Goal: Task Accomplishment & Management: Complete application form

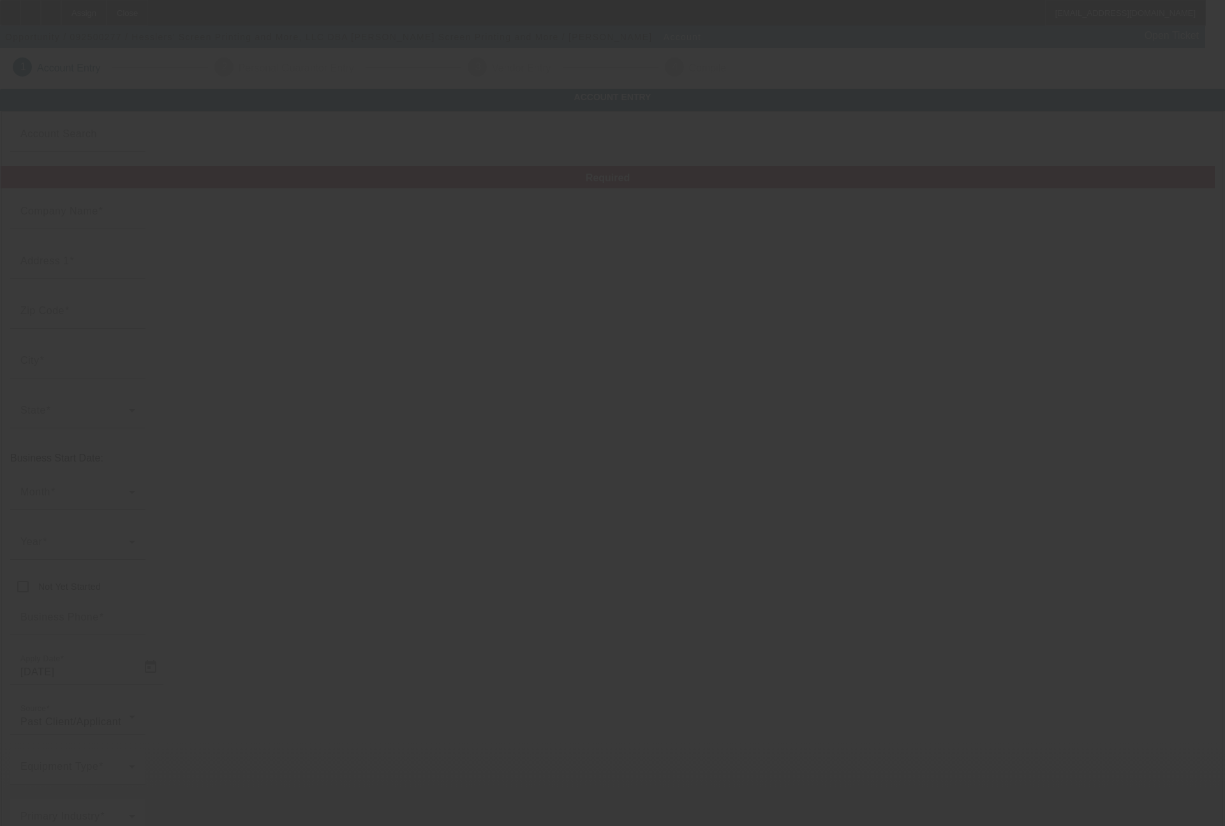
type input "Hesslers' Screen Printing and More, LLC"
type input "[STREET_ADDRESS]"
type input "43302"
type input "[PERSON_NAME]"
type input "[PHONE_NUMBER]"
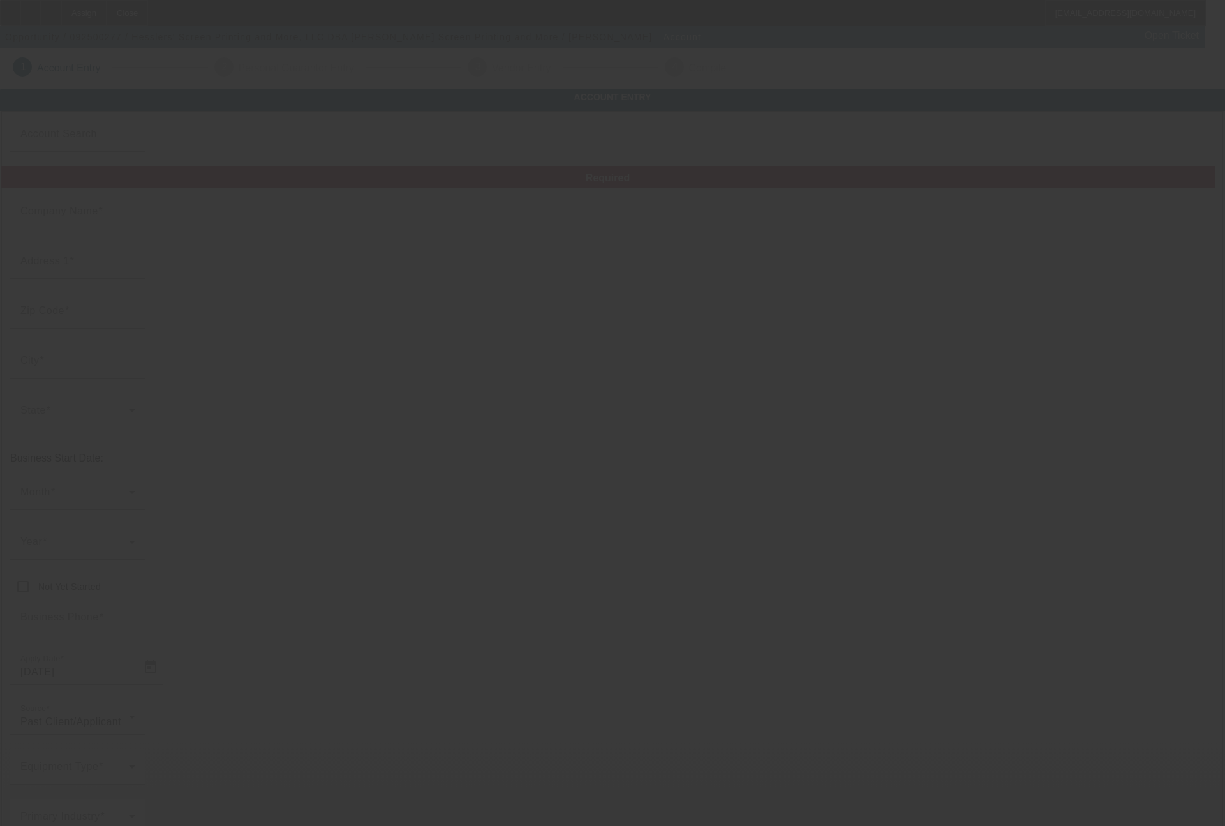
type input "Hessler's Screen Printing and More"
type input "james@hesslersllc.com"
type input "[PERSON_NAME]"
type input "(740) 389-5462"
type input "272329963"
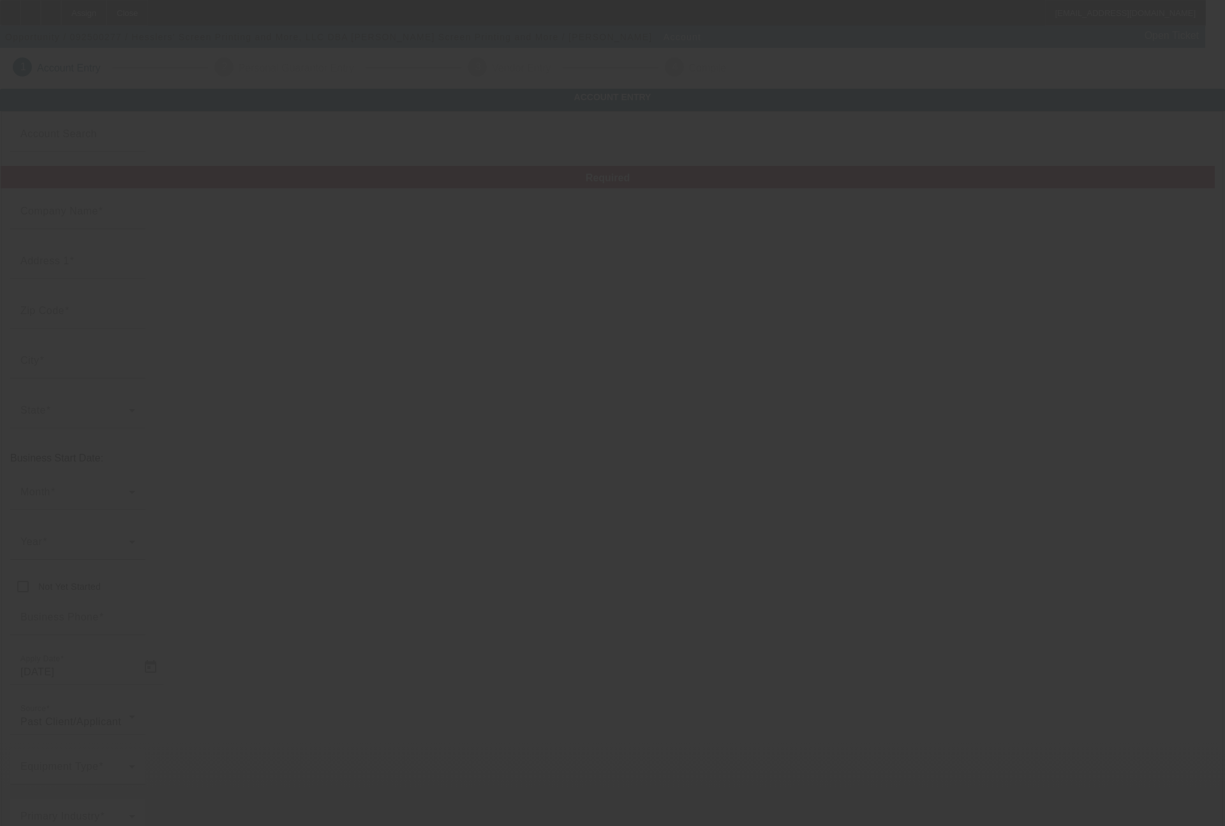
type input "Apparel"
type input "https://hesslersllc.com/"
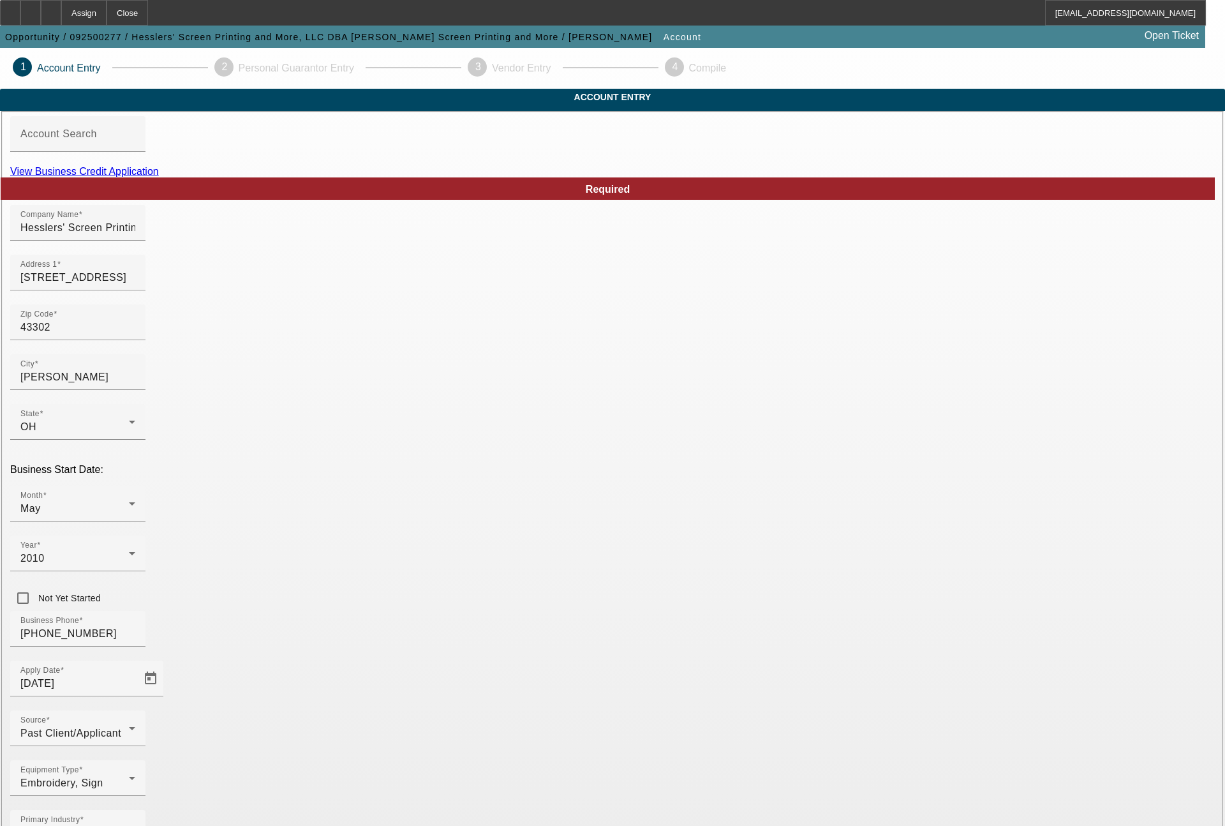
click at [159, 177] on link "View Business Credit Application" at bounding box center [84, 171] width 149 height 11
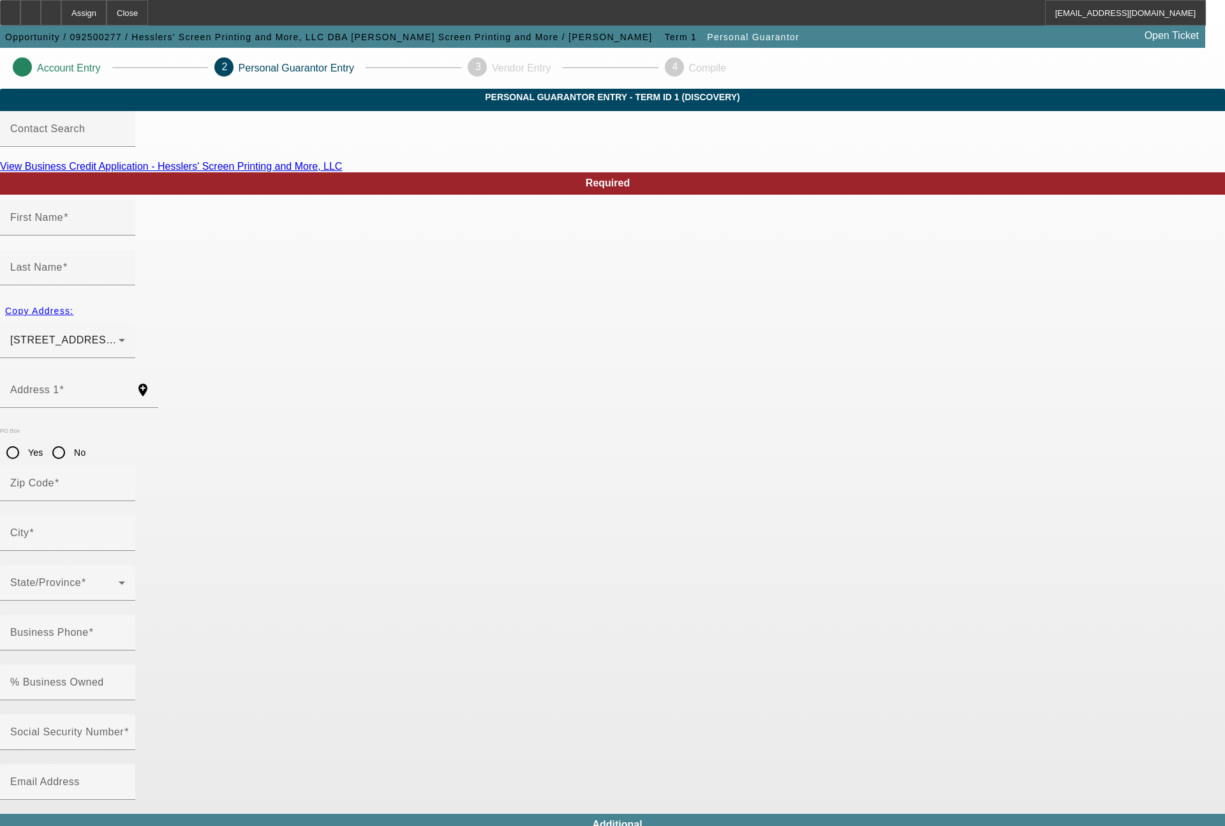
type input "James"
type input "Hessler"
type input "3665 S Whetstone River Road"
radio input "true"
type input "43302"
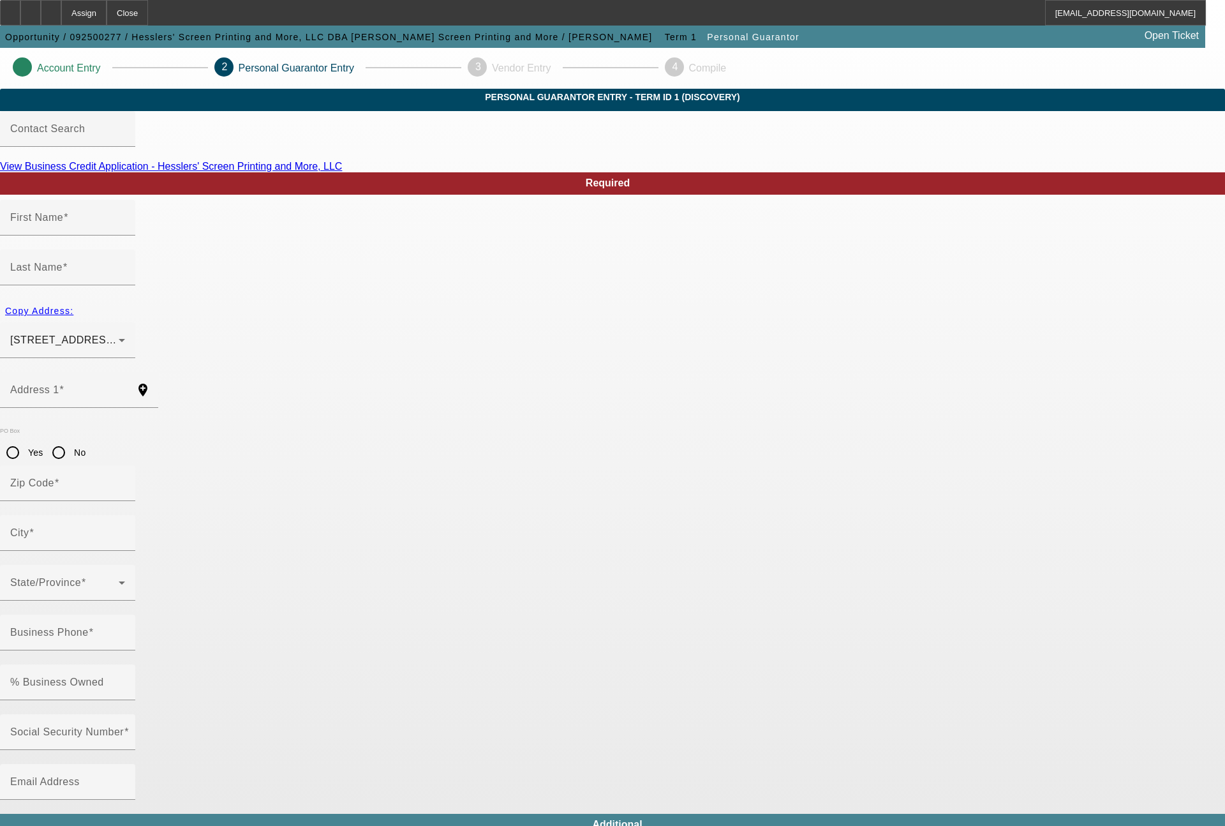
type input "Marion"
type input "[PHONE_NUMBER]"
type input "50"
type input "289-76-9900"
type input "james@hesslersllc.com"
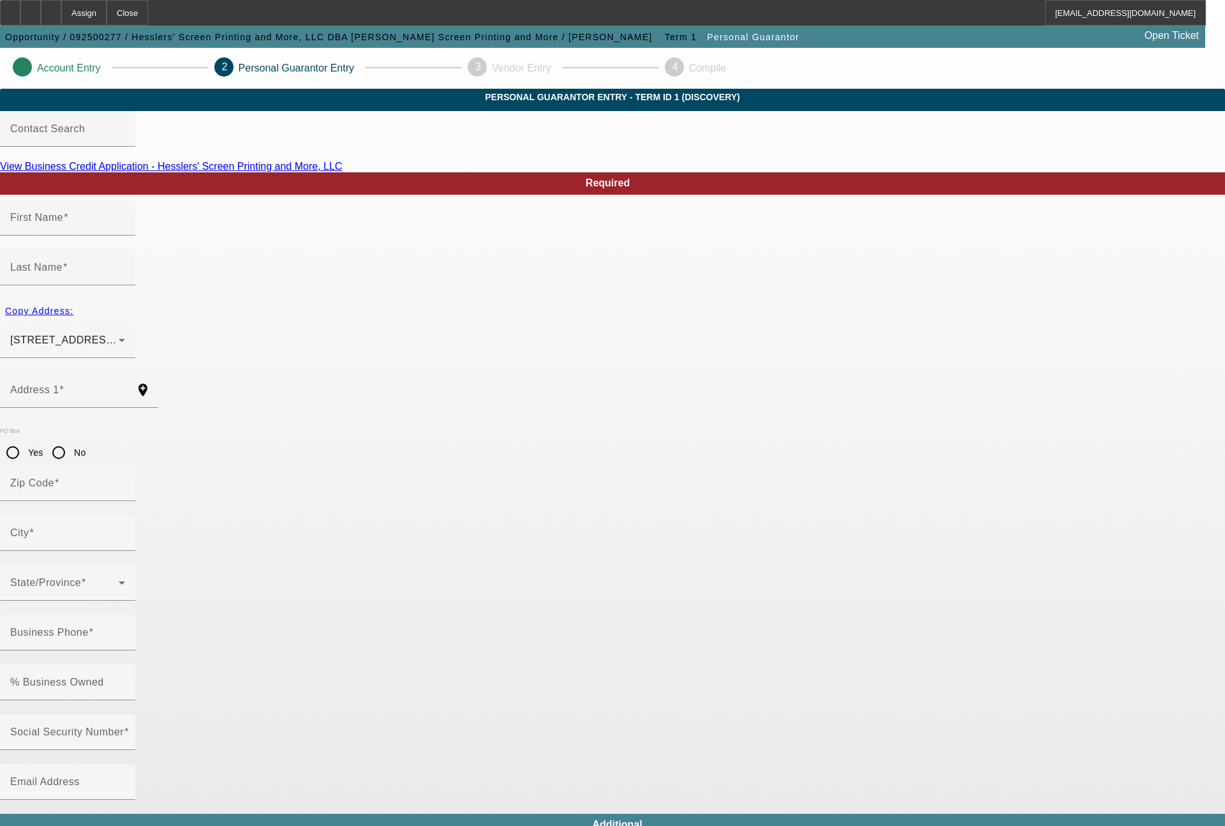
type input "South"
type input "[PHONE_NUMBER]"
type input "$165,000.00"
type input "$115,000.00"
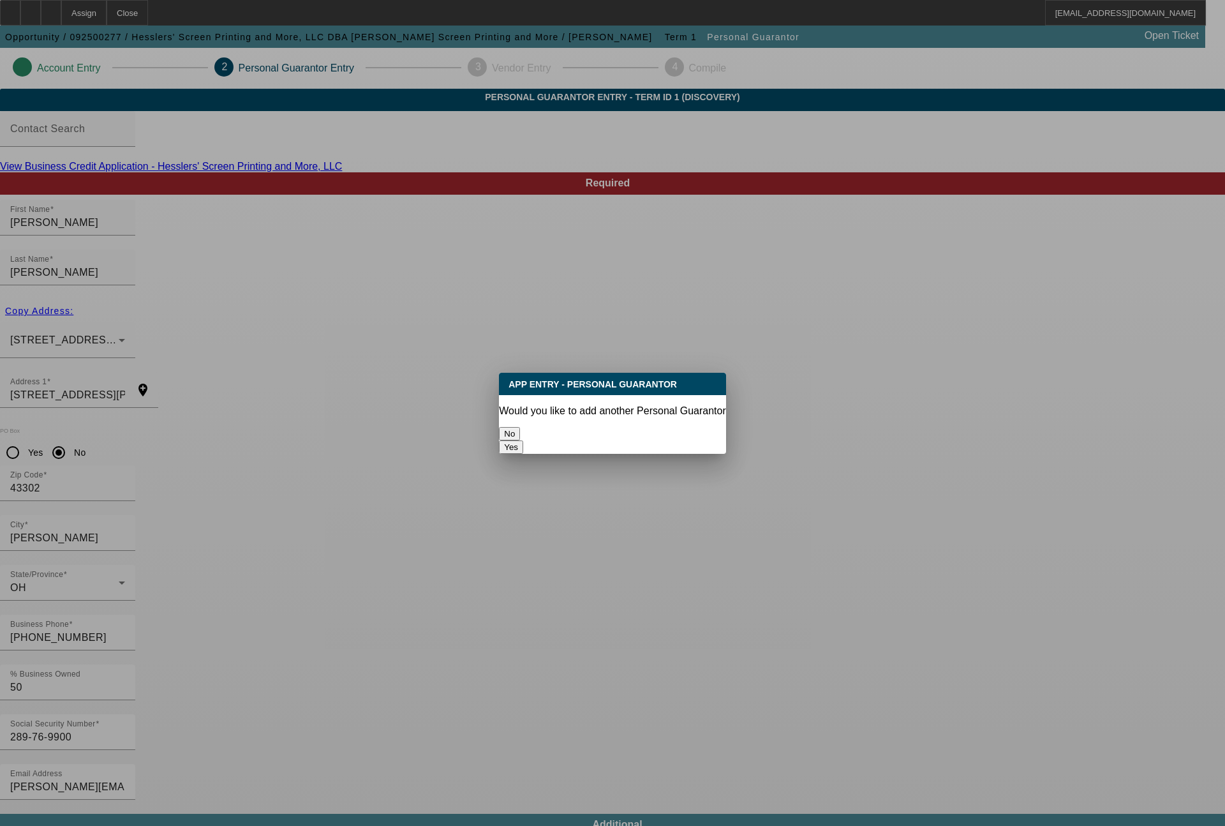
click at [523, 440] on button "Yes" at bounding box center [511, 446] width 24 height 13
radio input "false"
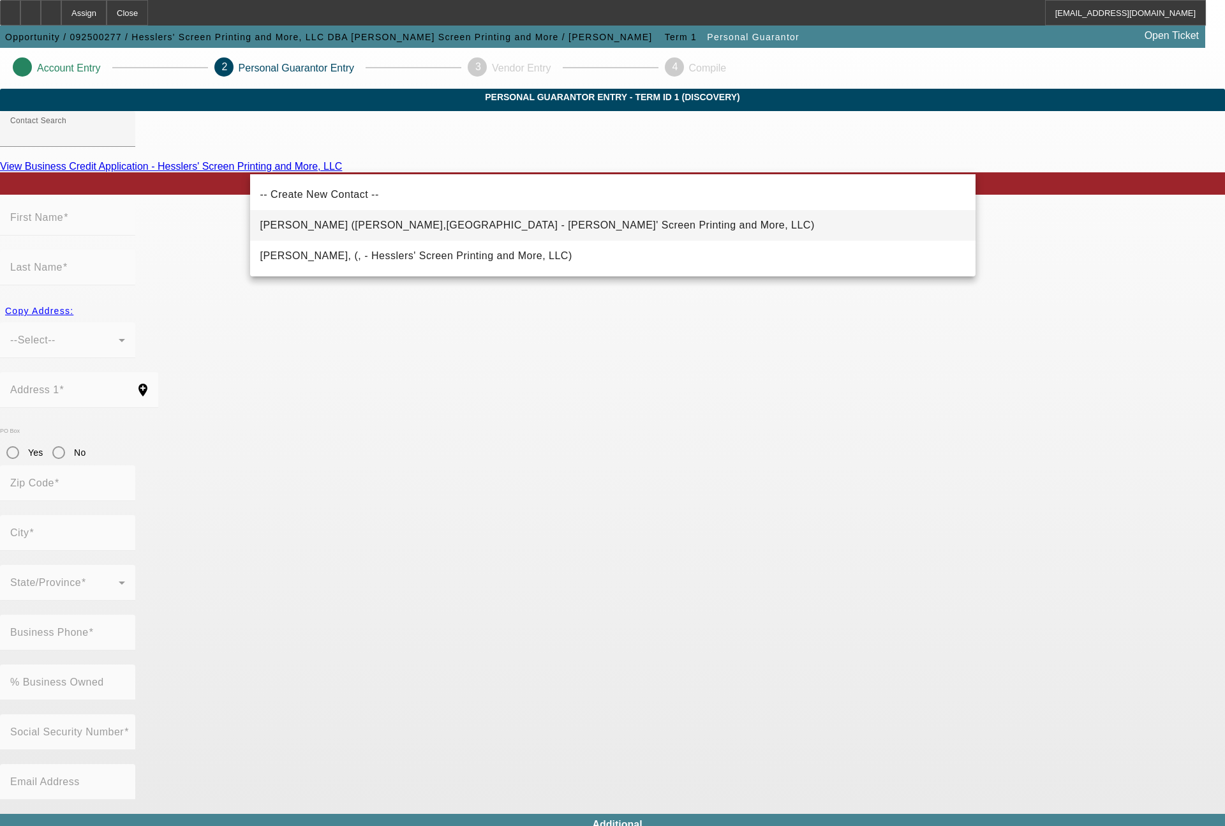
click at [481, 222] on span "Hessler, Kimberly (Marion,OH - Hesslers' Screen Printing and More, LLC)" at bounding box center [537, 225] width 555 height 11
type input "Hessler, Kimberly (Marion,OH - Hesslers' Screen Printing and More, LLC)"
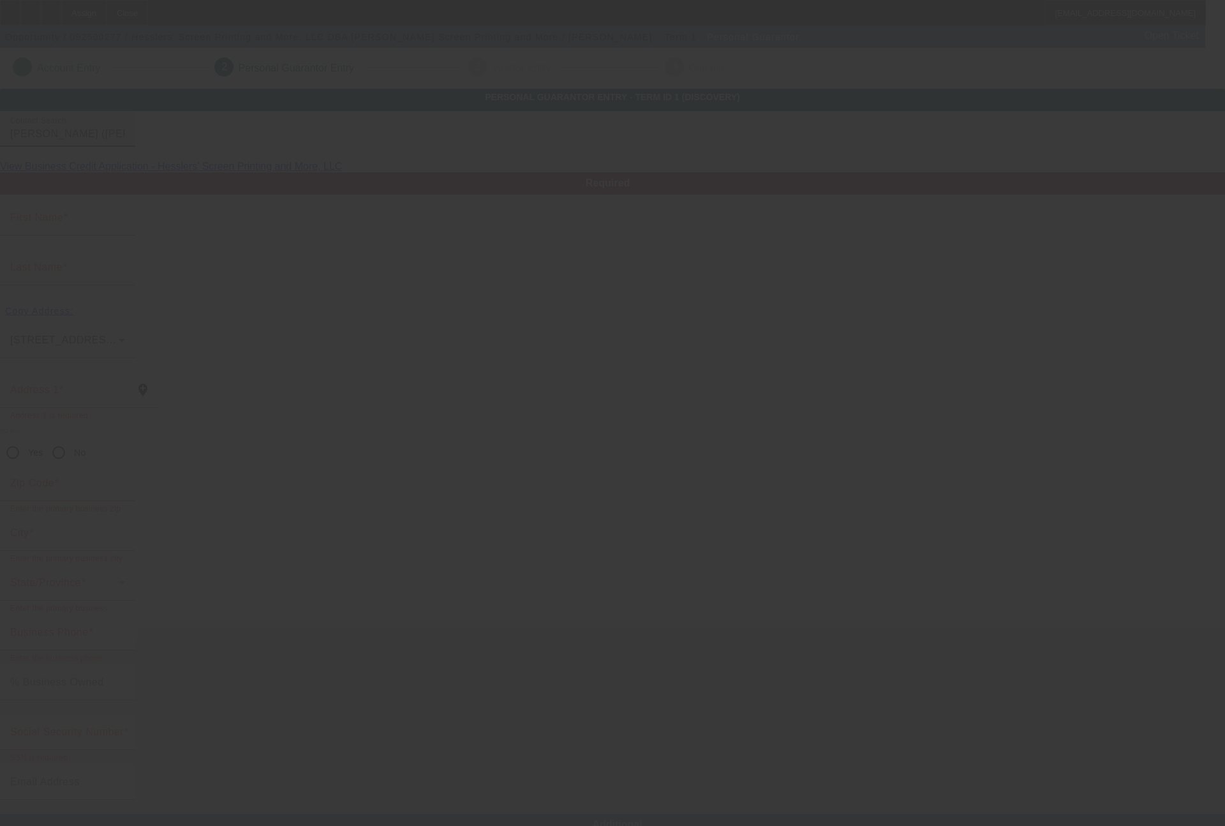
type input "Kimberly"
type input "Hessler"
type input "3665 Whetstone River Road"
radio input "true"
type input "43302"
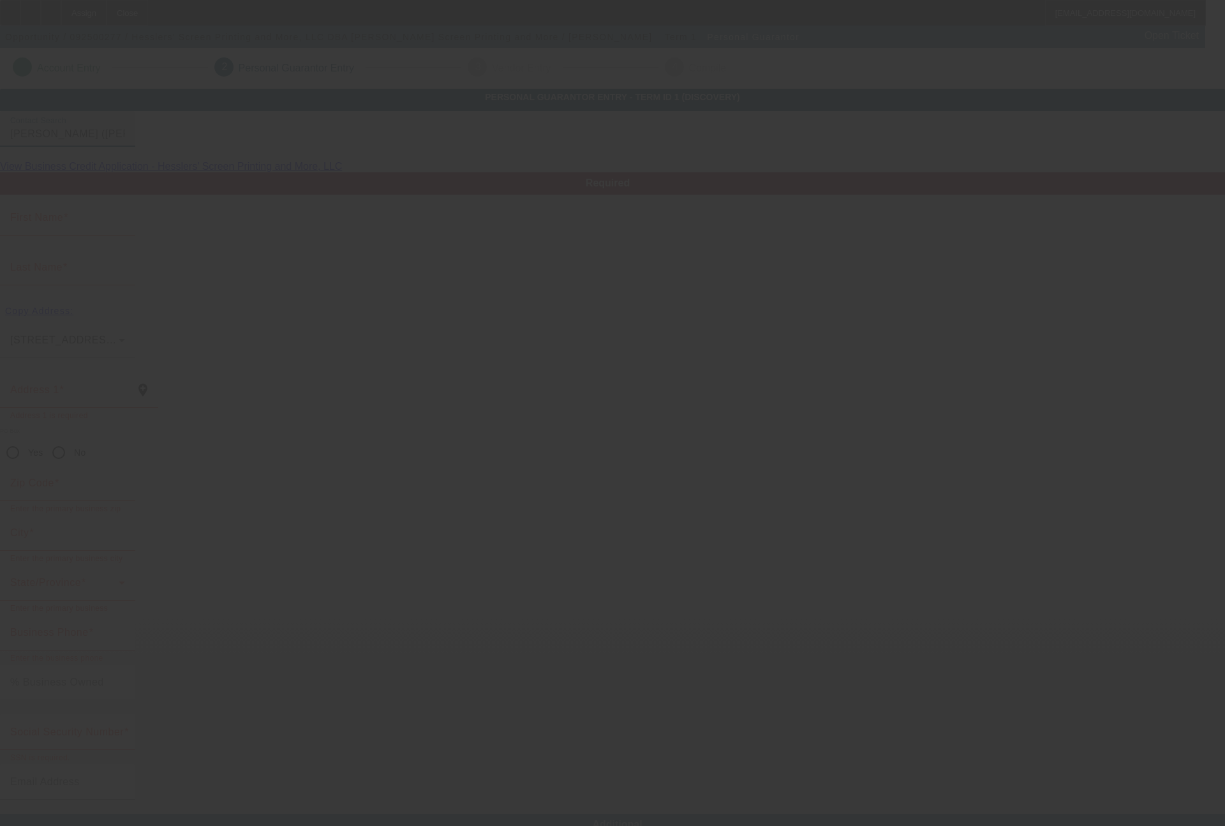
type input "Marion"
type input "[PHONE_NUMBER]"
type input "50"
type input "282-76-1054"
type input "kim@hesslersllc.com"
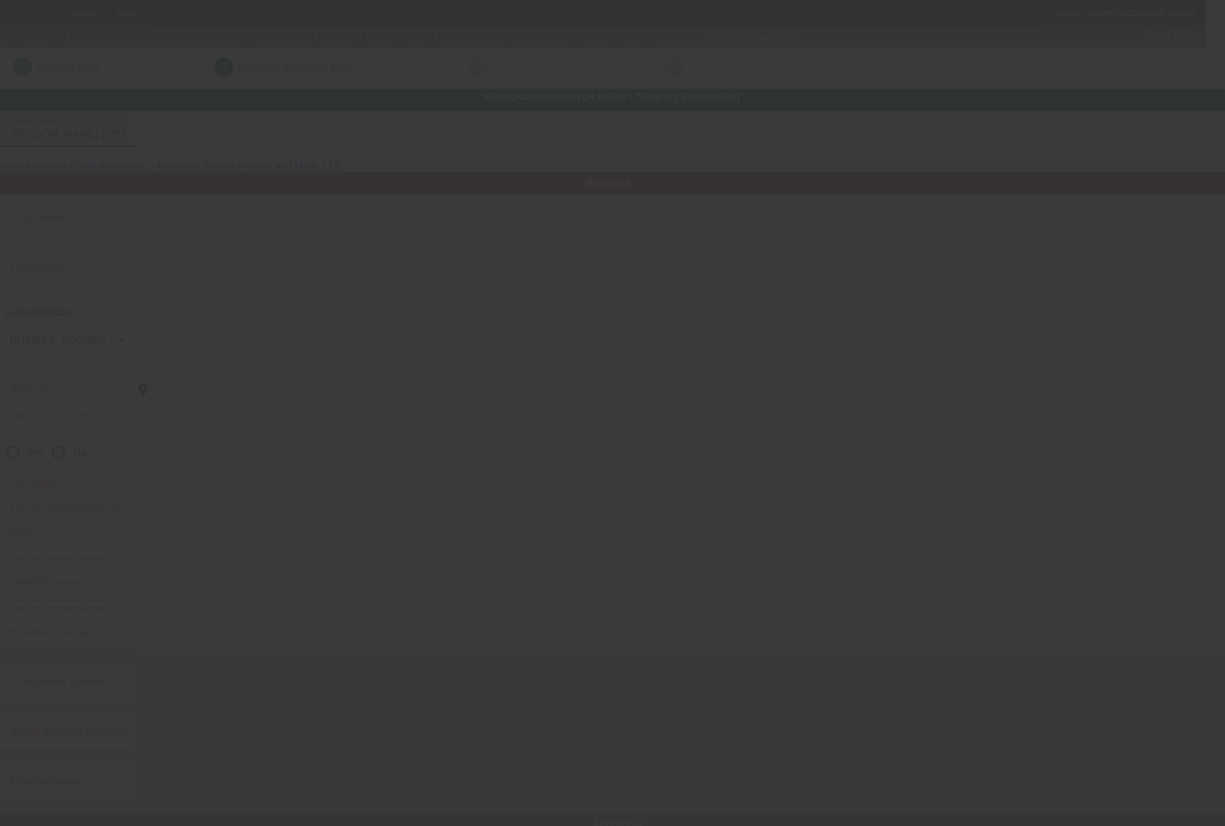
type input "South"
type input "[PHONE_NUMBER]"
type input "$0.00"
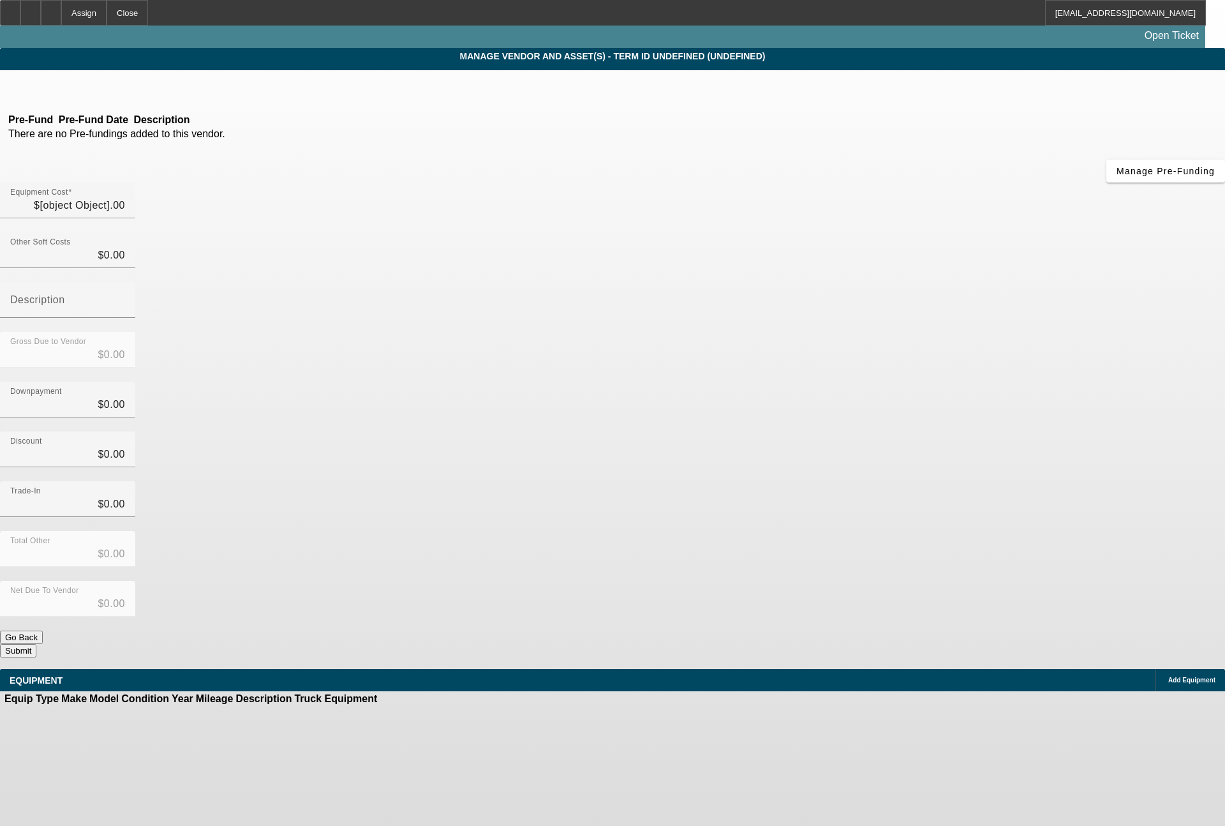
type input "$20,000.00"
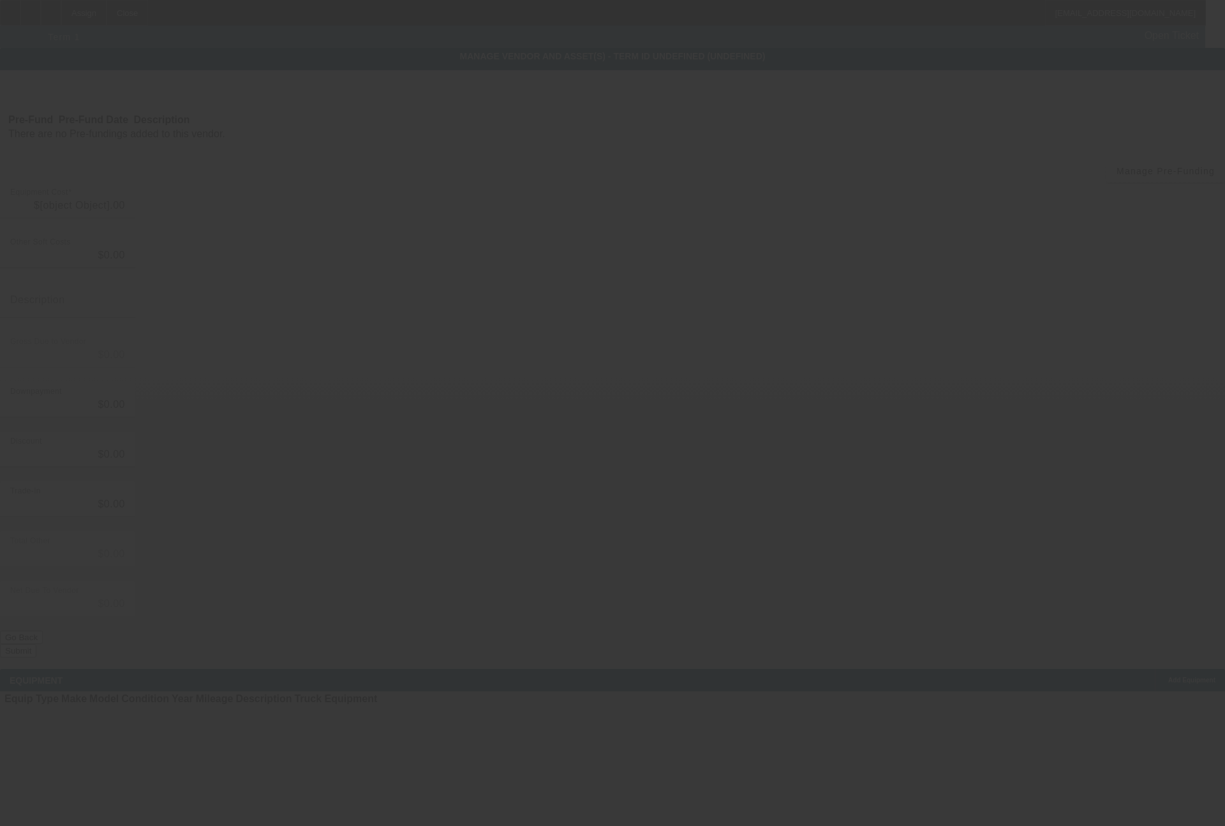
type input "$20,000.00"
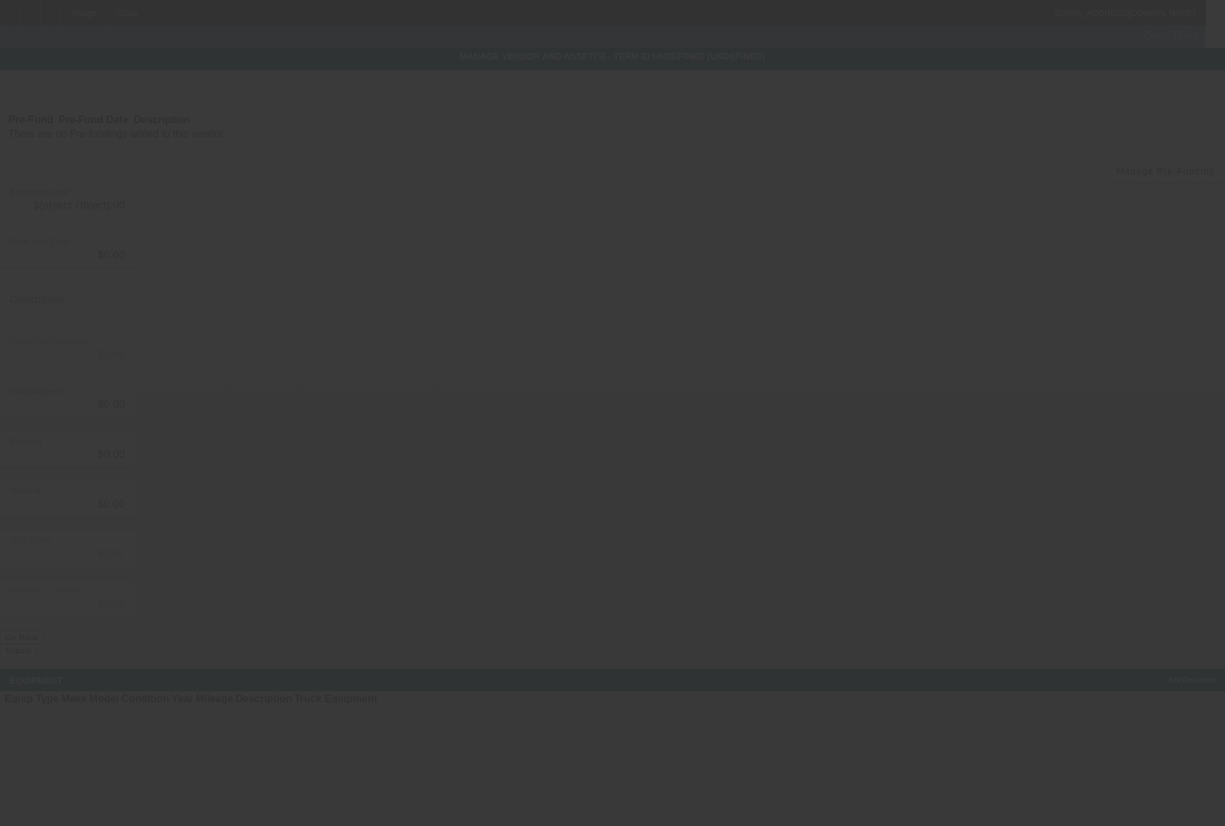
type input "$20,000.00"
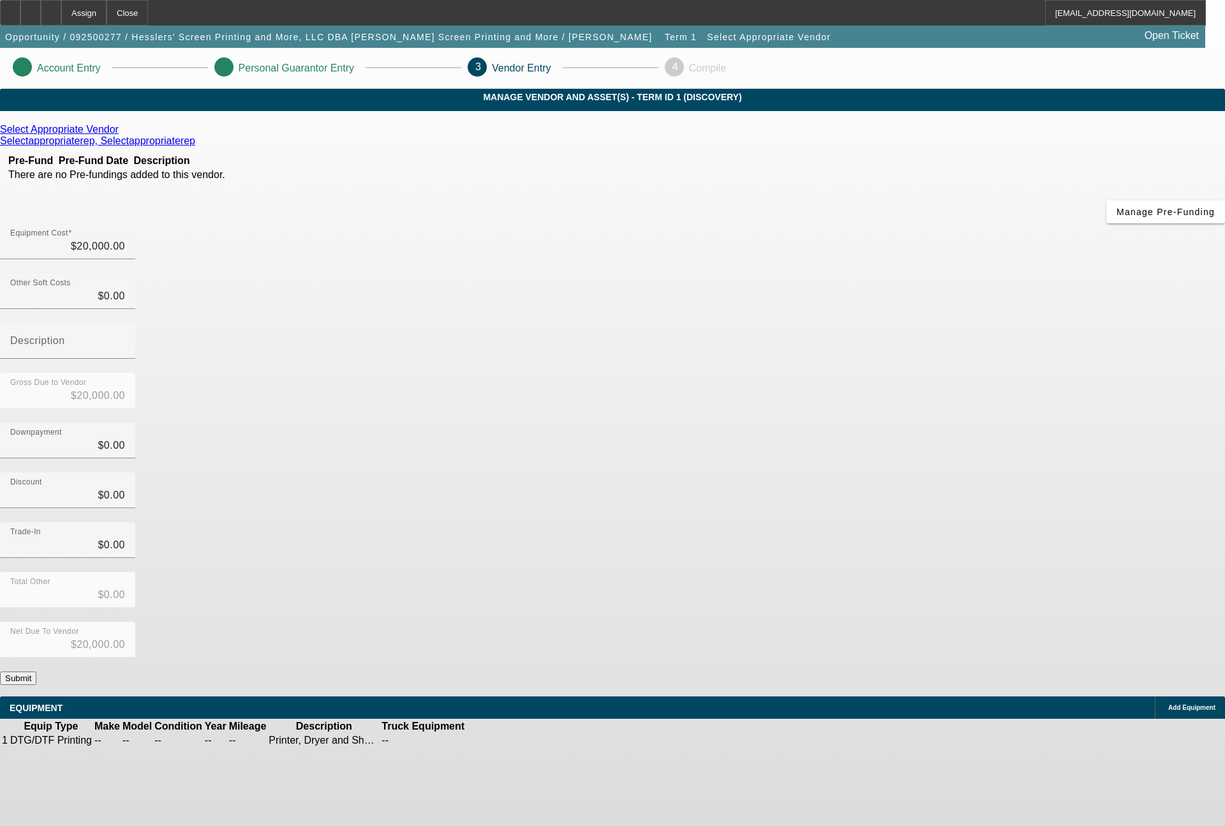
click at [122, 135] on icon at bounding box center [122, 129] width 0 height 11
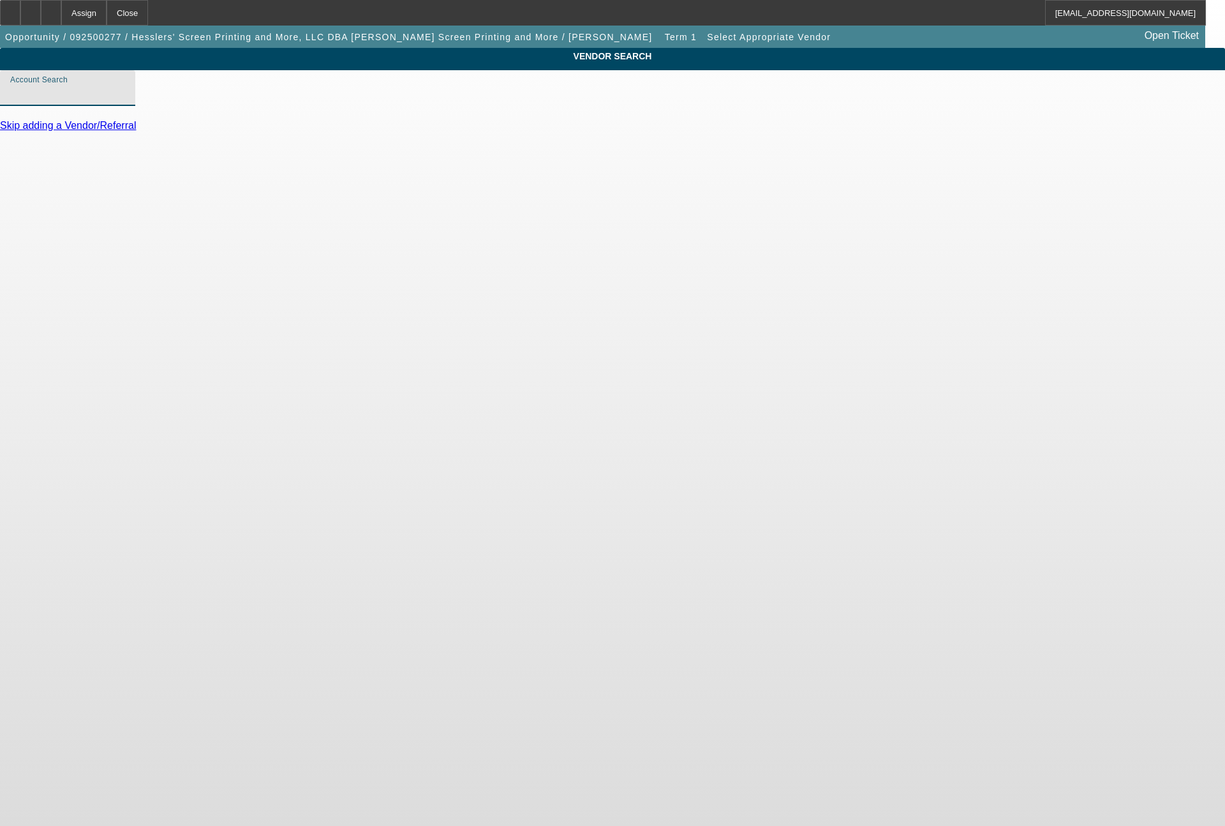
click at [125, 101] on input "Account Search" at bounding box center [67, 93] width 115 height 15
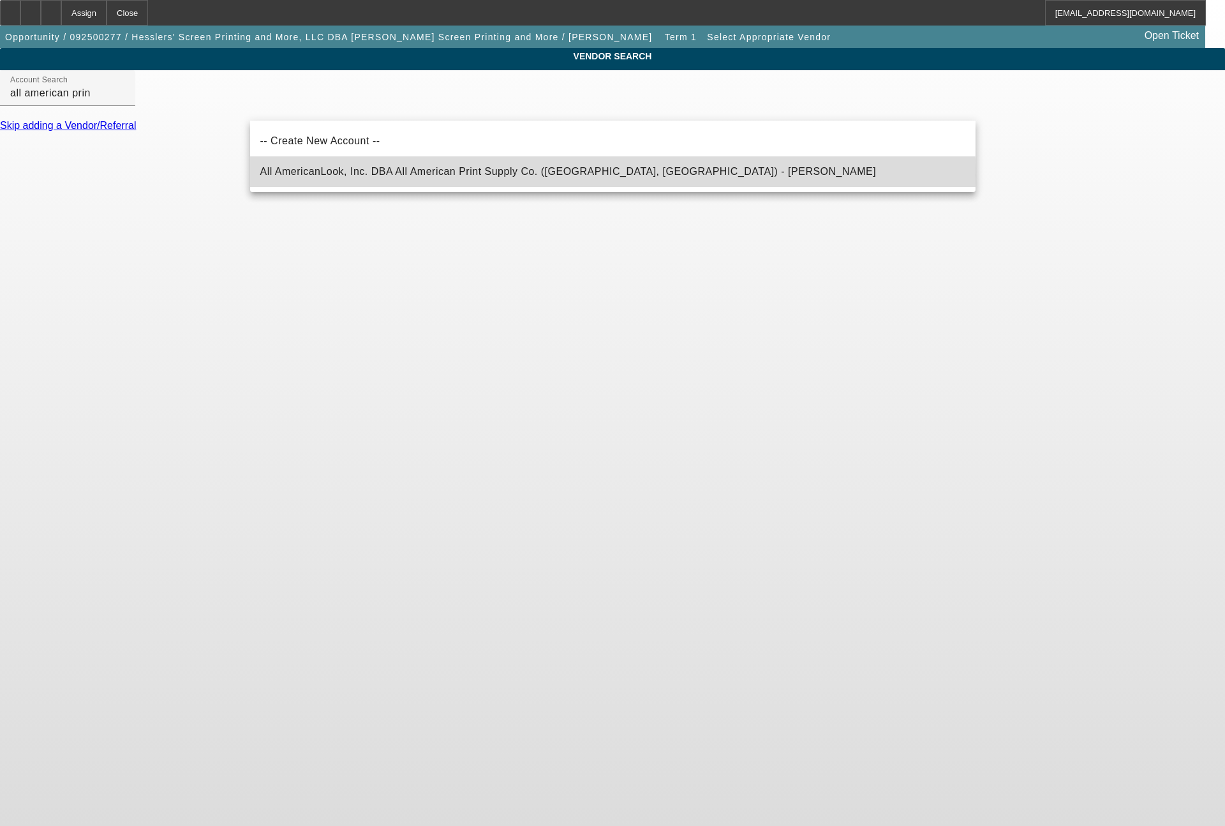
click at [355, 175] on span "All AmericanLook, Inc. DBA All American Print Supply Co. (Philadelphia, PA) - L…" at bounding box center [568, 171] width 616 height 11
type input "All AmericanLook, Inc. DBA All American Print Supply Co. (Philadelphia, PA) - L…"
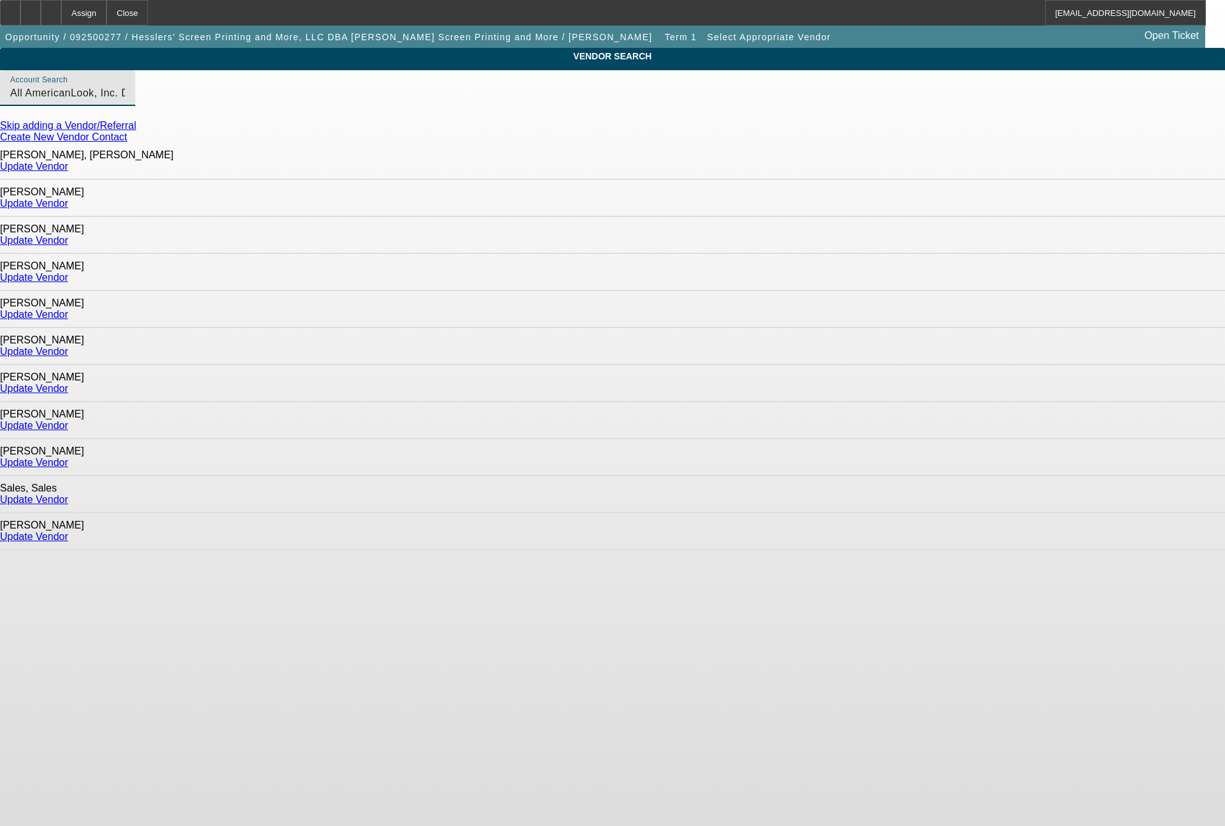
click at [68, 420] on link "Update Vendor" at bounding box center [34, 425] width 68 height 11
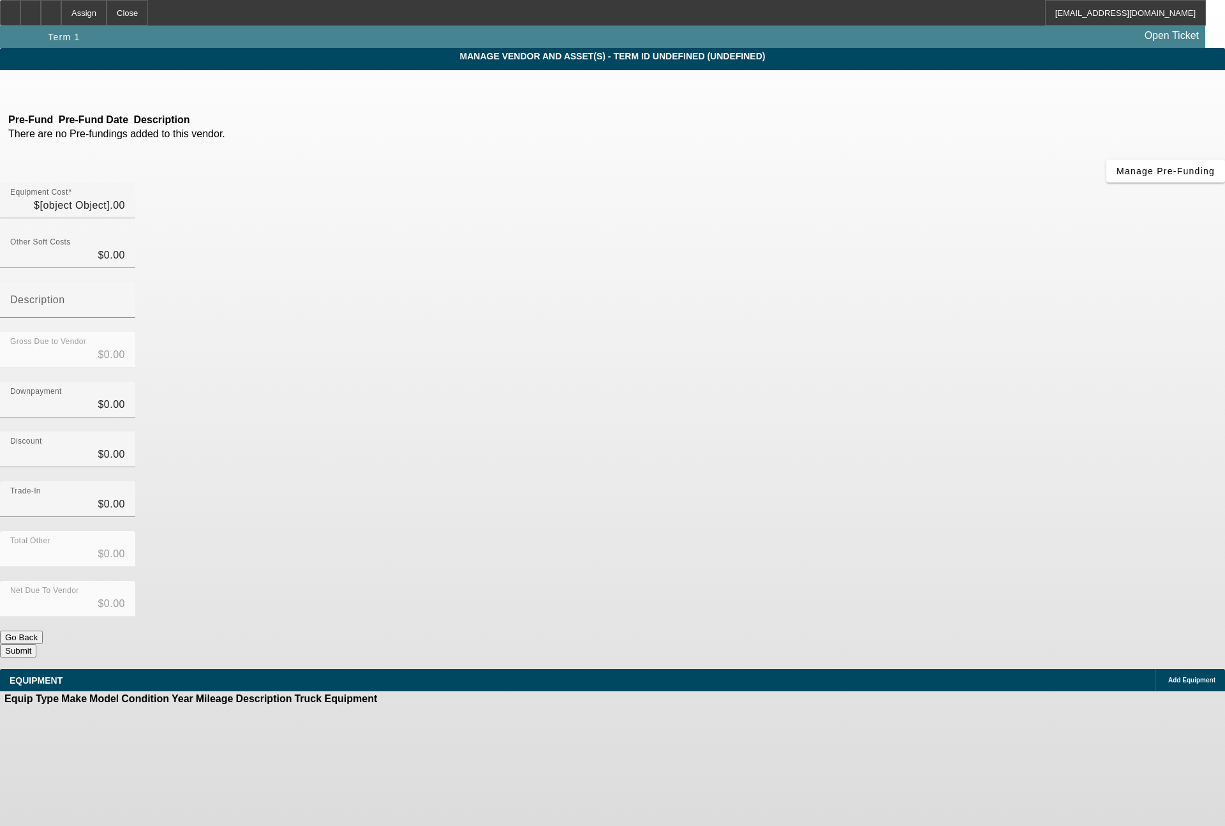
type input "$20,000.00"
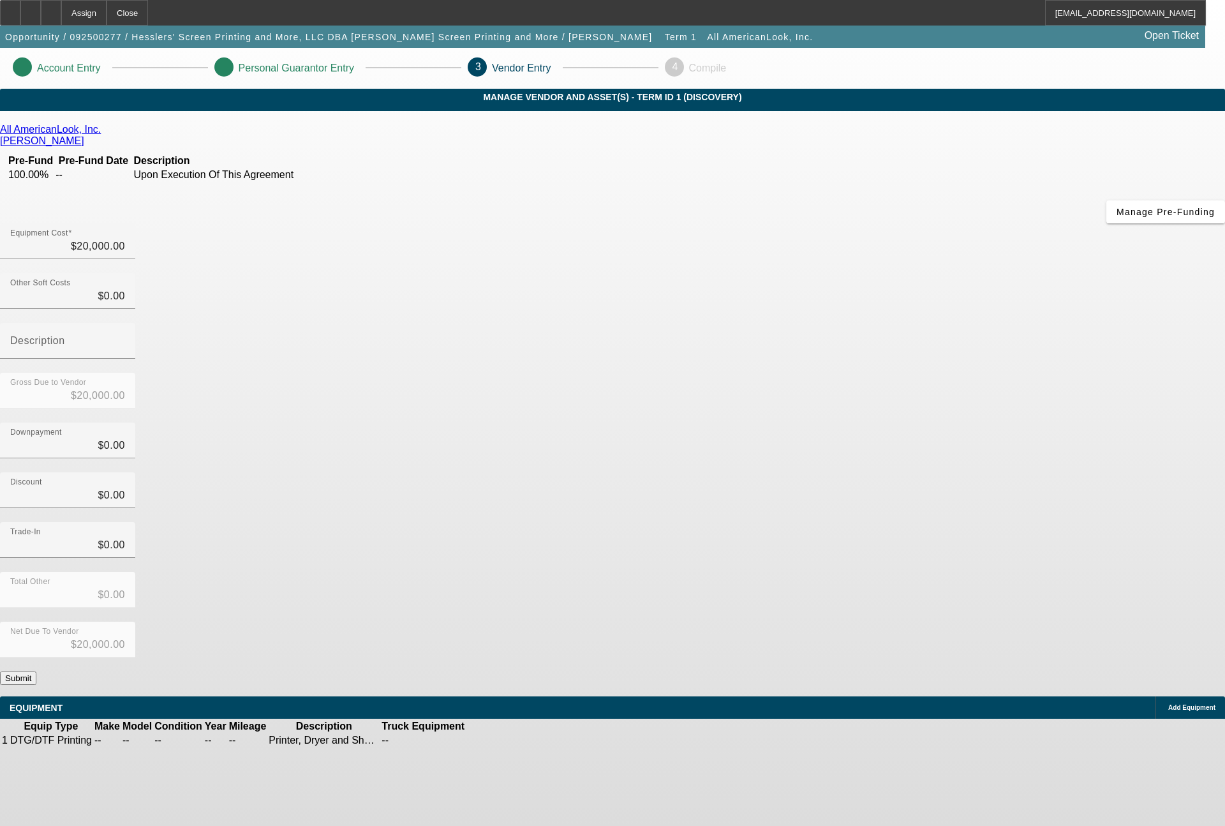
click at [505, 740] on icon at bounding box center [505, 740] width 0 height 0
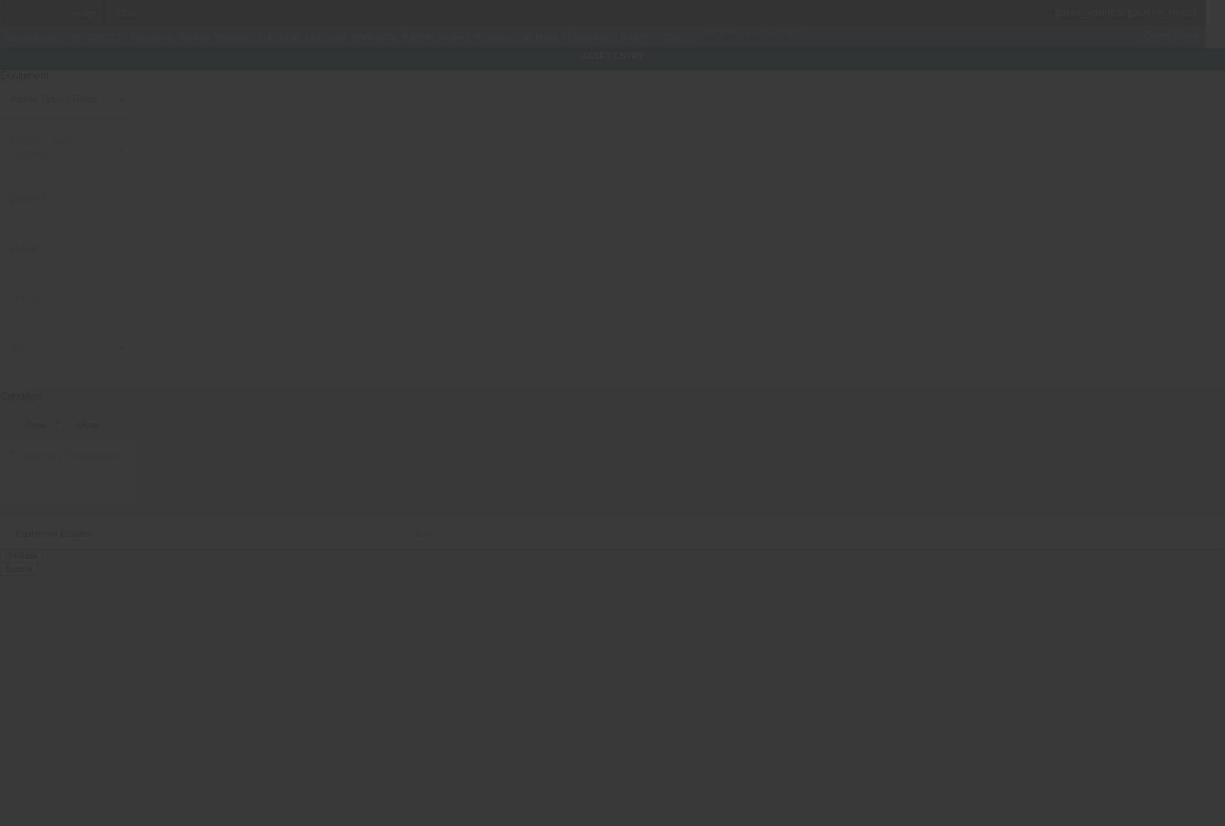
type textarea "Printer, Dryer and Shaker; Make: DTF Station Prestige ; Model: XL3"
type input "278 E Church Street"
type input "Marion"
type input "43302"
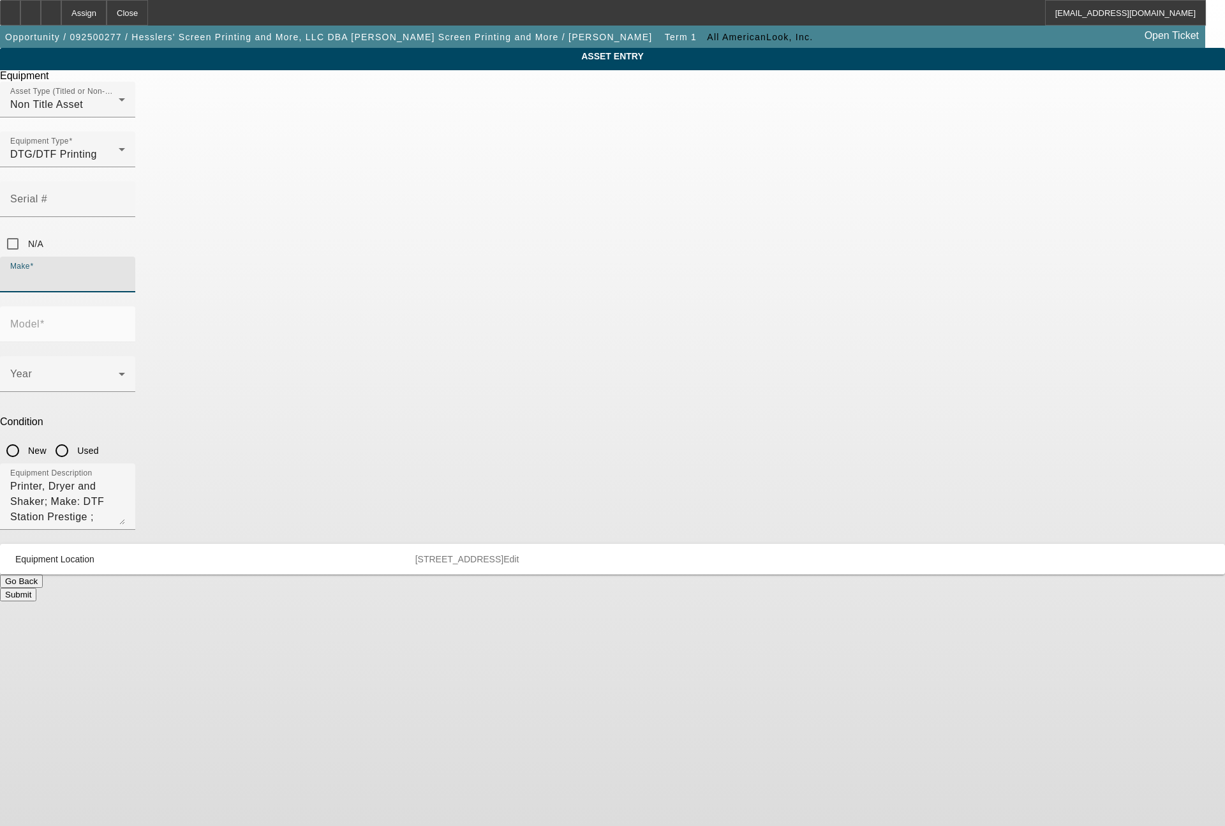
click at [125, 272] on input "Make" at bounding box center [67, 279] width 115 height 15
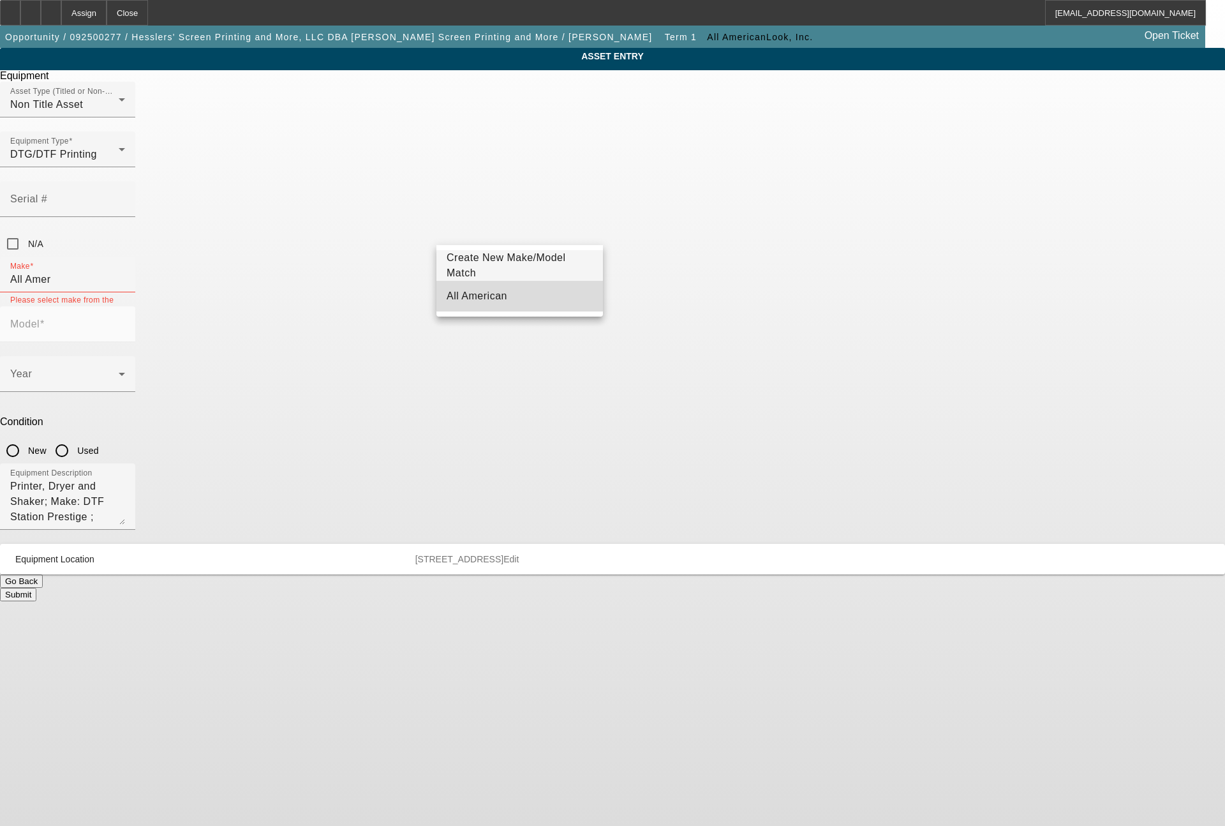
click at [494, 295] on mat-option "All American" at bounding box center [520, 296] width 167 height 31
type input "All American"
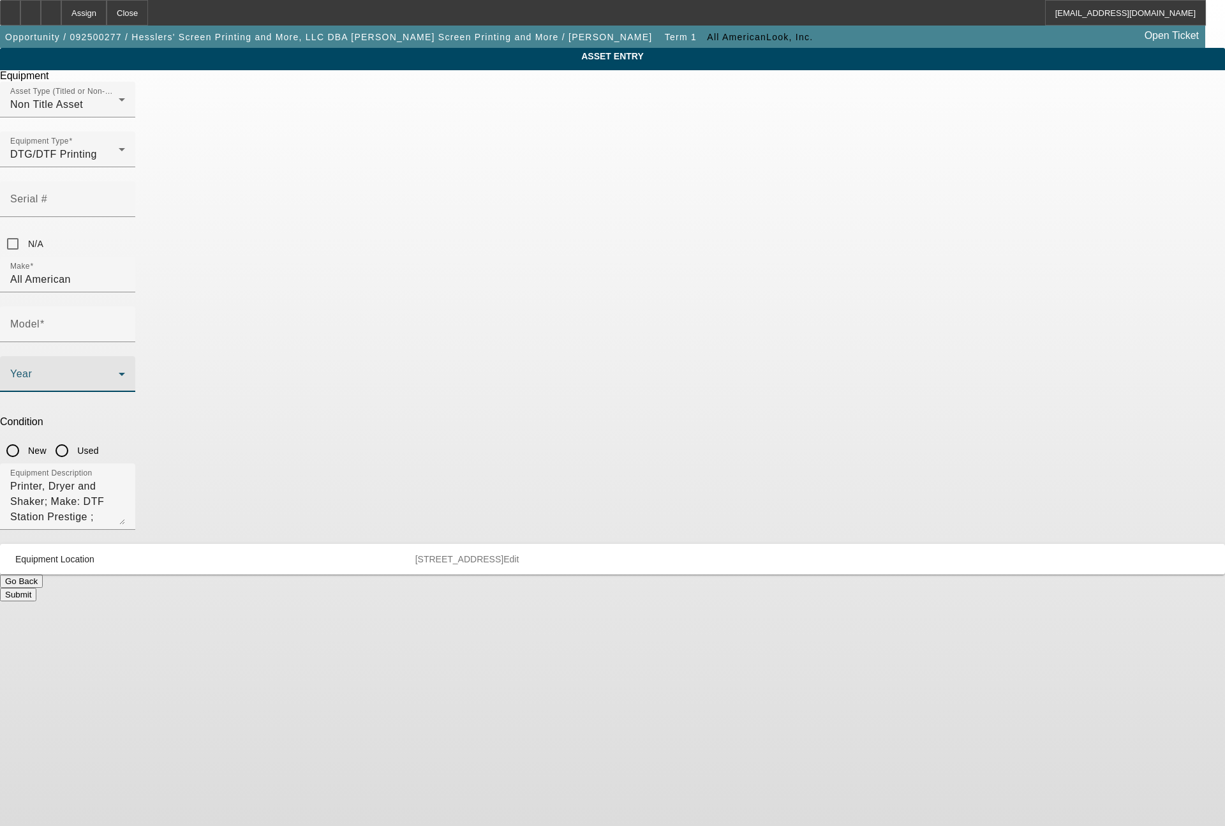
click at [119, 371] on span at bounding box center [64, 378] width 108 height 15
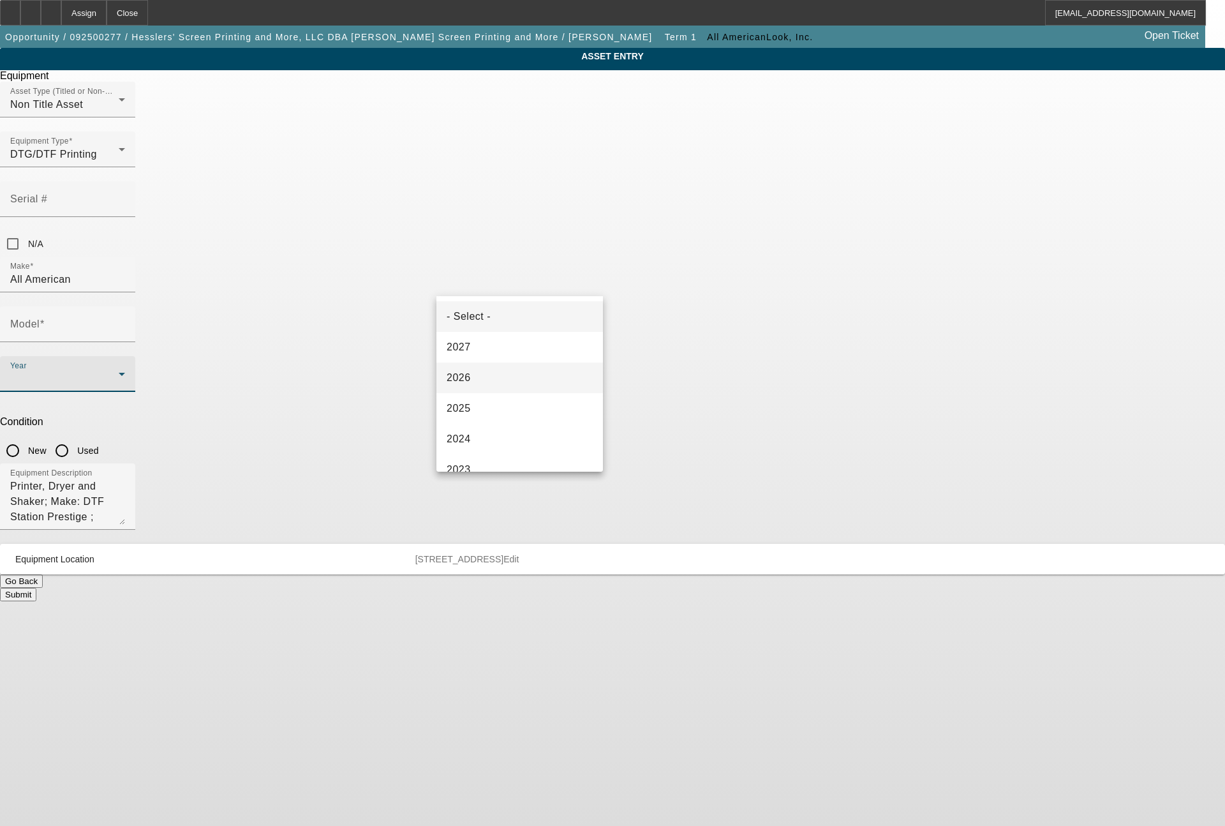
drag, startPoint x: 470, startPoint y: 405, endPoint x: 527, endPoint y: 389, distance: 59.6
click at [519, 391] on div "- Select - 2027 2026 2025 2024 2023 2022 2021 2020 2019 2018 2017 2016 2015 201…" at bounding box center [520, 384] width 167 height 176
click at [477, 407] on mat-option "2025" at bounding box center [520, 408] width 167 height 31
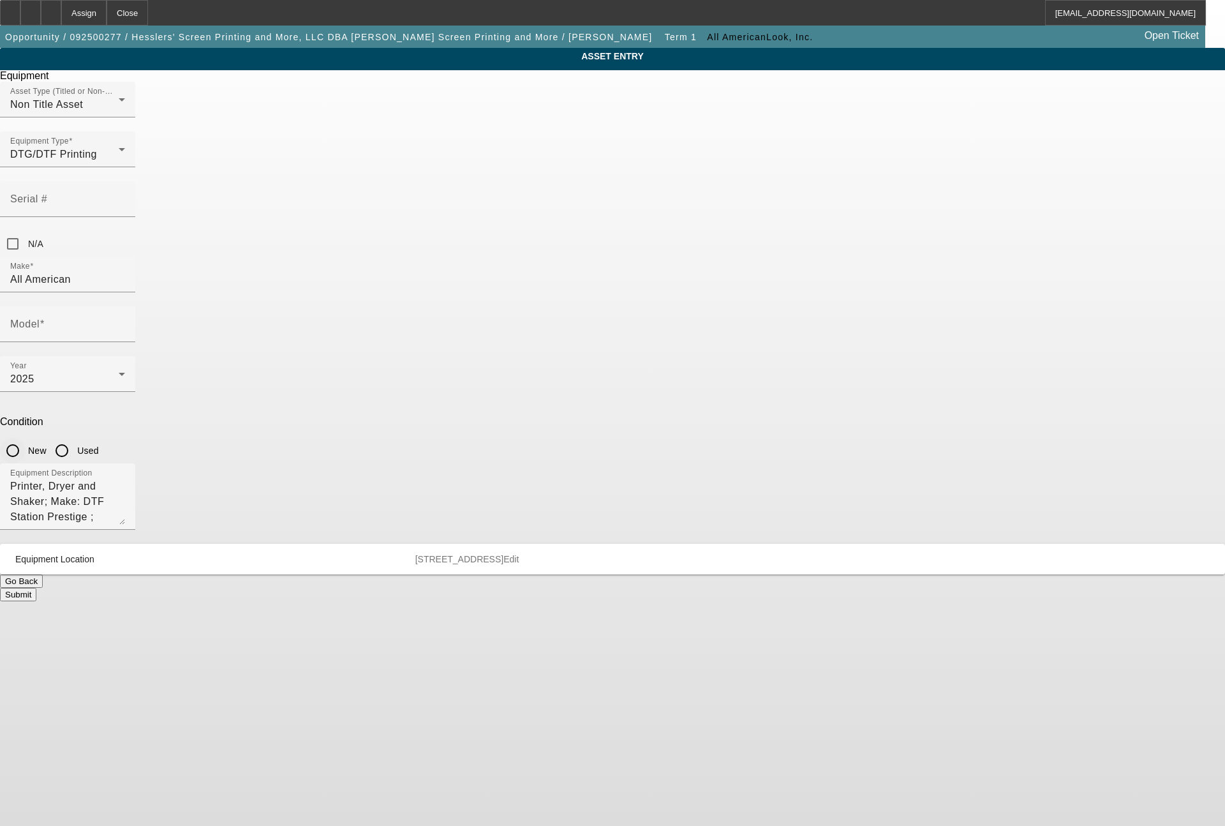
click at [26, 438] on input "New" at bounding box center [13, 451] width 26 height 26
radio input "true"
click at [125, 322] on input "Model" at bounding box center [67, 329] width 115 height 15
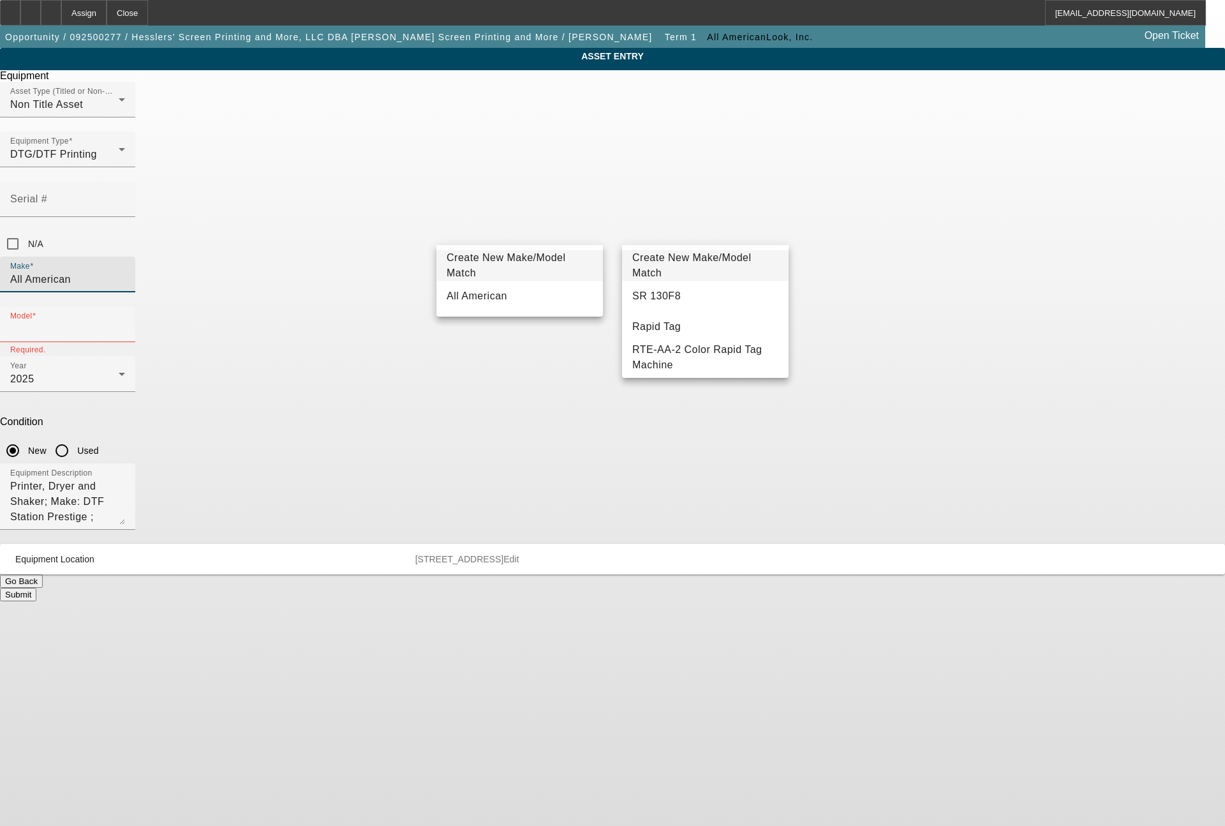
click at [125, 272] on input "All American" at bounding box center [67, 279] width 115 height 15
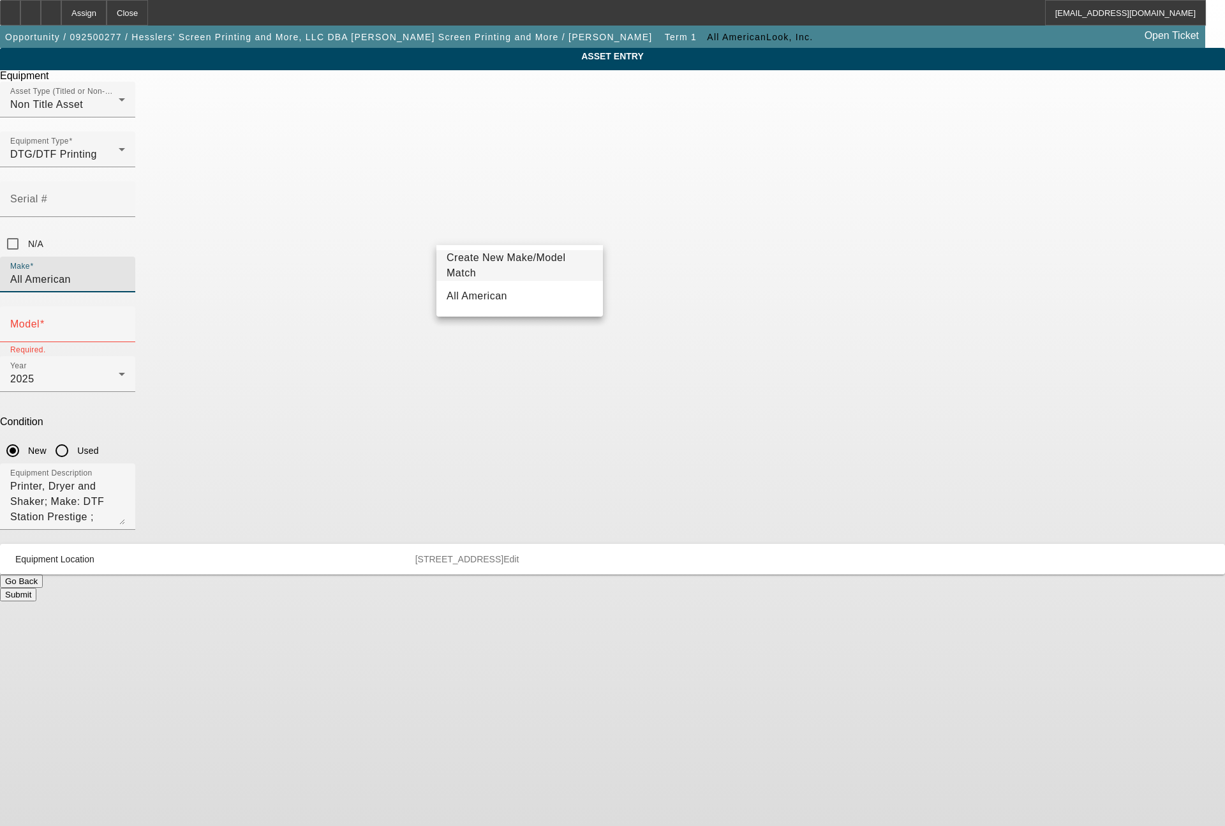
drag, startPoint x: 521, startPoint y: 234, endPoint x: 410, endPoint y: 237, distance: 110.5
click at [410, 237] on div "ASSET ENTRY Delete asset Equipment Asset Type (Titled or Non-Titled) Non Title …" at bounding box center [612, 324] width 1225 height 553
type input "Prestige"
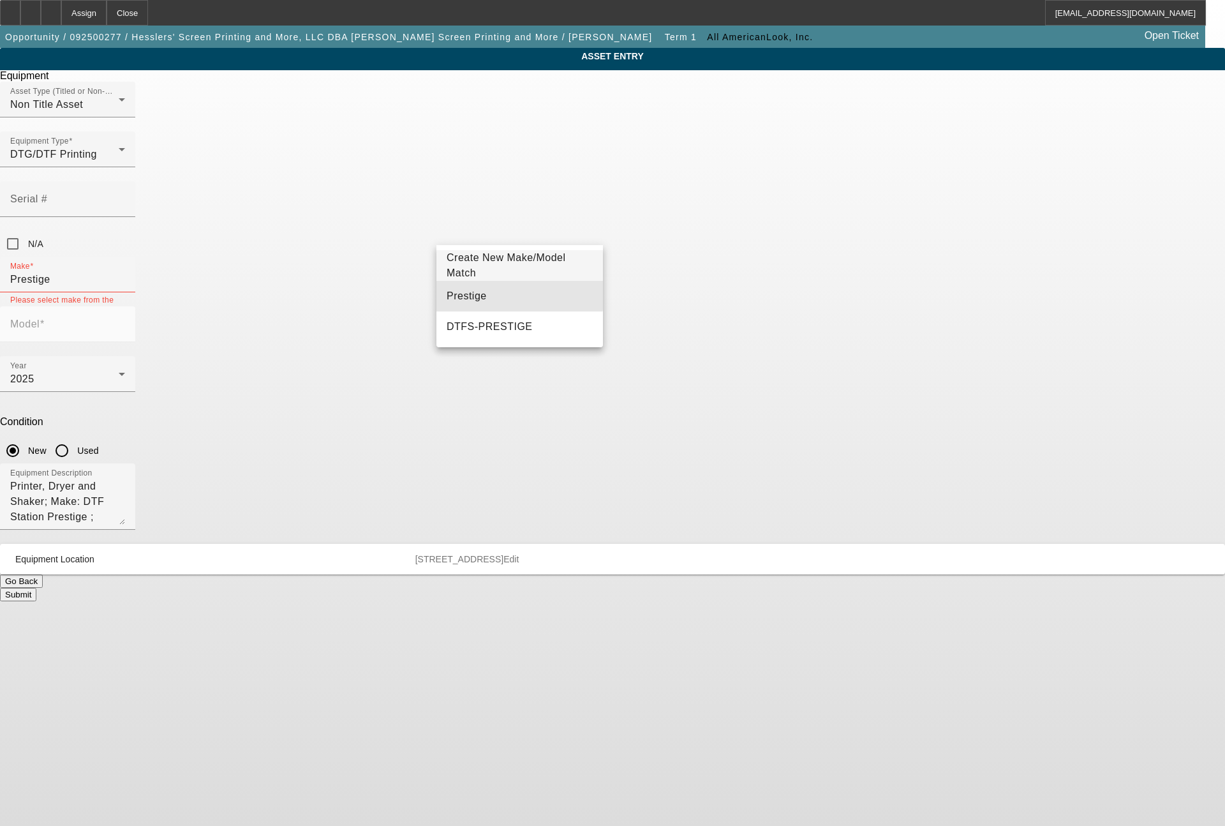
click at [474, 292] on span "Prestige" at bounding box center [467, 295] width 40 height 11
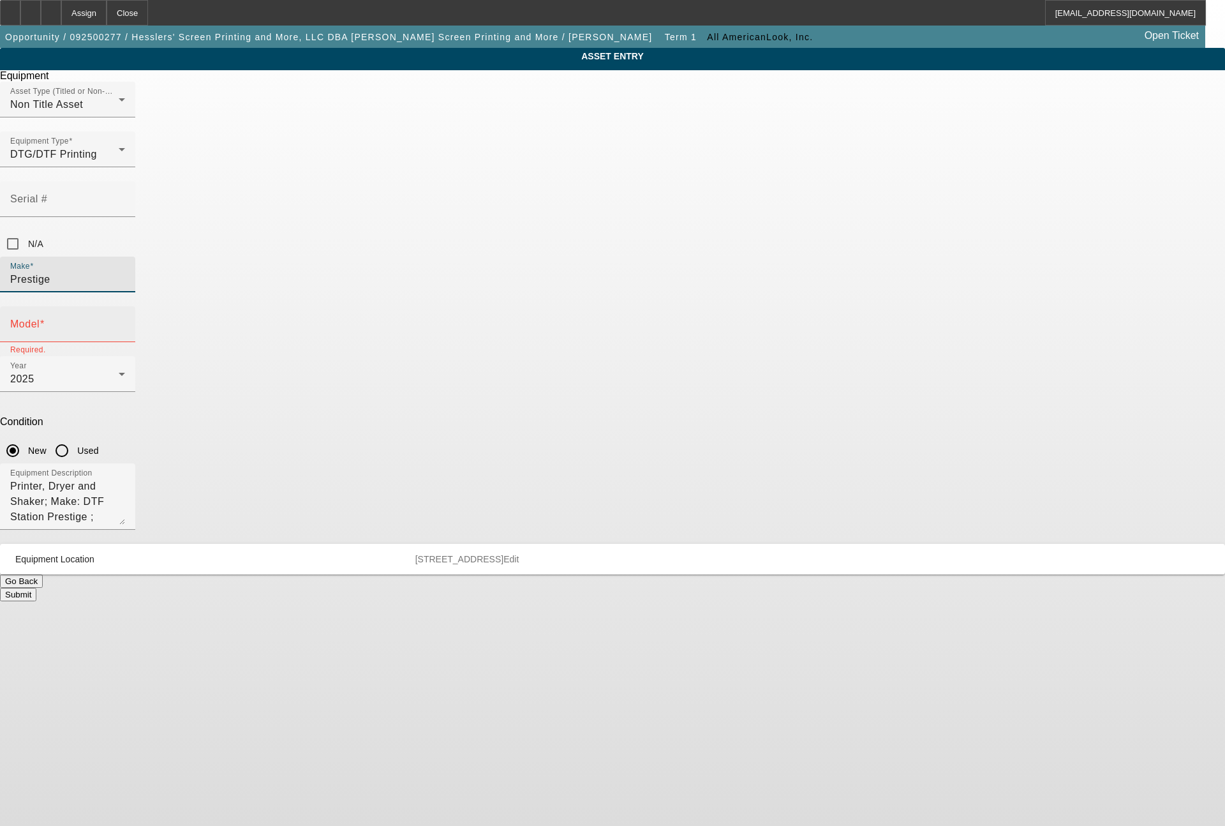
click at [125, 322] on input "Model" at bounding box center [67, 329] width 115 height 15
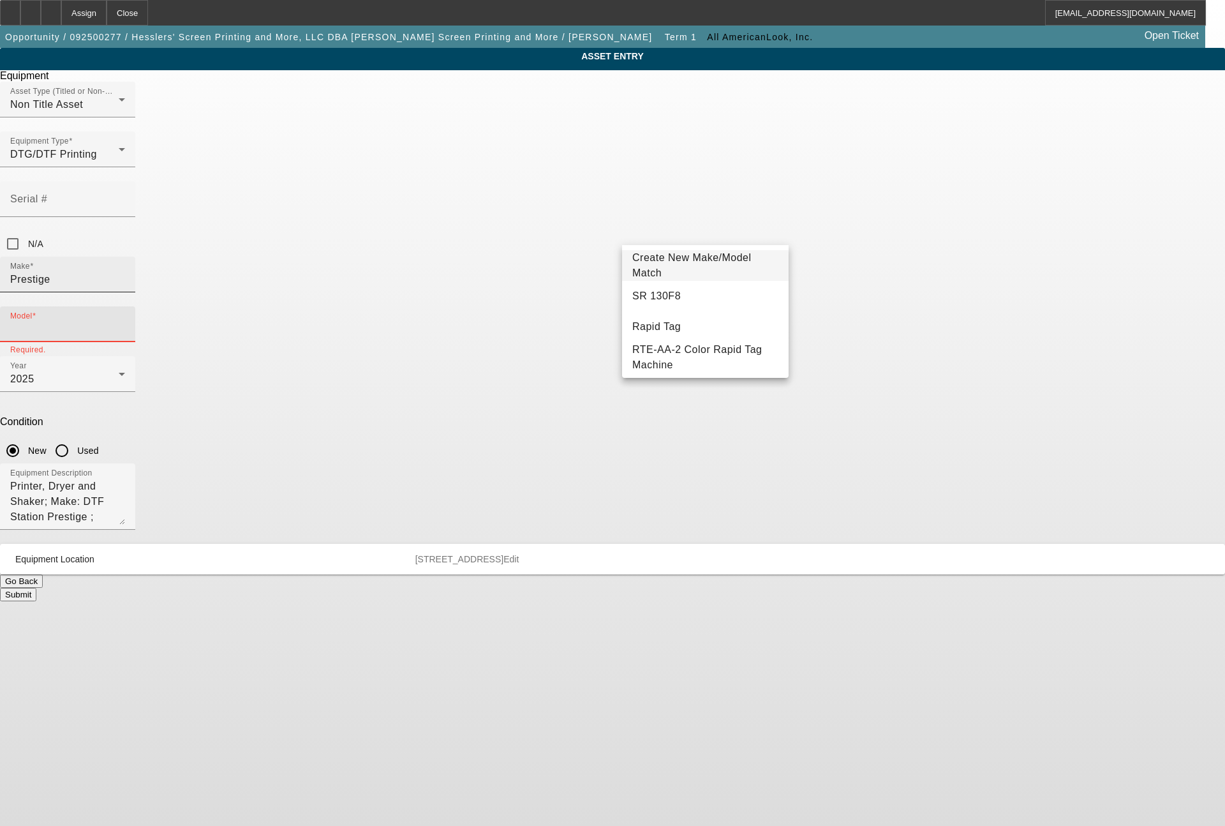
click at [125, 272] on input "Prestige" at bounding box center [67, 279] width 115 height 15
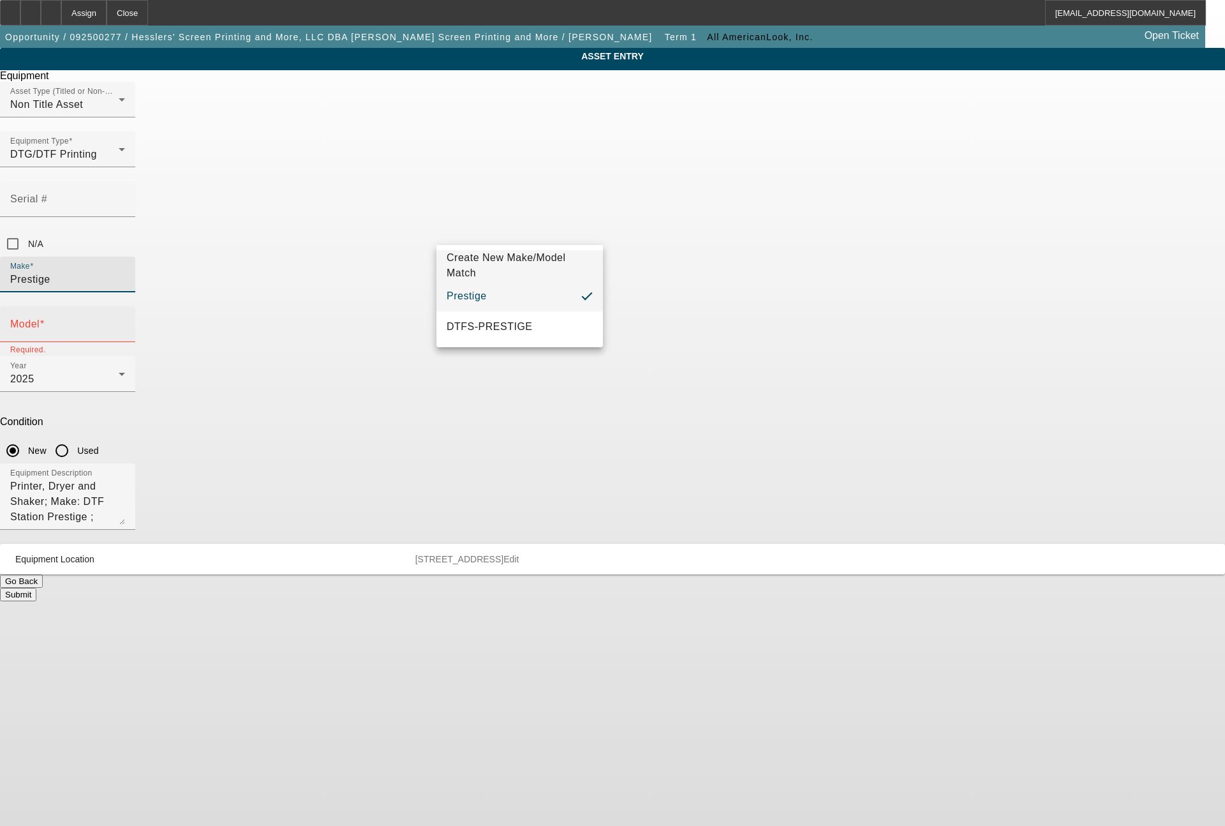
click at [125, 322] on input "Model" at bounding box center [67, 329] width 115 height 15
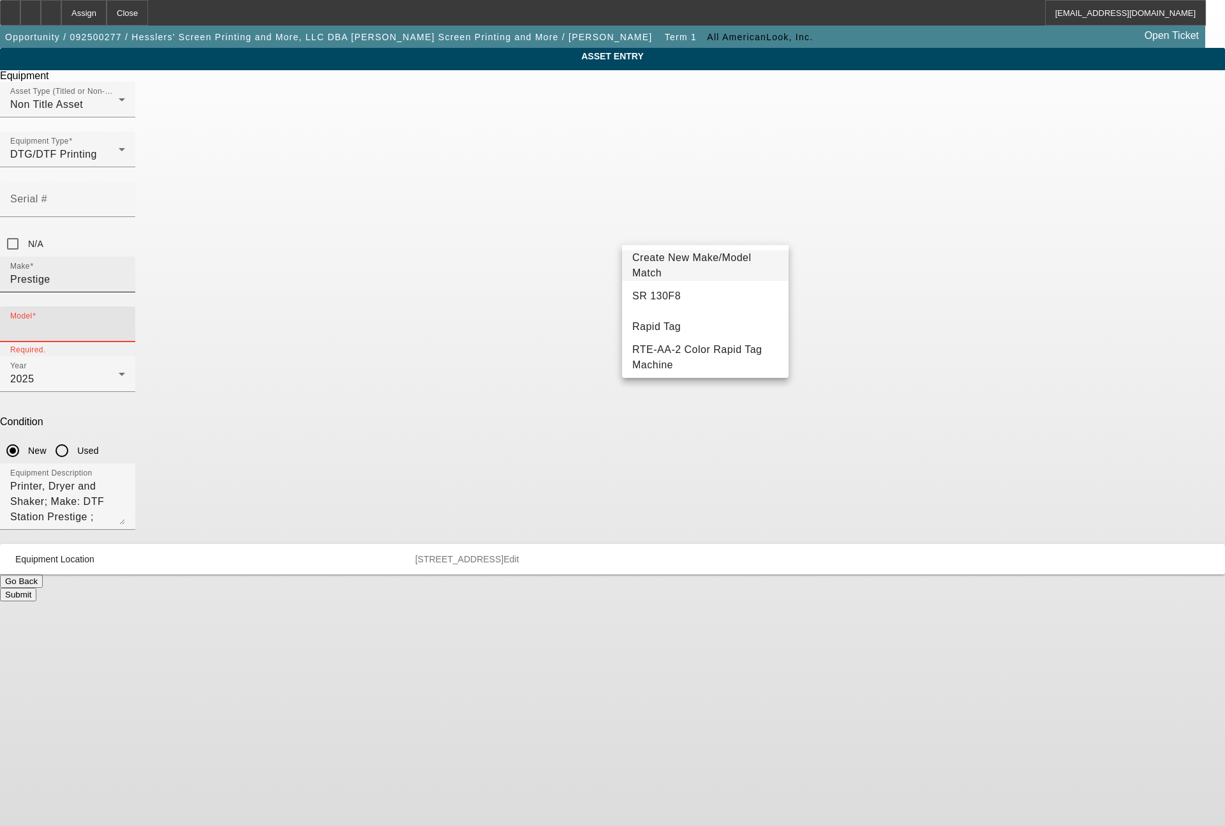
click at [125, 257] on div "Make Prestige" at bounding box center [67, 275] width 115 height 36
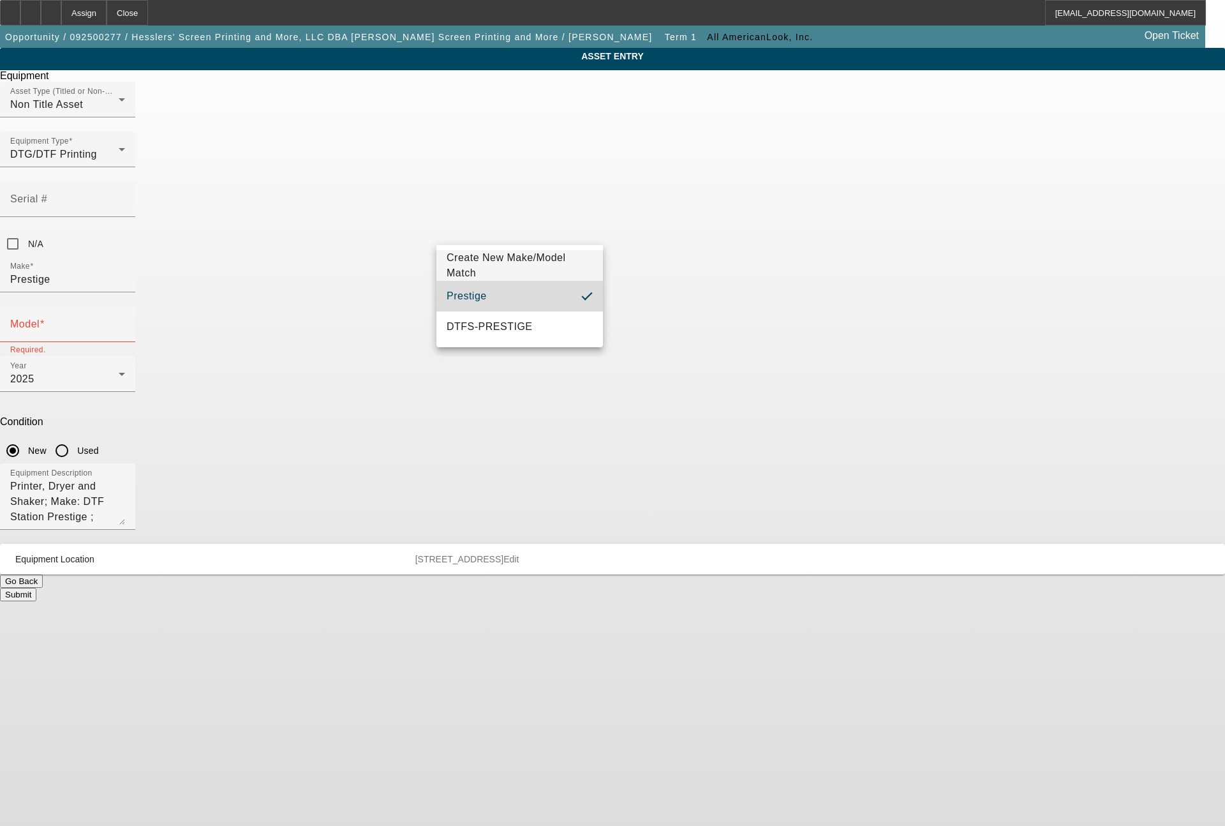
click at [477, 292] on mat-option "Prestige" at bounding box center [520, 296] width 167 height 31
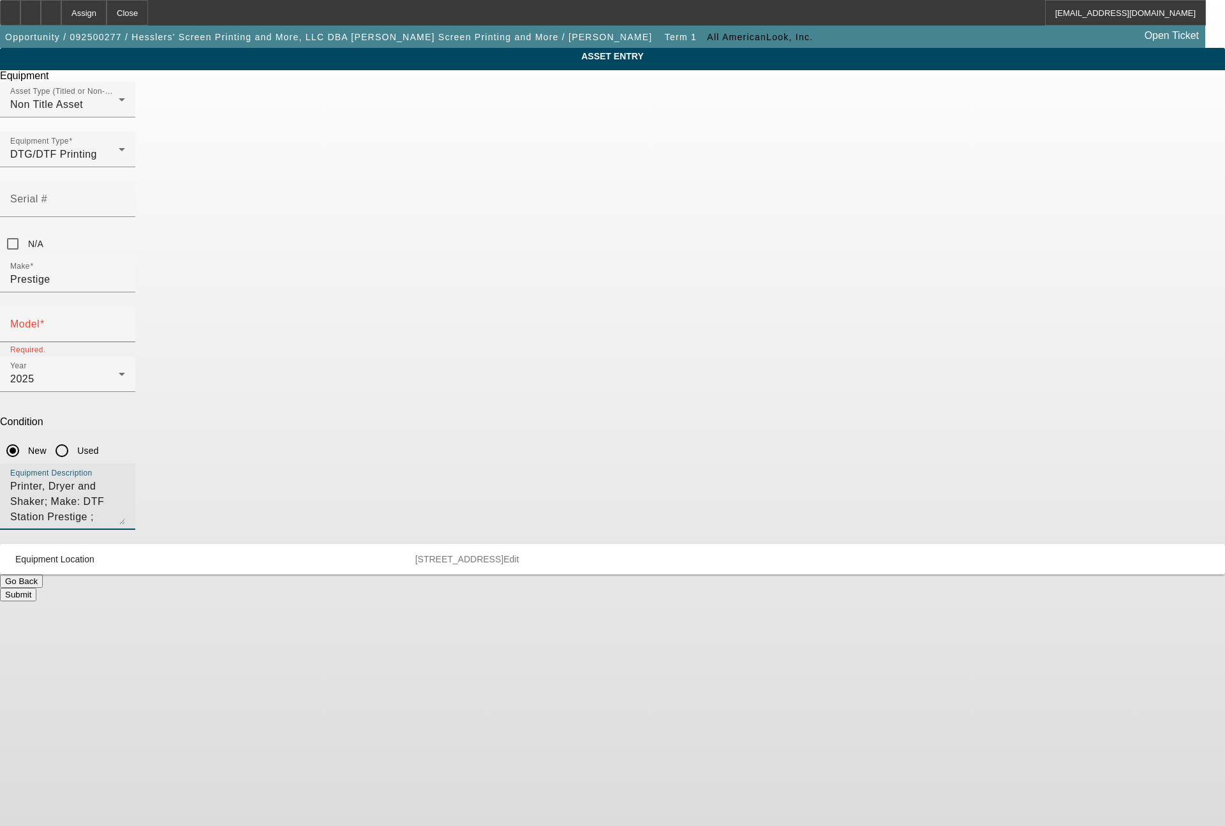
drag, startPoint x: 707, startPoint y: 337, endPoint x: 419, endPoint y: 336, distance: 287.8
click at [419, 336] on div "ASSET ENTRY Delete asset Equipment Asset Type (Titled or Non-Titled) Non Title …" at bounding box center [612, 324] width 1225 height 553
type textarea "DTF printer & shaker"
click at [40, 318] on mat-label "Model" at bounding box center [24, 323] width 29 height 11
click at [125, 322] on input "Model" at bounding box center [67, 329] width 115 height 15
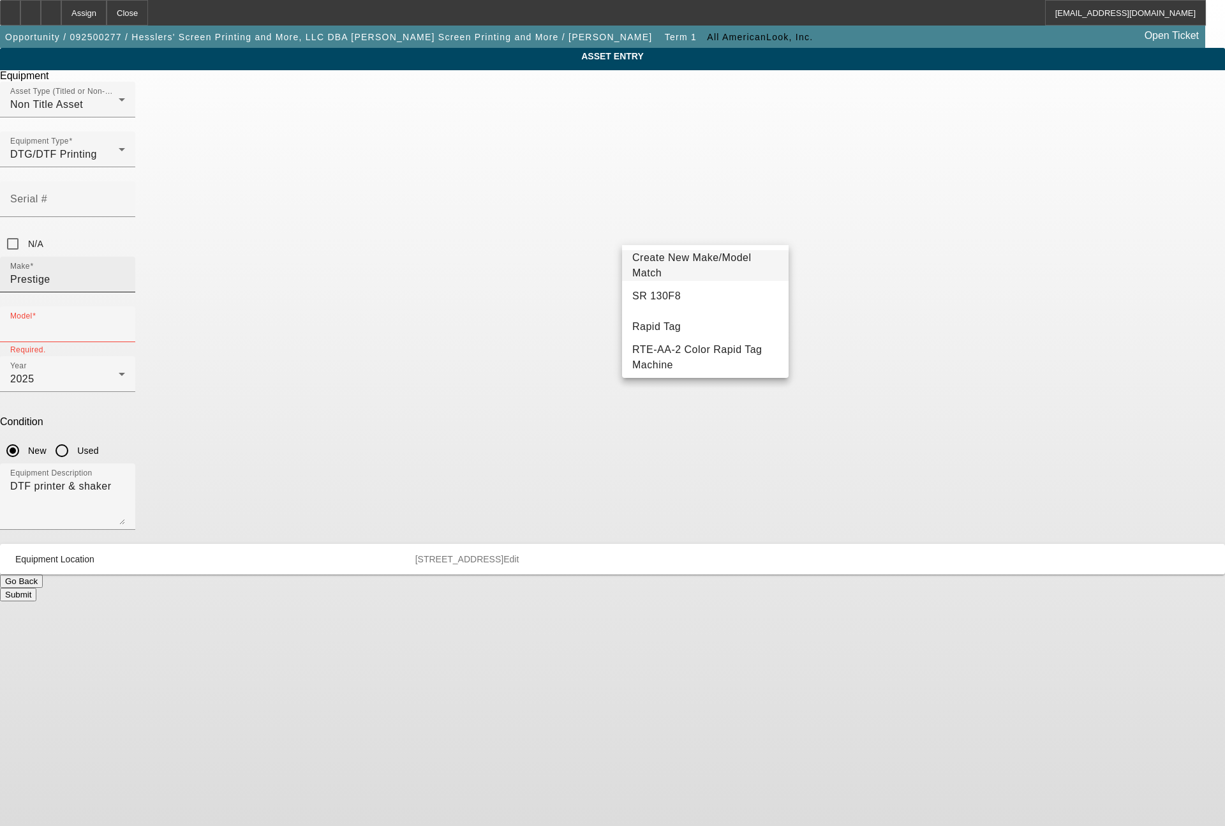
click at [125, 283] on div at bounding box center [125, 283] width 0 height 0
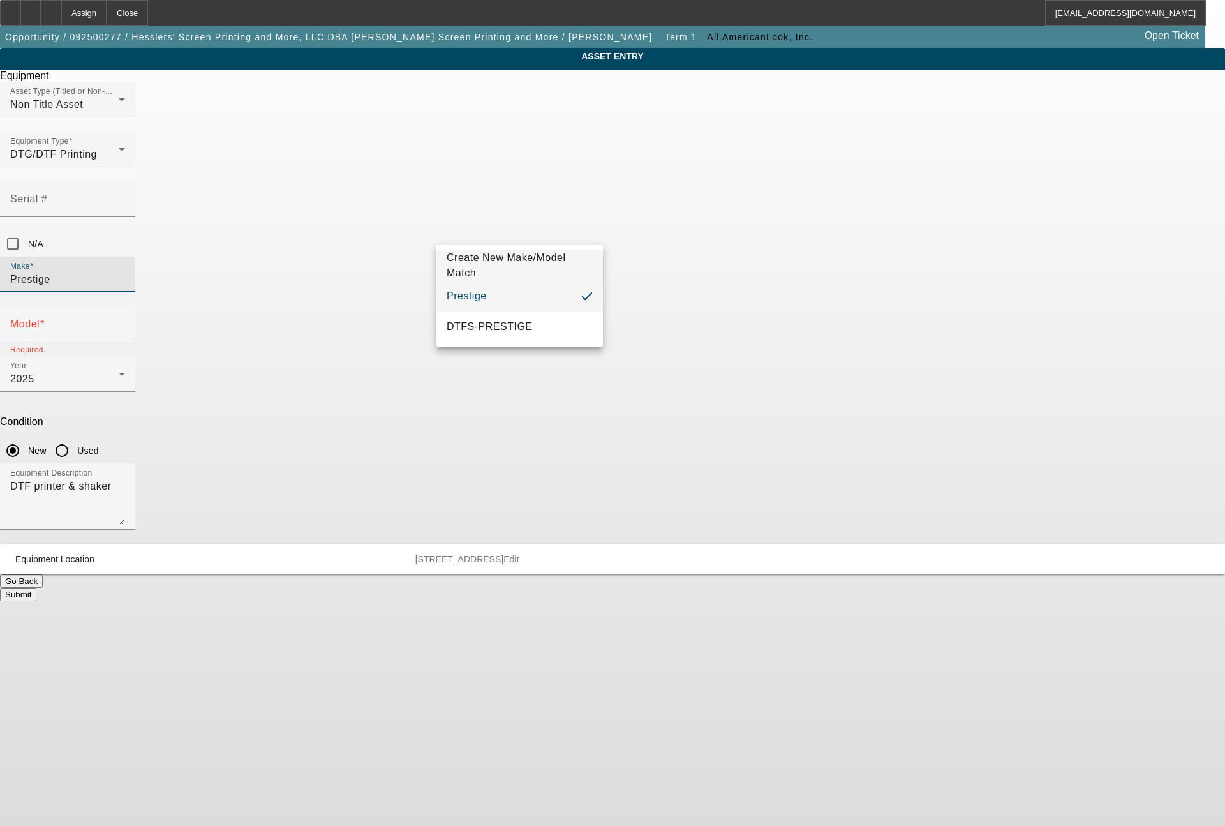
drag, startPoint x: 483, startPoint y: 234, endPoint x: 389, endPoint y: 234, distance: 94.5
click at [389, 234] on div "ASSET ENTRY Delete asset Equipment Asset Type (Titled or Non-Titled) Non Title …" at bounding box center [612, 324] width 1225 height 553
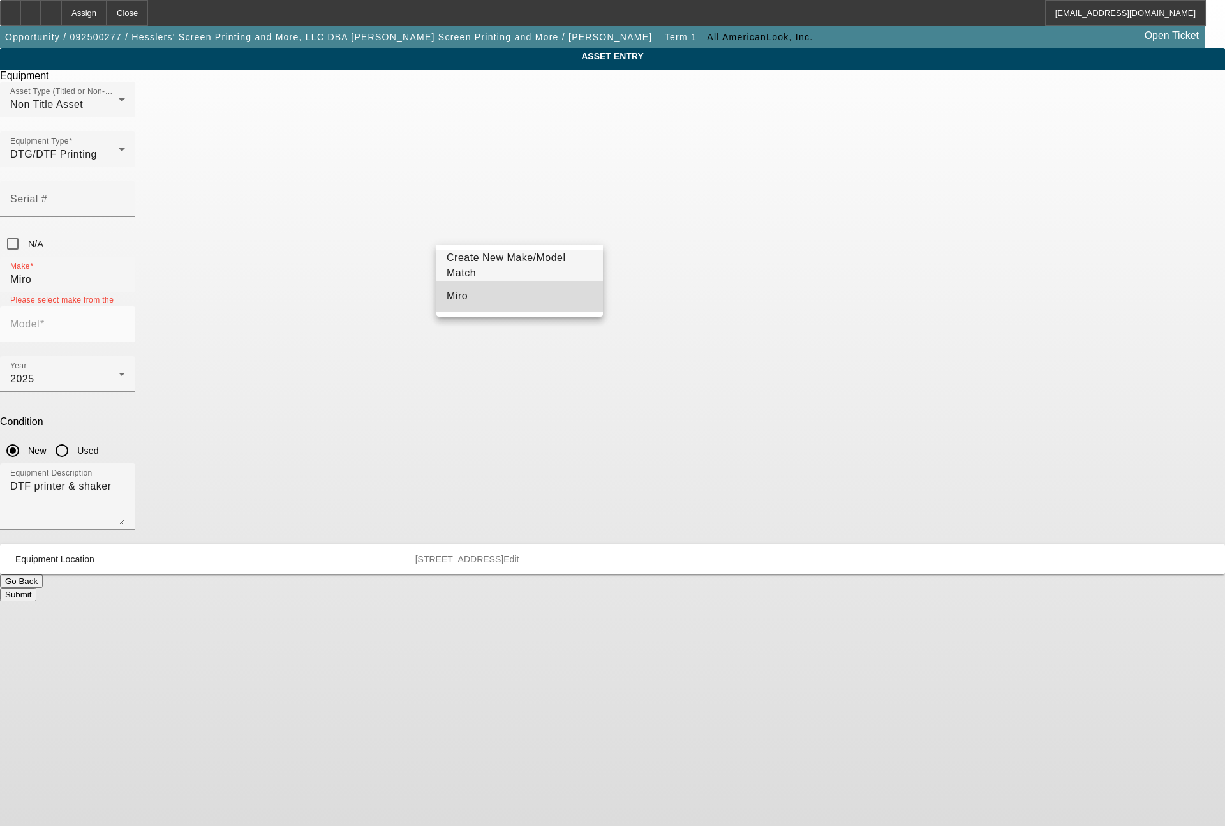
click at [458, 289] on span "Miro" at bounding box center [457, 295] width 21 height 15
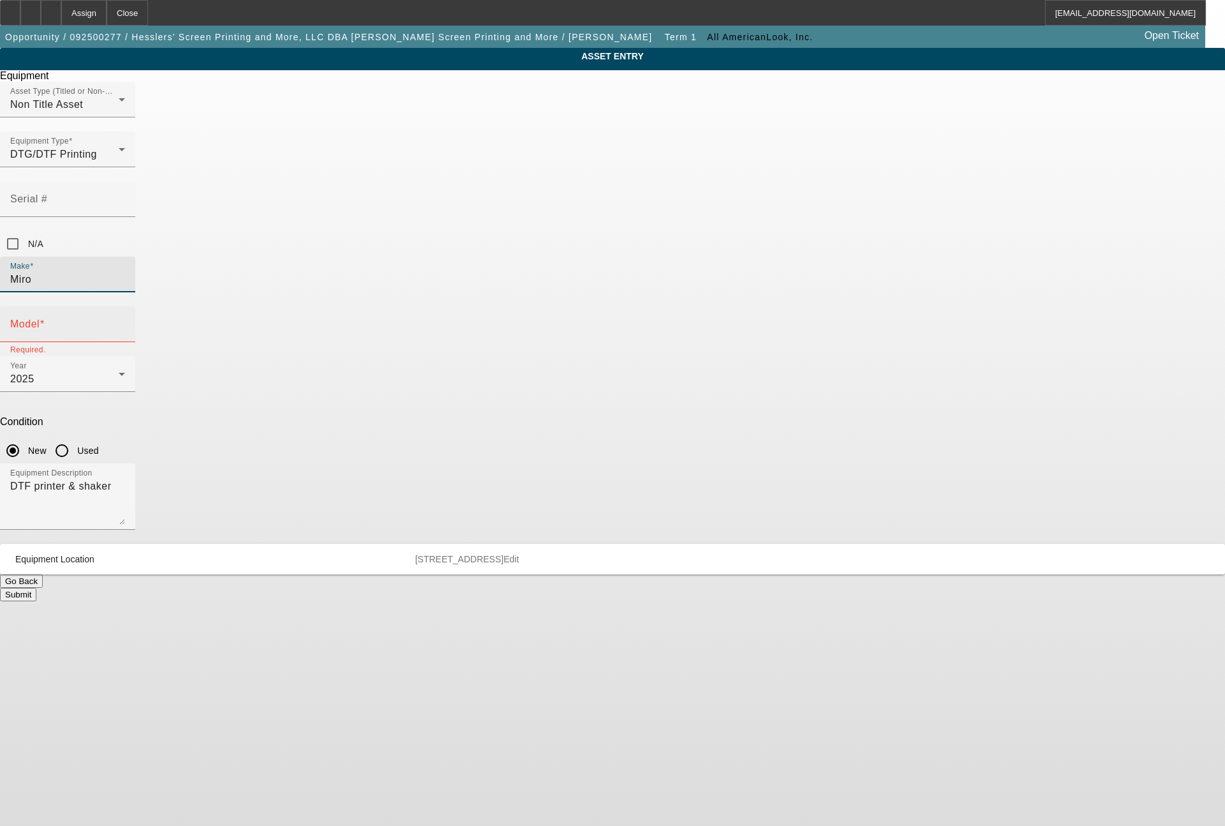
click at [125, 322] on input "Model" at bounding box center [67, 329] width 115 height 15
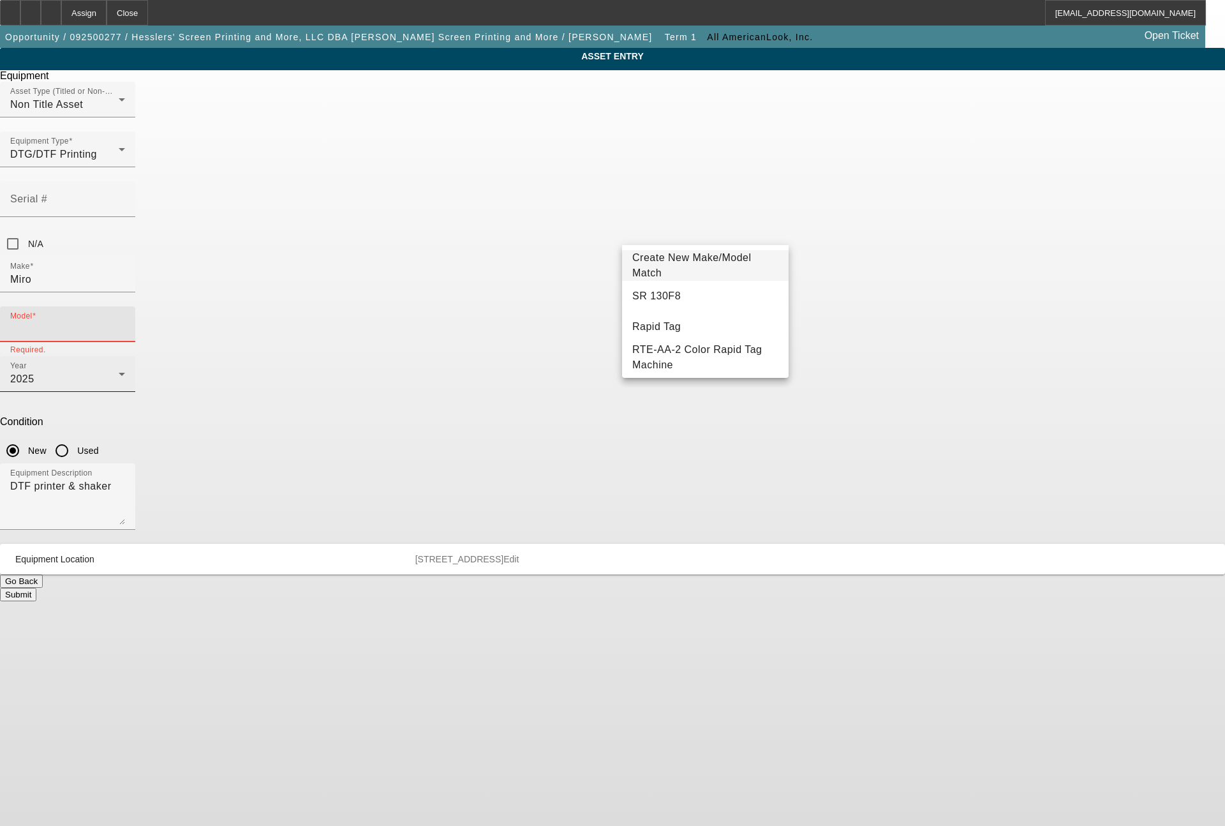
click at [119, 371] on div "2025" at bounding box center [64, 378] width 108 height 15
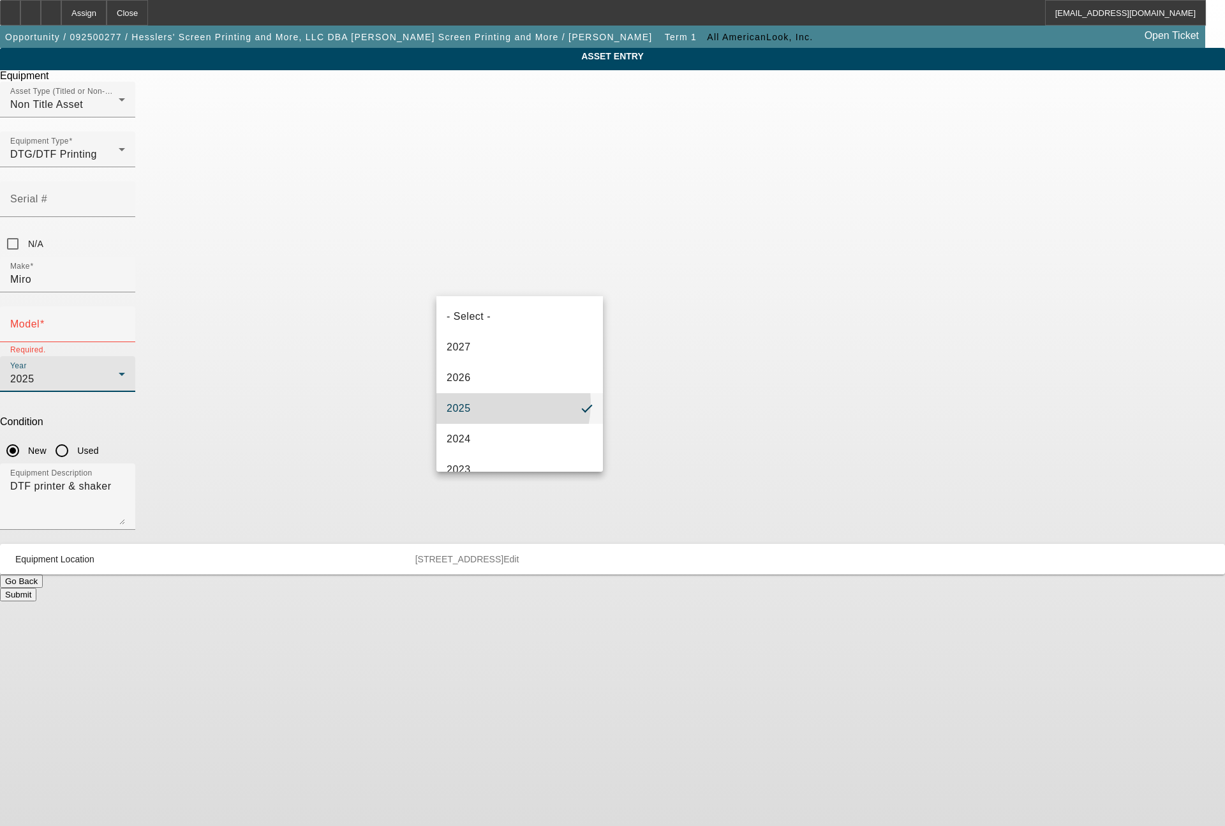
click at [473, 402] on mat-option "2025" at bounding box center [520, 408] width 167 height 31
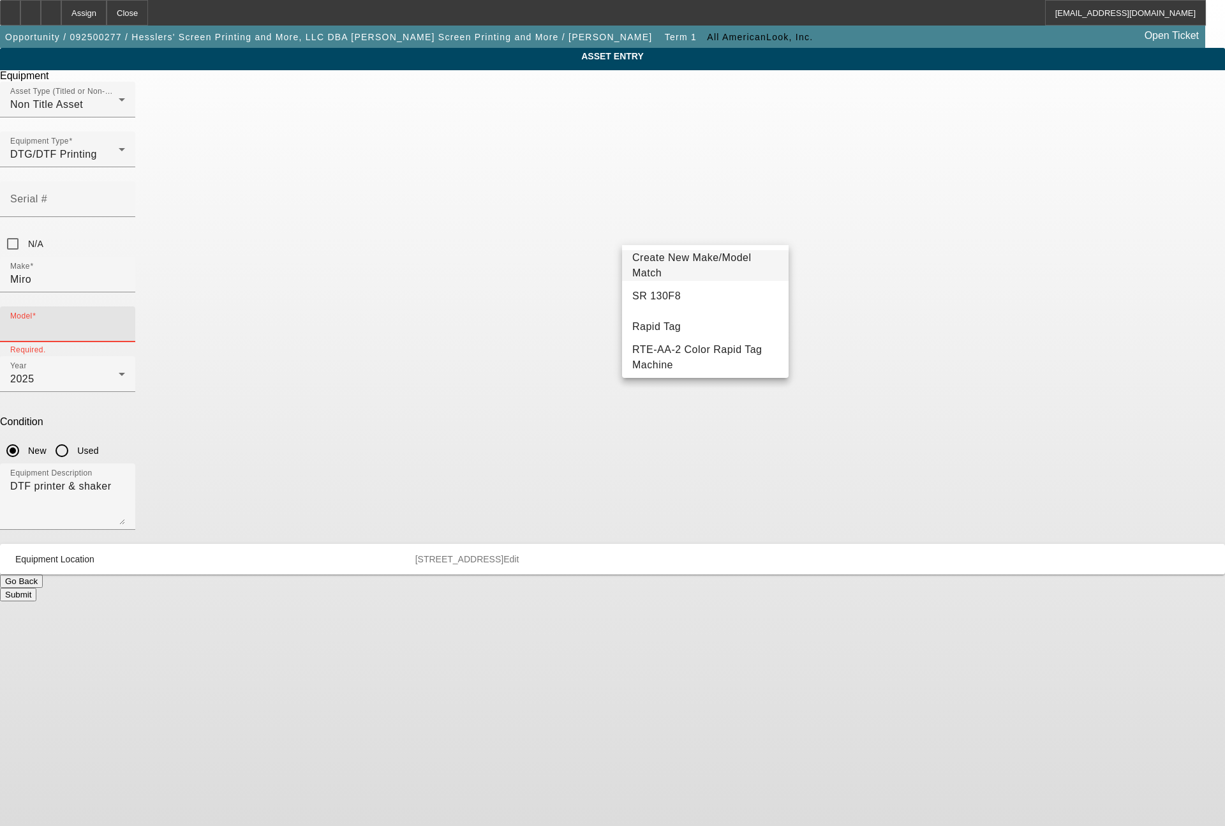
click at [125, 322] on input "Model" at bounding box center [67, 329] width 115 height 15
click at [125, 272] on input "Miro" at bounding box center [67, 279] width 115 height 15
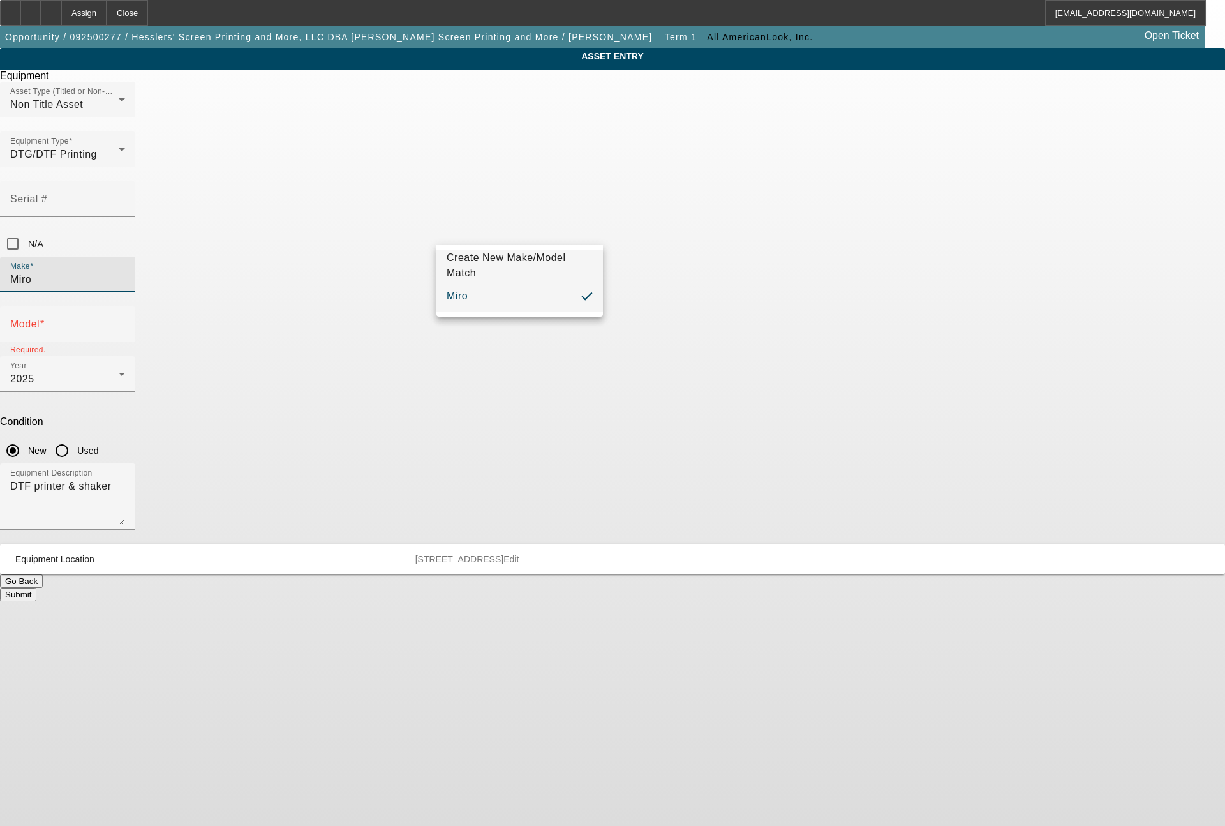
drag, startPoint x: 528, startPoint y: 239, endPoint x: 389, endPoint y: 239, distance: 139.1
click at [389, 239] on div "ASSET ENTRY Delete asset Equipment Asset Type (Titled or Non-Titled) Non Title …" at bounding box center [612, 324] width 1225 height 553
type input "Prestige"
click at [470, 303] on span "Prestige" at bounding box center [467, 295] width 40 height 15
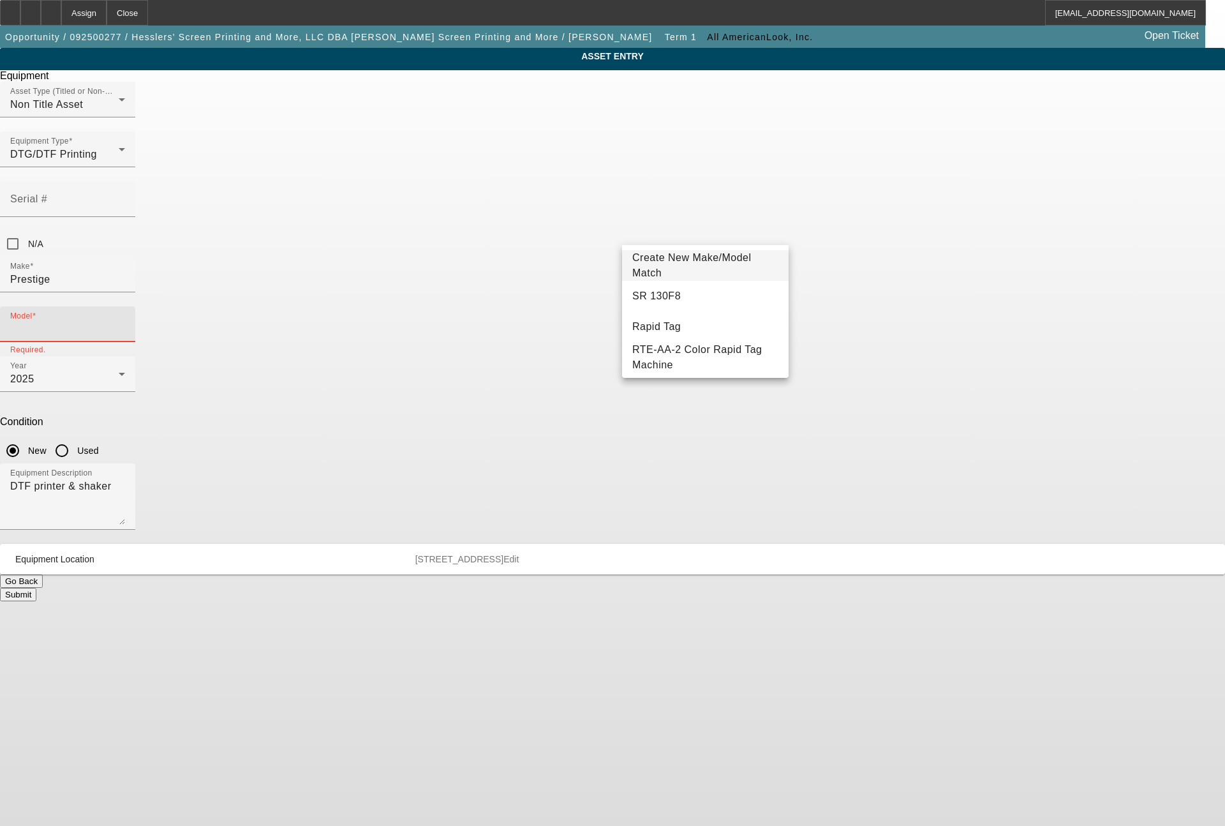
click at [125, 322] on input "Model" at bounding box center [67, 329] width 115 height 15
click at [701, 273] on span "Create New Make/Model Match" at bounding box center [705, 265] width 146 height 31
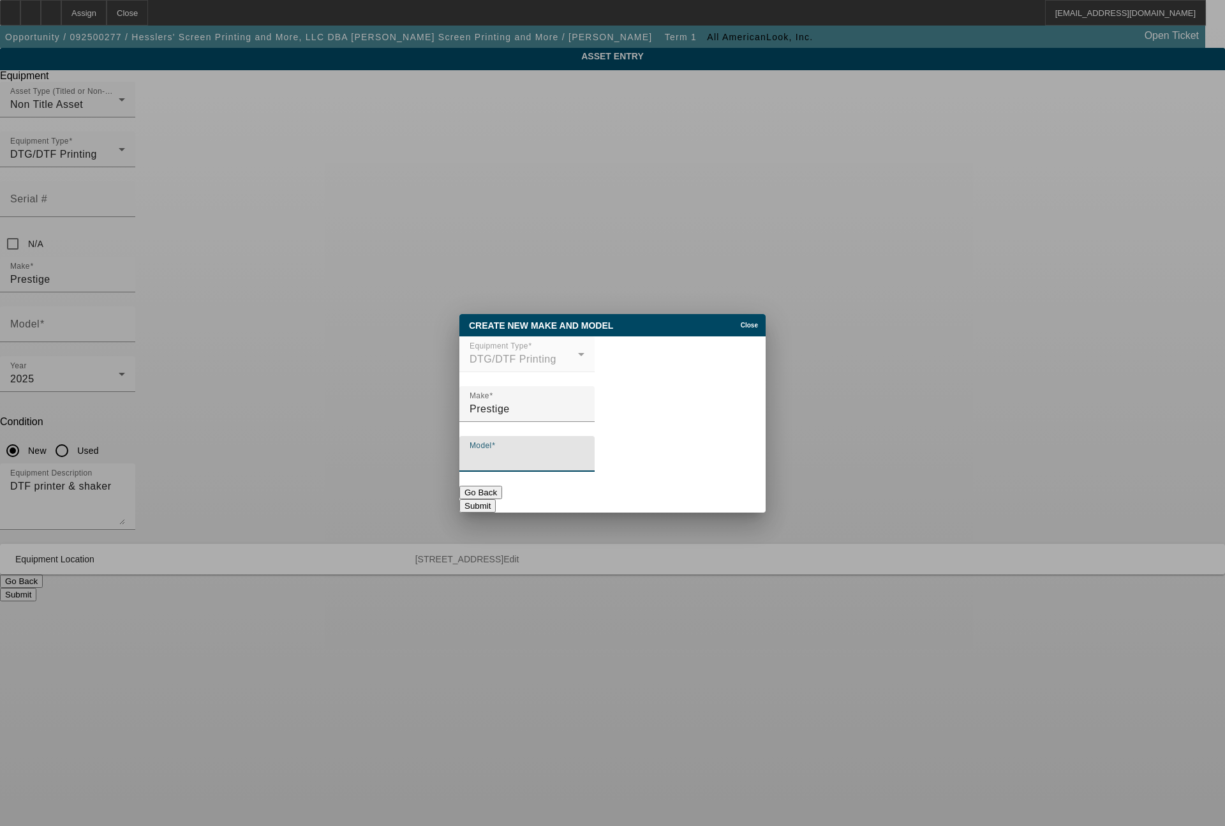
click at [569, 467] on input "Model" at bounding box center [527, 458] width 115 height 15
type input "XL3"
click at [496, 499] on button "Submit" at bounding box center [477, 505] width 36 height 13
type input "XL3"
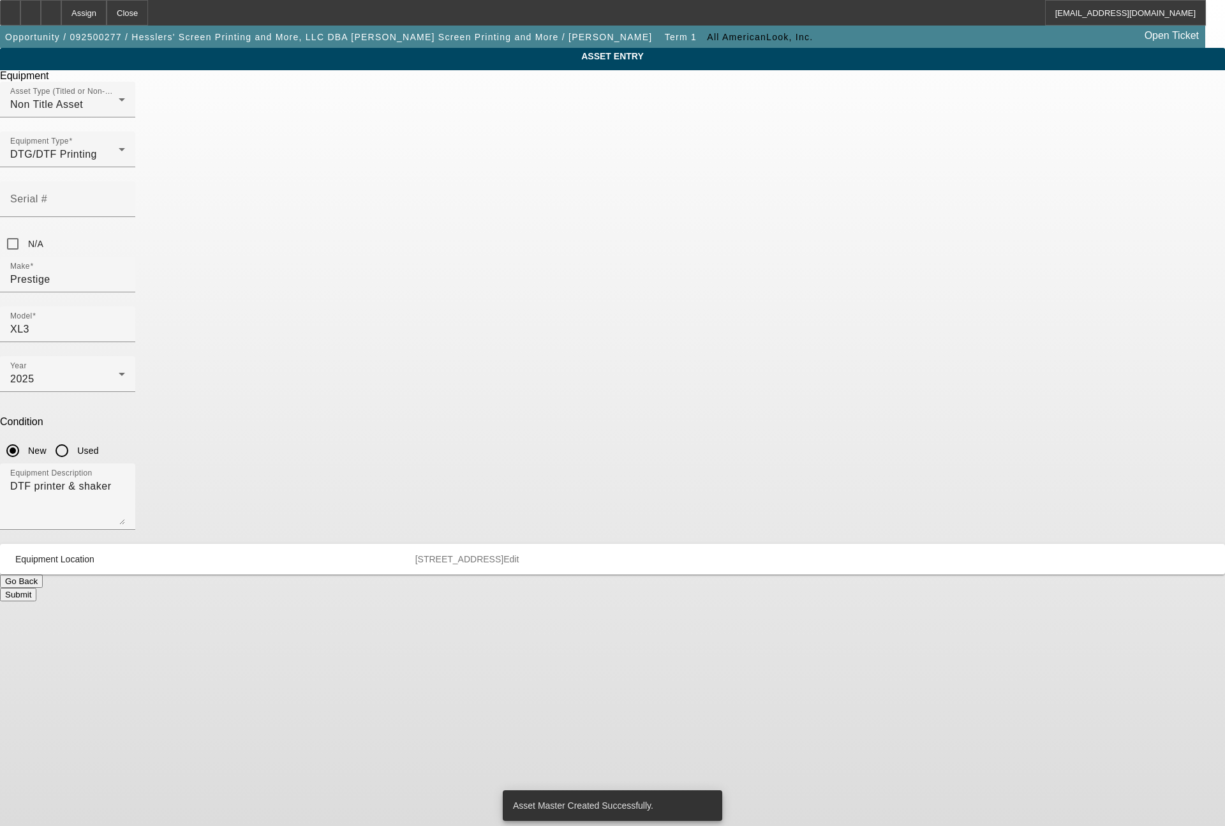
click at [36, 588] on button "Submit" at bounding box center [18, 594] width 36 height 13
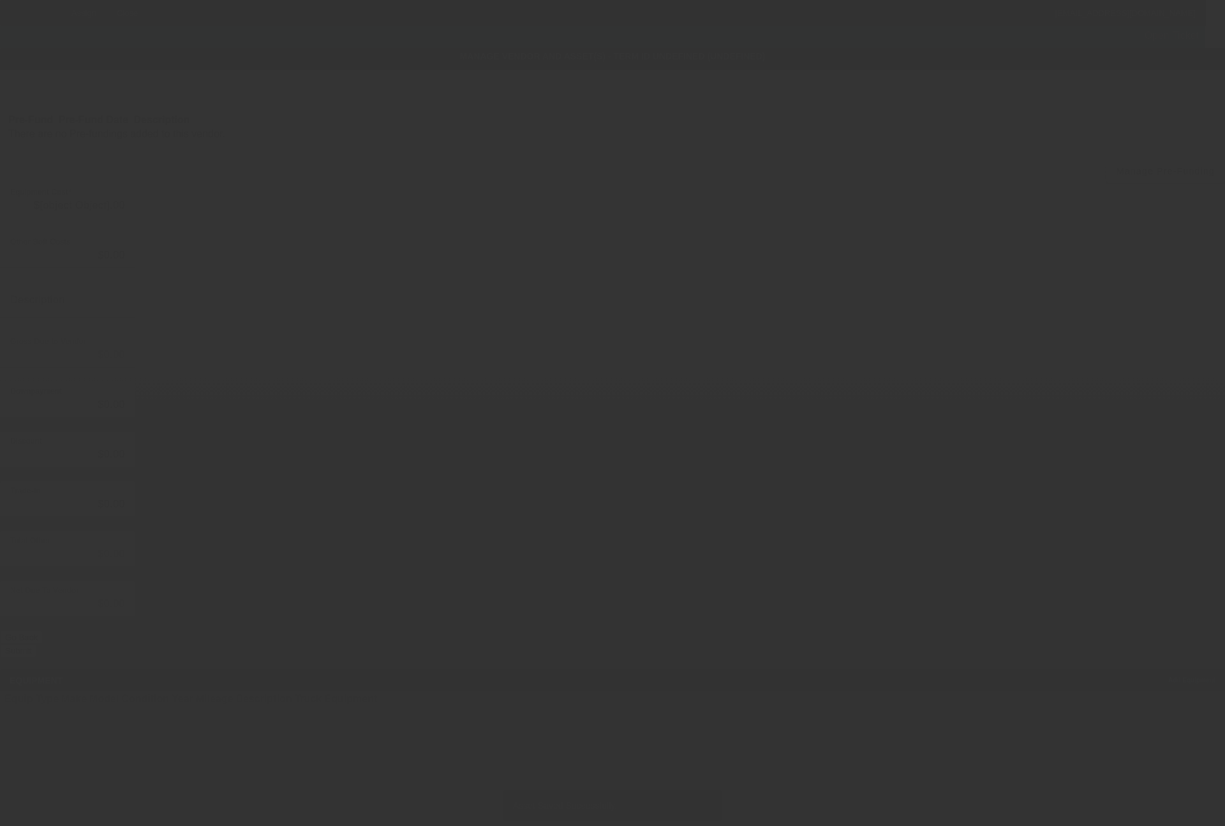
type input "$20,000.00"
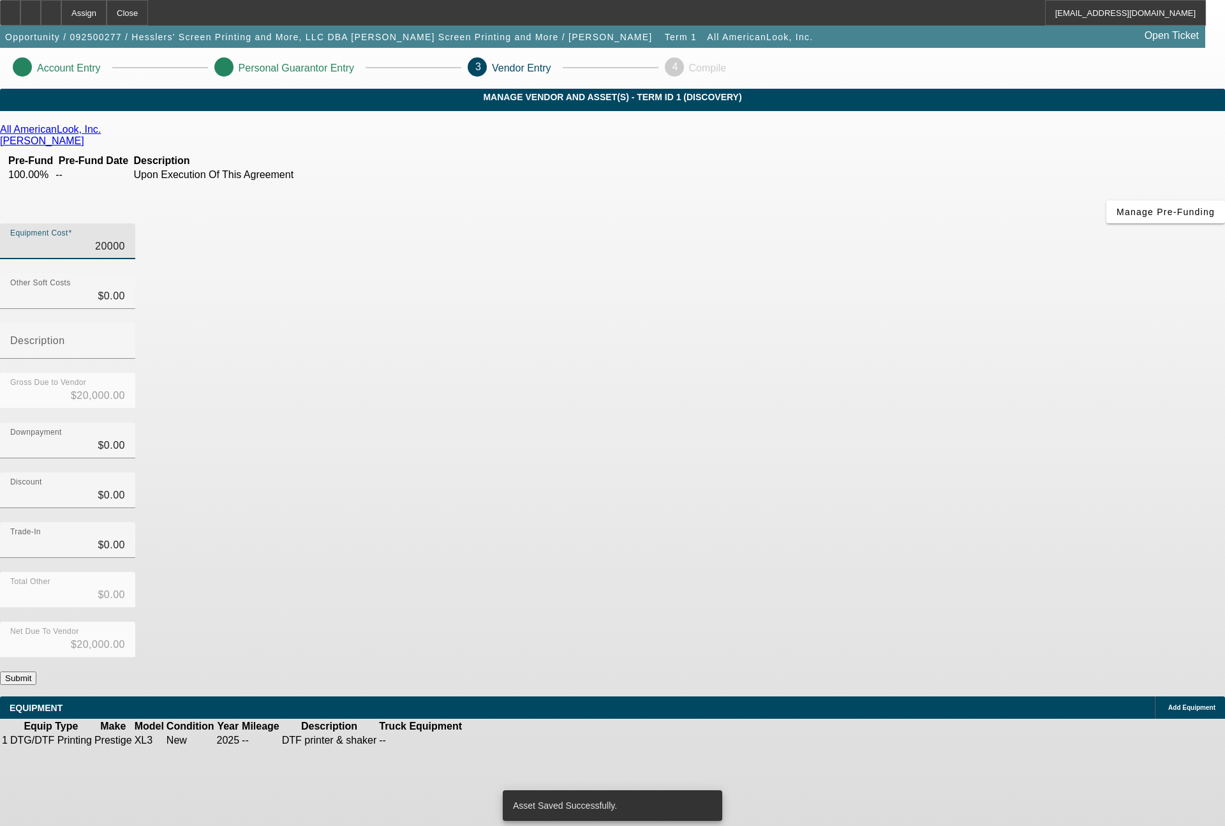
drag, startPoint x: 706, startPoint y: 158, endPoint x: 839, endPoint y: 179, distance: 134.4
click at [839, 223] on div "Equipment Cost 20000" at bounding box center [612, 248] width 1225 height 50
type input "2"
type input "$2.00"
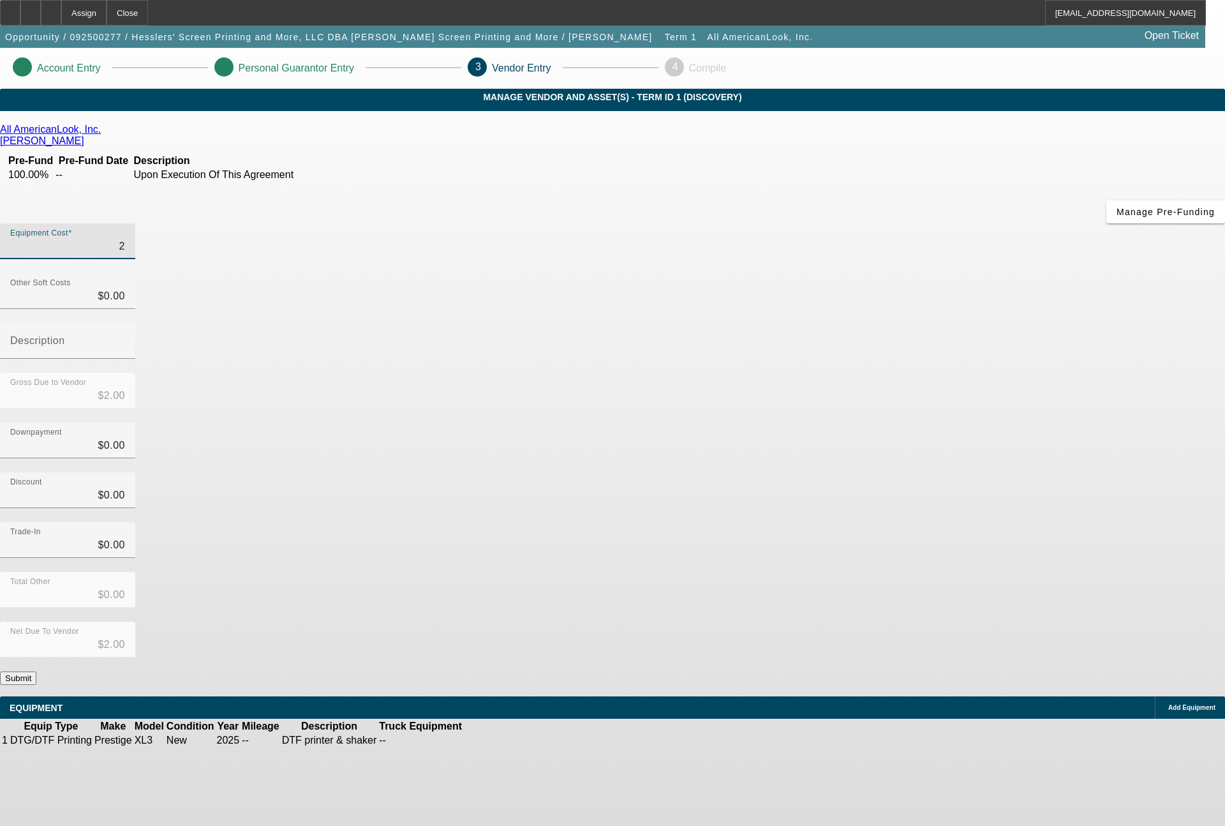
type input "28"
type input "$28.00"
type input "286"
type input "$286.00"
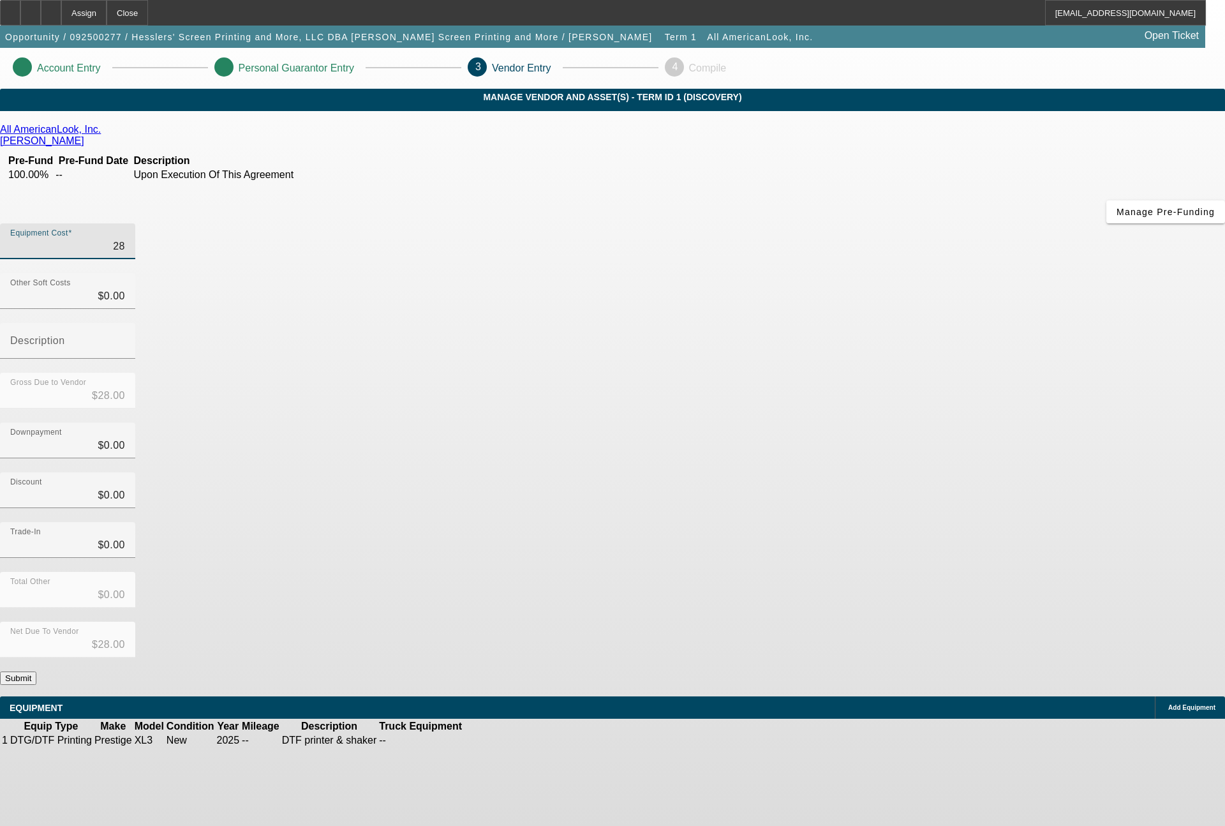
type input "$286.00"
type input "2863"
type input "$2,863.00"
type input "28631"
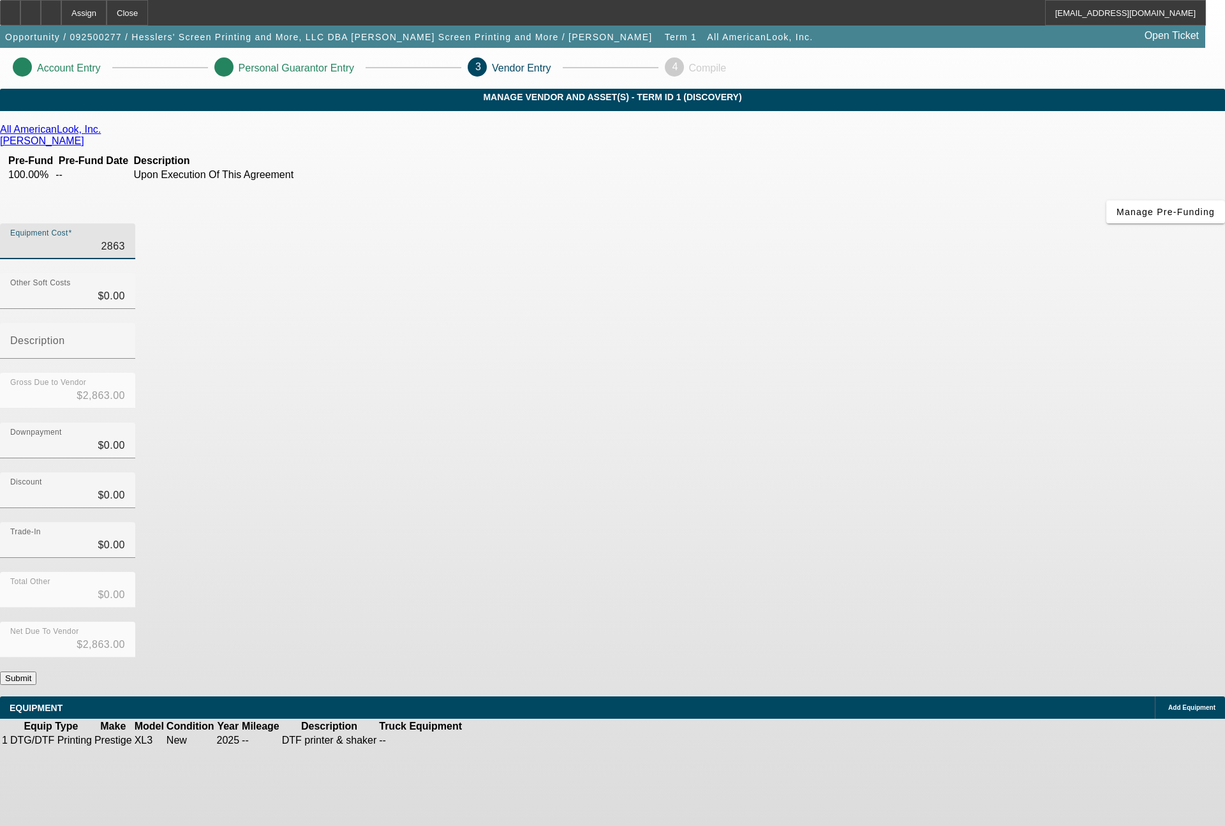
type input "$28,631.00"
type input "28631.09"
type input "$28,631.09"
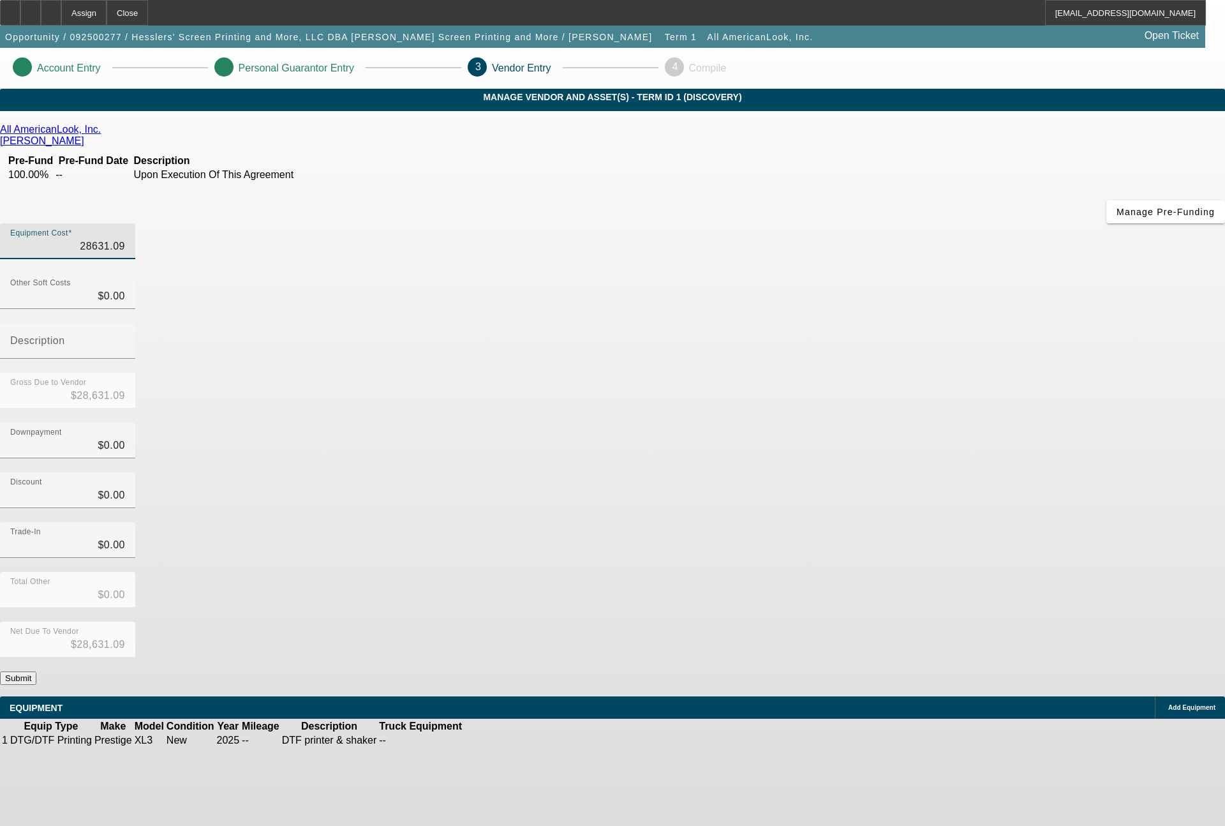
type input "$28,631.09"
click at [36, 671] on button "Submit" at bounding box center [18, 677] width 36 height 13
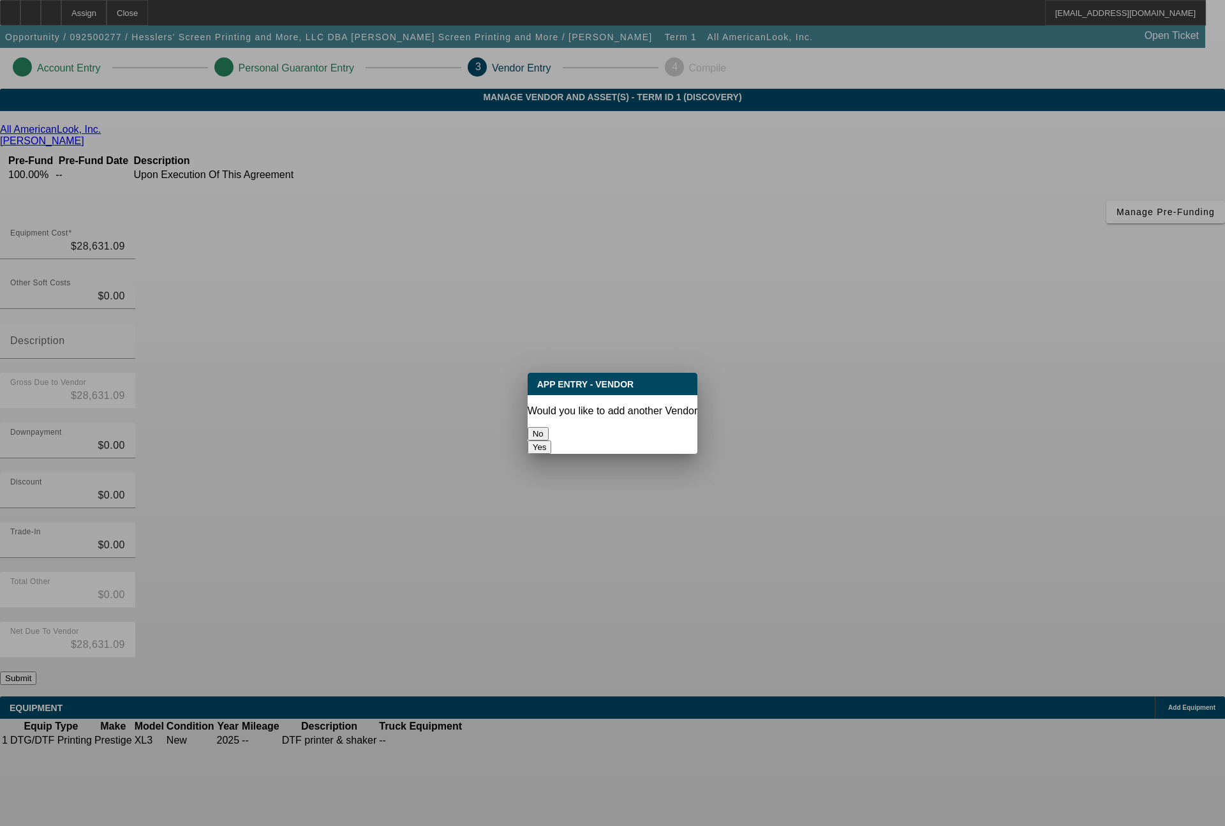
click at [549, 427] on button "No" at bounding box center [538, 433] width 21 height 13
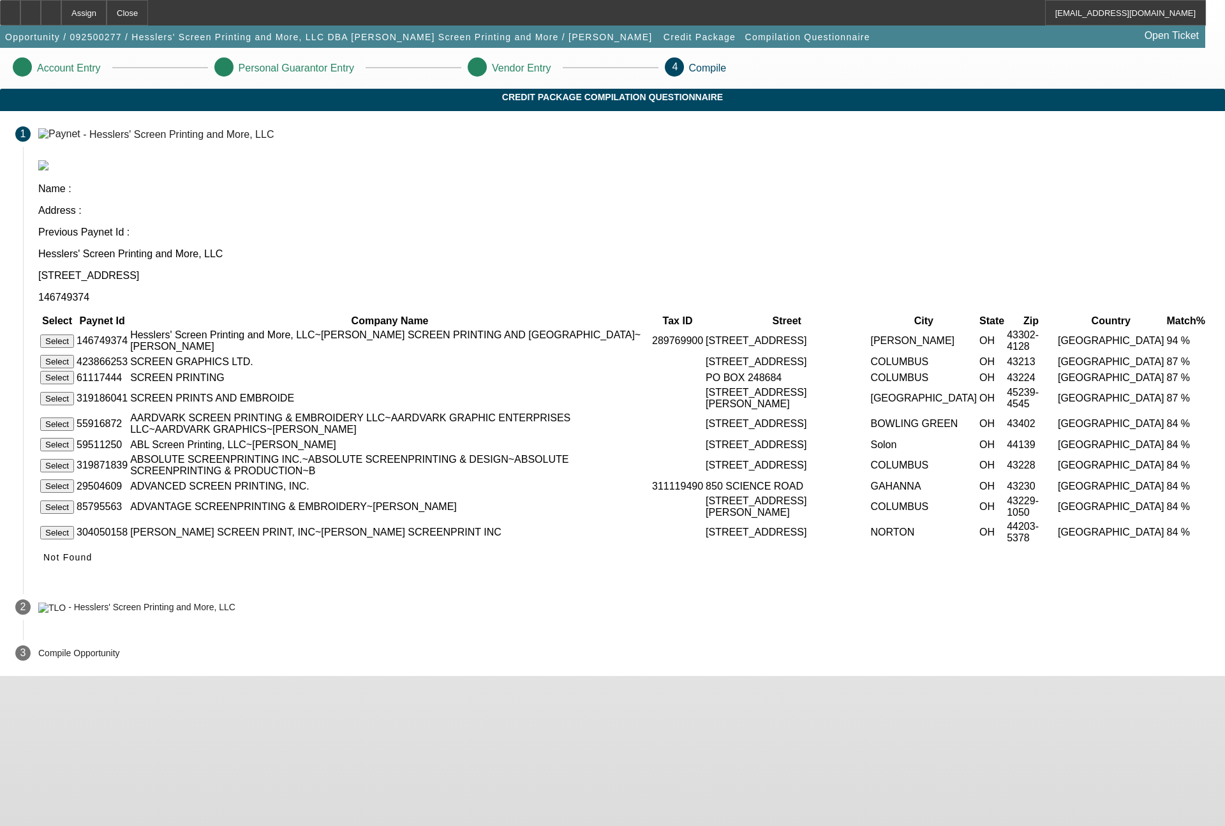
click at [74, 334] on button "Select" at bounding box center [57, 340] width 34 height 13
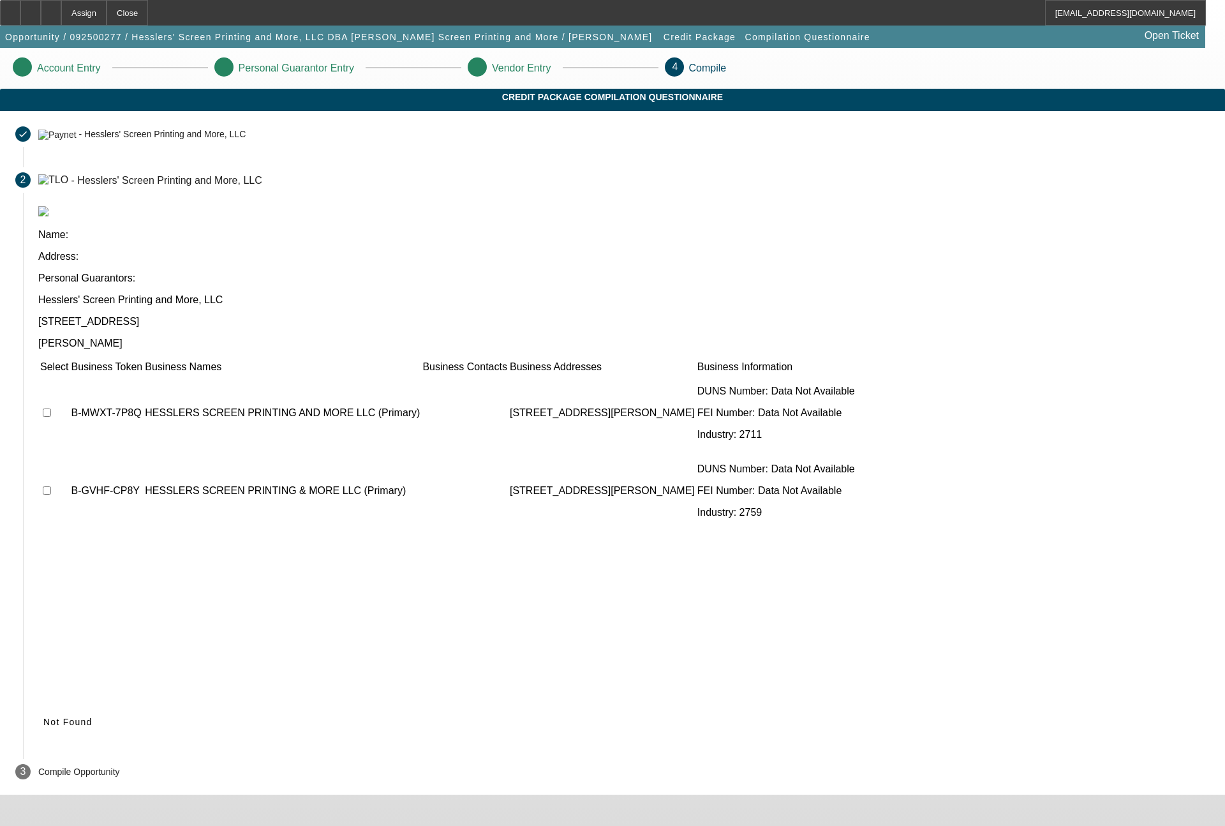
click at [51, 486] on input "checkbox" at bounding box center [47, 490] width 8 height 8
checkbox input "true"
click at [69, 375] on td at bounding box center [54, 413] width 29 height 77
click at [51, 408] on input "checkbox" at bounding box center [47, 412] width 8 height 8
checkbox input "true"
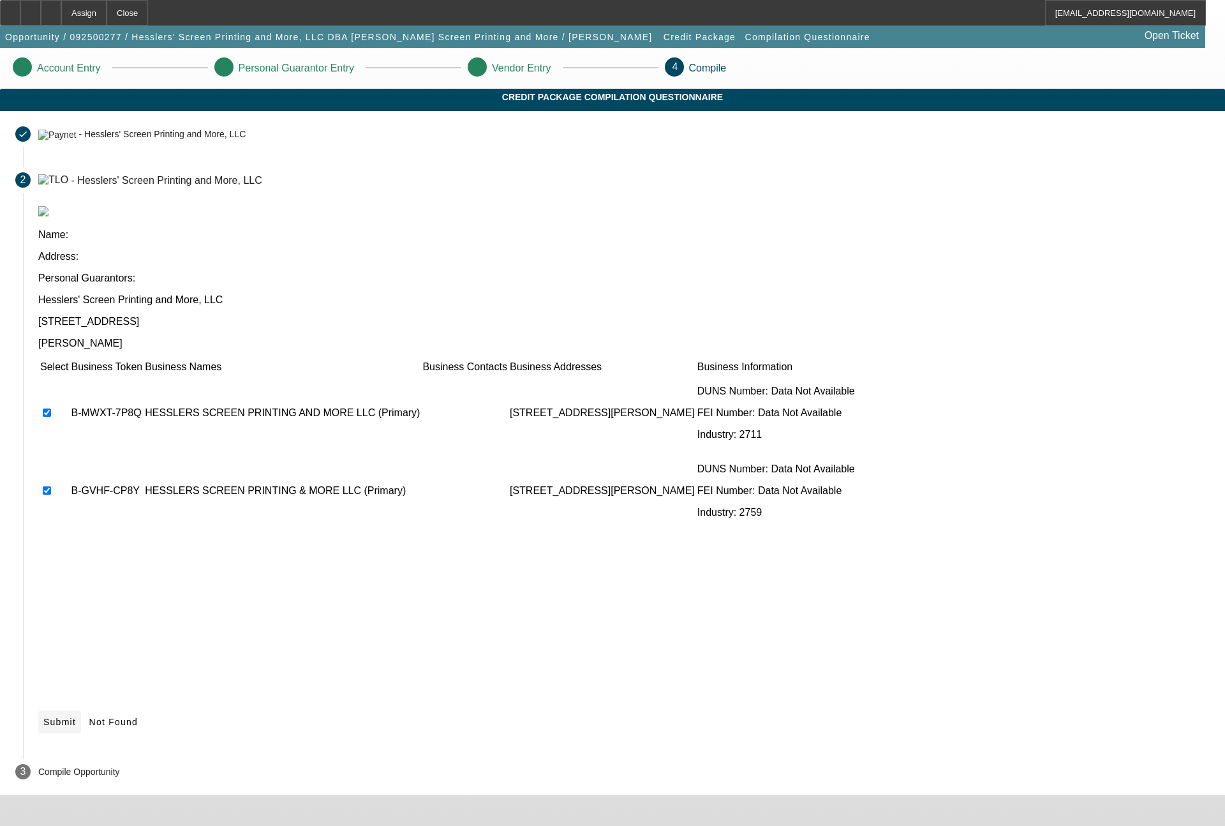
click at [76, 717] on span "Submit" at bounding box center [59, 722] width 33 height 10
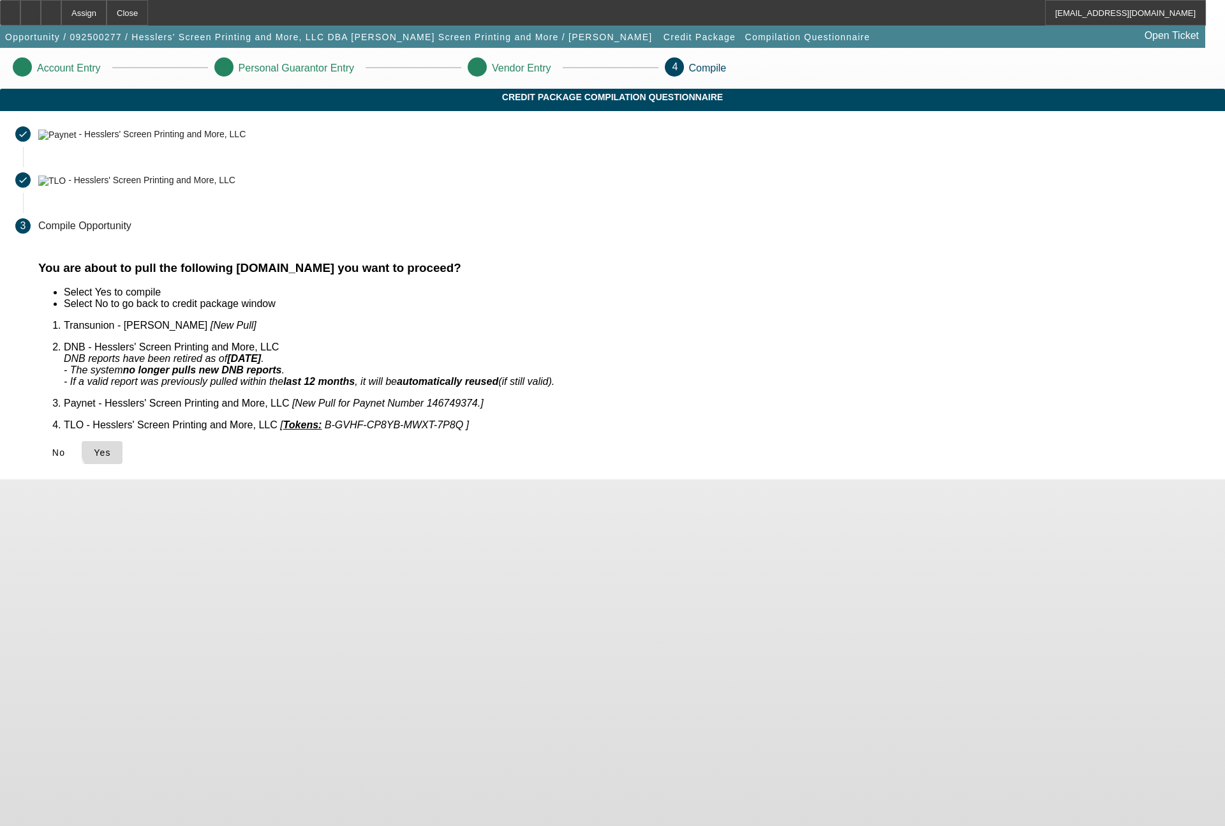
click at [111, 447] on span "Yes" at bounding box center [102, 452] width 17 height 10
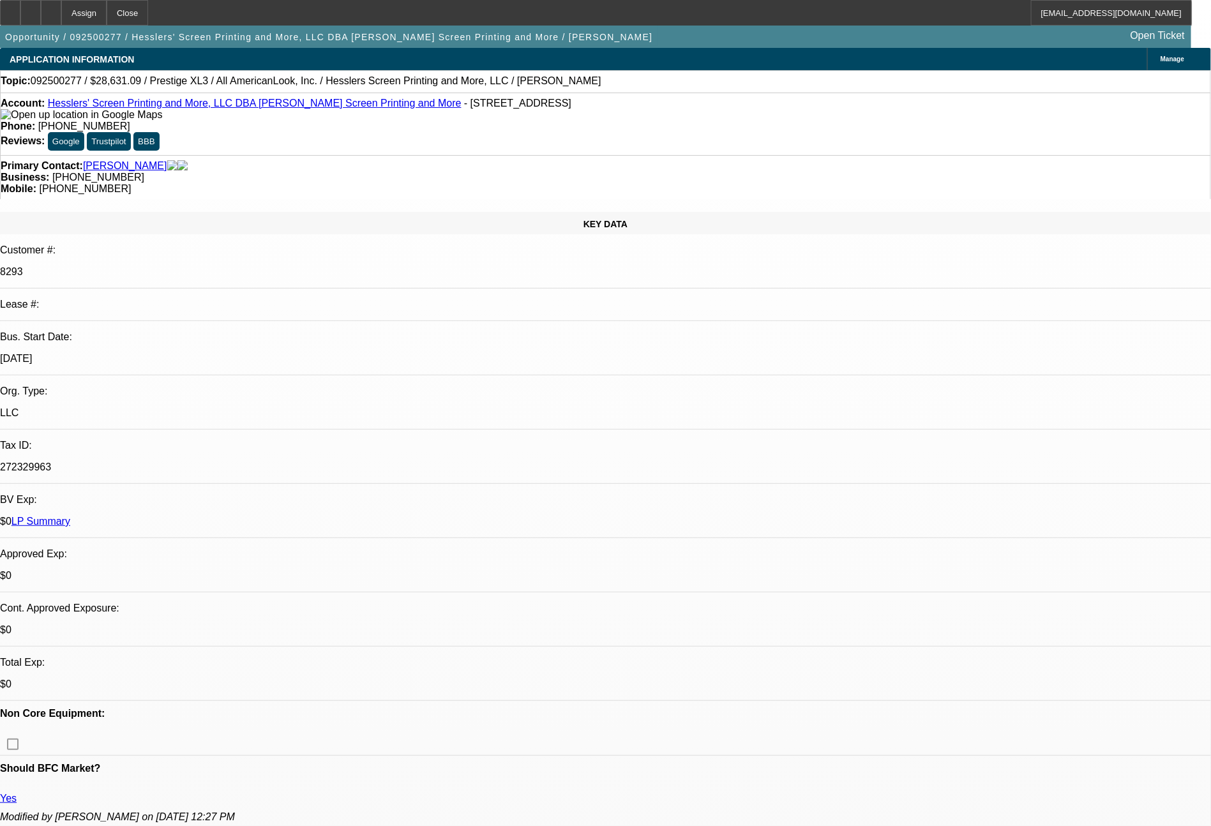
select select "0"
select select "2"
select select "0.1"
select select "4"
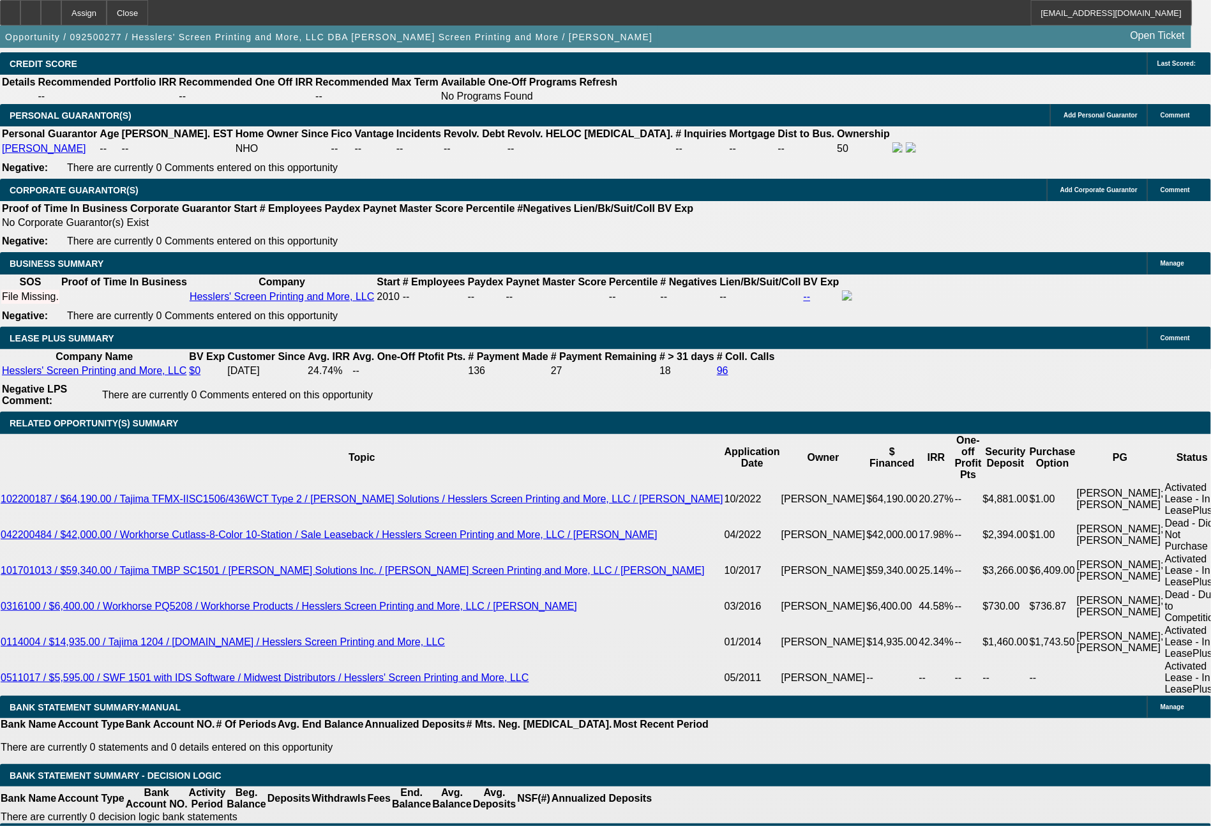
scroll to position [2135, 0]
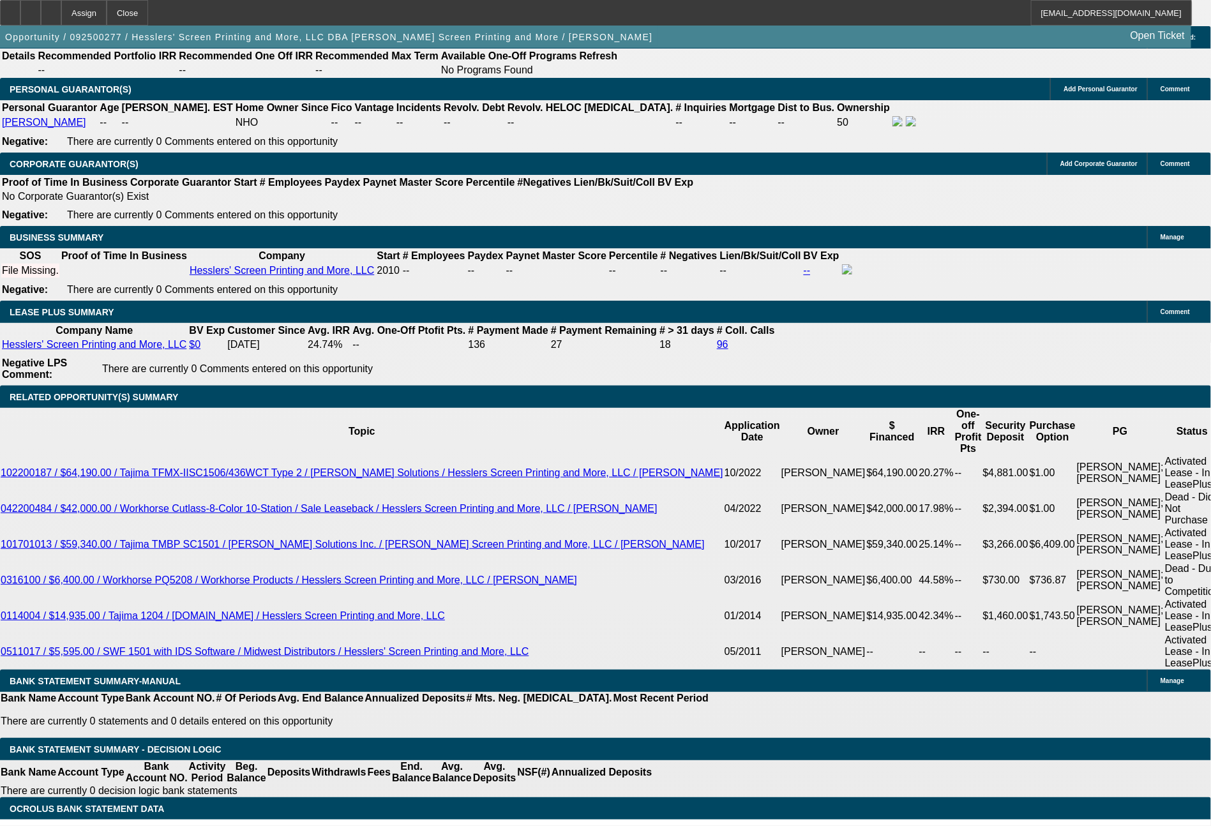
type input "$13,631.09"
type input "UNKNOWN"
type input "36"
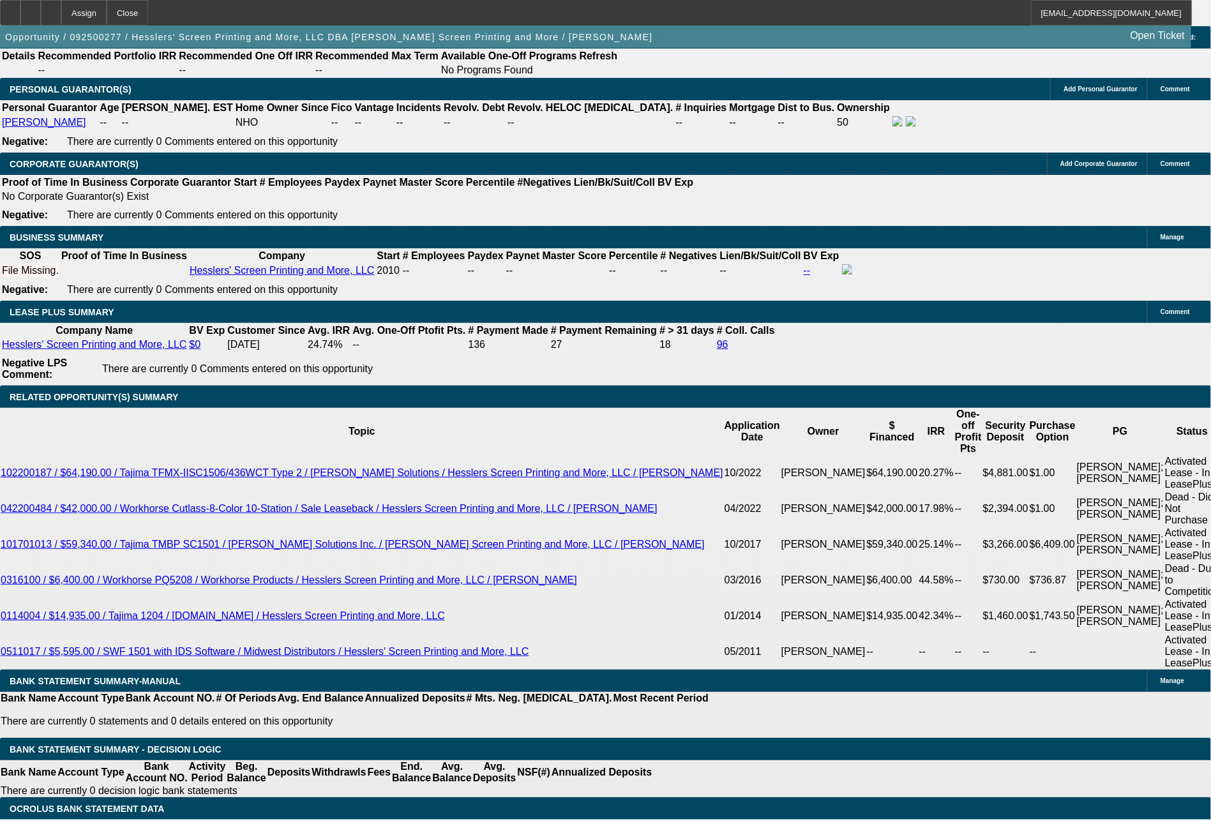
type input "527"
type input "$1,054.00"
type input "16"
type input "$527.00"
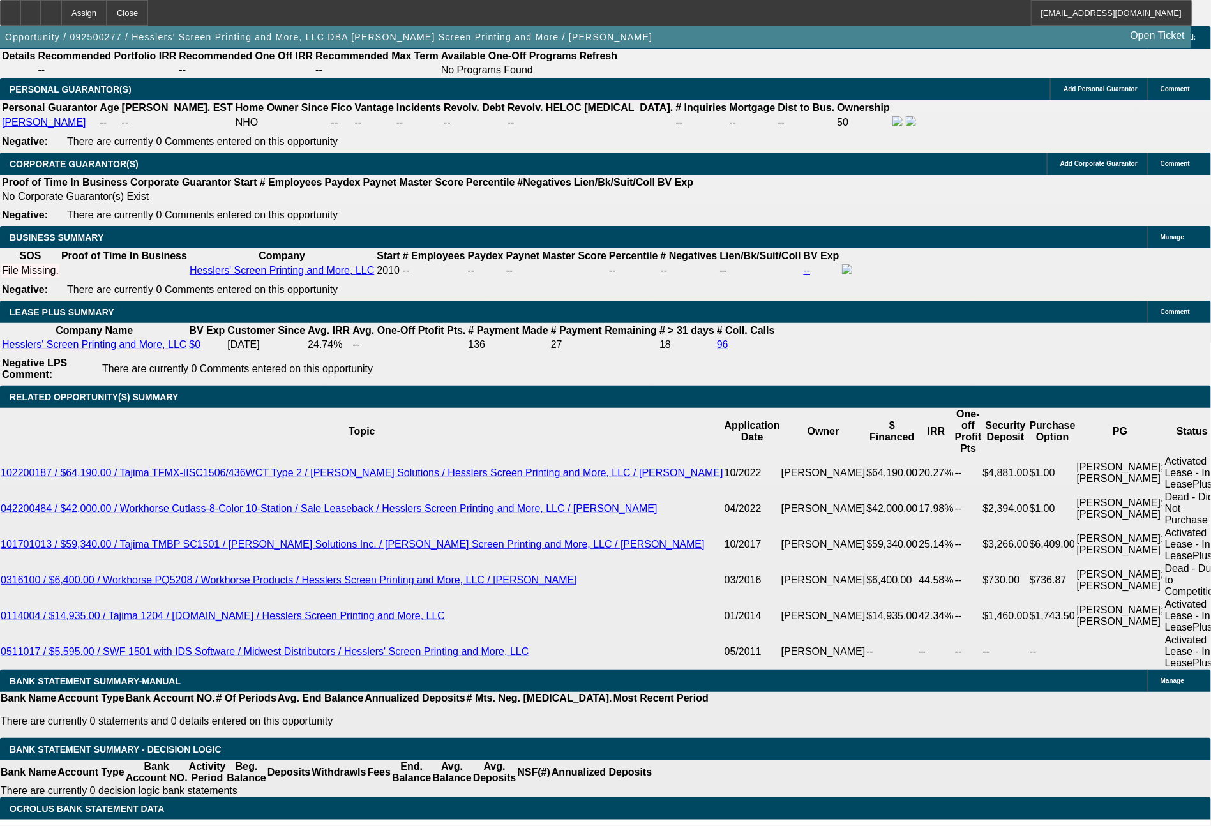
select select "0"
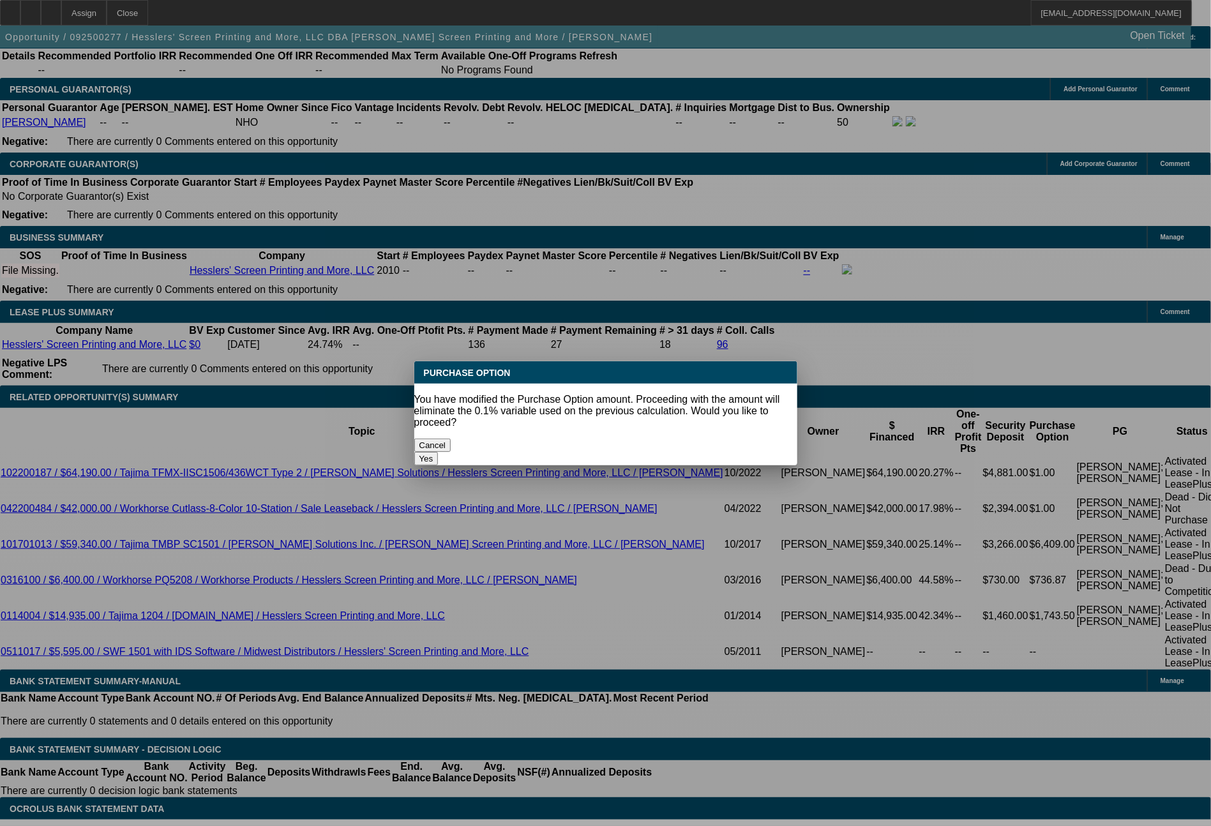
click at [438, 452] on button "Yes" at bounding box center [426, 458] width 24 height 13
type input "$0.00"
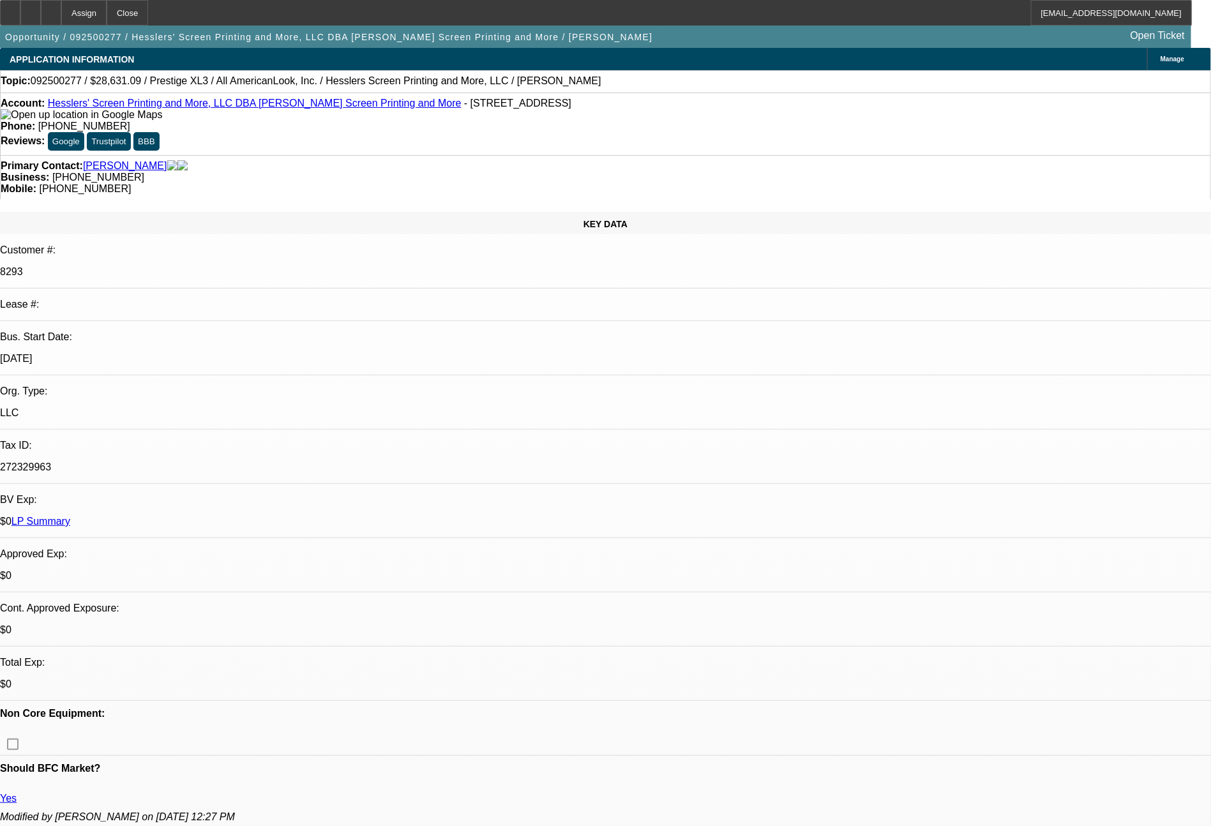
scroll to position [2135, 0]
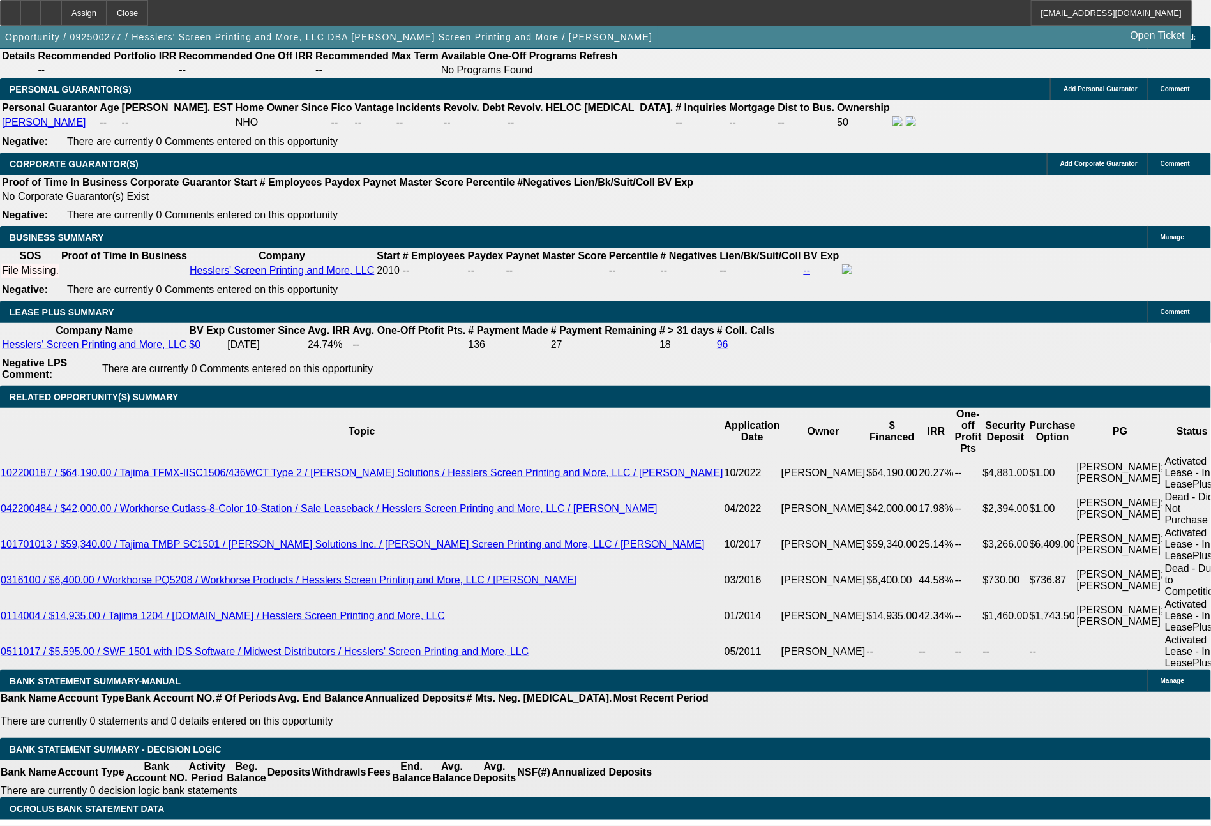
select select "2"
drag, startPoint x: 242, startPoint y: 490, endPoint x: 281, endPoint y: 490, distance: 39.6
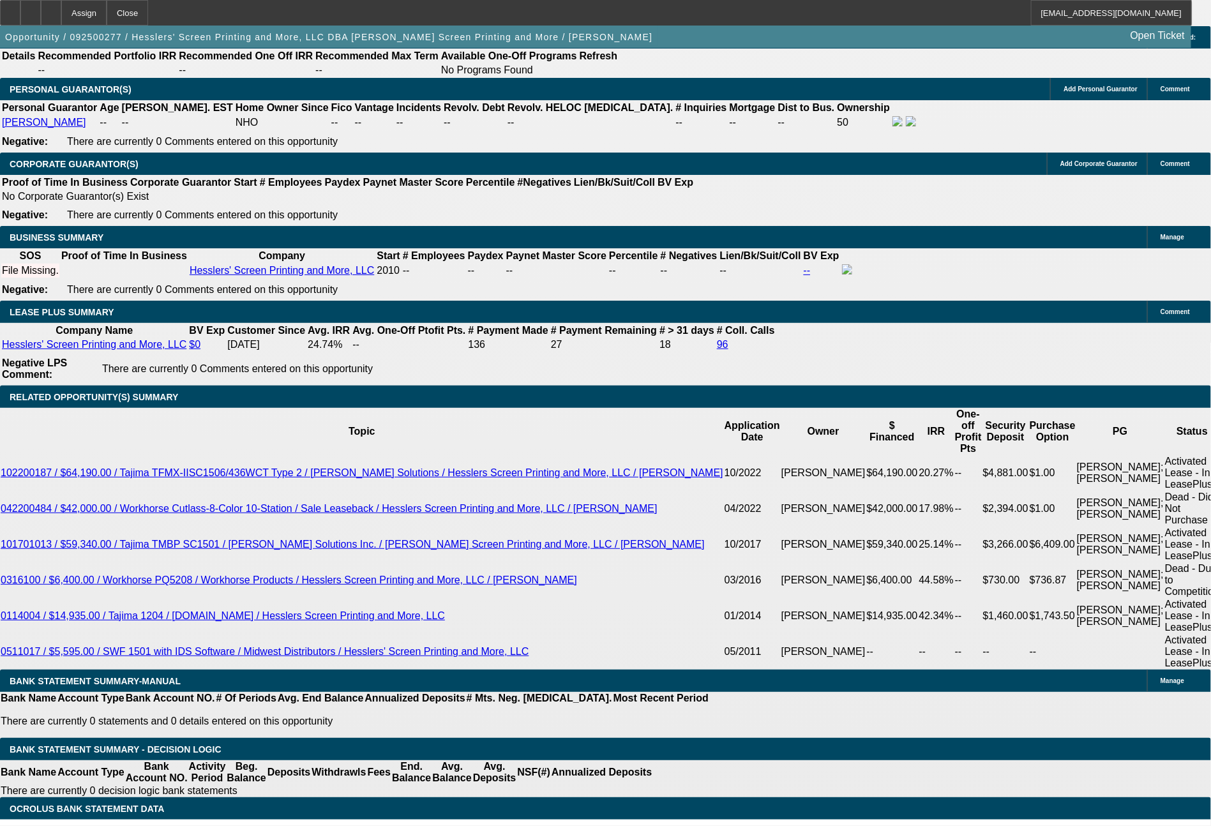
type input "$1.00"
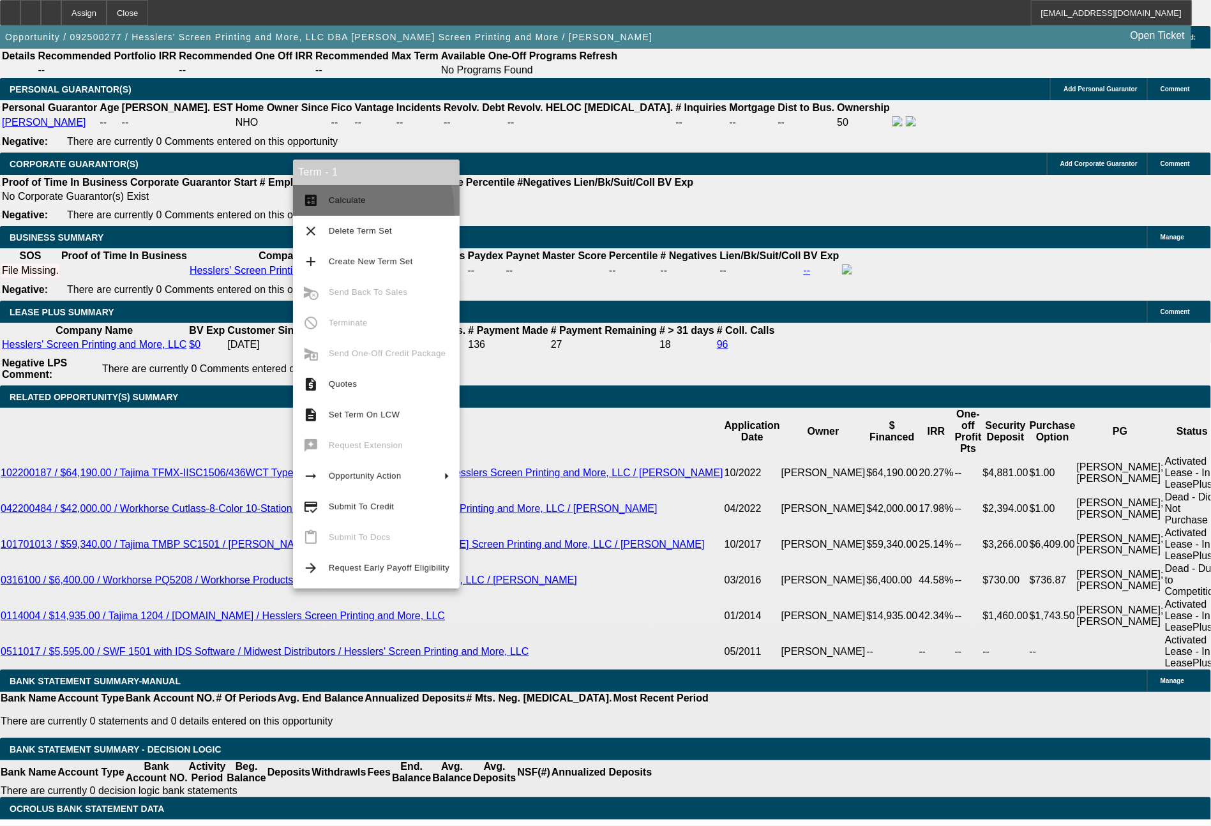
click at [352, 211] on button "calculate Calculate" at bounding box center [376, 200] width 167 height 31
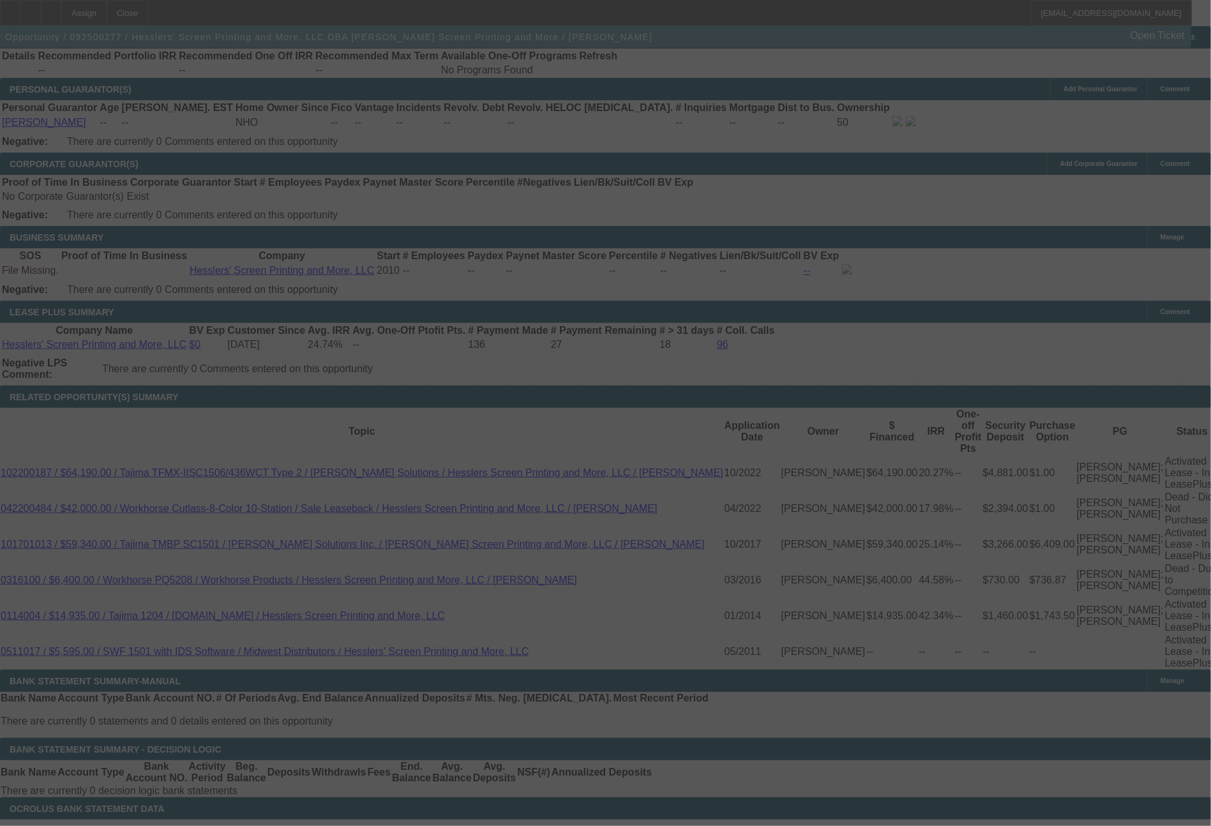
select select "0"
select select "2"
select select "0"
select select "2"
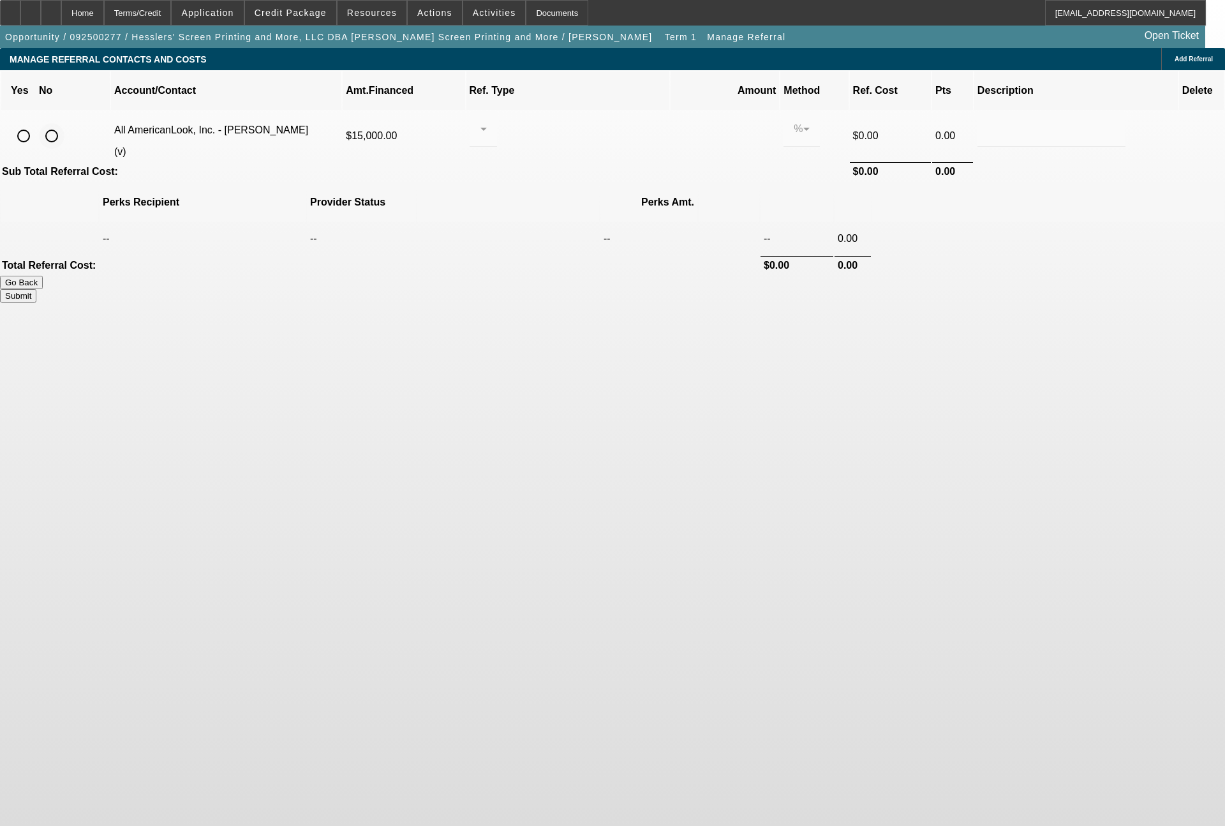
click at [64, 123] on input "radio" at bounding box center [52, 136] width 26 height 26
radio input "true"
click at [36, 289] on button "Submit" at bounding box center [18, 295] width 36 height 13
type input "0.000"
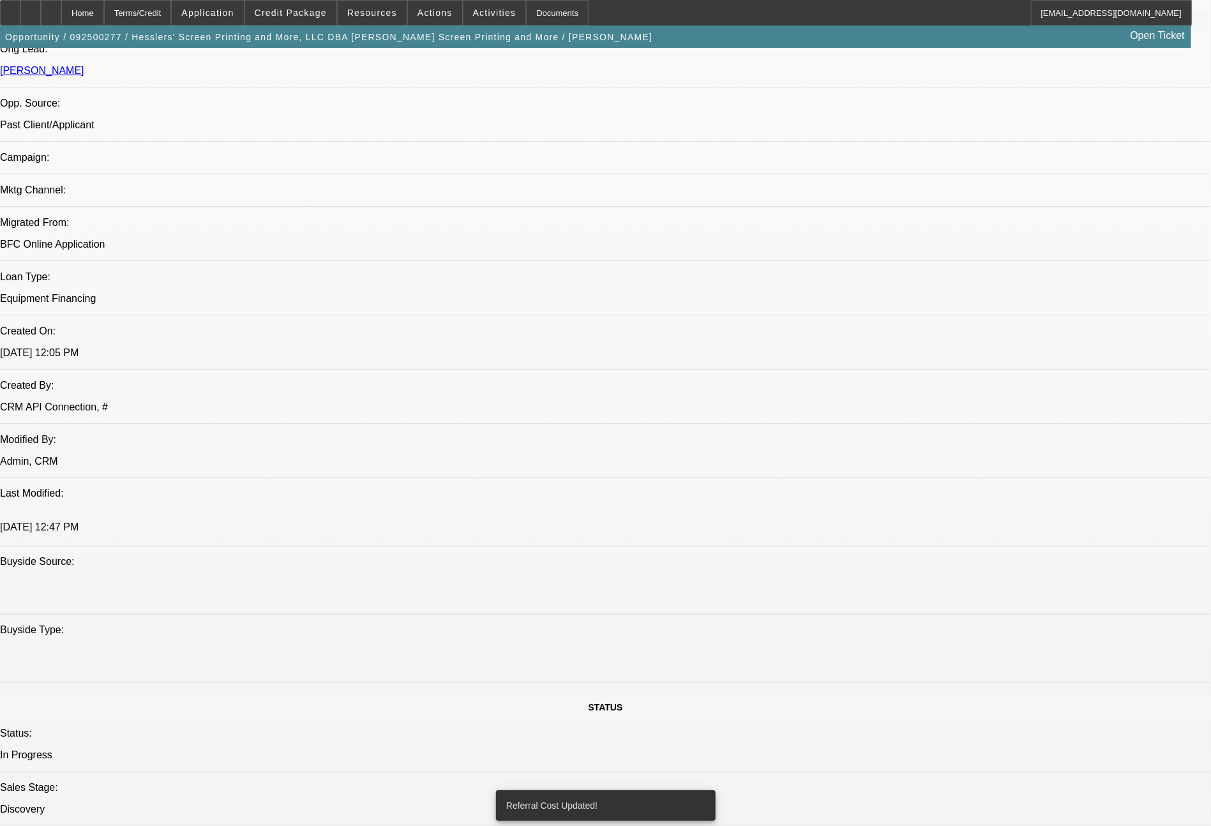
select select "0"
select select "2"
select select "0"
select select "2"
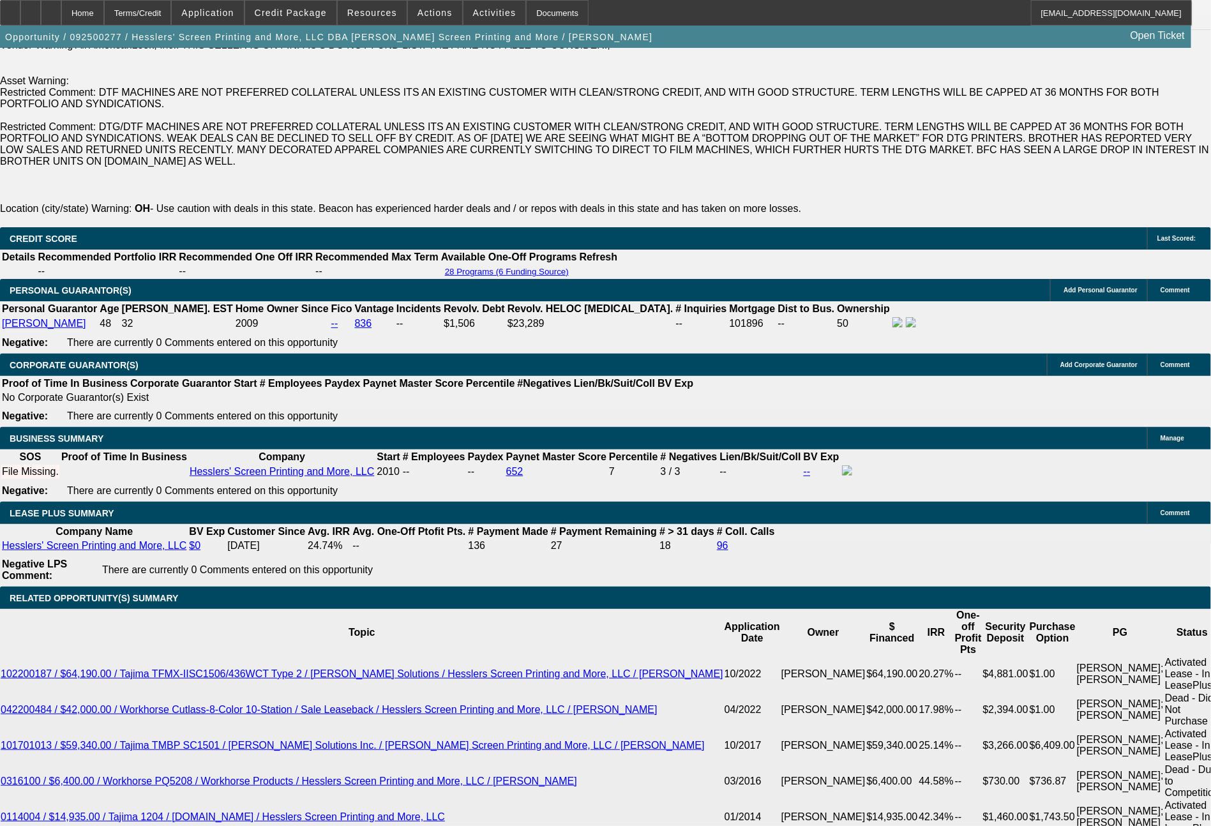
scroll to position [2035, 0]
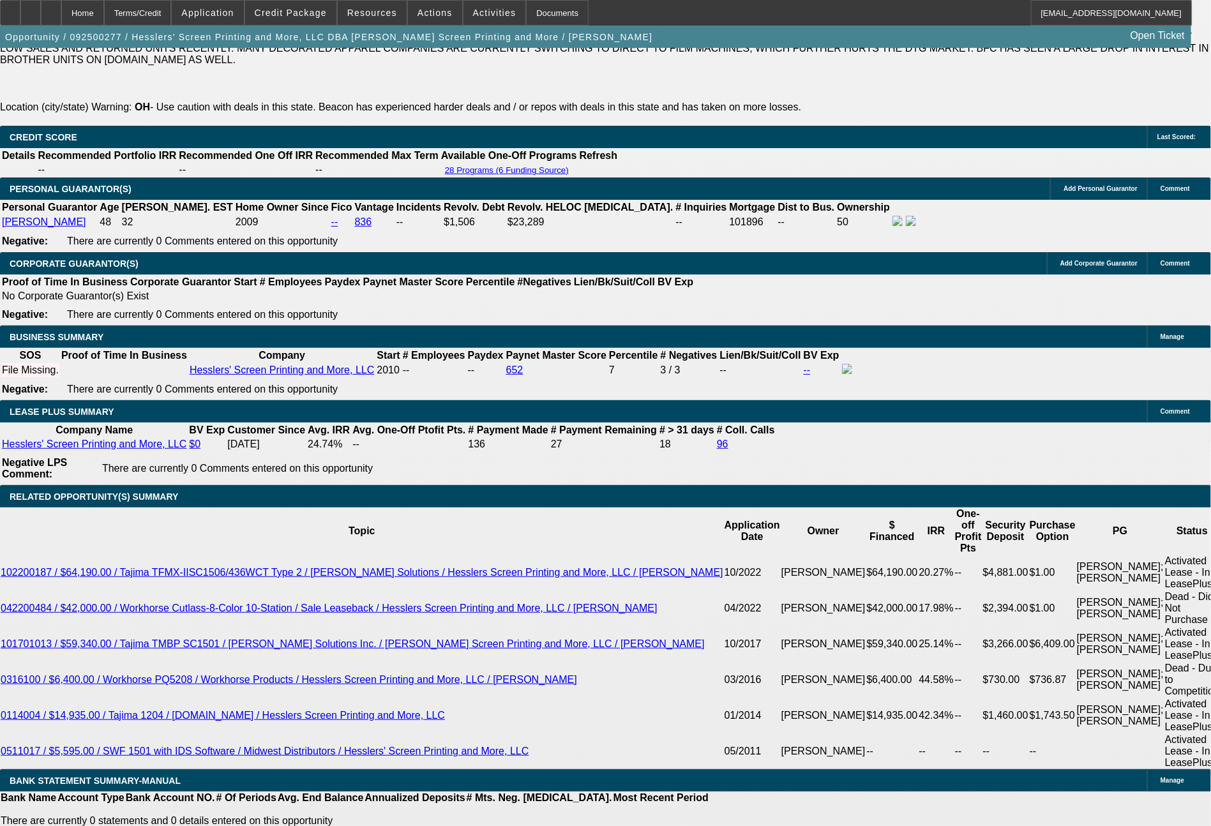
drag, startPoint x: 198, startPoint y: 504, endPoint x: 294, endPoint y: 509, distance: 95.9
type input "52"
type input "$10.00"
type input "UNKNOWN"
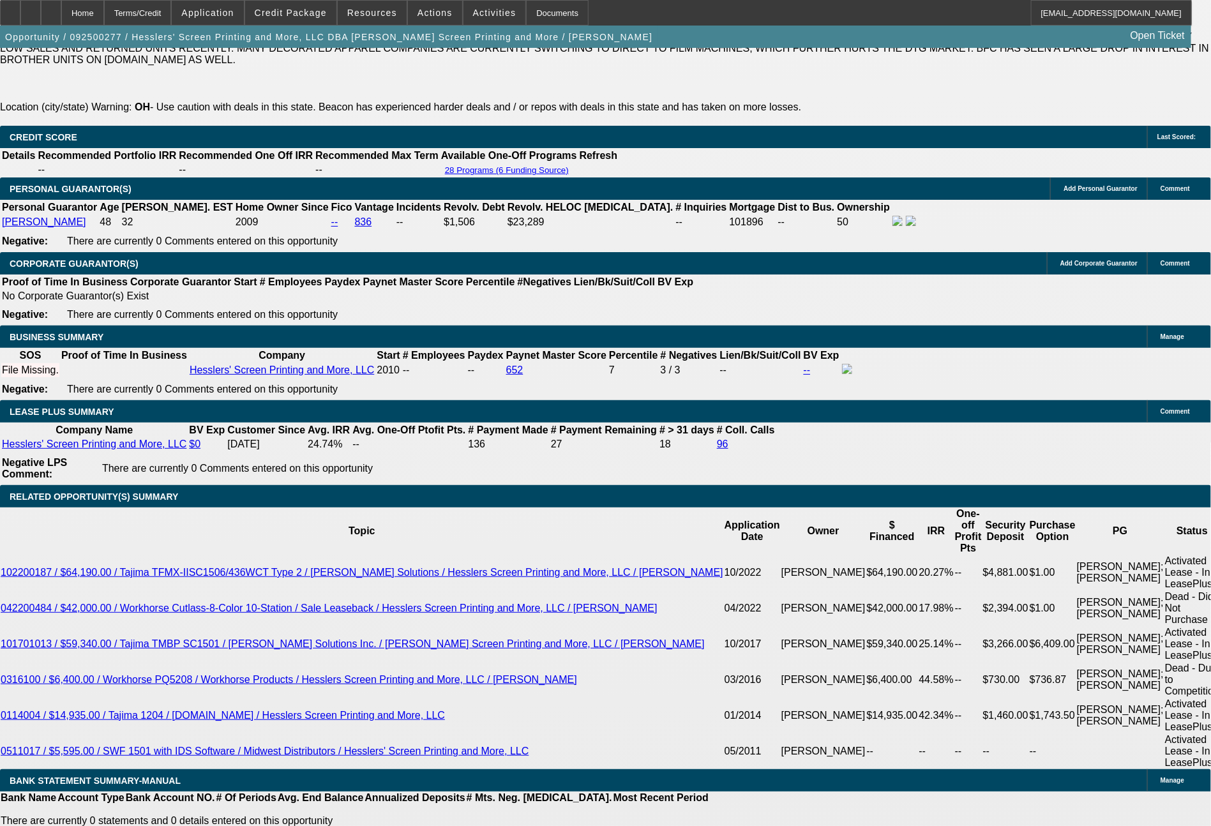
type input "524"
type input "15.5"
type input "$1,048.00"
type input "$524.00"
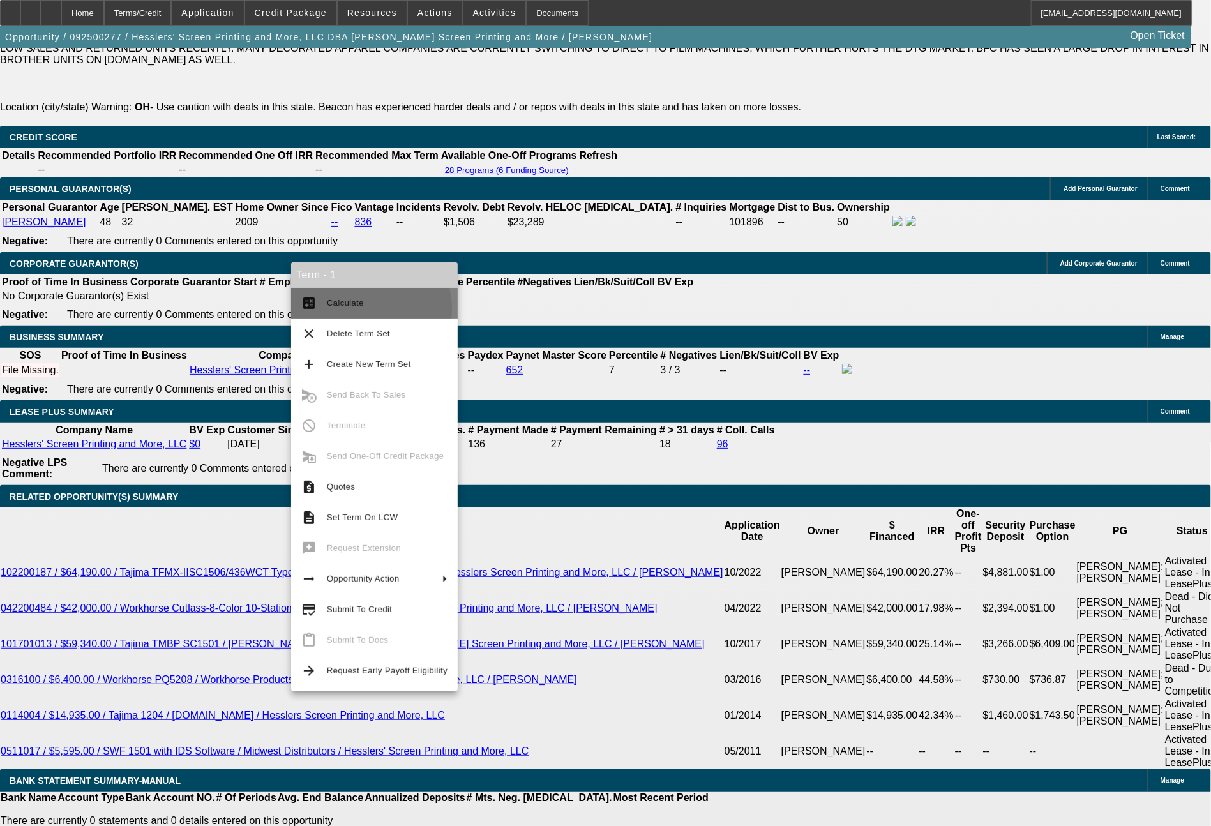
click at [358, 309] on span "Calculate" at bounding box center [387, 302] width 121 height 15
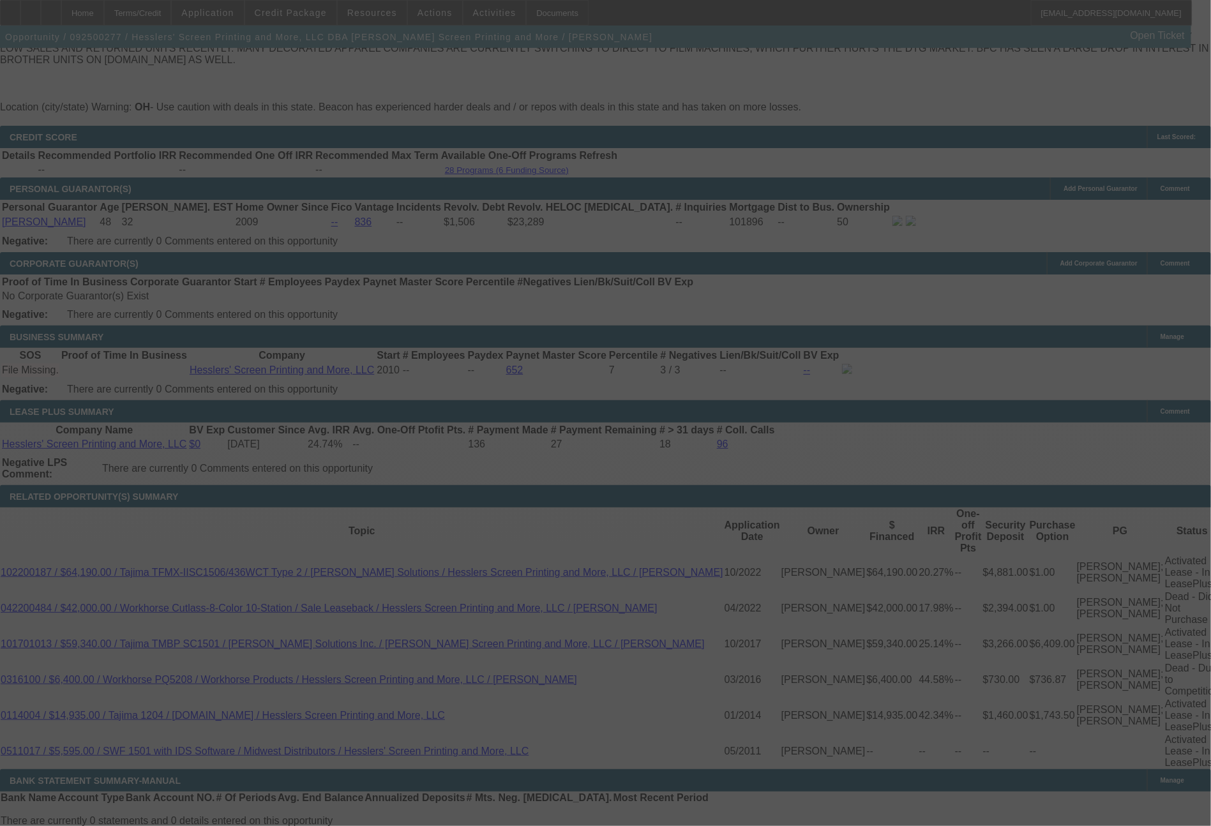
select select "0"
select select "2"
select select "0"
select select "2"
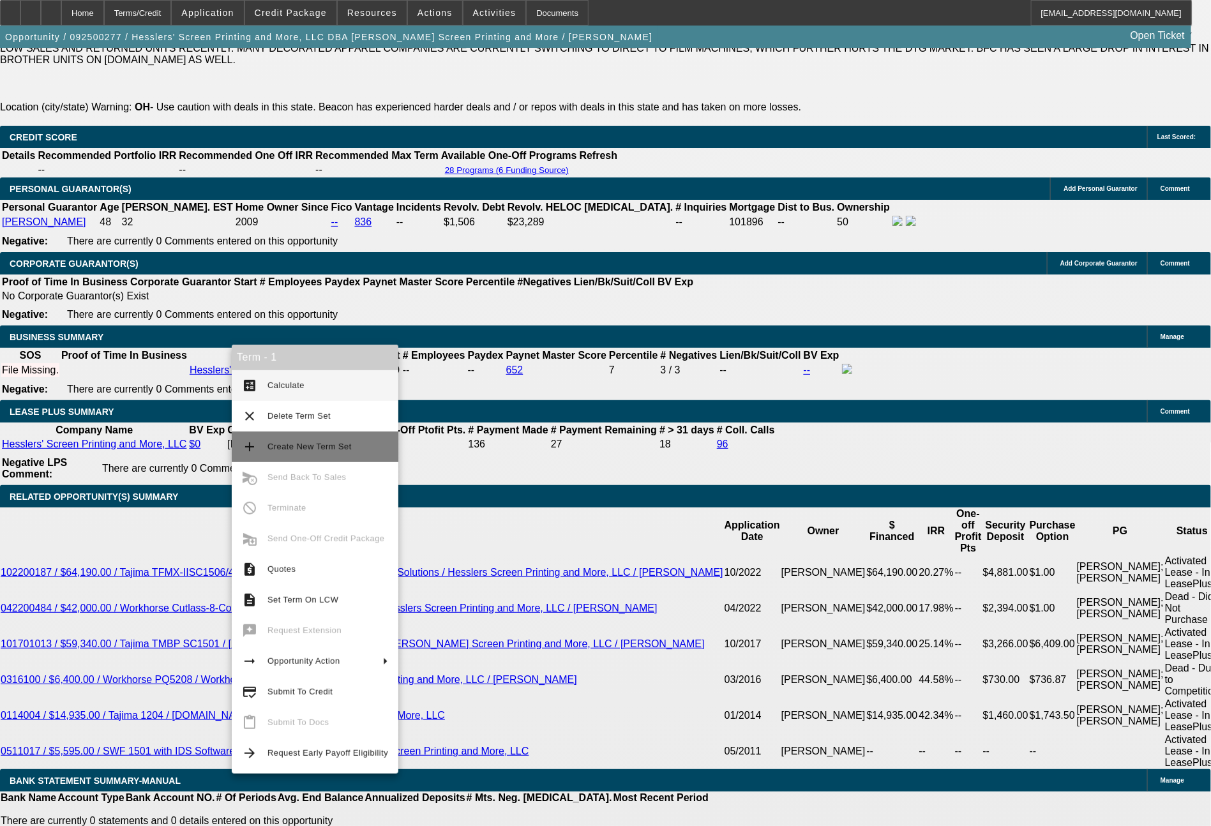
click at [295, 450] on span "Create New Term Set" at bounding box center [309, 447] width 84 height 10
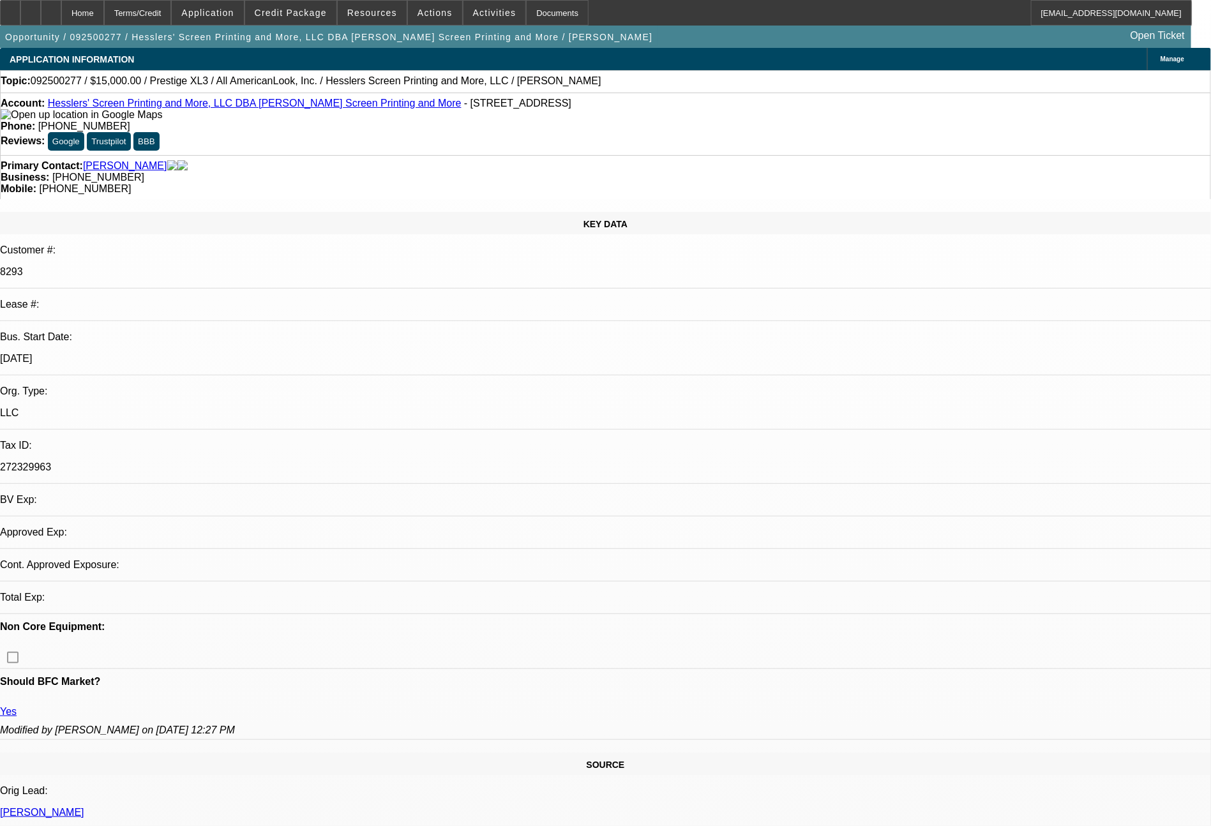
select select "0"
select select "2"
select select "0"
select select "2"
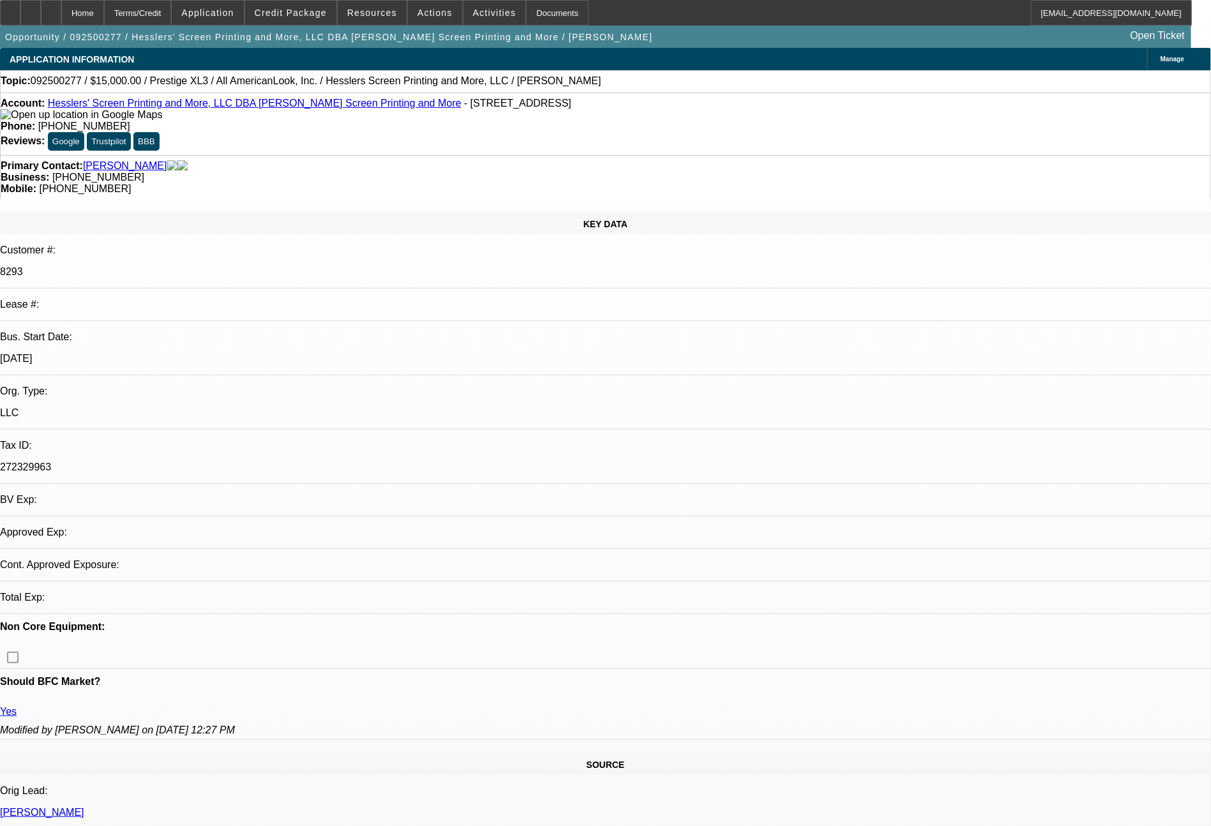
select select "0"
select select "2"
select select "0"
select select "2"
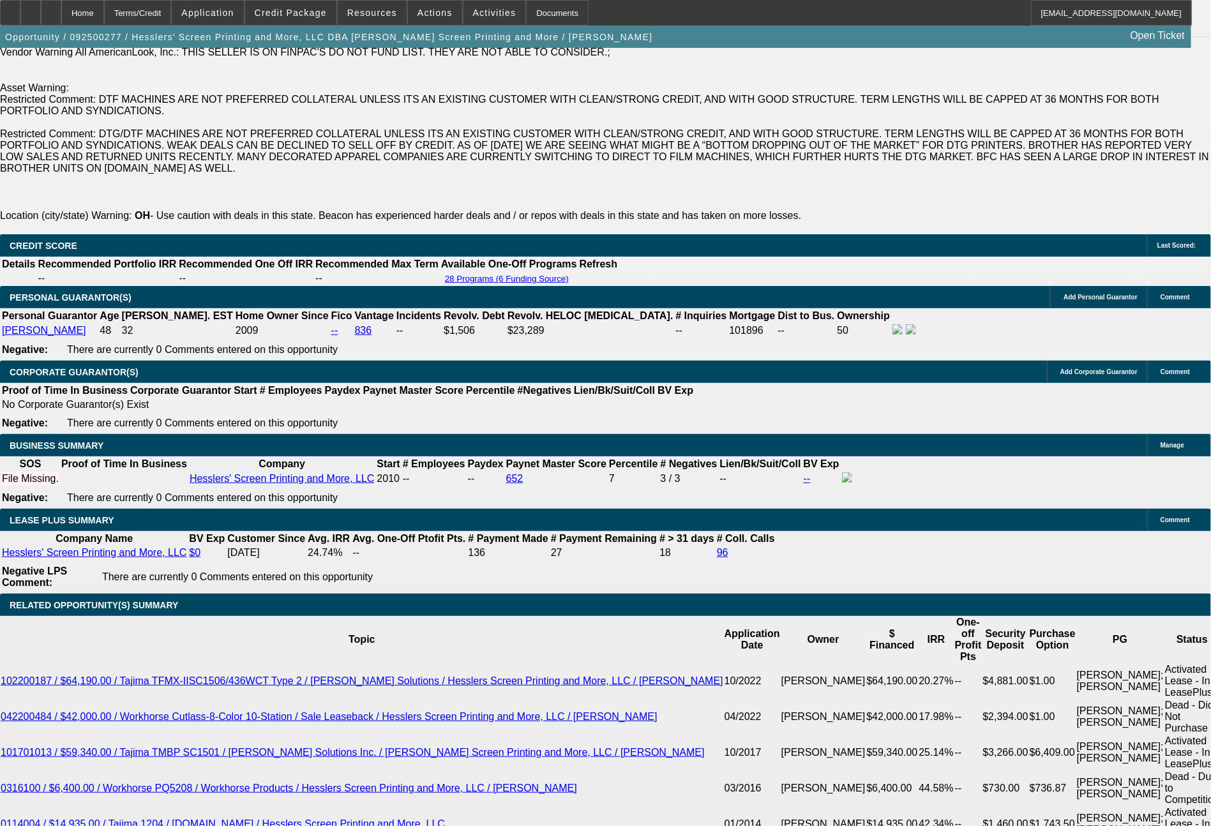
scroll to position [1939, 0]
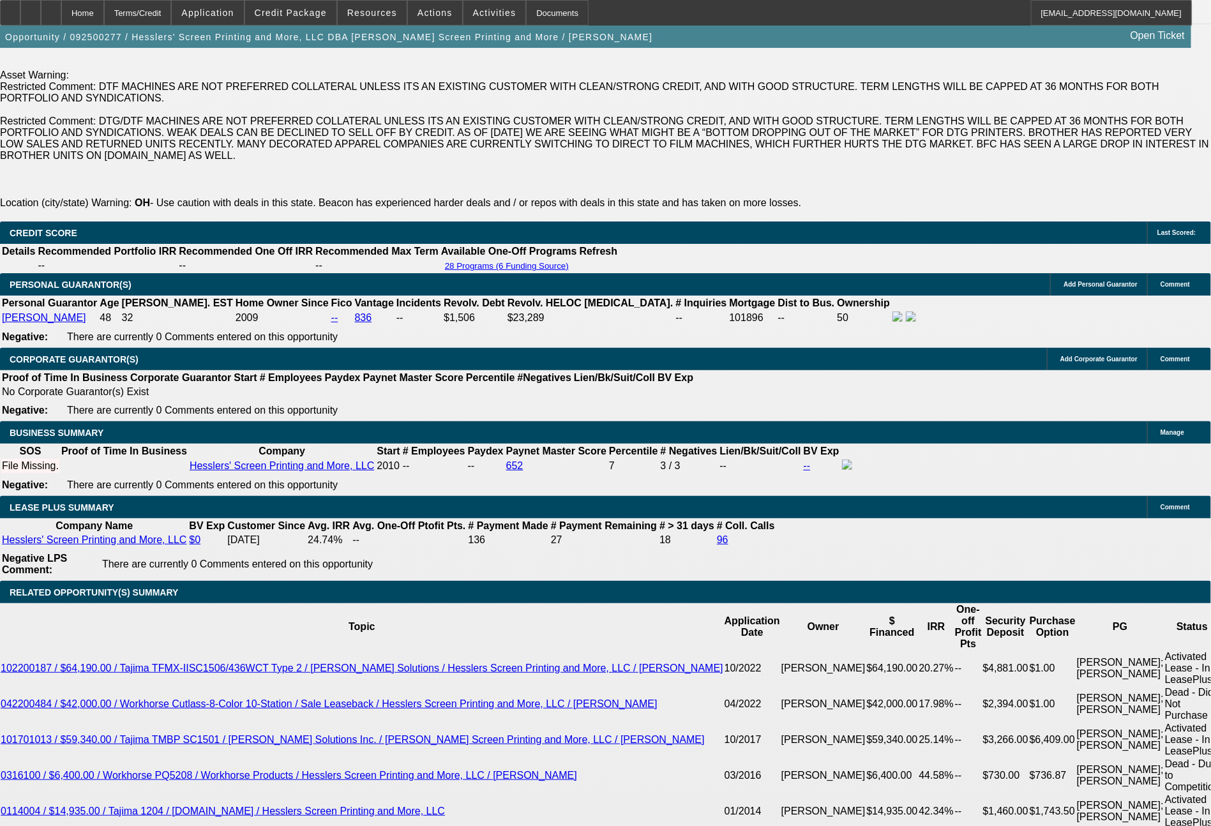
drag, startPoint x: 376, startPoint y: 498, endPoint x: 486, endPoint y: 498, distance: 110.4
type input "8631.09"
type input "13631.09"
type input "$8,631.09"
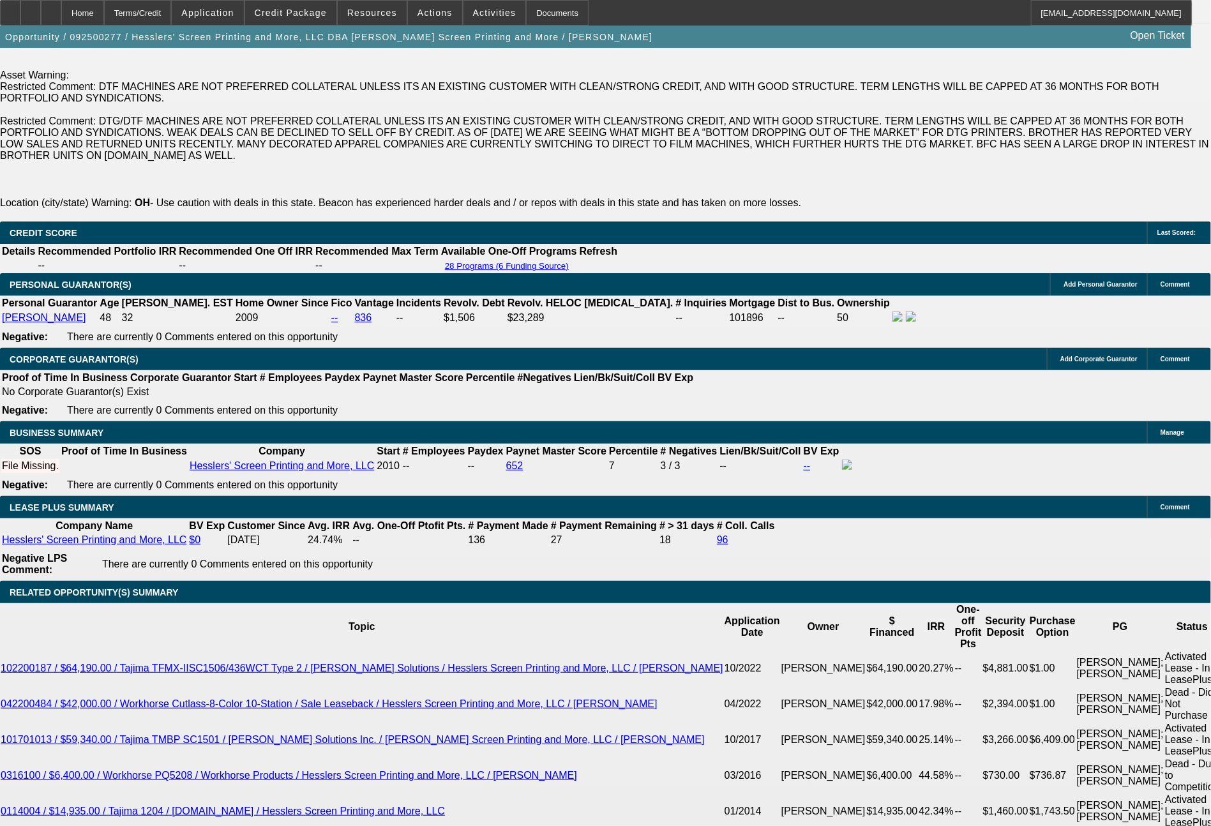
type input "UNKNOWN"
drag, startPoint x: 220, startPoint y: 504, endPoint x: 329, endPoint y: 498, distance: 109.3
type input "$1,397.34"
type input "$698.67"
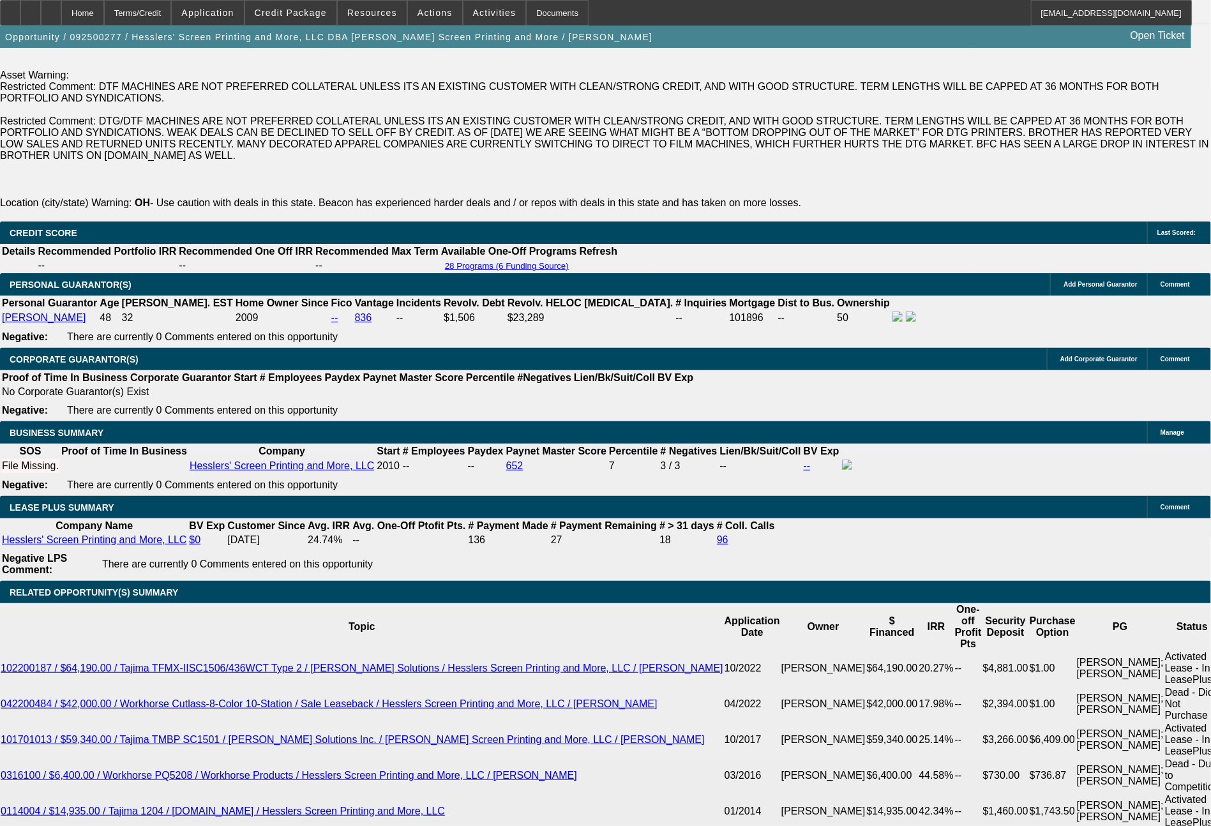
type input "$8,631.09"
type input "UNKNOWN"
type input "698.67"
type input "$1,397.34"
type input "$698.67"
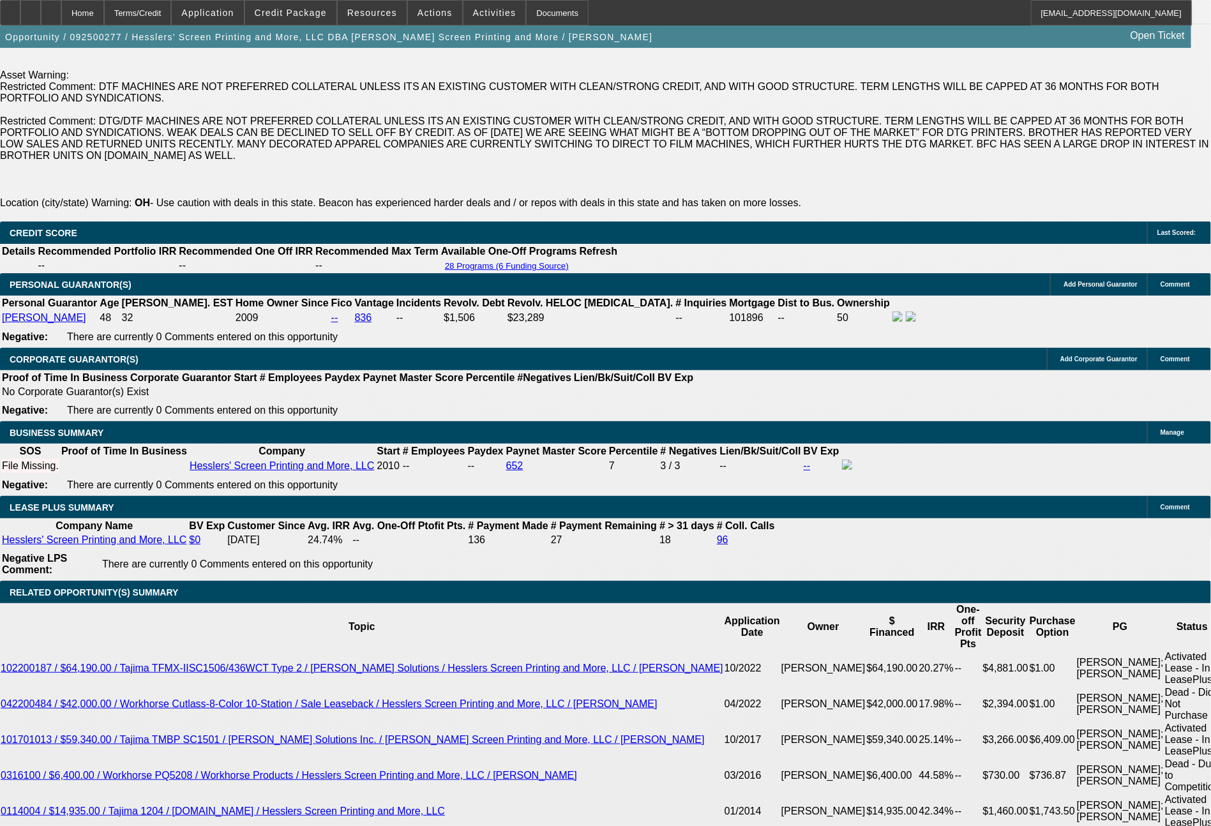
drag, startPoint x: 356, startPoint y: 594, endPoint x: 447, endPoint y: 595, distance: 90.6
type input "69"
type input "$138.00"
type input "697"
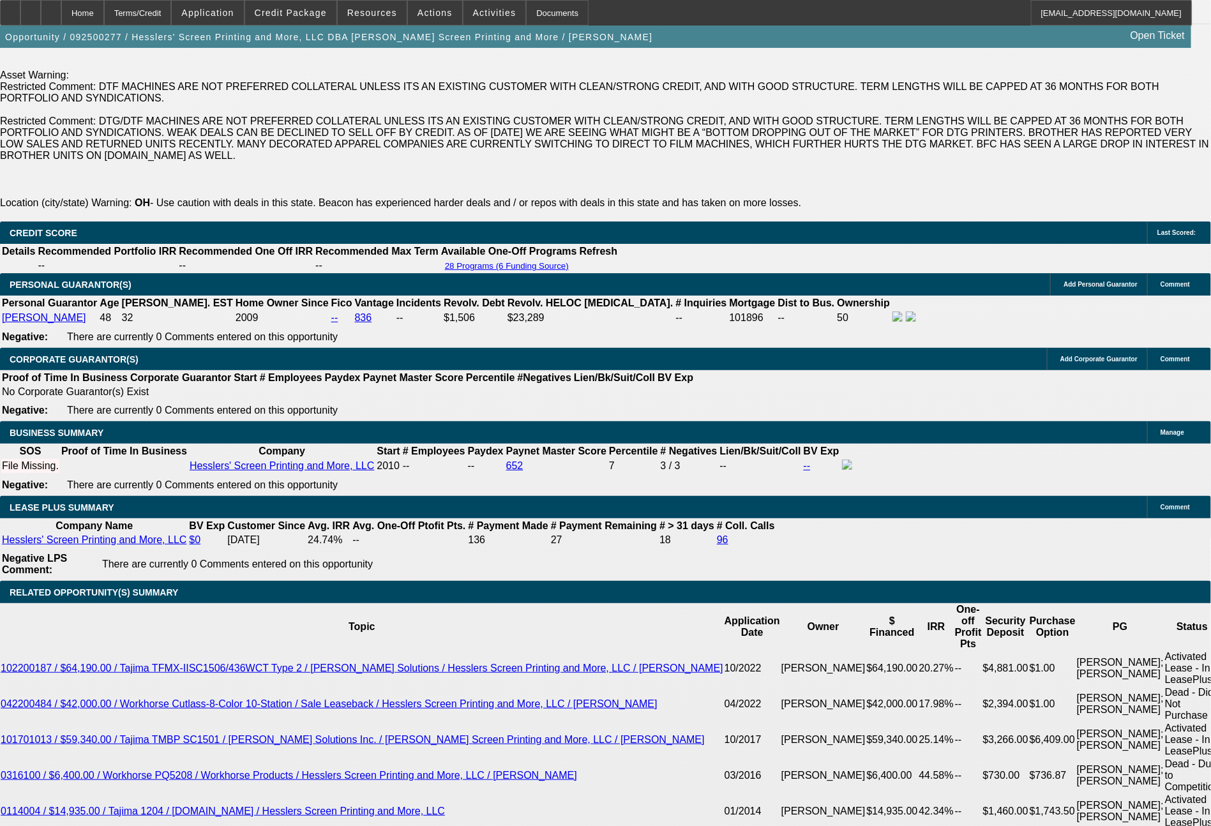
type input "$1,394.00"
type input "15.4"
type input "$697.00"
select select "0.1"
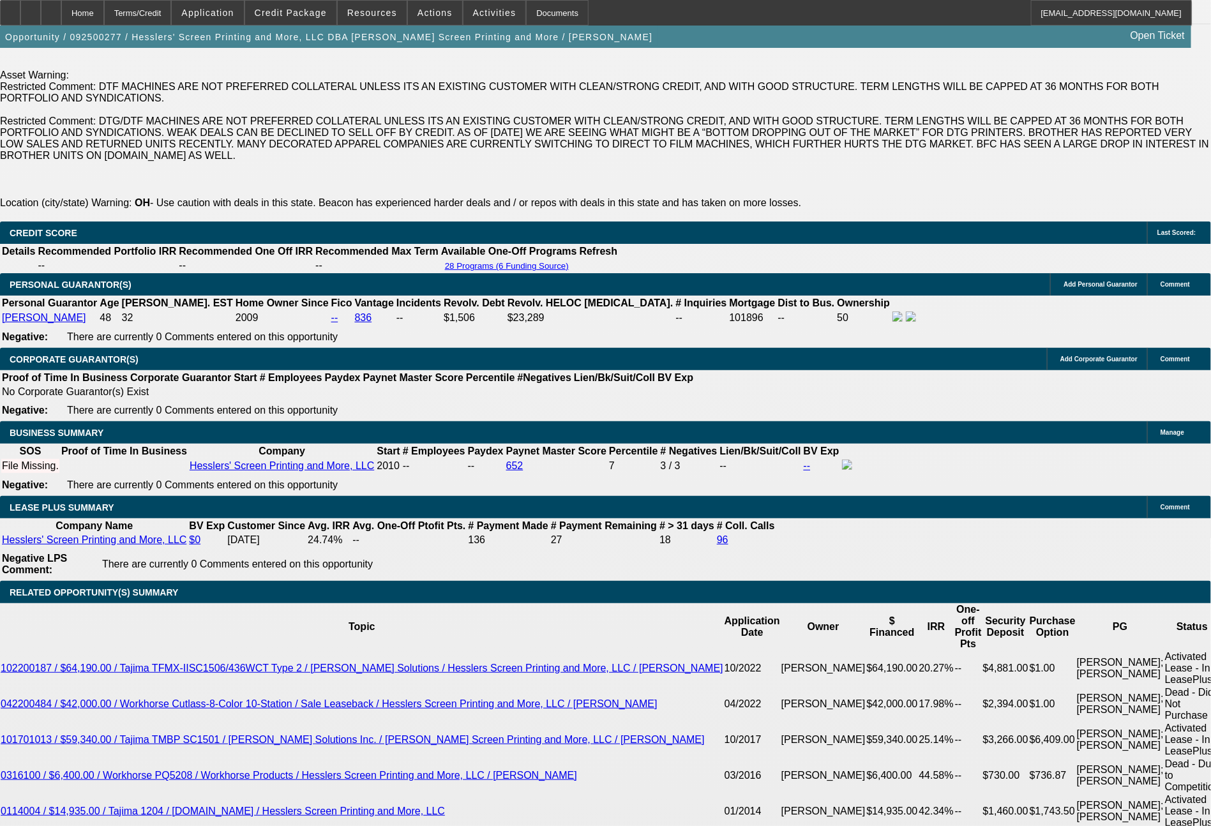
type input "$2,863.11"
select select "4"
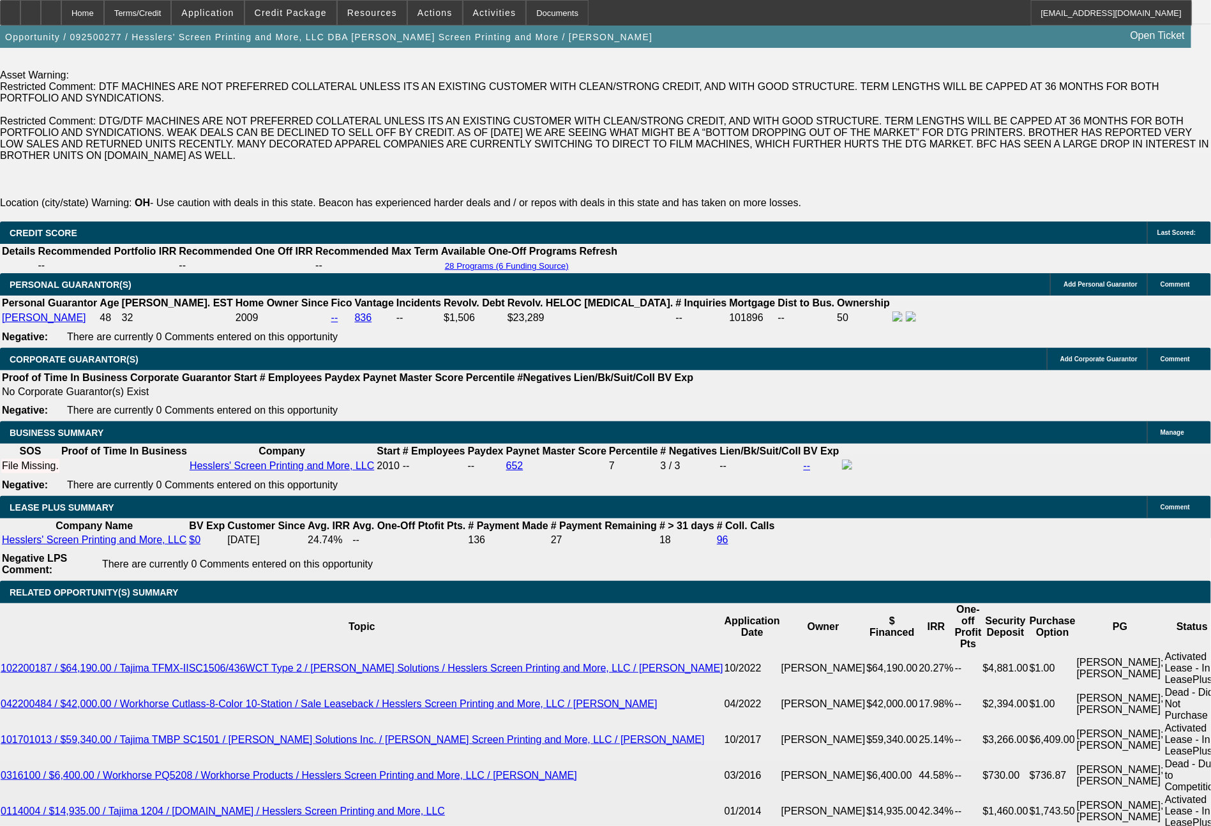
drag, startPoint x: 196, startPoint y: 595, endPoint x: 359, endPoint y: 403, distance: 252.3
type input "661"
type input "$1,322.00"
type input "11.7"
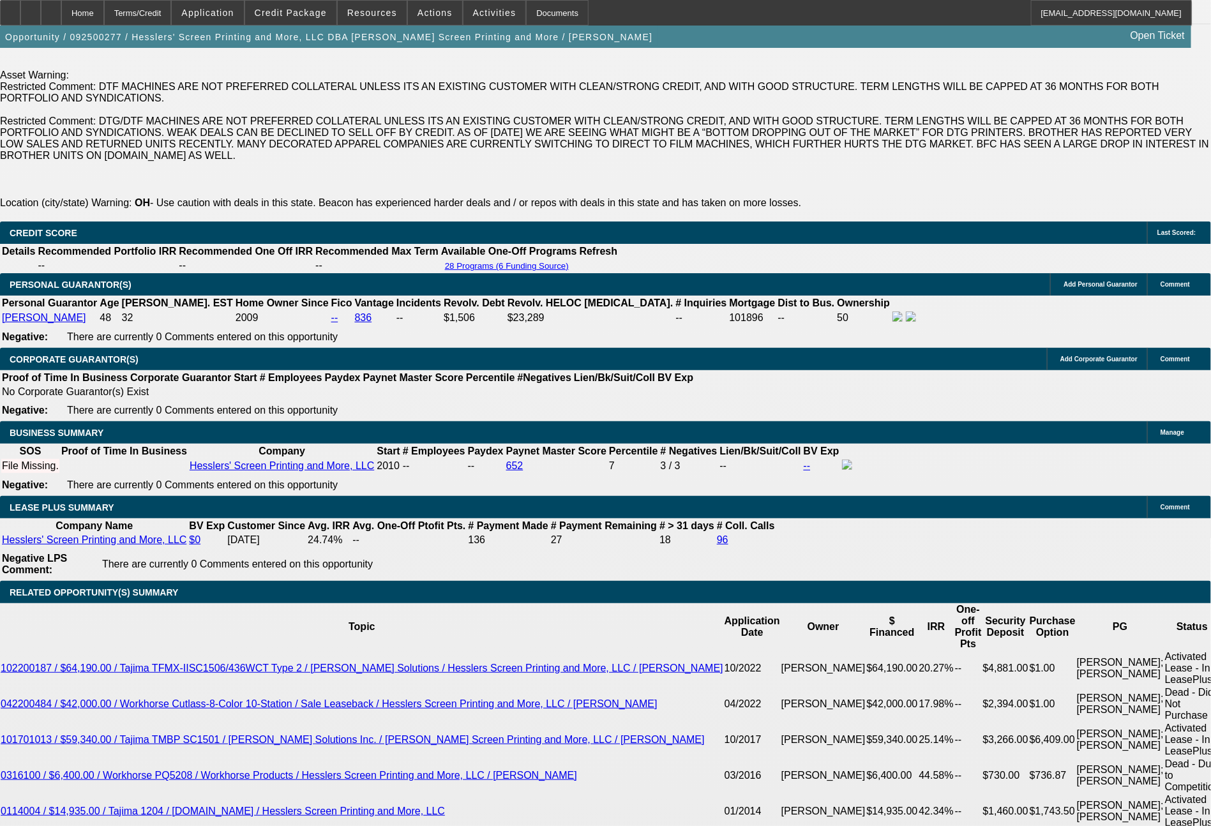
type input "$661.00"
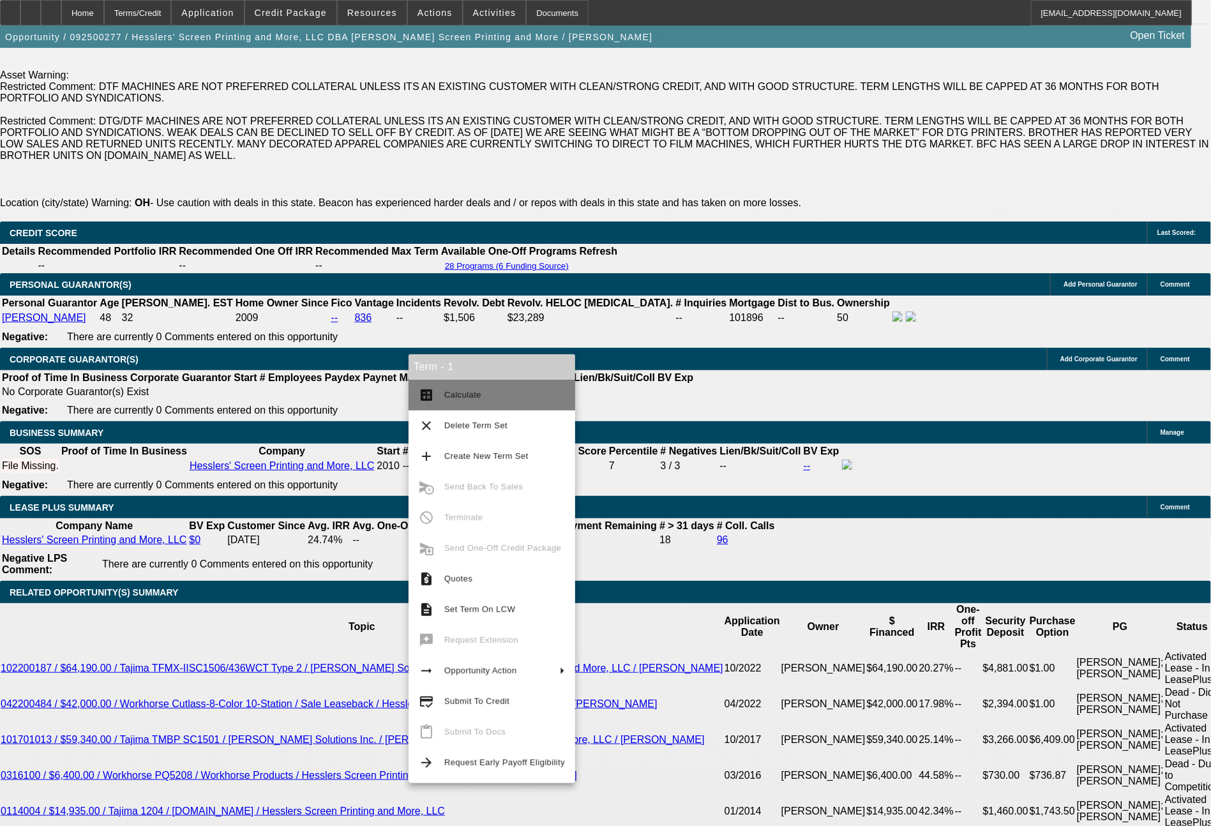
click at [473, 391] on span "Calculate" at bounding box center [462, 395] width 37 height 10
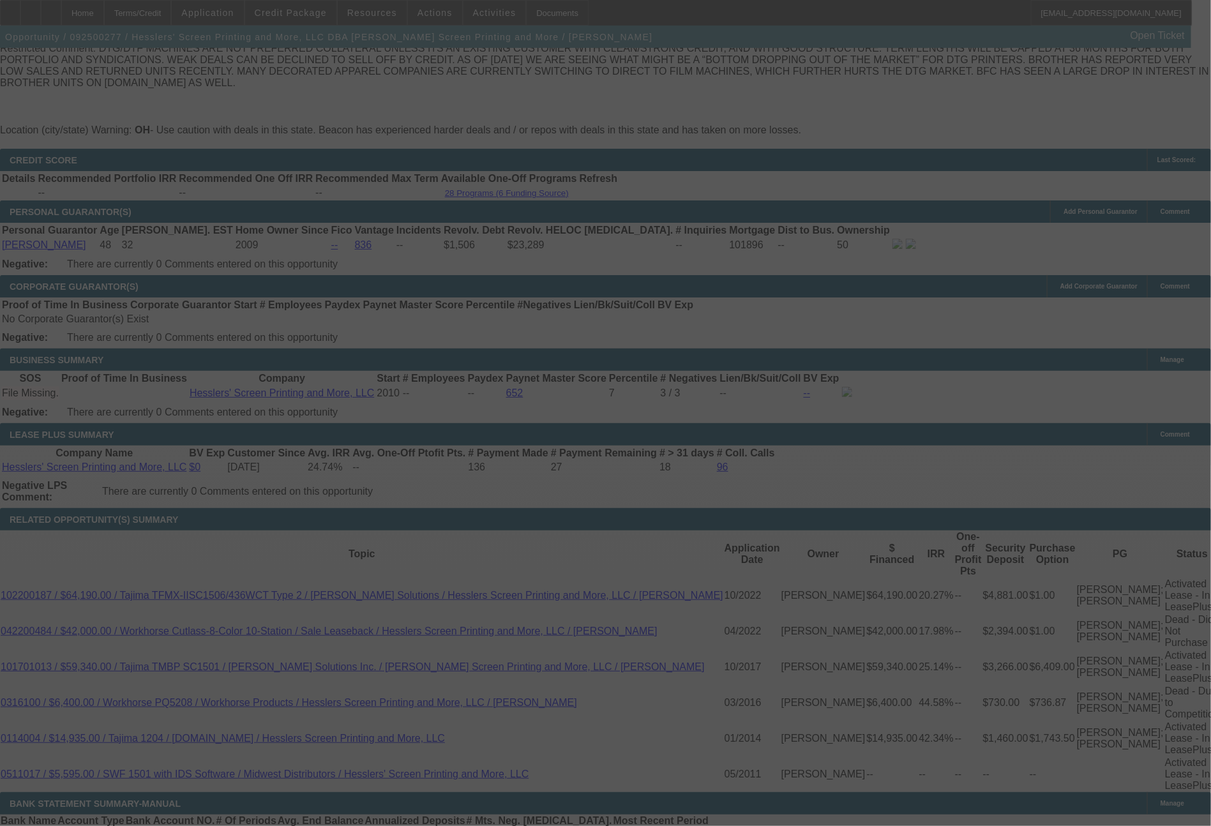
scroll to position [2016, 0]
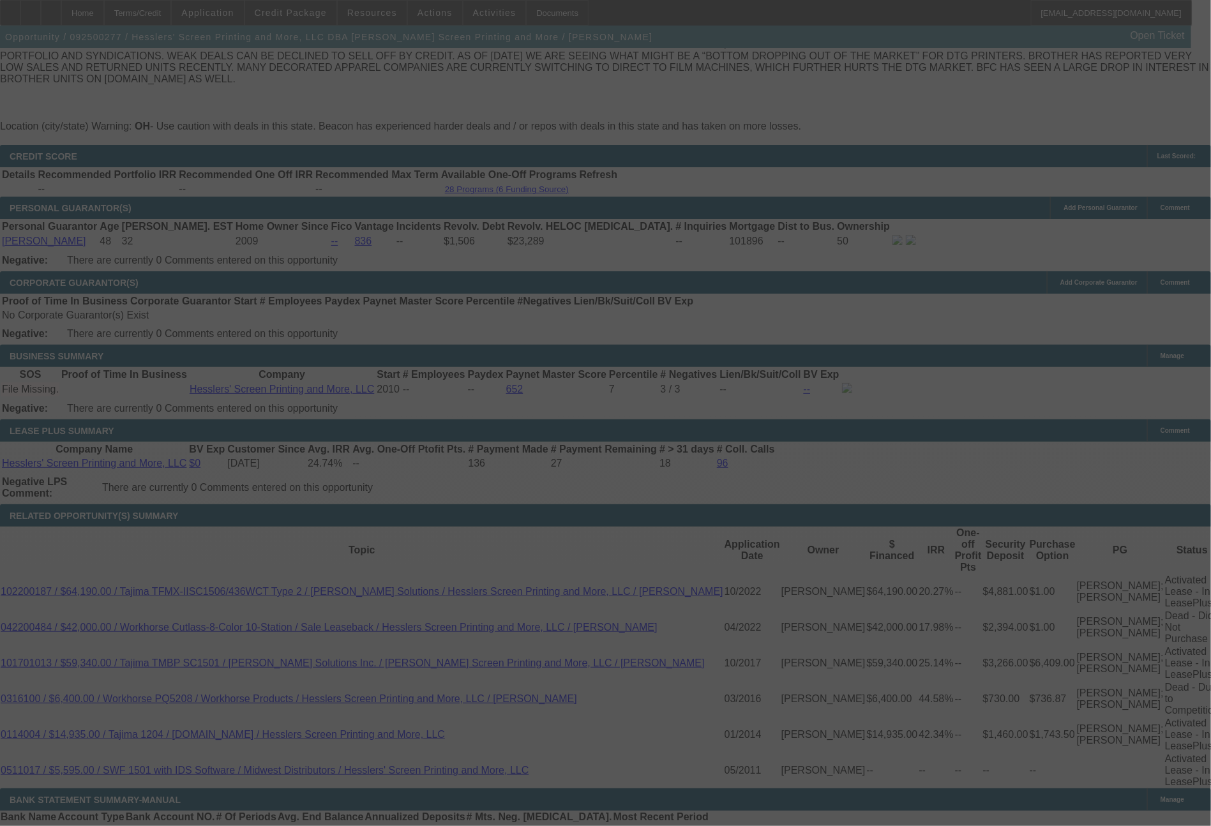
select select "0"
select select "2"
select select "0"
select select "2"
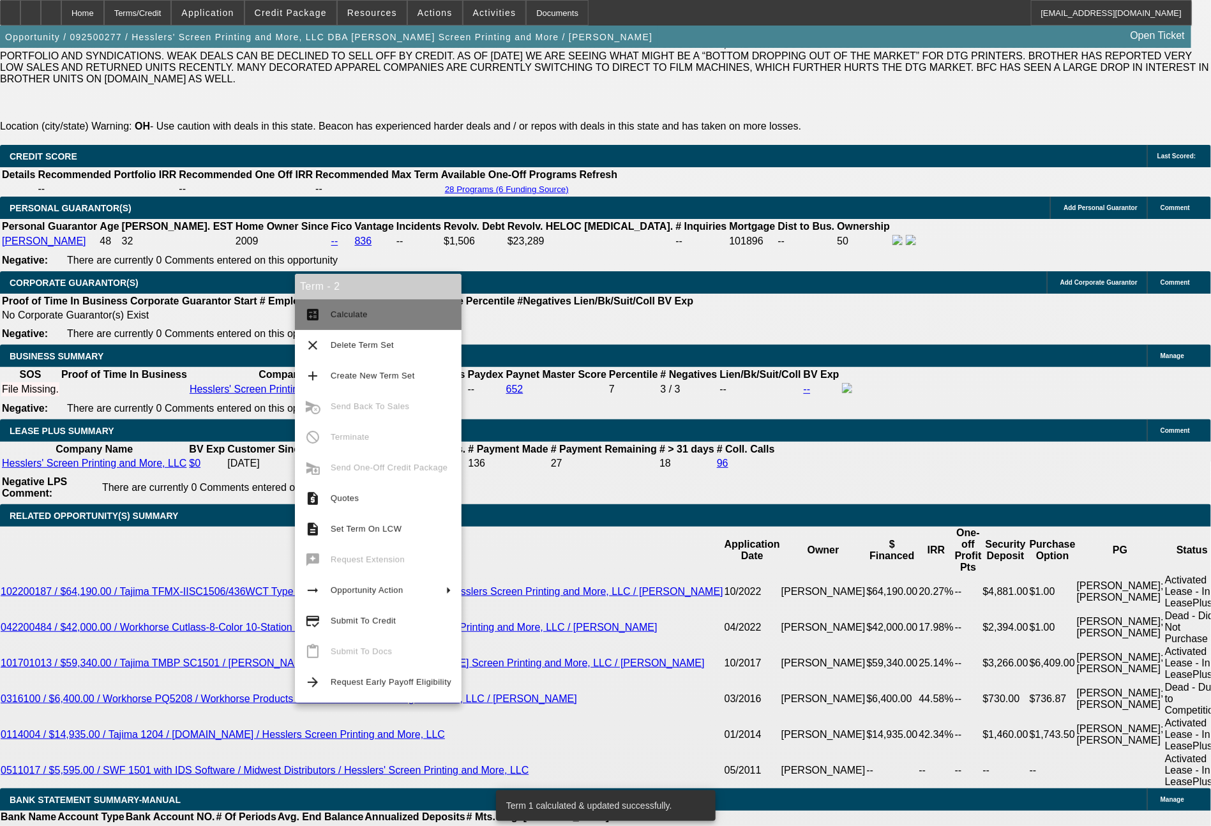
click at [327, 314] on button "calculate Calculate" at bounding box center [378, 314] width 167 height 31
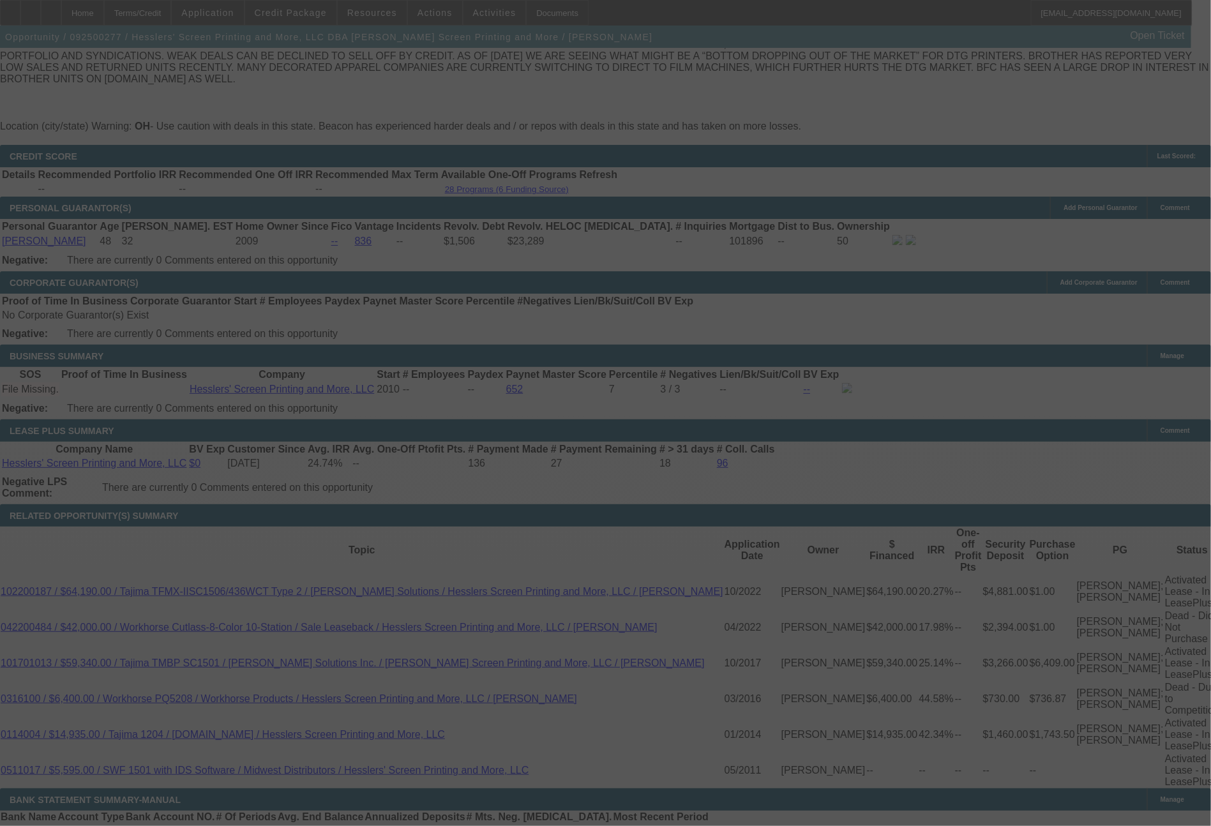
select select "0"
select select "2"
select select "0.1"
select select "4"
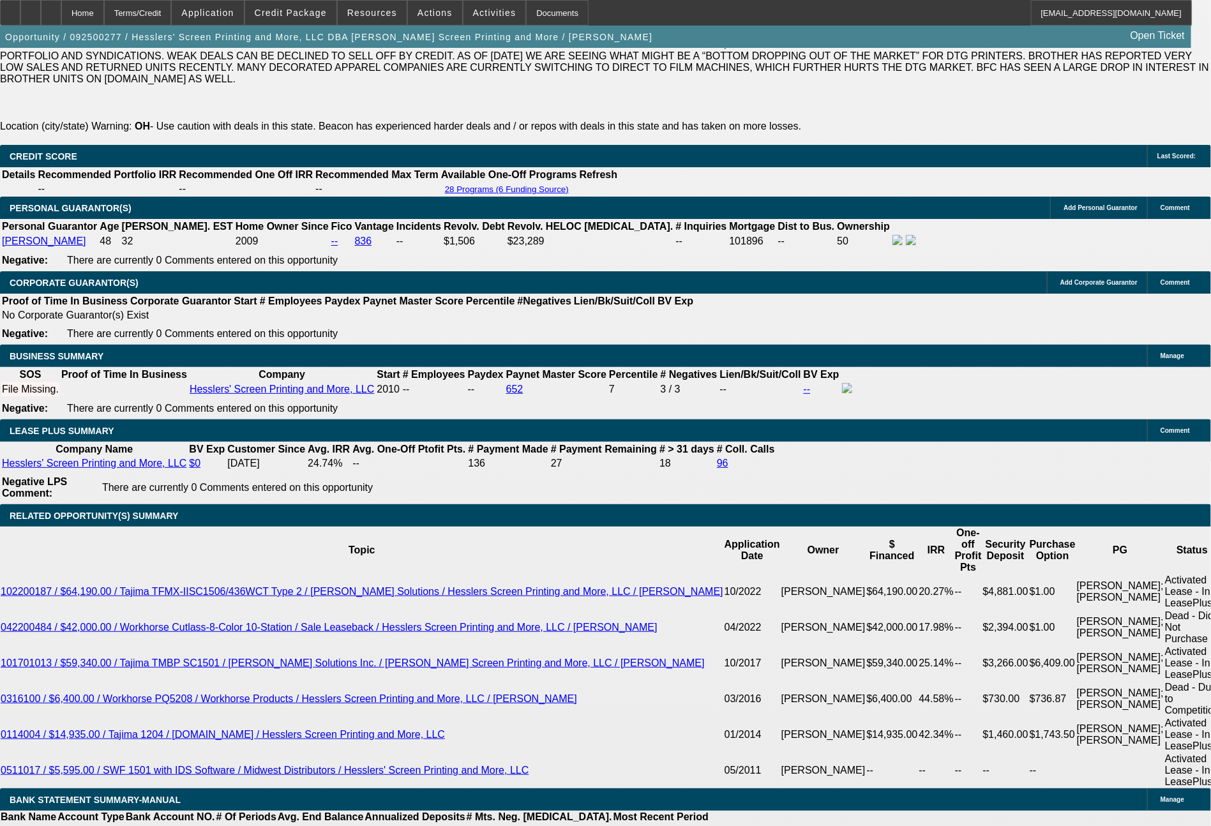
drag, startPoint x: 193, startPoint y: 516, endPoint x: 287, endPoint y: 531, distance: 95.1
type input "6"
type input "$12.00"
type input "UNKNOWN"
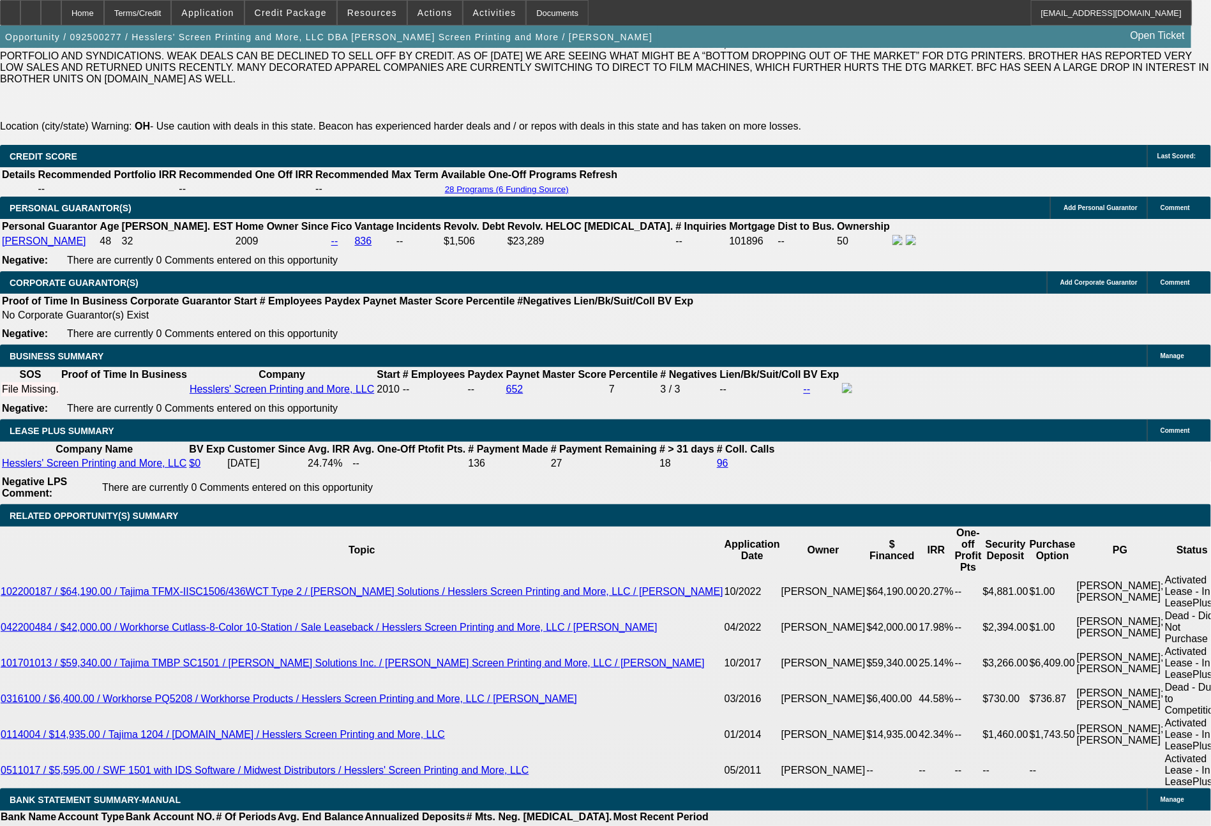
type input "649"
type input "$1,298.00"
type input "10.4"
type input "$649.00"
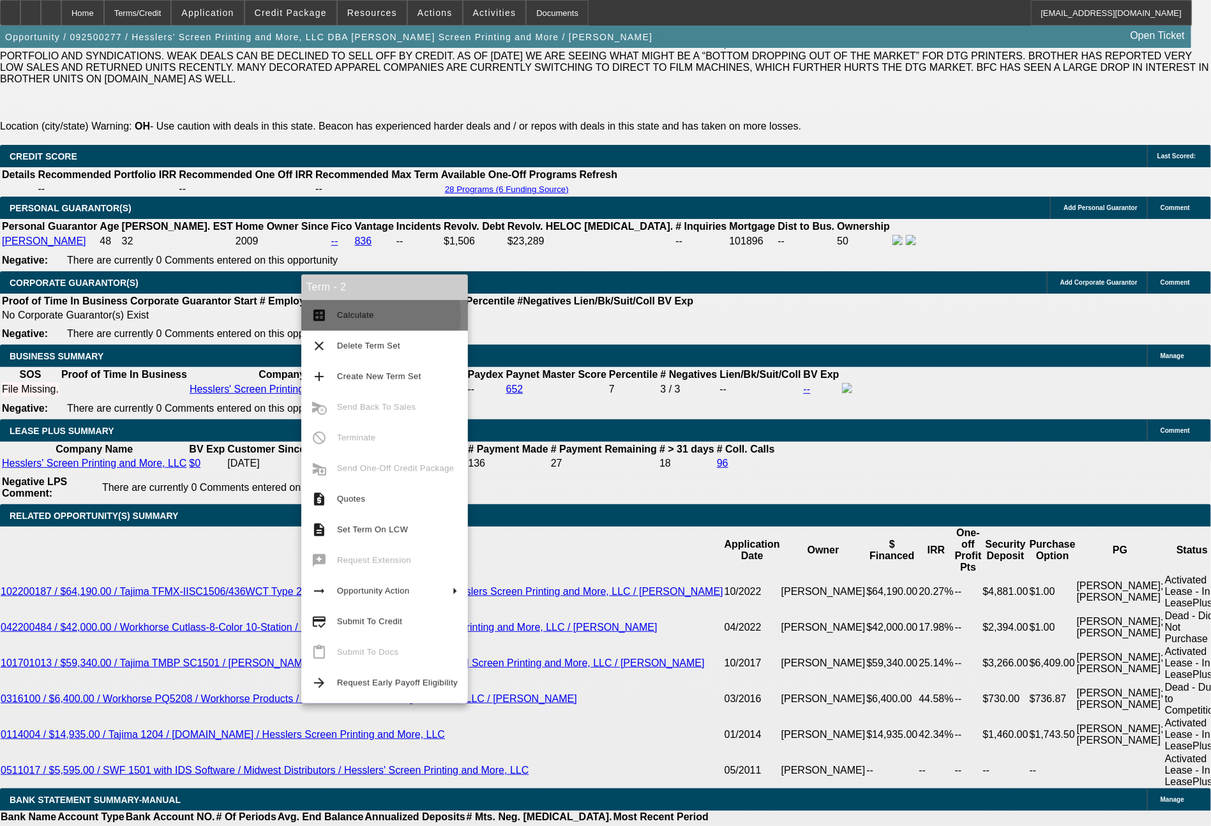
click at [374, 316] on span "Calculate" at bounding box center [397, 315] width 121 height 15
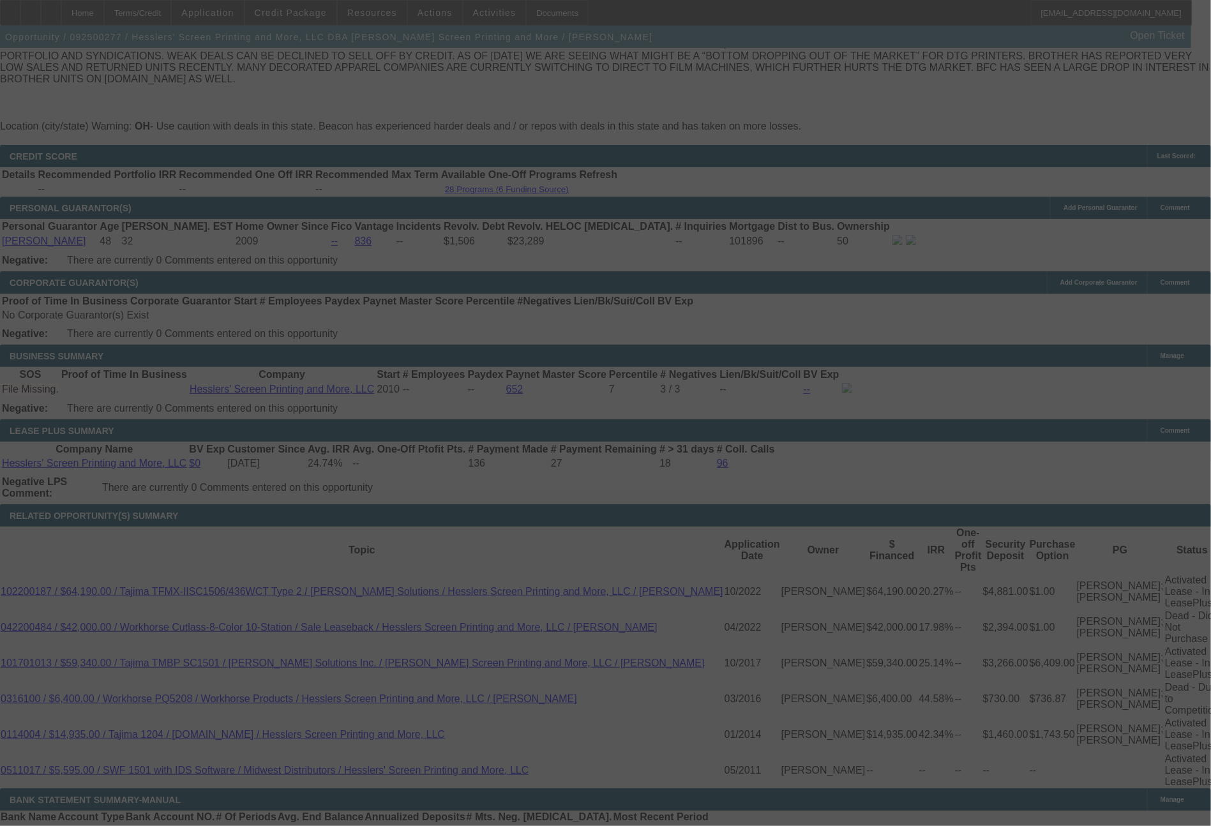
select select "0"
select select "2"
select select "0.1"
select select "4"
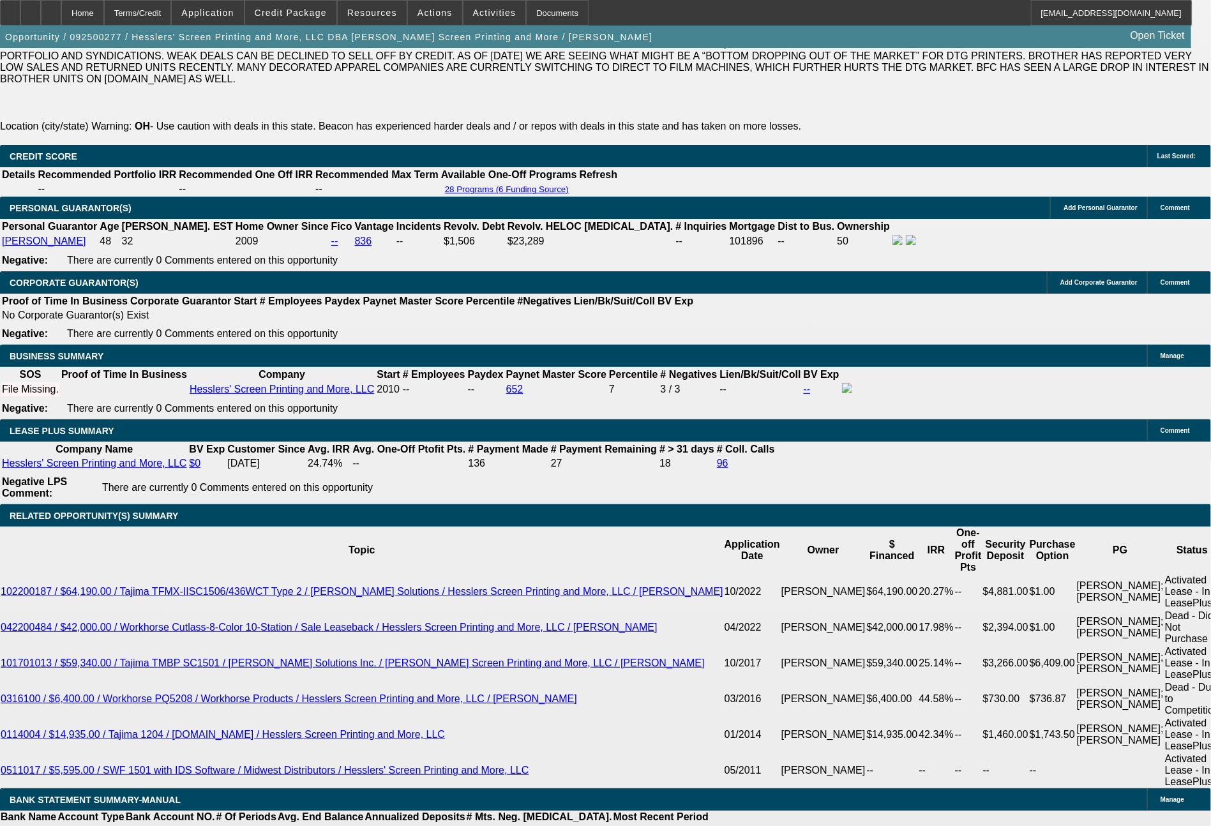
scroll to position [2340, 0]
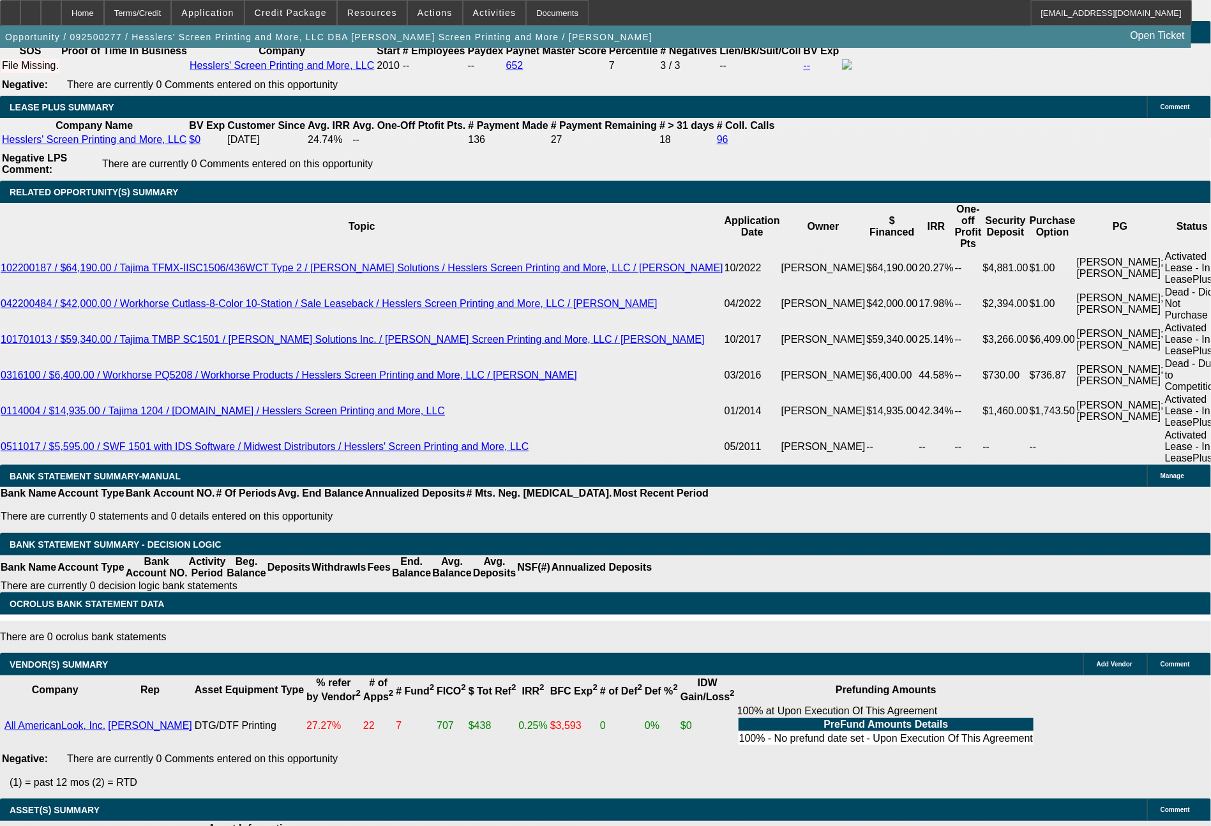
drag, startPoint x: 191, startPoint y: 200, endPoint x: 263, endPoint y: 191, distance: 72.0
type input "6"
type input "$12.00"
type input "UNKNOWN"
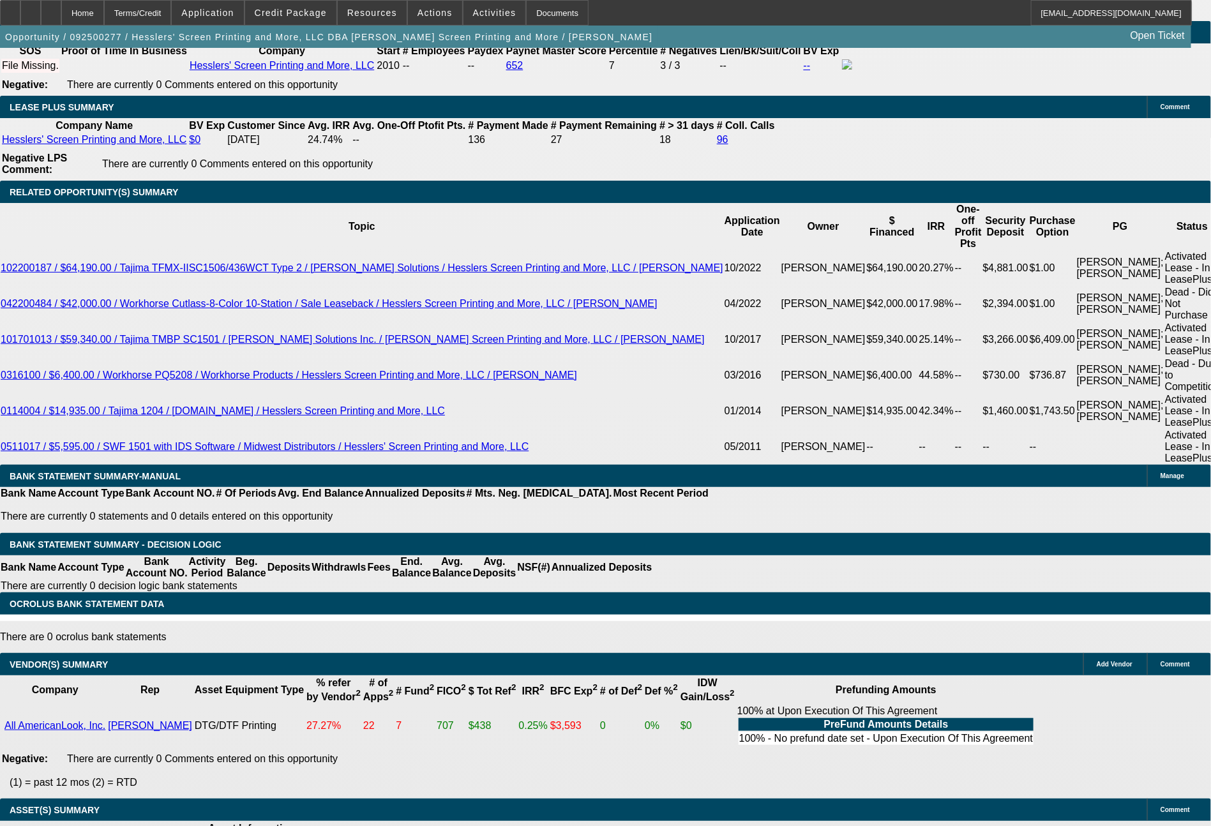
type input "643"
type input "$1,286.00"
type input "9.8"
type input "$643.00"
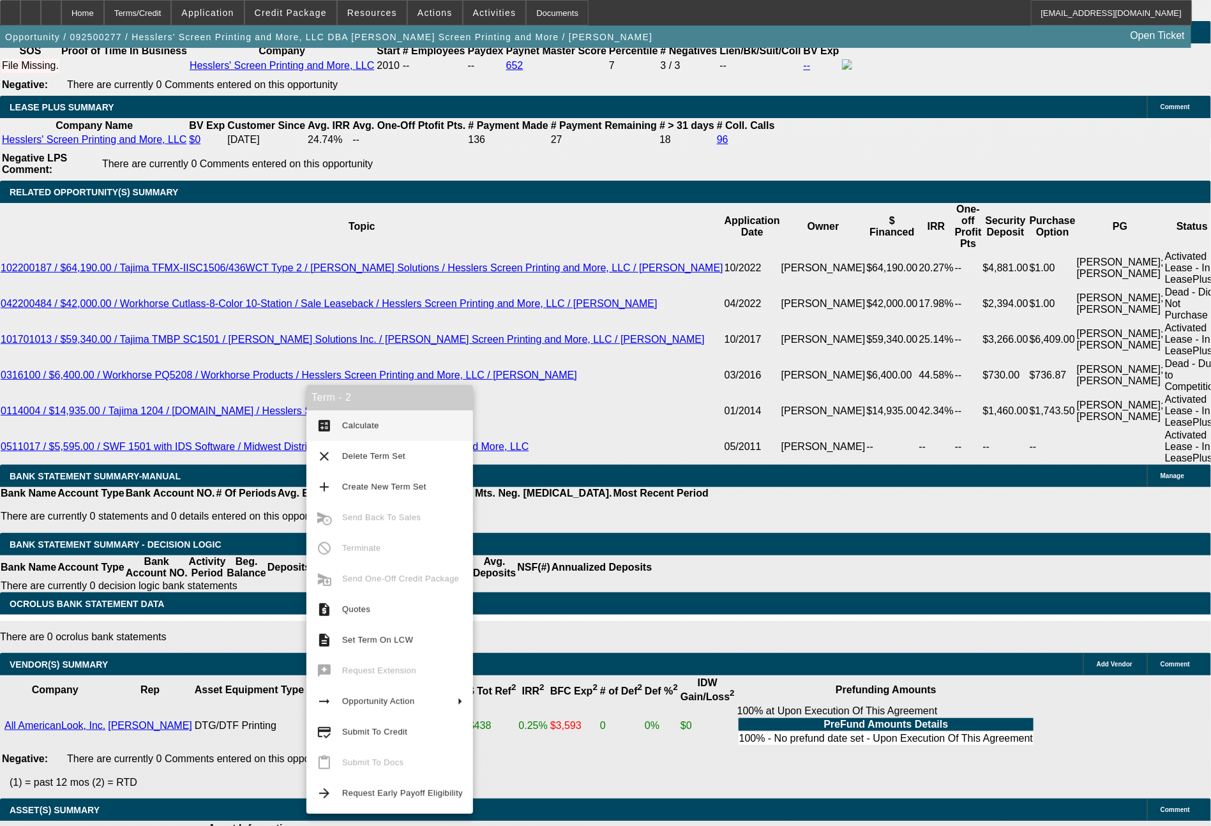
scroll to position [2329, 0]
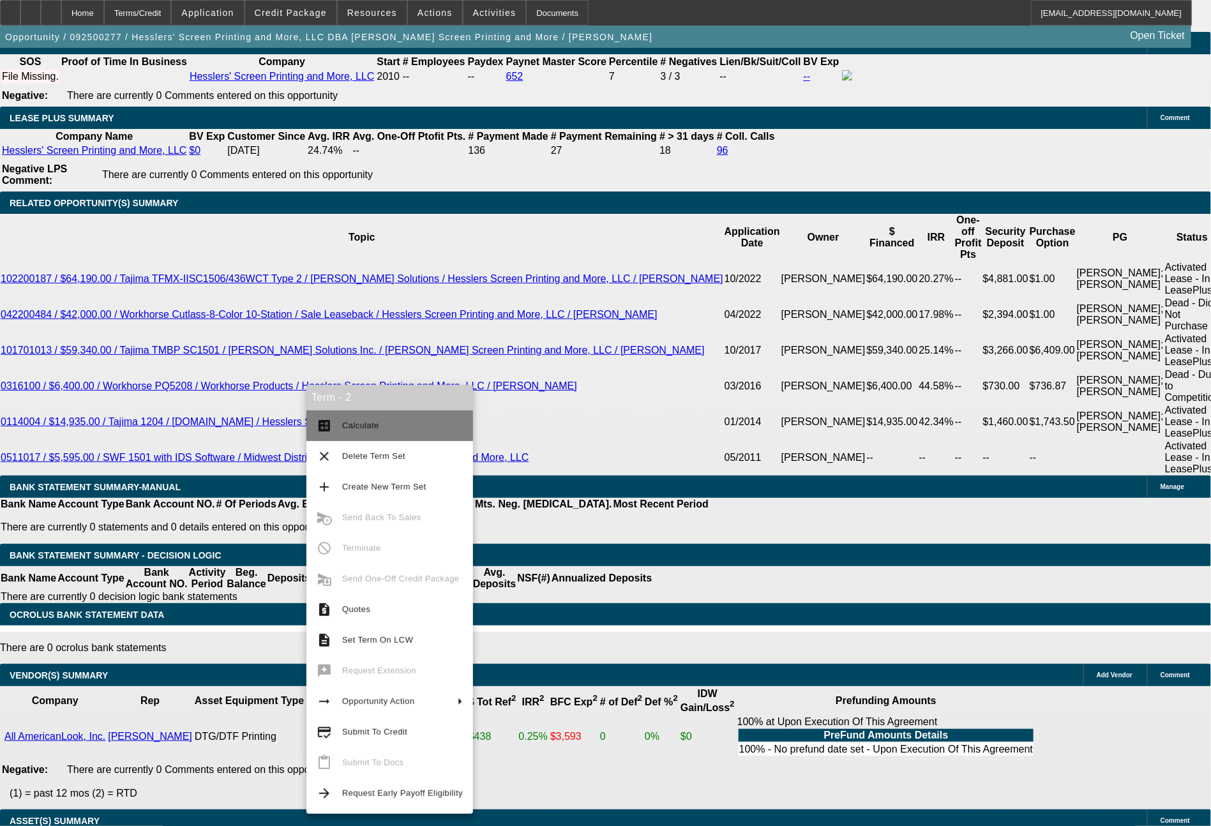
click at [370, 431] on span "Calculate" at bounding box center [402, 425] width 121 height 15
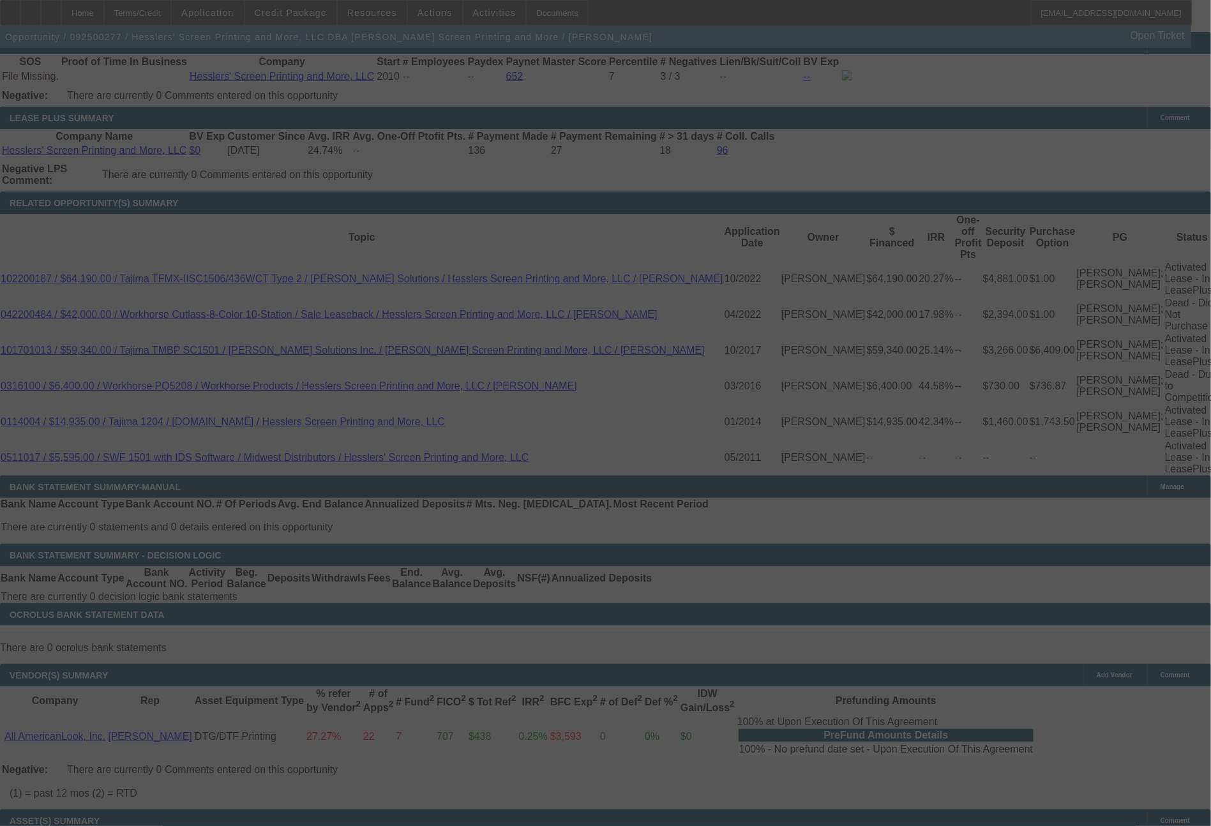
select select "0"
select select "2"
select select "0.1"
select select "4"
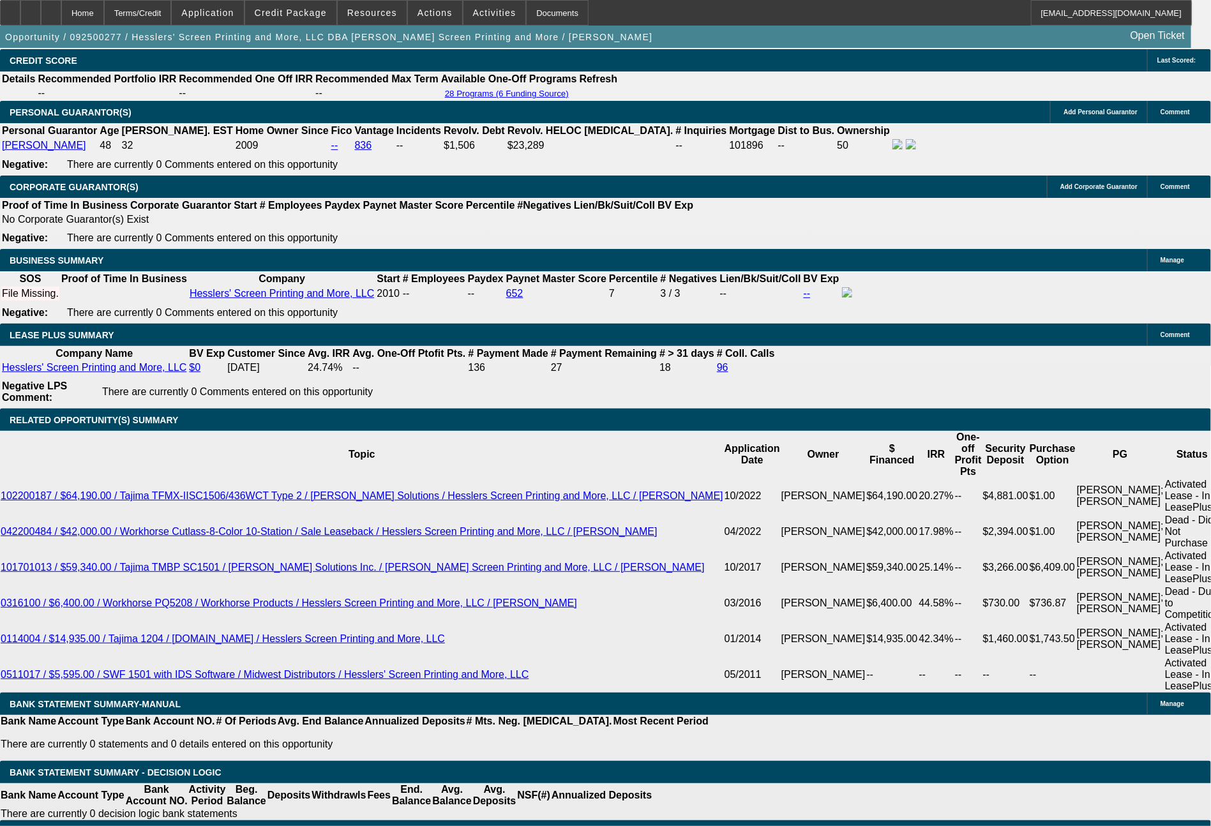
scroll to position [2061, 0]
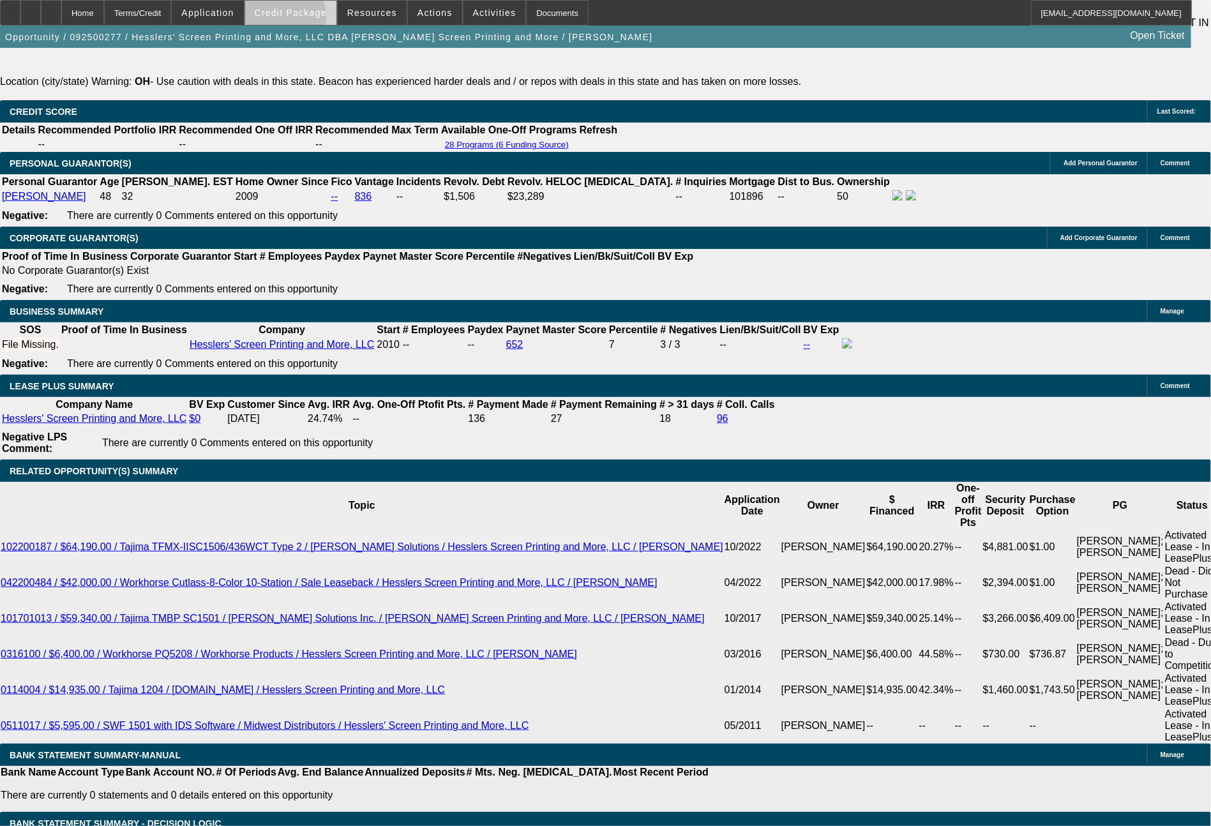
click at [308, 19] on span at bounding box center [290, 12] width 91 height 31
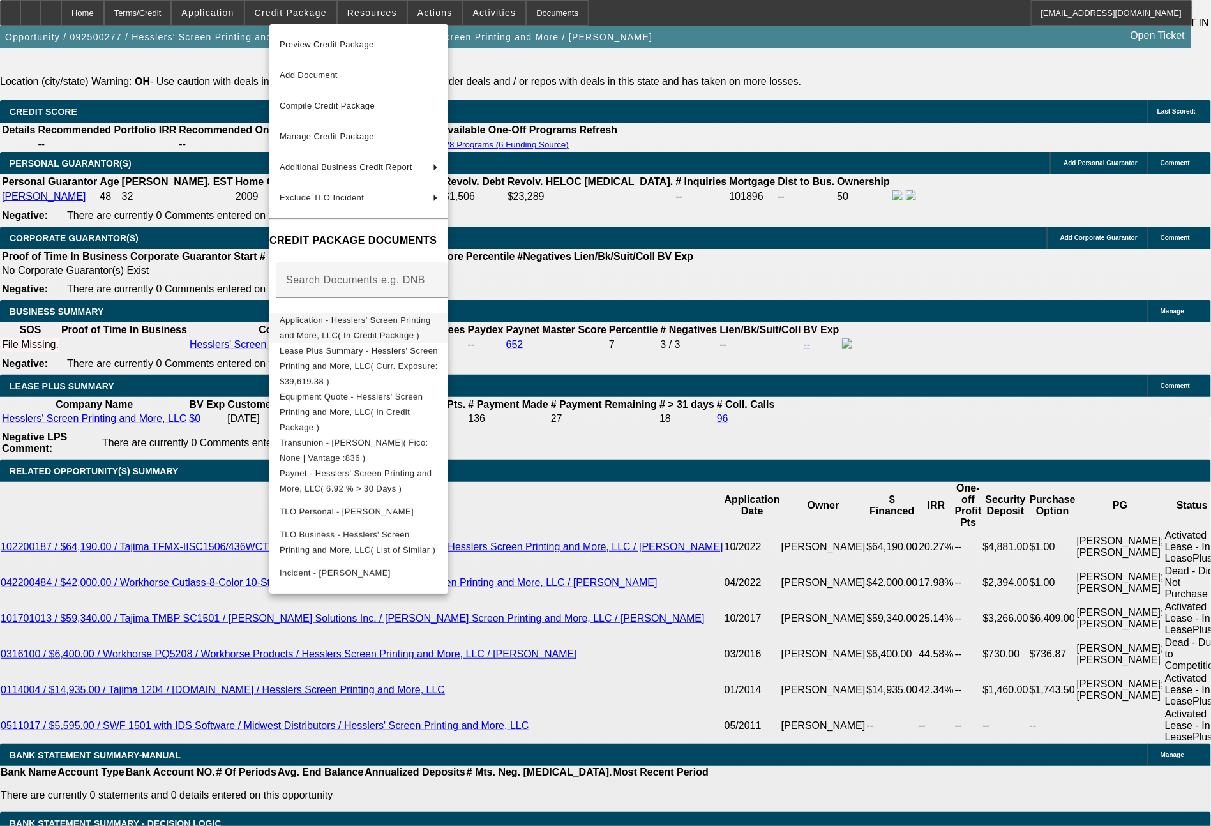
click at [368, 318] on span "Application - Hesslers' Screen Printing and More, LLC( In Credit Package )" at bounding box center [359, 328] width 158 height 31
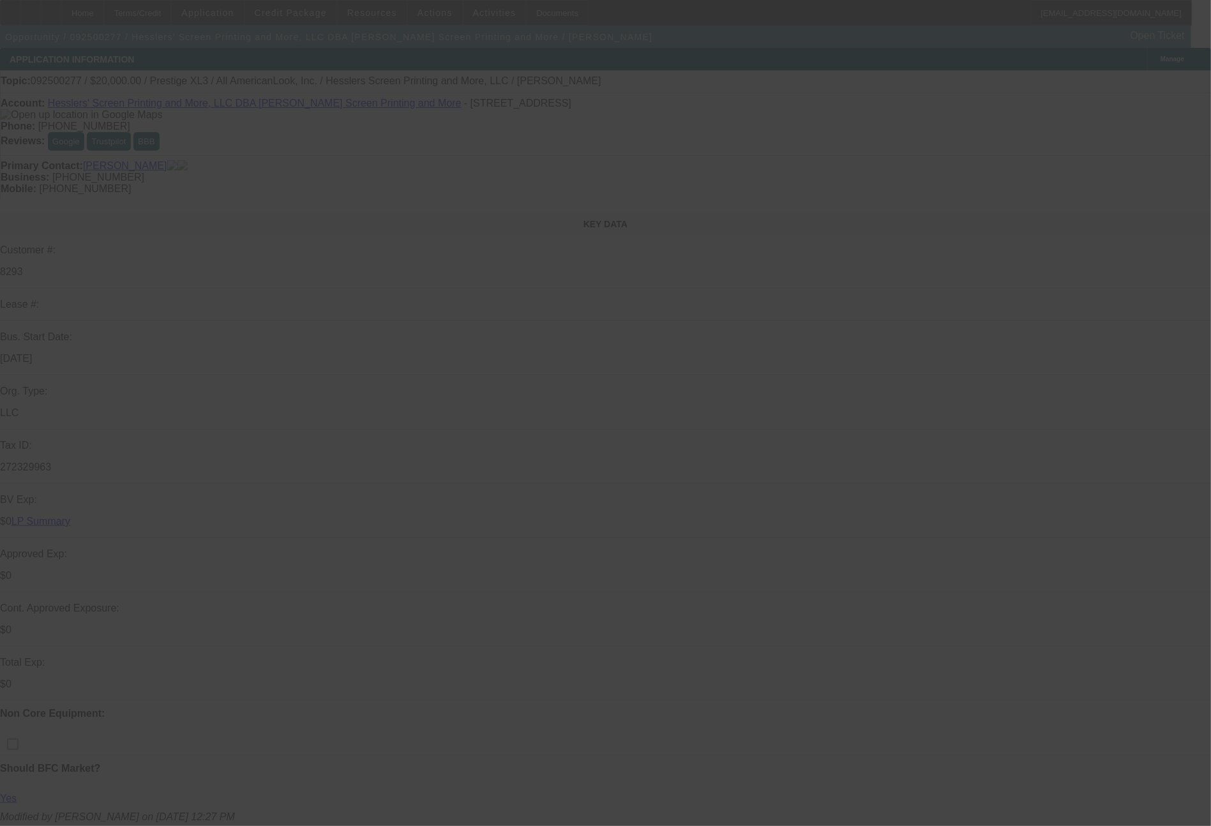
select select "0"
select select "2"
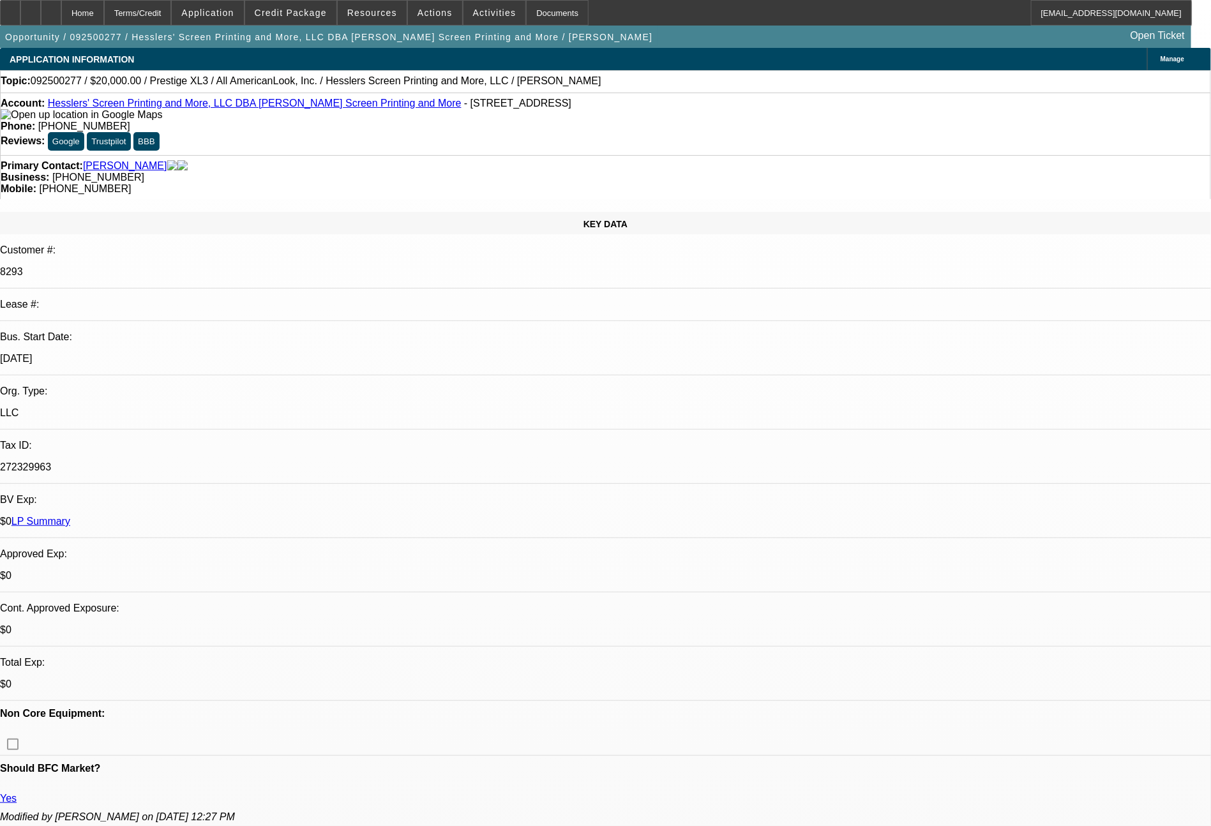
select select "2"
select select "0.1"
select select "4"
select select "0"
select select "2"
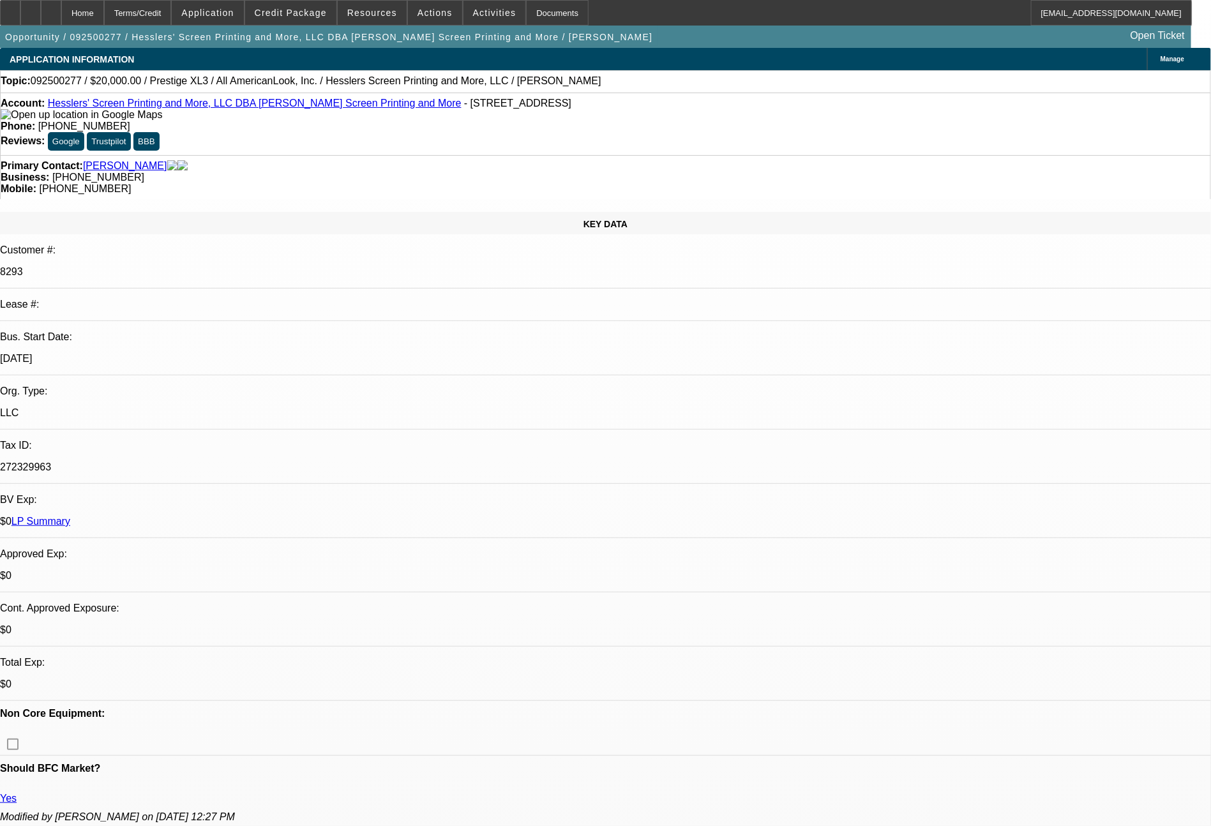
select select "2"
select select "0"
select select "2"
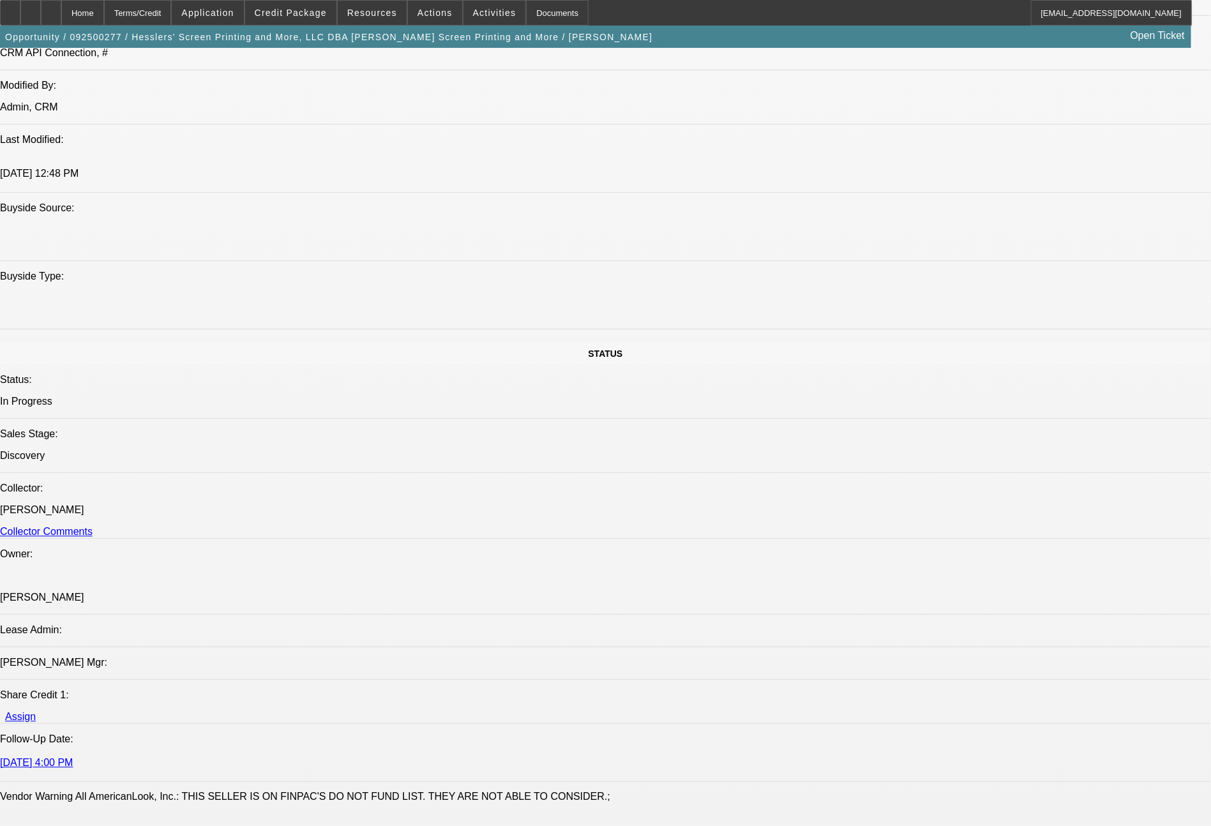
scroll to position [1199, 0]
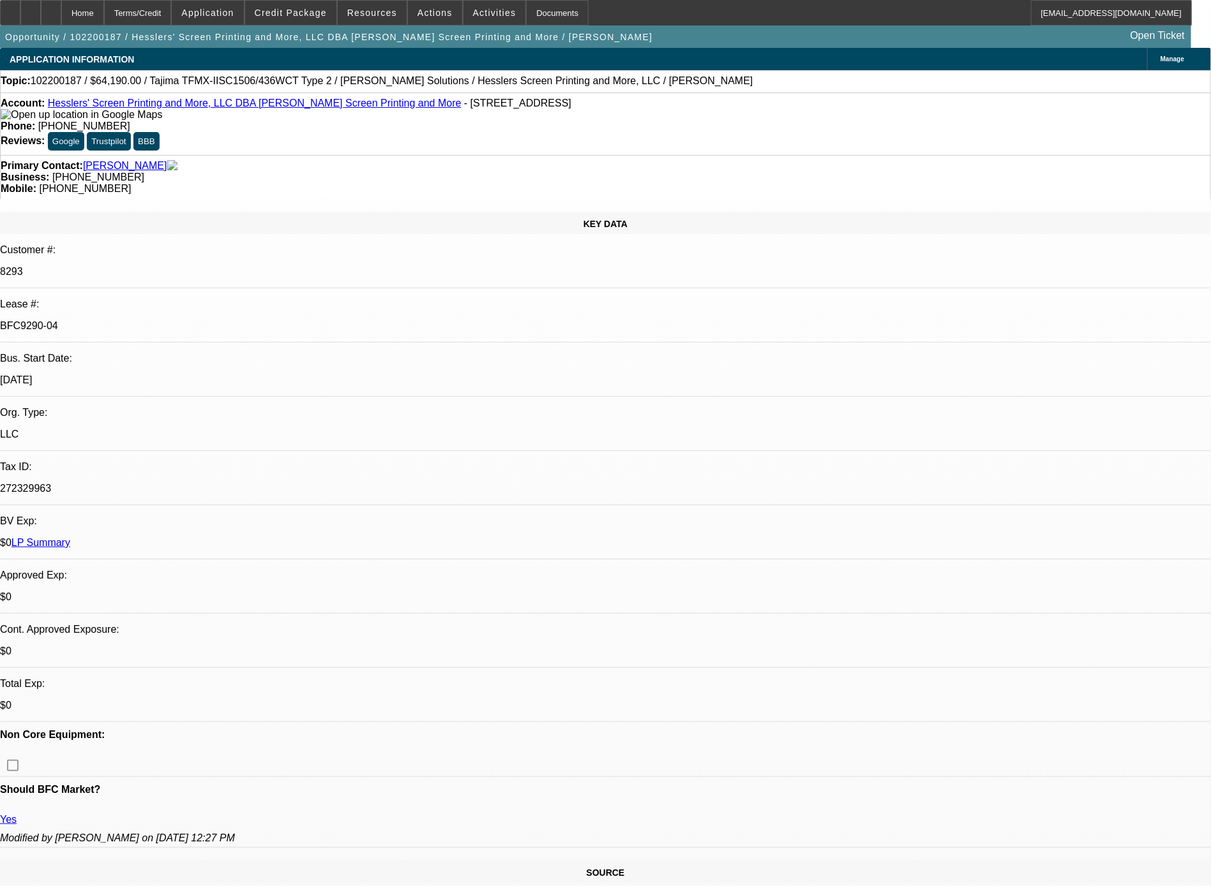
select select "0"
select select "6"
select select "0"
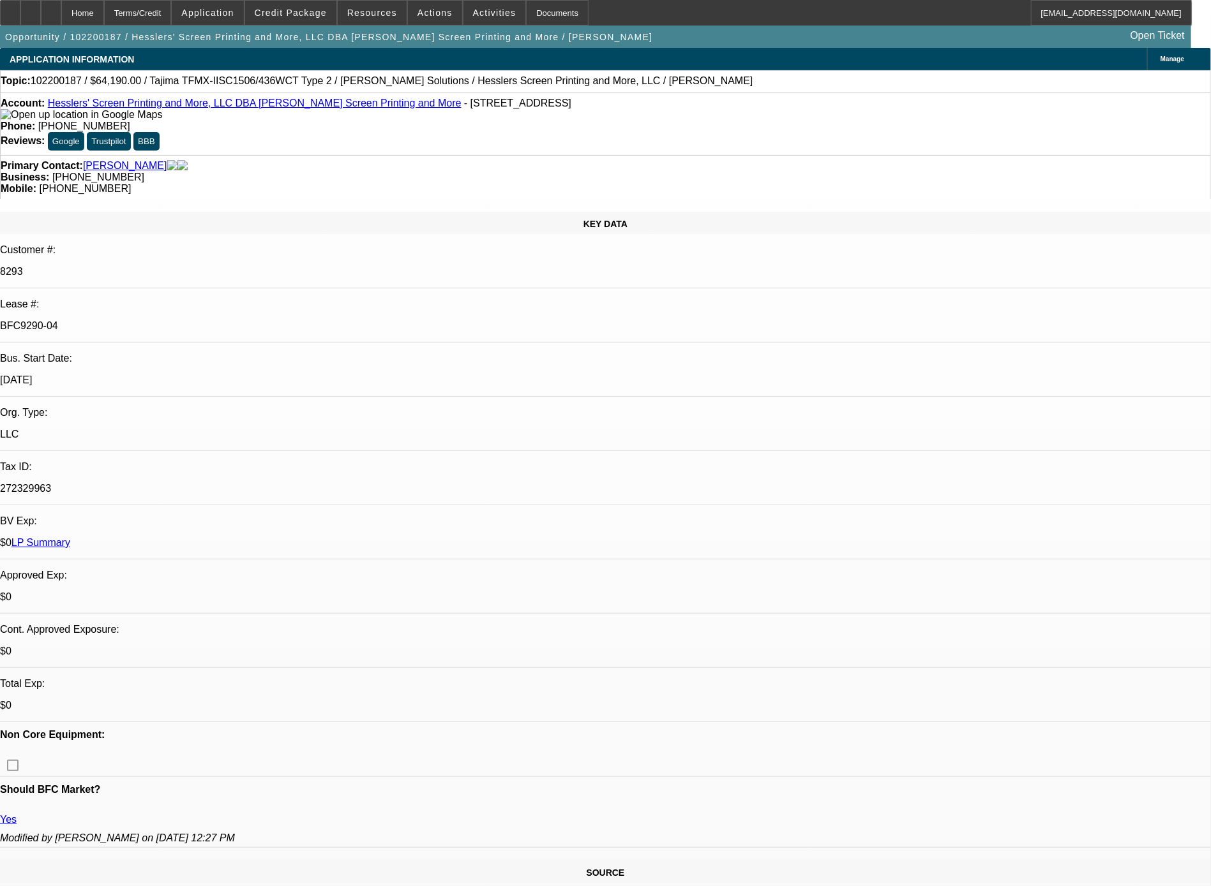
select select "0"
select select "0.1"
select select "4"
select select "0"
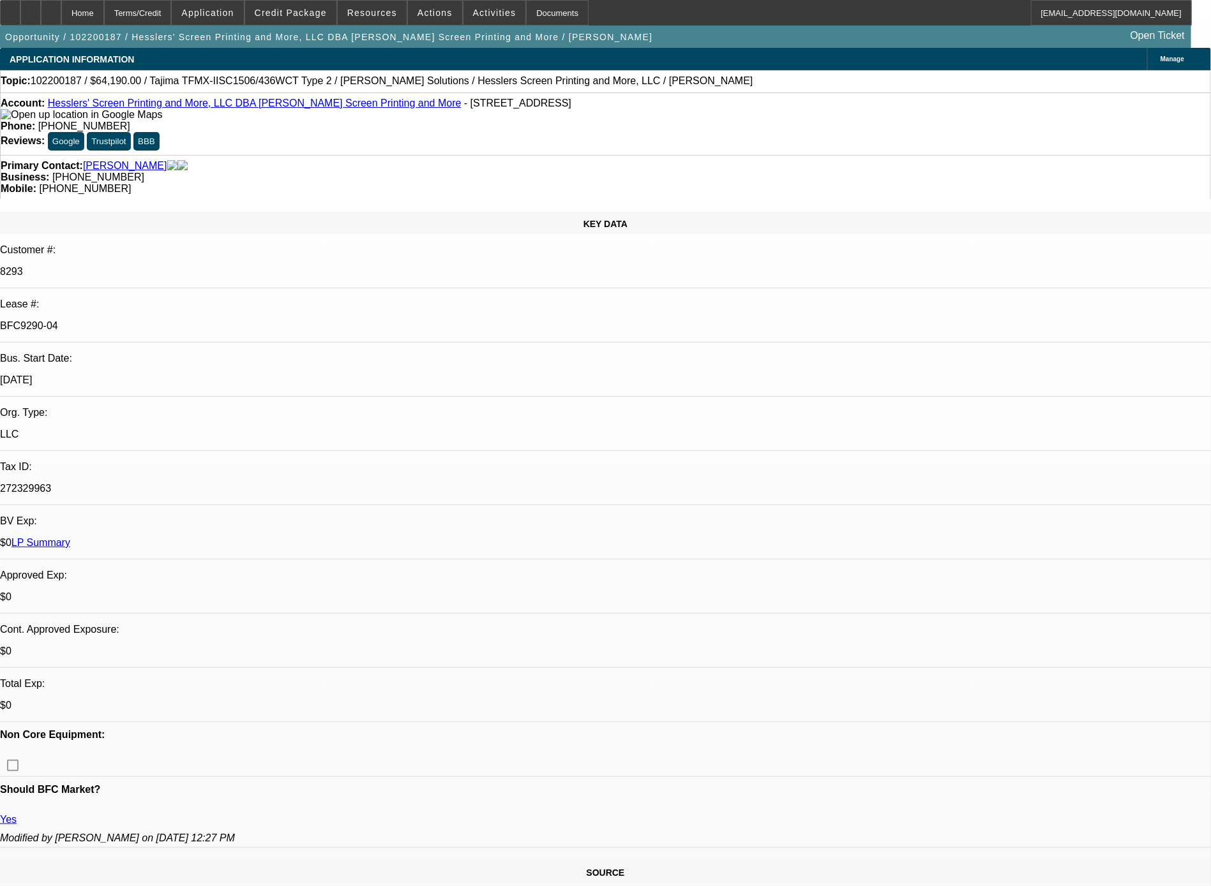
select select "0"
select select "6"
select select "0"
select select "0.1"
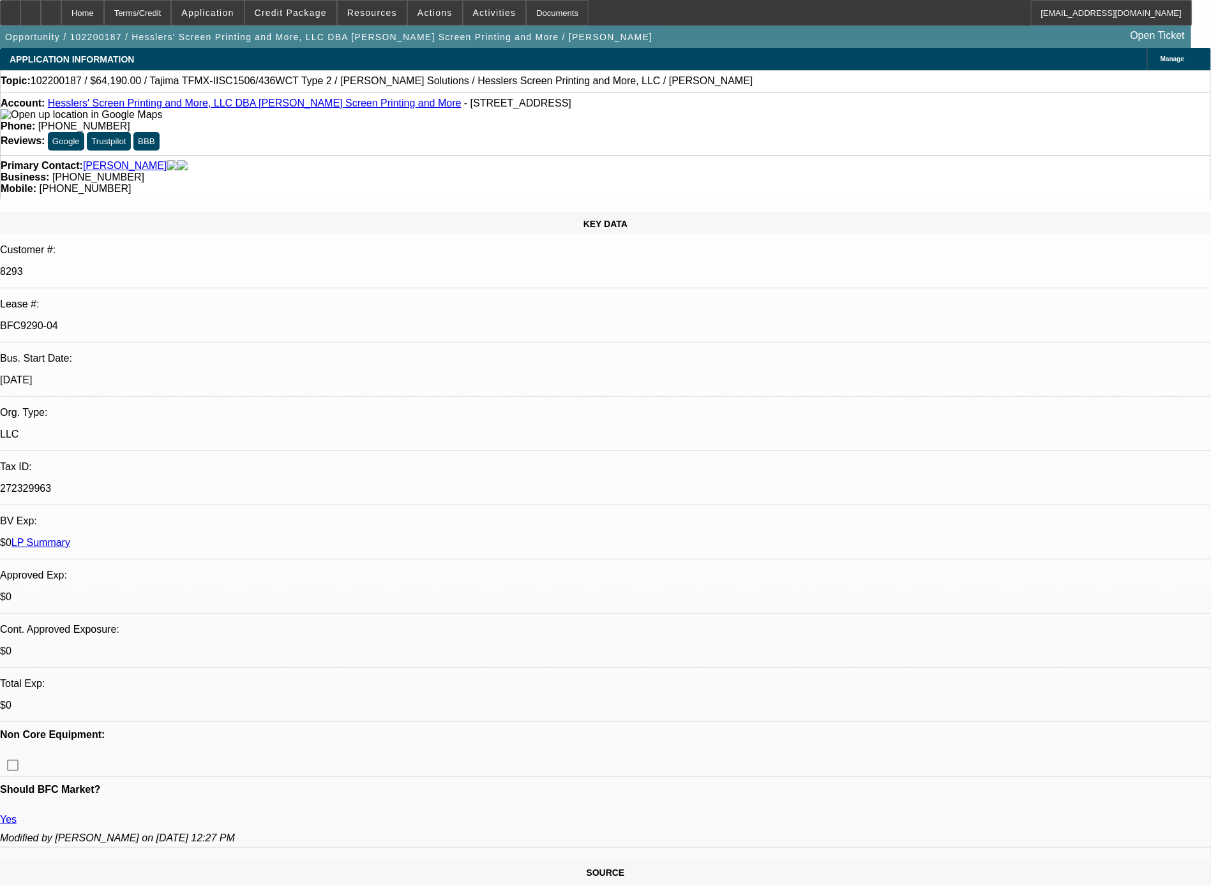
select select "4"
click at [289, 18] on span at bounding box center [290, 12] width 91 height 31
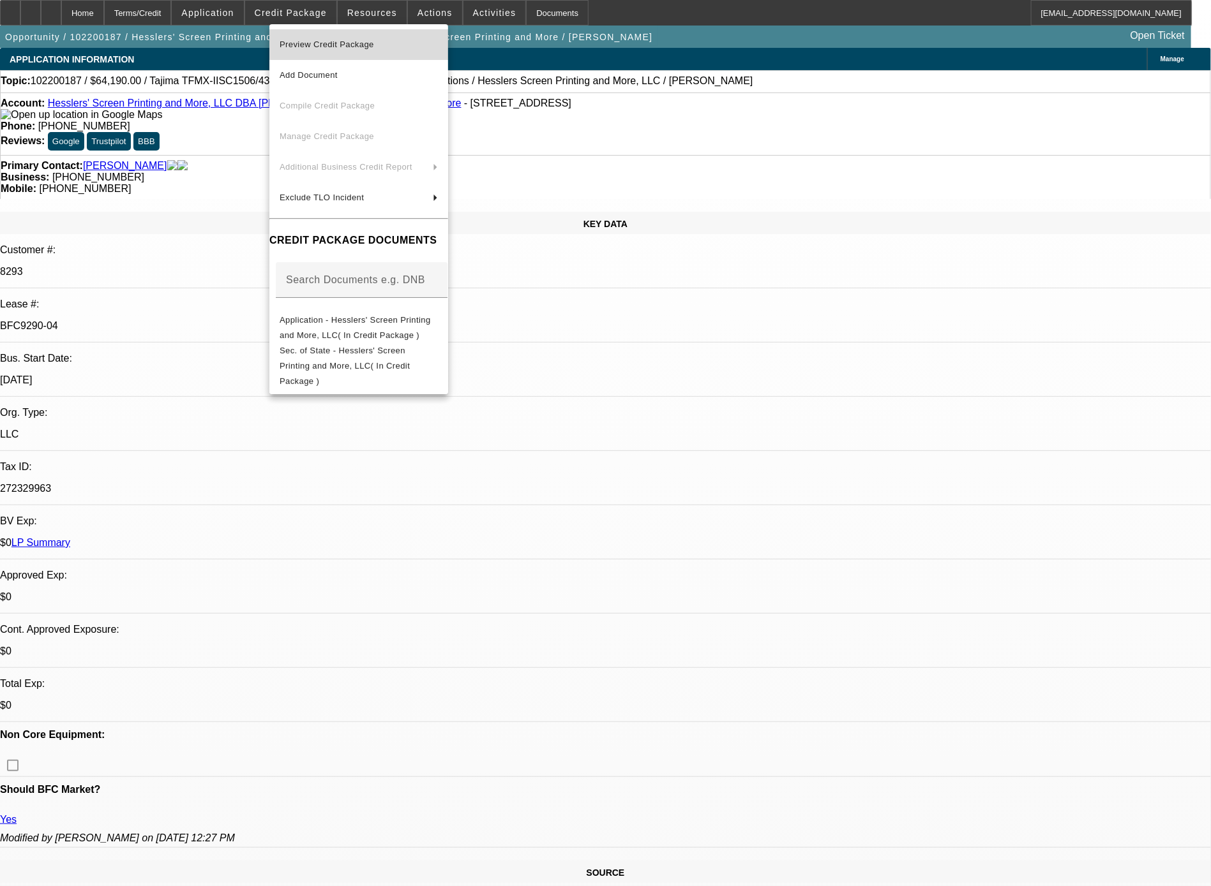
click at [339, 52] on span "Preview Credit Package" at bounding box center [359, 44] width 158 height 15
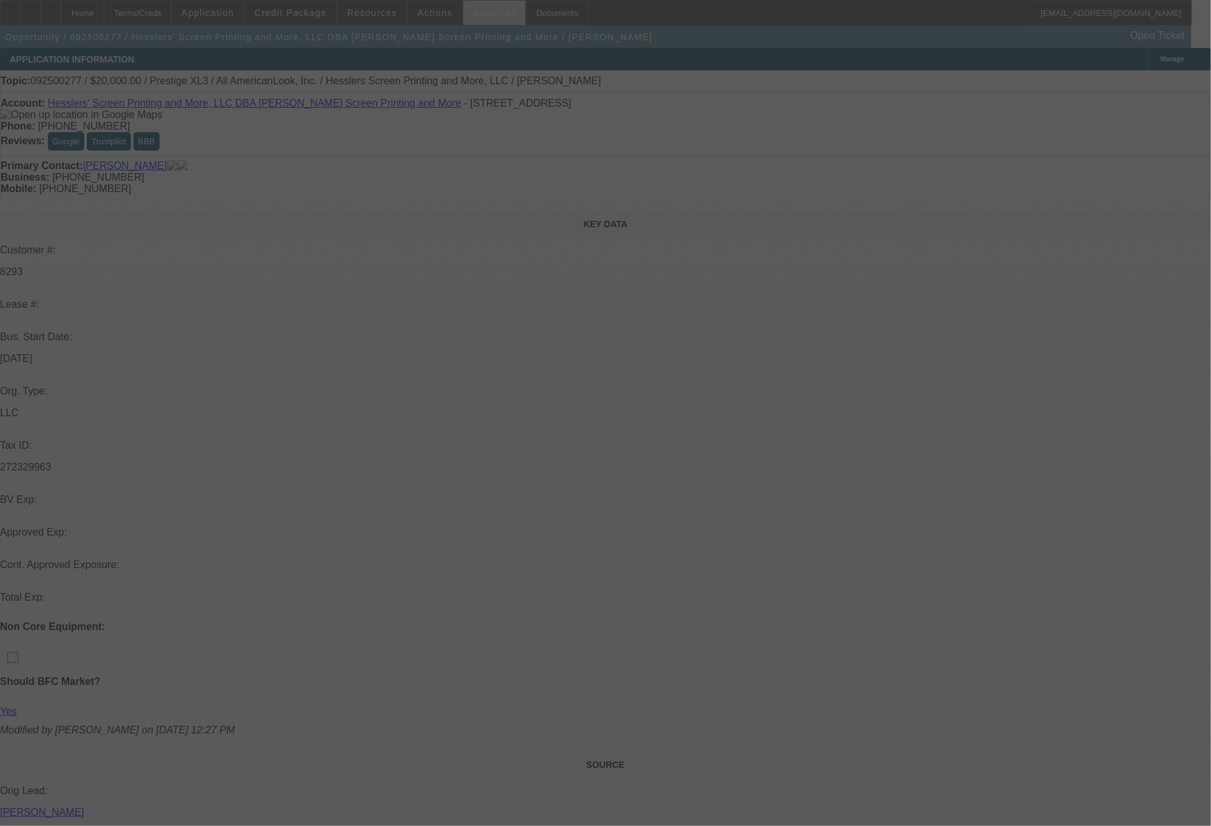
select select "0"
select select "2"
select select "0.1"
select select "4"
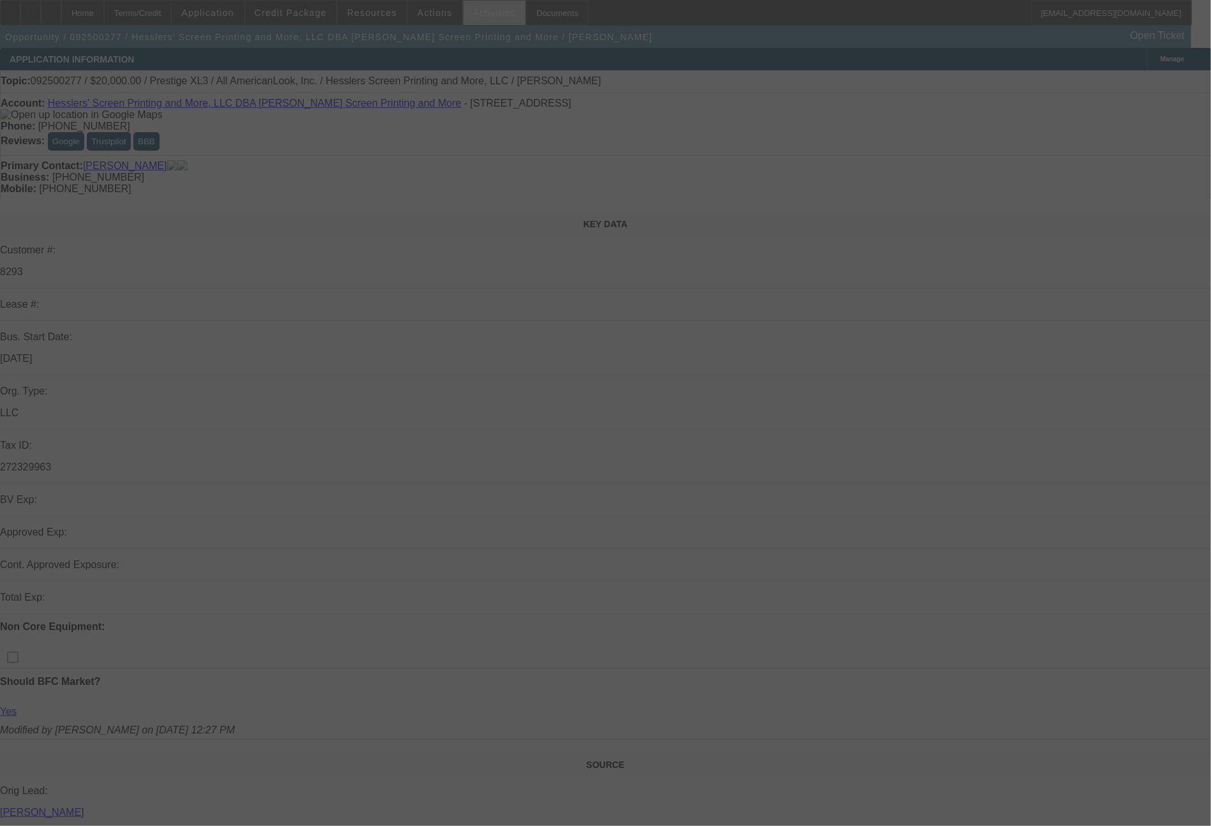
select select "0"
select select "2"
select select "0"
select select "2"
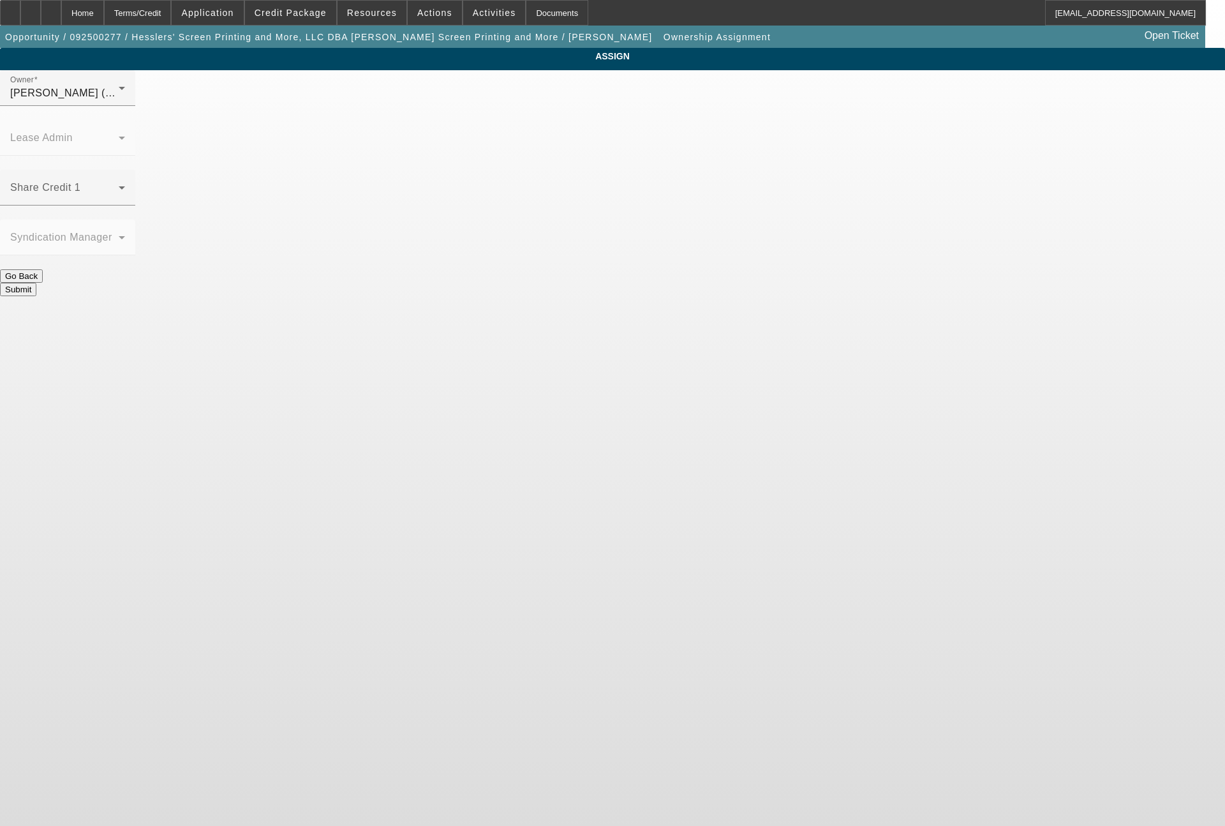
click at [119, 185] on span at bounding box center [64, 192] width 108 height 15
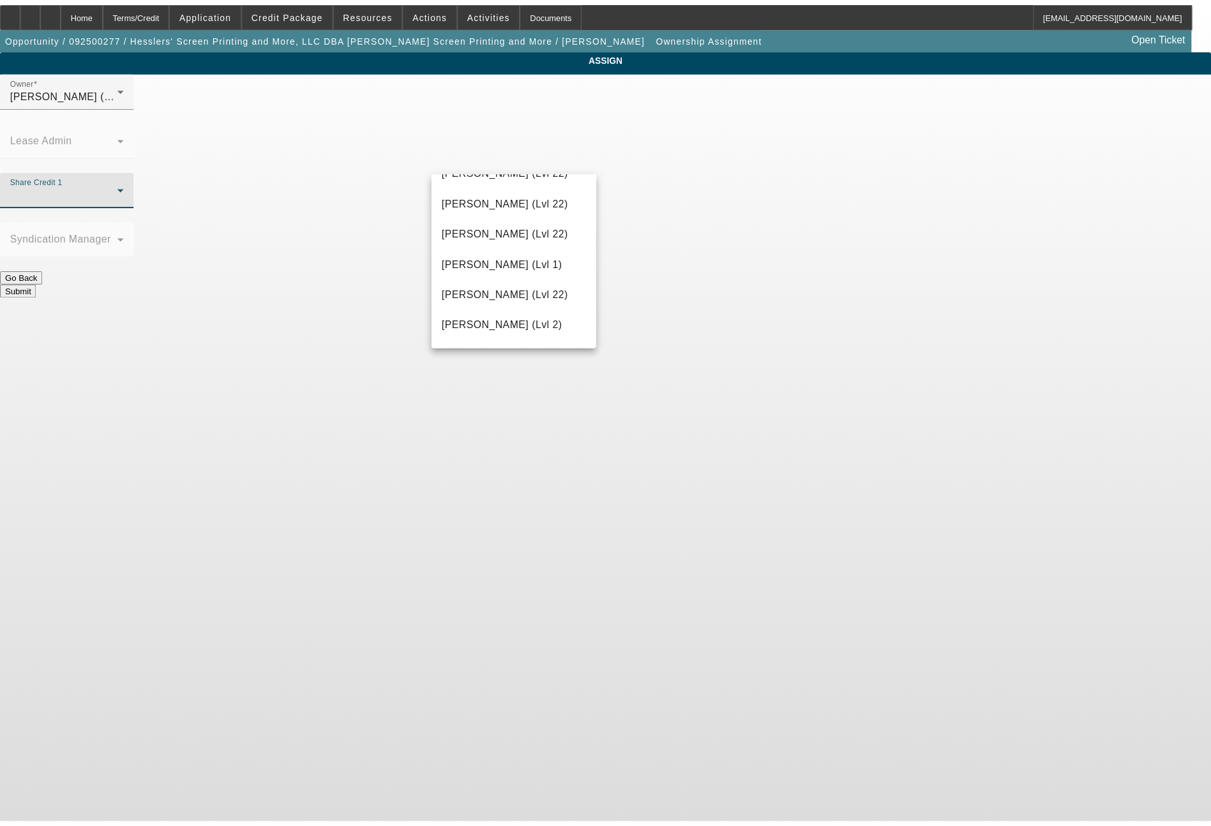
scroll to position [1715, 0]
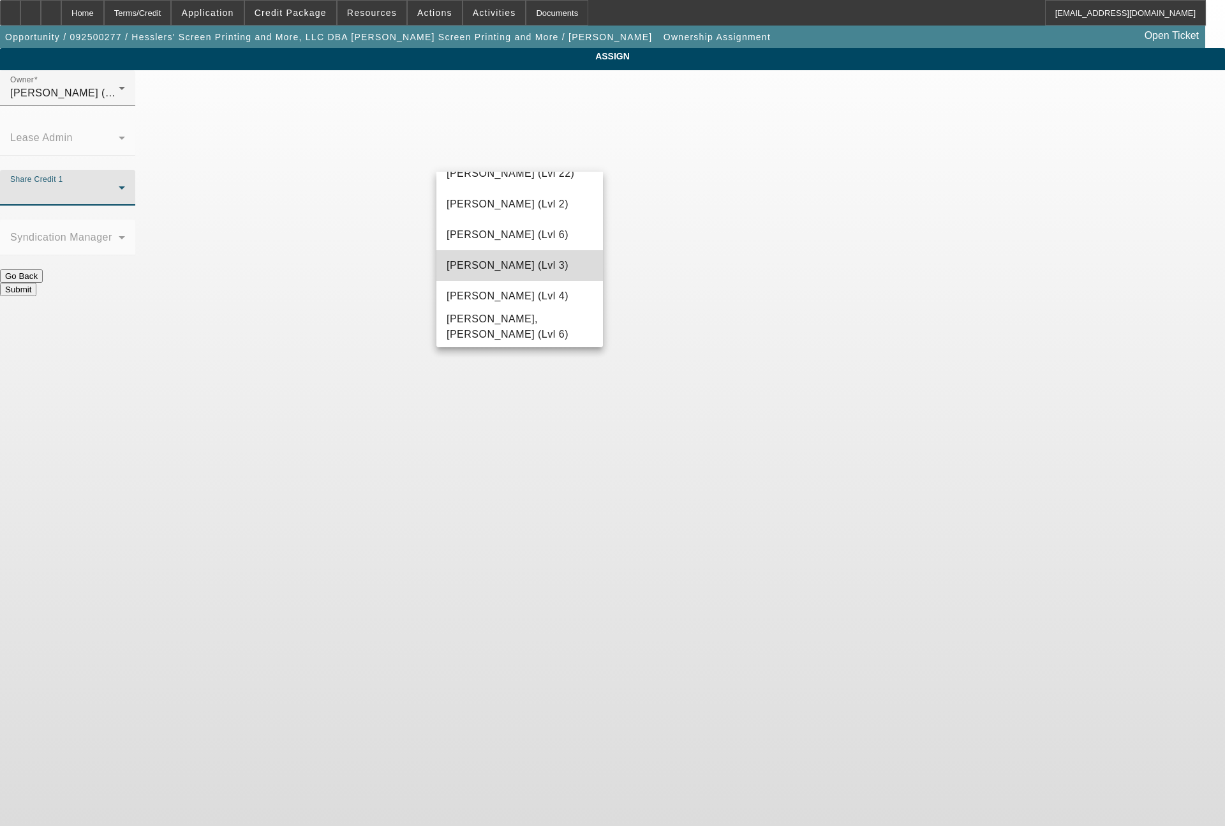
click at [527, 263] on span "[PERSON_NAME] (Lvl 3)" at bounding box center [508, 265] width 122 height 15
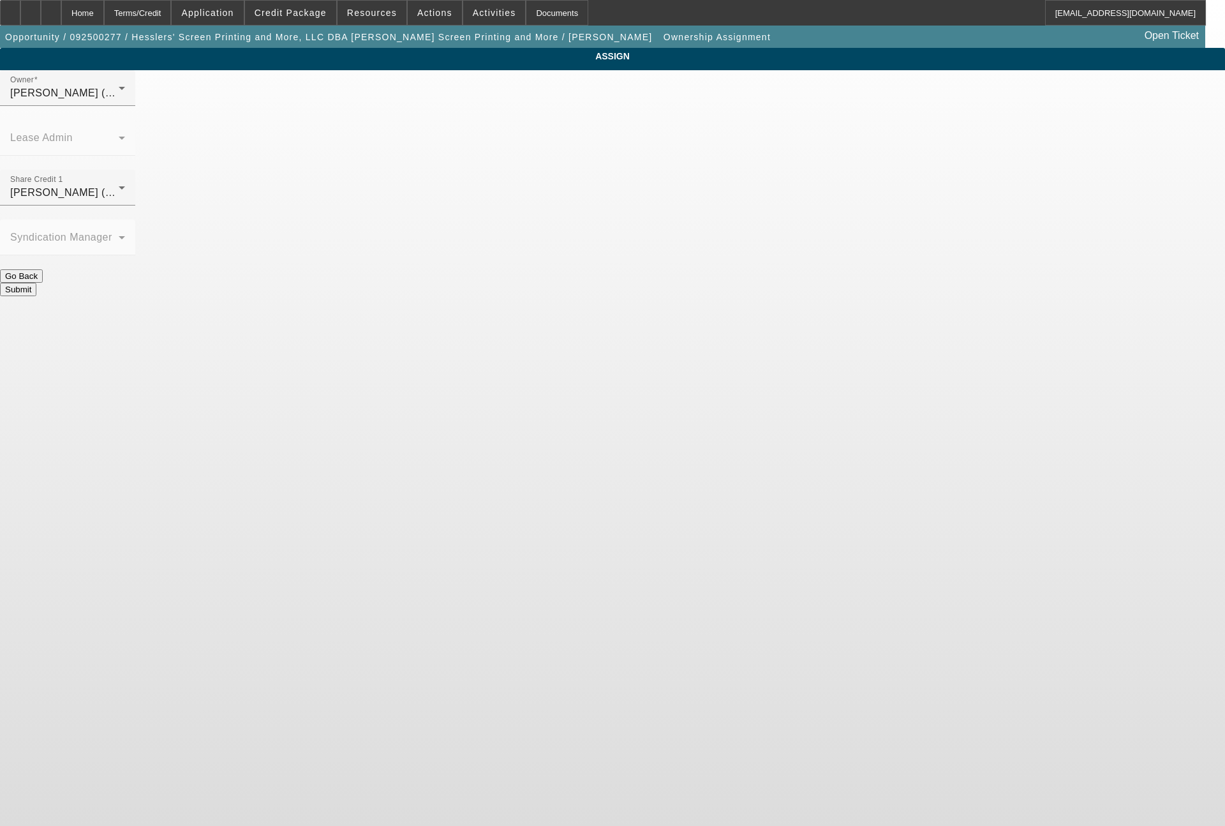
click at [36, 283] on button "Submit" at bounding box center [18, 289] width 36 height 13
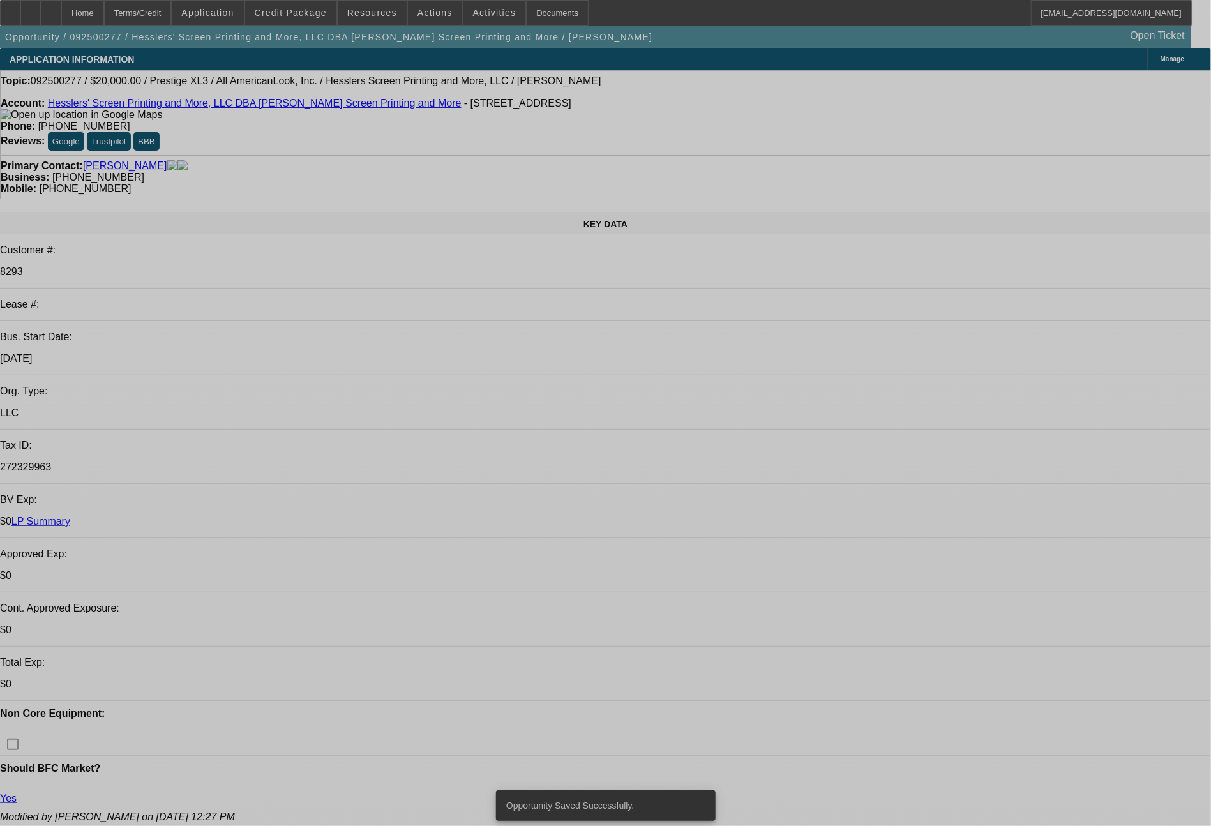
select select "0"
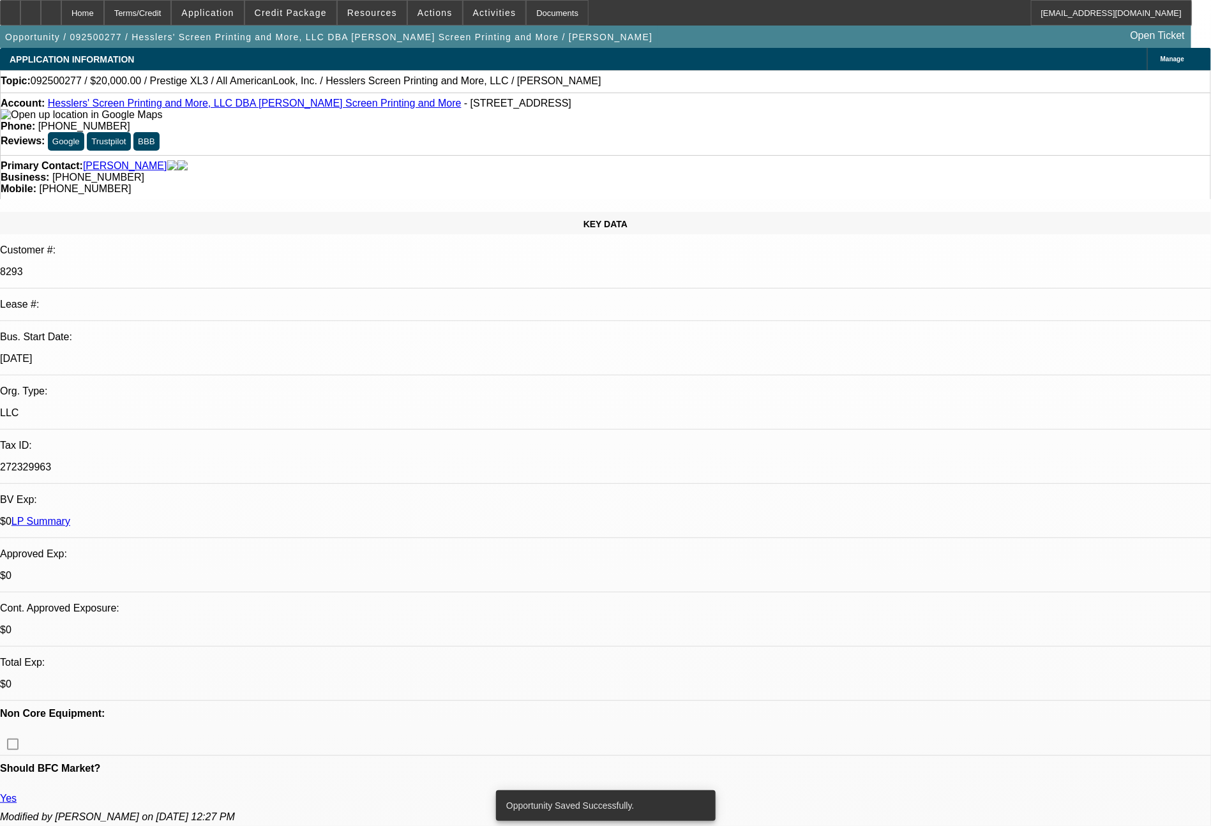
select select "2"
select select "0.1"
select select "4"
select select "0"
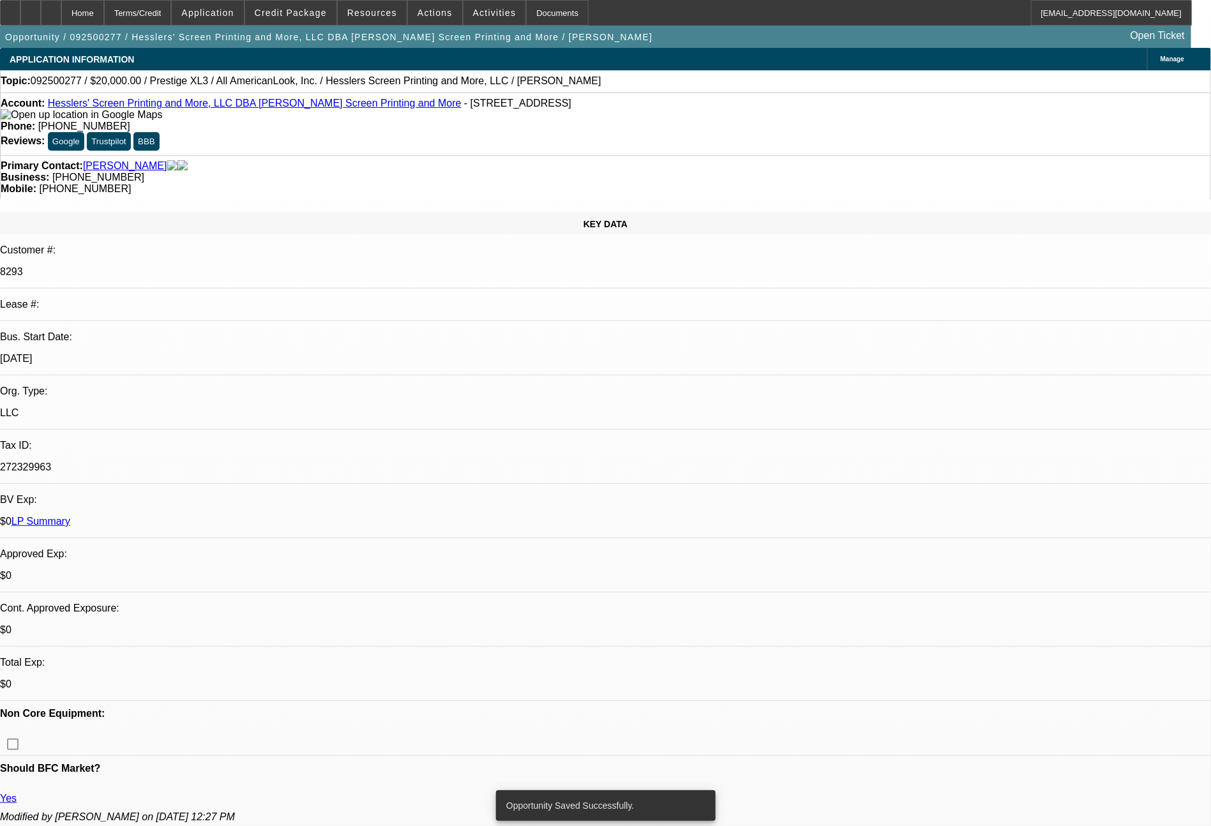
select select "2"
select select "0"
select select "2"
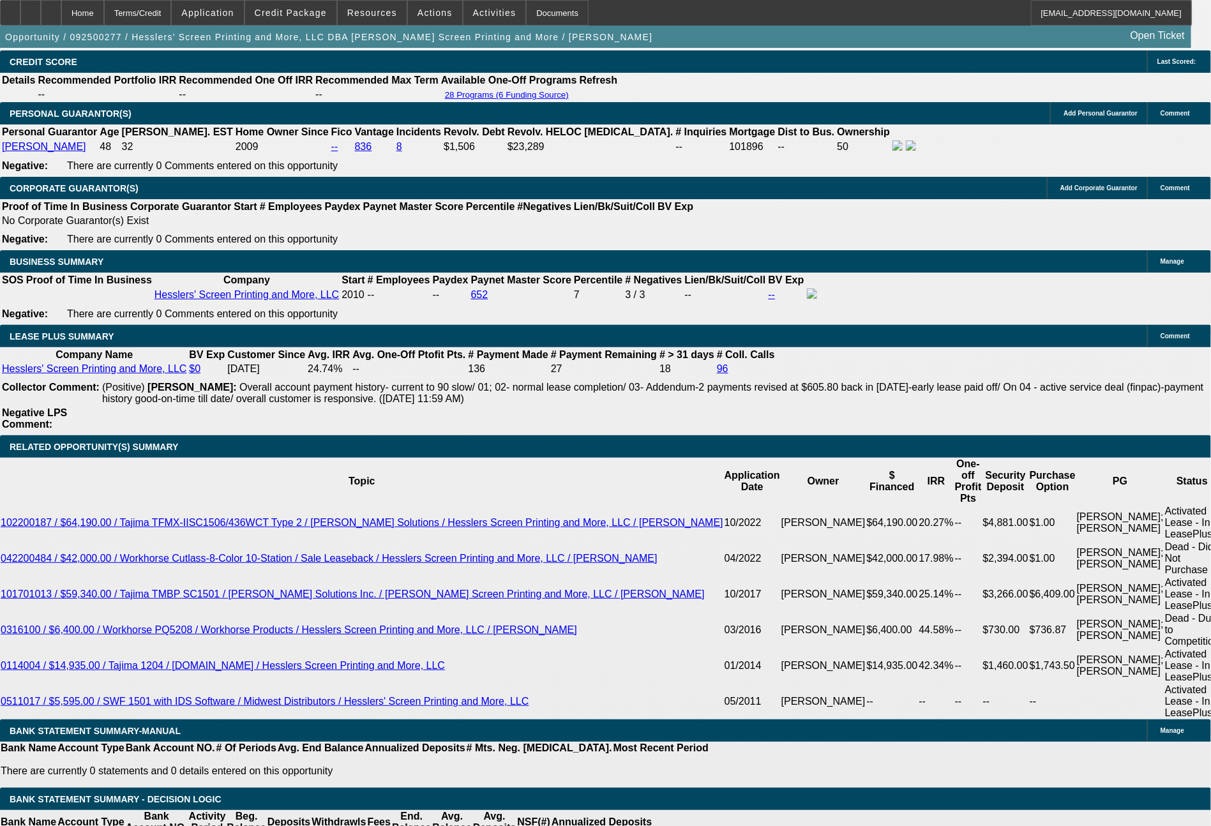
scroll to position [2160, 0]
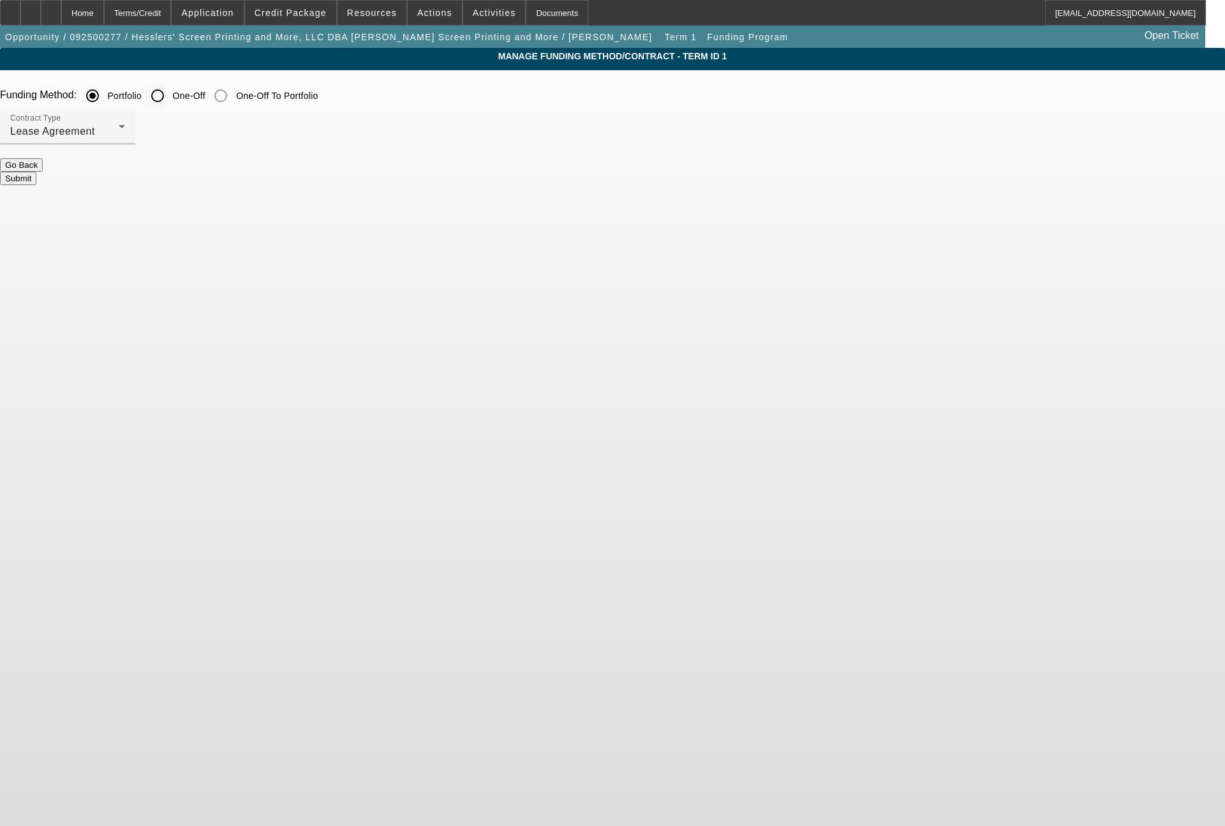
click at [170, 96] on input "One-Off" at bounding box center [158, 96] width 26 height 26
radio input "true"
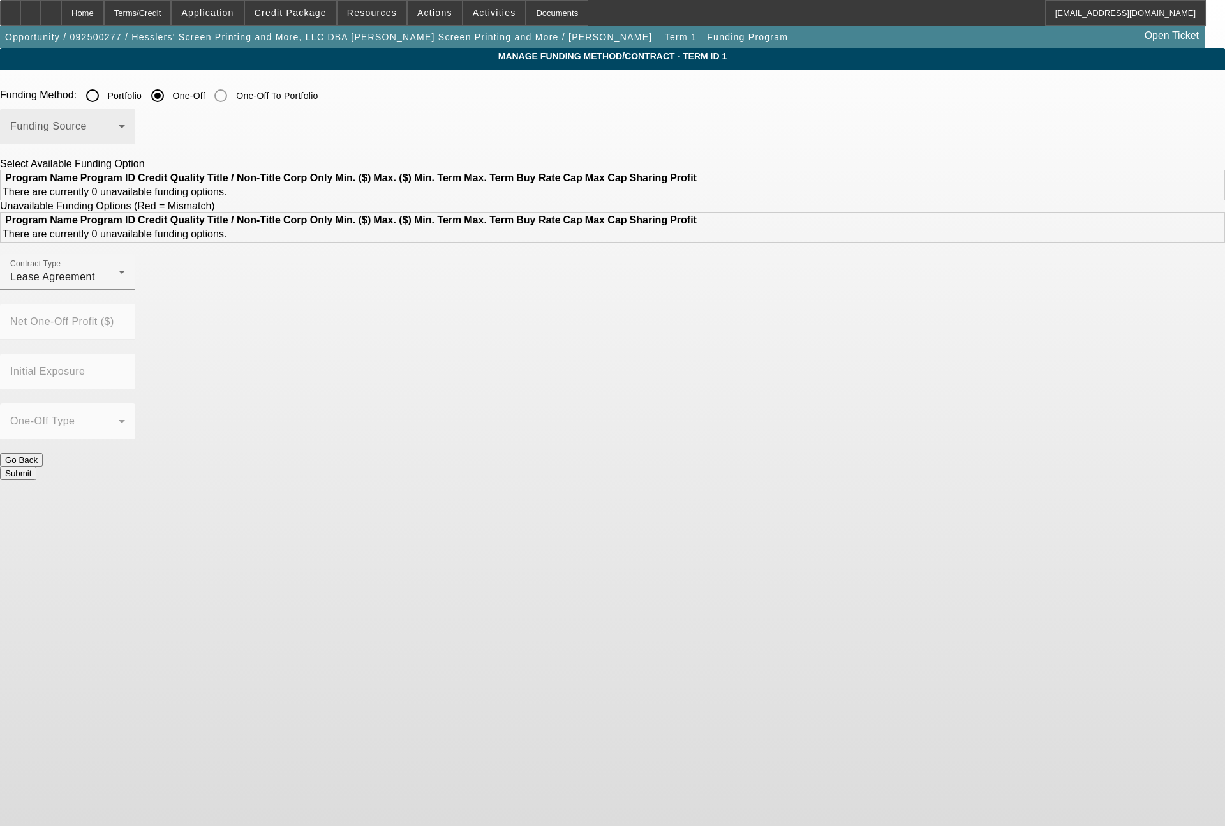
click at [125, 119] on div "Funding Source" at bounding box center [67, 126] width 115 height 36
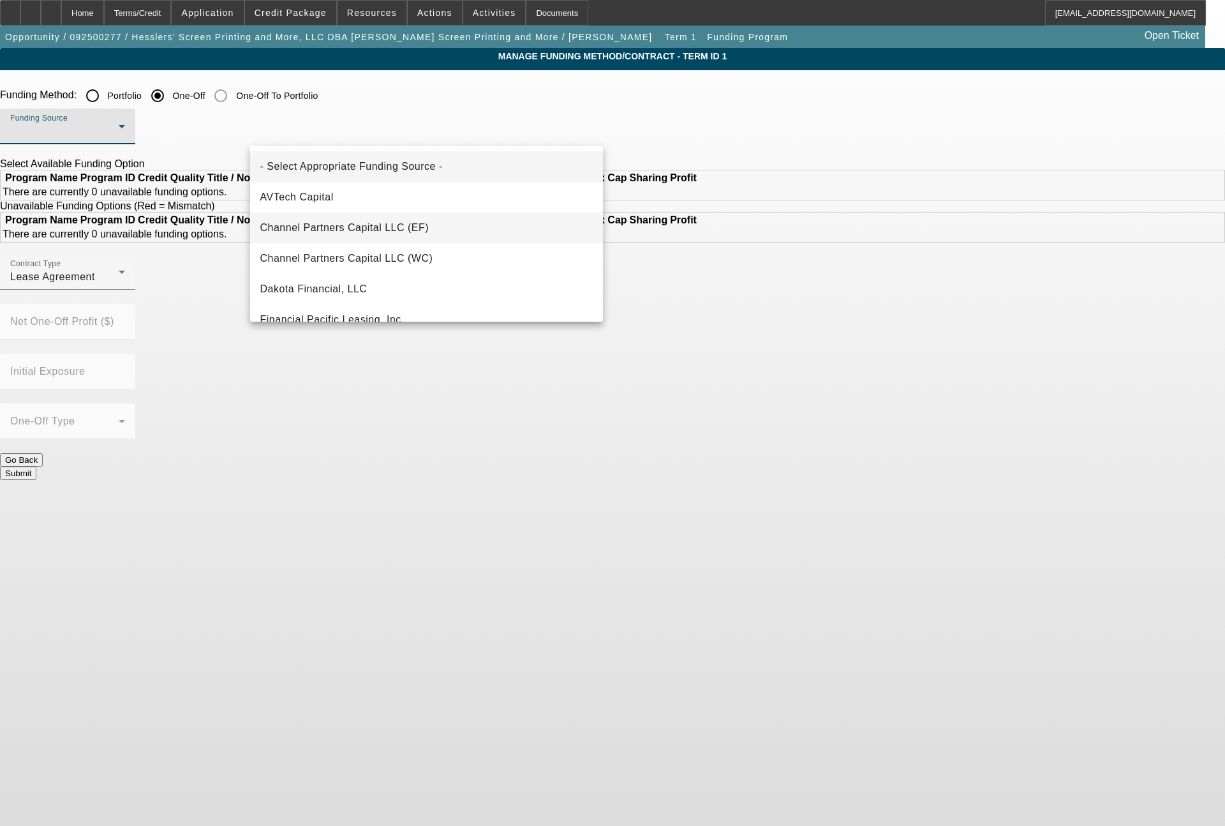
click at [395, 224] on span "Channel Partners Capital LLC (EF)" at bounding box center [344, 227] width 169 height 15
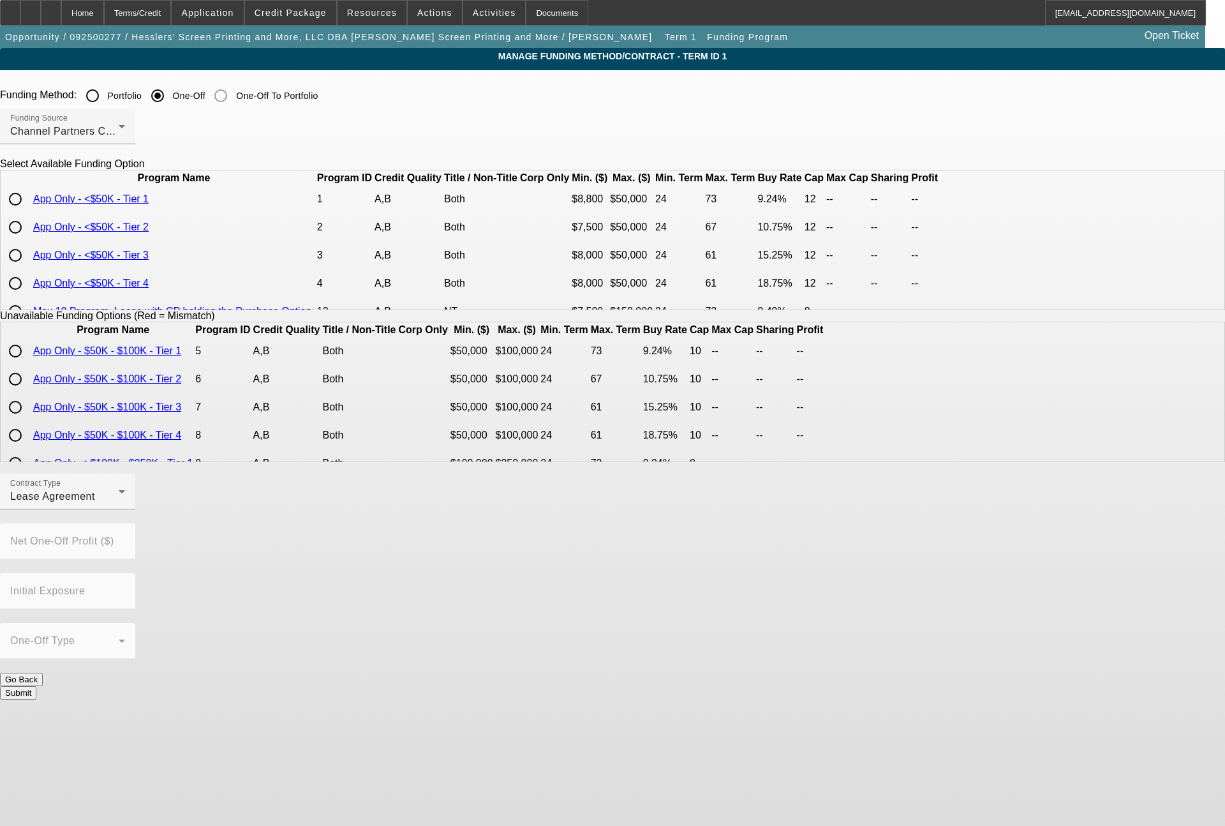
click at [28, 212] on input "radio" at bounding box center [16, 199] width 26 height 26
radio input "true"
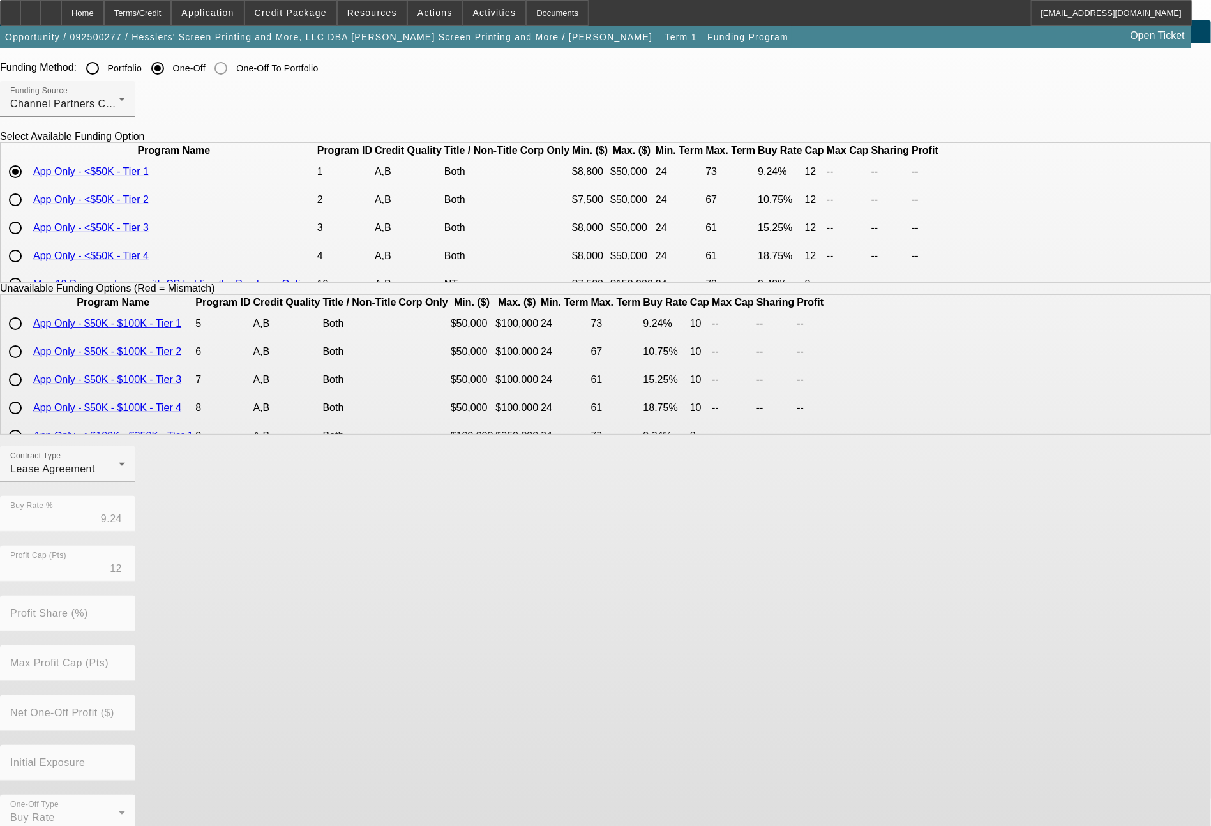
scroll to position [50, 0]
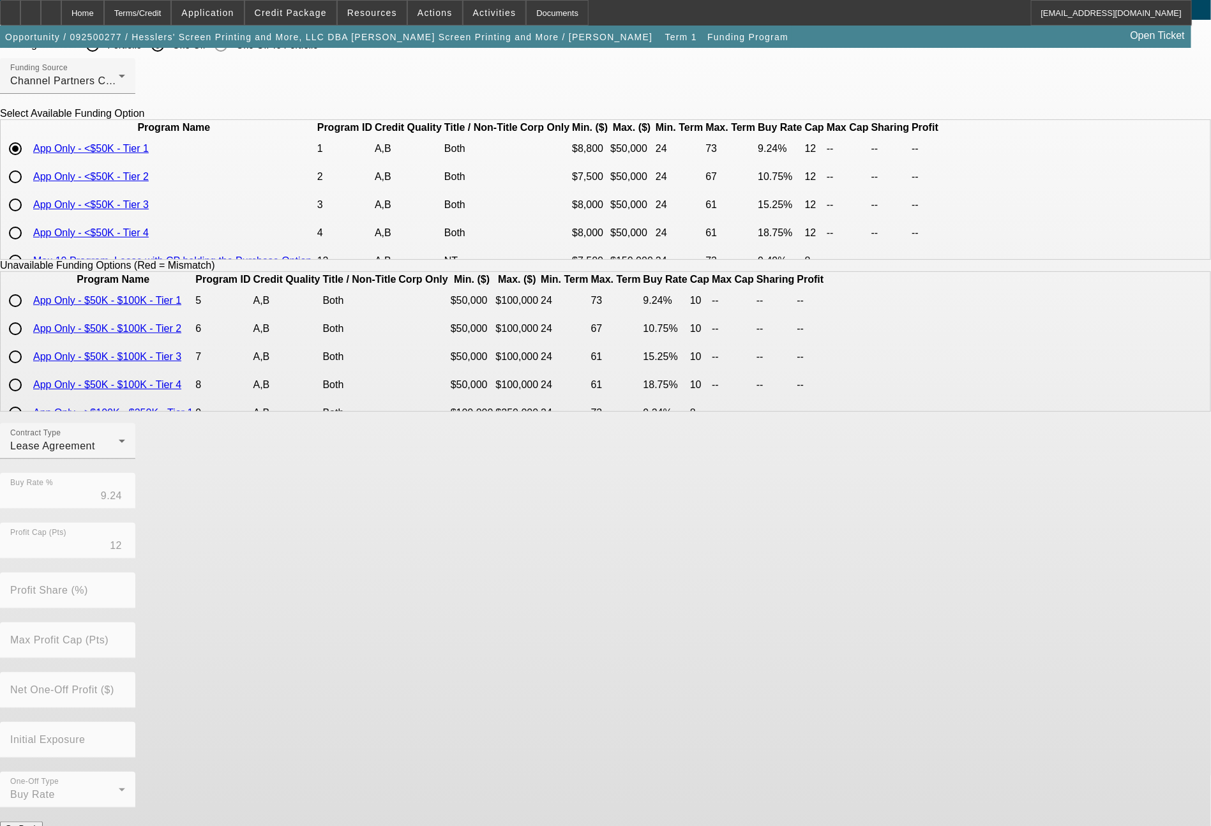
click at [36, 825] on button "Submit" at bounding box center [18, 841] width 36 height 13
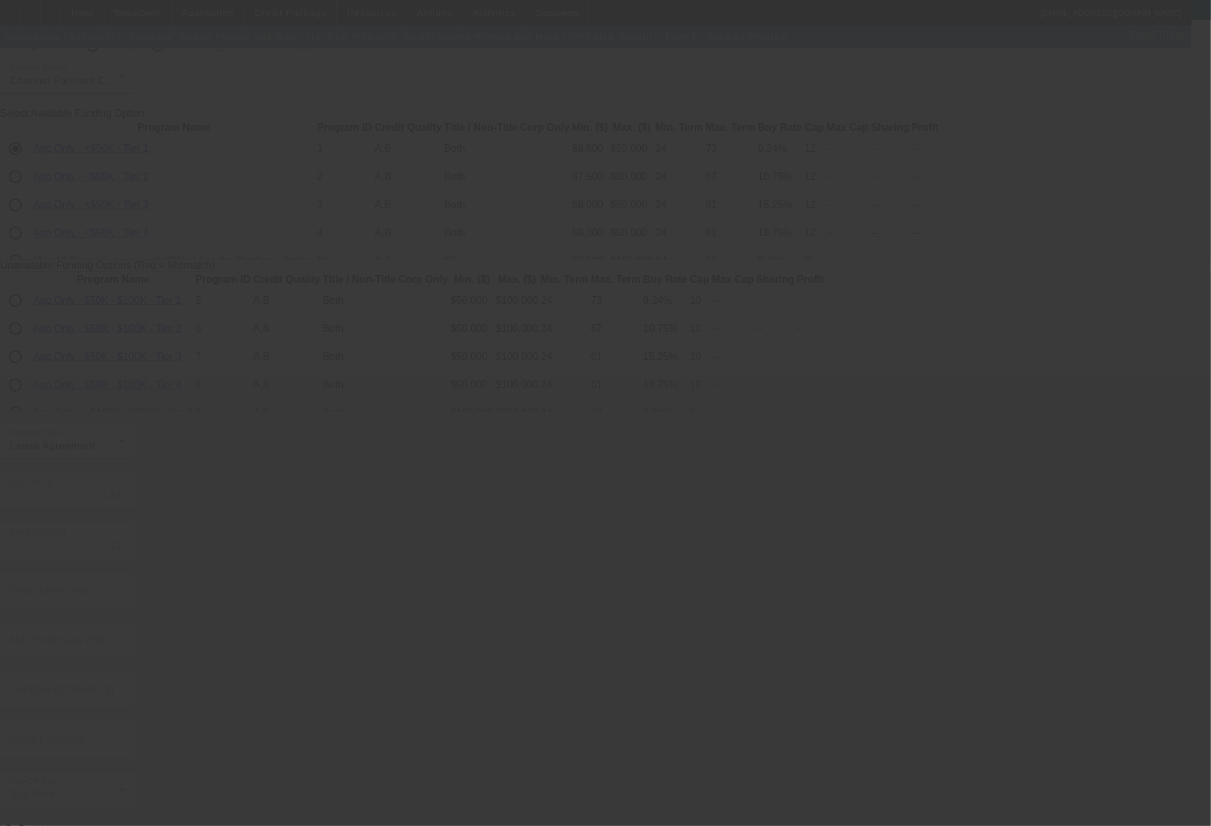
radio input "true"
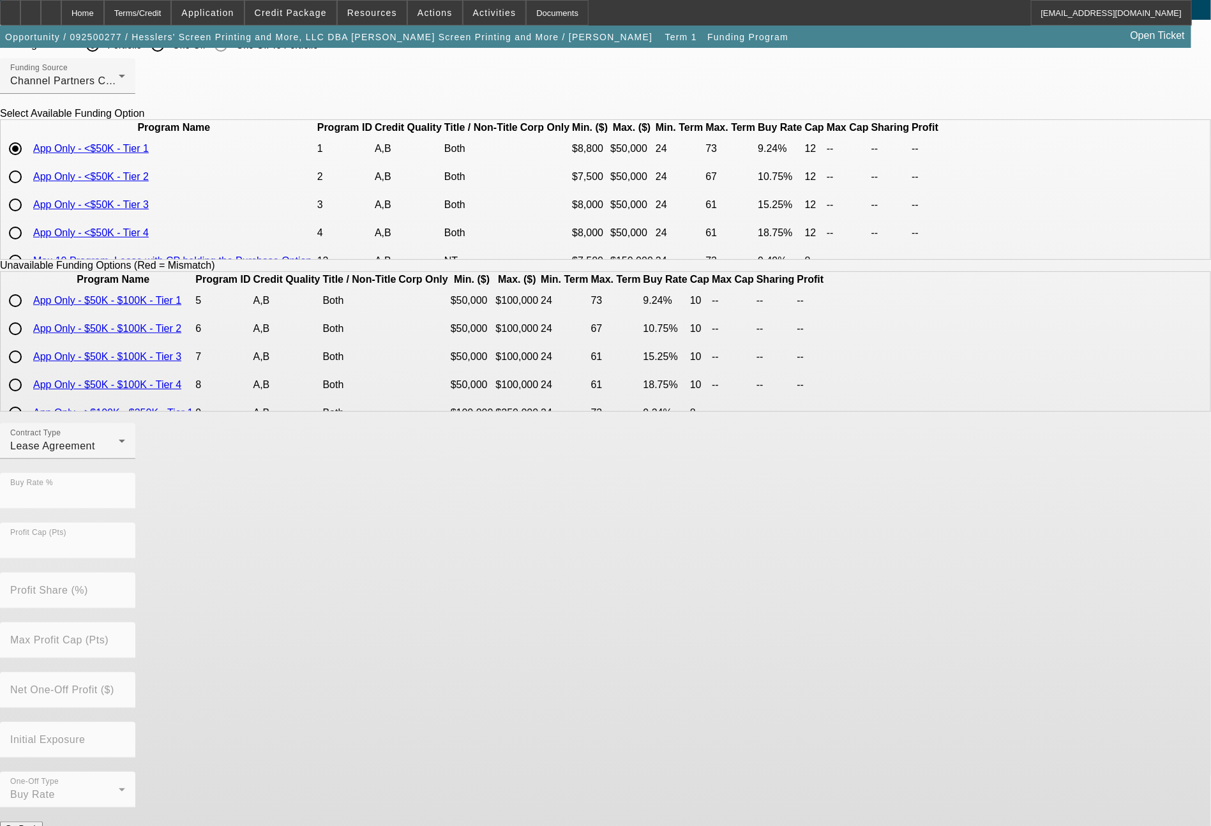
scroll to position [0, 0]
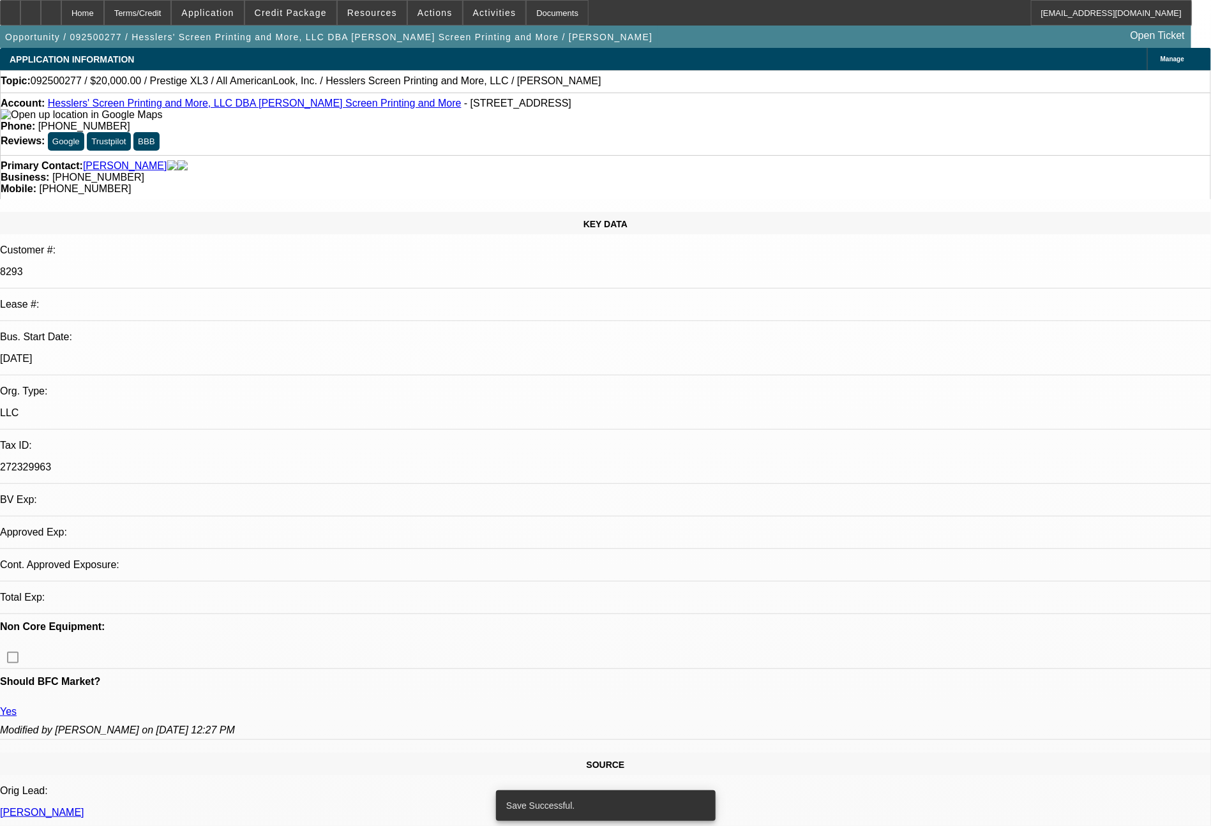
select select "0"
select select "2"
select select "0.1"
select select "4"
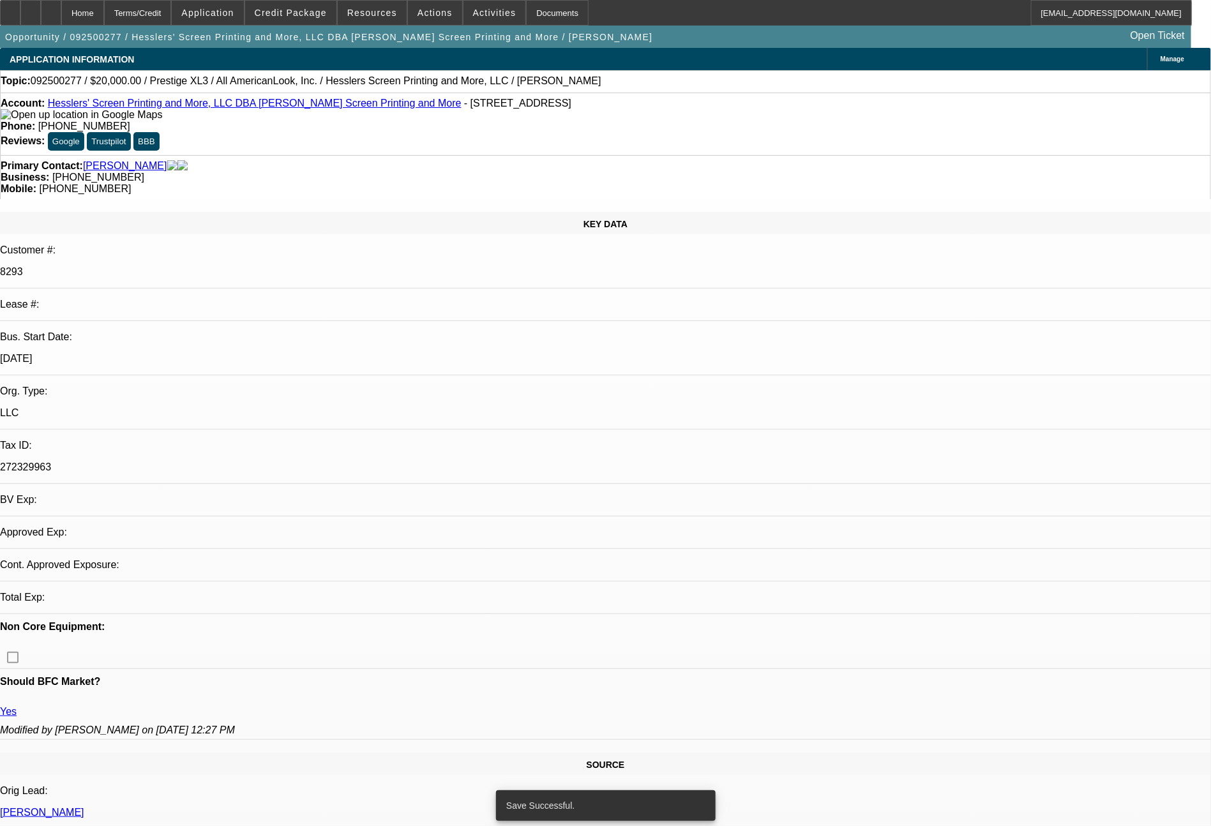
select select "0"
select select "2"
select select "0"
select select "2"
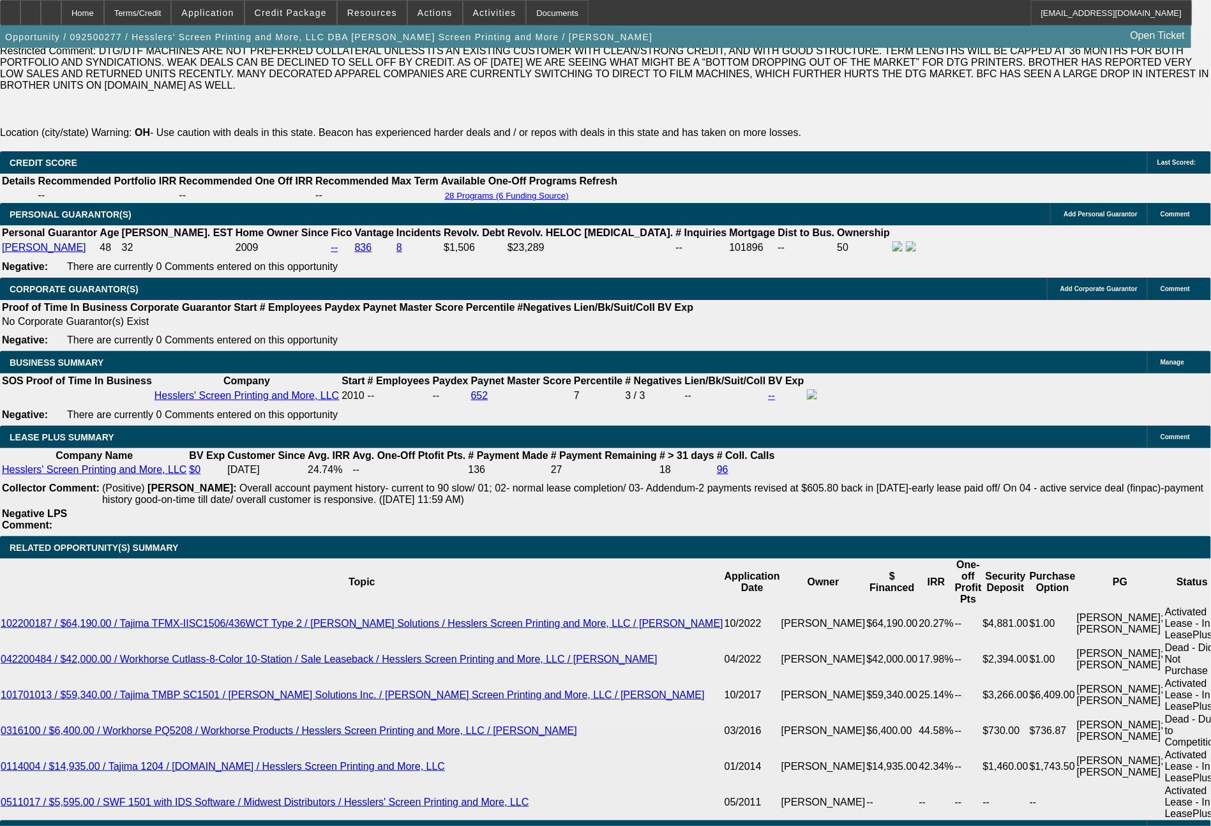
scroll to position [2080, 0]
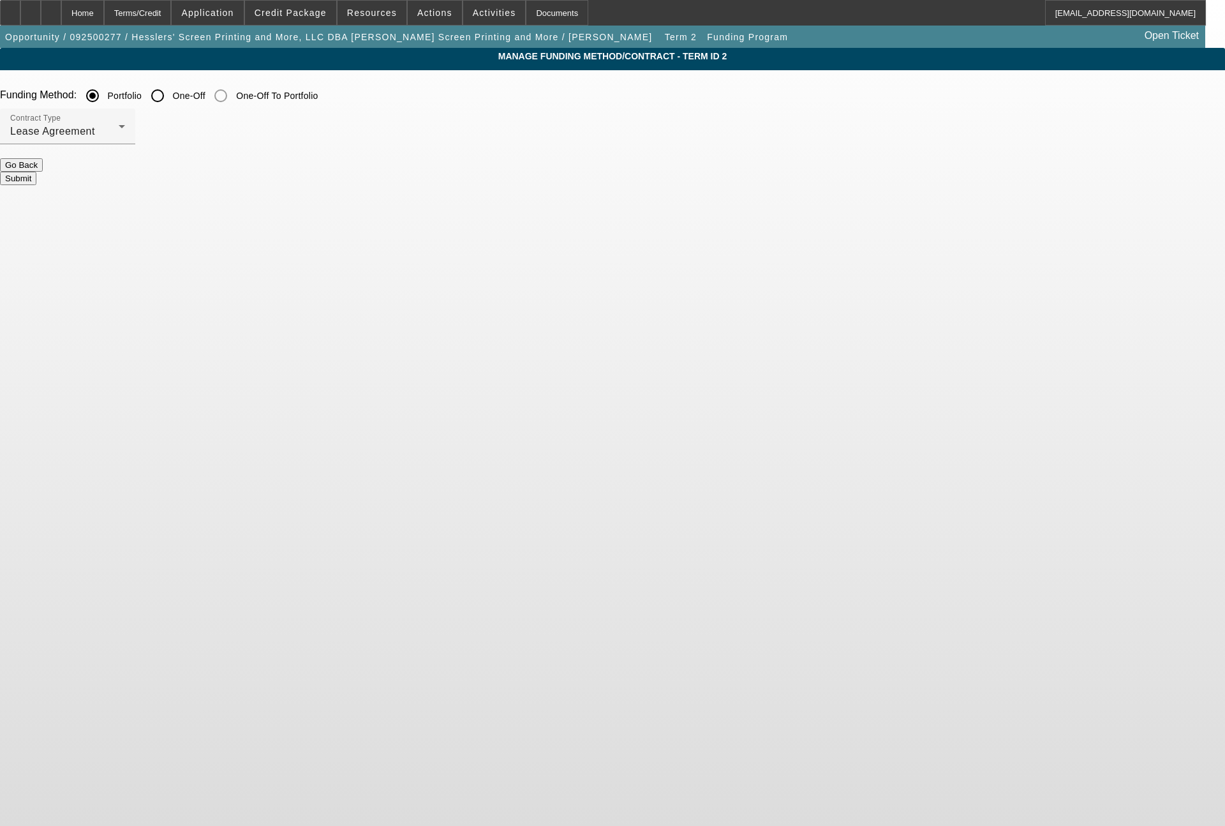
click at [170, 92] on input "One-Off" at bounding box center [158, 96] width 26 height 26
radio input "true"
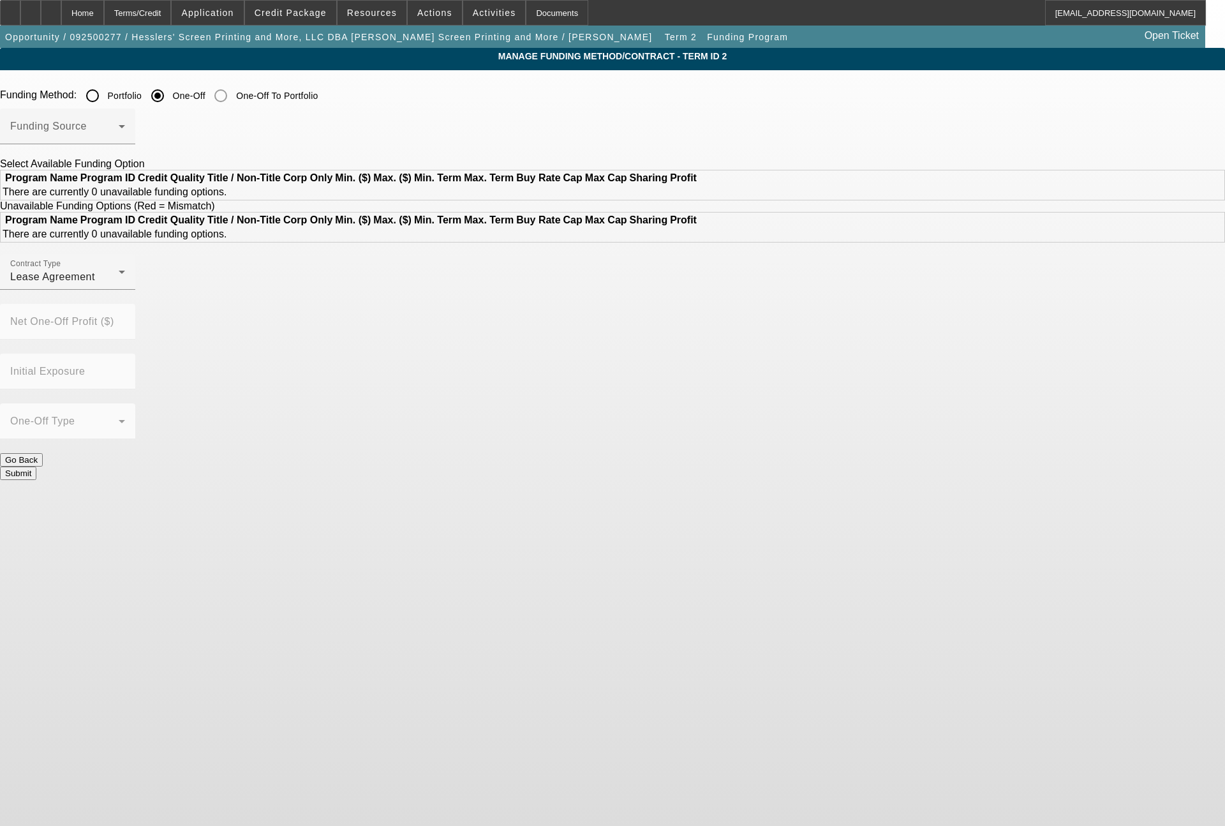
click at [135, 146] on div at bounding box center [67, 151] width 135 height 14
click at [119, 132] on span at bounding box center [64, 131] width 108 height 15
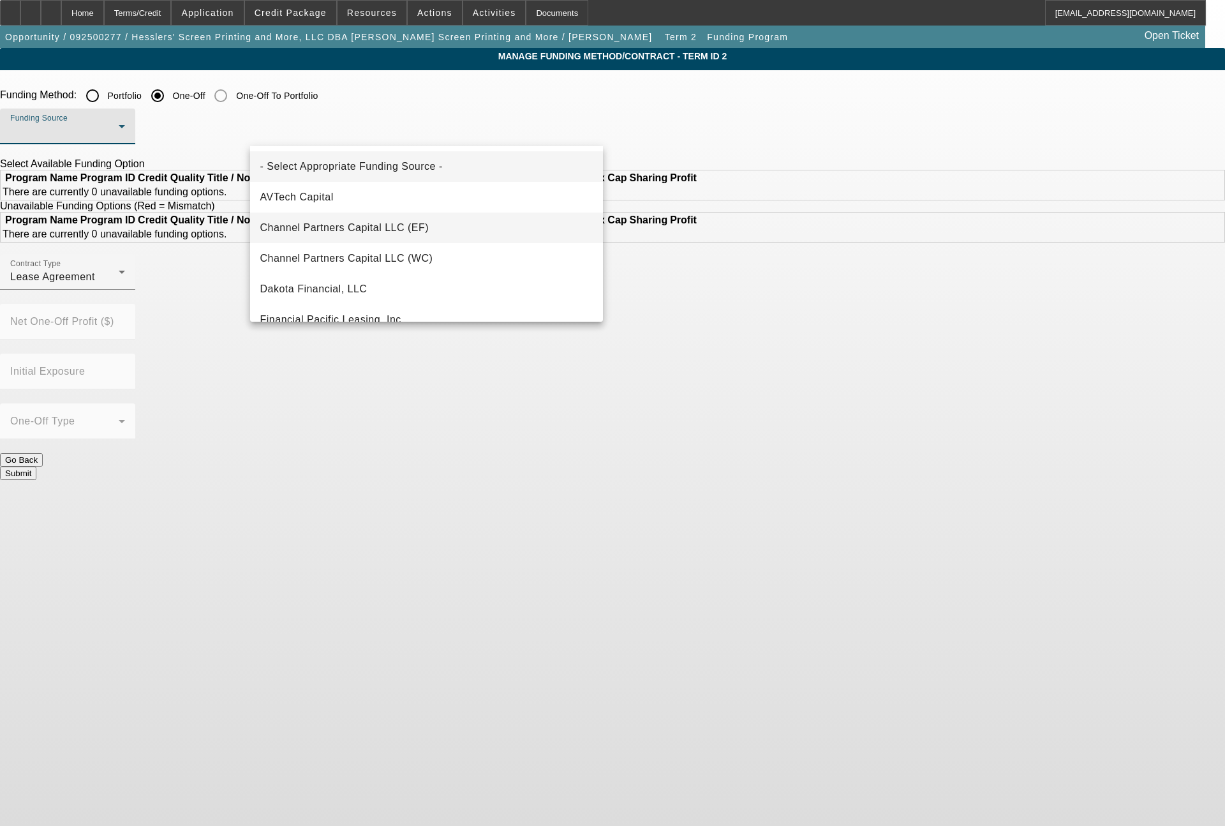
click at [371, 224] on span "Channel Partners Capital LLC (EF)" at bounding box center [344, 227] width 169 height 15
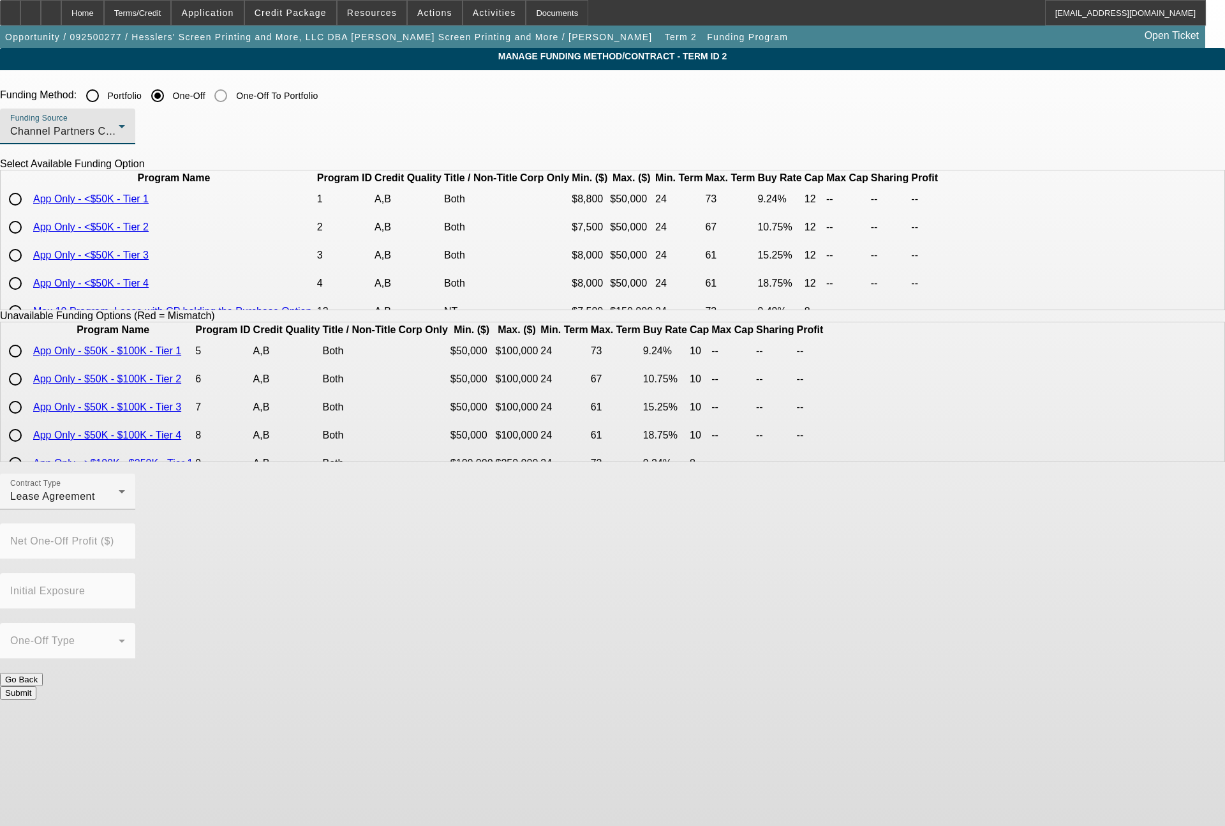
click at [28, 212] on input "radio" at bounding box center [16, 199] width 26 height 26
radio input "true"
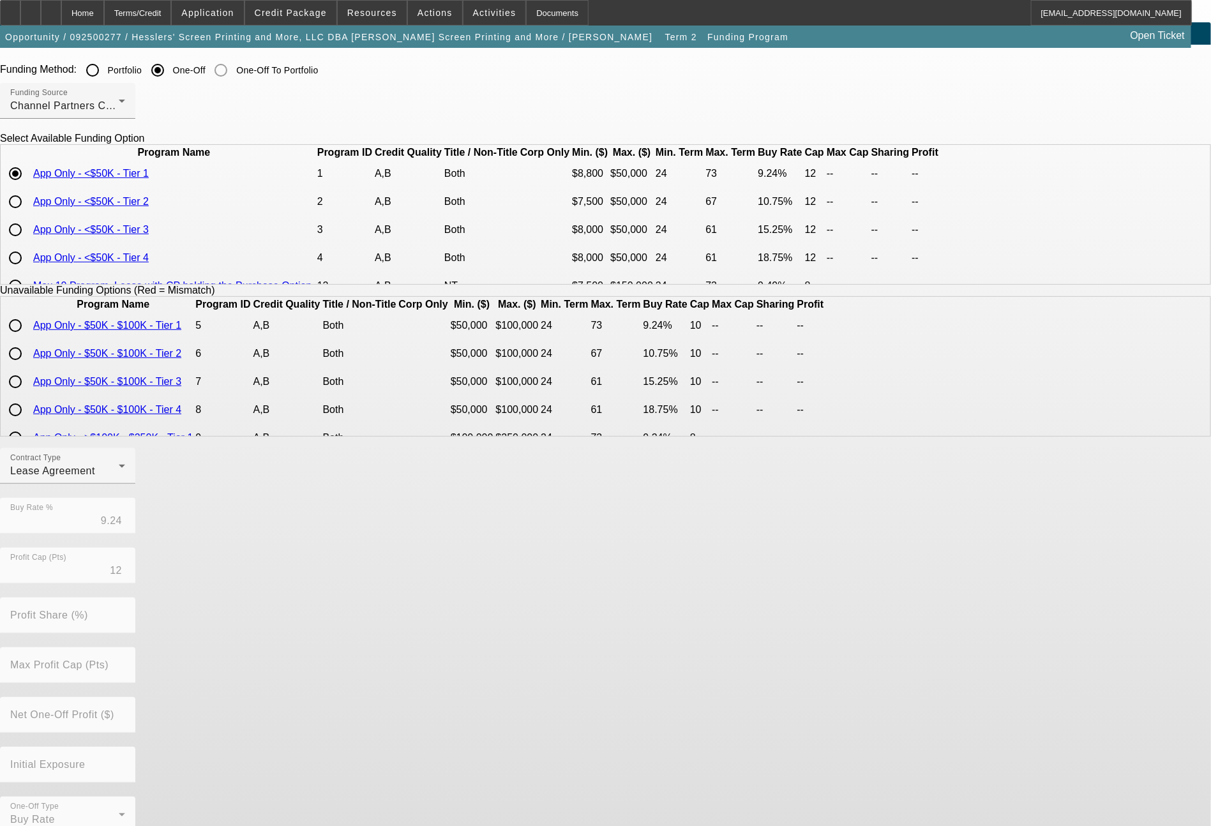
scroll to position [50, 0]
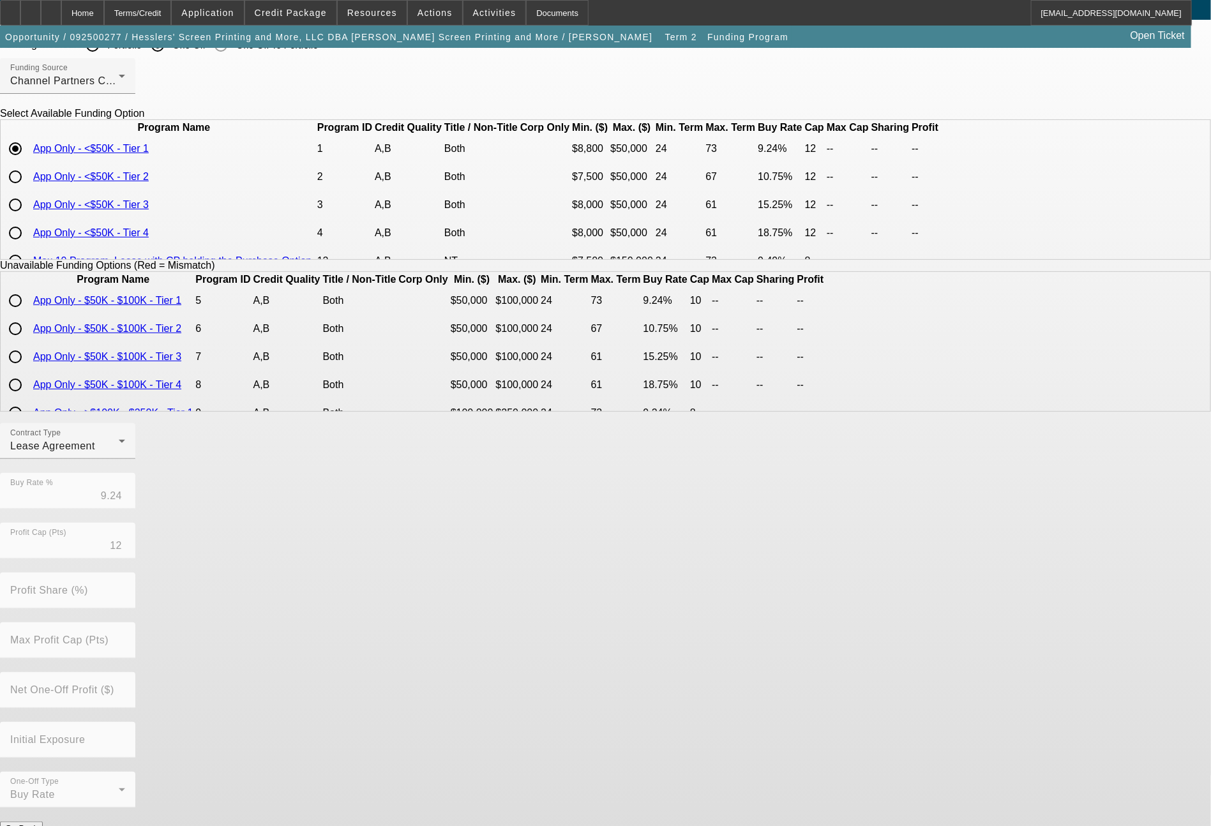
click at [36, 825] on button "Submit" at bounding box center [18, 841] width 36 height 13
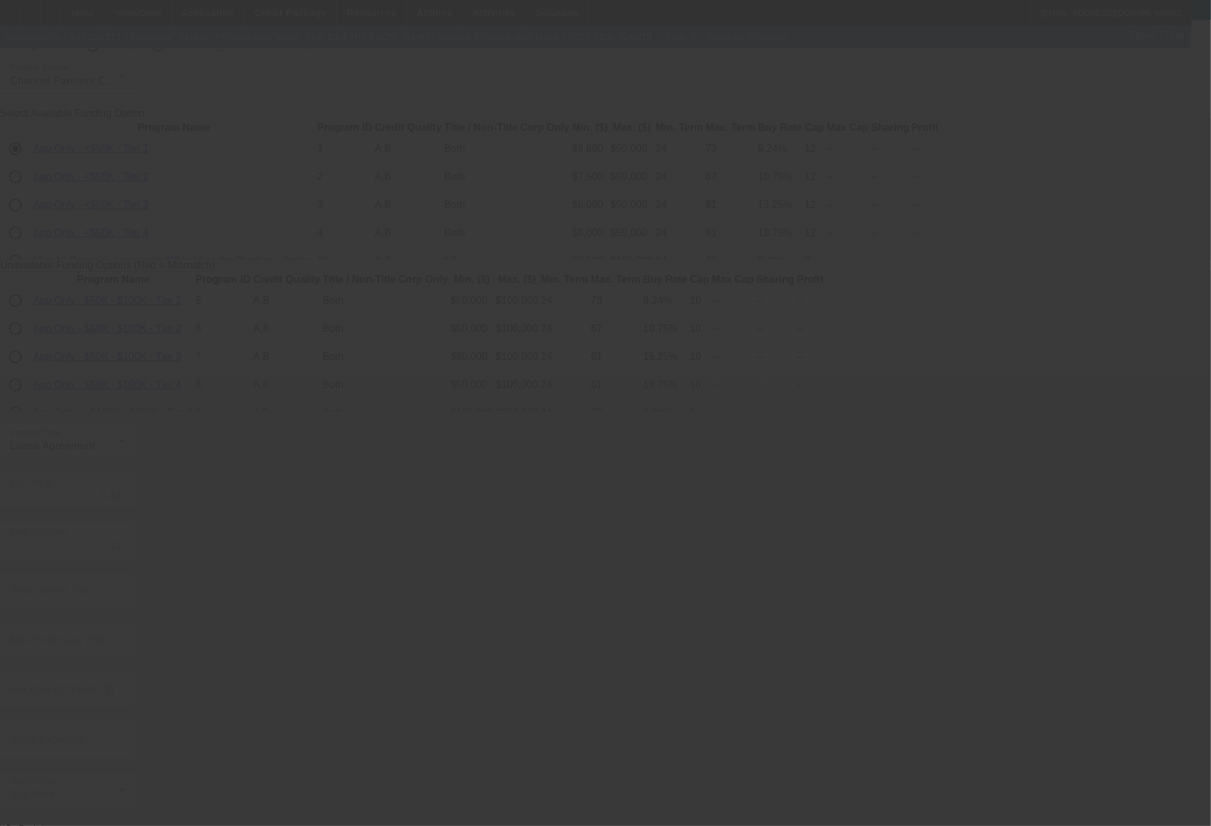
radio input "true"
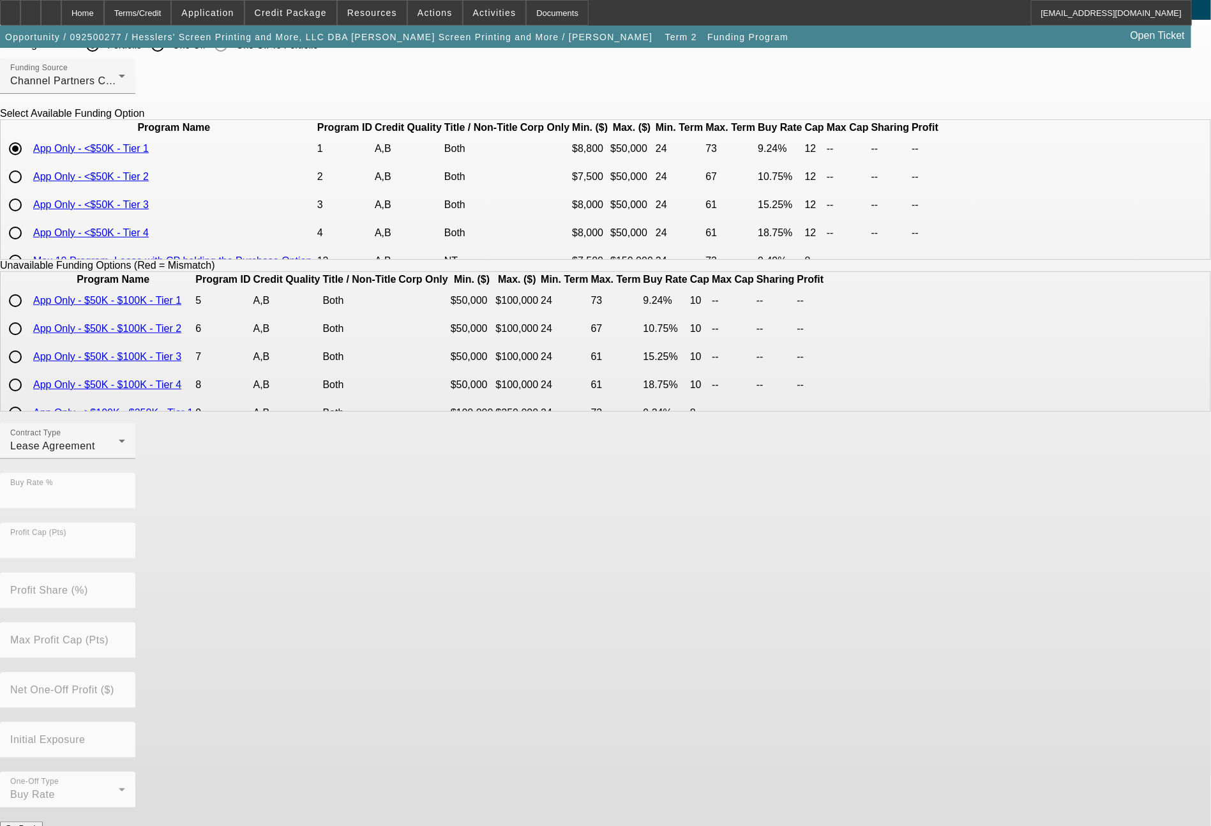
scroll to position [0, 0]
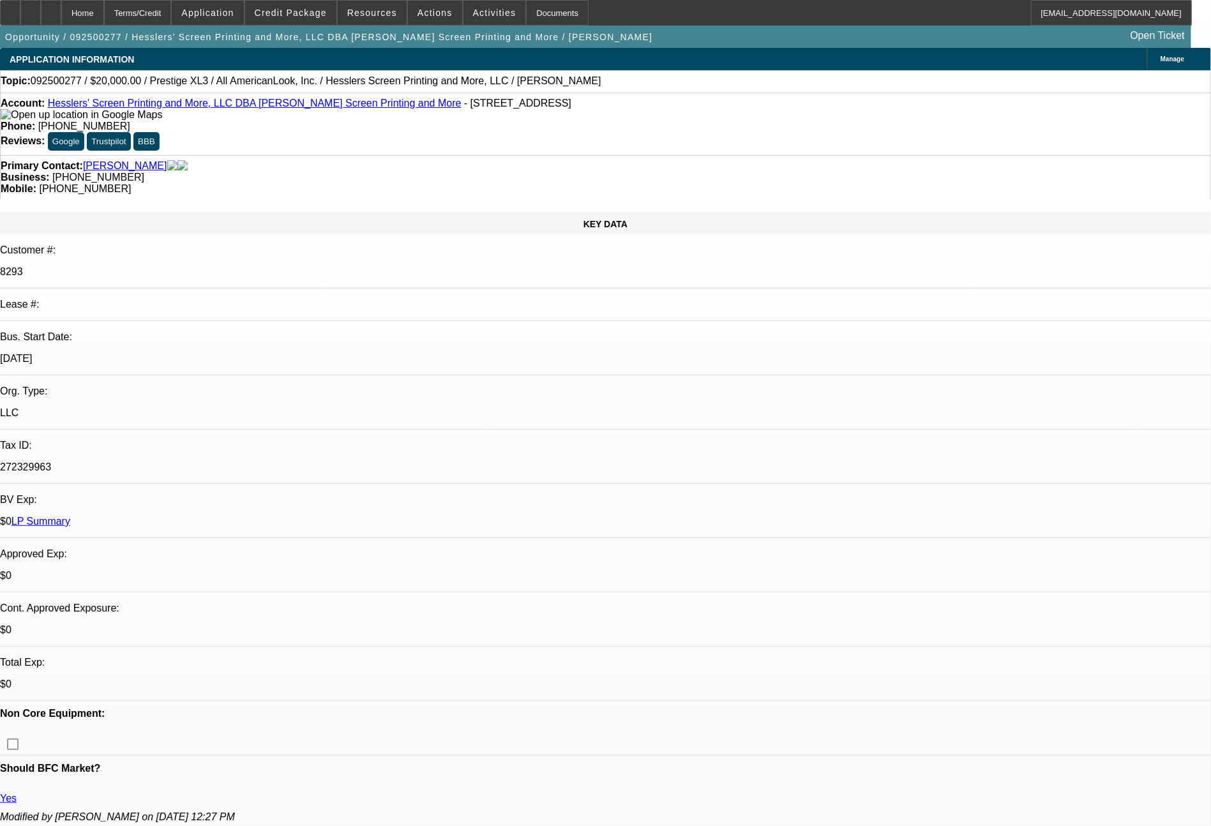
select select "0"
select select "2"
select select "0.1"
select select "4"
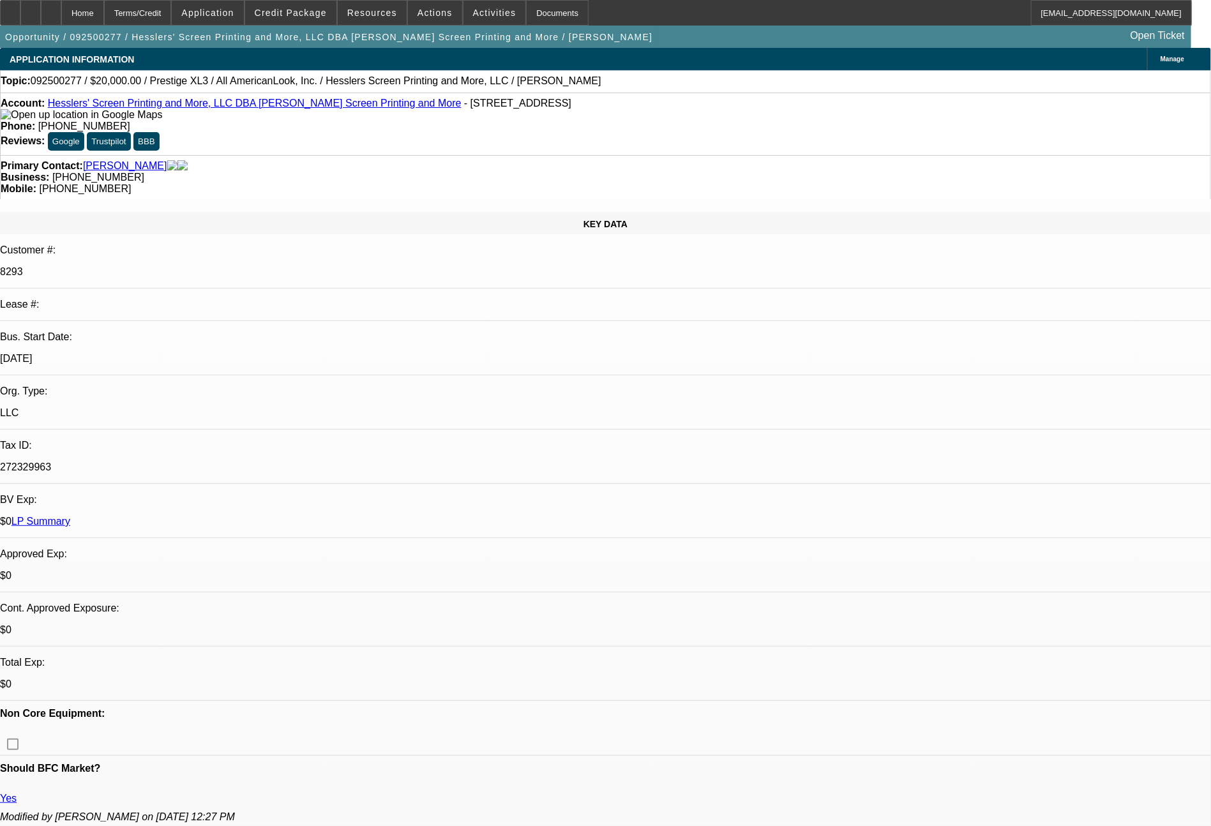
select select "0"
select select "2"
select select "0"
select select "2"
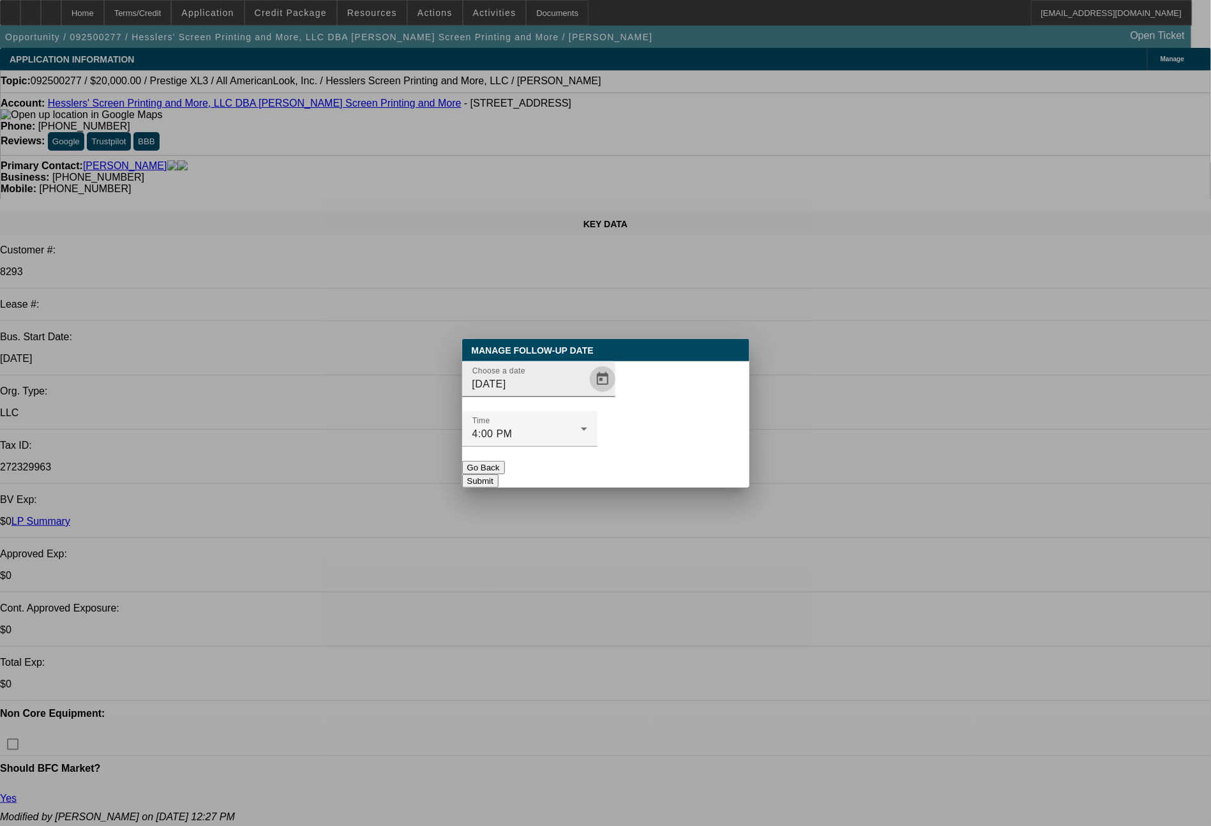
click at [587, 394] on span "Open calendar" at bounding box center [602, 379] width 31 height 31
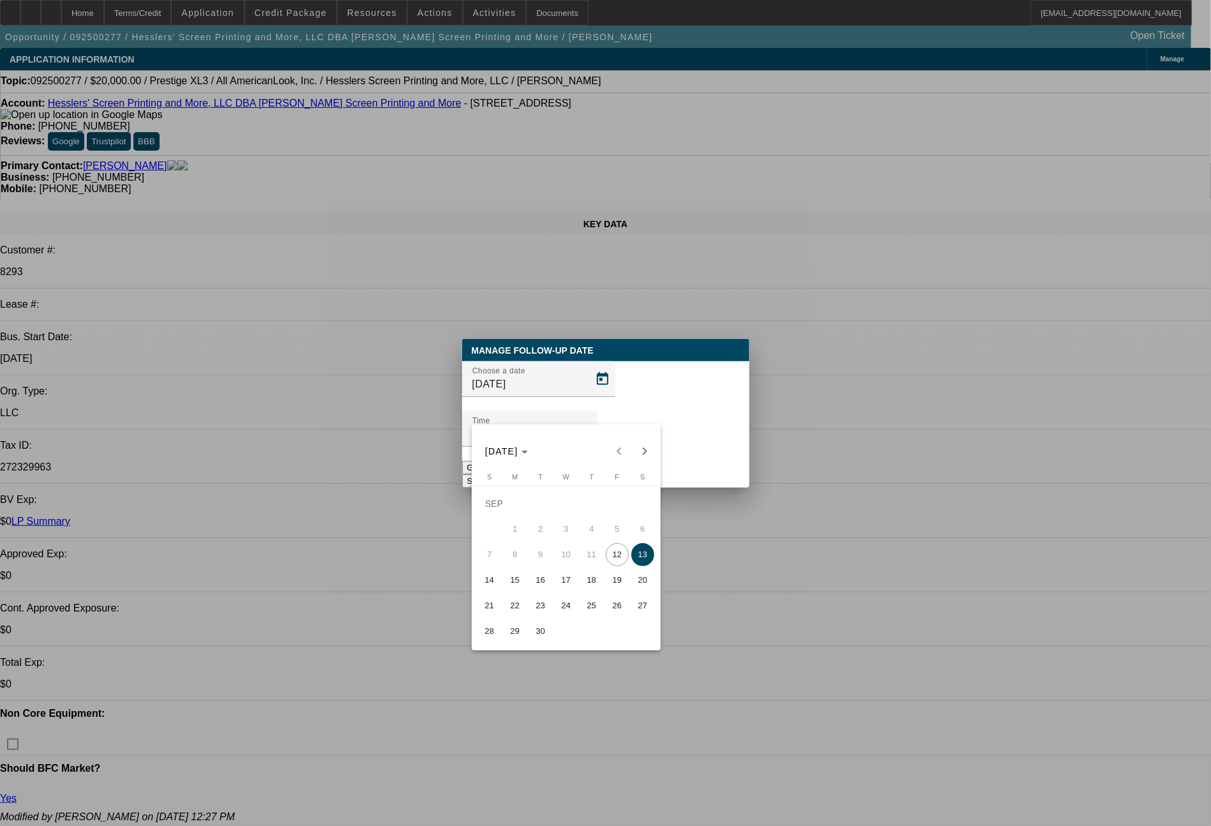
click at [513, 584] on span "15" at bounding box center [515, 580] width 23 height 23
type input "[DATE]"
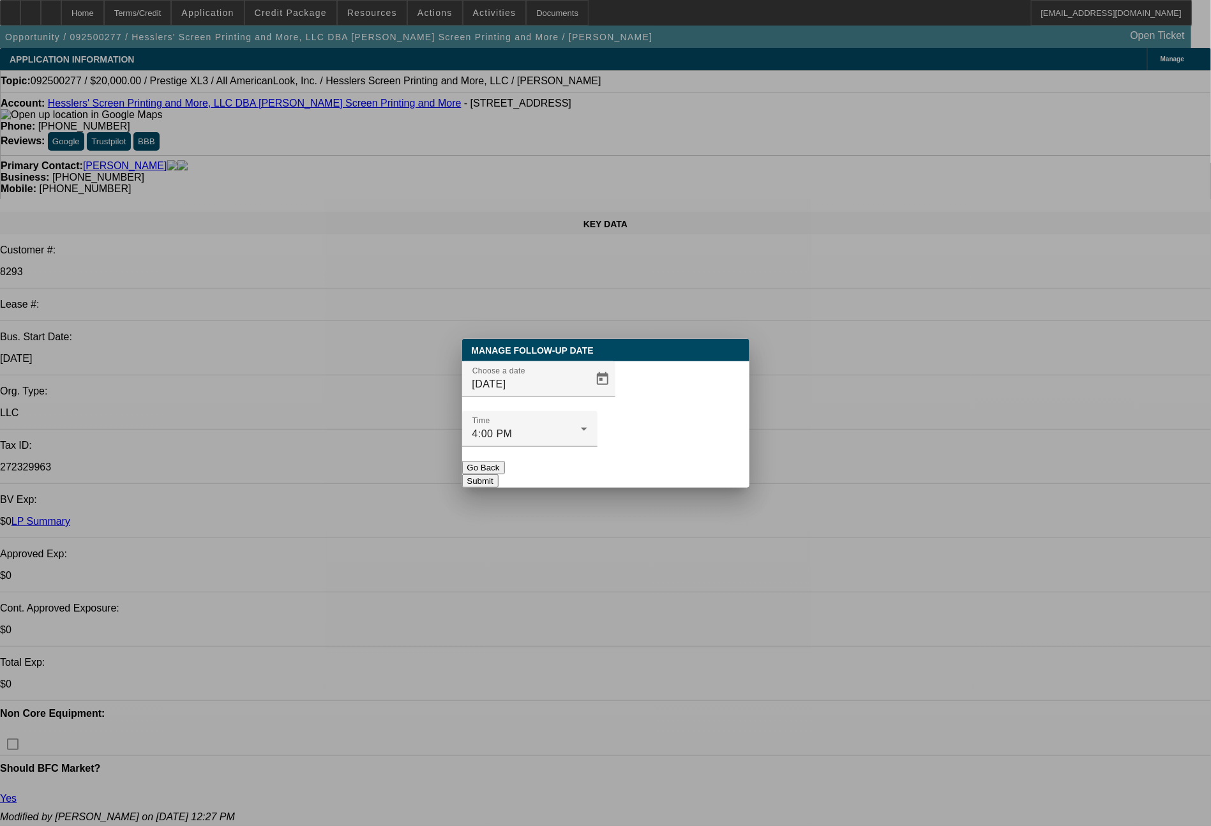
click at [498, 474] on button "Submit" at bounding box center [480, 480] width 36 height 13
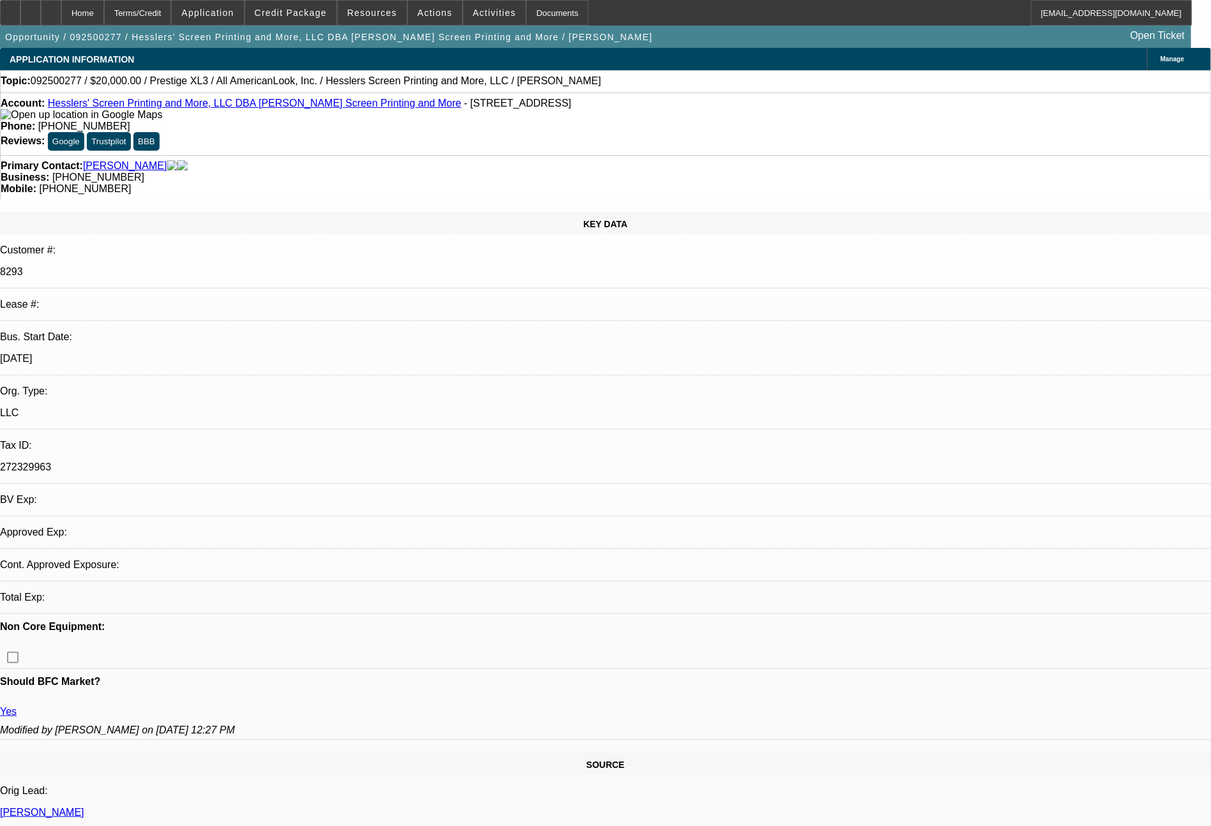
select select "0"
select select "2"
select select "0.1"
select select "4"
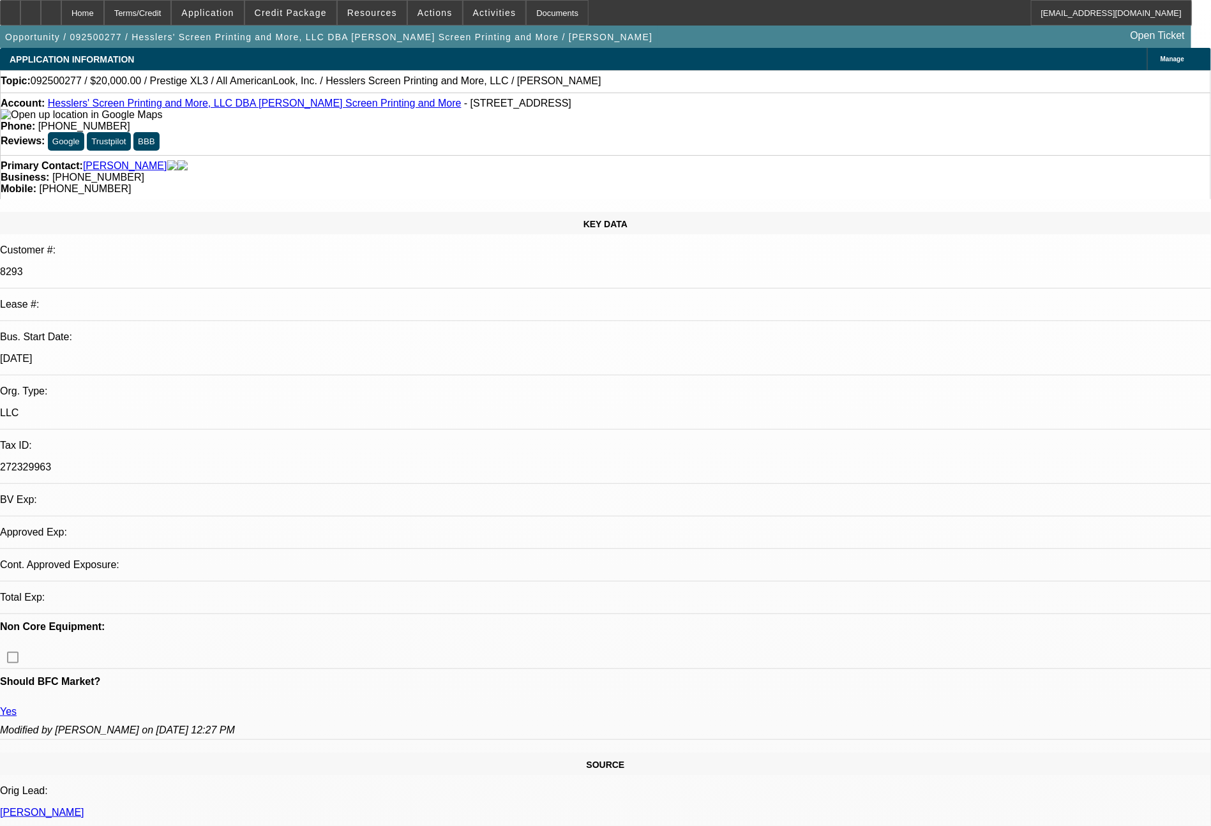
select select "0"
select select "2"
select select "0"
select select "2"
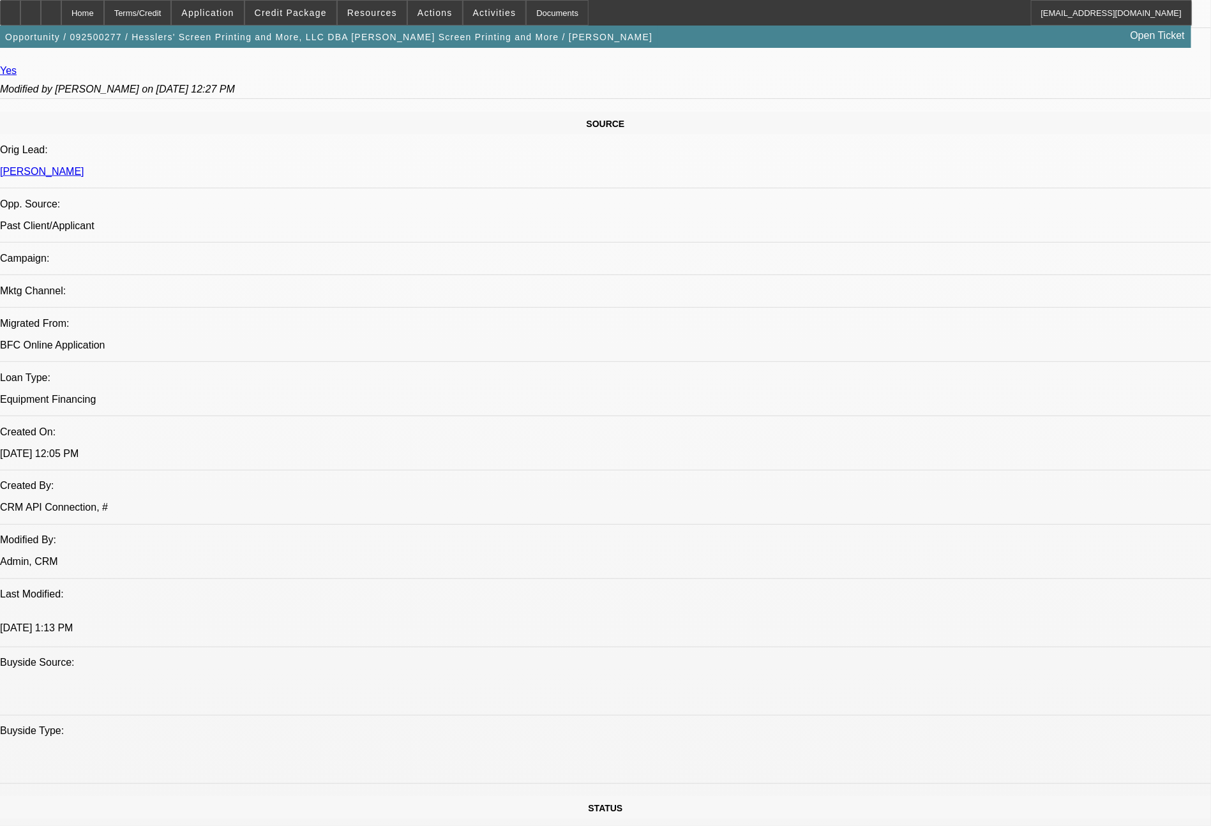
scroll to position [906, 0]
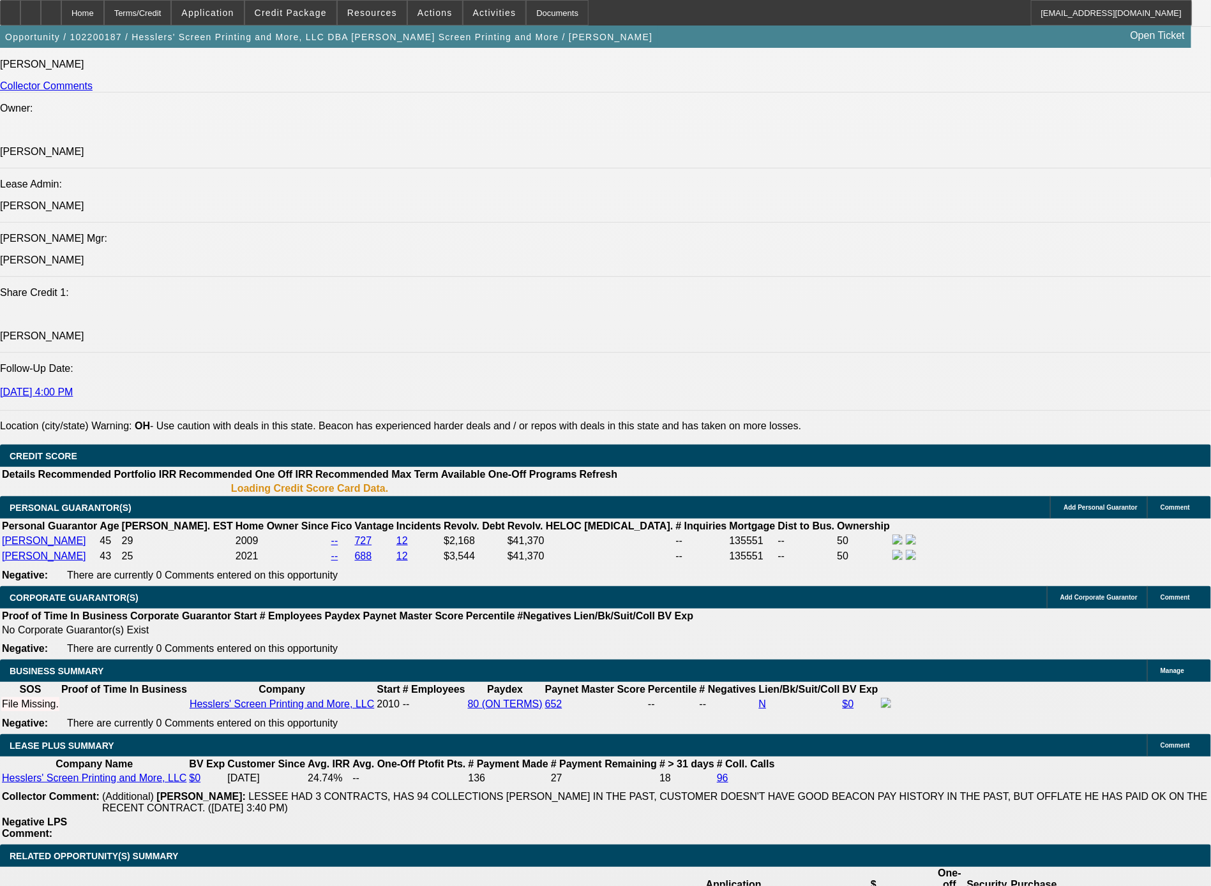
select select "0"
select select "6"
select select "0"
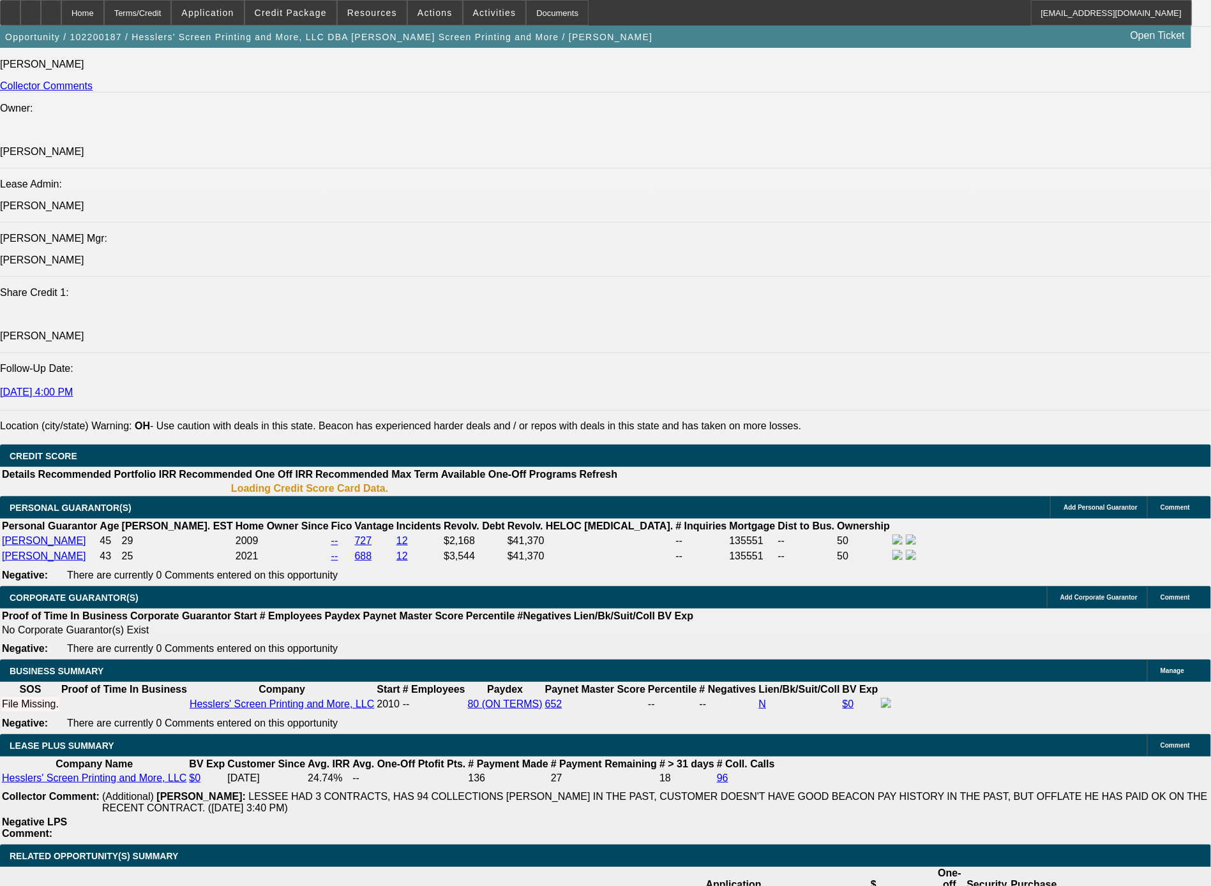
select select "0"
select select "0.1"
select select "4"
select select "0"
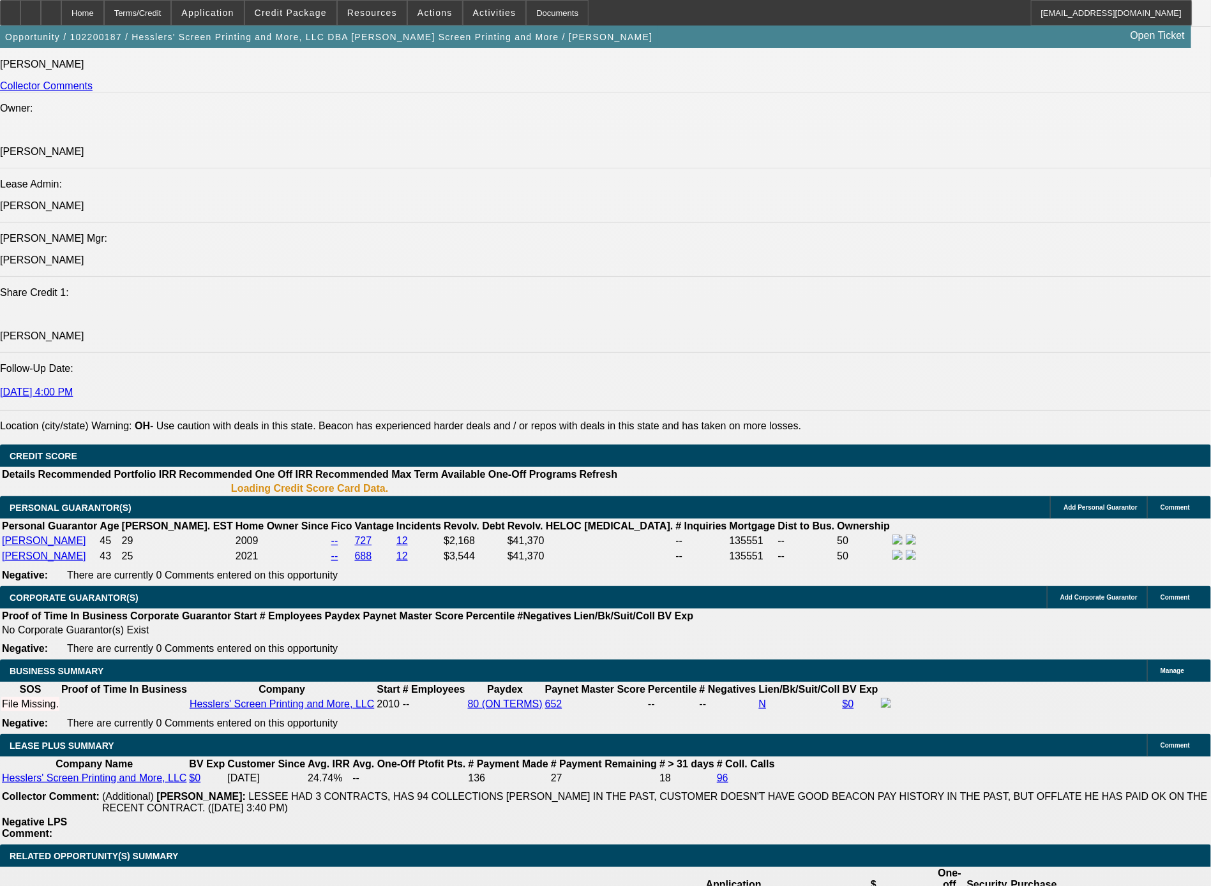
select select "0"
select select "6"
select select "0"
select select "0.1"
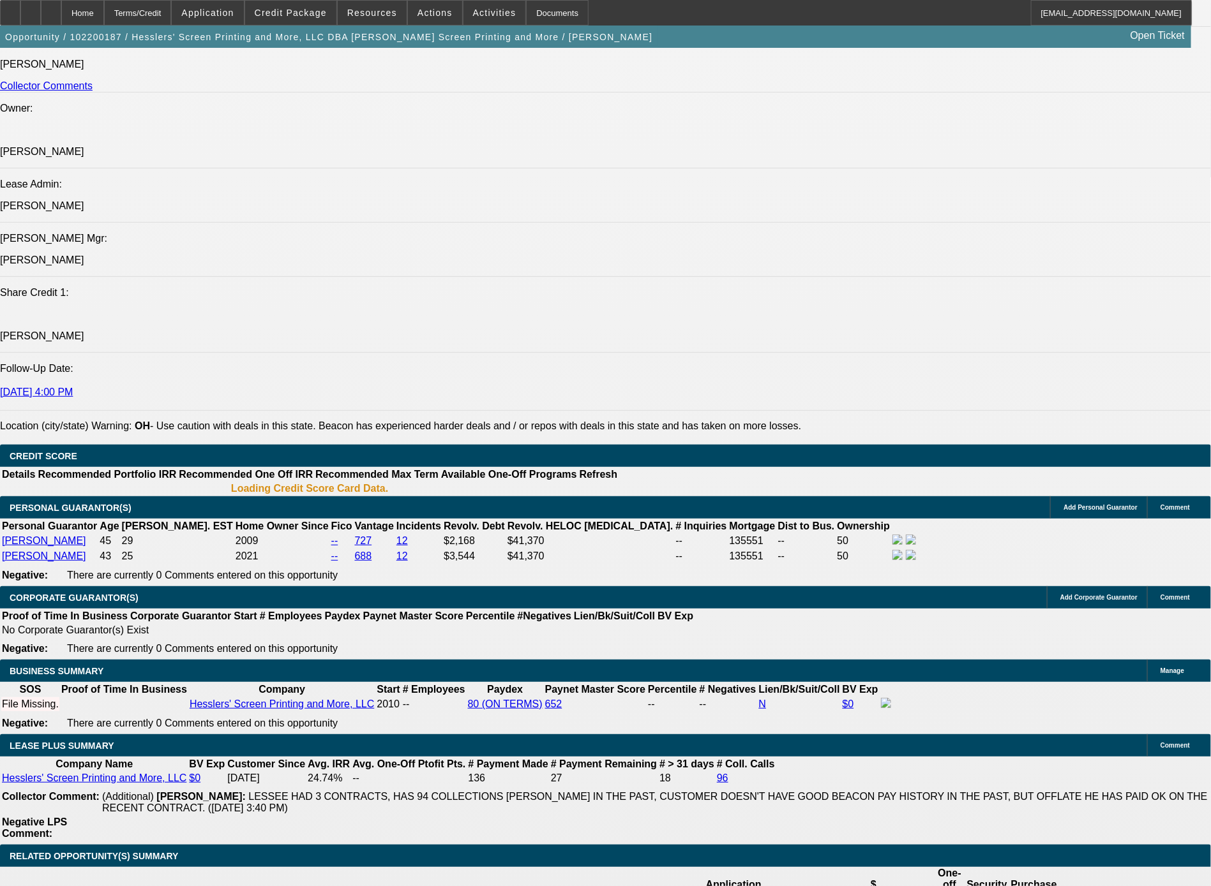
select select "4"
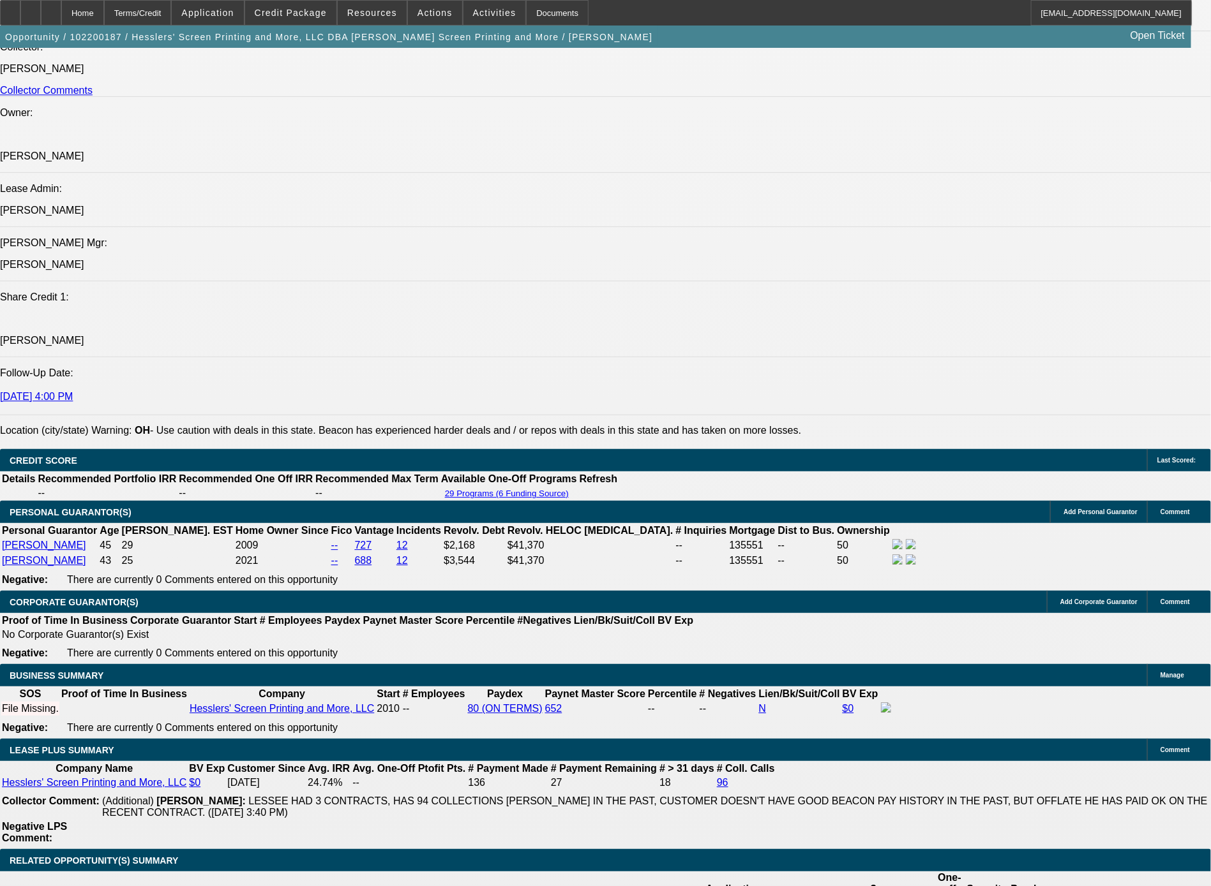
drag, startPoint x: 341, startPoint y: 380, endPoint x: 96, endPoint y: 368, distance: 244.7
copy span "3x past lessee with some history of 30 day late pays, but did pay us in full on…"
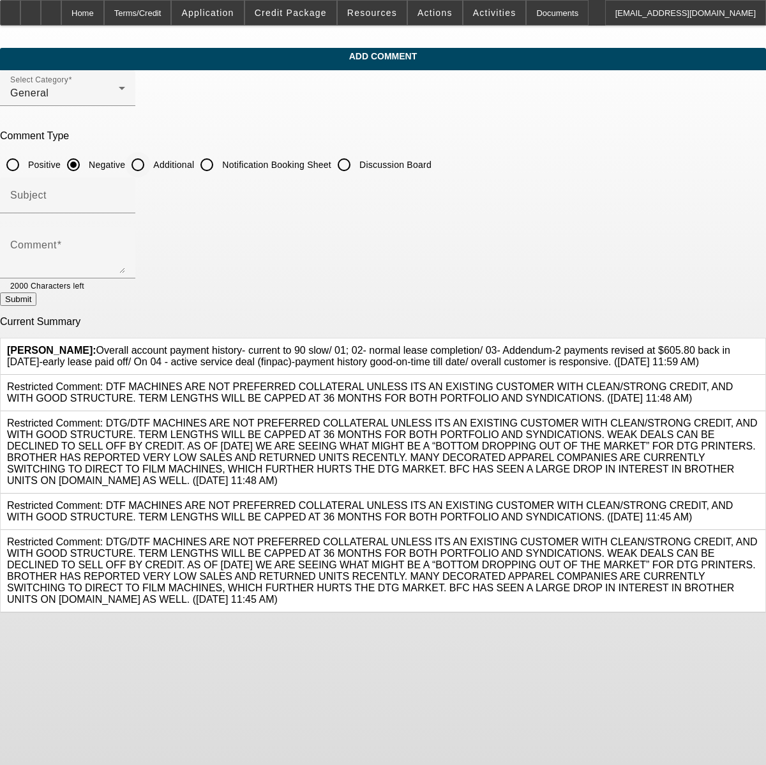
click at [151, 160] on input "Additional" at bounding box center [138, 165] width 26 height 26
radio input "true"
click at [125, 259] on textarea "Comment" at bounding box center [67, 258] width 115 height 31
paste textarea "3x past lessee with some history of 30 day late pays, but did pay us in full on…"
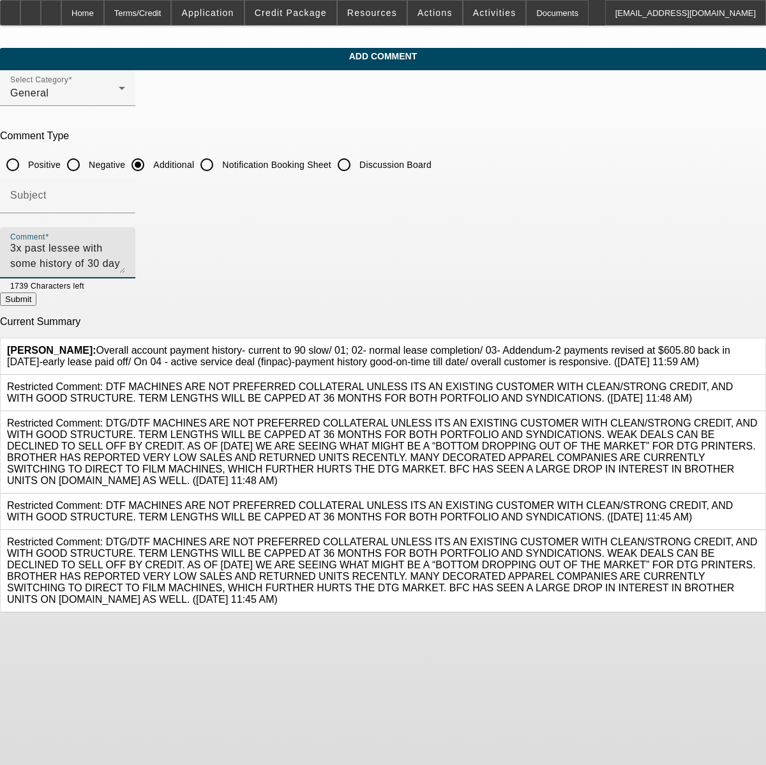
click at [125, 246] on textarea "3x past lessee with some history of 30 day late pays, but did pay us in full on…" at bounding box center [67, 258] width 115 height 31
click at [125, 248] on textarea "4xpast lessee with some history of 30 day late pays, but did pay us in full on …" at bounding box center [67, 258] width 115 height 31
click at [125, 246] on textarea "4xpast lessee with some history of 30 day late pays, but did pay us in full on …" at bounding box center [67, 258] width 115 height 31
click at [125, 267] on textarea "4xpast lessee with some history of 30 day late pays, but did pay us in full on …" at bounding box center [67, 258] width 115 height 31
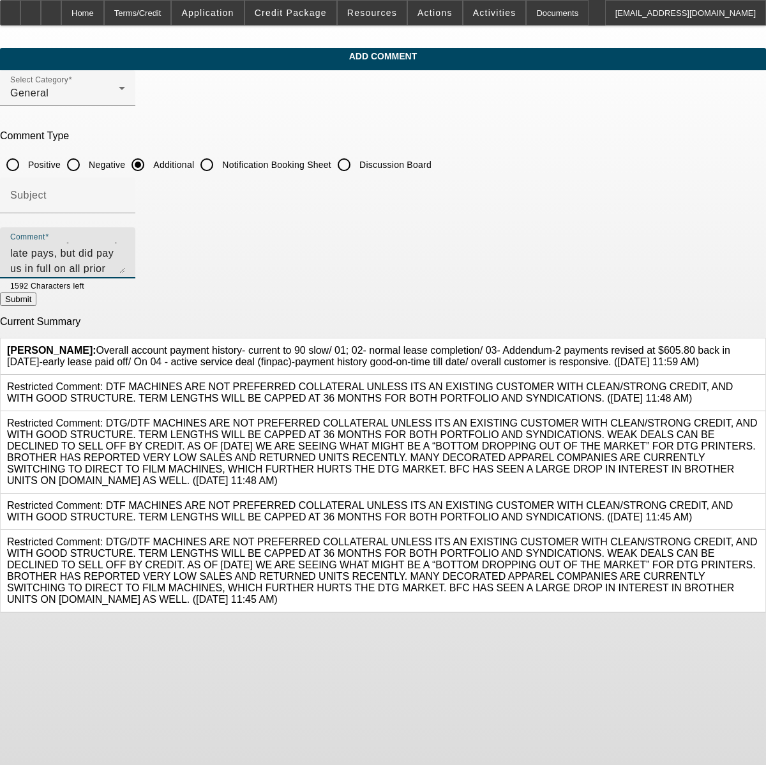
click at [125, 264] on textarea "4xpast lessee with some history of 30 day late pays, but did pay us in full on …" at bounding box center [67, 258] width 115 height 31
click at [125, 250] on textarea "4xpast lessee with some history of 30 day late pays, but did pay us in full on …" at bounding box center [67, 258] width 115 height 31
type textarea "4xpast lessee with some history of 30 day late pays, but did pay us in full on …"
click at [36, 303] on button "Submit" at bounding box center [18, 298] width 36 height 13
radio input "true"
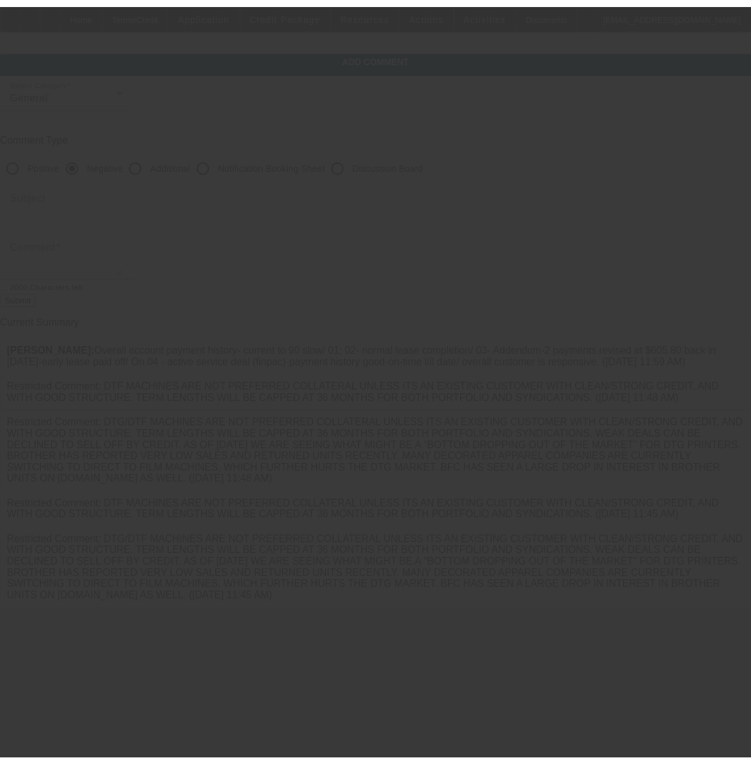
scroll to position [0, 0]
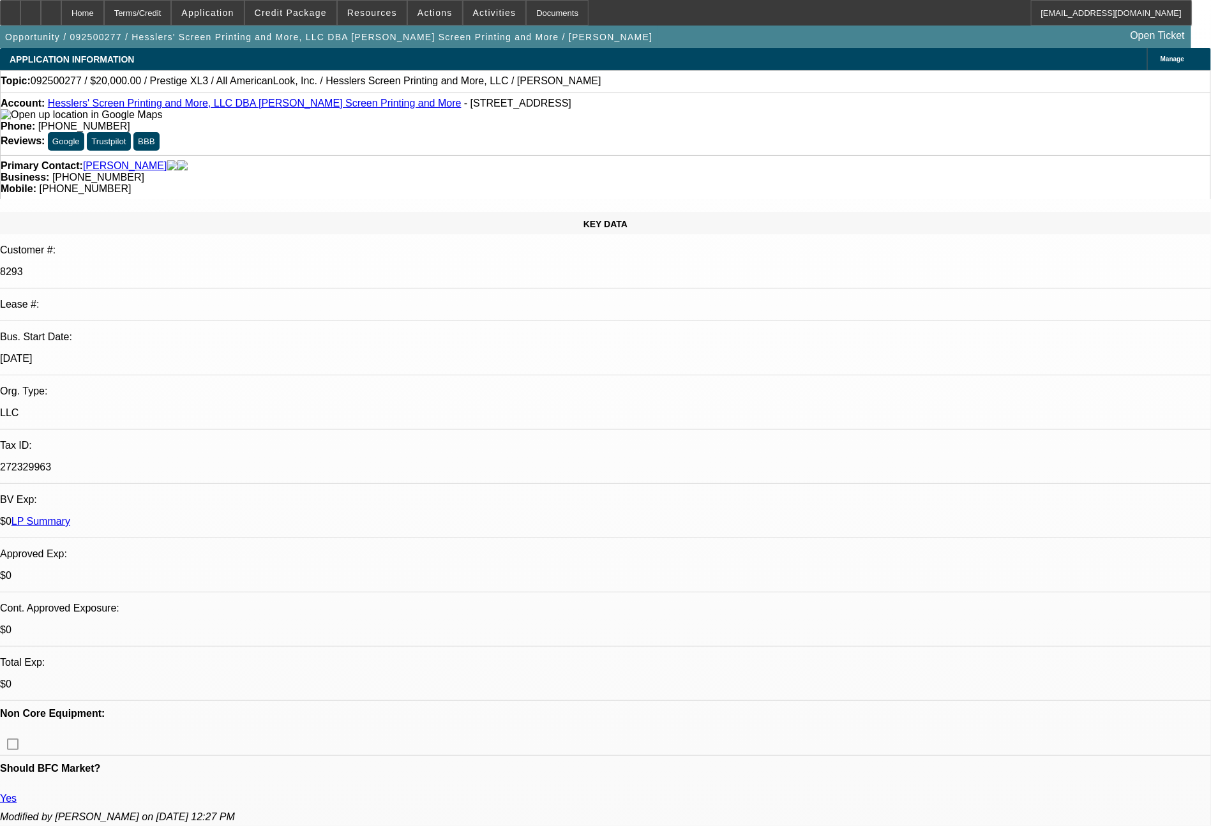
select select "0"
select select "2"
select select "0.1"
select select "4"
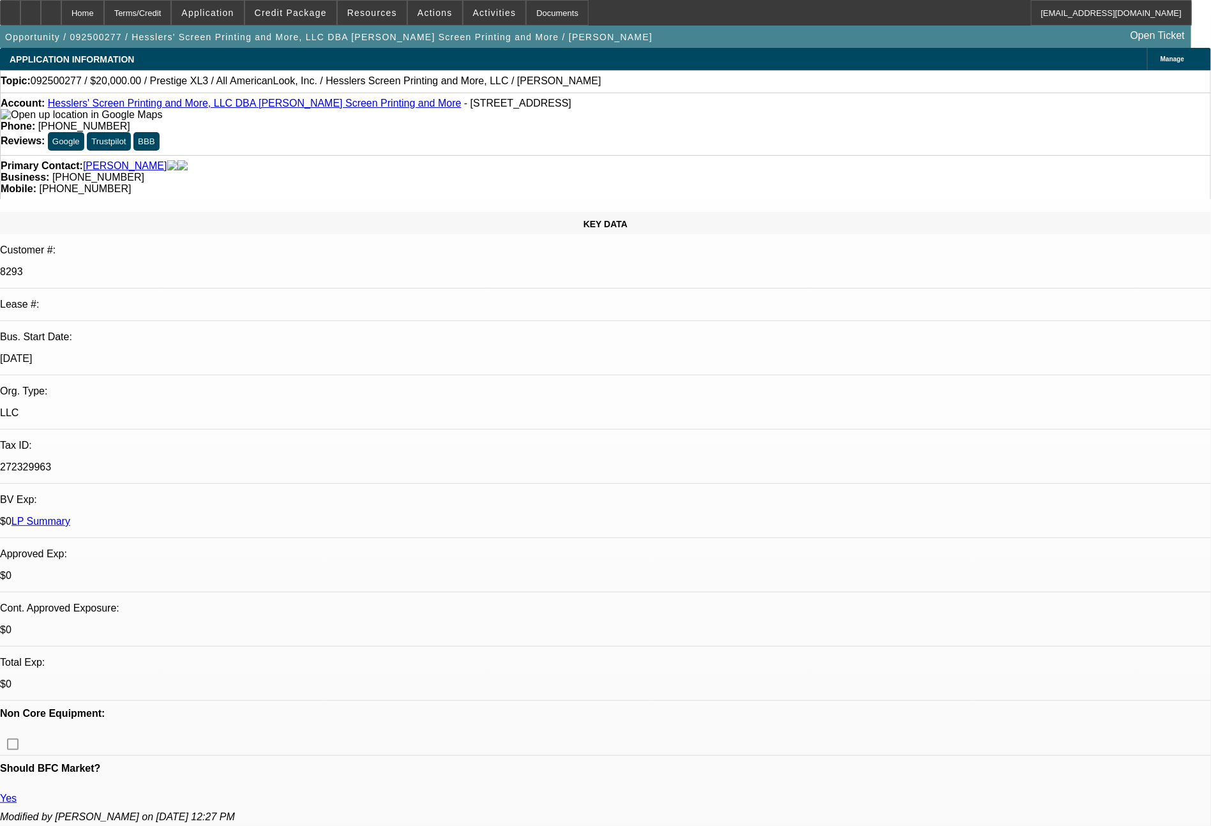
select select "0"
select select "2"
select select "0"
select select "2"
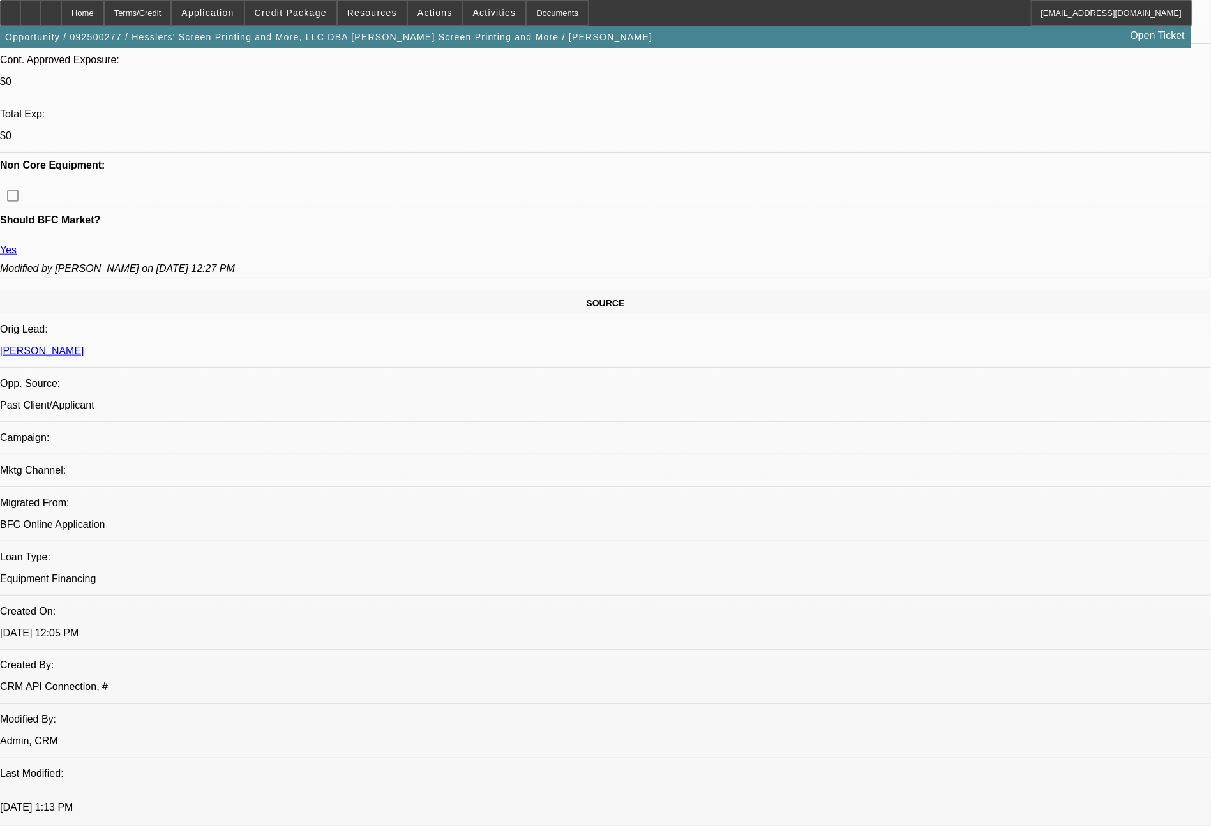
scroll to position [600, 0]
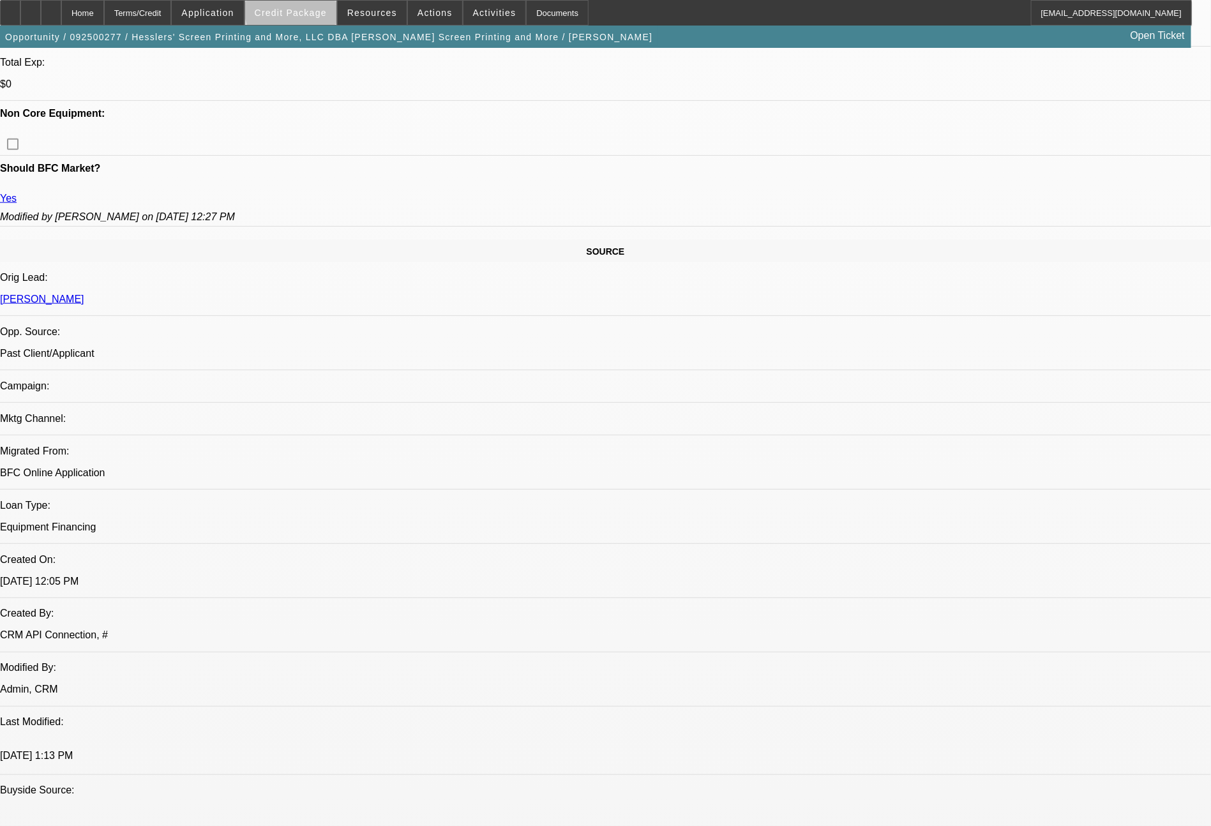
click at [320, 8] on span "Credit Package" at bounding box center [291, 13] width 72 height 10
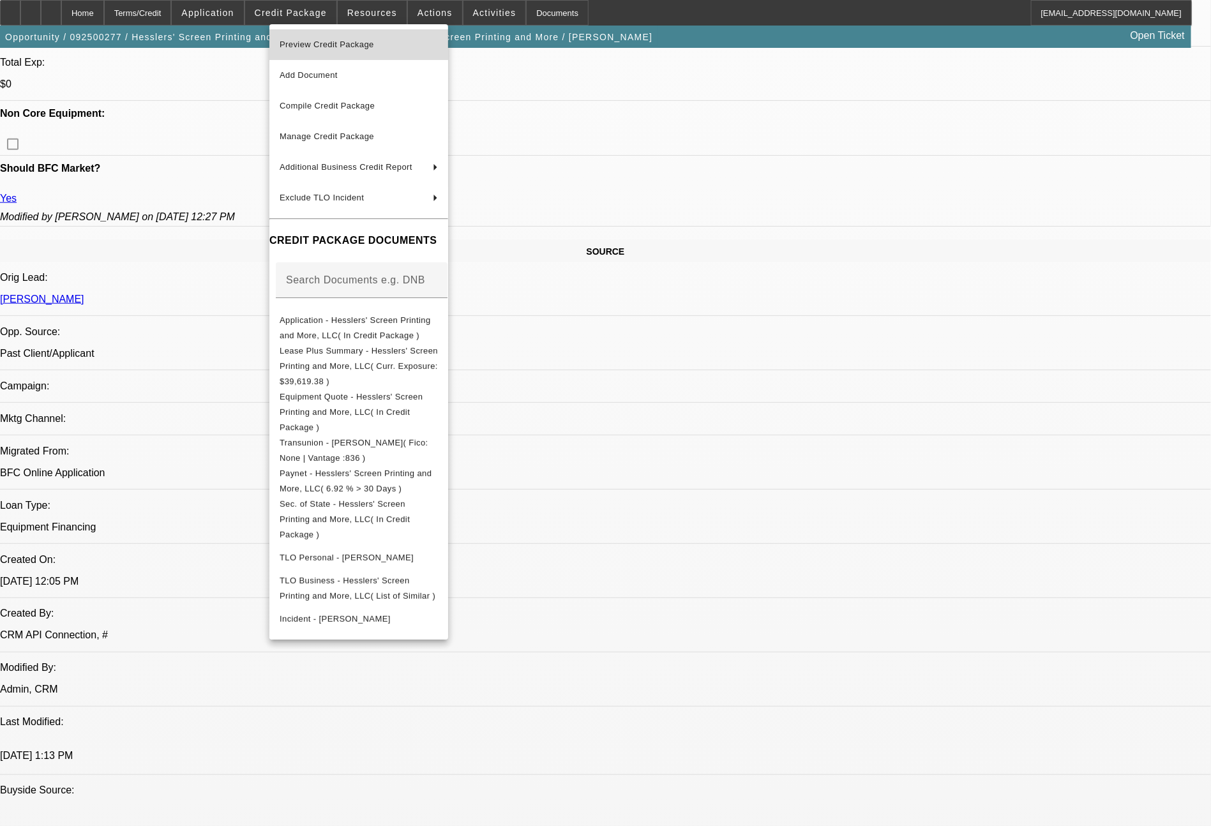
click at [343, 52] on span "Preview Credit Package" at bounding box center [359, 44] width 158 height 15
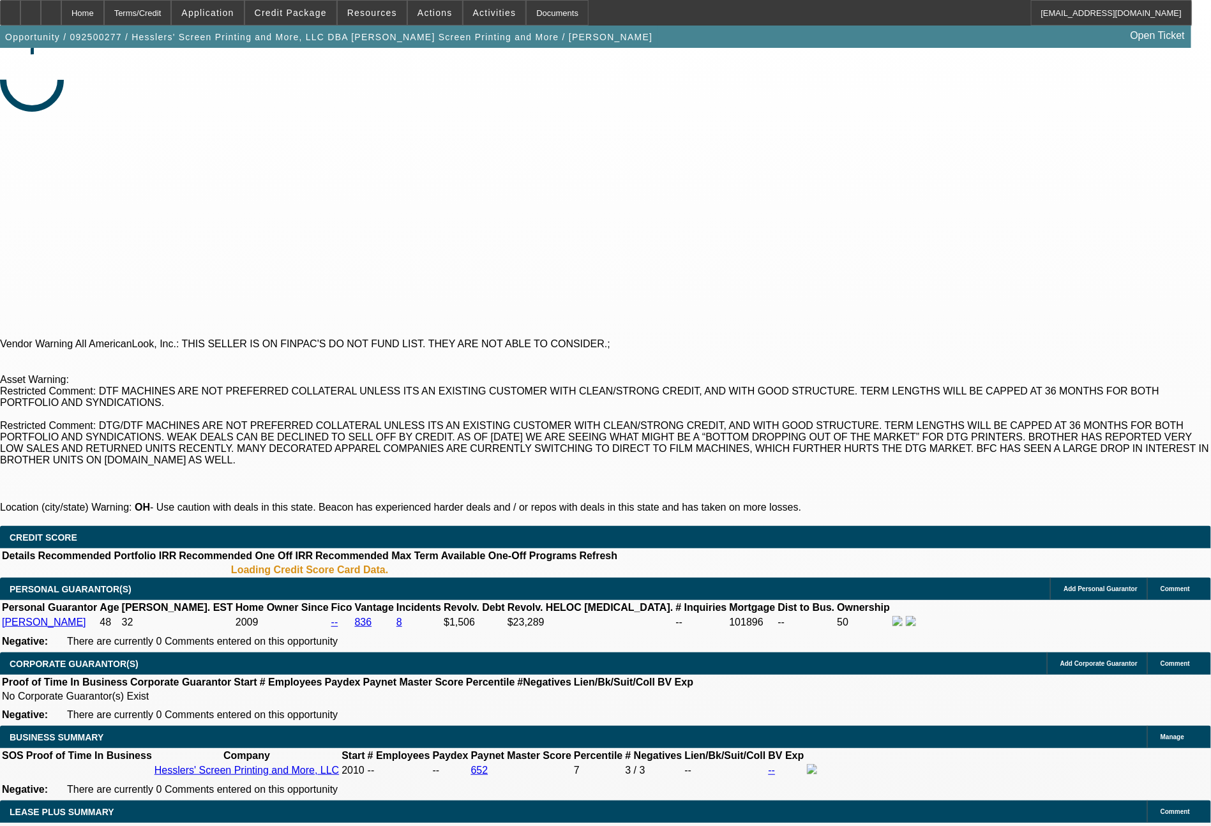
select select "0"
select select "2"
select select "0.1"
select select "0"
select select "2"
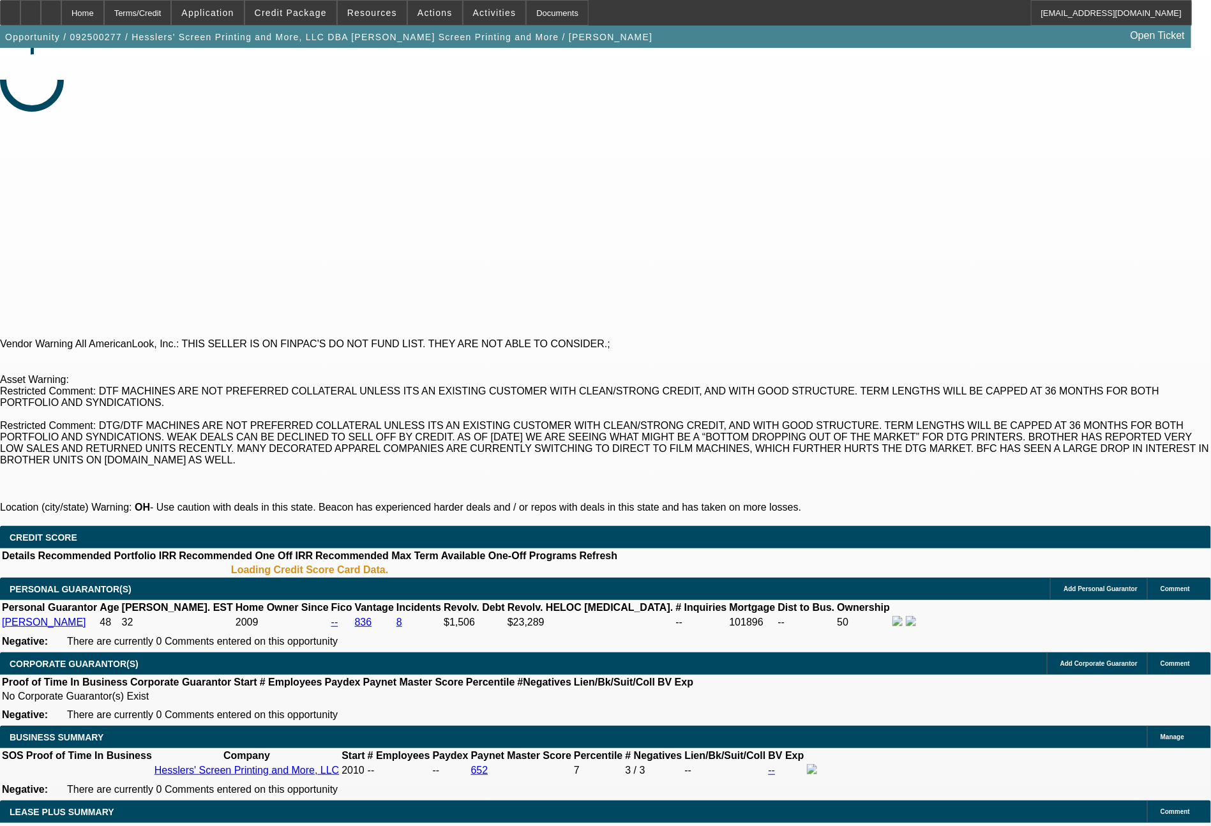
select select "0"
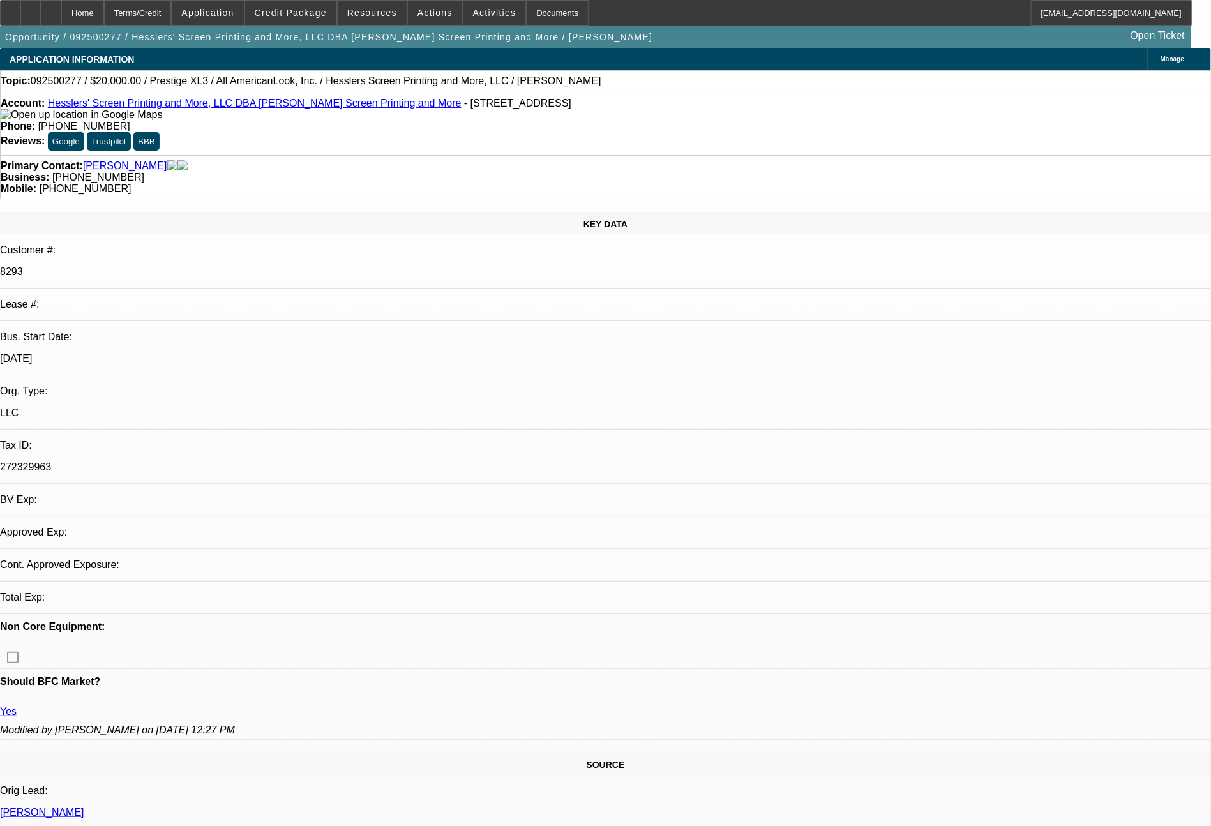
select select "1"
select select "2"
select select "4"
select select "2"
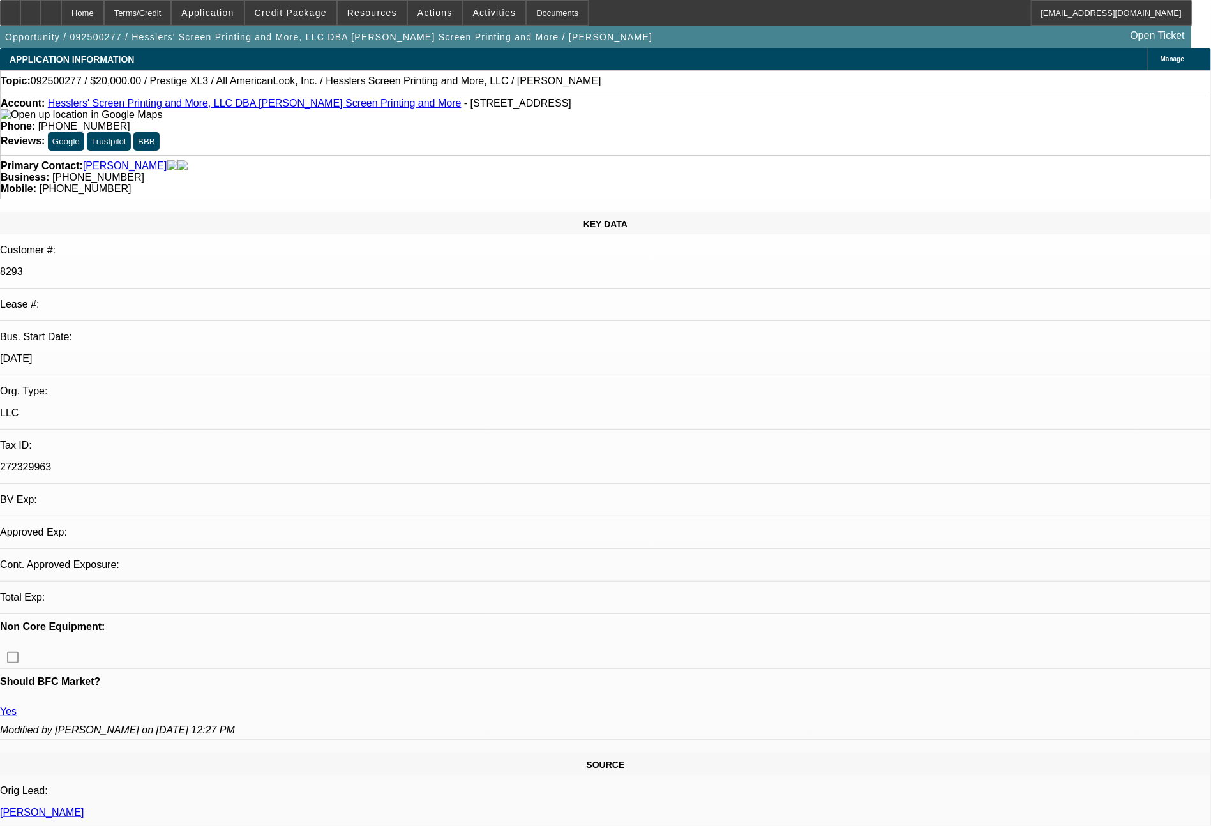
select select "2"
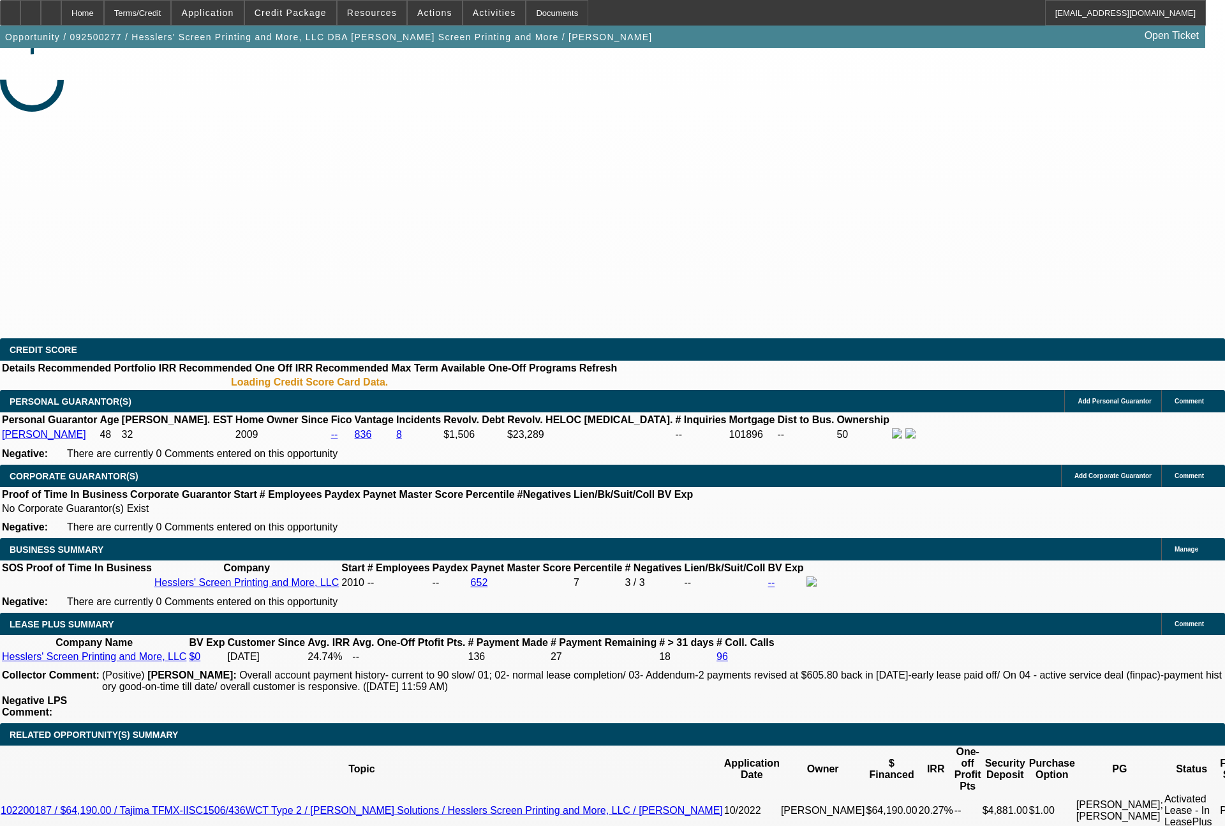
select select "0"
select select "2"
select select "0.1"
select select "0"
select select "2"
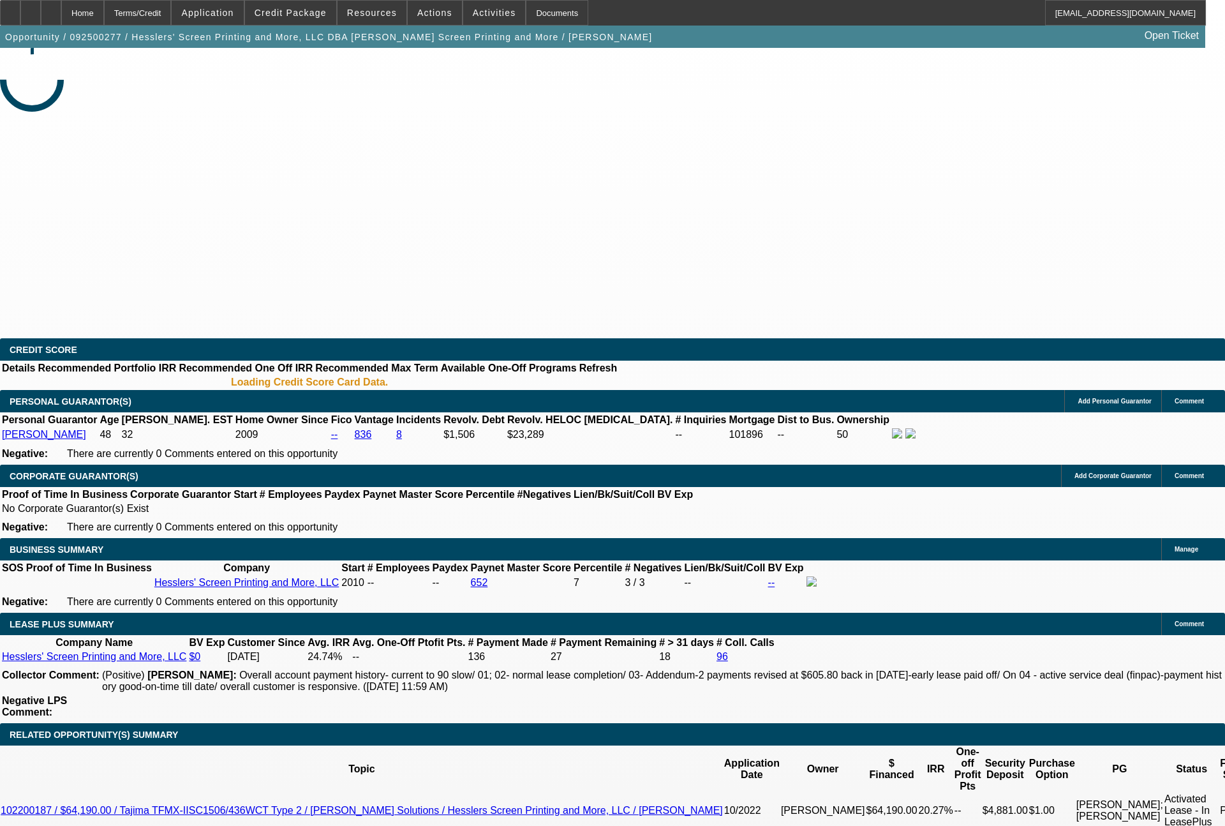
select select "0"
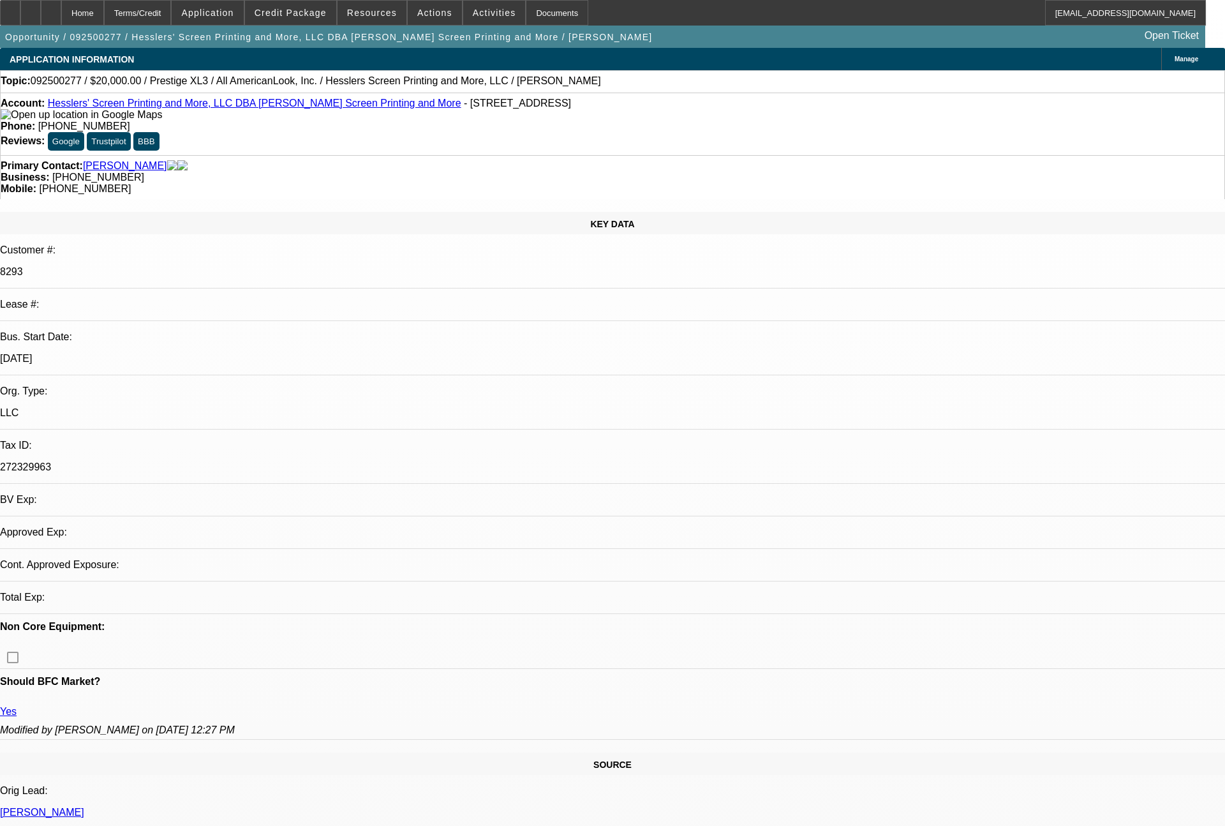
select select "1"
select select "2"
select select "4"
select select "1"
select select "2"
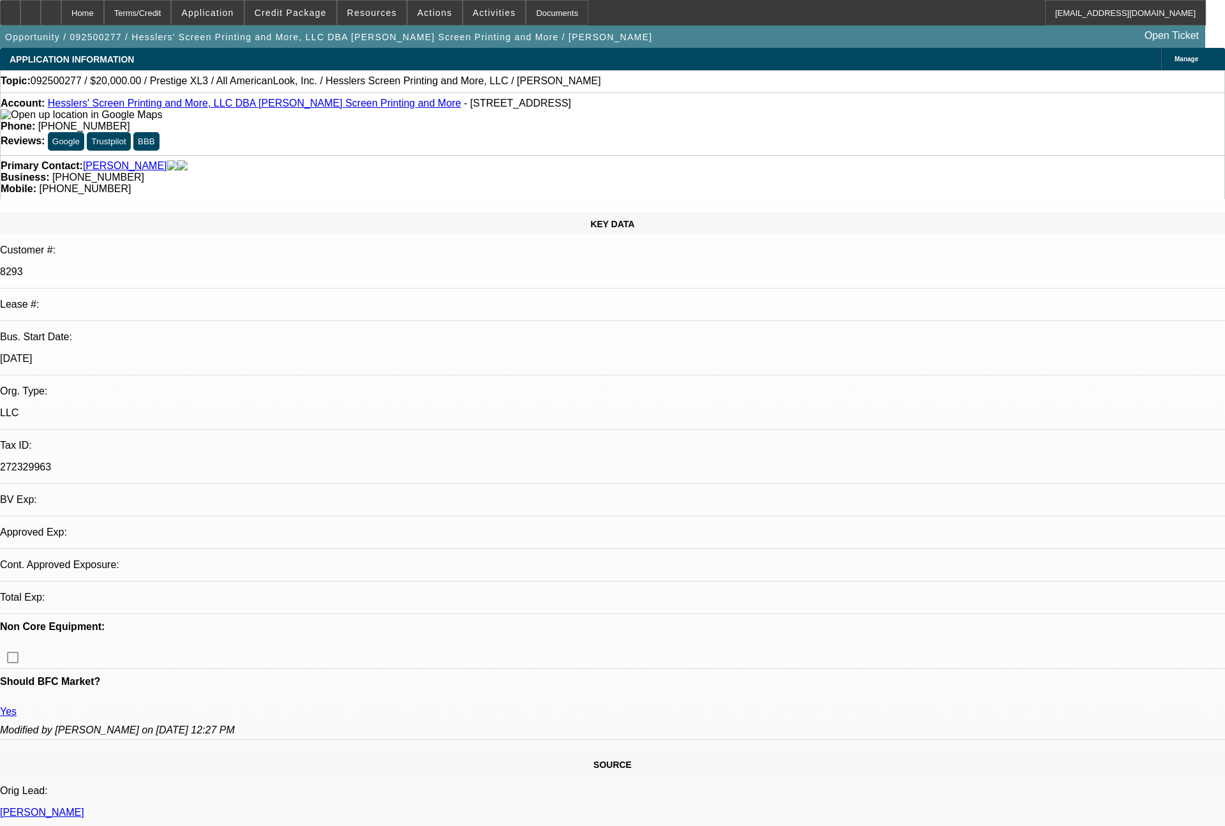
select select "2"
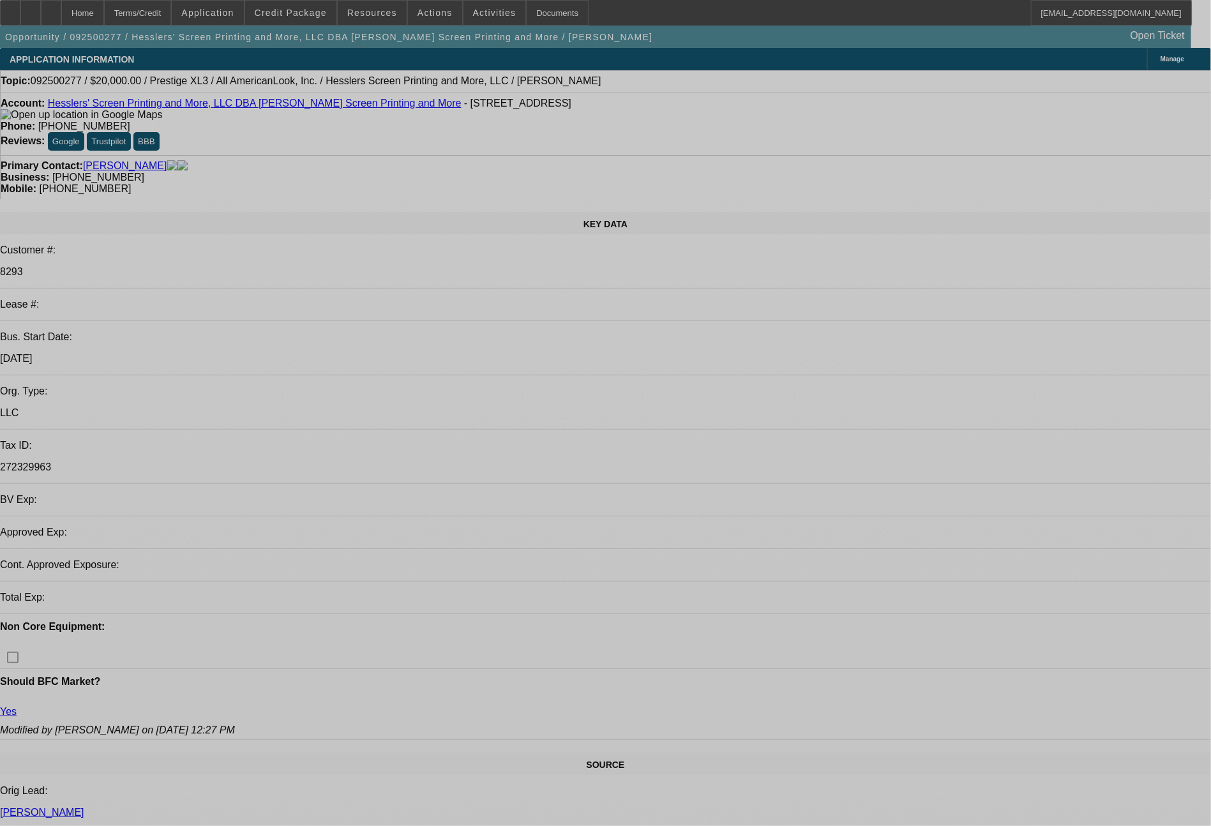
select select "0"
select select "2"
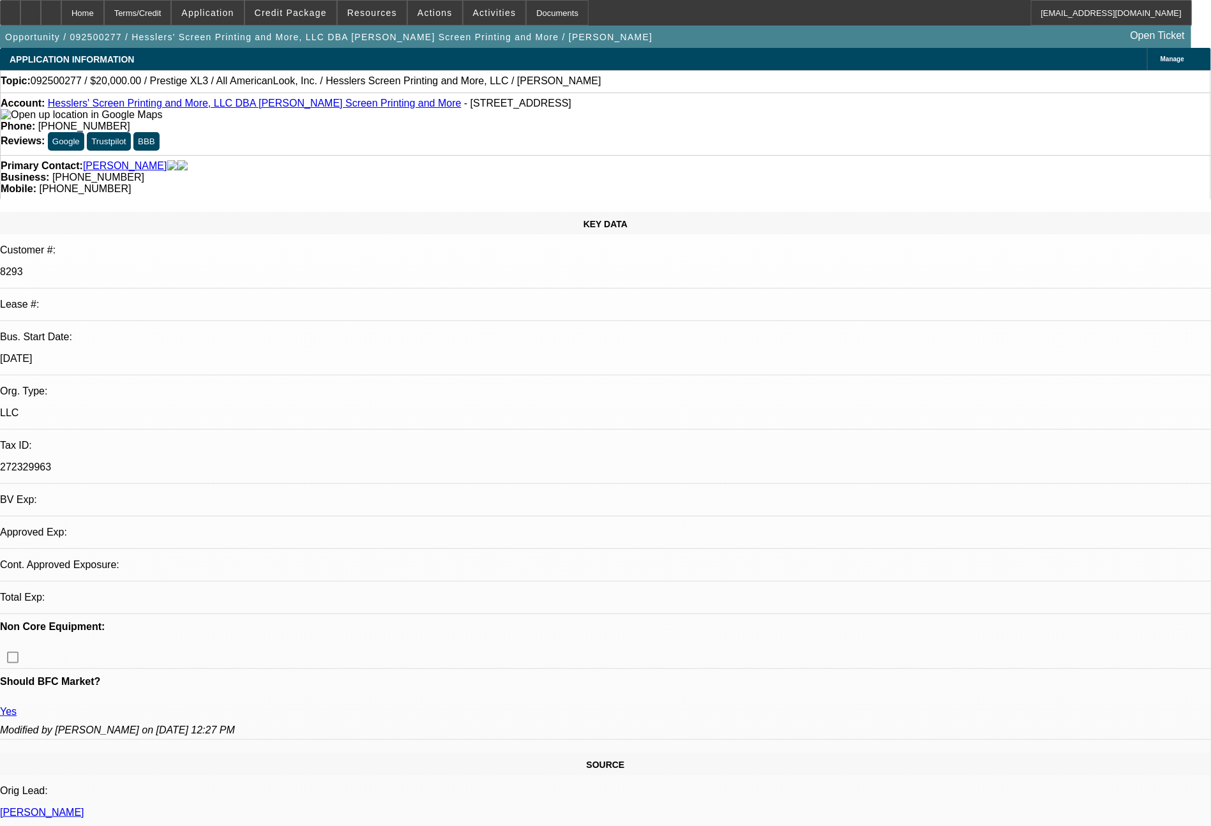
select select "0.1"
select select "4"
select select "0"
select select "2"
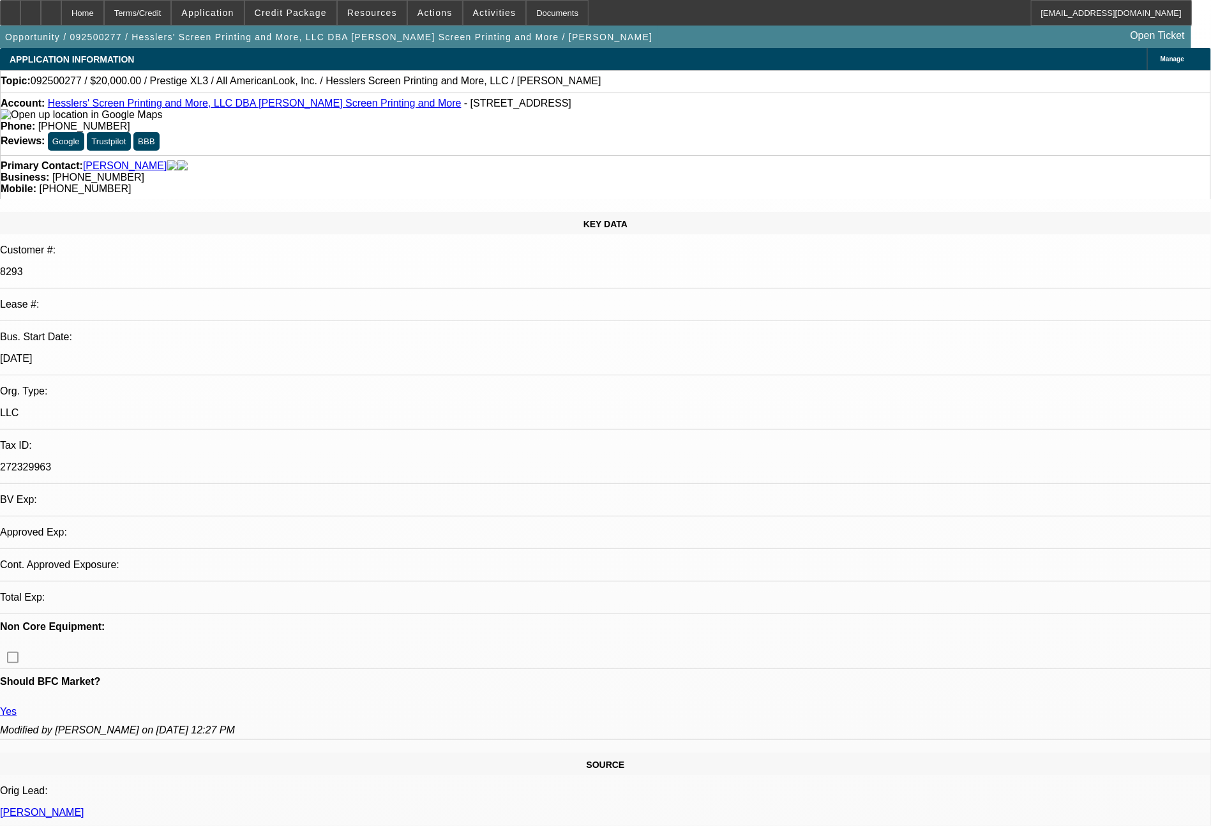
select select "0"
select select "2"
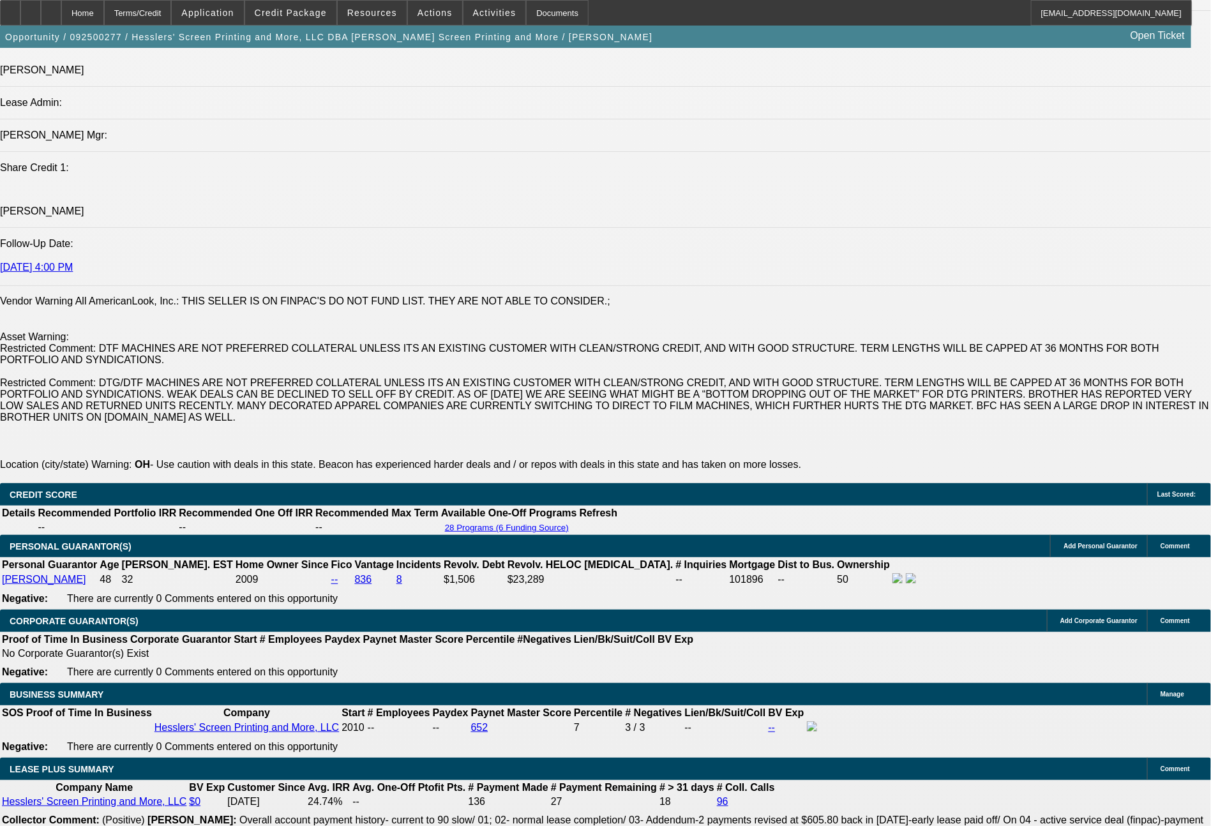
scroll to position [1748, 0]
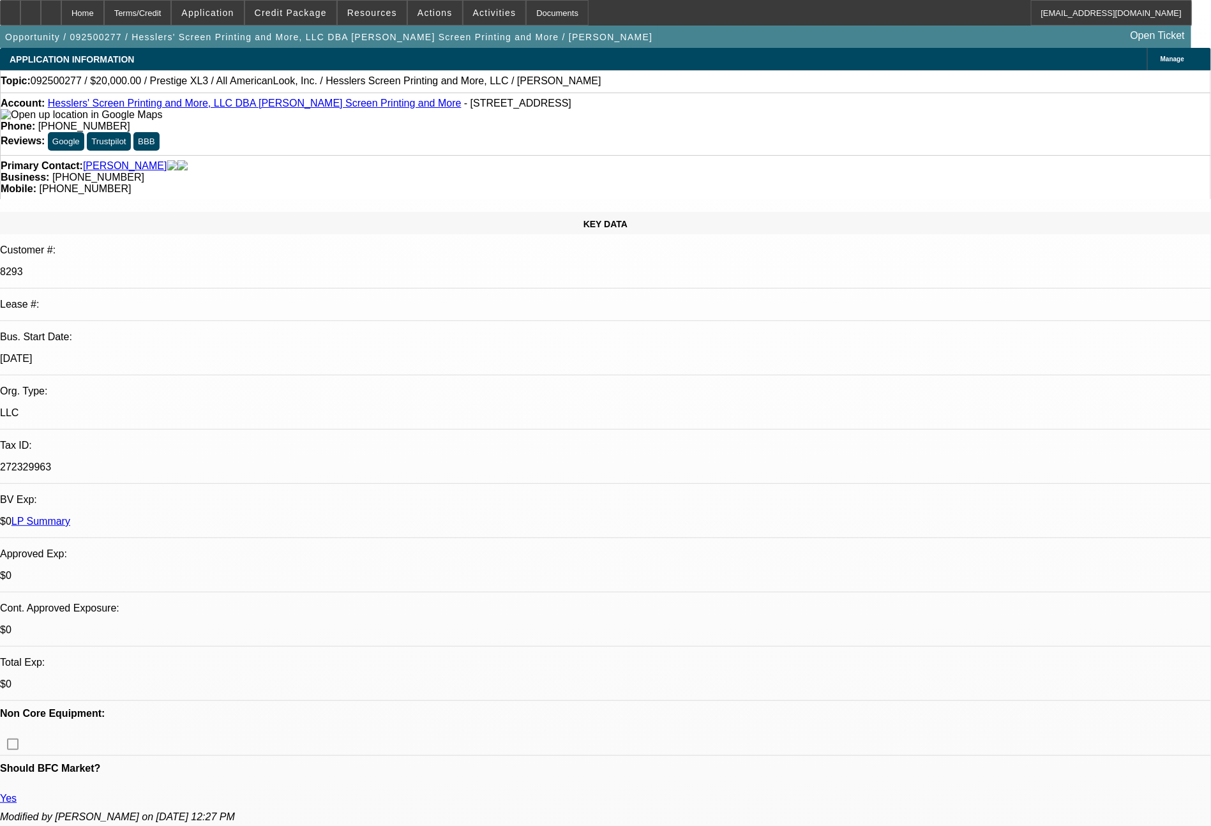
click at [70, 516] on link "LP Summary" at bounding box center [40, 521] width 59 height 11
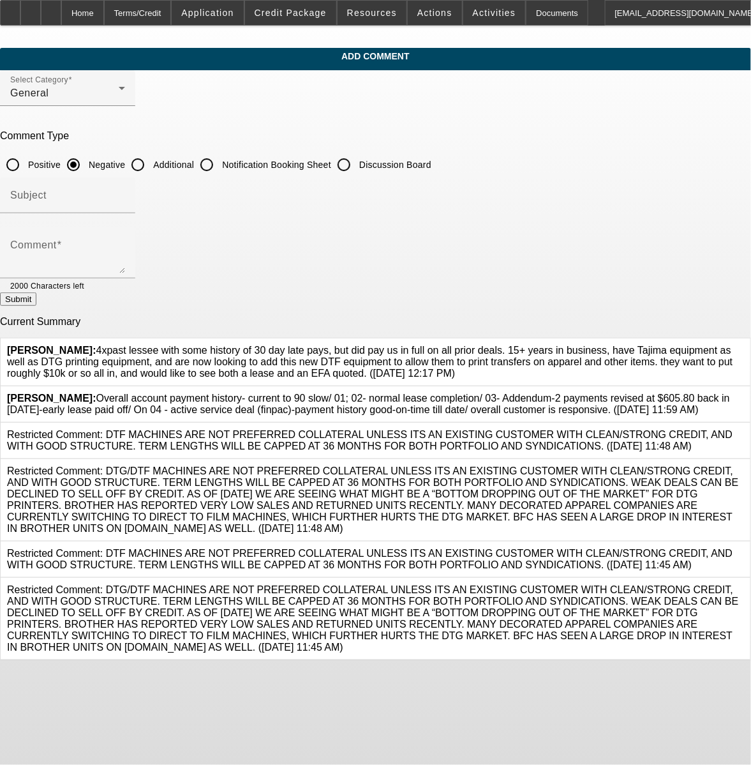
click at [230, 347] on div "[PERSON_NAME]: 4xpast lessee with some history of 30 day late pays, but did pay…" at bounding box center [375, 362] width 737 height 34
click at [744, 345] on icon at bounding box center [744, 345] width 0 height 0
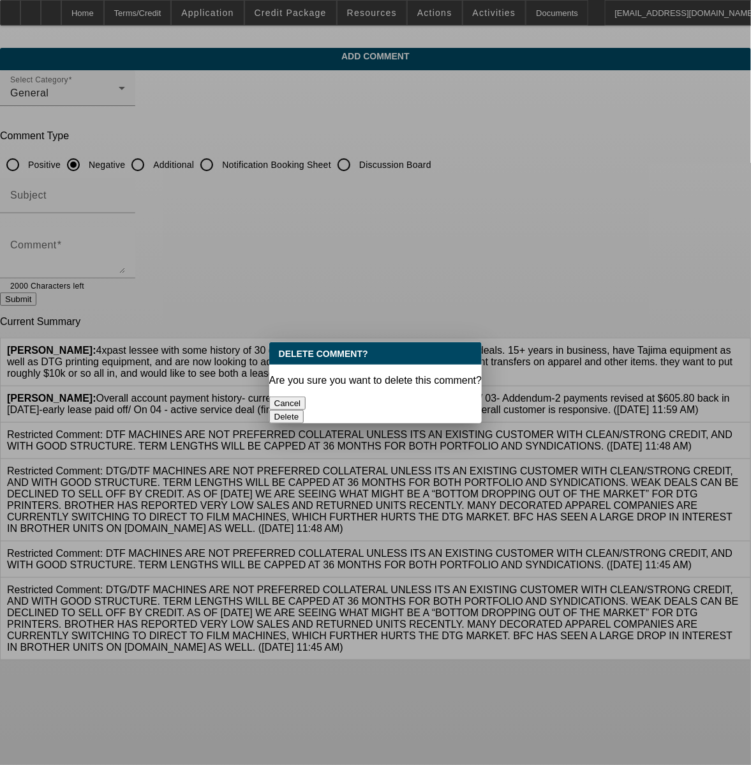
click at [304, 410] on button "Delete" at bounding box center [286, 416] width 35 height 13
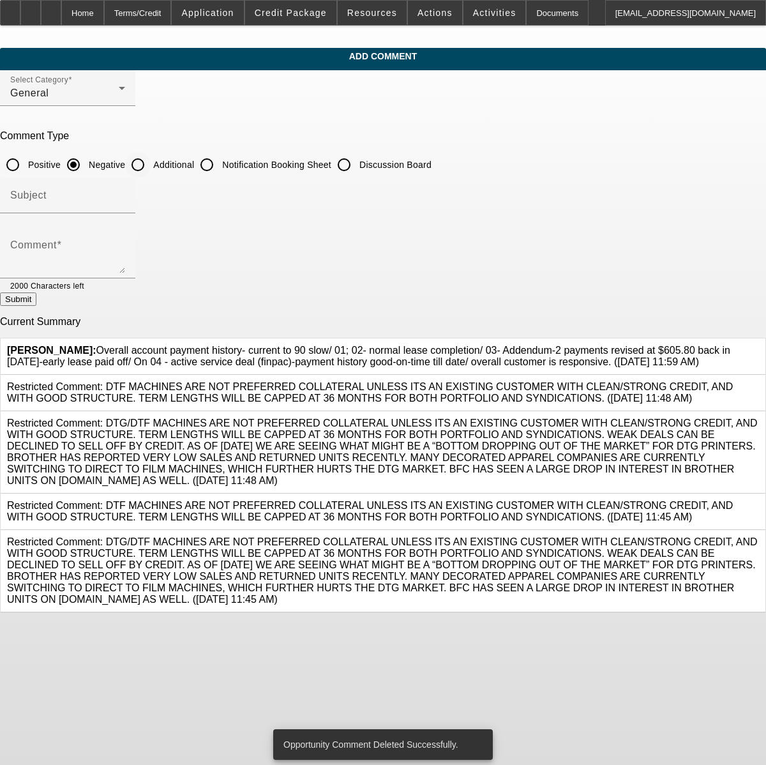
click at [151, 165] on input "Additional" at bounding box center [138, 165] width 26 height 26
radio input "true"
click at [125, 257] on textarea "Comment" at bounding box center [67, 258] width 115 height 31
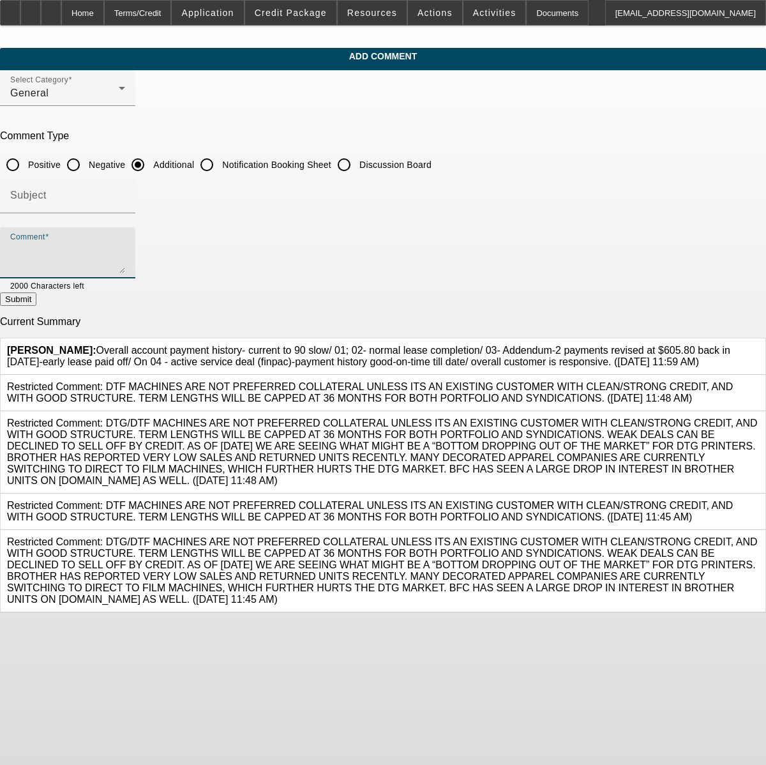
paste textarea "4xpast lessee with some history of 30 day late pays, but did pay us in full on …"
click at [125, 246] on textarea "4xpast lessee with some history of 30 day late pays, but did pay us in full on …" at bounding box center [67, 258] width 115 height 31
type textarea "4x past lessee with some history of 30 day late pays, but did pay us in full on…"
click at [36, 295] on button "Submit" at bounding box center [18, 298] width 36 height 13
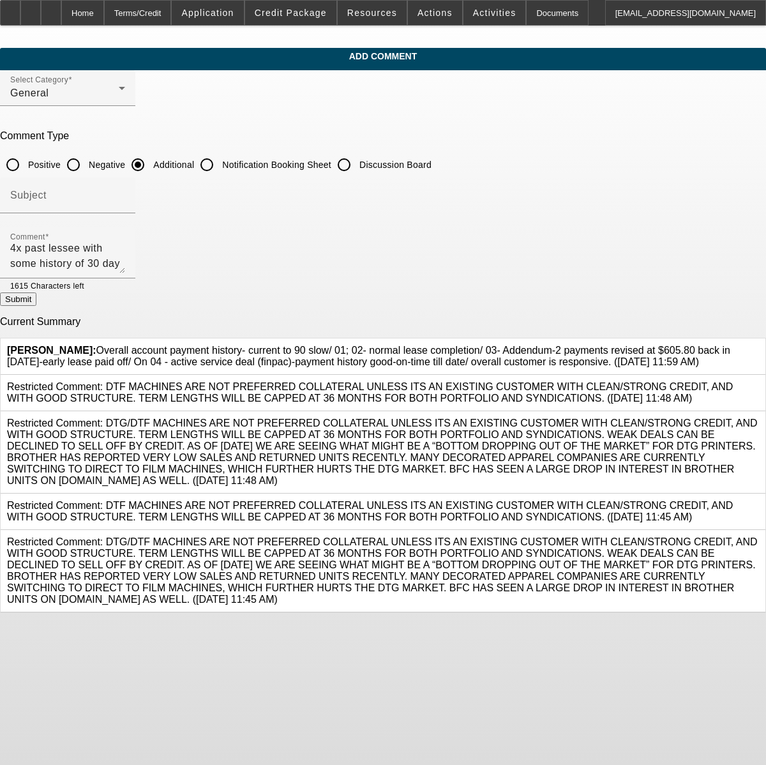
radio input "true"
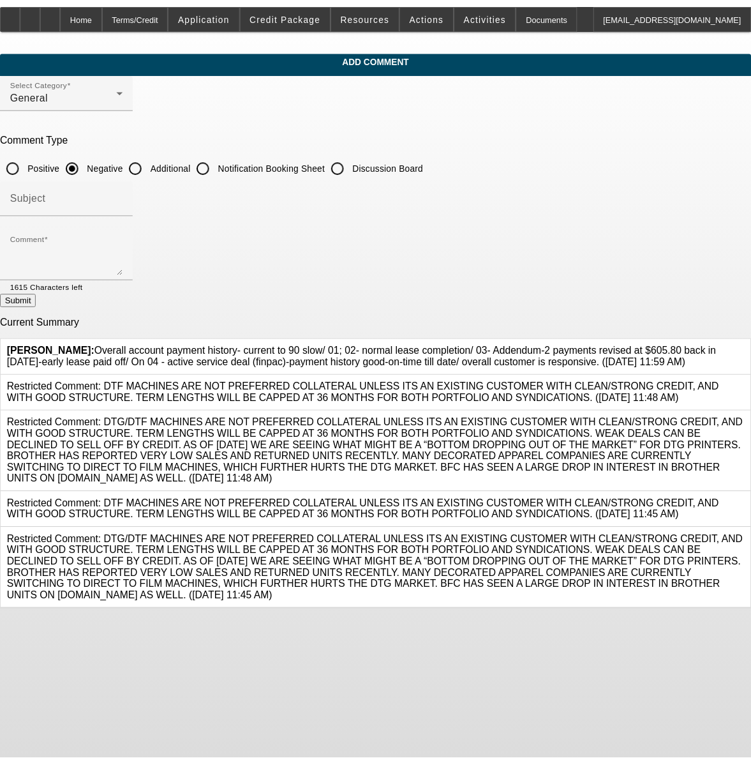
scroll to position [0, 0]
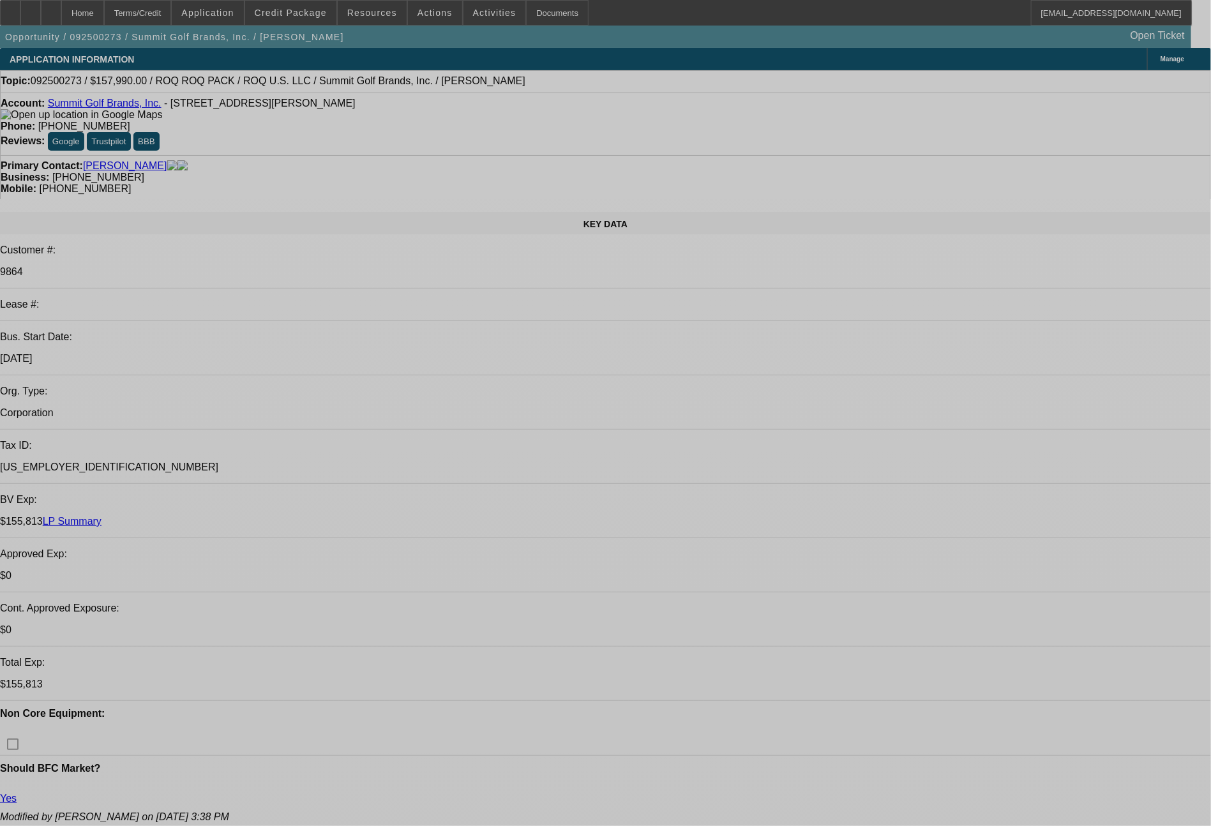
select select "0"
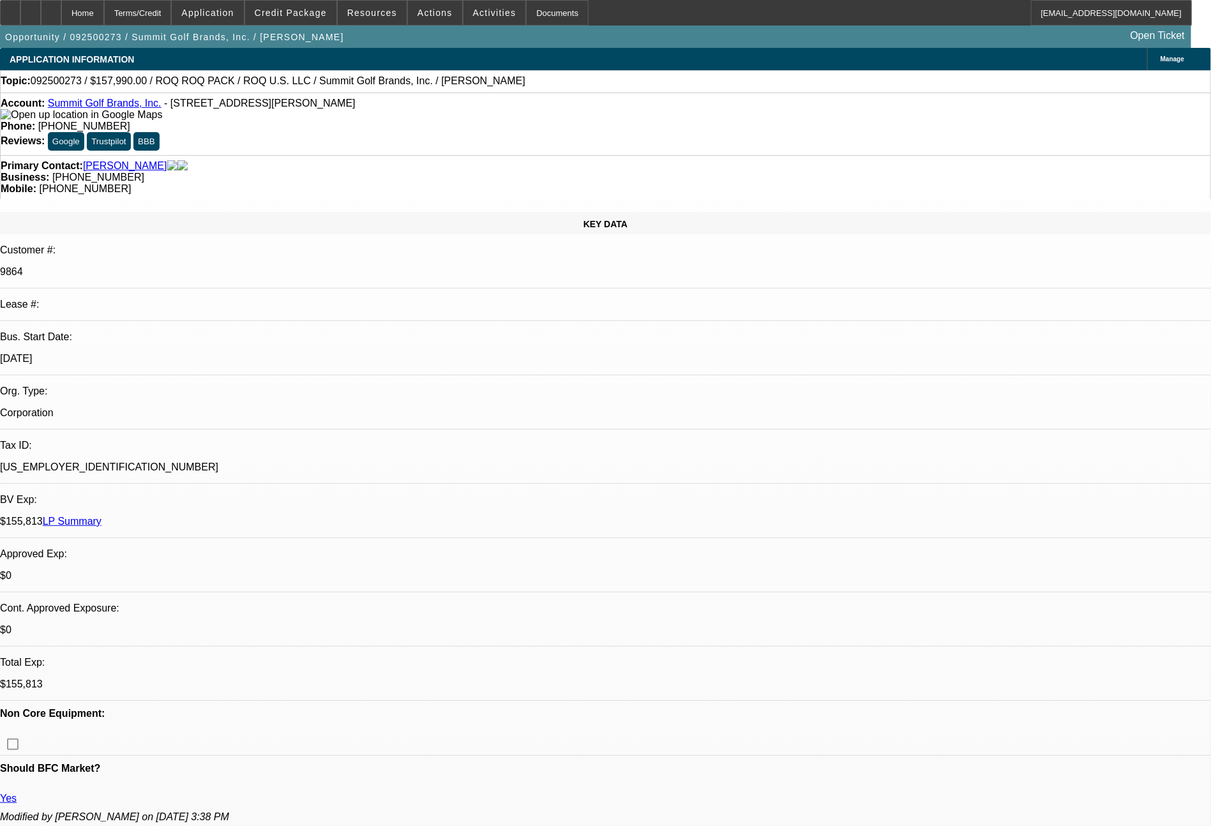
select select "2"
select select "0.1"
select select "4"
select select "0"
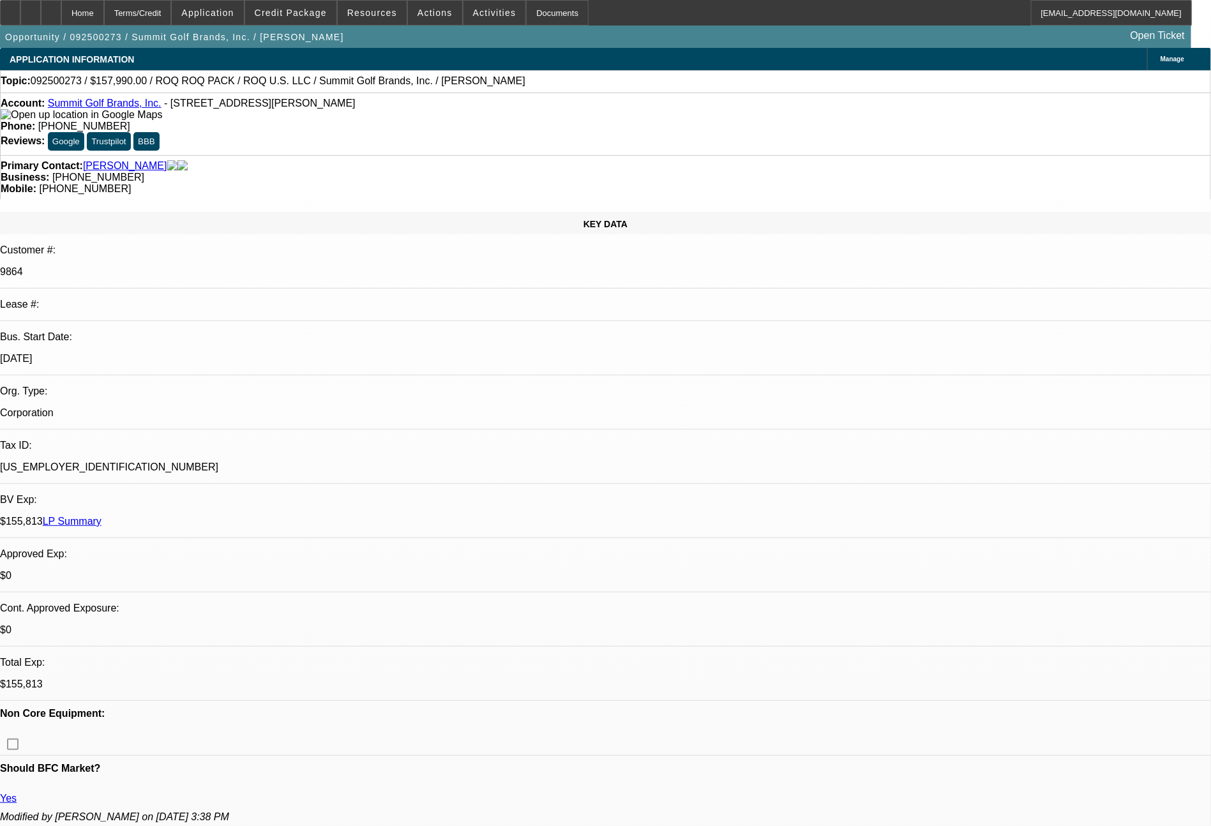
select select "2"
select select "0.1"
select select "4"
select select "0"
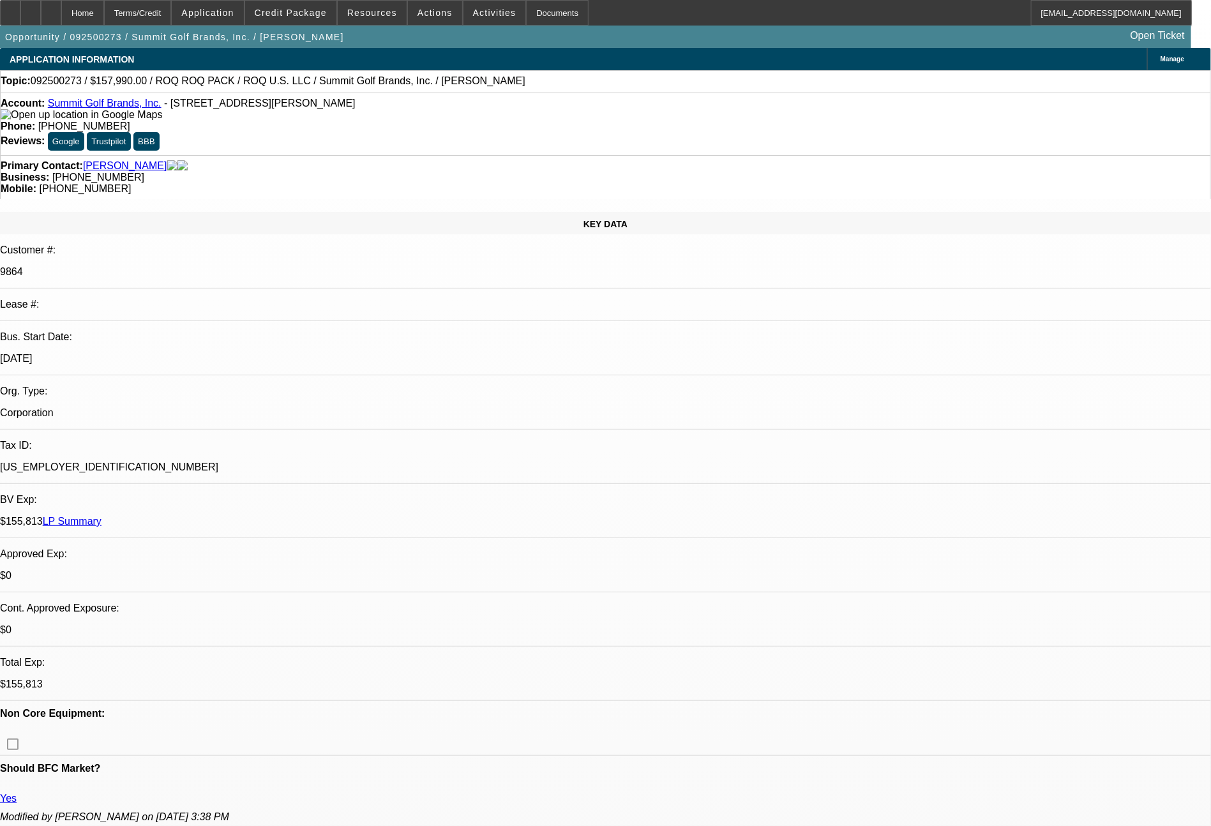
select select "0"
select select "0.1"
select select "4"
select select "0"
select select "2"
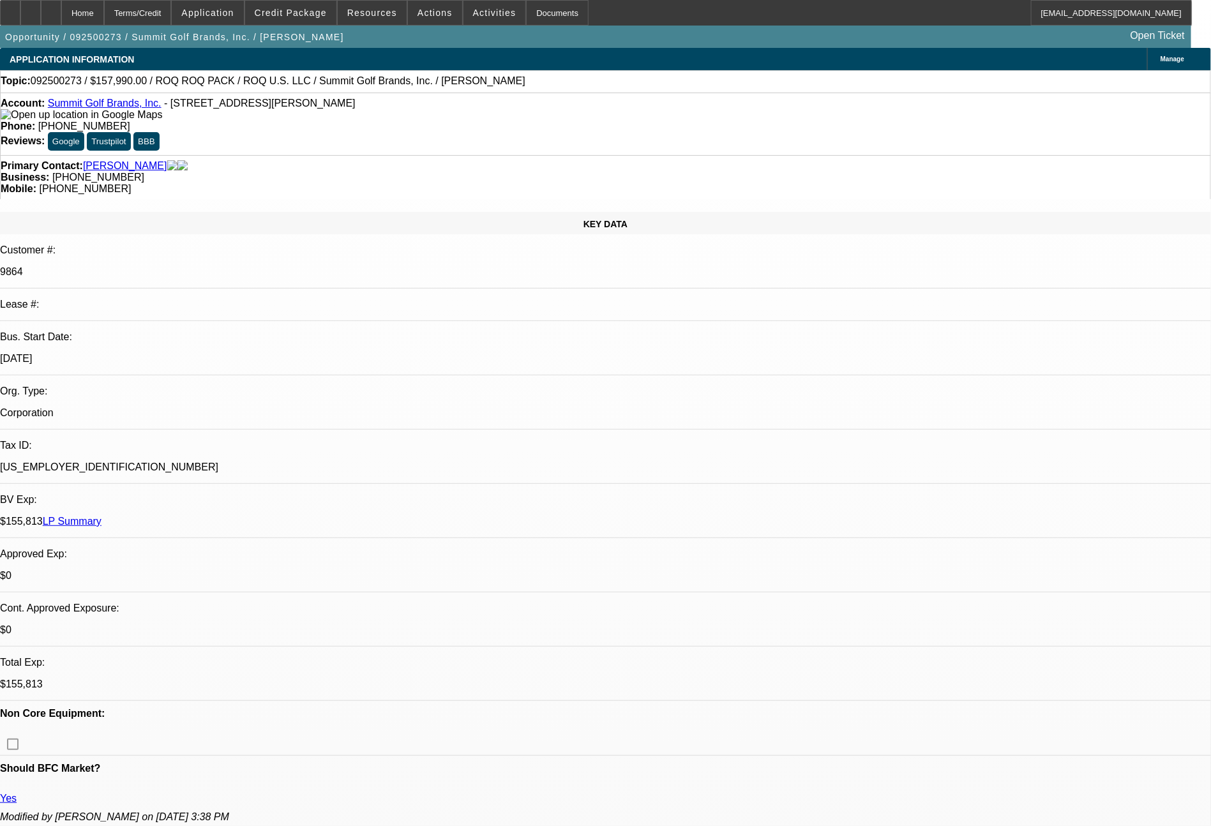
select select "2"
select select "0.1"
select select "4"
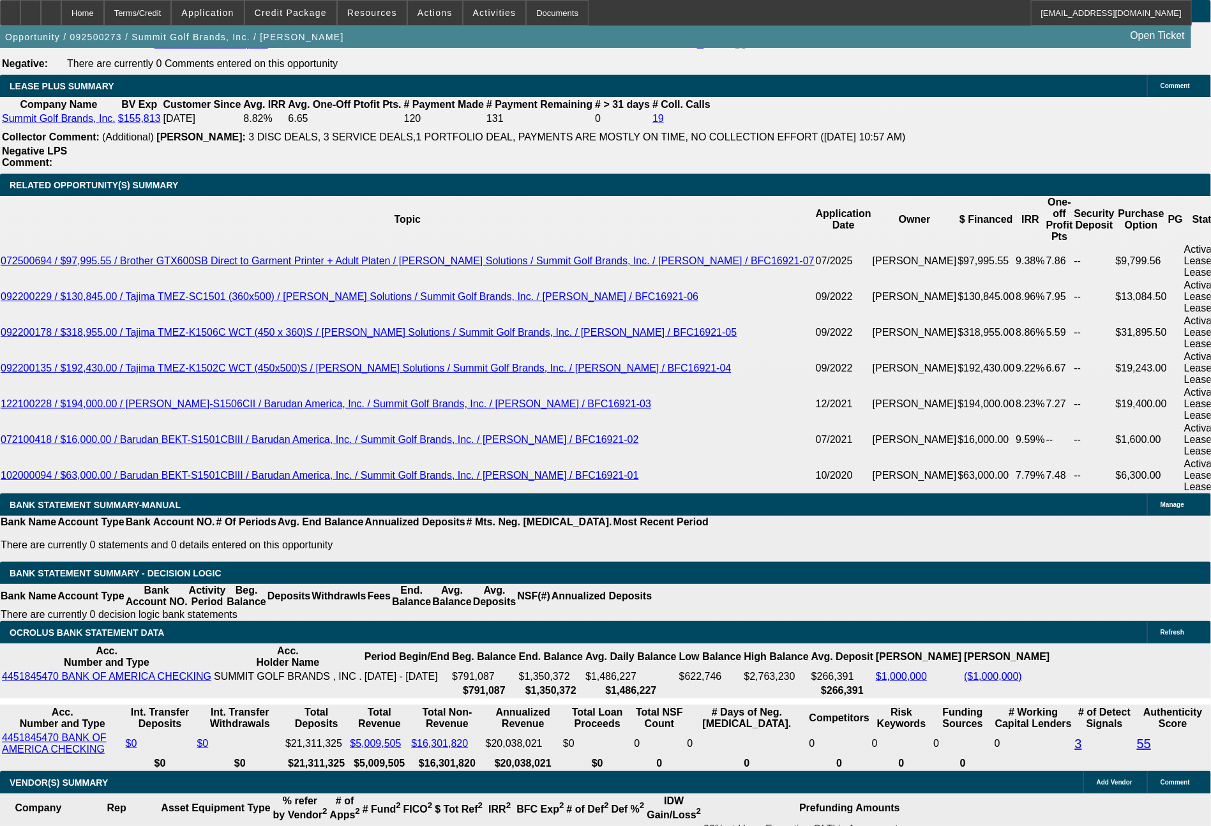
scroll to position [2118, 0]
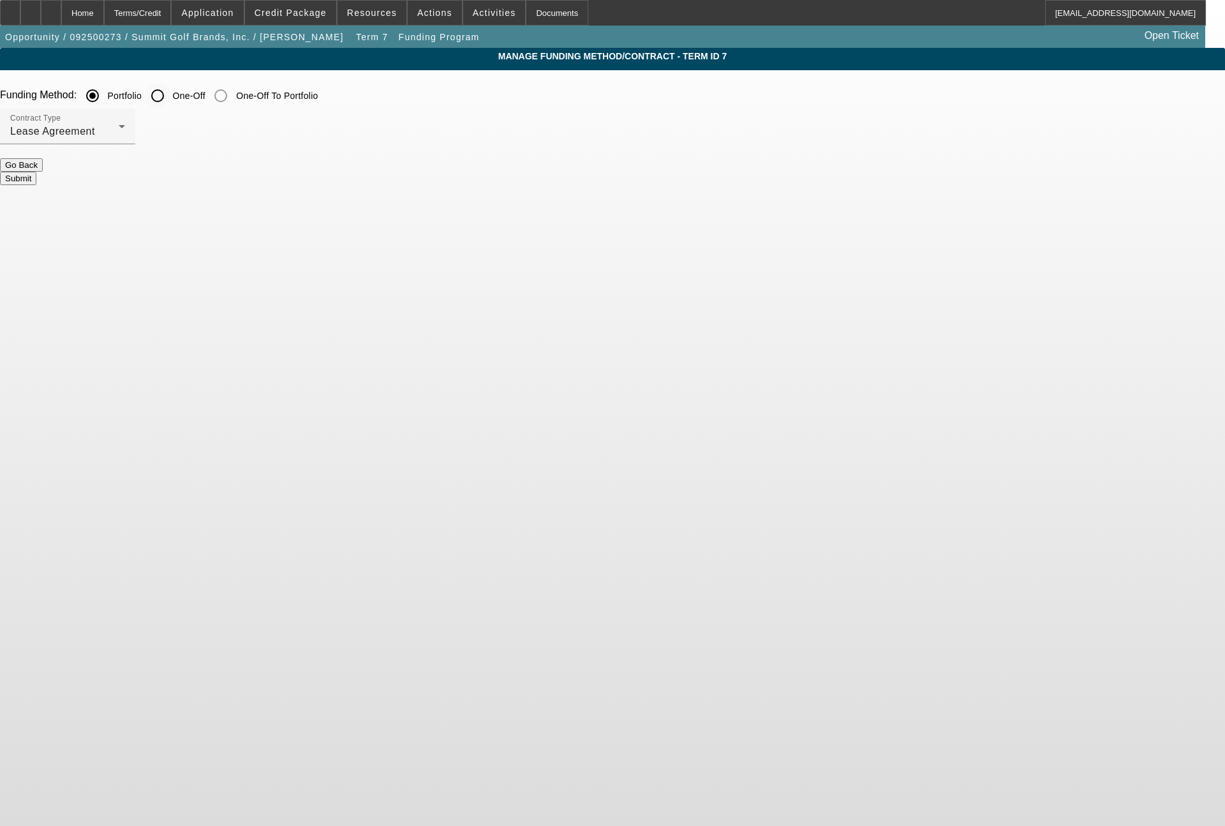
click at [170, 94] on input "One-Off" at bounding box center [158, 96] width 26 height 26
radio input "true"
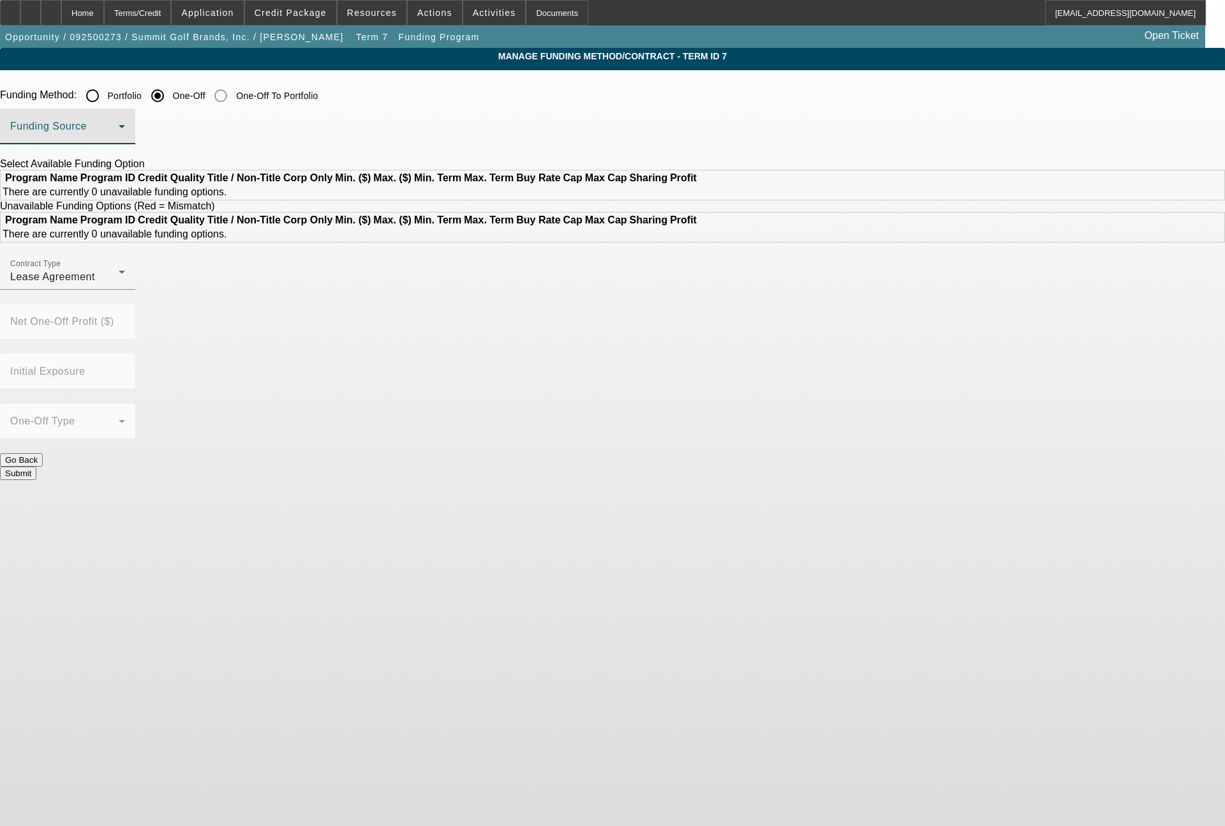
click at [119, 138] on span at bounding box center [64, 131] width 108 height 15
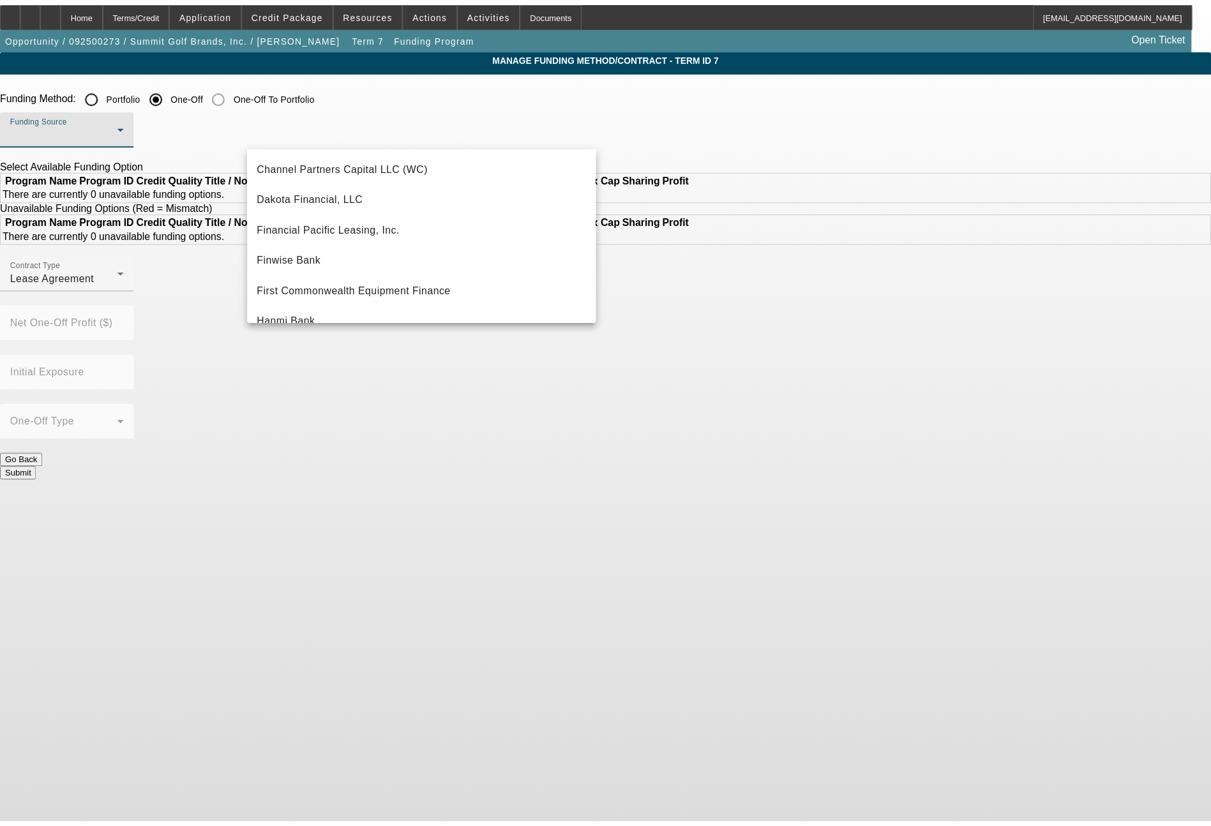
scroll to position [153, 0]
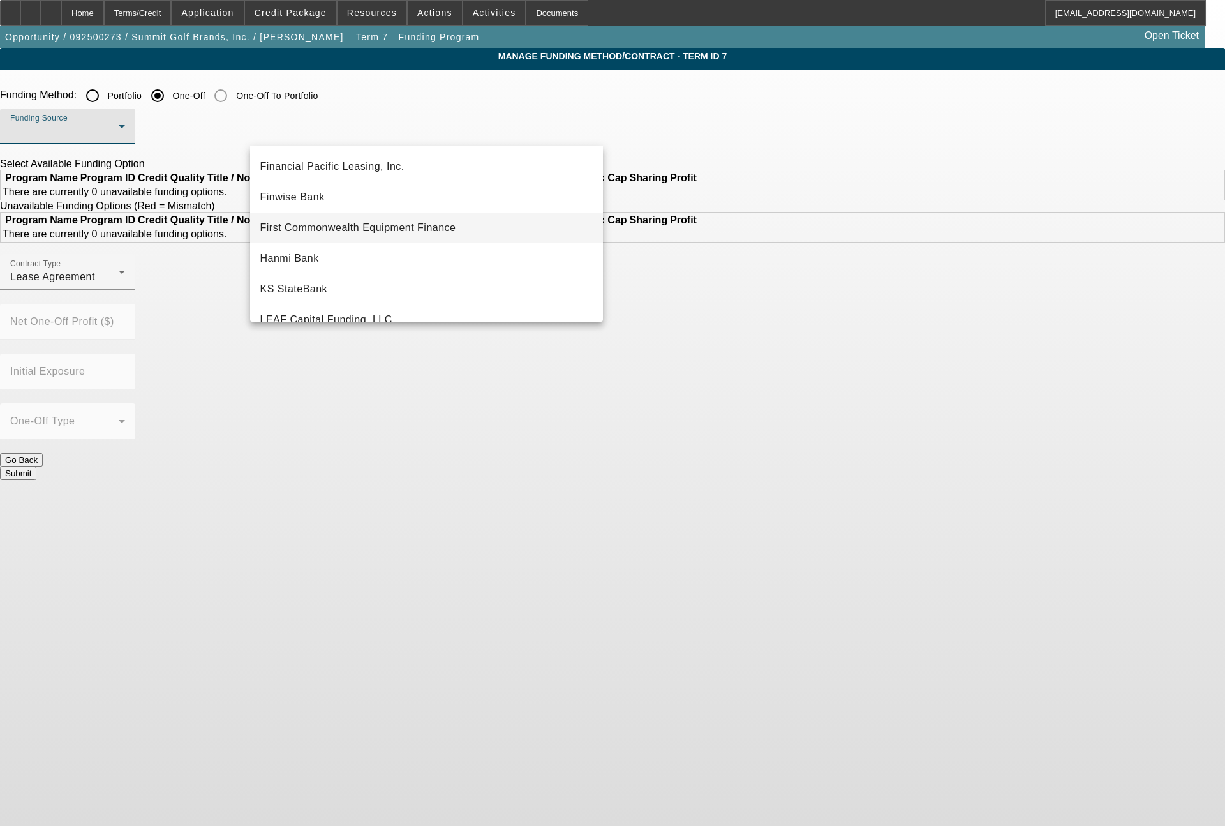
click at [435, 221] on span "First Commonwealth Equipment Finance" at bounding box center [358, 227] width 196 height 15
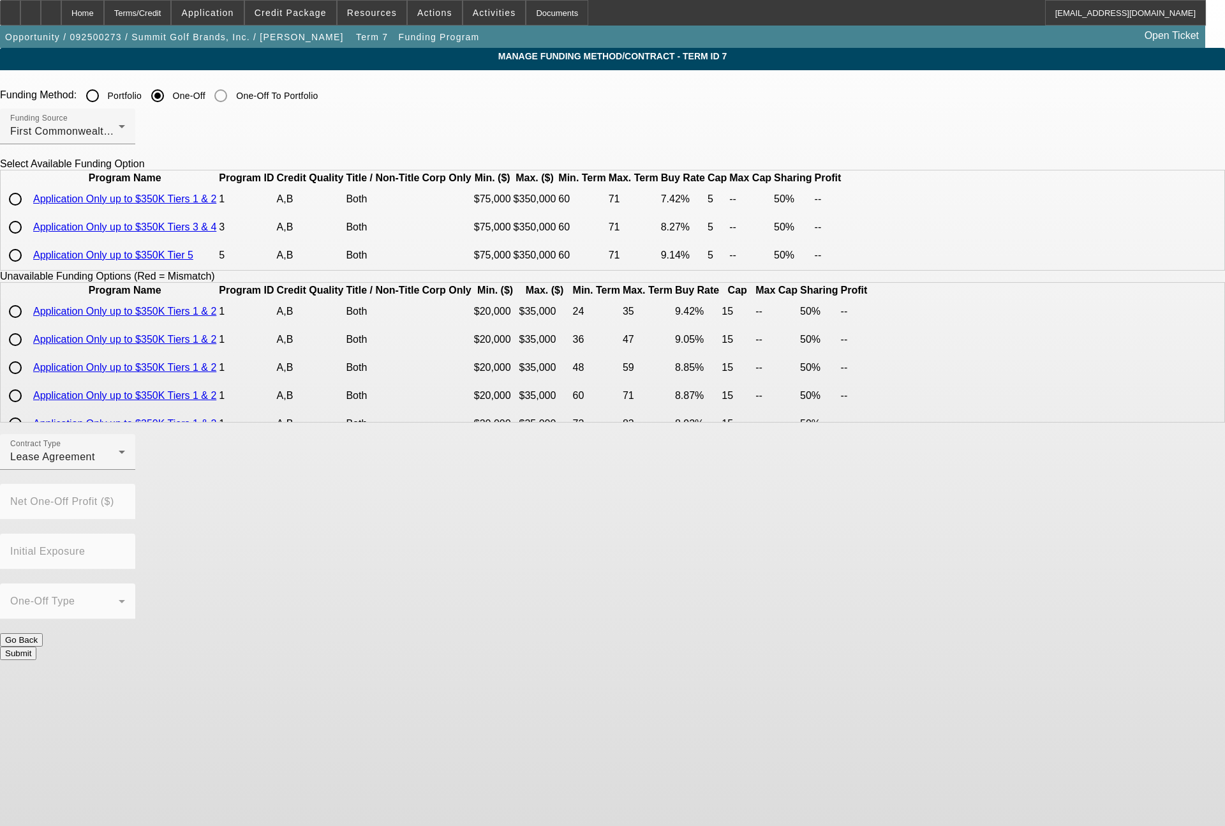
click at [28, 212] on input "radio" at bounding box center [16, 199] width 26 height 26
radio input "true"
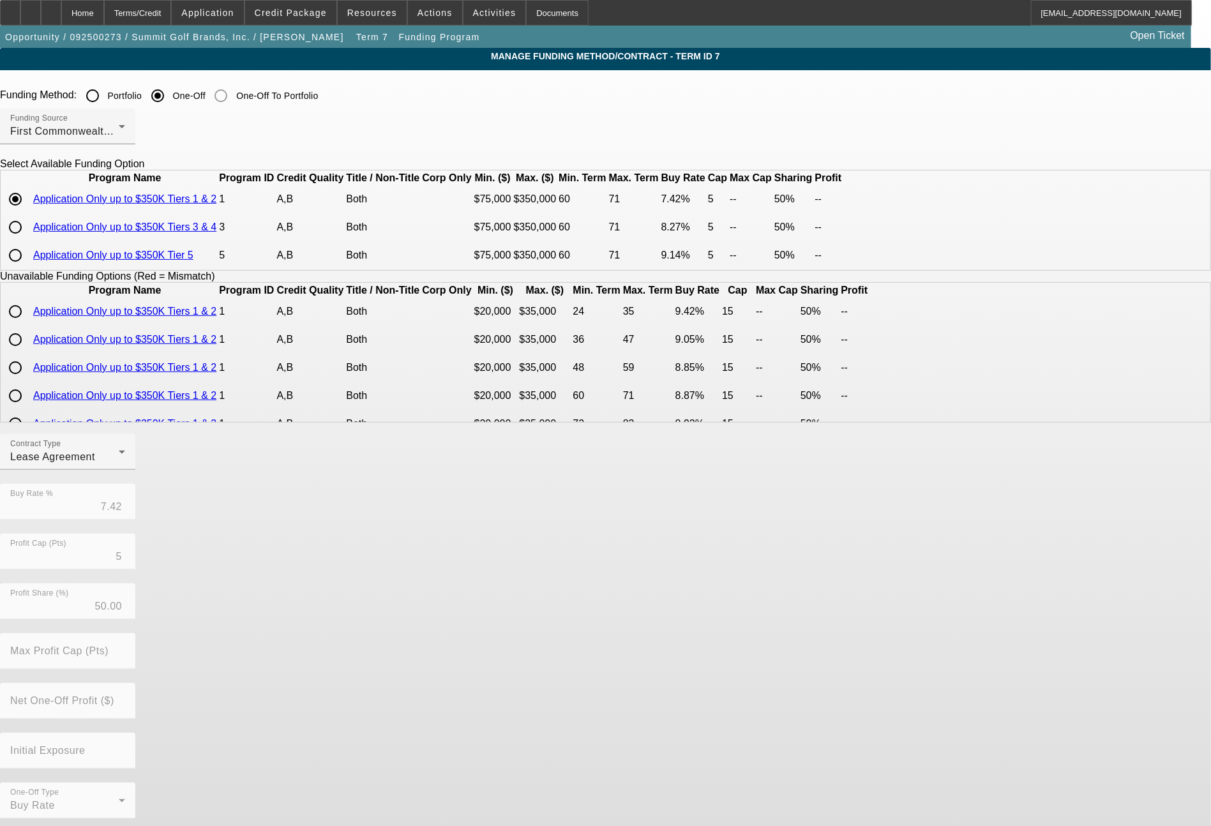
scroll to position [42, 0]
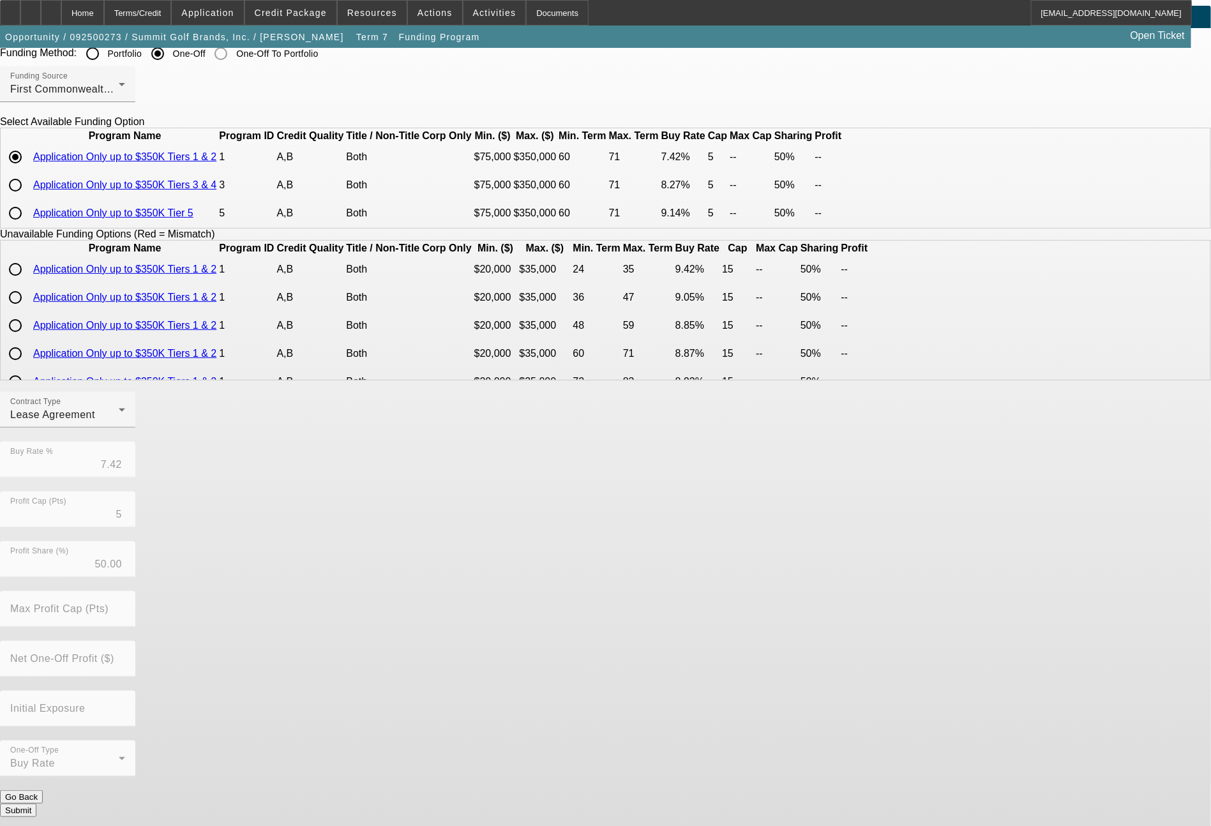
click at [36, 811] on button "Submit" at bounding box center [18, 809] width 36 height 13
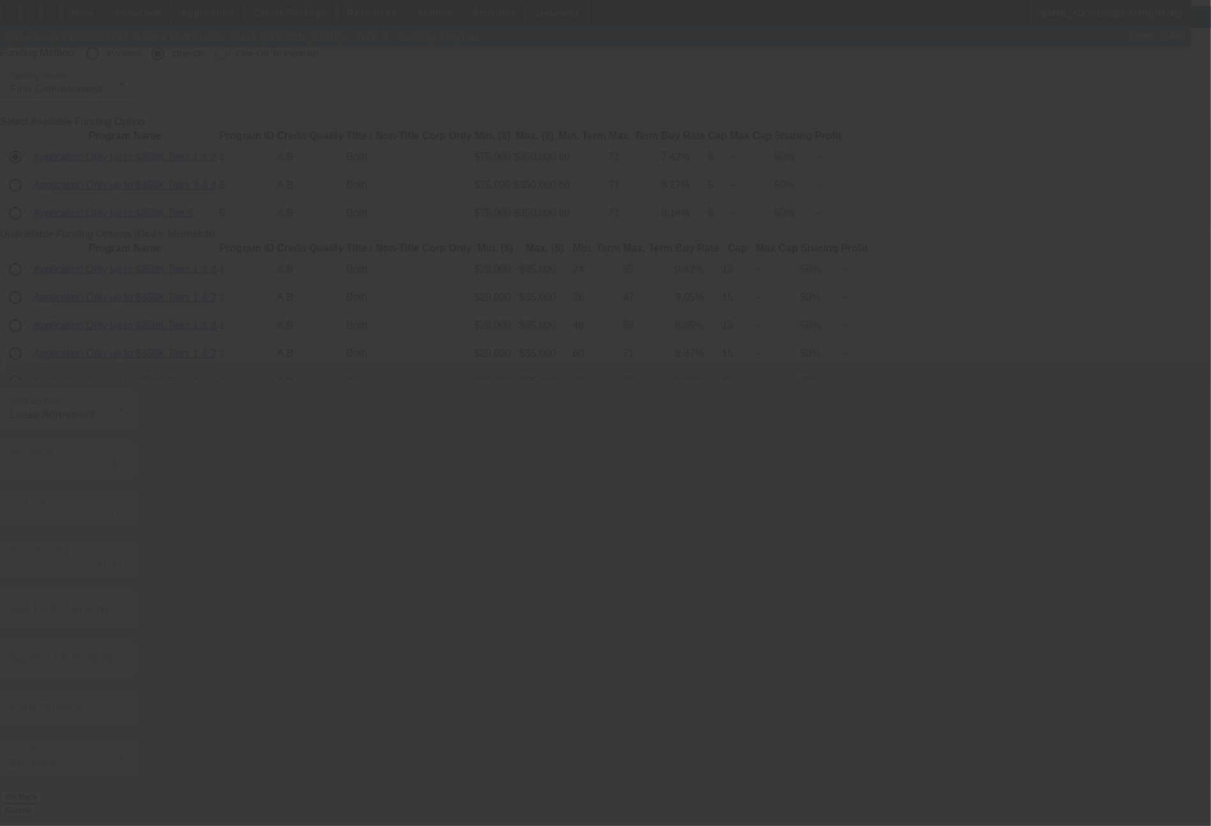
radio input "true"
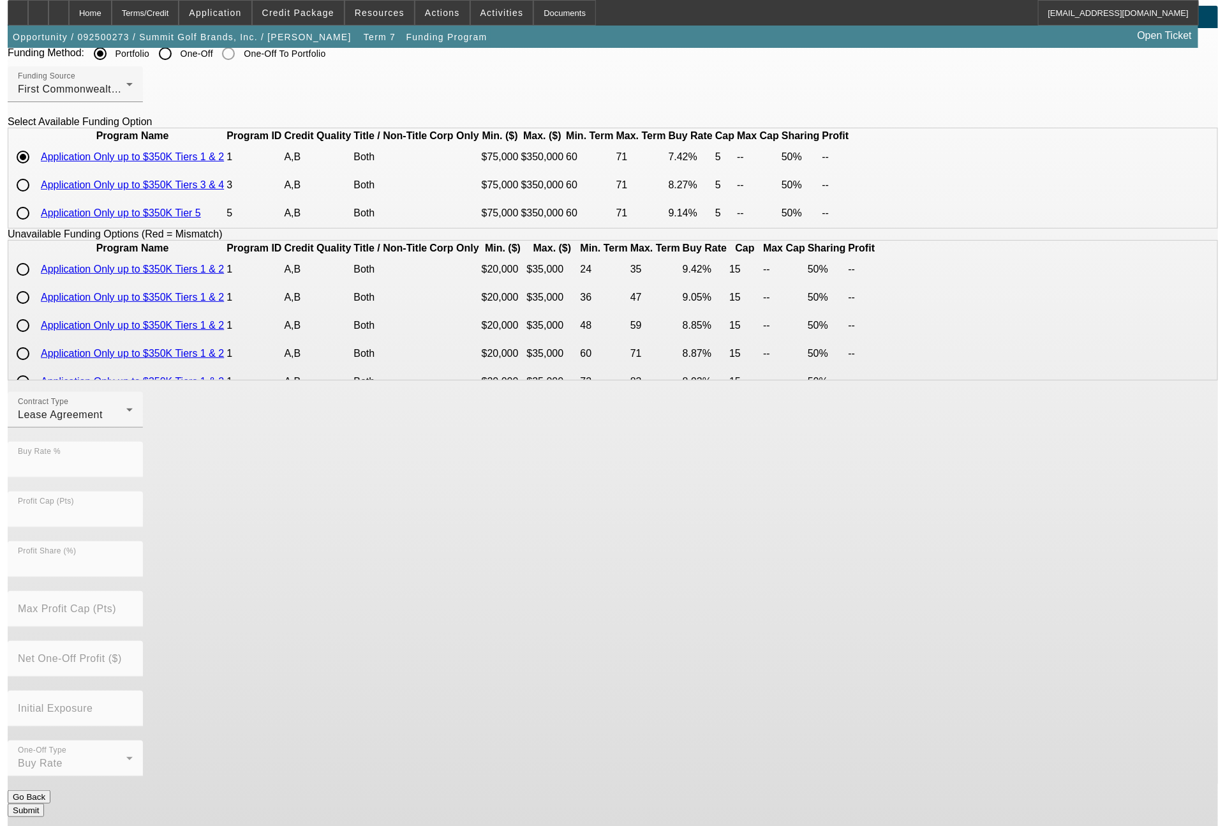
scroll to position [0, 0]
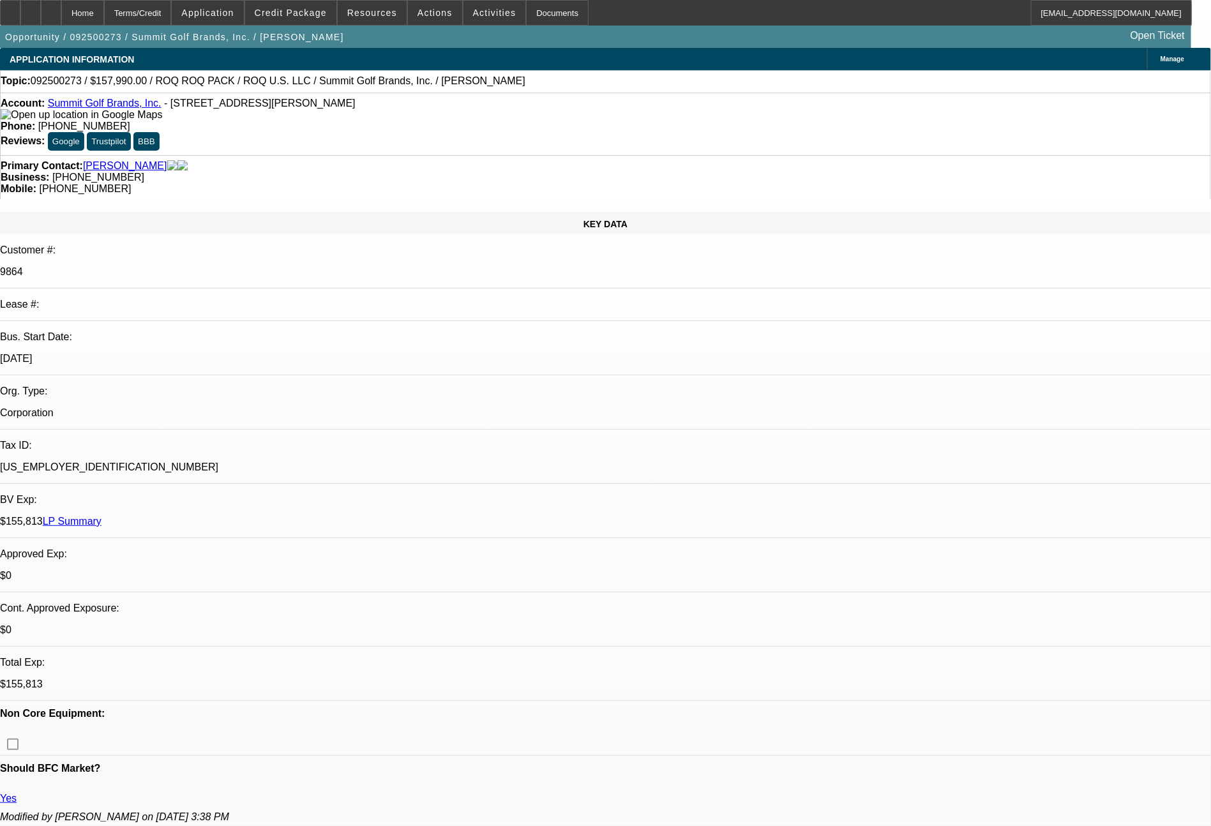
select select "0"
select select "2"
select select "0.1"
select select "4"
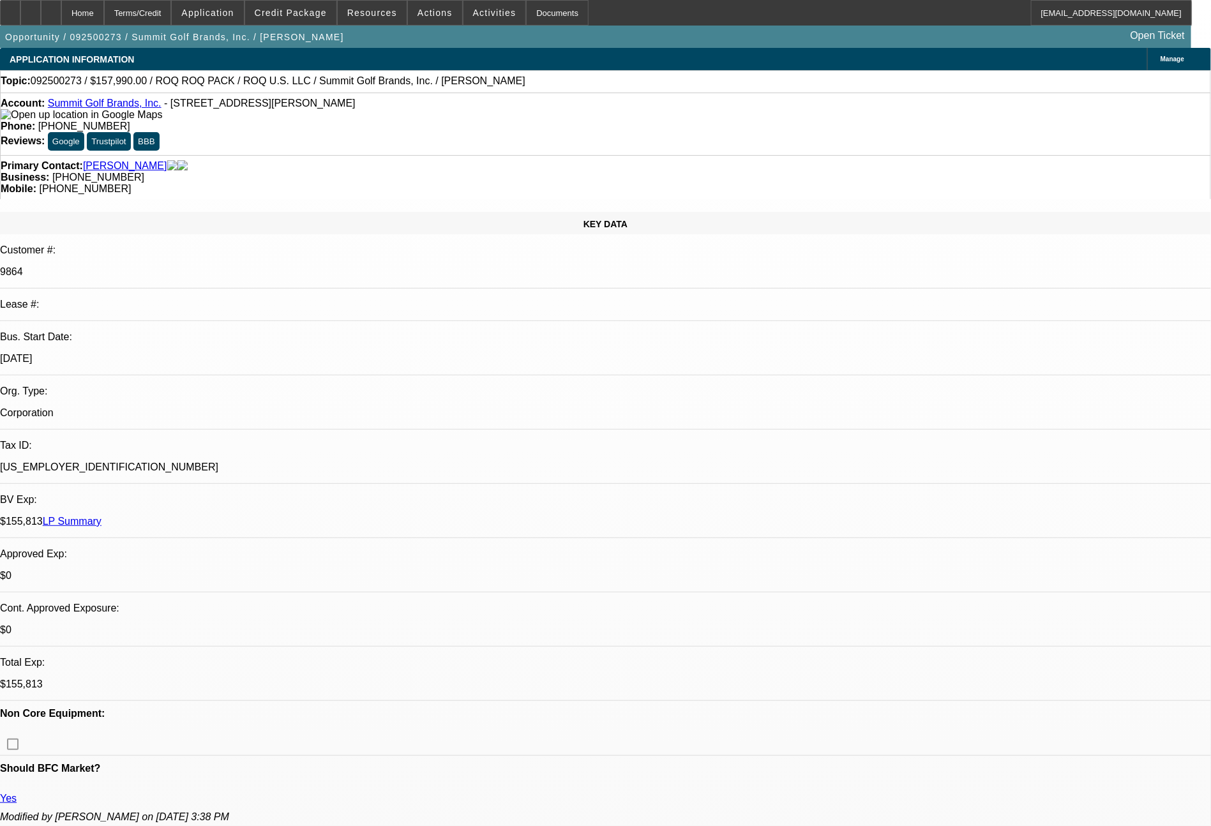
select select "0"
select select "2"
select select "0.1"
select select "4"
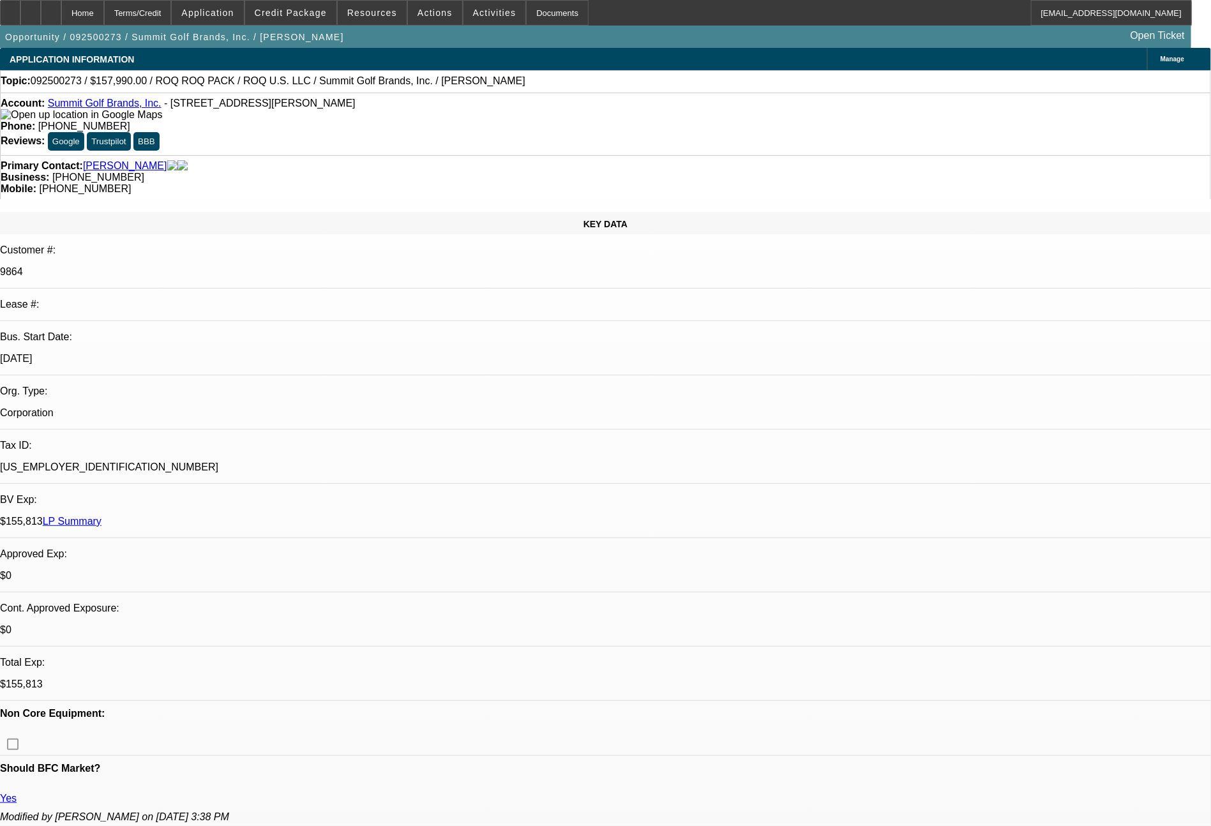
select select "0"
select select "0.1"
select select "4"
select select "0"
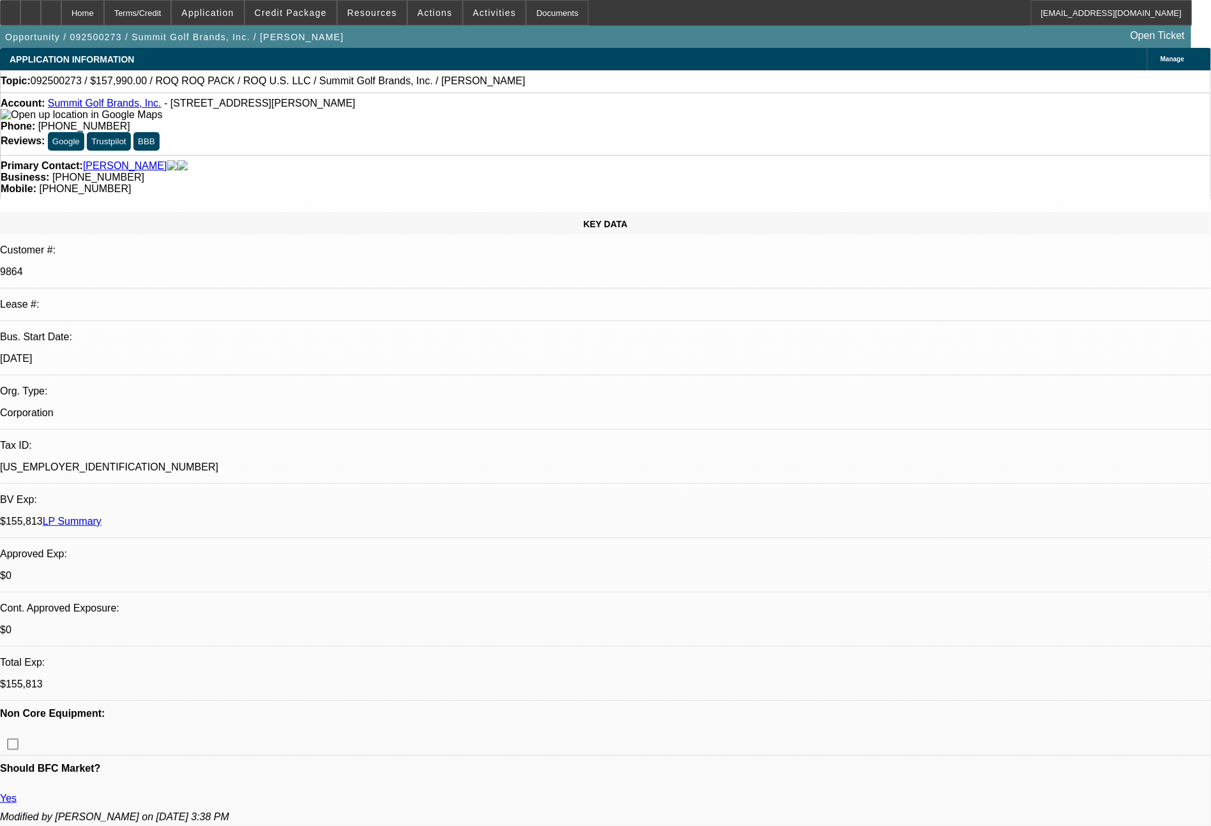
select select "2"
select select "0.1"
select select "4"
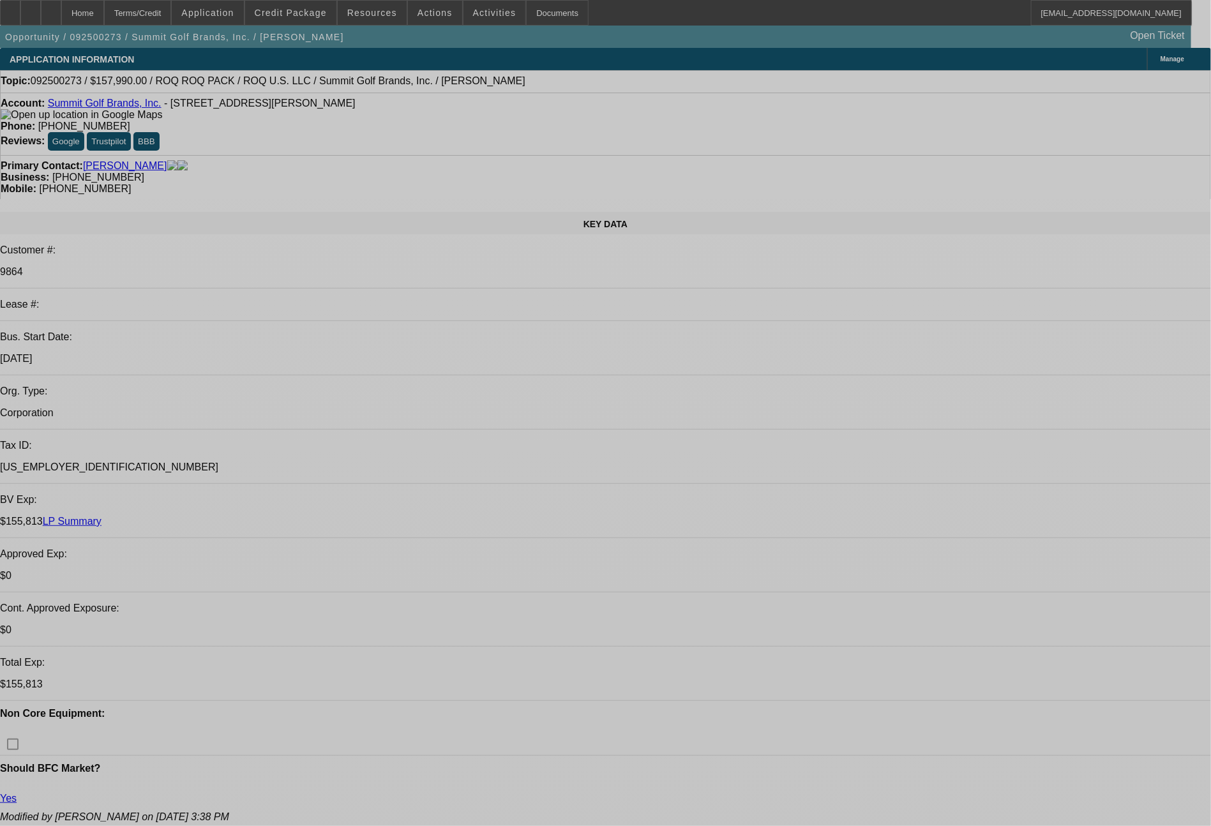
select select "0"
select select "2"
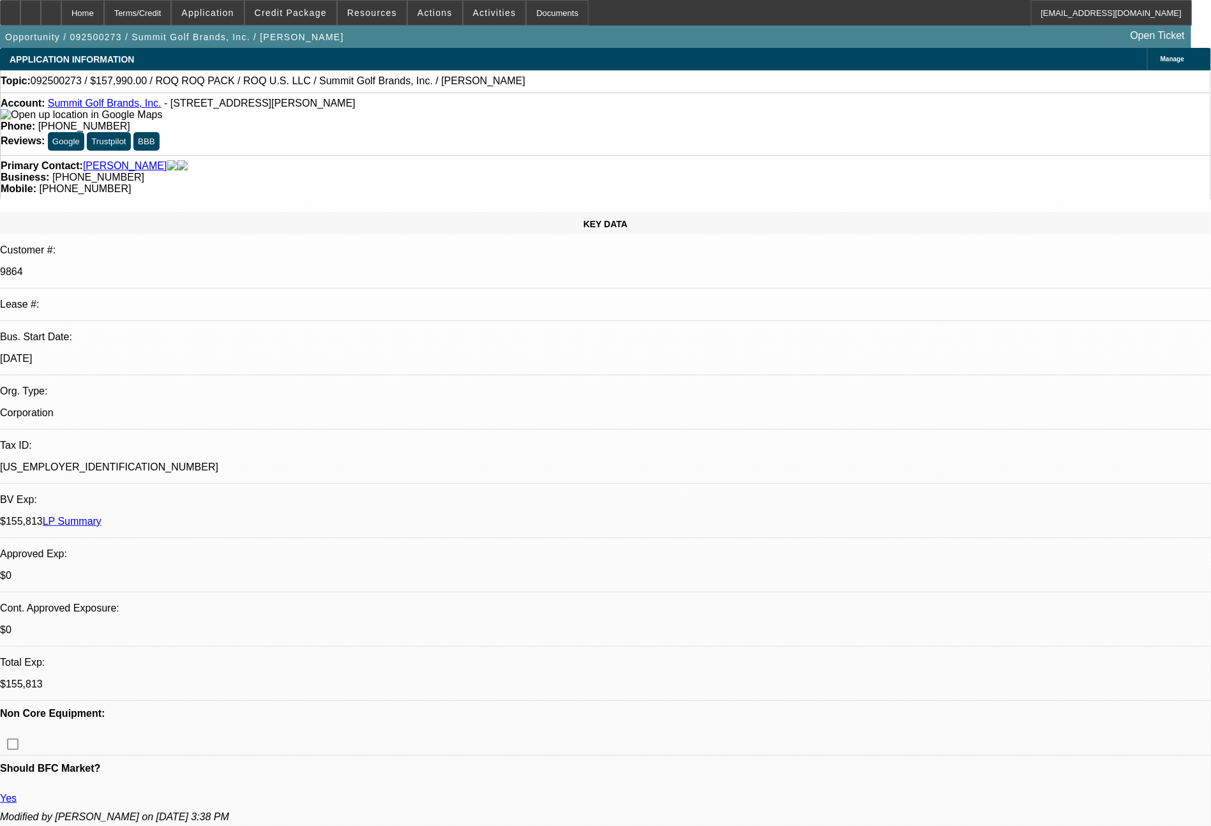
select select "2"
select select "0.1"
select select "4"
select select "0"
select select "2"
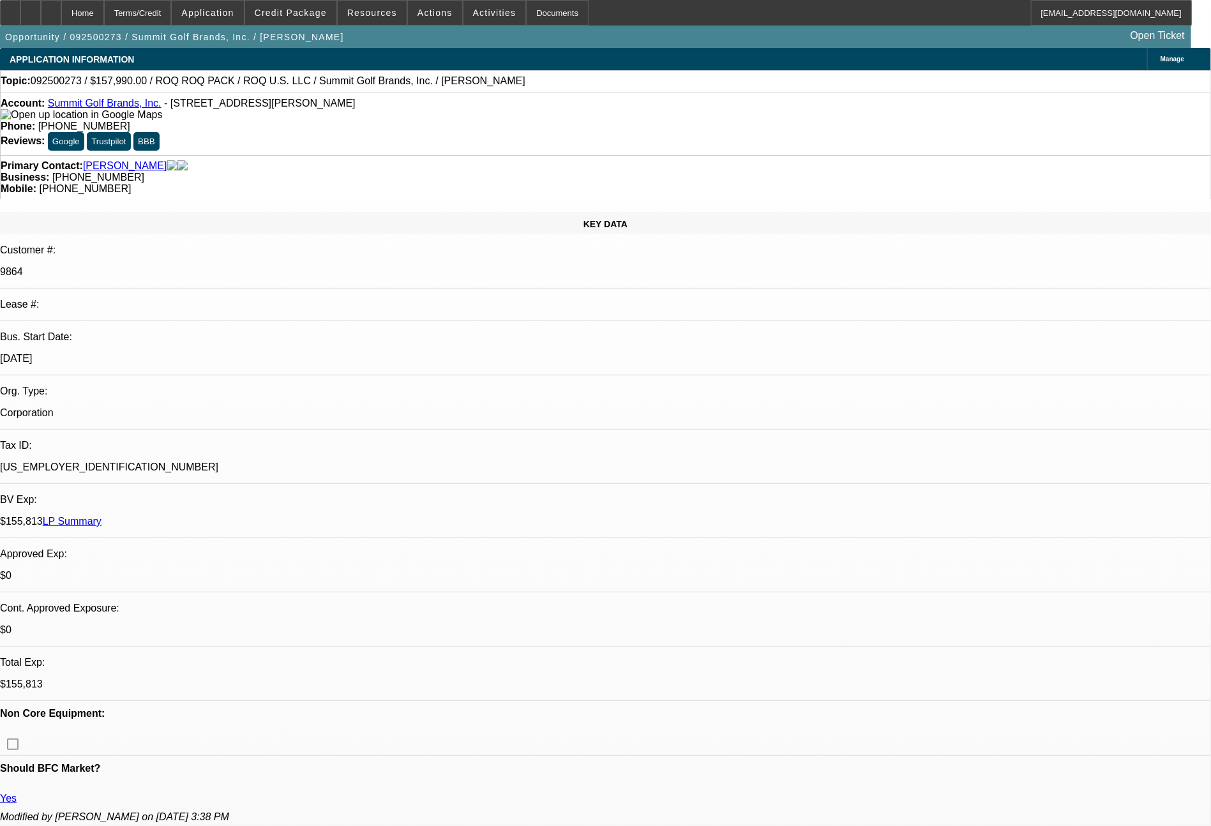
select select "2"
select select "0.1"
select select "4"
select select "0"
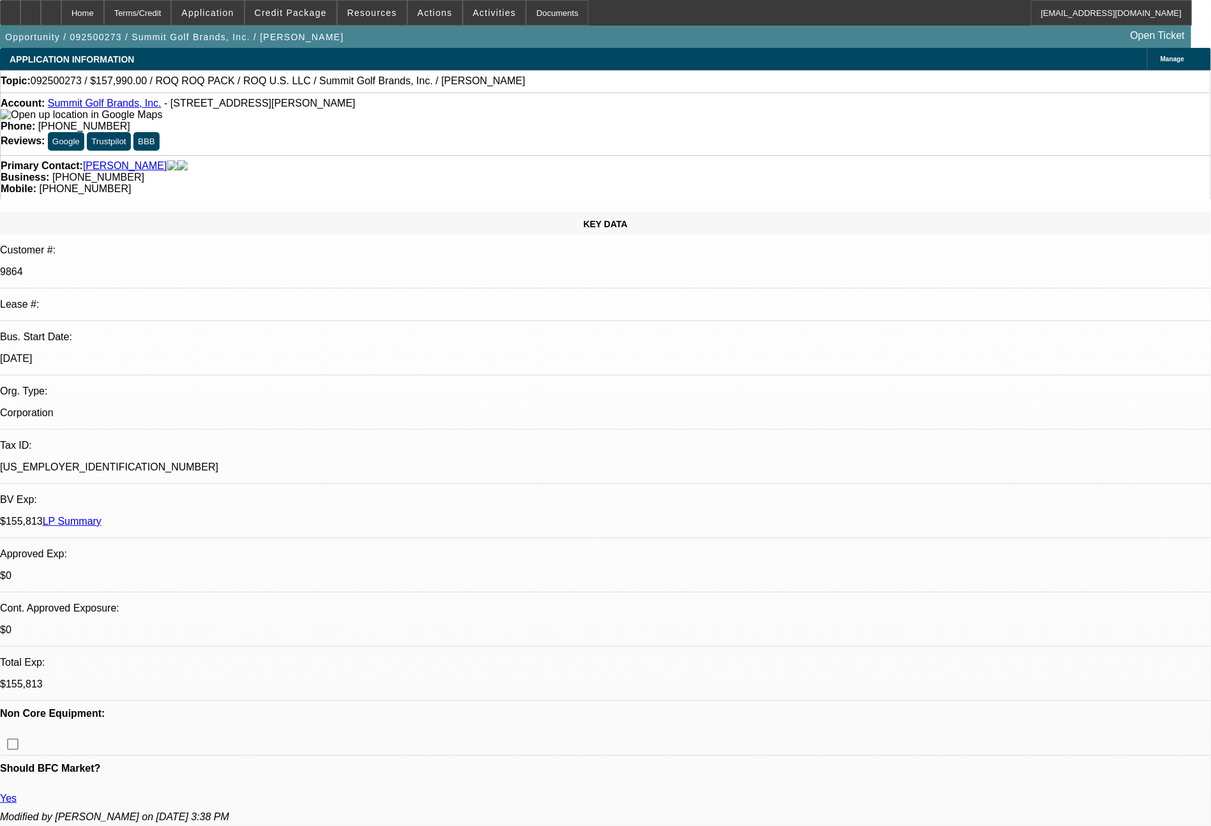
select select "0.1"
select select "4"
select select "0"
select select "2"
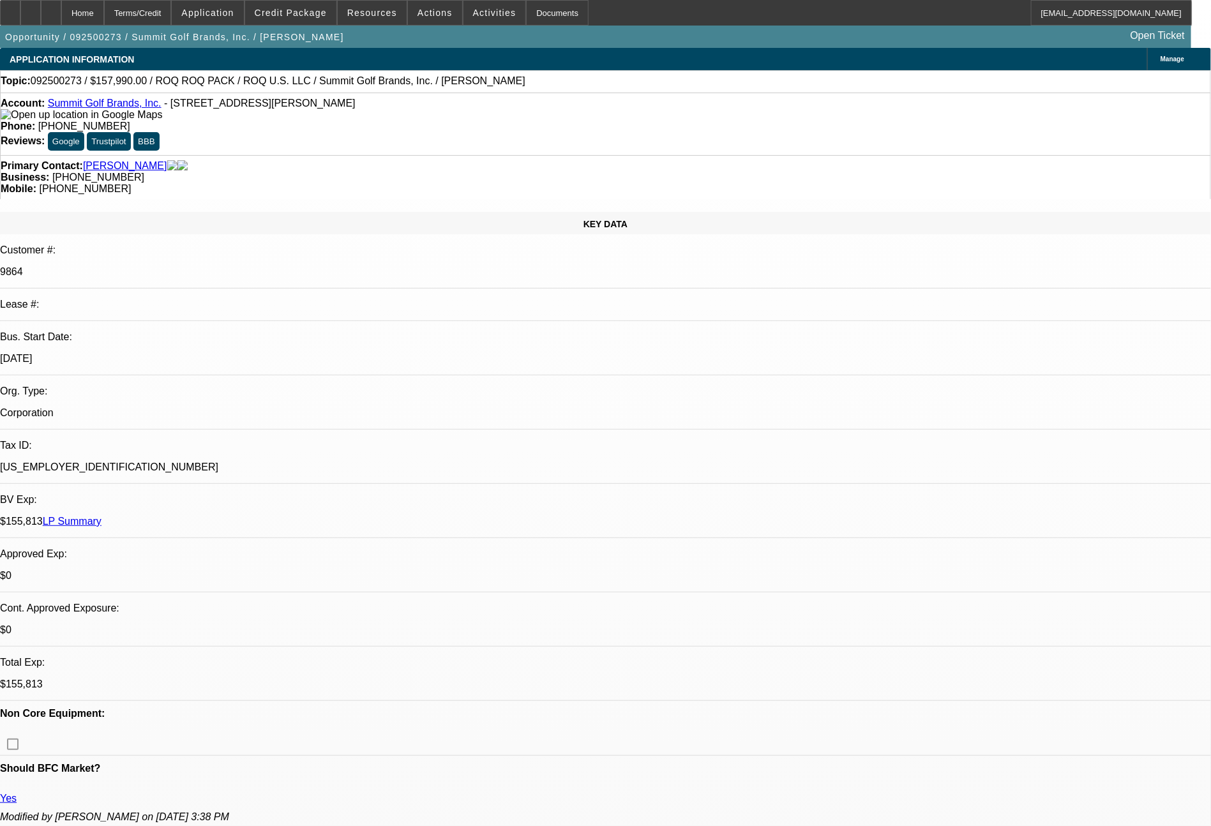
select select "0.1"
select select "4"
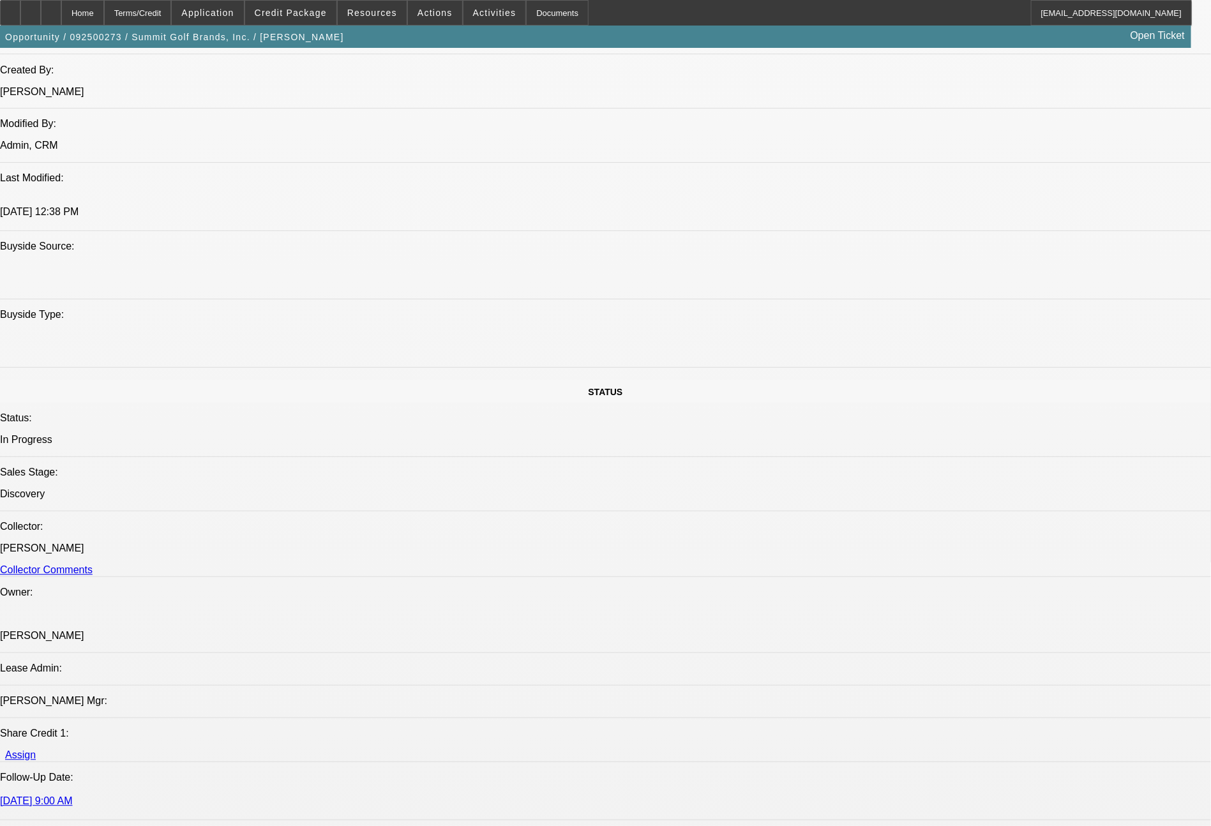
scroll to position [366, 0]
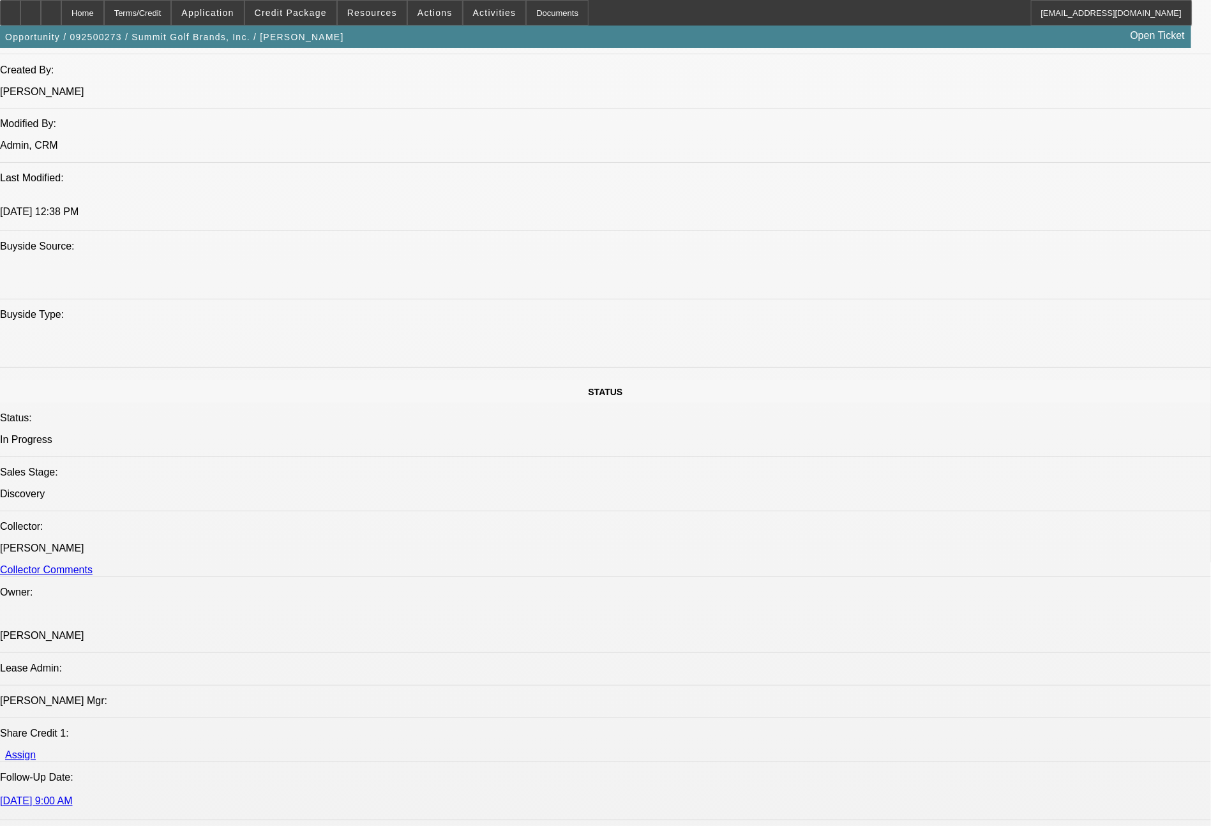
scroll to position [1812, 0]
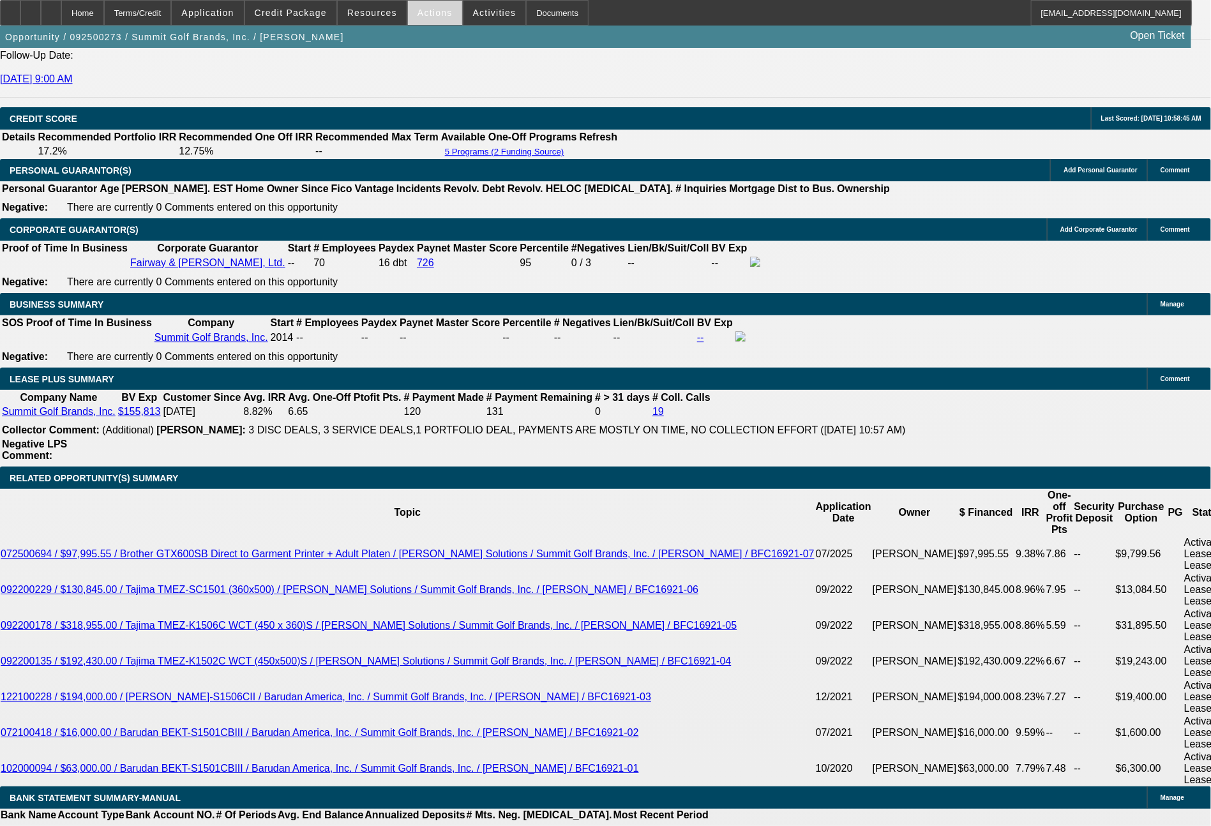
click at [431, 4] on span at bounding box center [435, 12] width 54 height 31
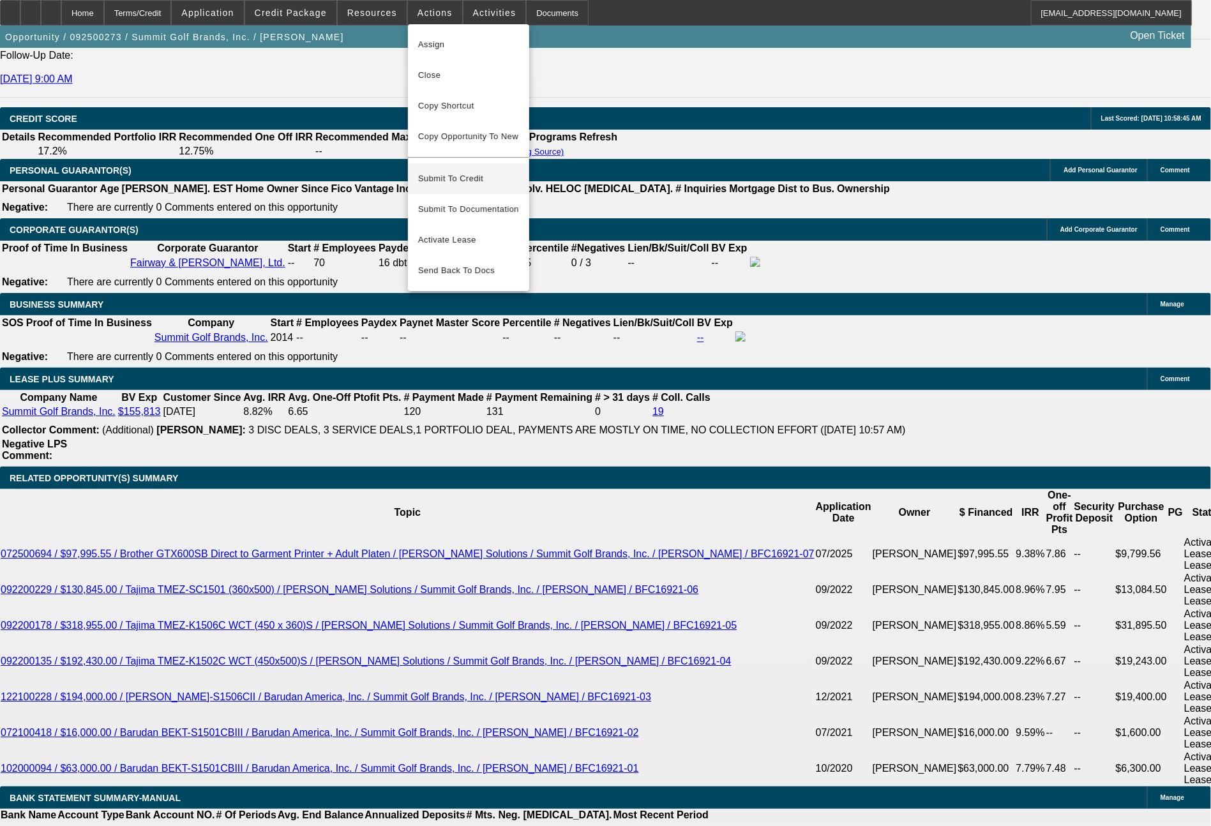
click at [458, 171] on span "Submit To Credit" at bounding box center [468, 178] width 101 height 15
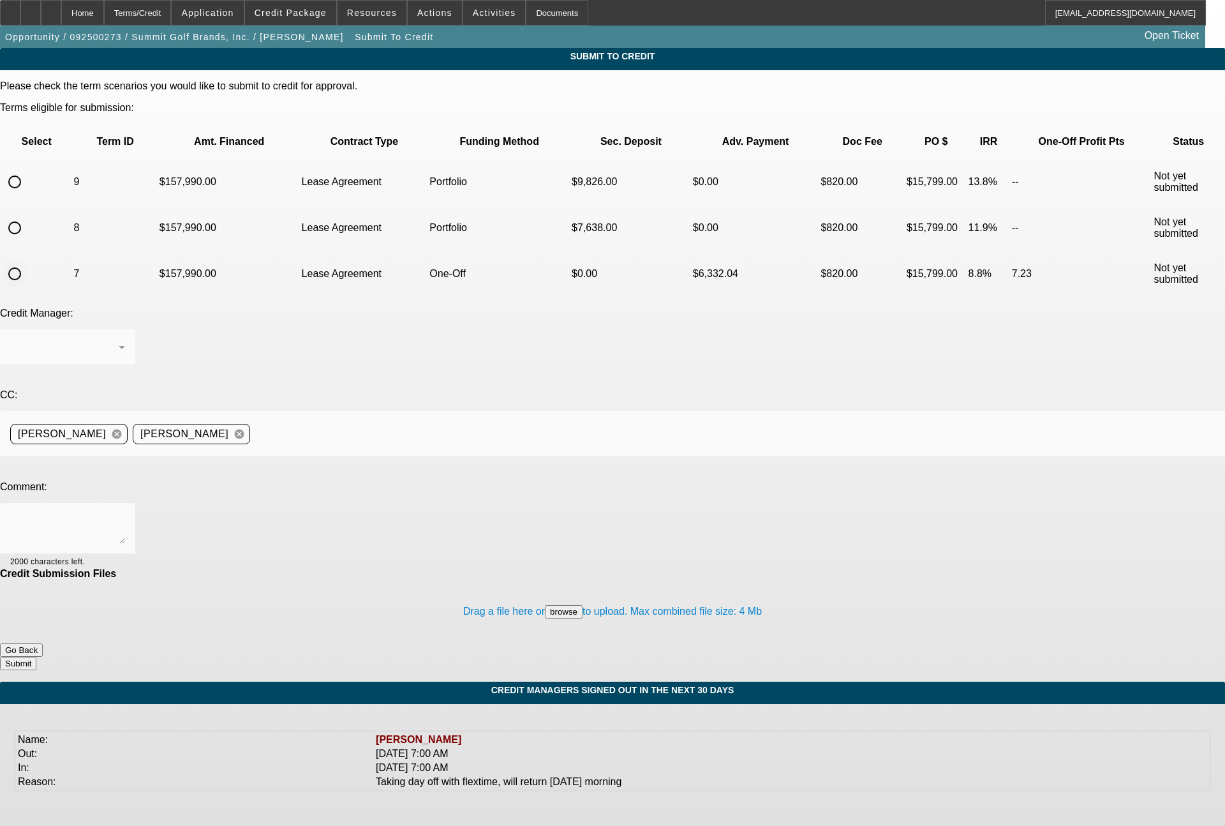
click at [27, 261] on input "radio" at bounding box center [15, 274] width 26 height 26
radio input "true"
click at [125, 503] on div at bounding box center [67, 528] width 115 height 51
paste textarea "6x past lessee of ours with a solid pay history, and just as we have done for t…"
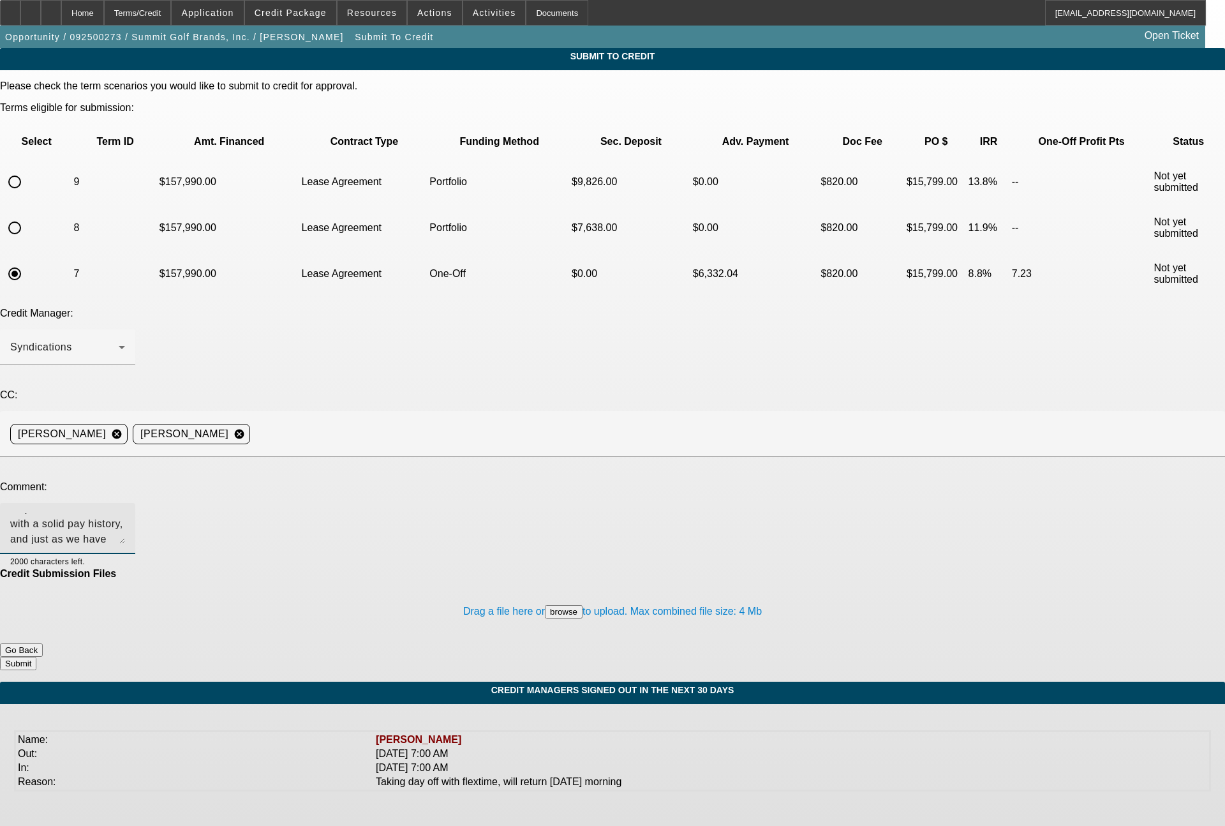
click at [125, 513] on textarea "6x past lessee of ours with a solid pay history, and just as we have done for t…" at bounding box center [67, 528] width 115 height 31
click at [125, 513] on textarea "7x past lessee of ours with a solid pay history, and just as we have done for t…" at bounding box center [67, 528] width 115 height 31
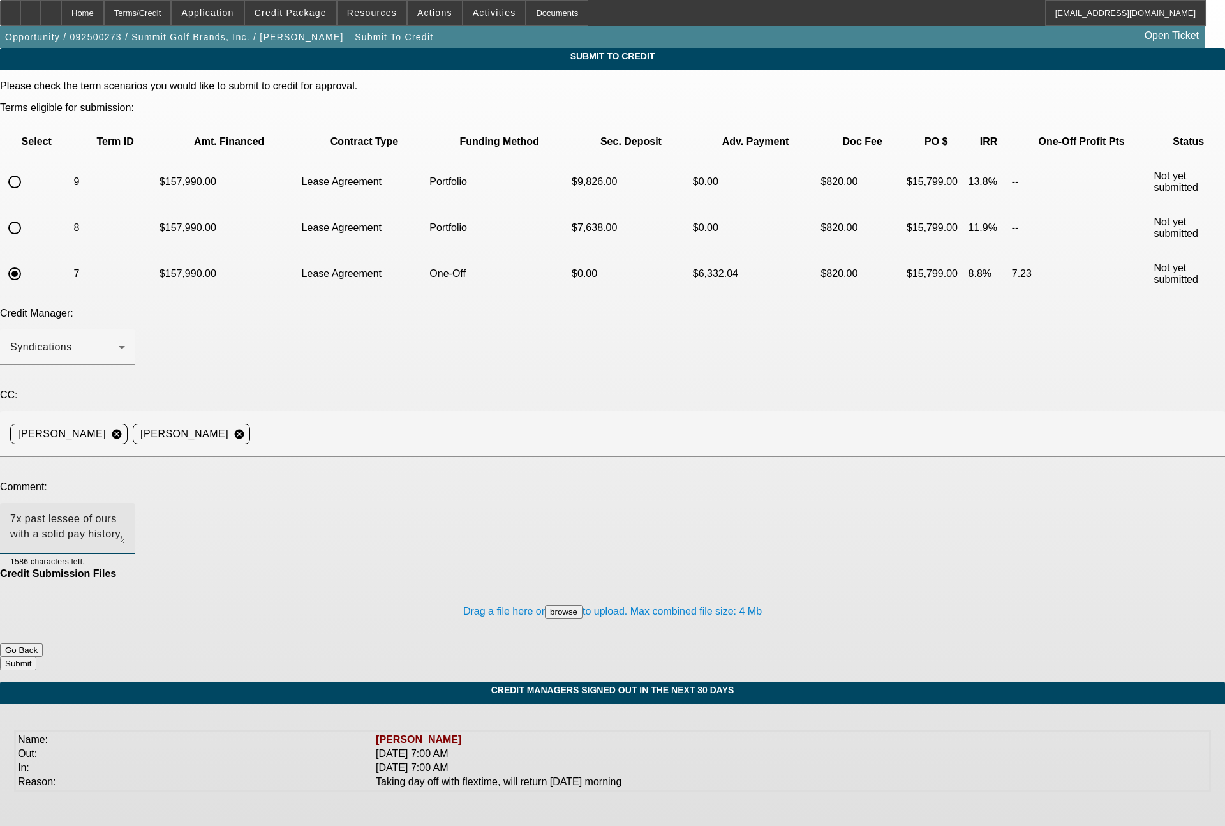
click at [125, 513] on textarea "7x past lessee of ours with a solid pay history, and just as we have done for t…" at bounding box center [67, 528] width 115 height 31
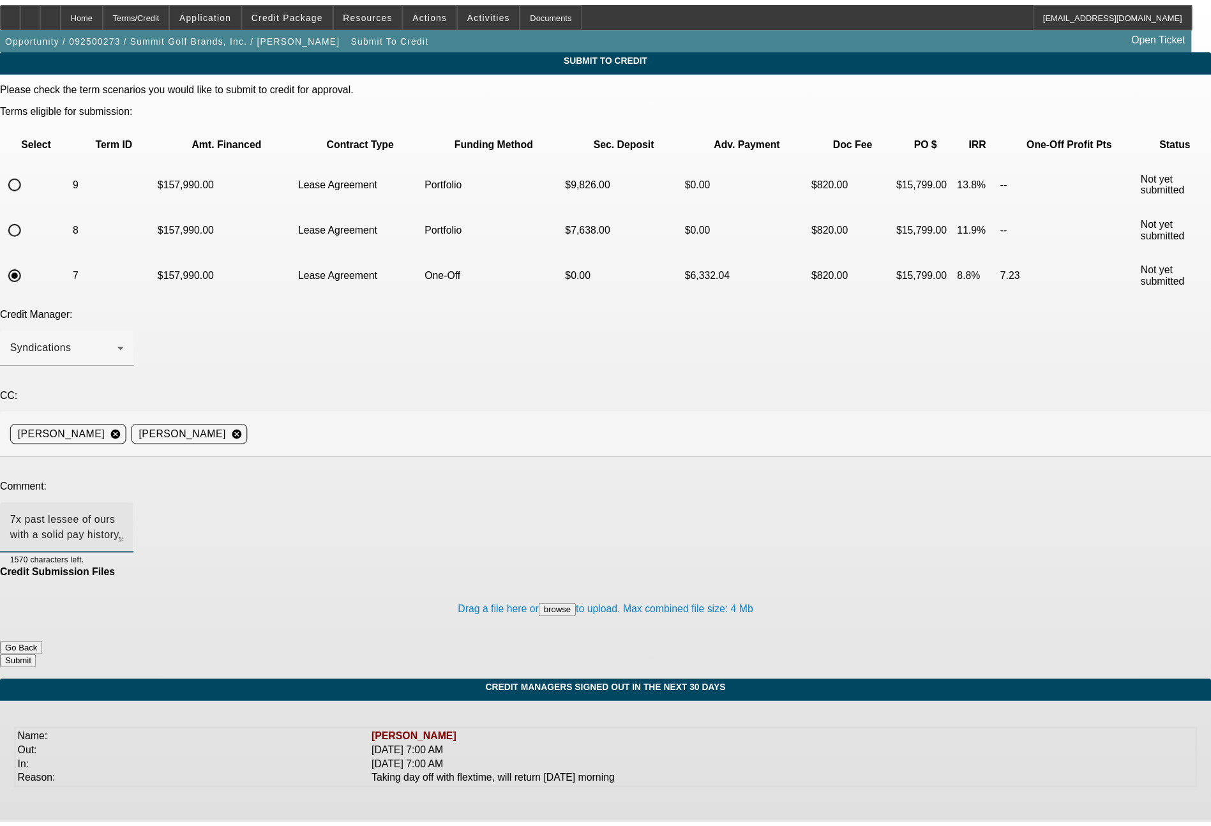
scroll to position [12, 0]
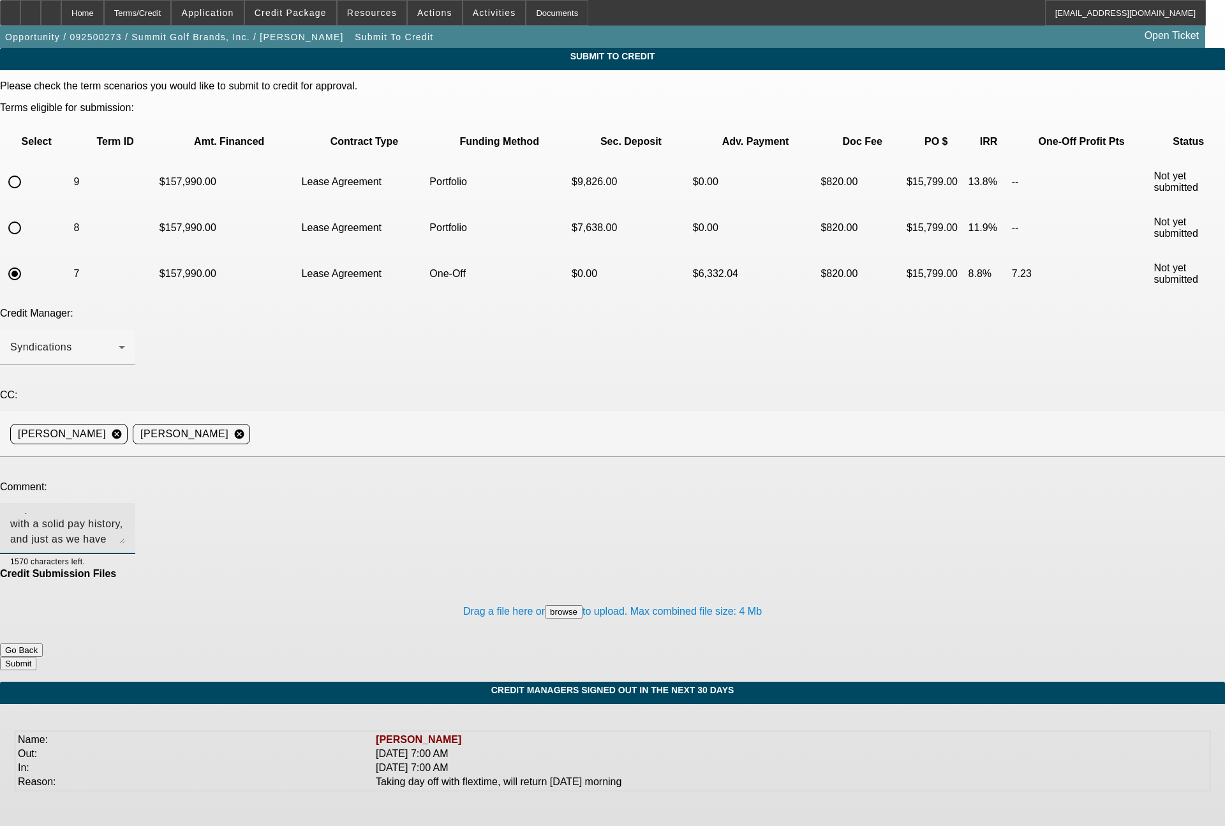
click at [125, 513] on textarea "7x past lessee of ours with a solid pay history, and just as we have done for t…" at bounding box center [67, 528] width 115 height 31
type textarea "7x past lessee of ours with a solid pay history, and just as we have done for t…"
click at [36, 657] on button "Submit" at bounding box center [18, 663] width 36 height 13
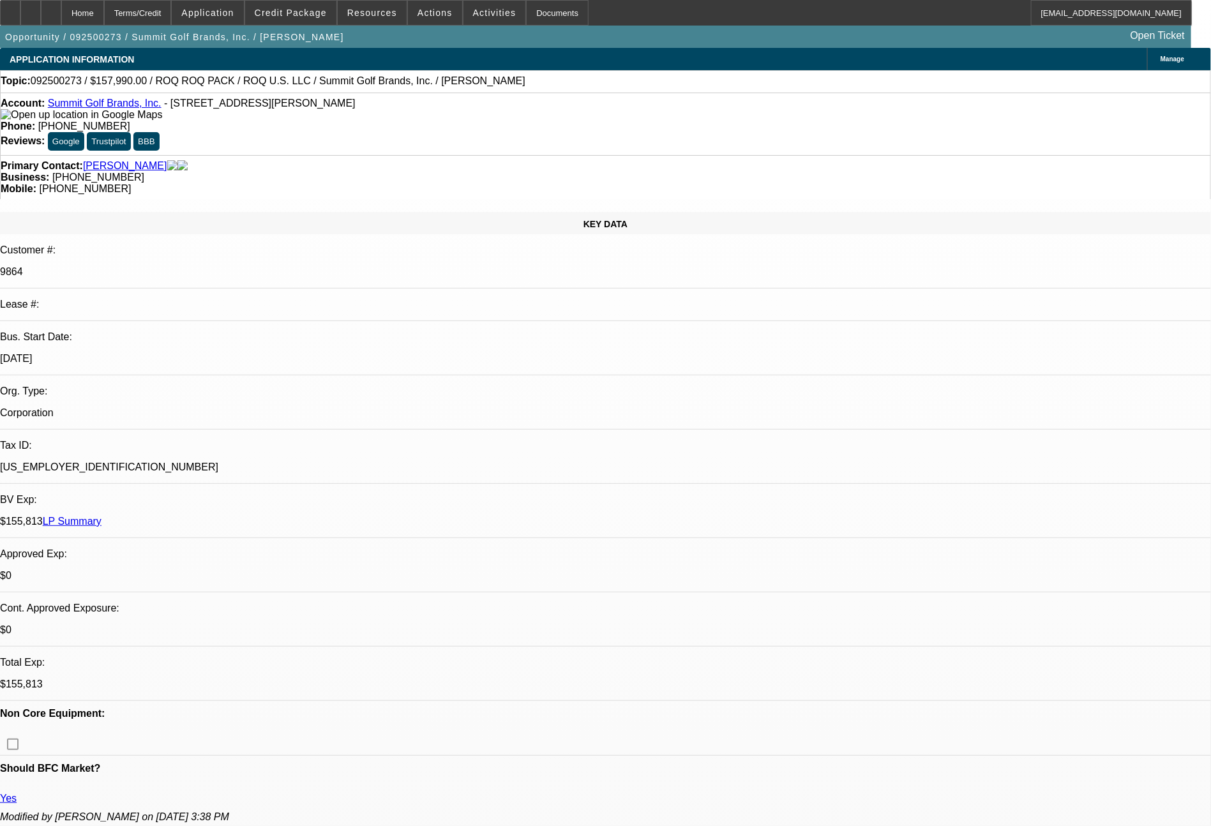
select select "0"
select select "2"
select select "0.1"
select select "4"
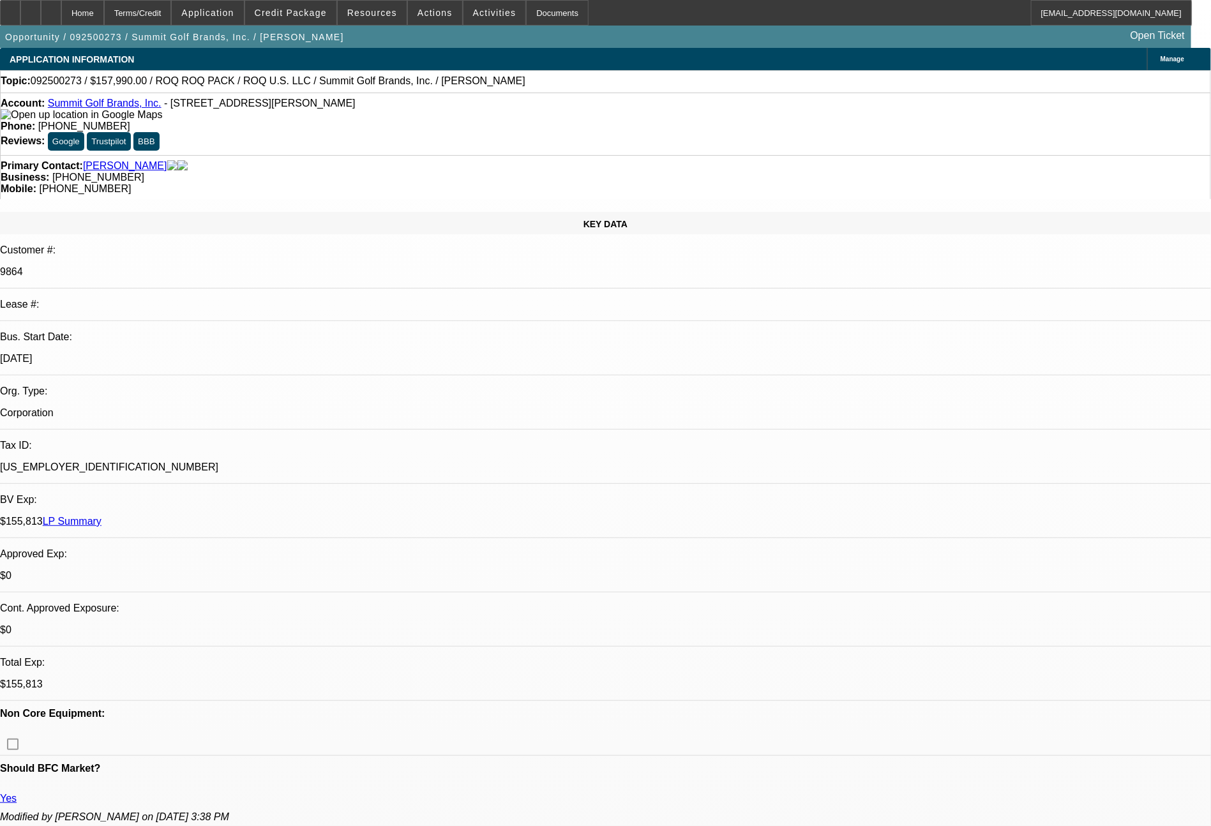
select select "0"
select select "2"
select select "0.1"
select select "4"
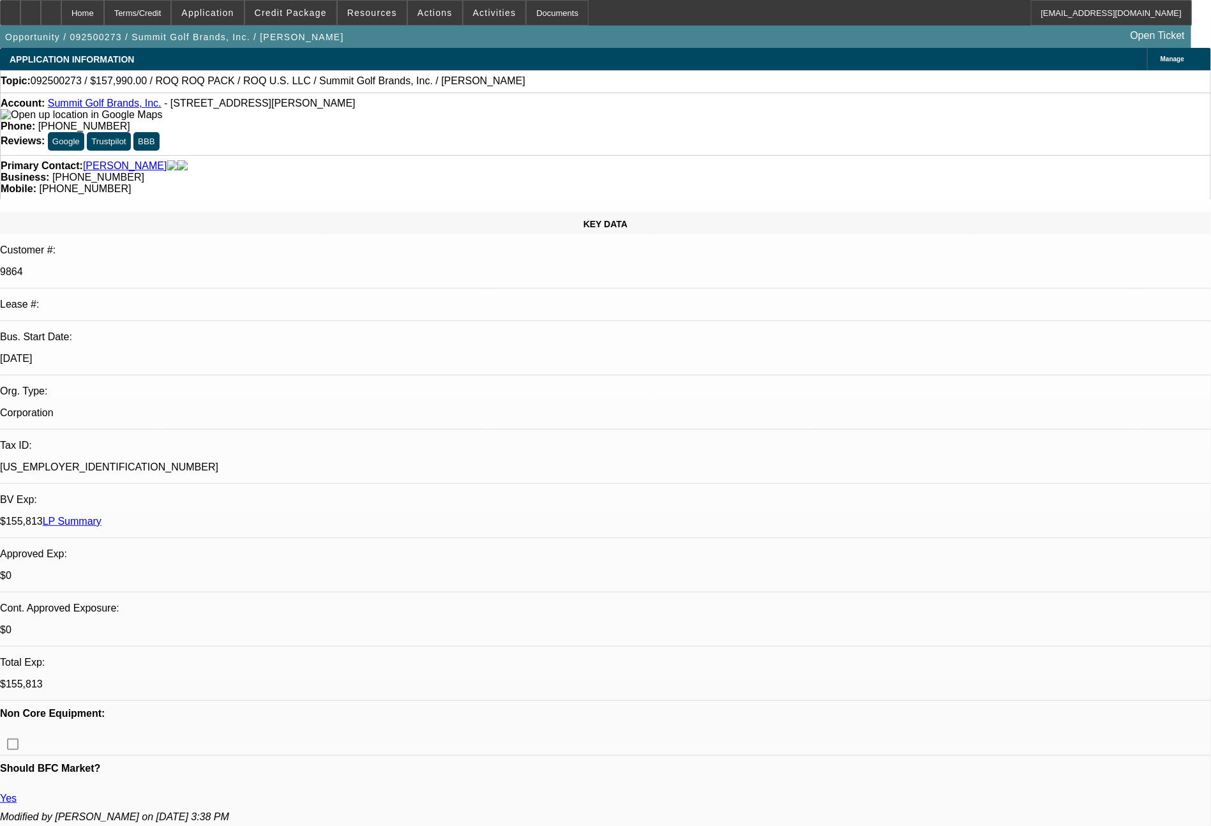
select select "0"
select select "0.1"
select select "4"
select select "0"
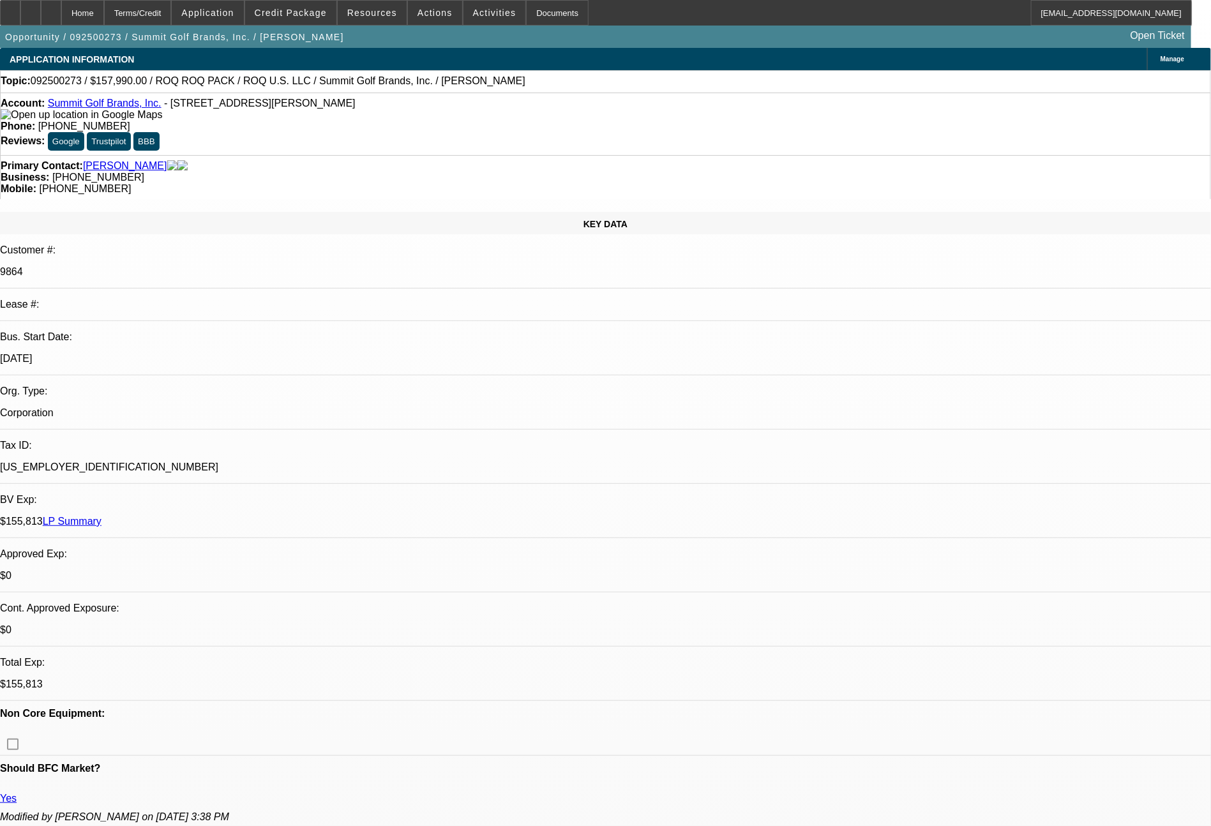
select select "2"
select select "0.1"
select select "4"
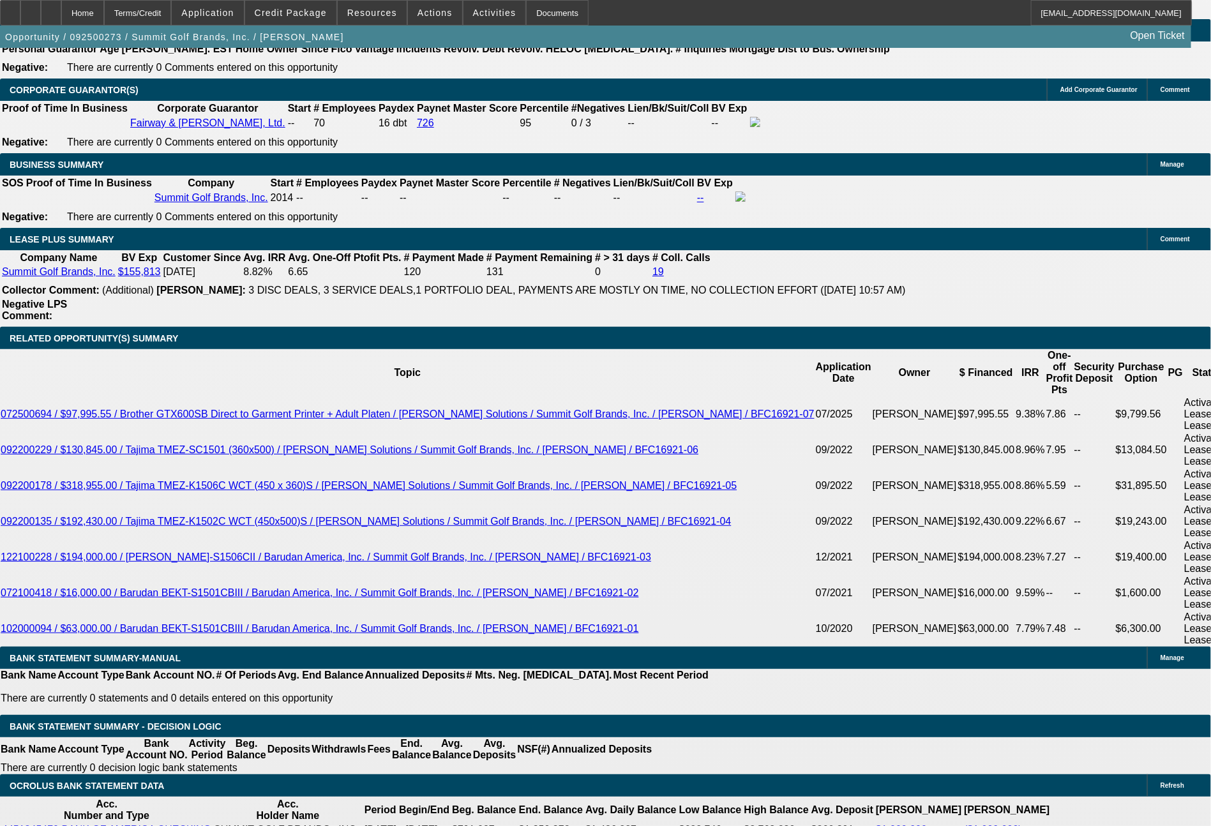
scroll to position [1991, 0]
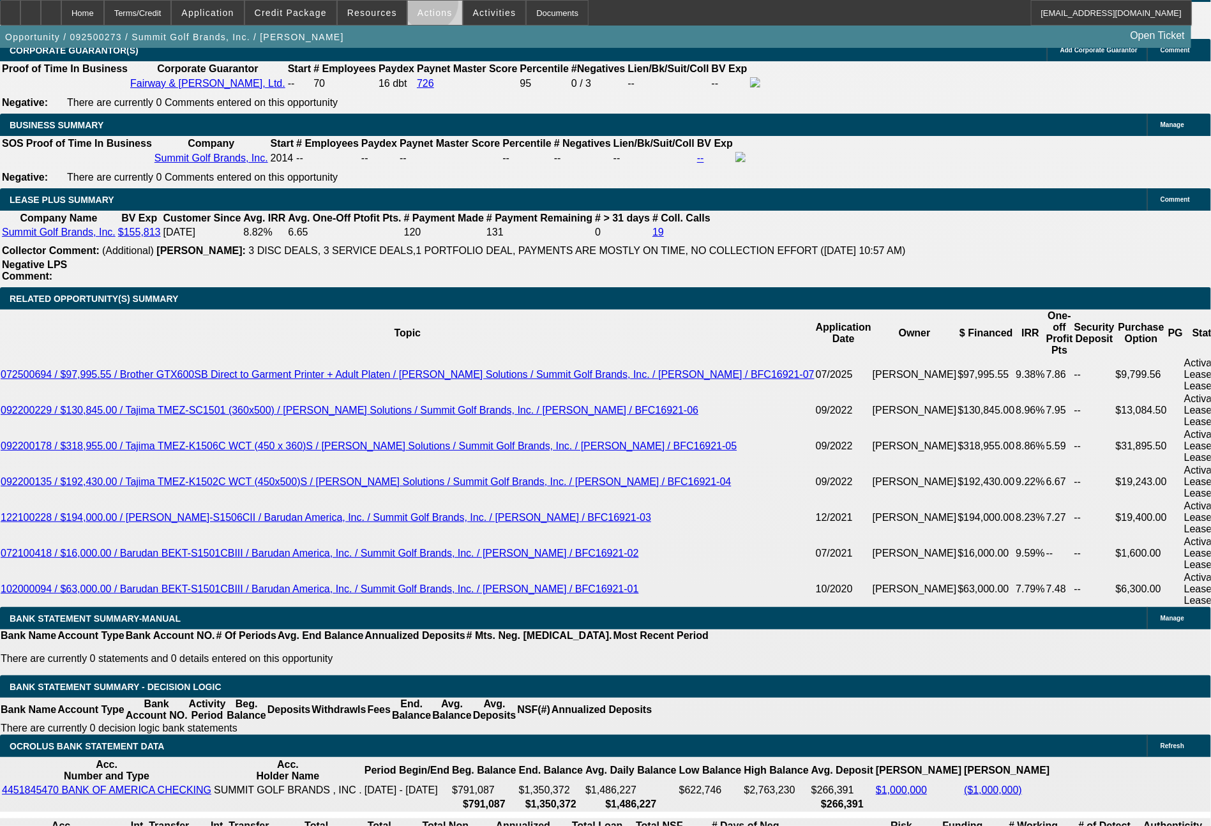
click at [430, 6] on span at bounding box center [435, 12] width 54 height 31
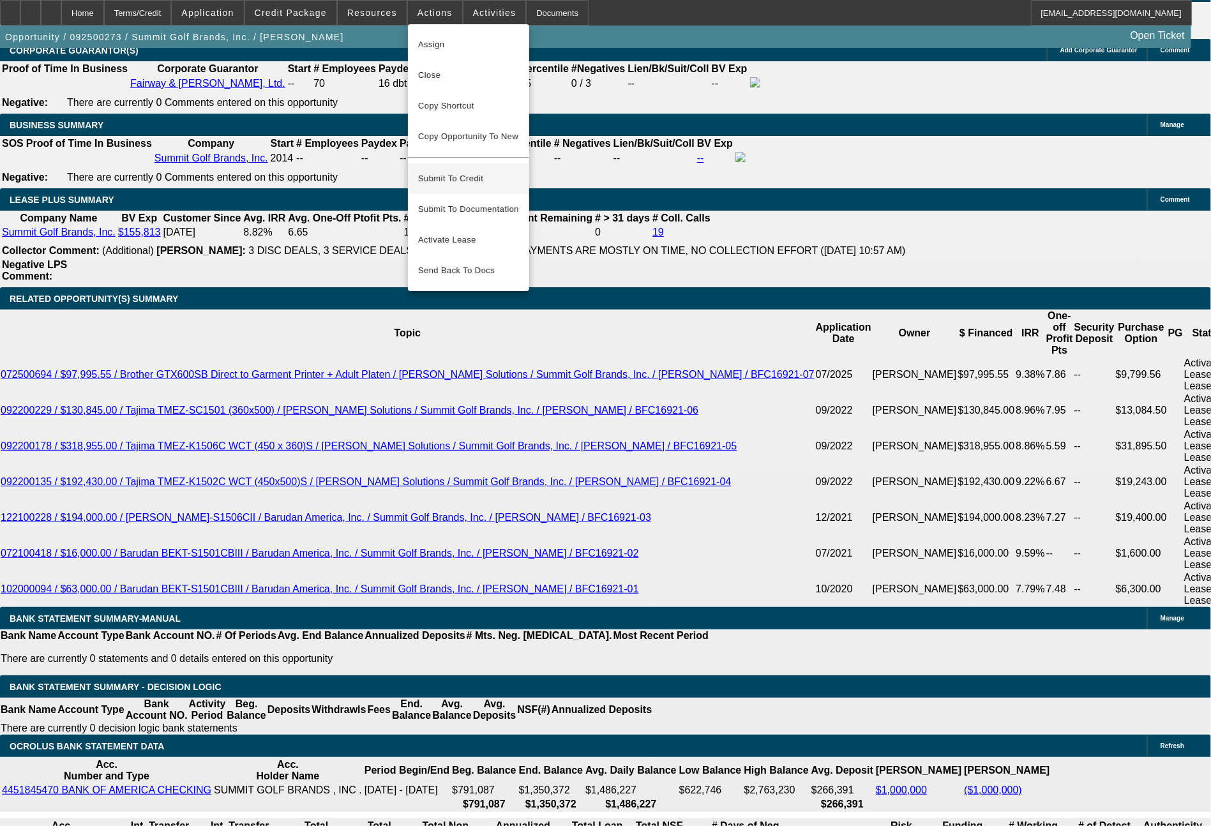
click at [465, 171] on span "Submit To Credit" at bounding box center [468, 178] width 101 height 15
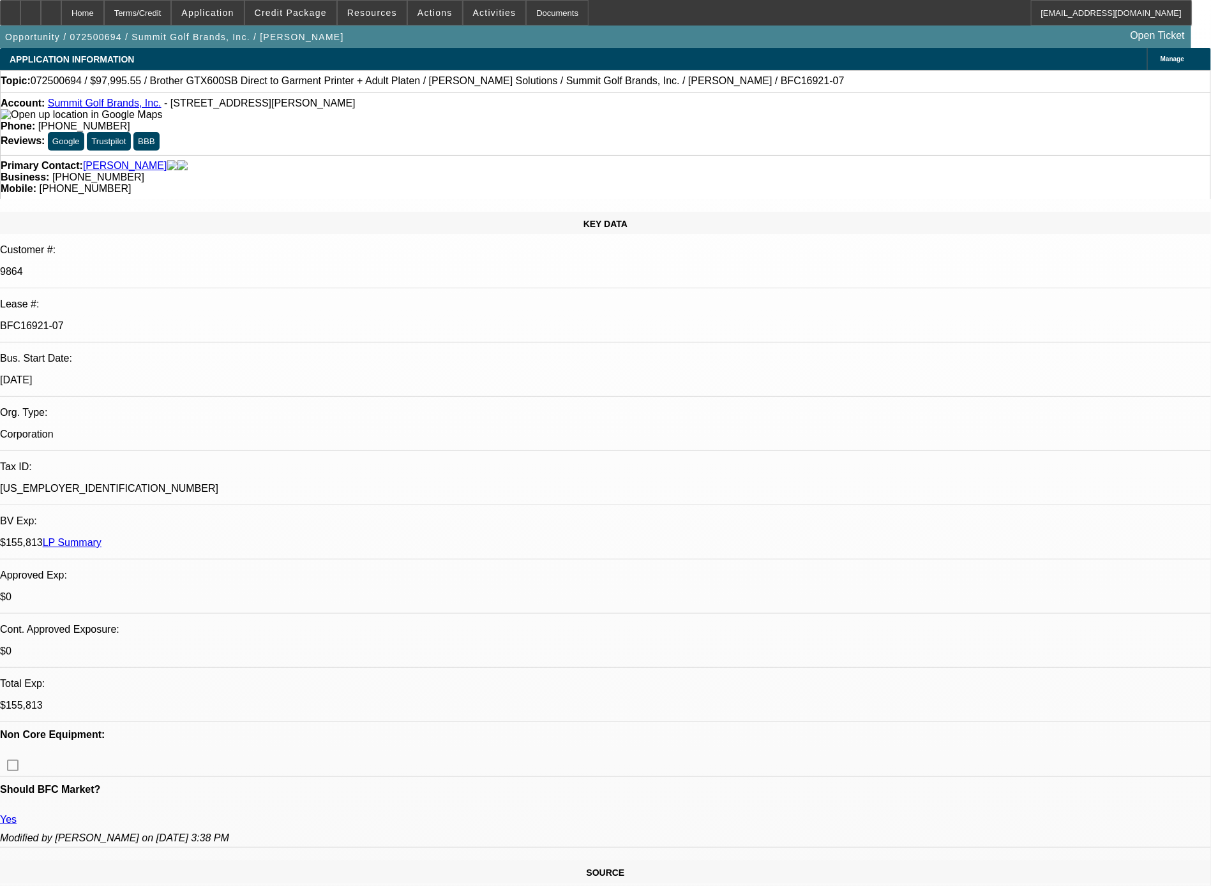
select select "0"
select select "0.1"
select select "4"
select select "0"
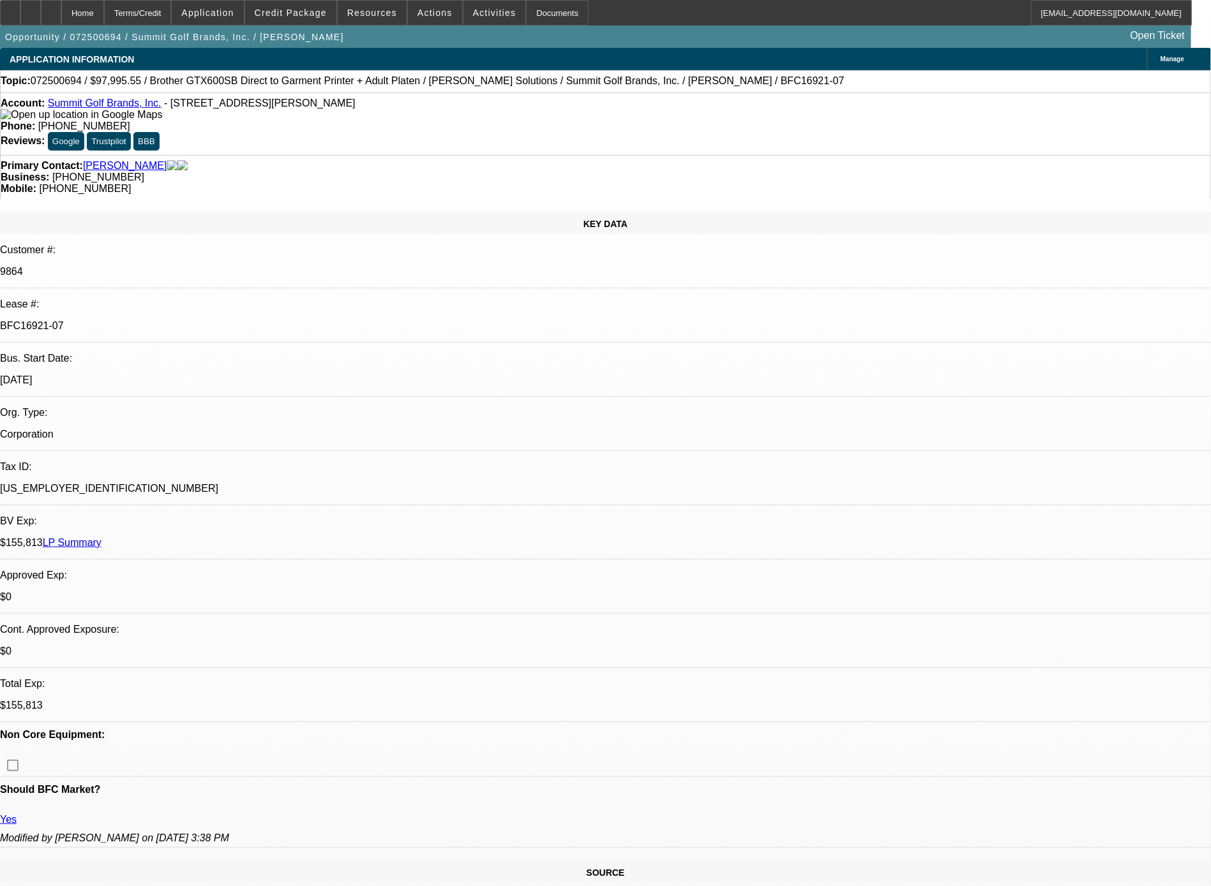
select select "0"
select select "0.1"
select select "4"
select select "0"
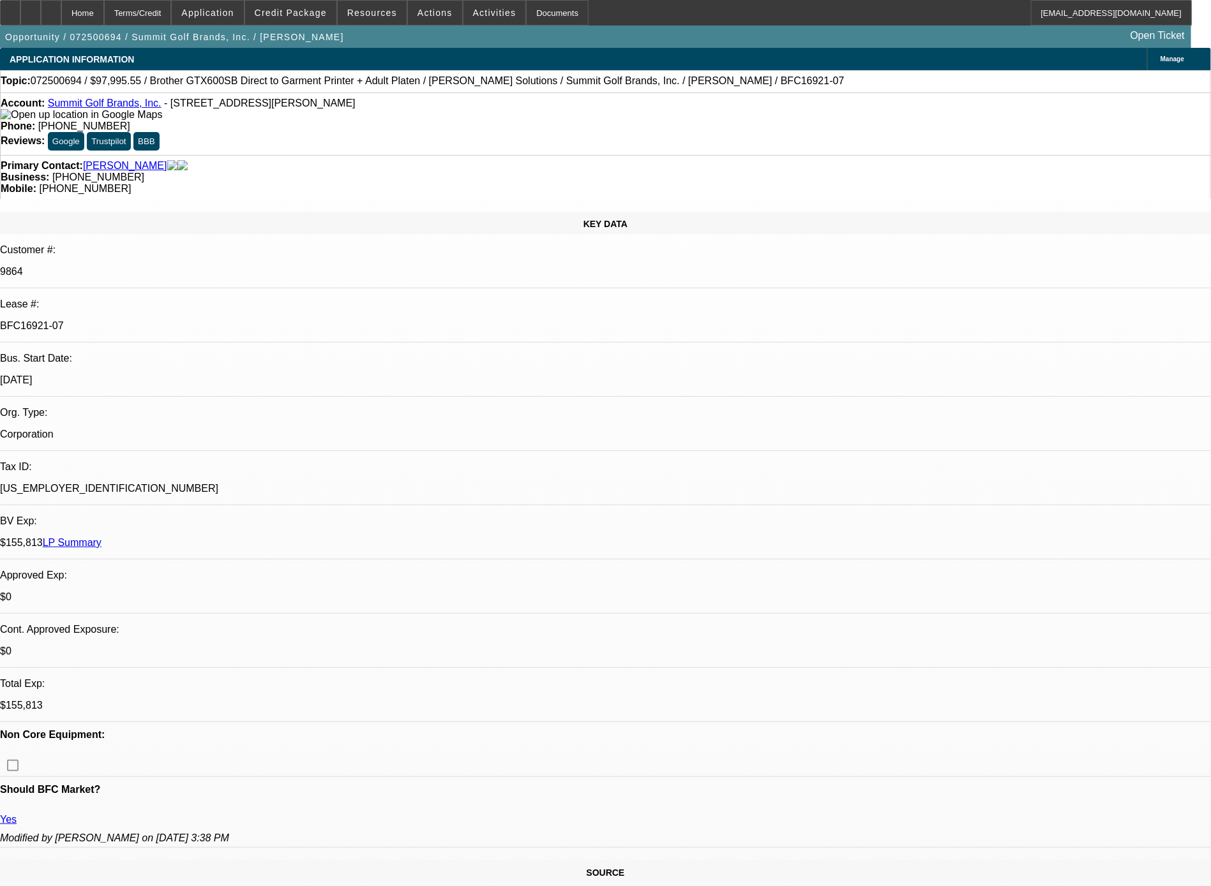
select select "0.1"
select select "4"
select select "0"
select select "0.1"
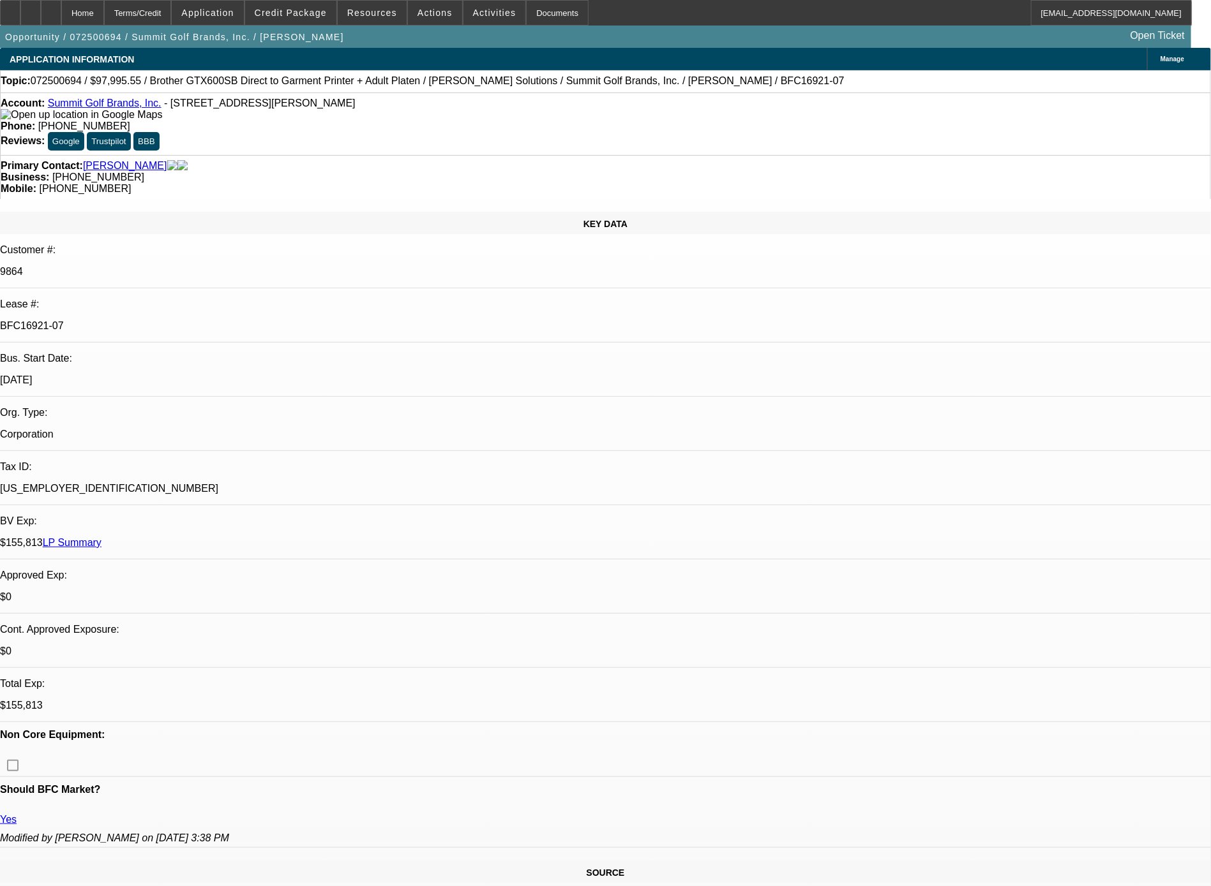
select select "4"
drag, startPoint x: 887, startPoint y: 484, endPoint x: 819, endPoint y: 420, distance: 93.4
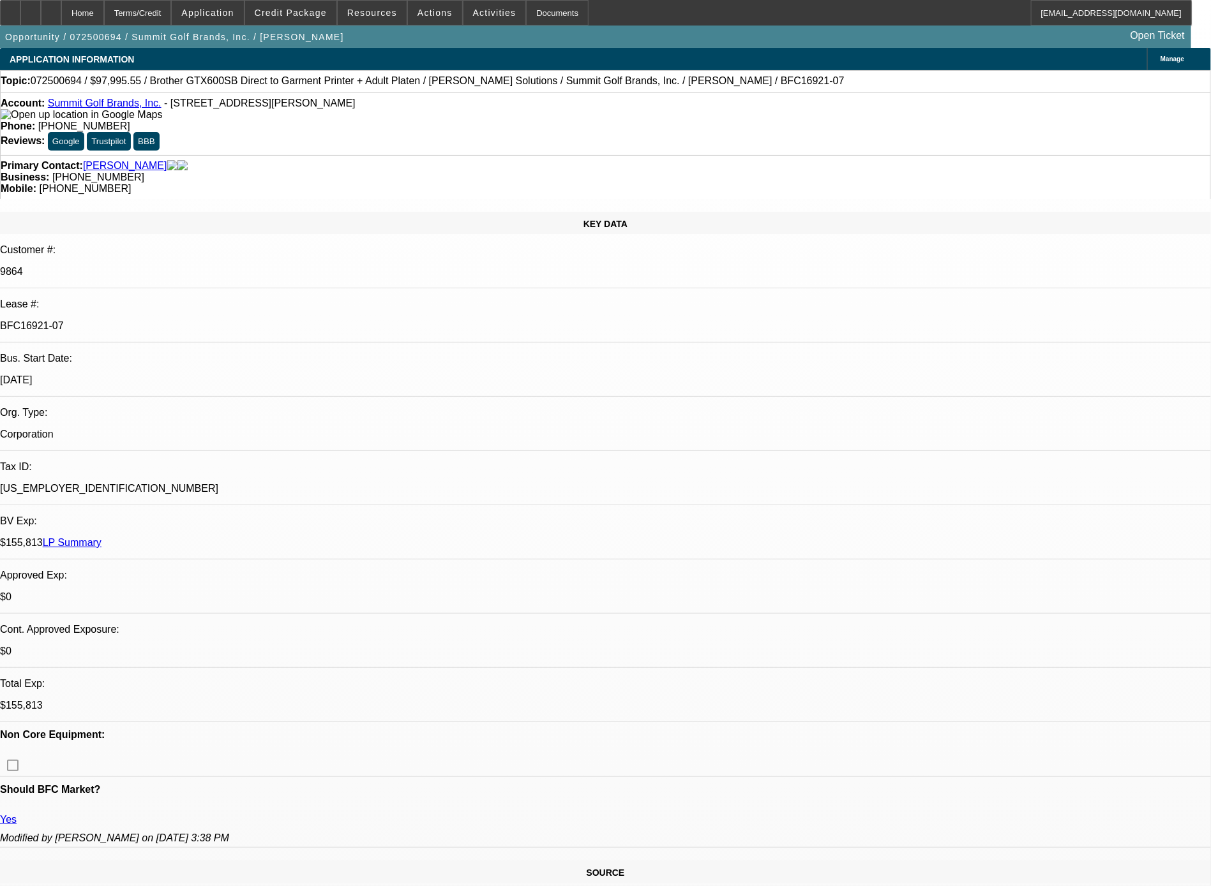
copy div "6x past lessee of ours with a solid pay history, and just as we have done for t…"
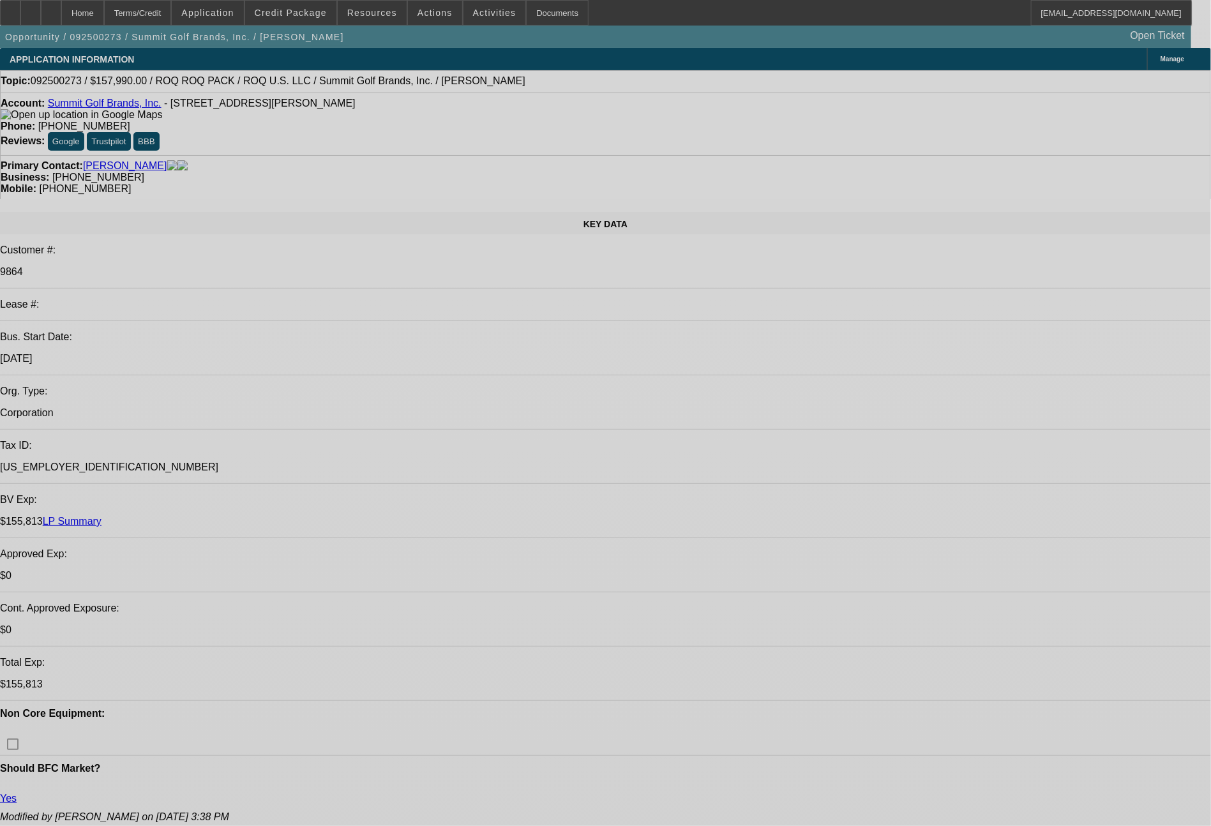
select select "0"
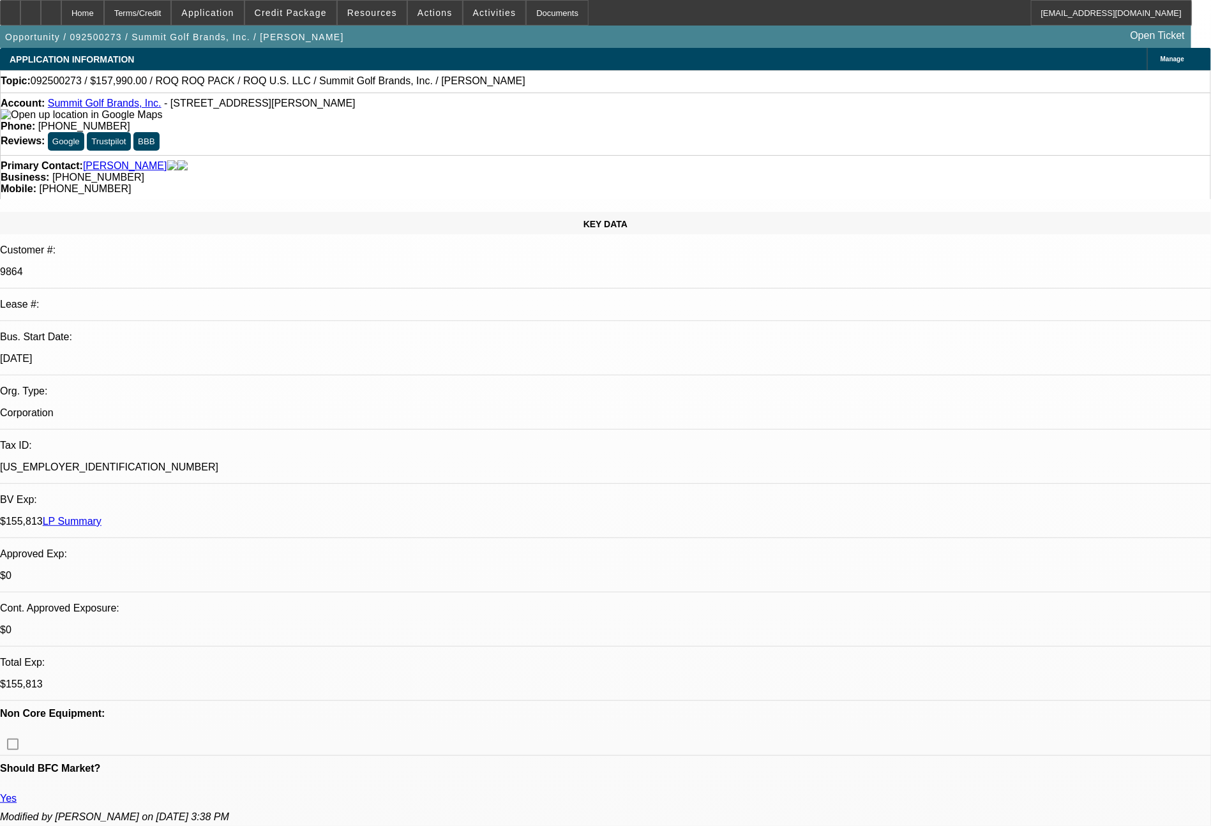
select select "2"
select select "0.1"
select select "4"
select select "0"
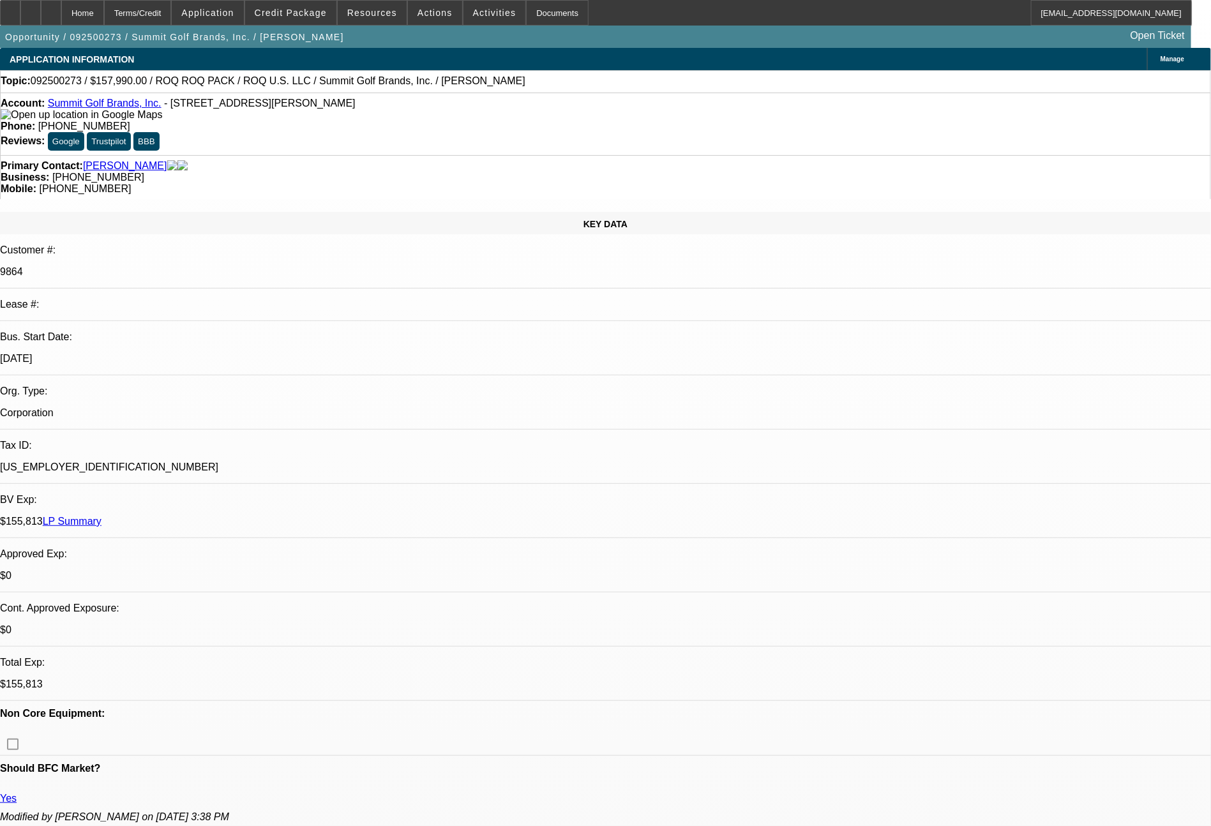
select select "2"
select select "0.1"
select select "4"
select select "0"
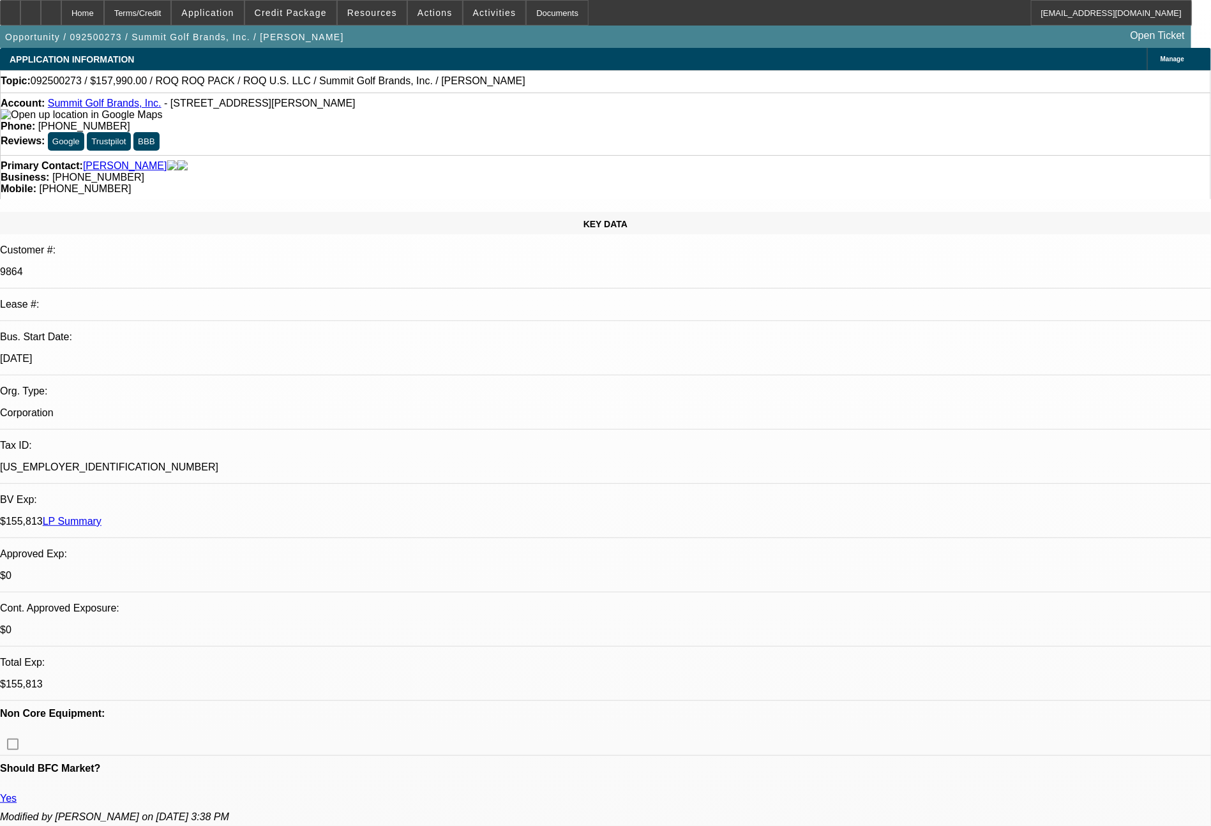
select select "0"
select select "0.1"
select select "4"
select select "0"
select select "2"
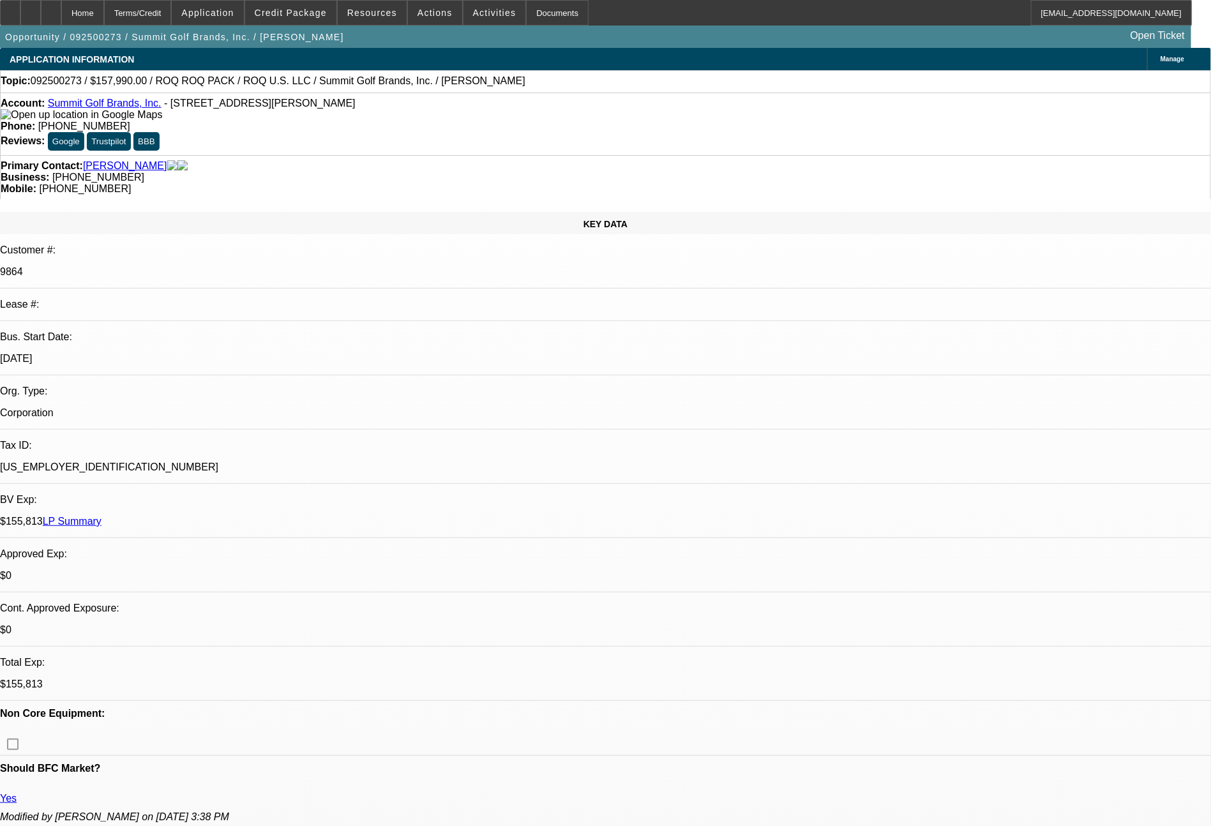
select select "2"
select select "0.1"
select select "4"
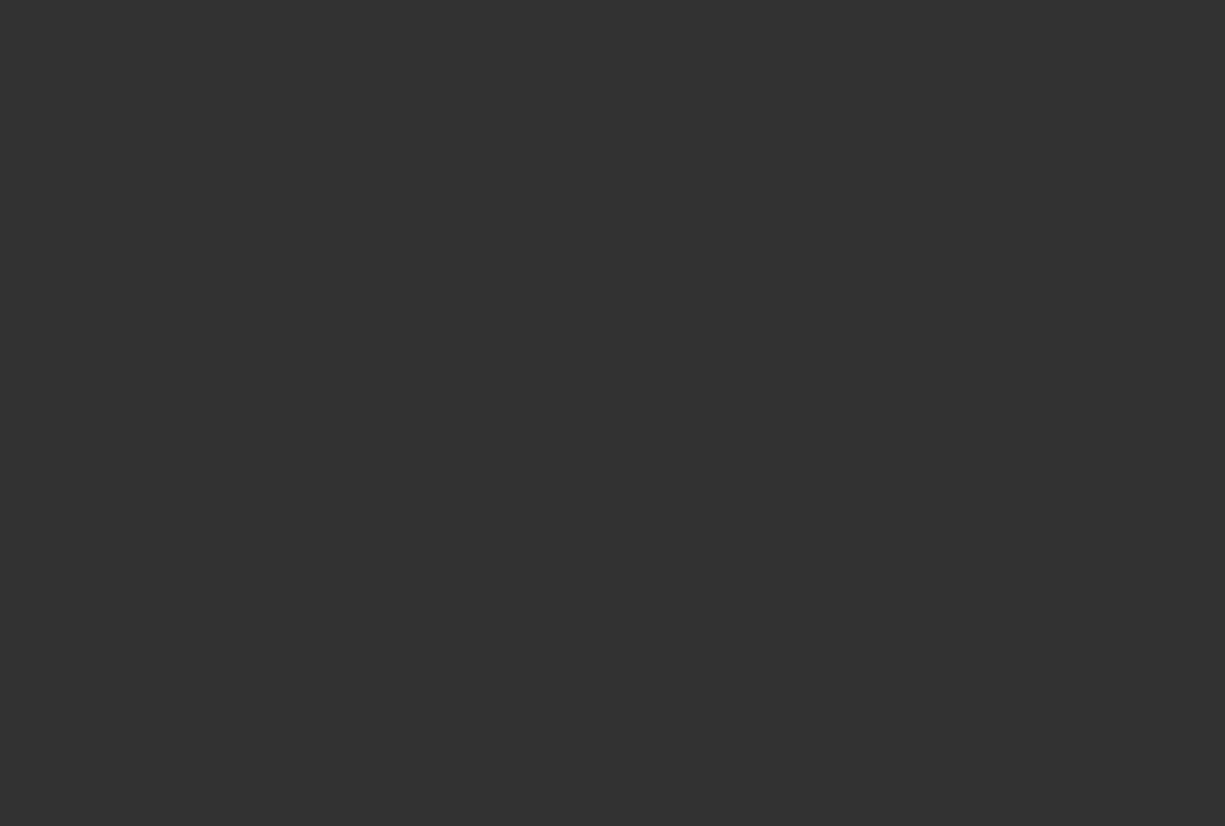
select select "0"
select select "2"
select select "0.1"
select select "4"
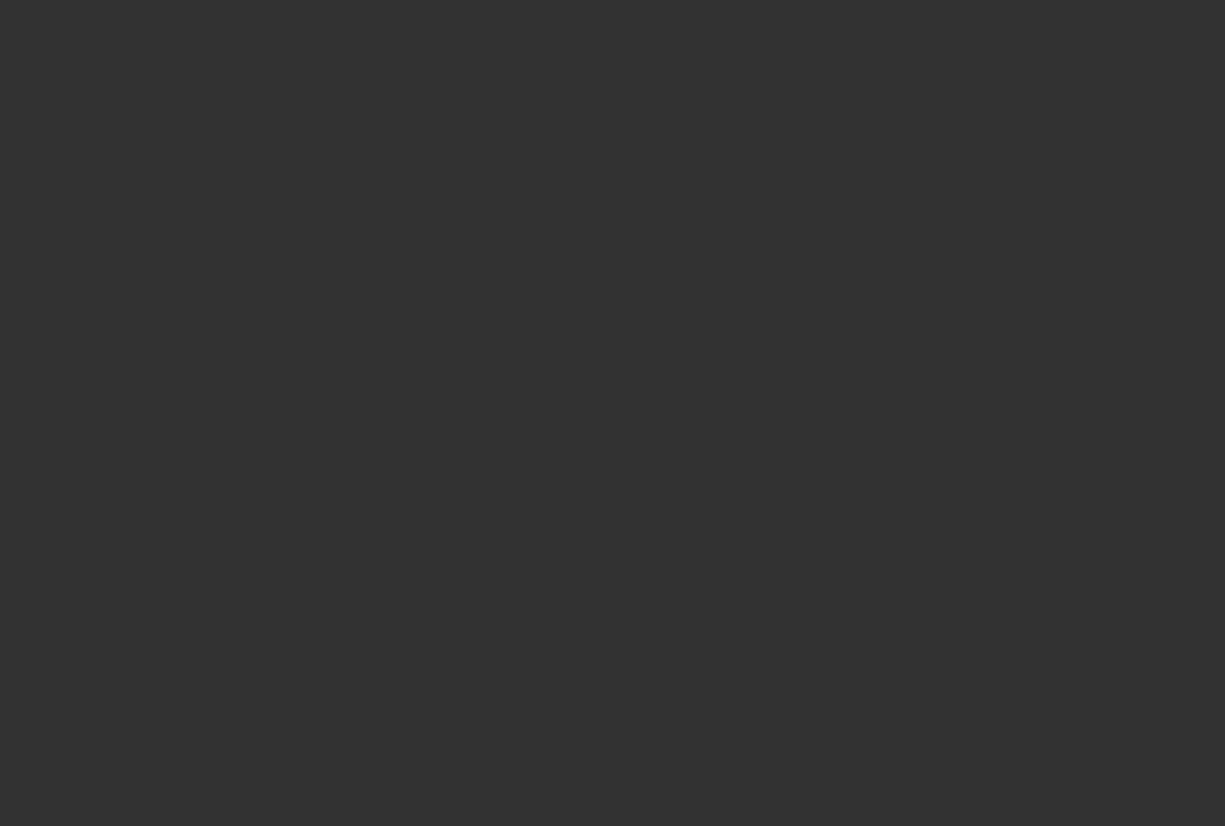
select select "0"
select select "2"
select select "0.1"
select select "4"
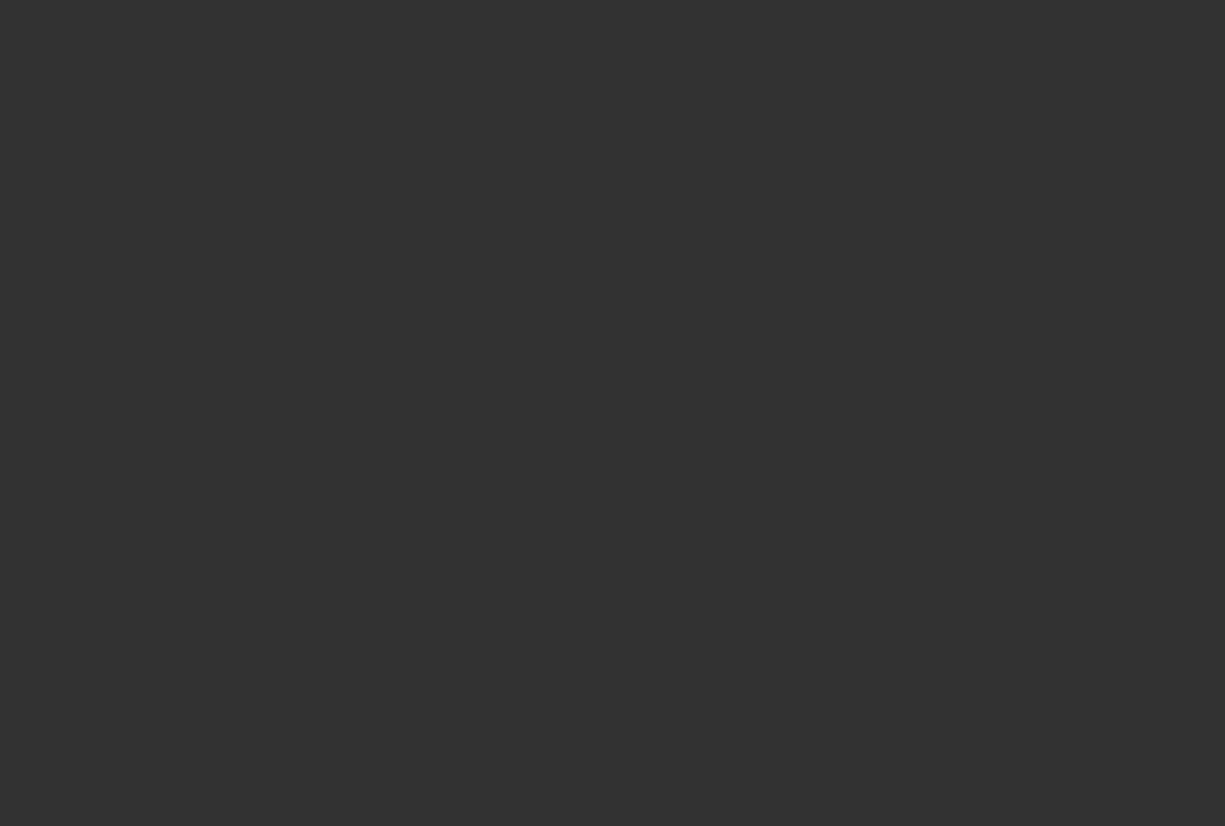
select select "0"
select select "0.1"
select select "4"
select select "0"
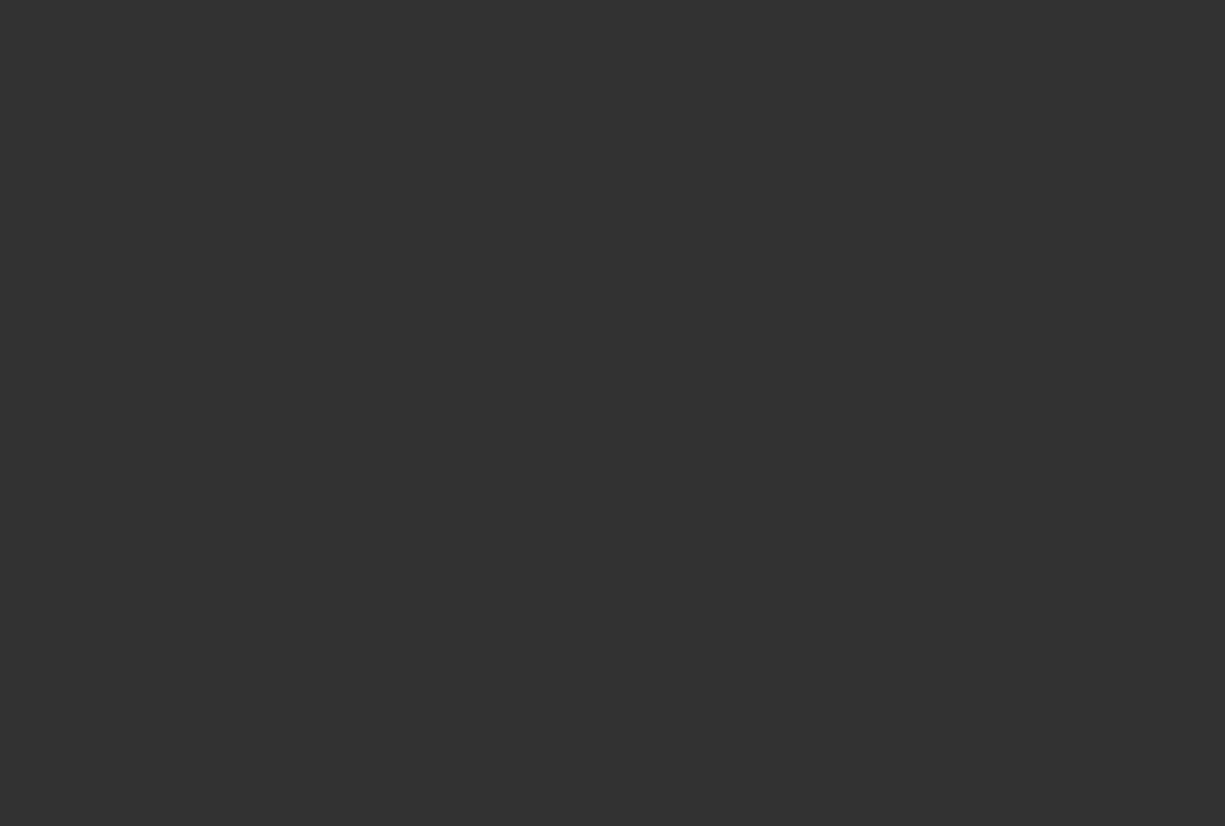
select select "2"
select select "0.1"
select select "4"
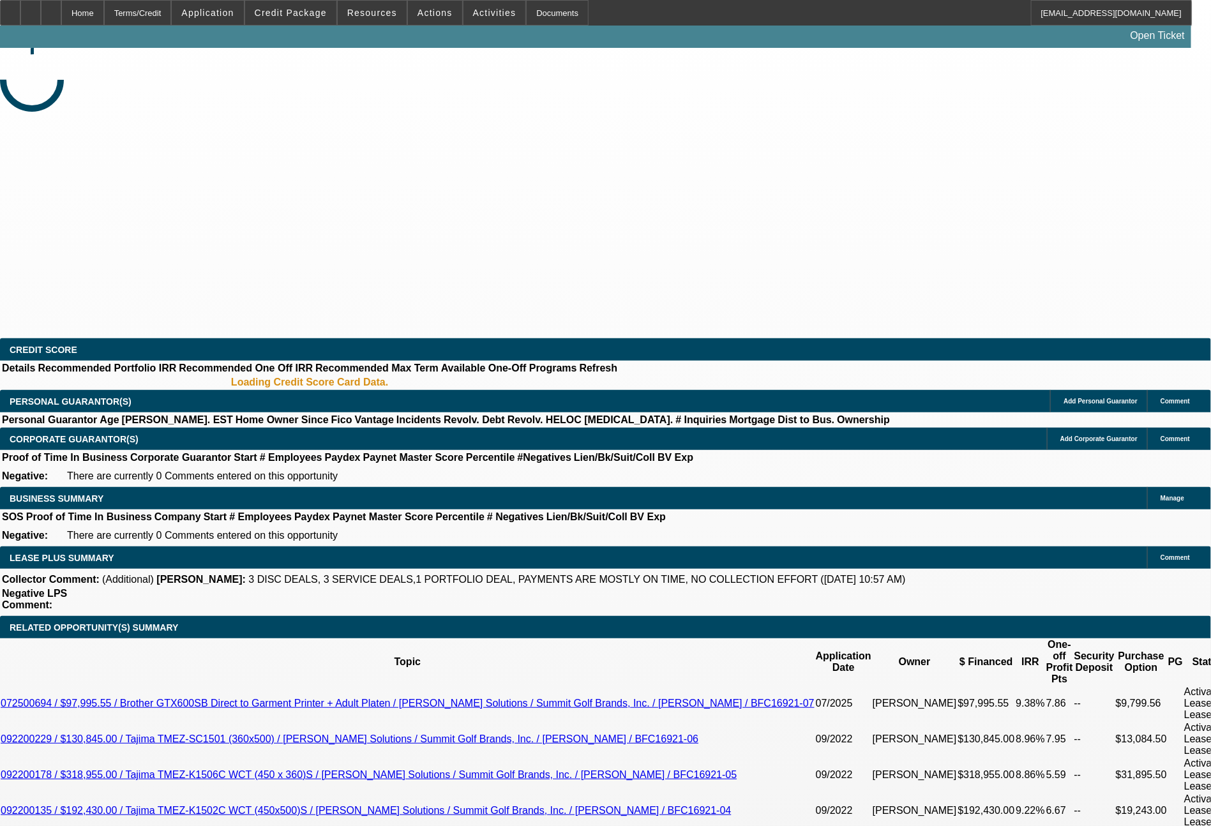
select select "0"
select select "2"
select select "0.1"
select select "0"
select select "2"
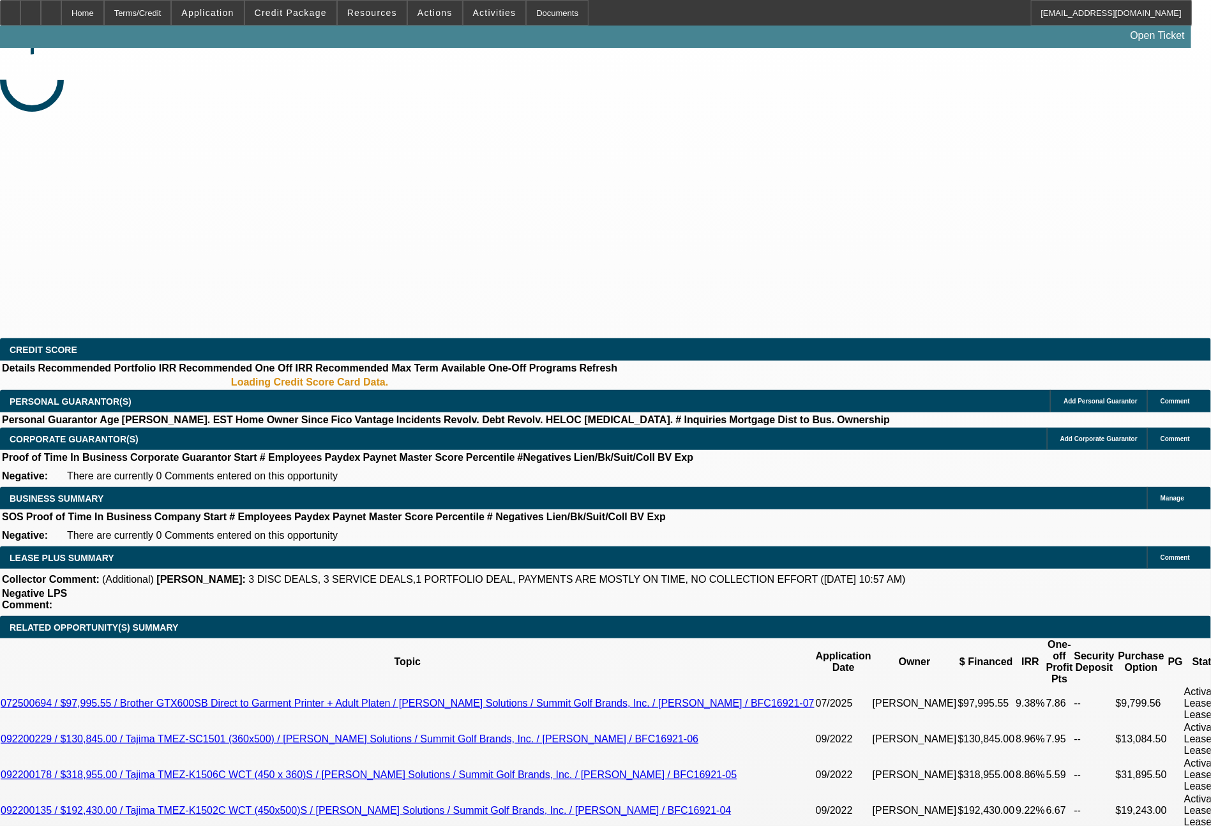
select select "0.1"
select select "0"
select select "0.1"
select select "0"
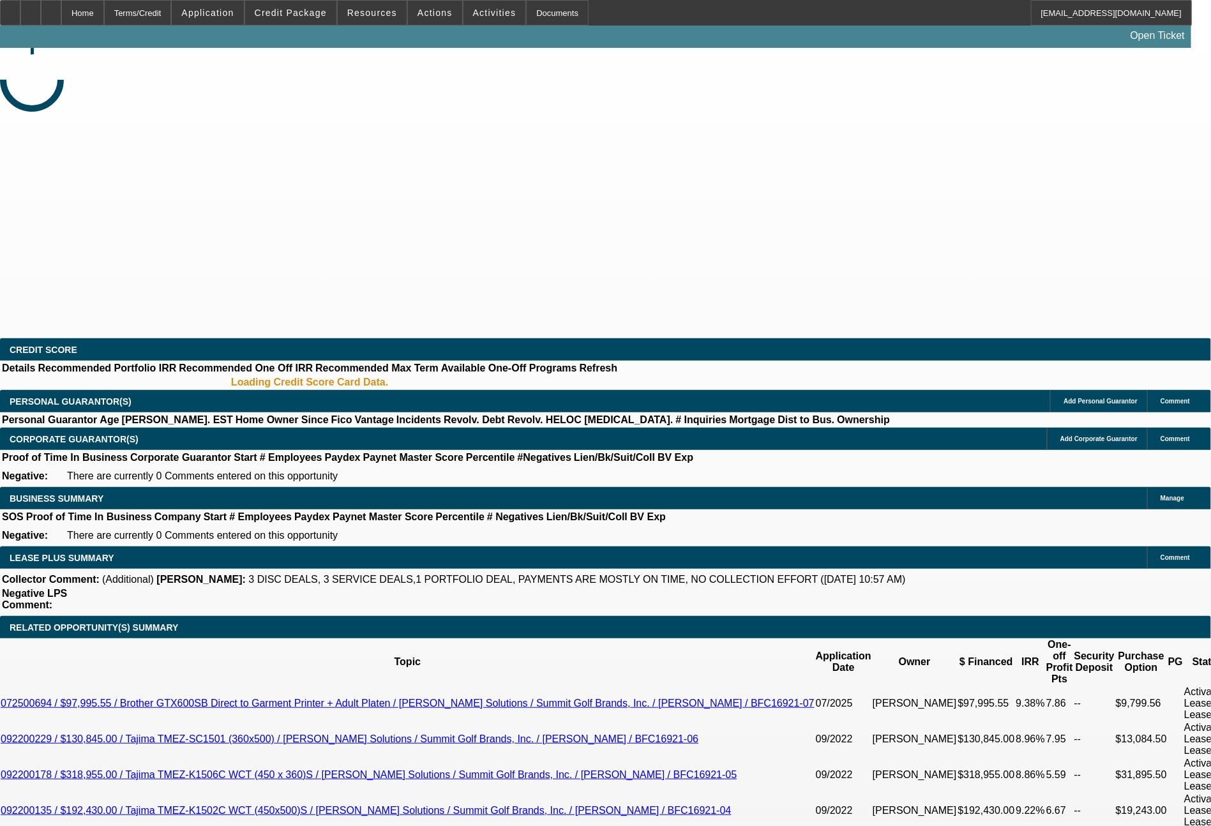
select select "2"
select select "0.1"
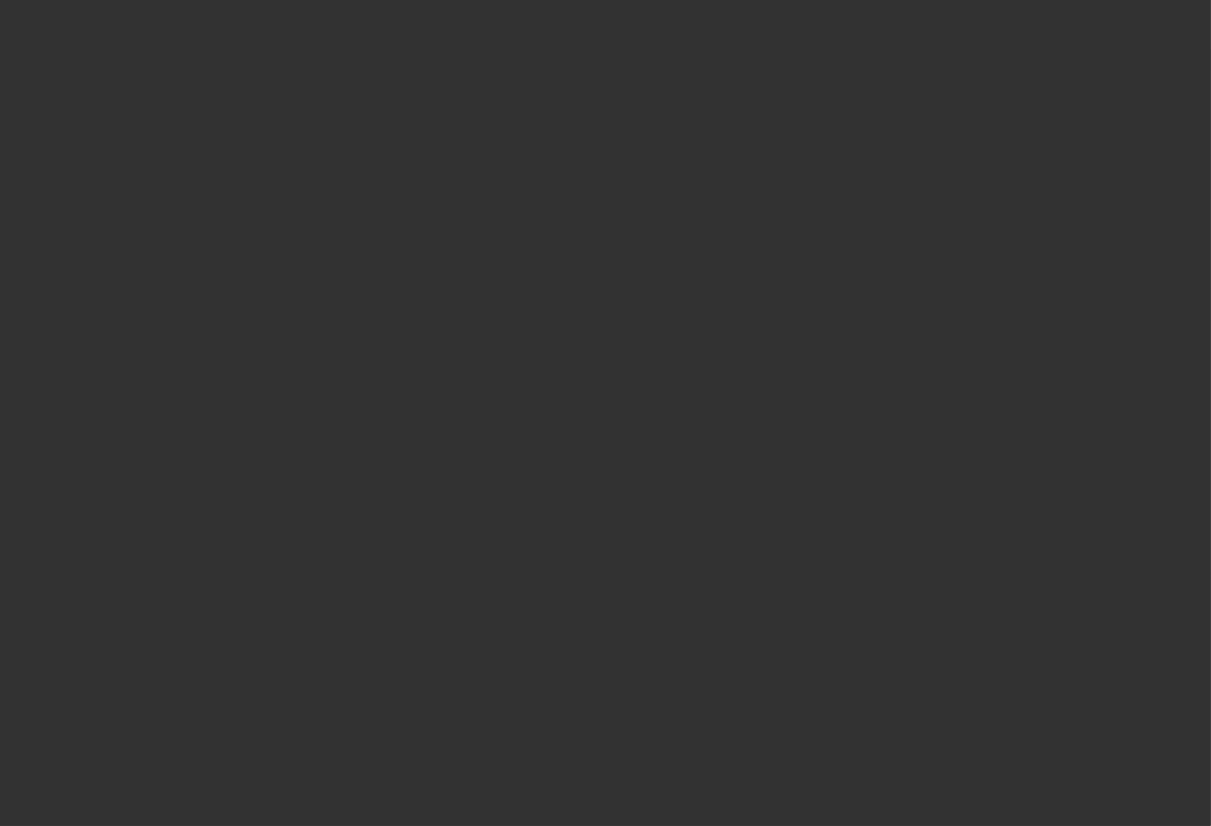
select select "1"
select select "2"
select select "4"
select select "1"
select select "2"
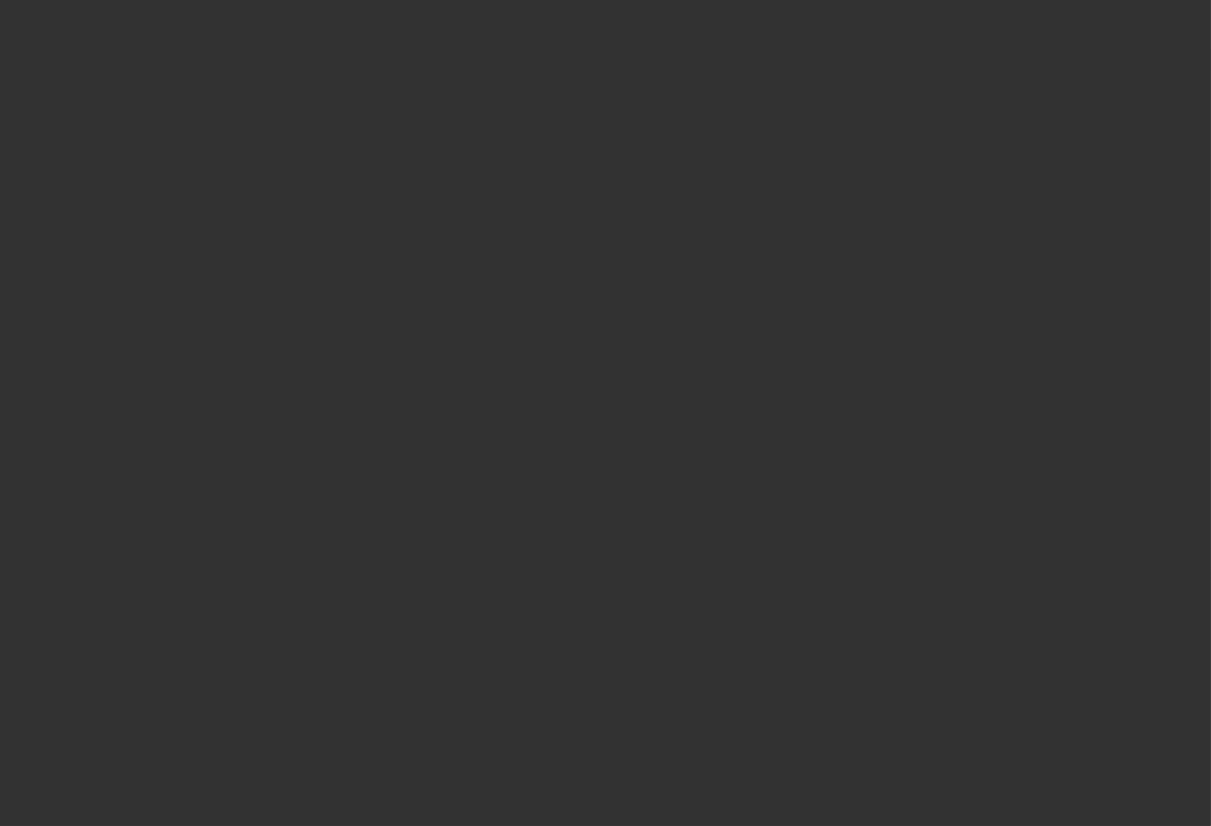
select select "4"
select select "1"
select select "4"
select select "1"
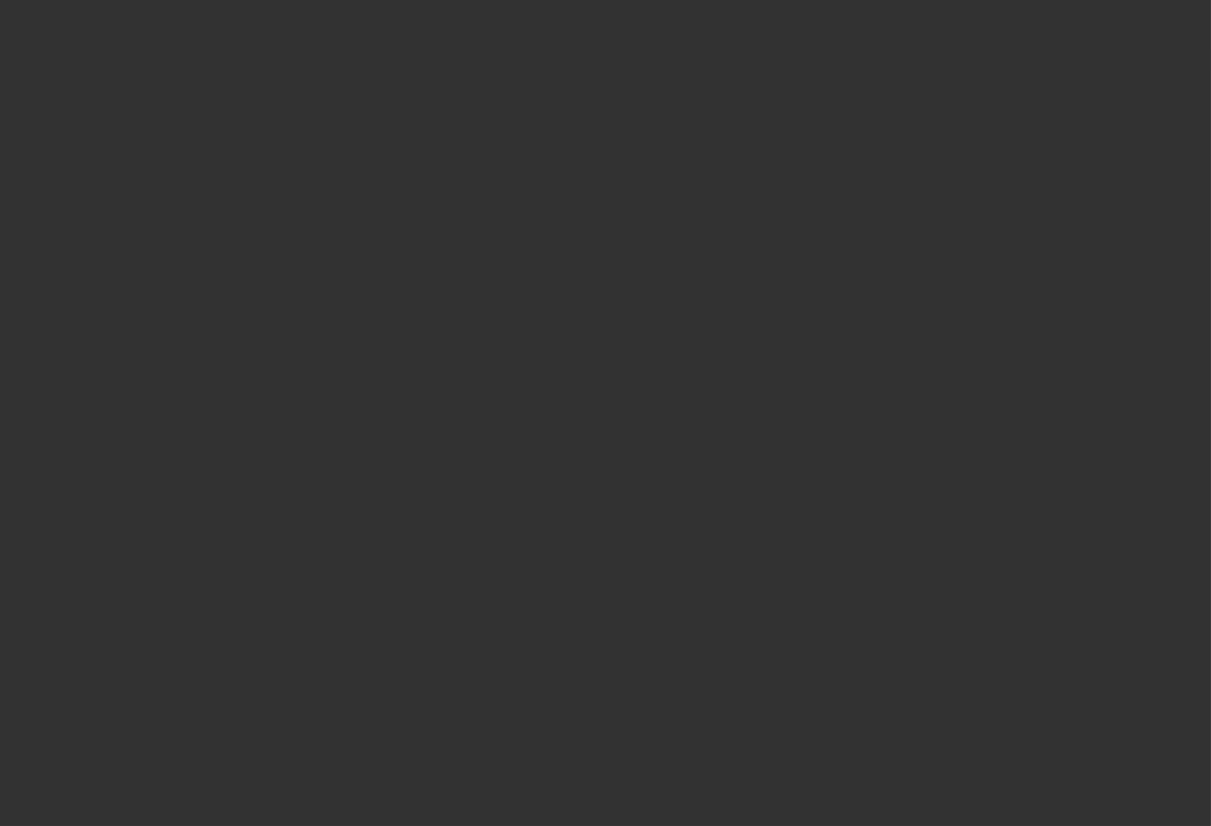
select select "2"
select select "4"
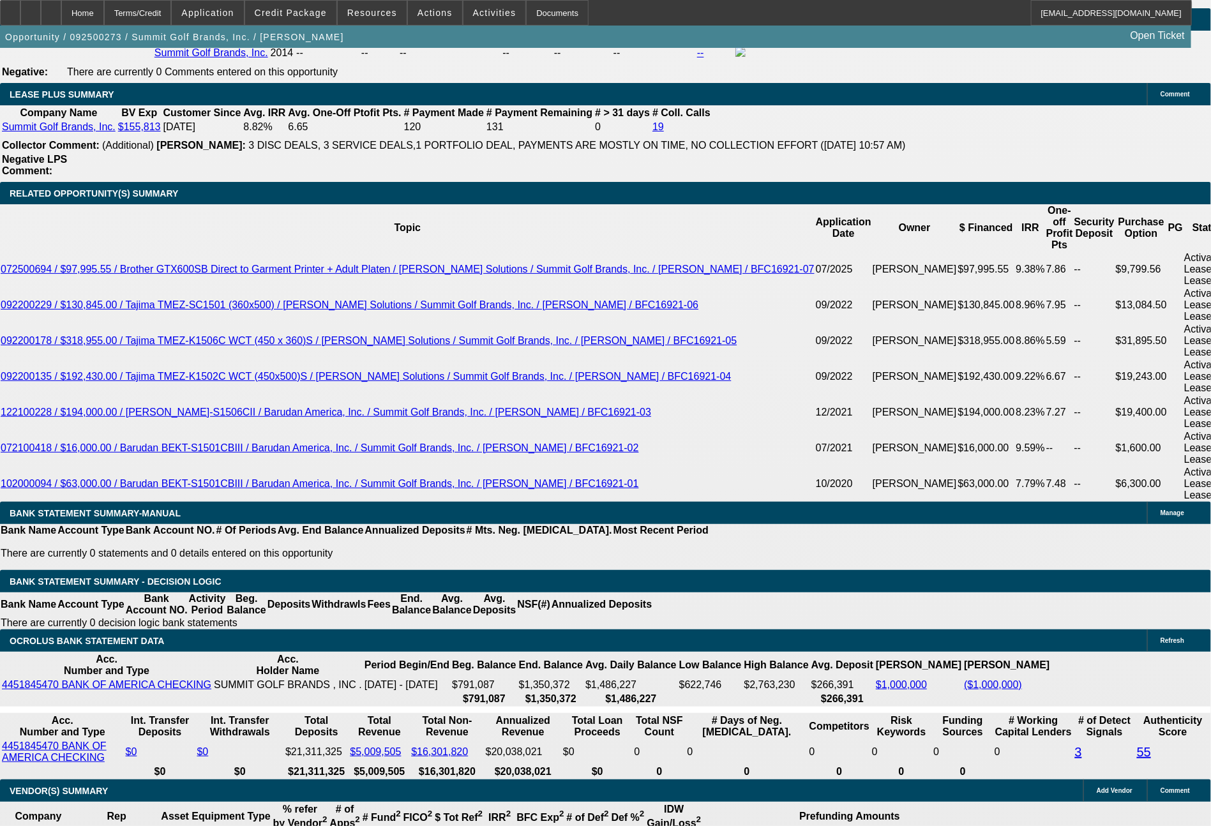
scroll to position [2121, 0]
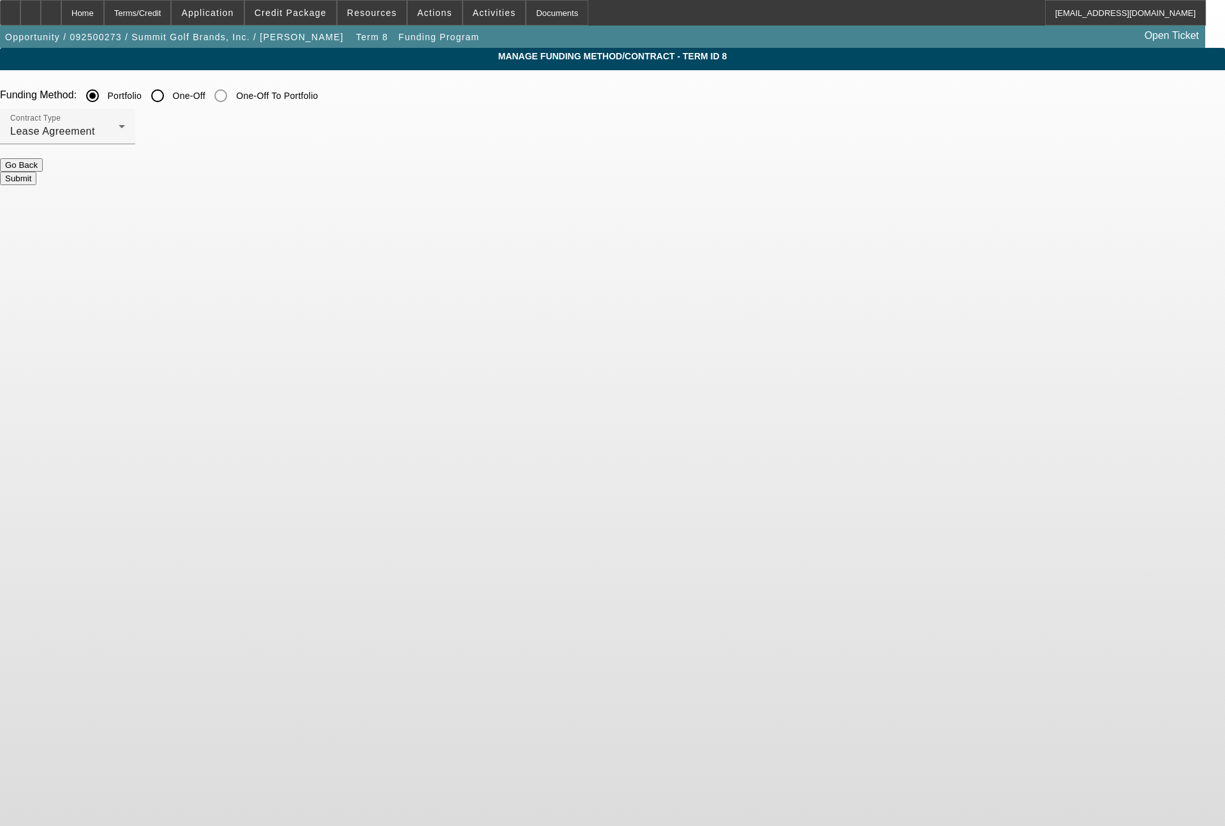
click at [170, 96] on input "One-Off" at bounding box center [158, 96] width 26 height 26
radio input "true"
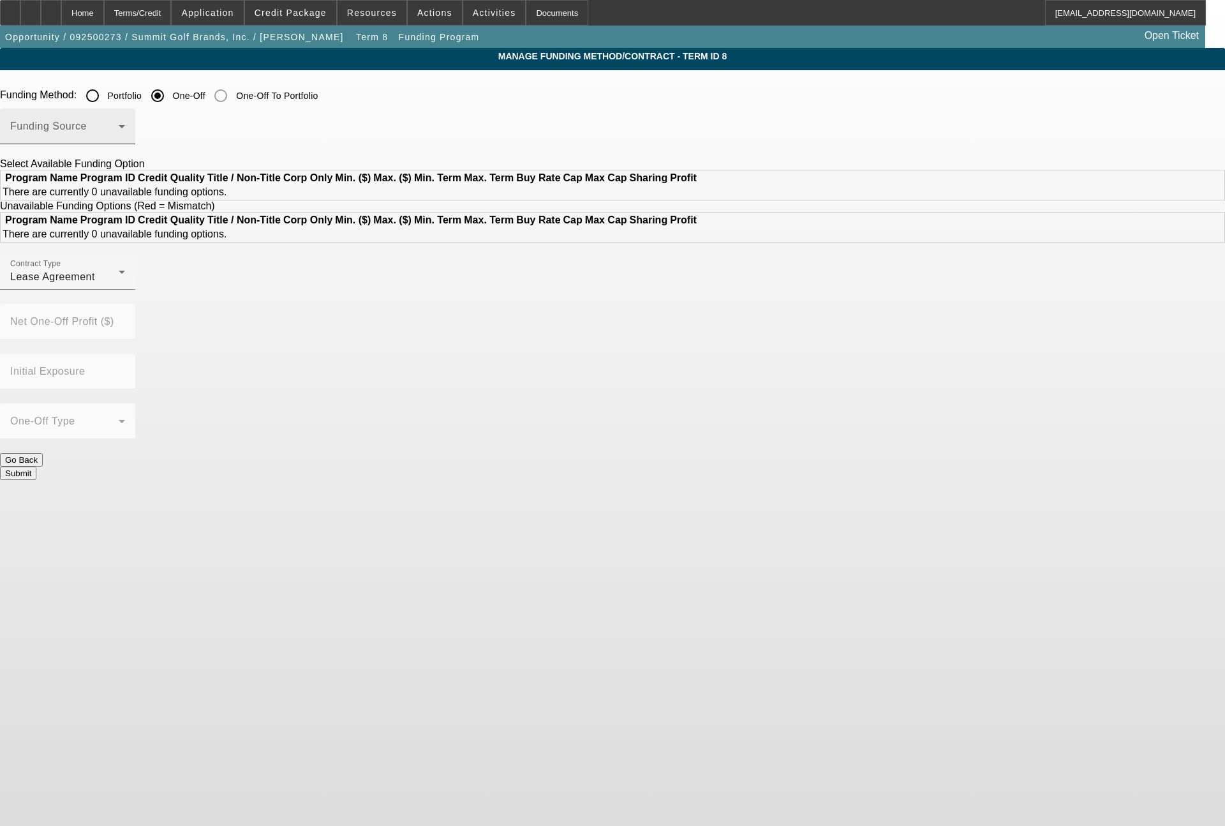
click at [125, 123] on div "Funding Source" at bounding box center [67, 126] width 115 height 36
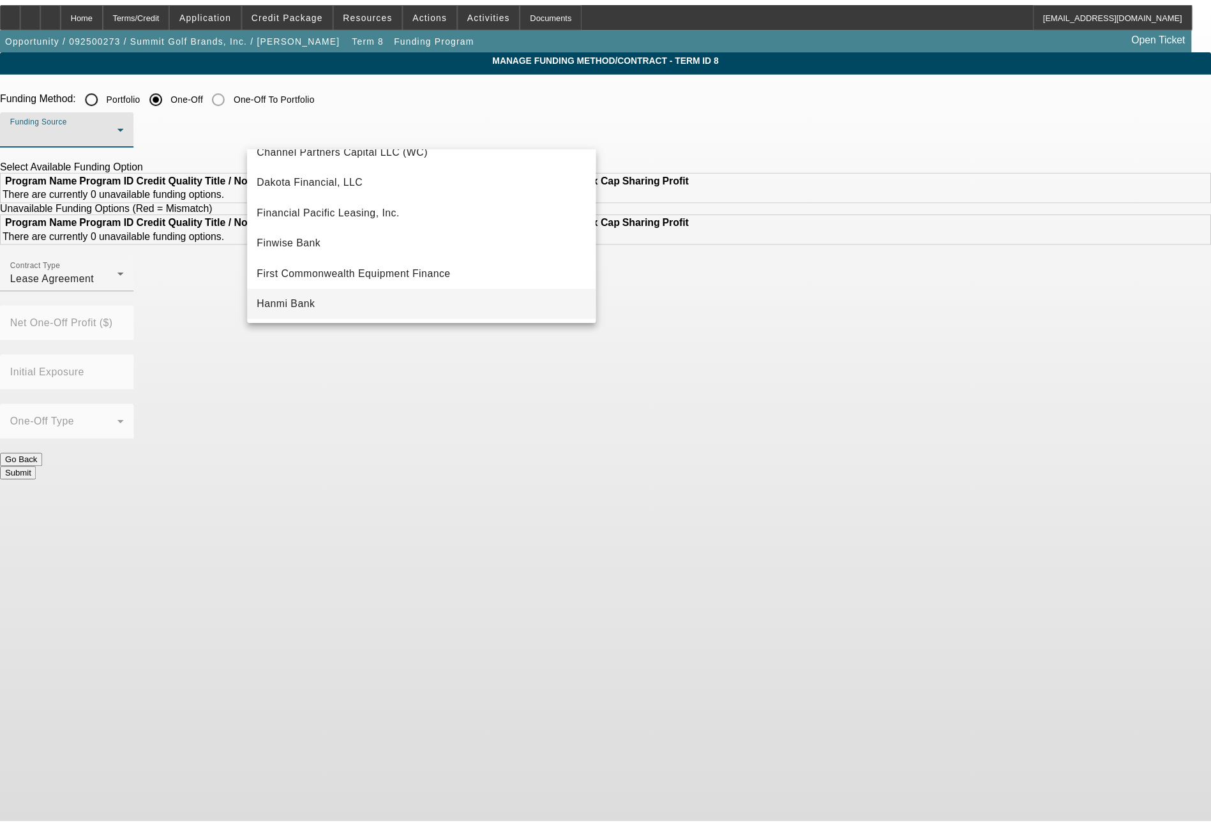
scroll to position [153, 0]
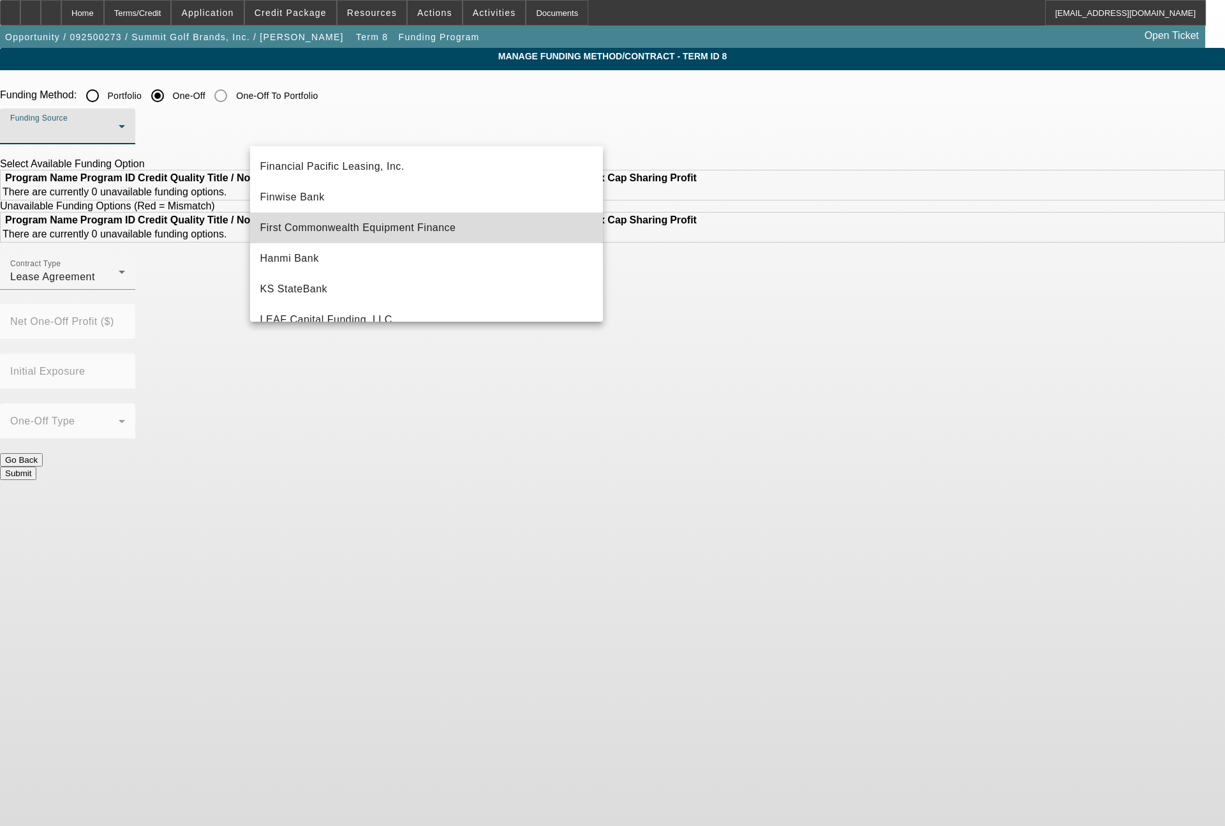
click at [481, 228] on mat-option "First Commonwealth Equipment Finance" at bounding box center [427, 228] width 354 height 31
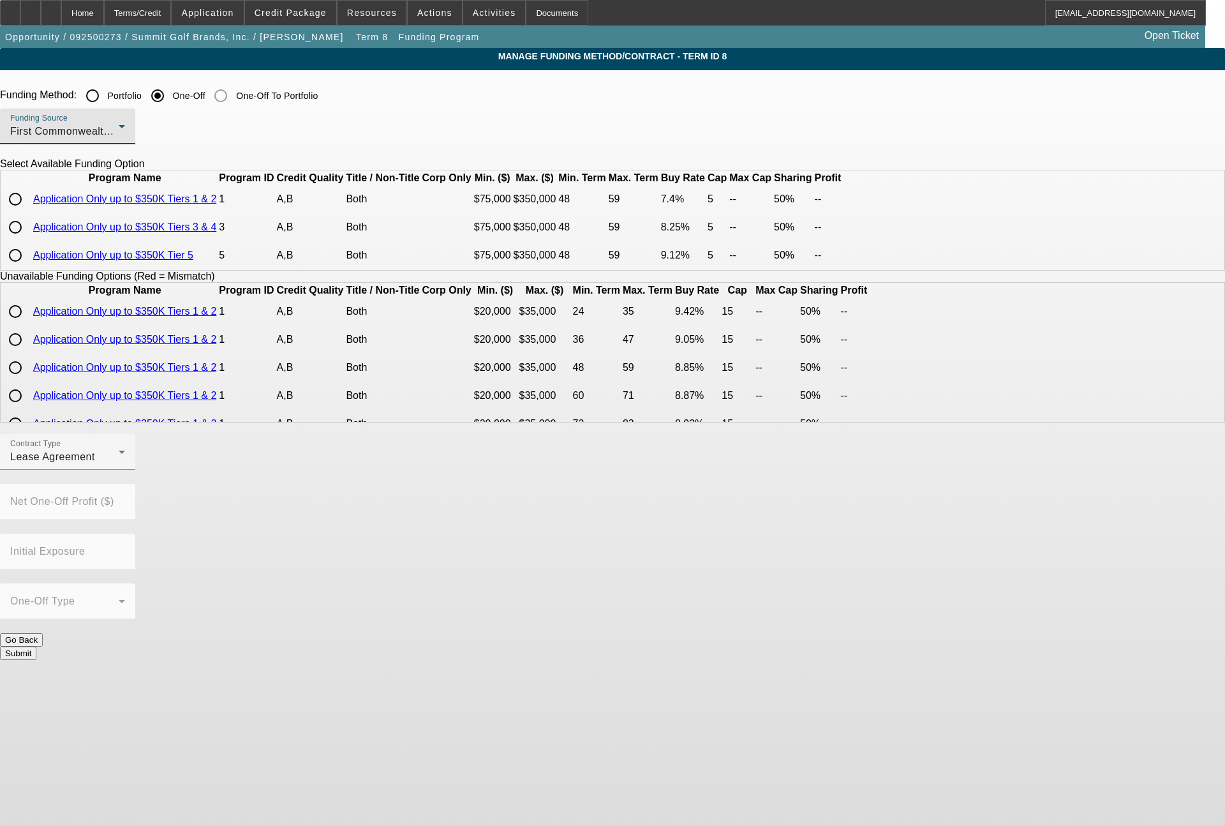
click at [28, 212] on input "radio" at bounding box center [16, 199] width 26 height 26
radio input "true"
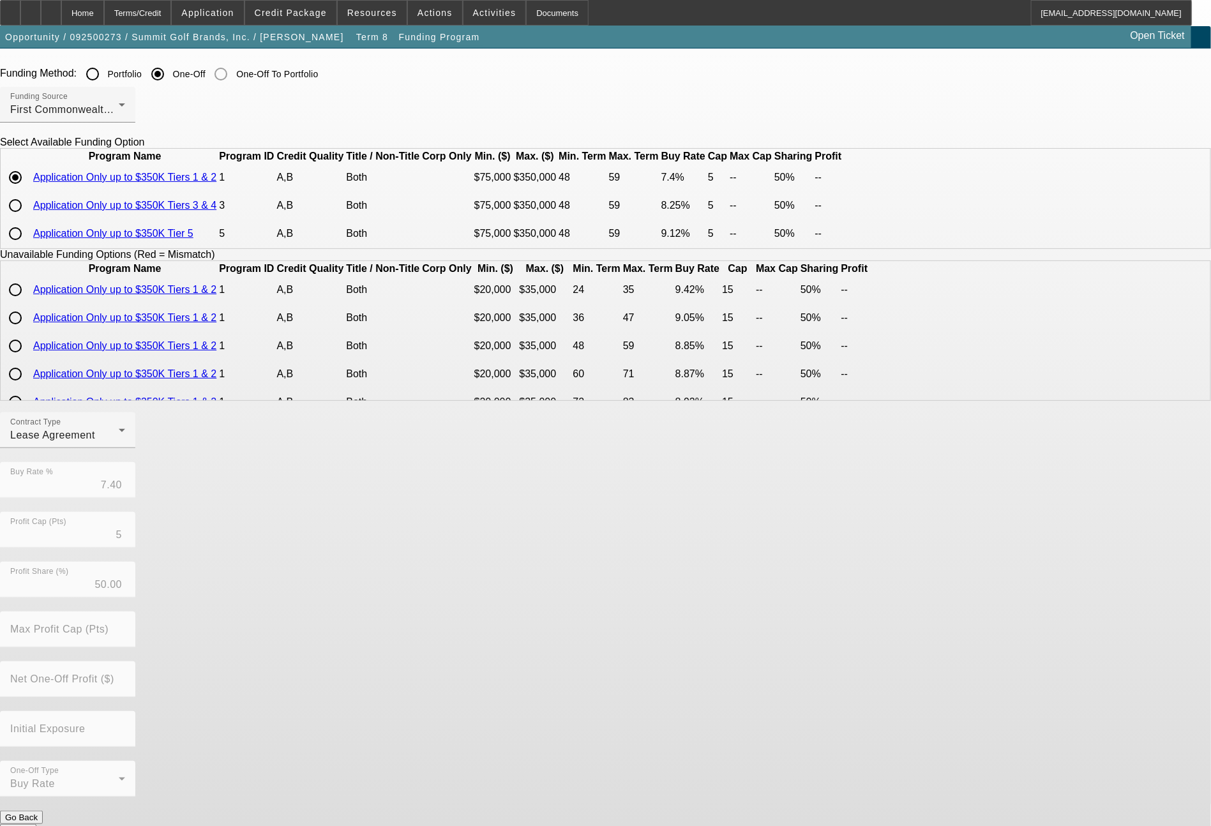
scroll to position [42, 0]
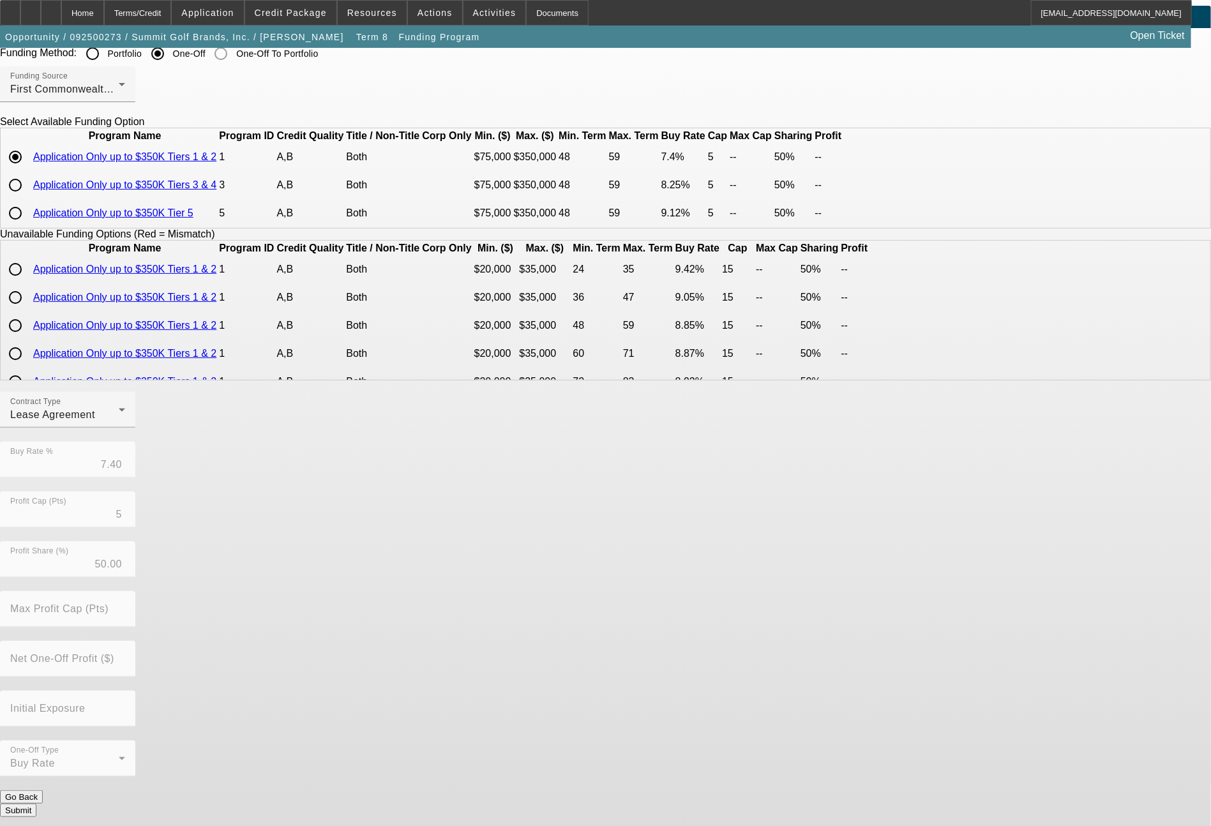
click at [36, 803] on button "Submit" at bounding box center [18, 809] width 36 height 13
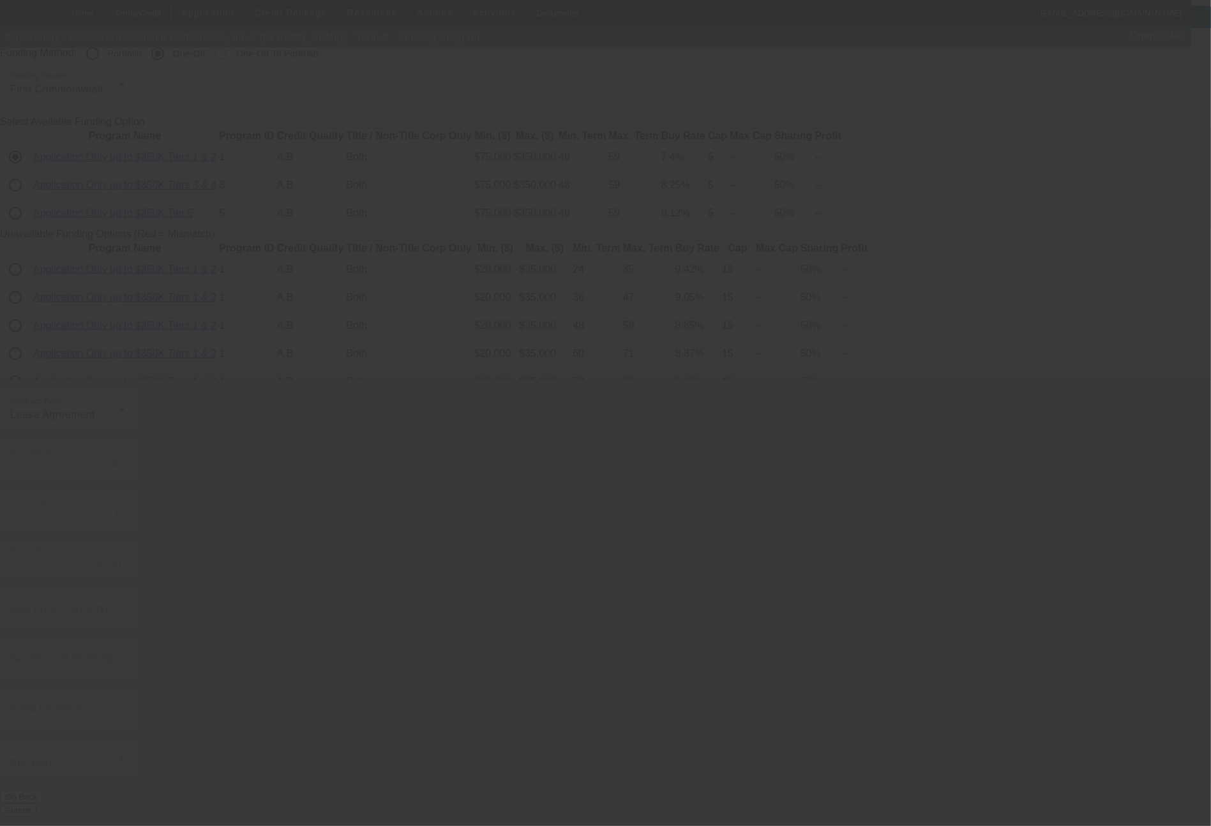
radio input "true"
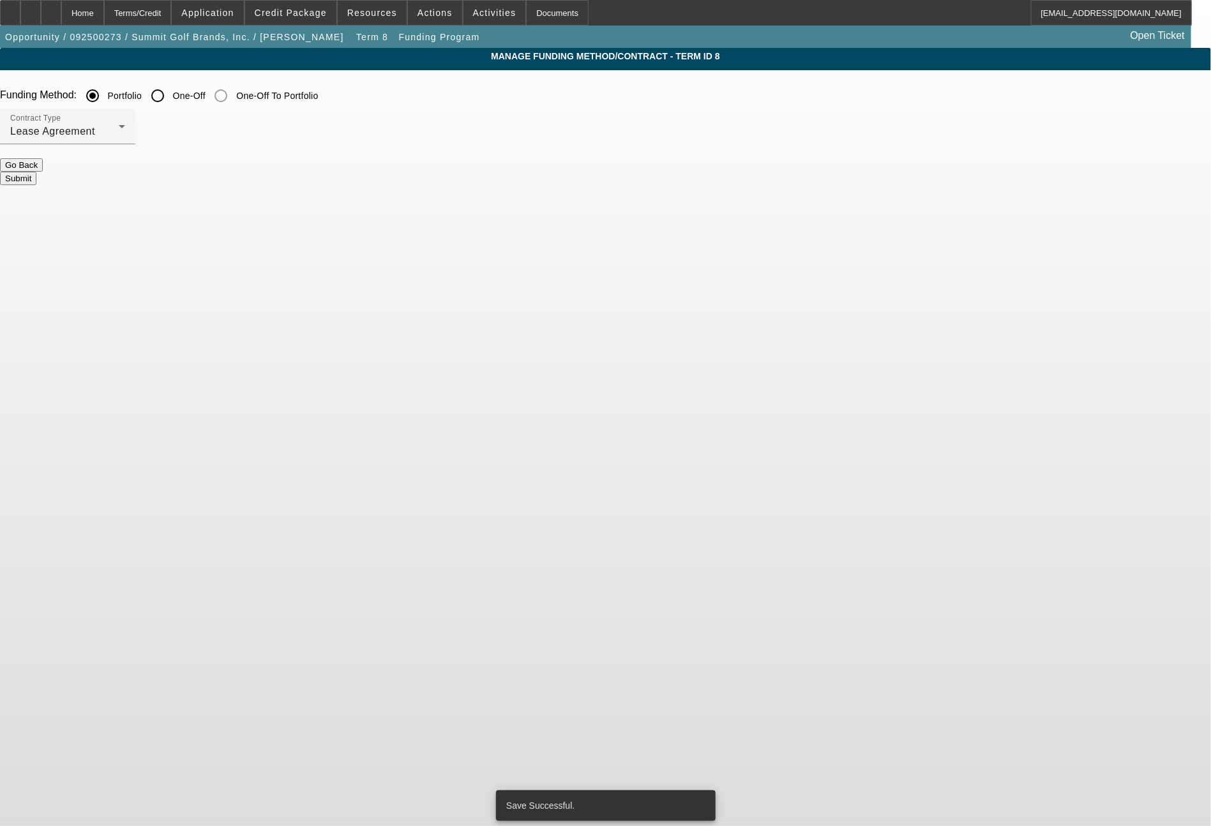
scroll to position [0, 0]
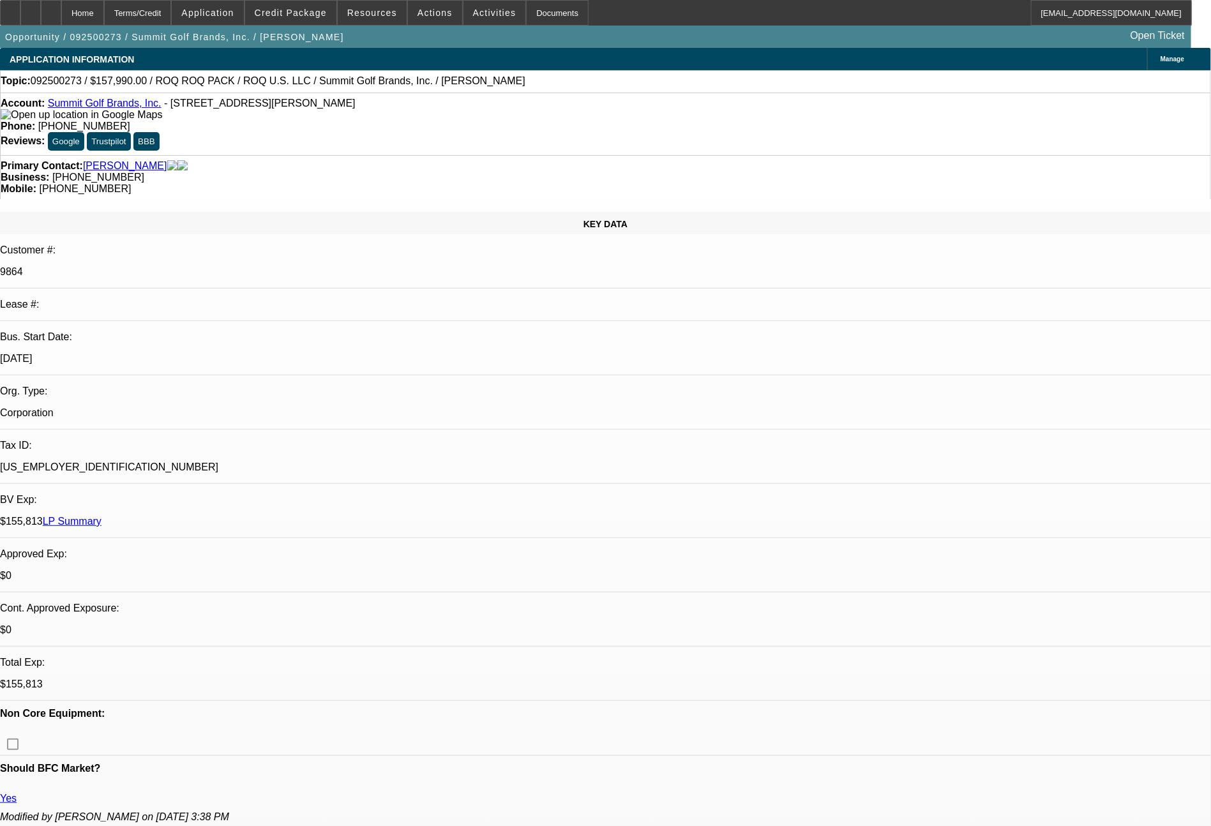
select select "0"
select select "2"
select select "0.1"
select select "4"
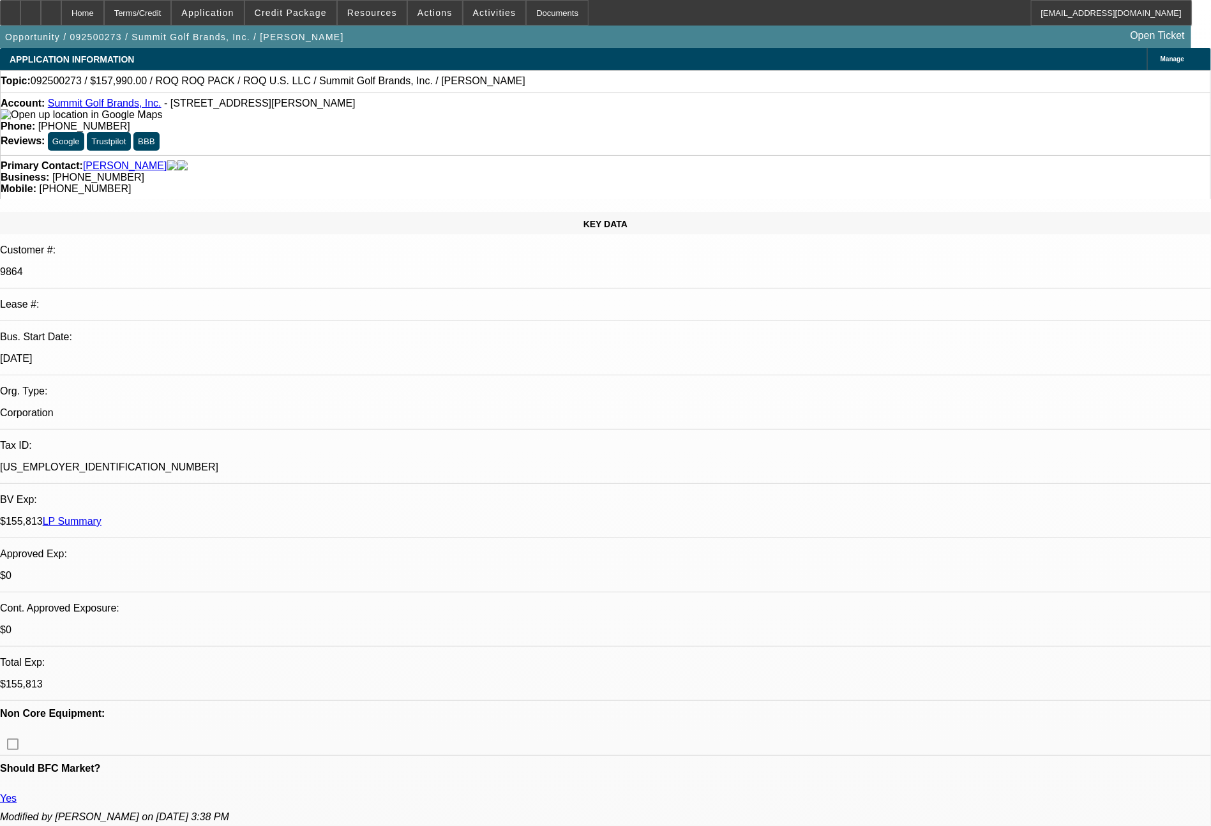
select select "0"
select select "2"
select select "0.1"
select select "4"
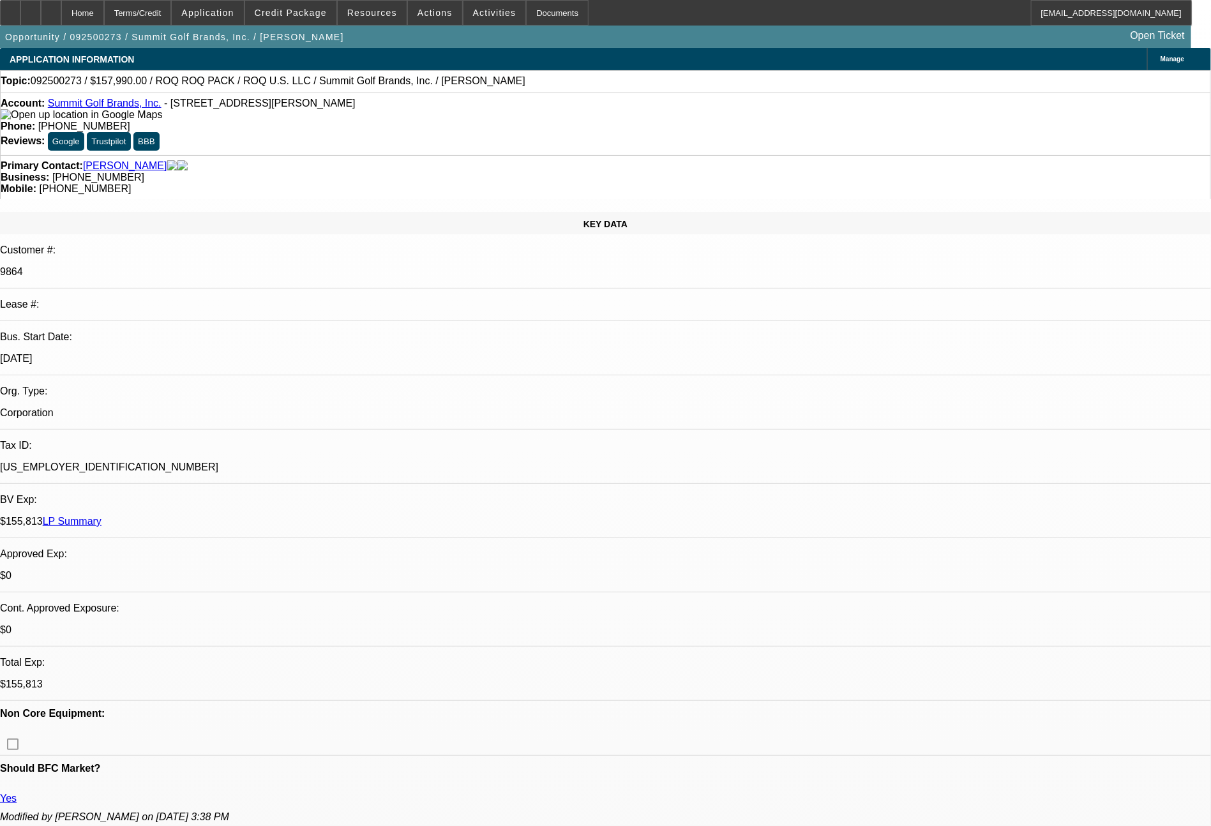
select select "0"
select select "0.1"
select select "4"
select select "0"
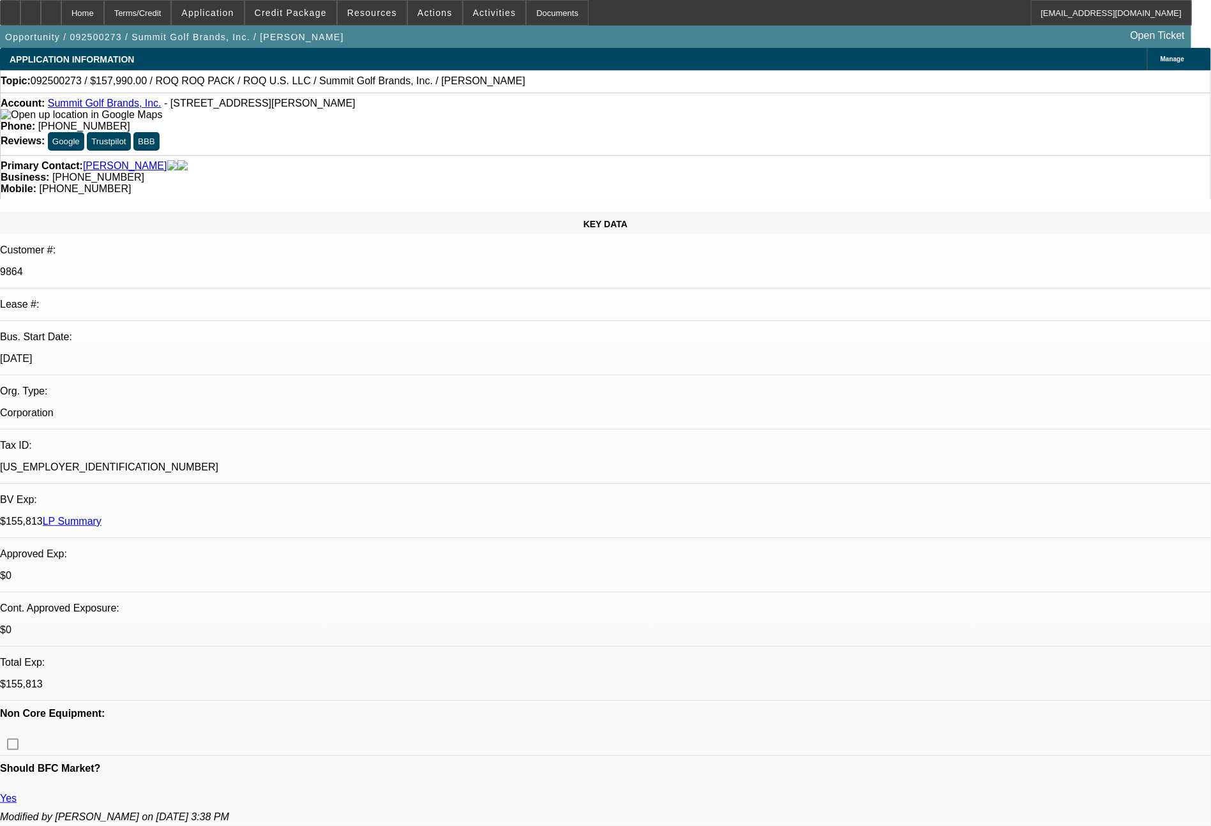
select select "2"
select select "0.1"
select select "4"
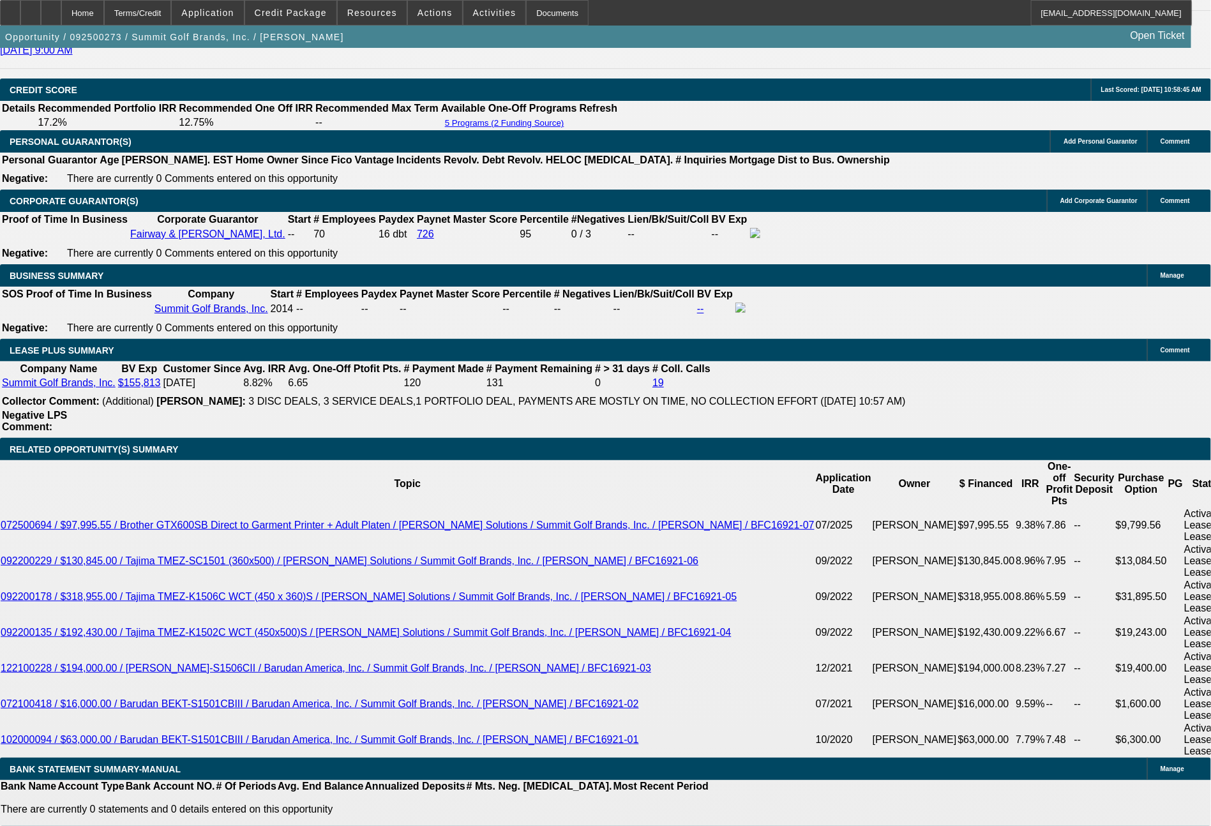
scroll to position [2006, 0]
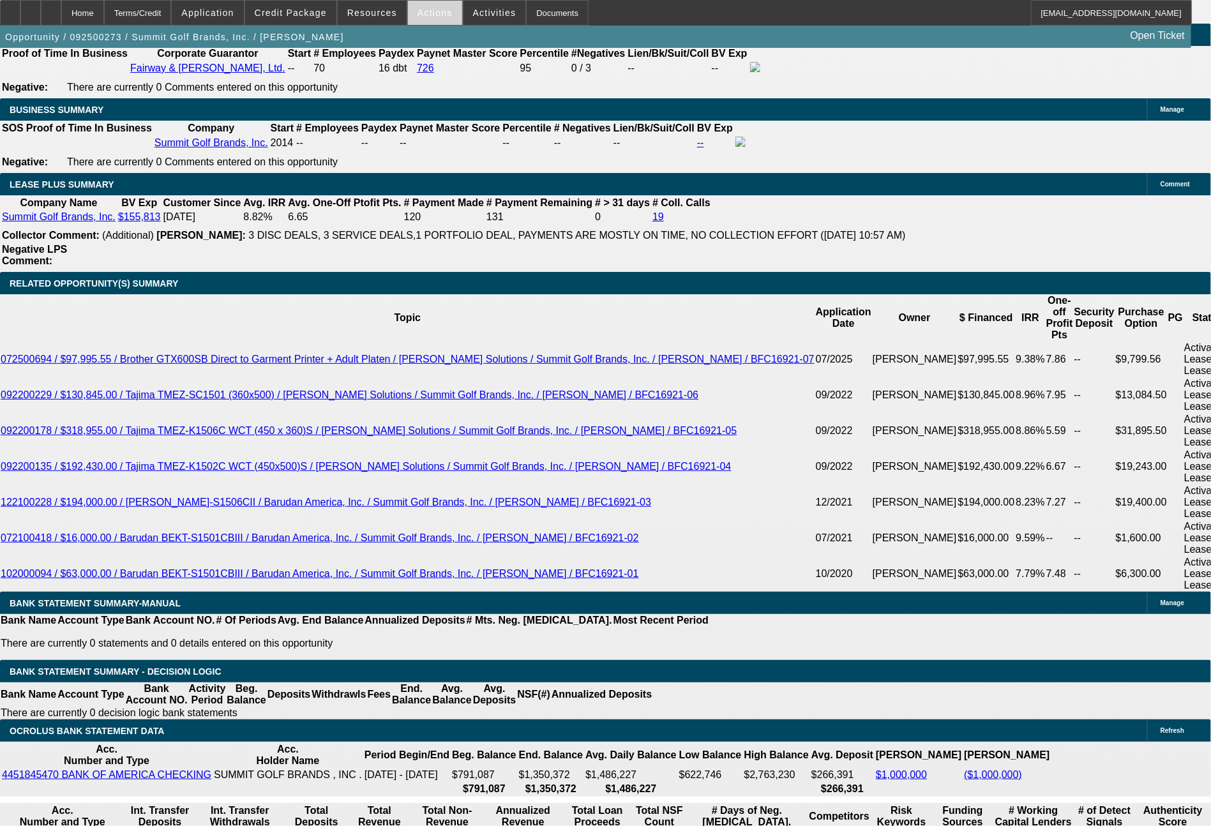
click at [440, 16] on span "Actions" at bounding box center [434, 13] width 35 height 10
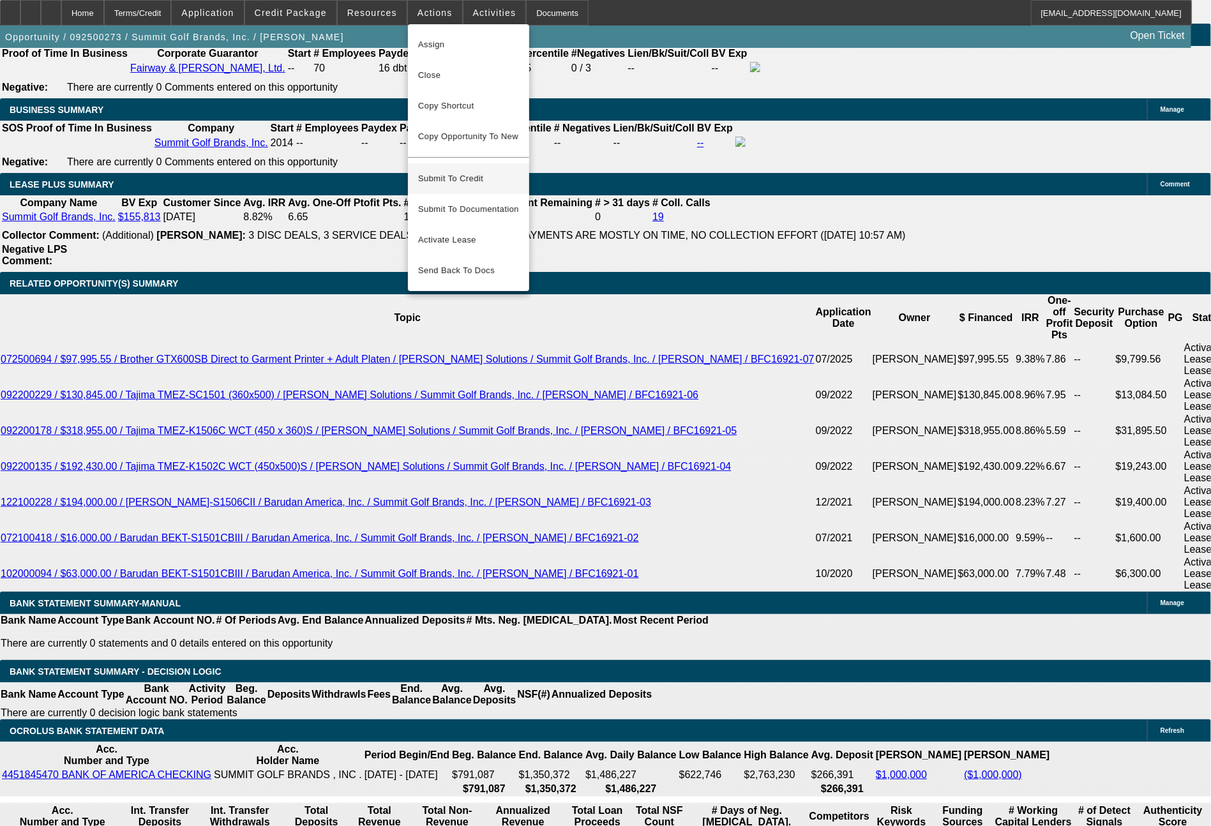
click at [472, 171] on span "Submit To Credit" at bounding box center [468, 178] width 101 height 15
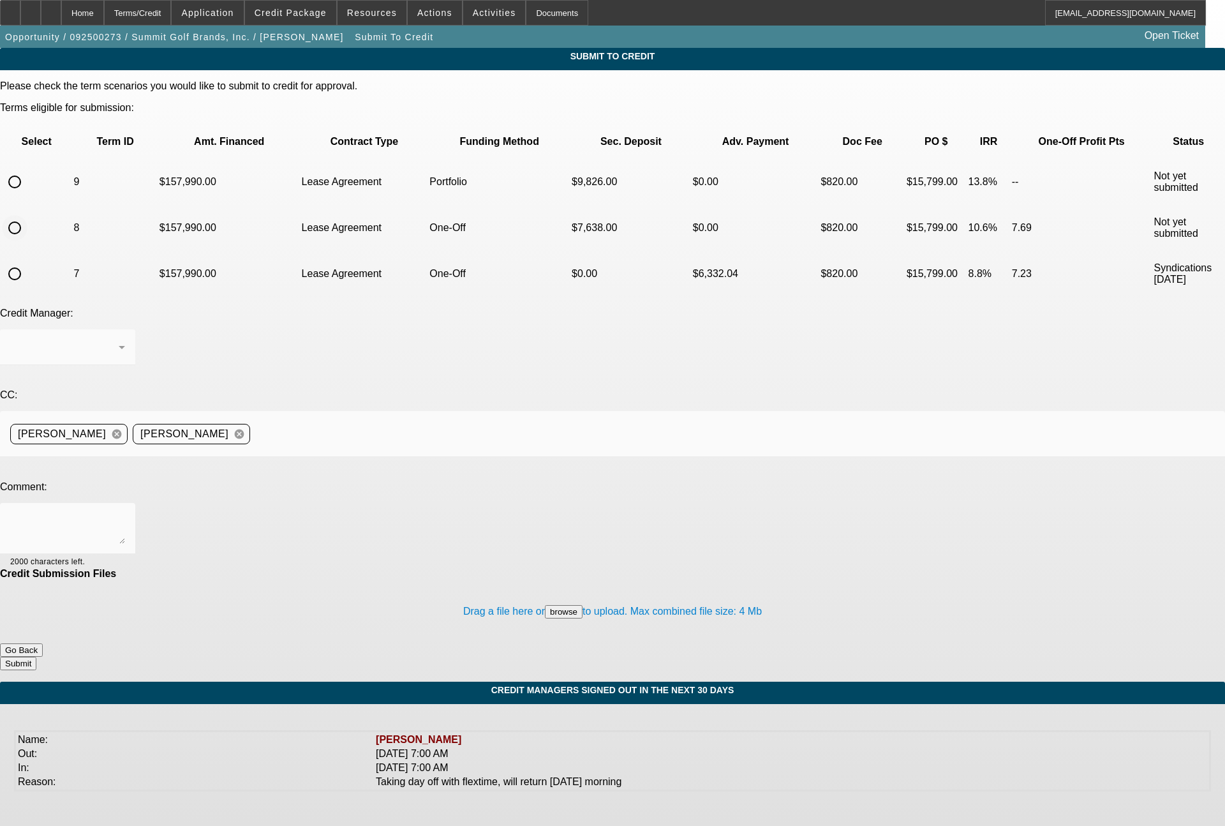
click at [27, 215] on input "radio" at bounding box center [15, 228] width 26 height 26
radio input "true"
click at [125, 513] on textarea at bounding box center [67, 528] width 115 height 31
drag, startPoint x: 307, startPoint y: 377, endPoint x: 102, endPoint y: 370, distance: 205.0
click at [102, 481] on div "Comment: 48 month lease term set for FCEF 1968 characters left." at bounding box center [612, 524] width 1225 height 87
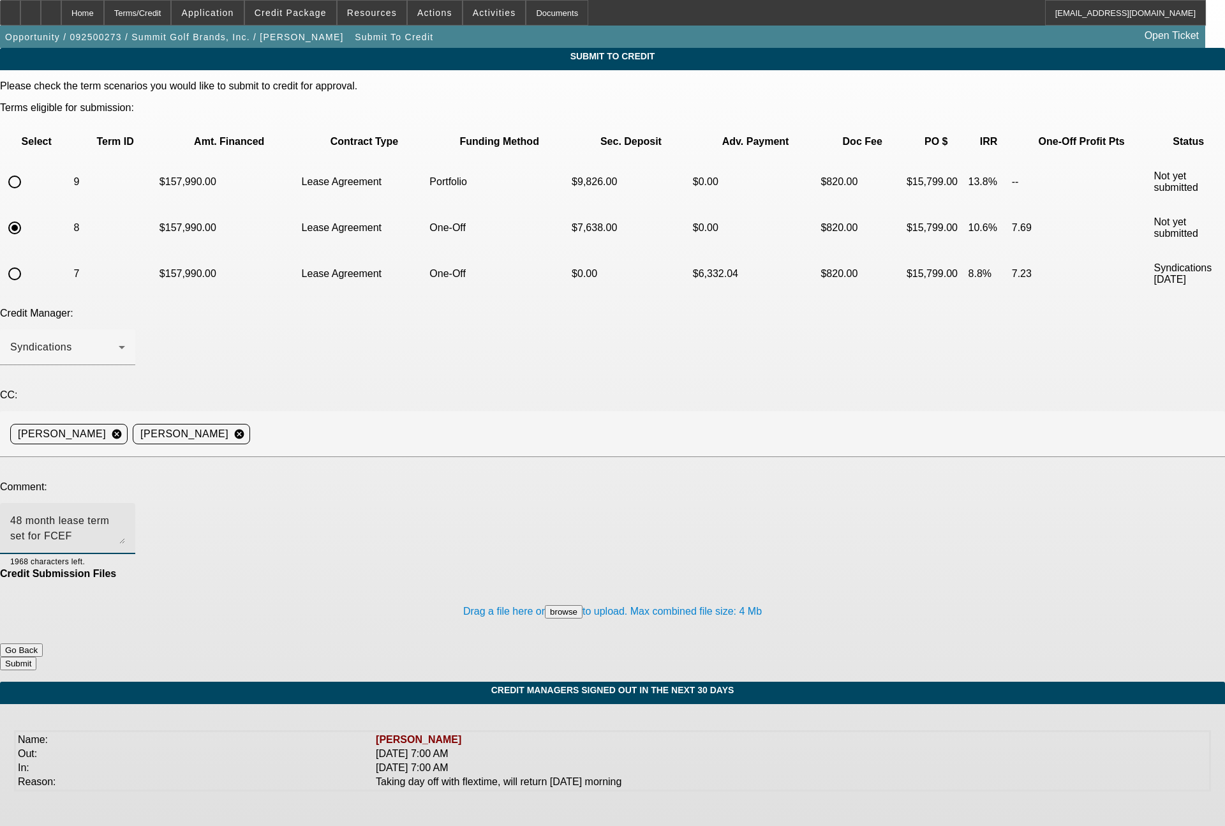
type textarea "48 month lease term set for FCEF"
click at [36, 657] on button "Submit" at bounding box center [18, 663] width 36 height 13
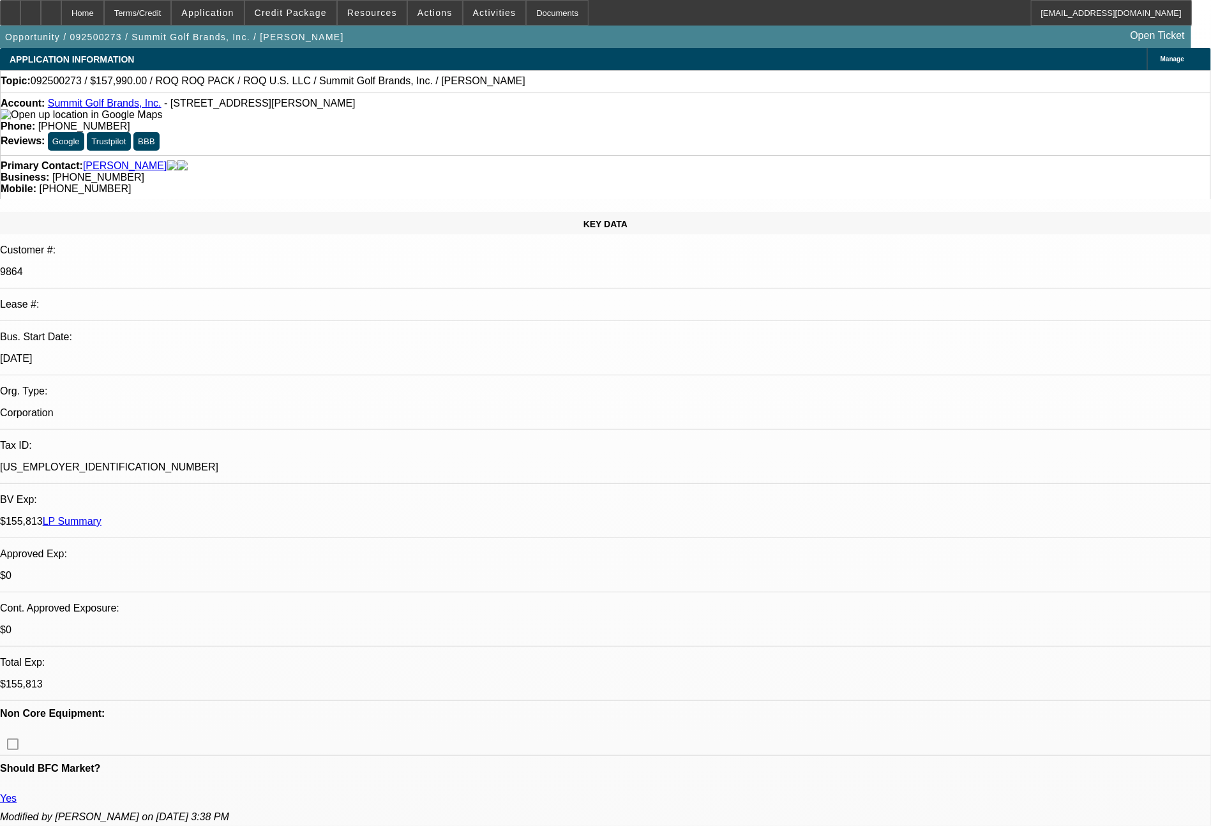
select select "0"
select select "2"
select select "0.1"
select select "4"
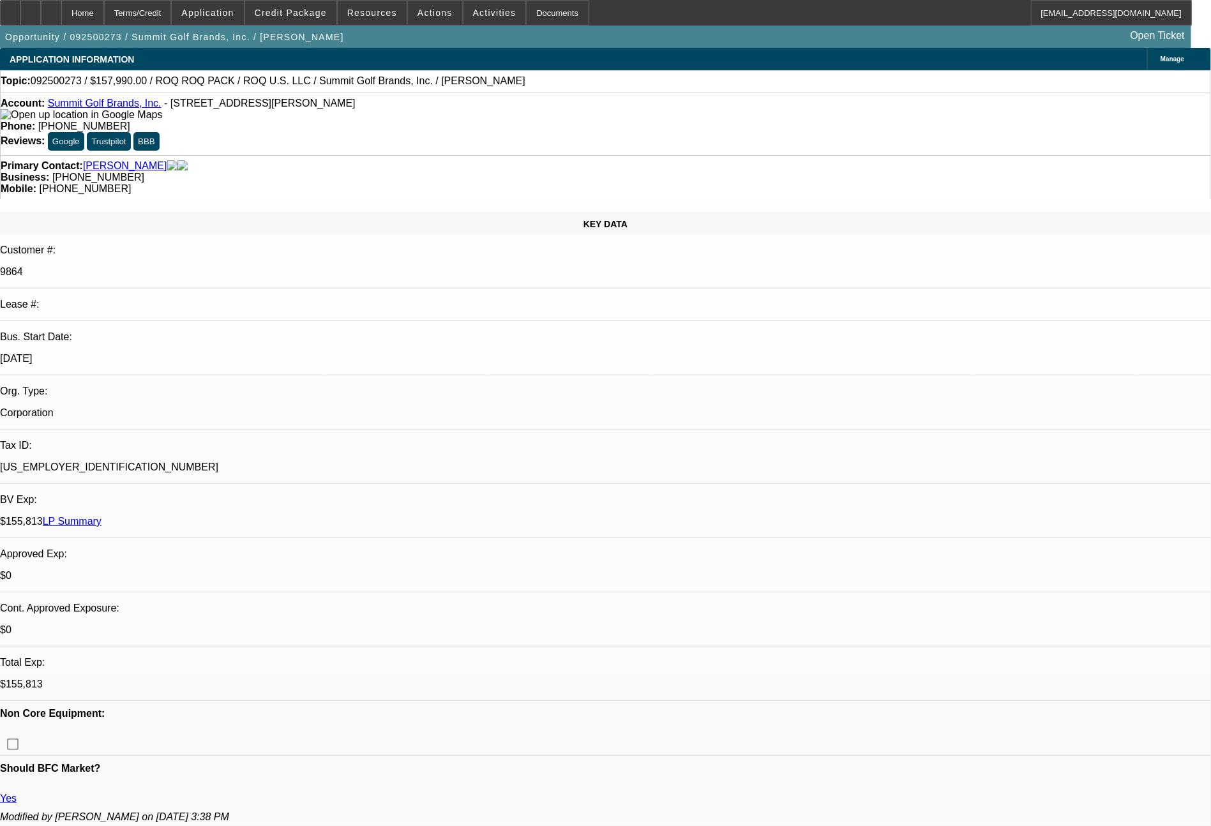
select select "0"
select select "2"
select select "0.1"
select select "4"
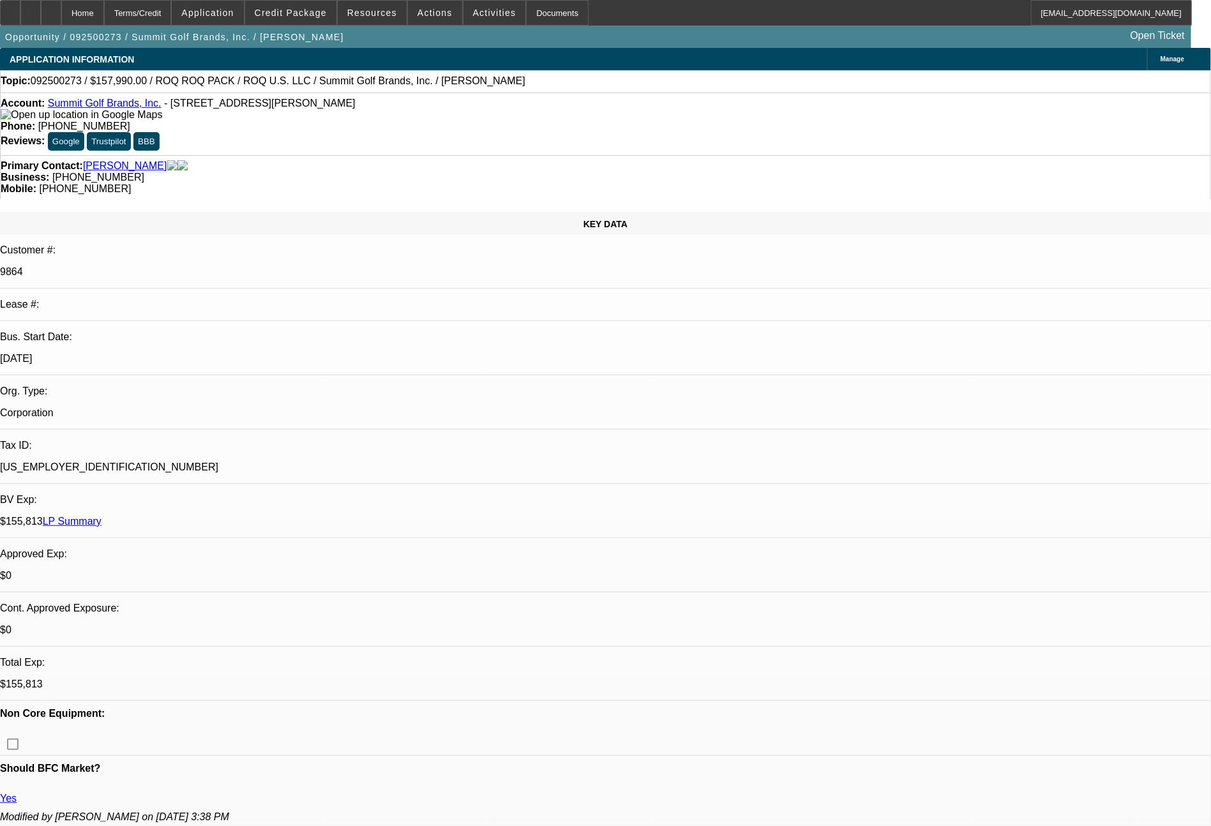
select select "0"
select select "0.1"
select select "4"
select select "0"
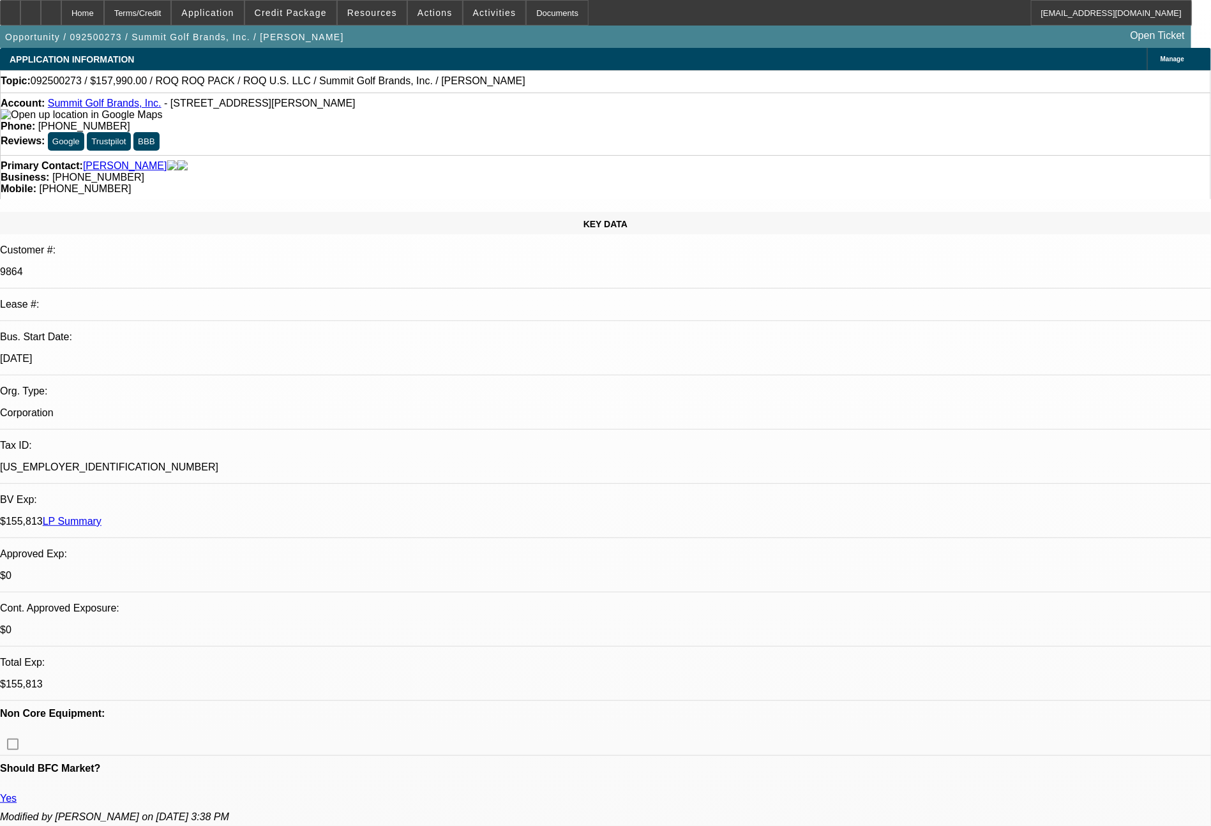
select select "2"
select select "0.1"
select select "4"
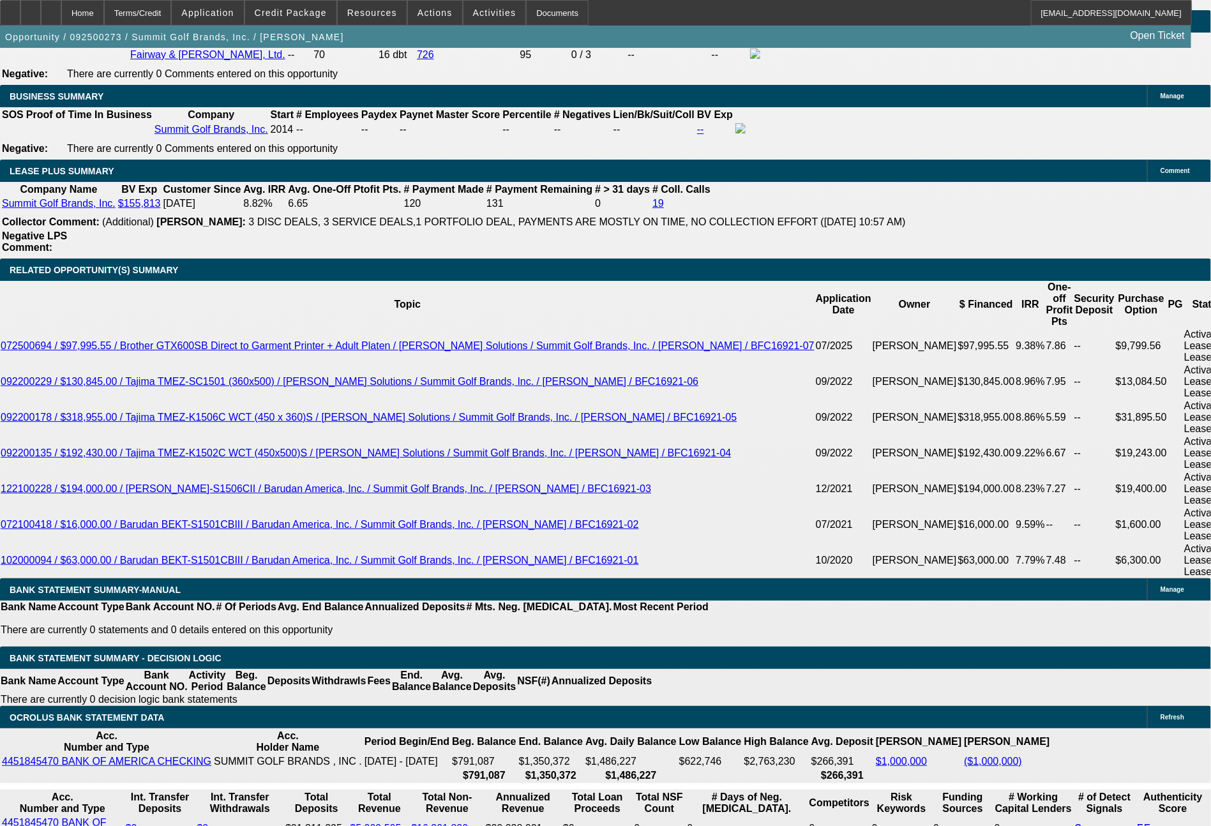
scroll to position [2032, 0]
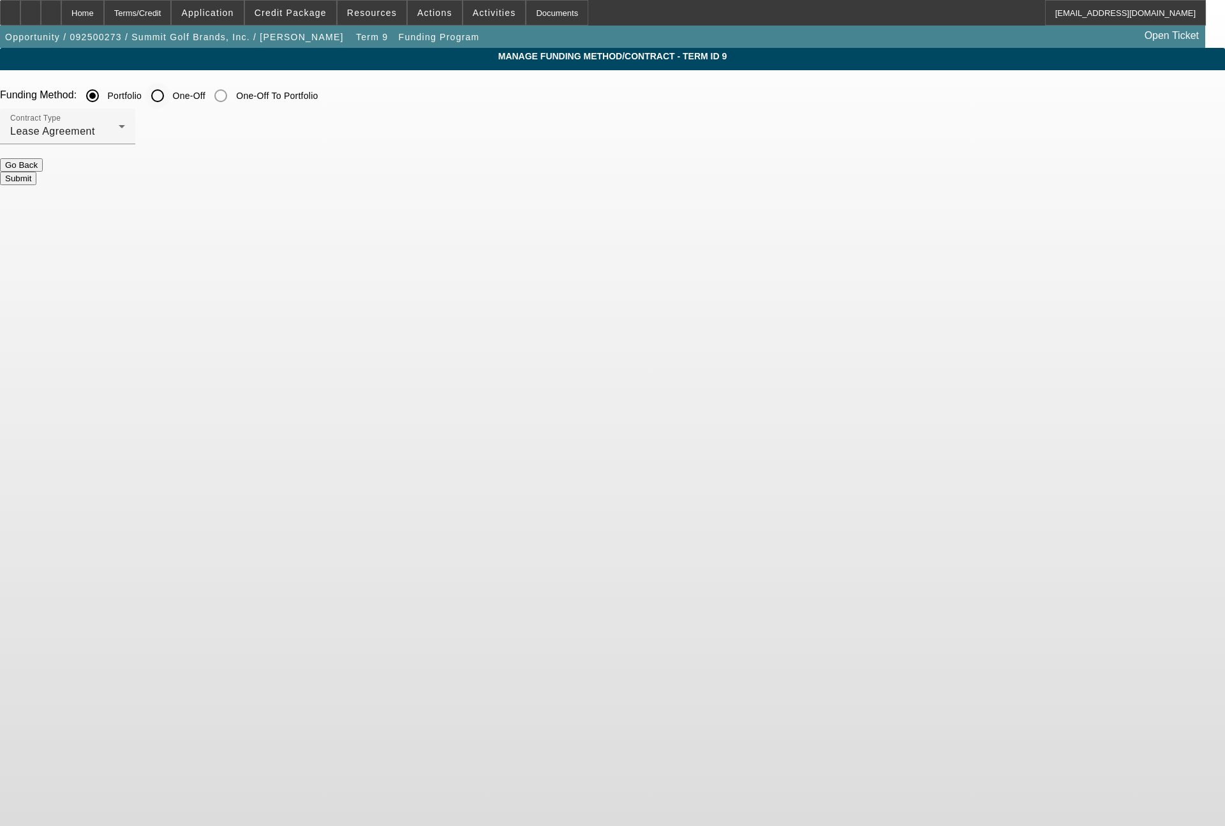
click at [170, 100] on input "One-Off" at bounding box center [158, 96] width 26 height 26
radio input "true"
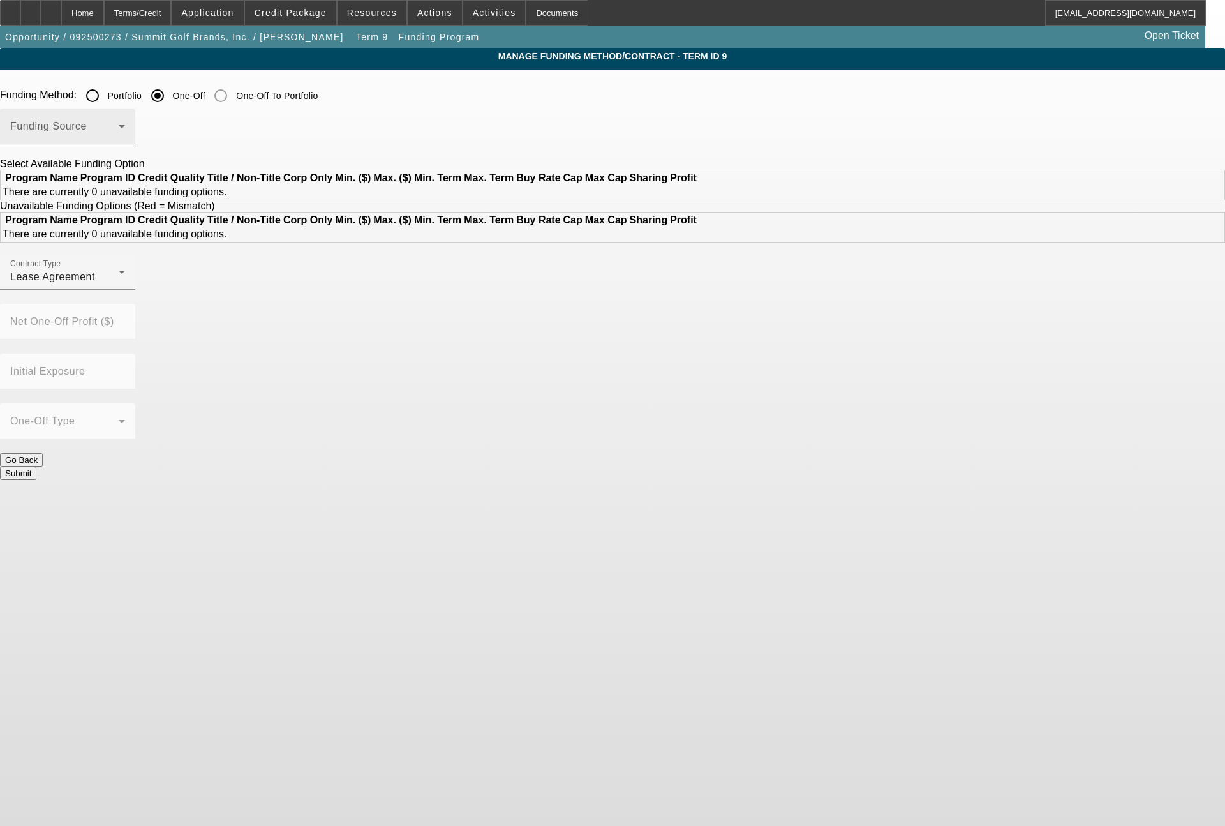
click at [119, 132] on span at bounding box center [64, 131] width 108 height 15
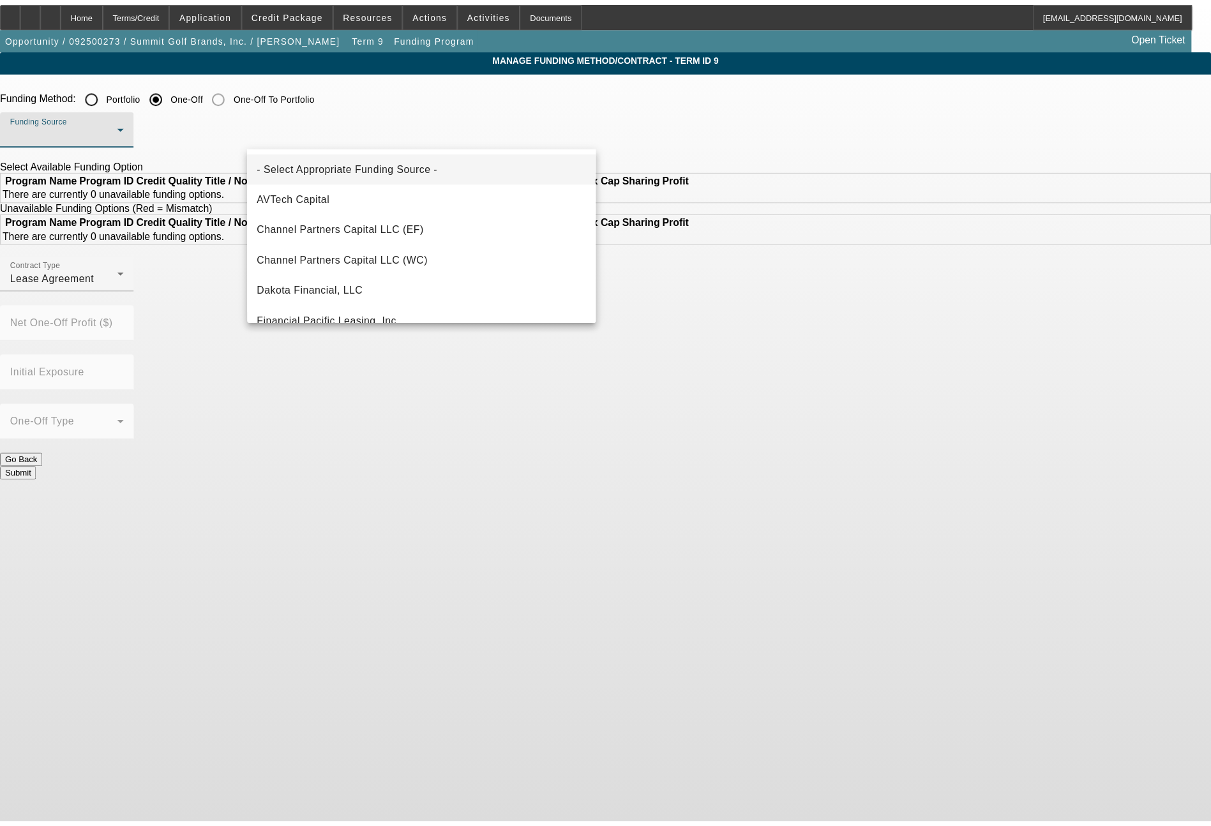
scroll to position [153, 0]
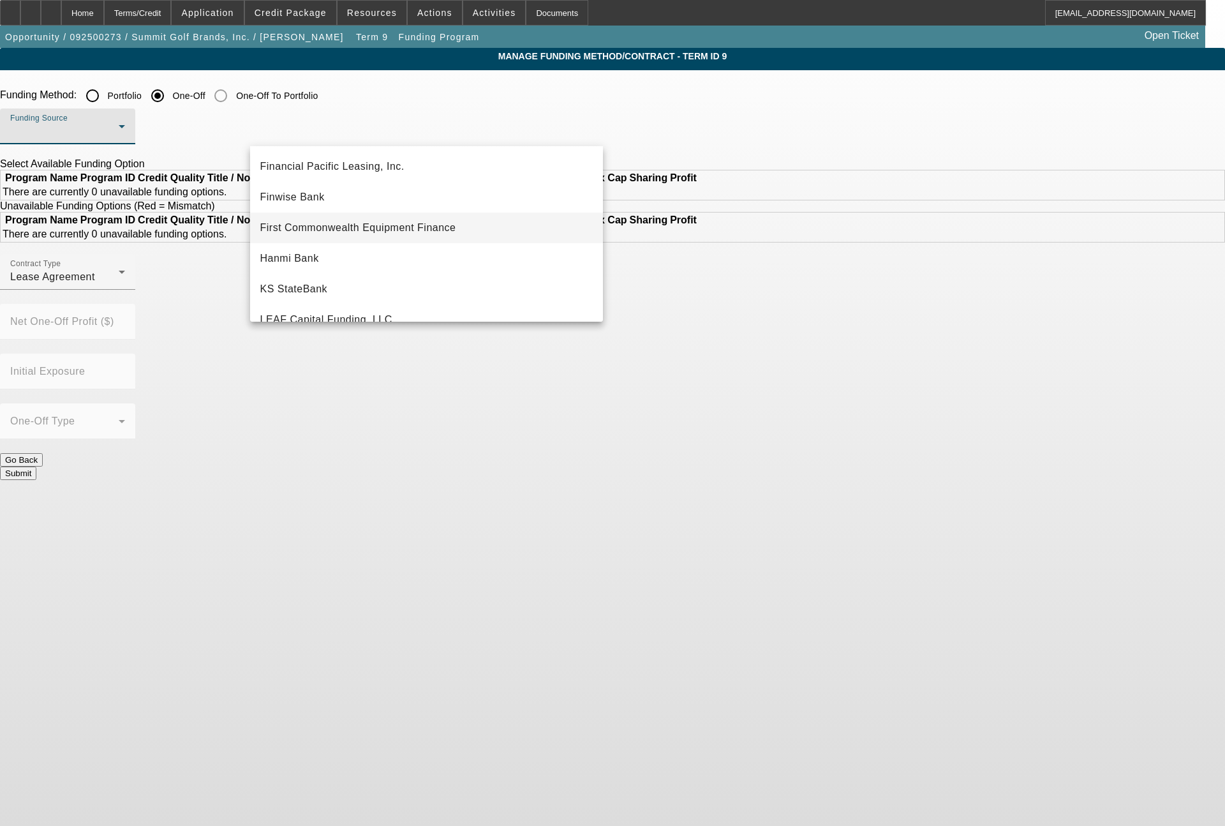
click at [431, 223] on span "First Commonwealth Equipment Finance" at bounding box center [358, 227] width 196 height 15
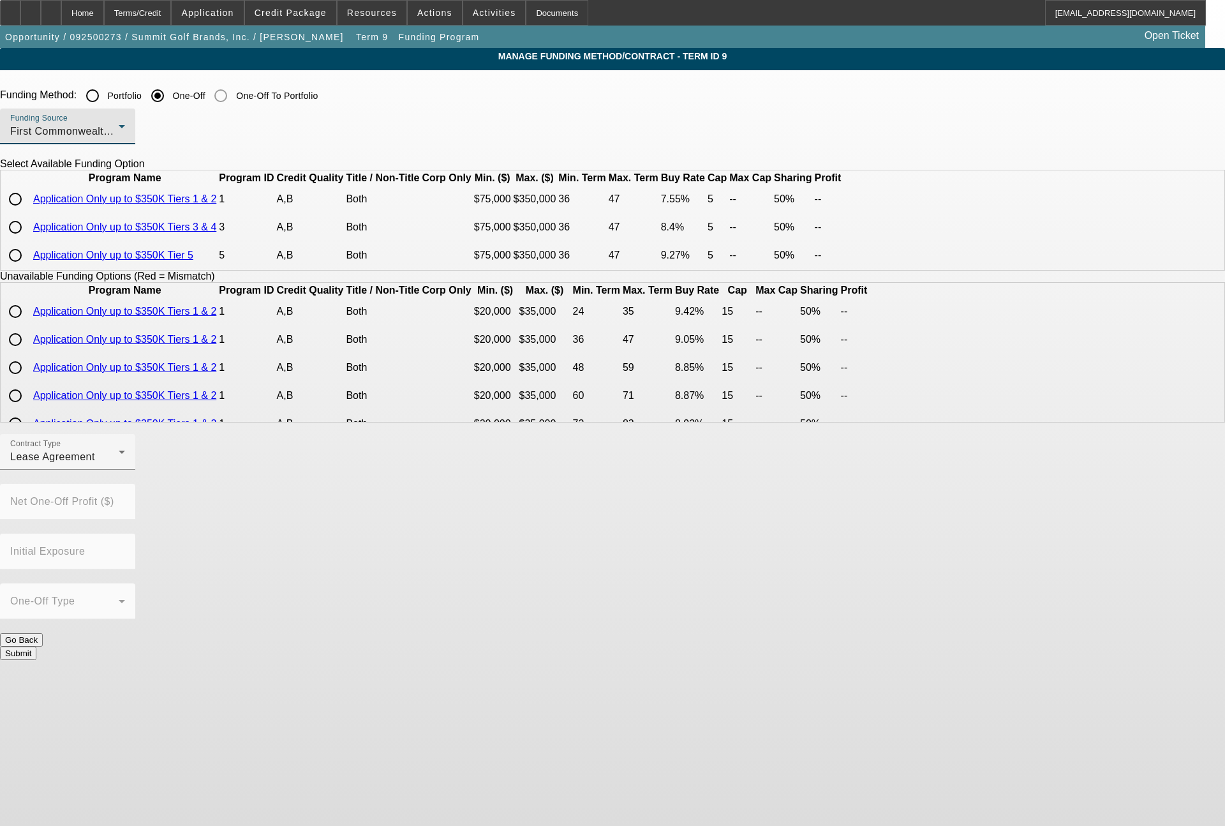
click at [28, 212] on input "radio" at bounding box center [16, 199] width 26 height 26
radio input "true"
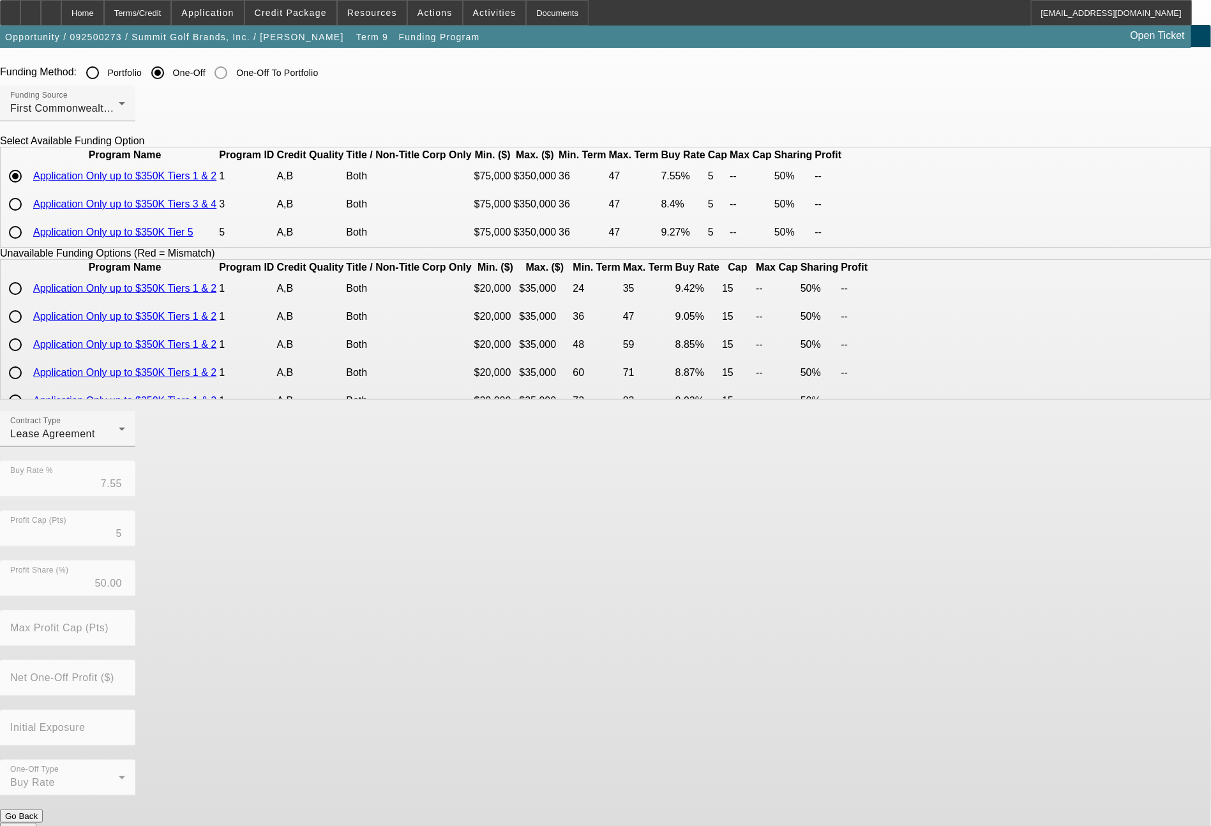
scroll to position [42, 0]
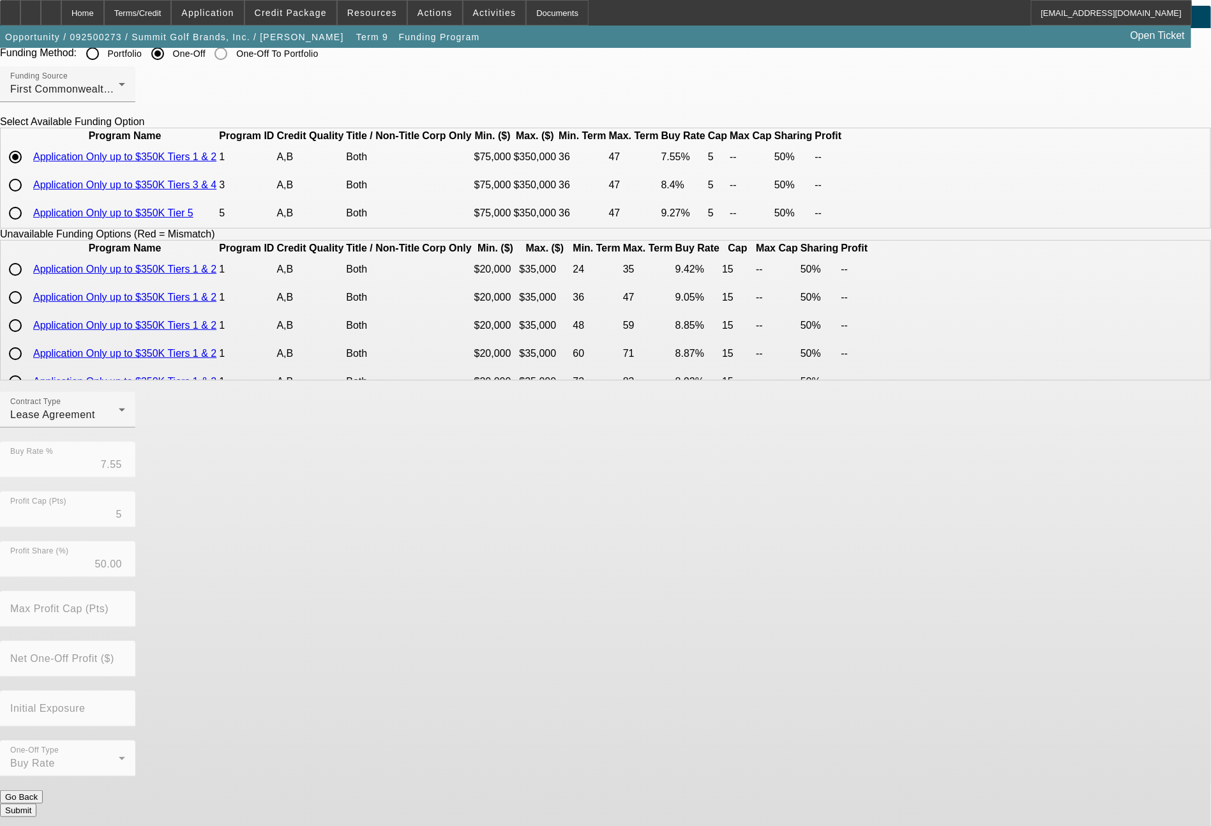
click at [36, 803] on button "Submit" at bounding box center [18, 809] width 36 height 13
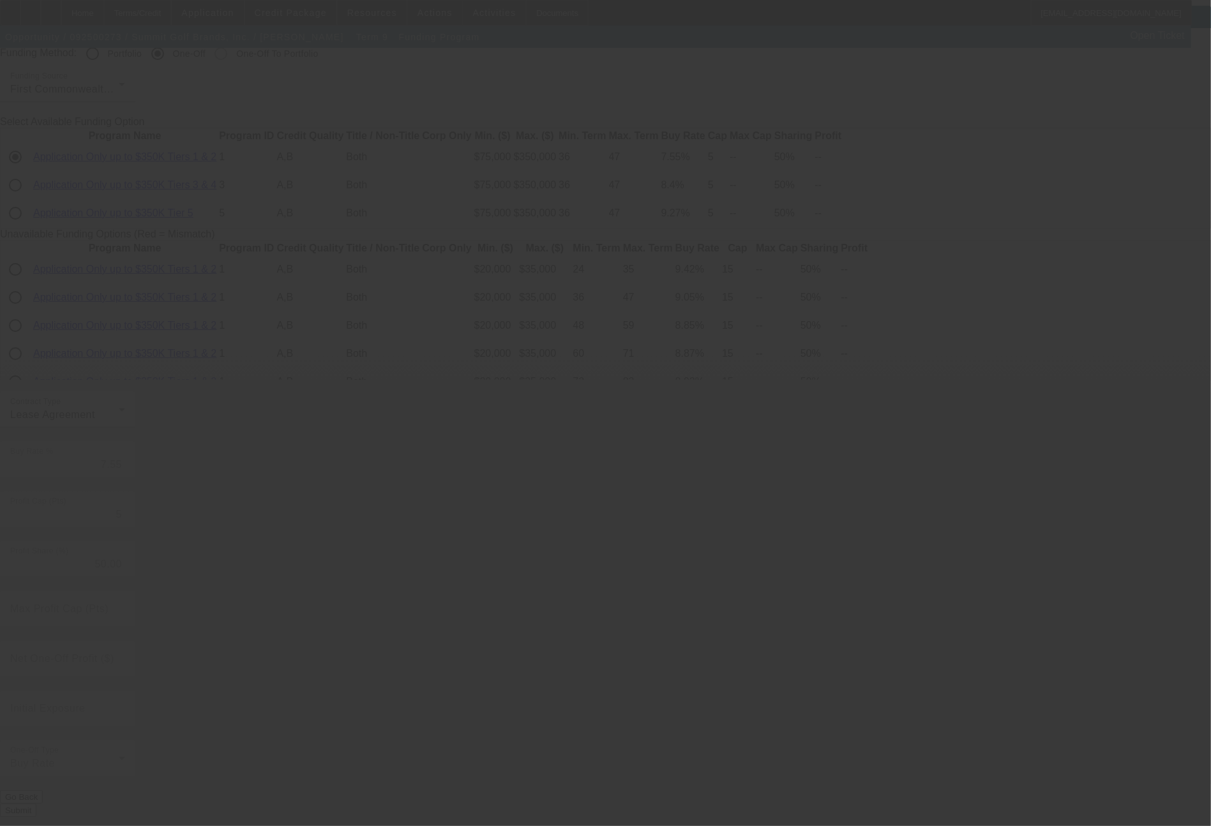
radio input "true"
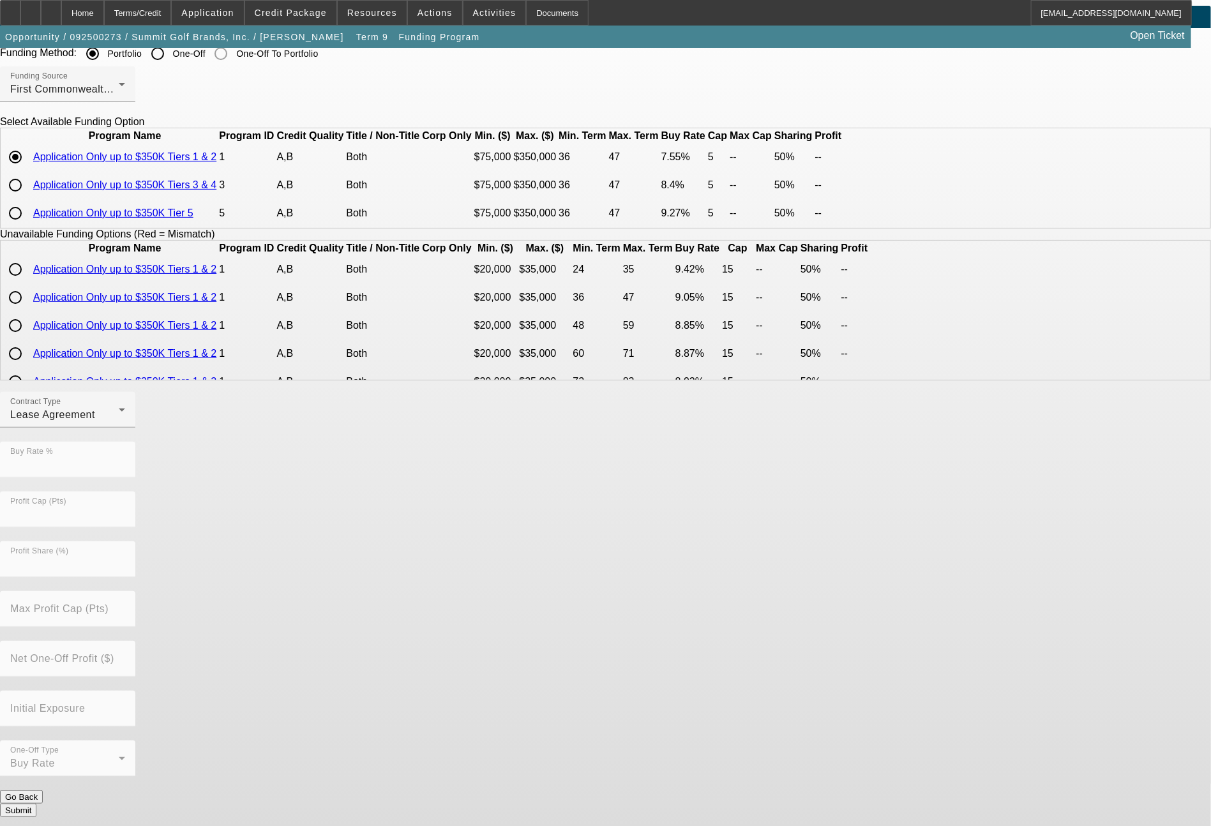
scroll to position [0, 0]
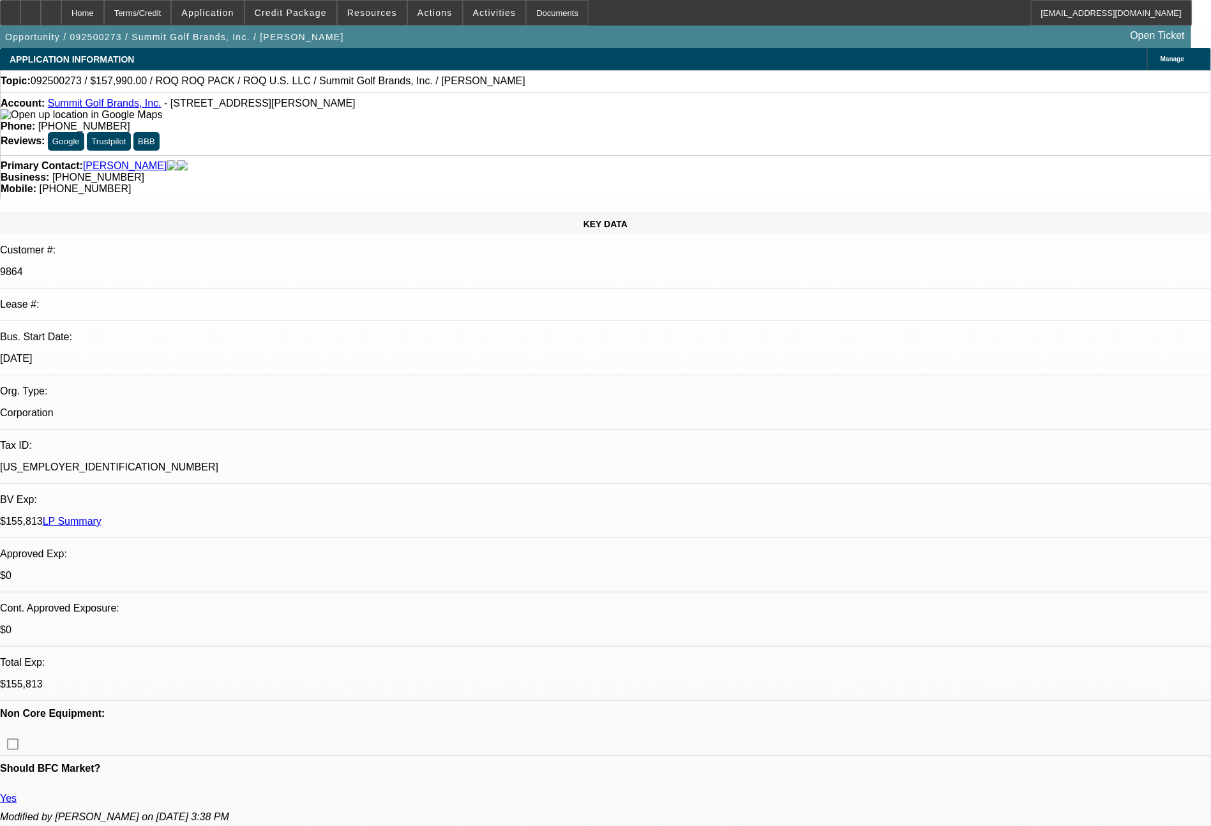
select select "0"
select select "2"
select select "0.1"
select select "4"
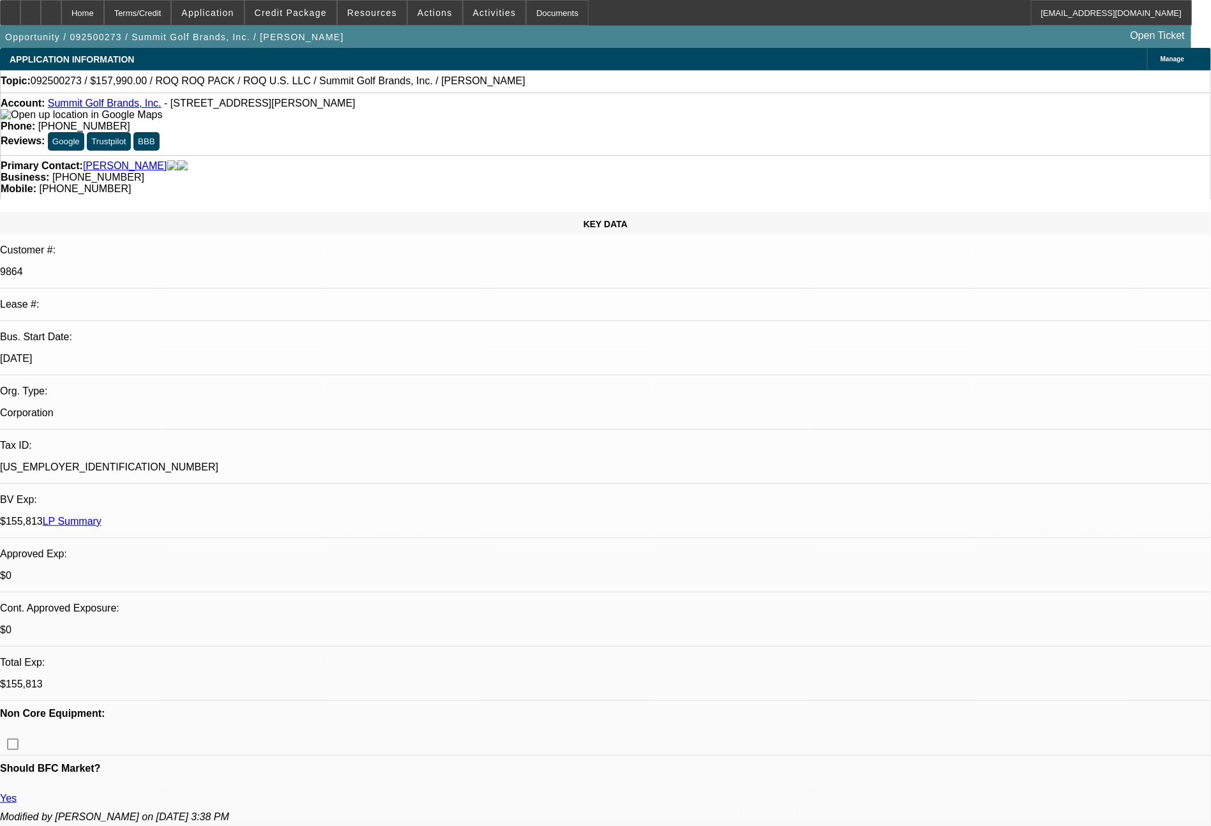
select select "0"
select select "2"
select select "0.1"
select select "4"
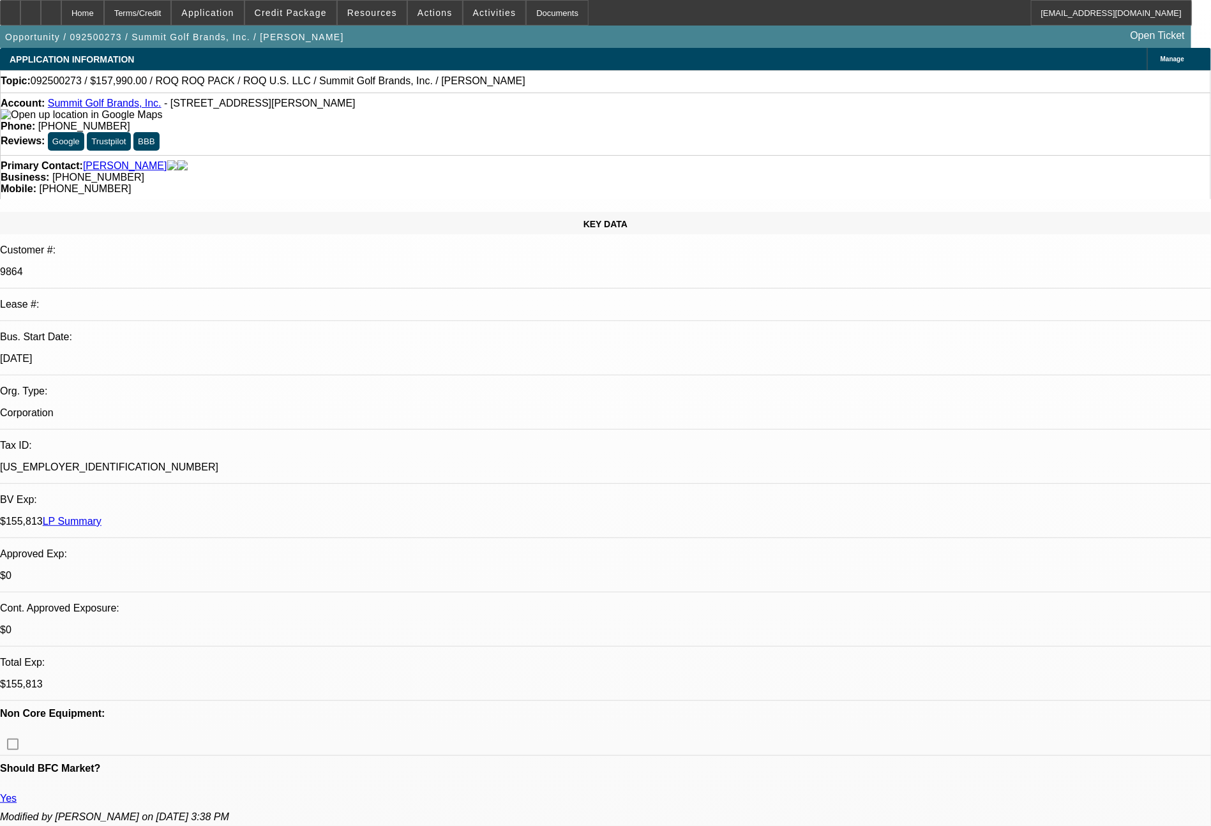
select select "0"
select select "0.1"
select select "4"
select select "0"
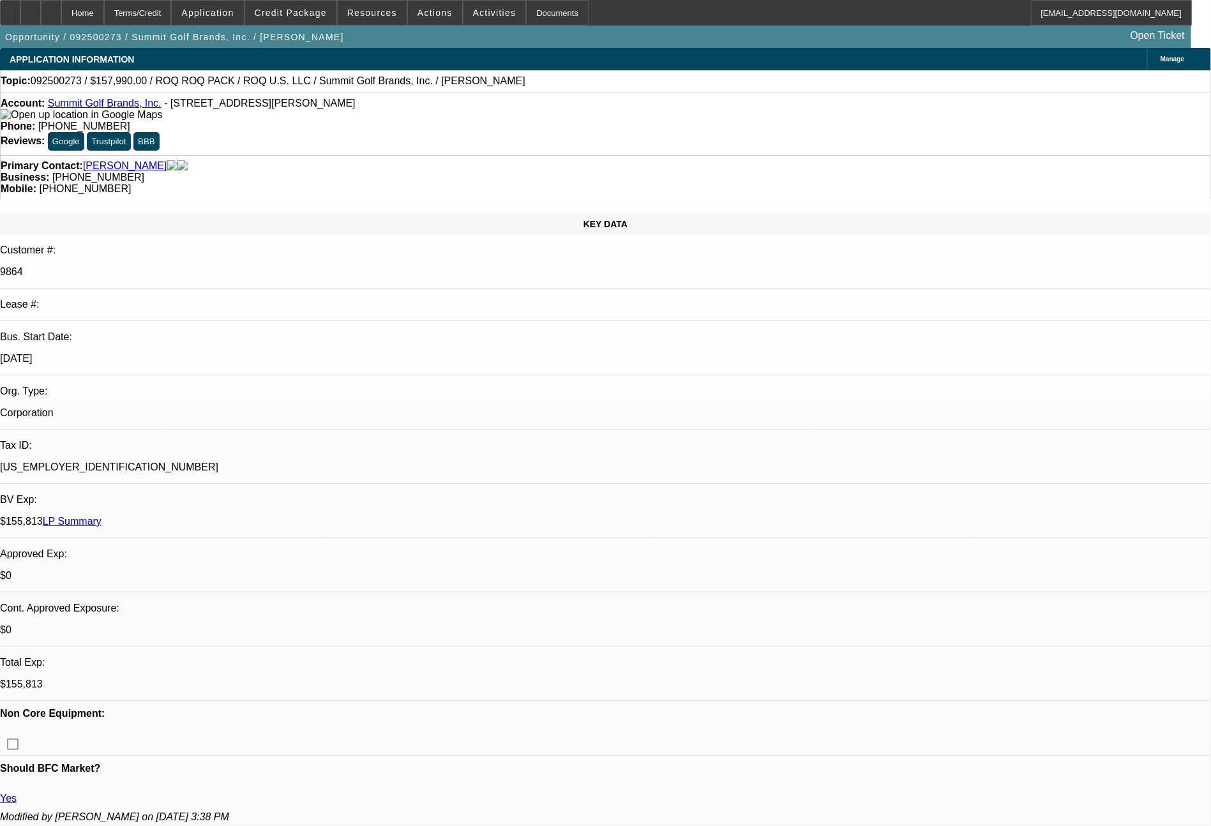
select select "2"
select select "0.1"
select select "4"
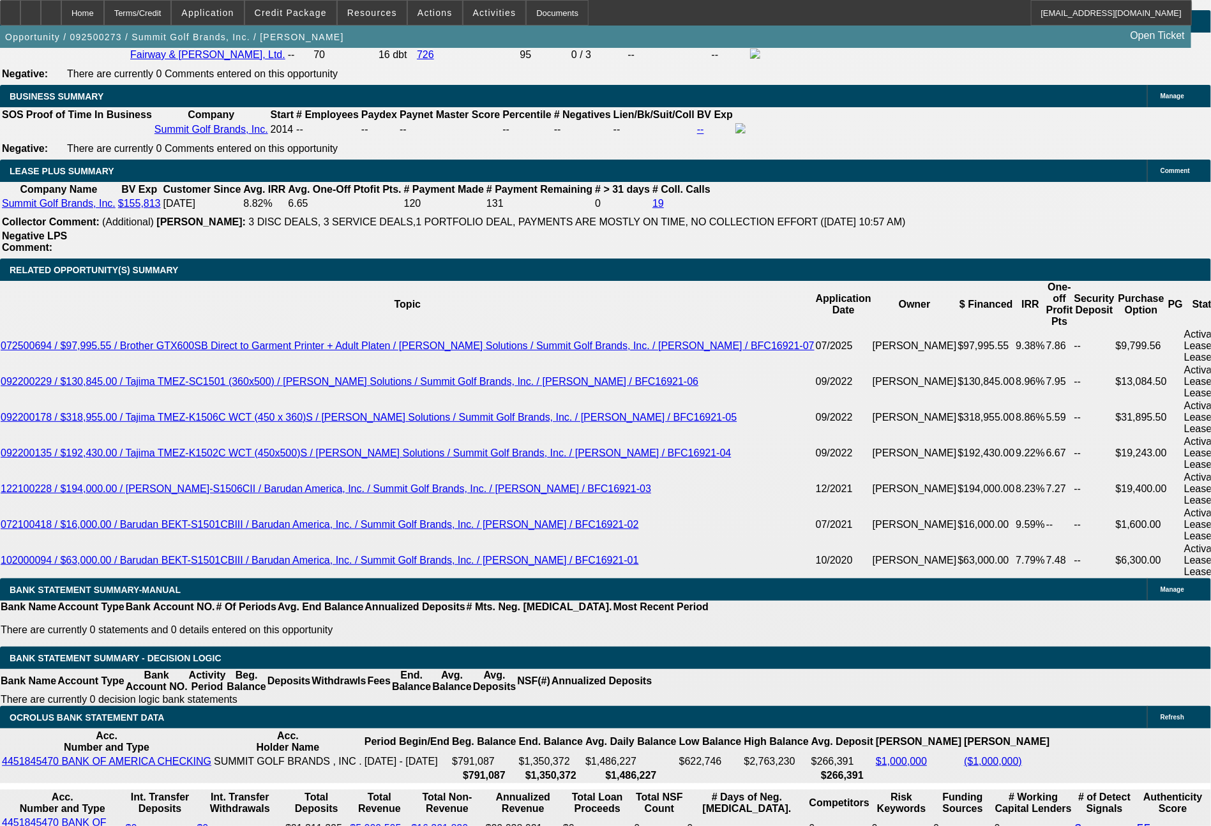
scroll to position [2121, 0]
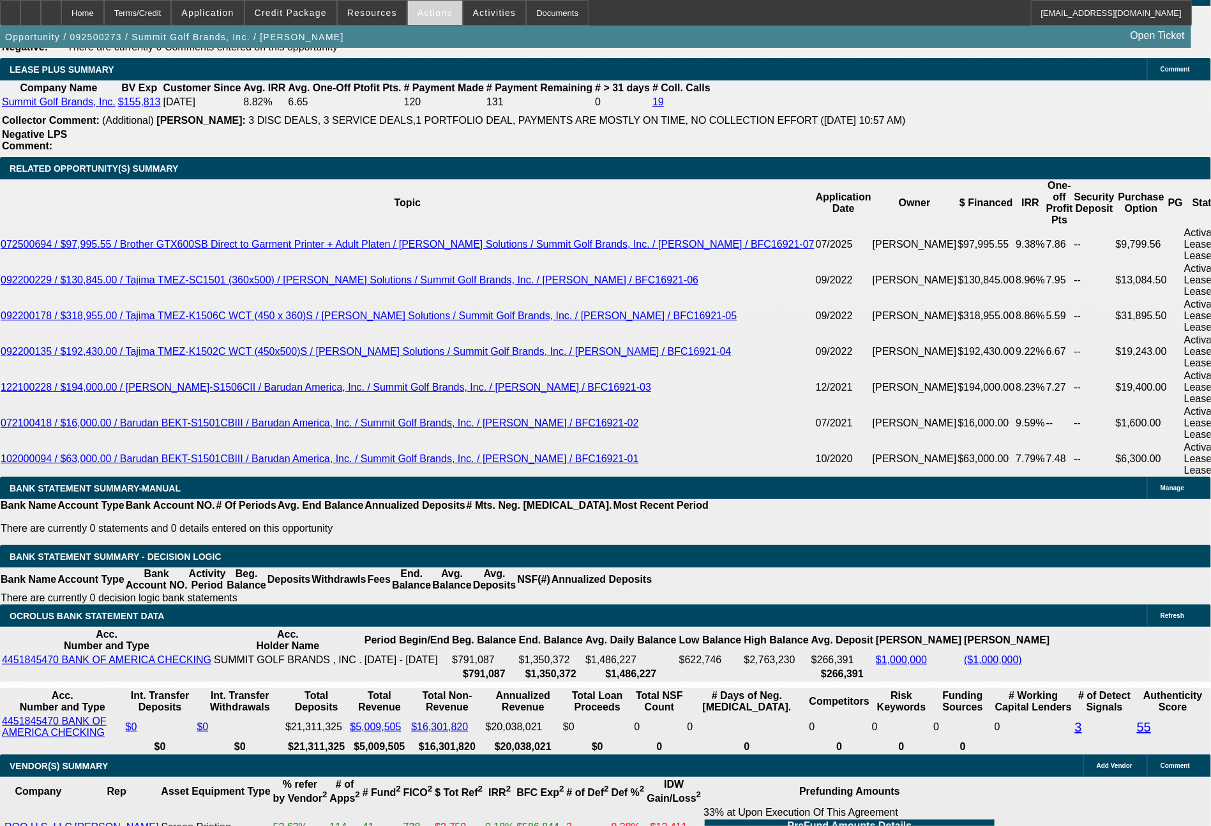
click at [438, 11] on span "Actions" at bounding box center [434, 13] width 35 height 10
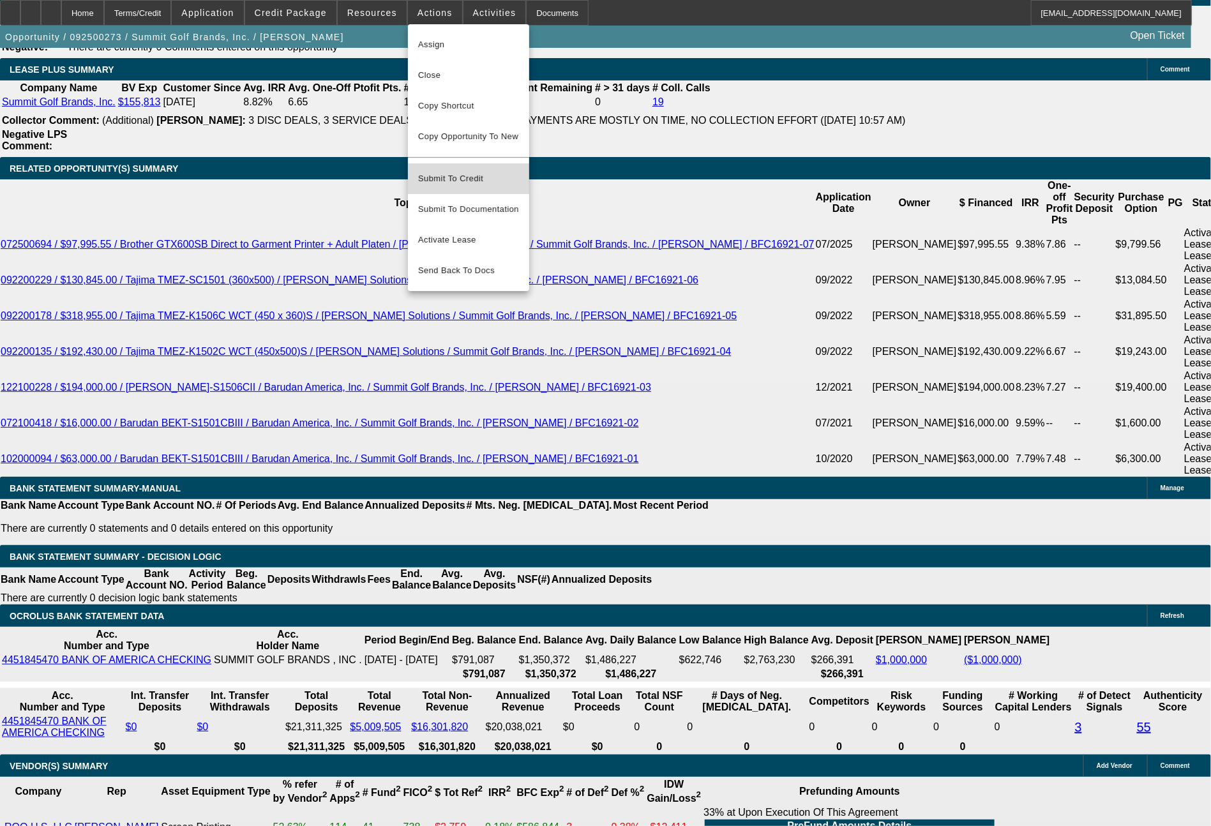
click at [479, 171] on span "Submit To Credit" at bounding box center [468, 178] width 101 height 15
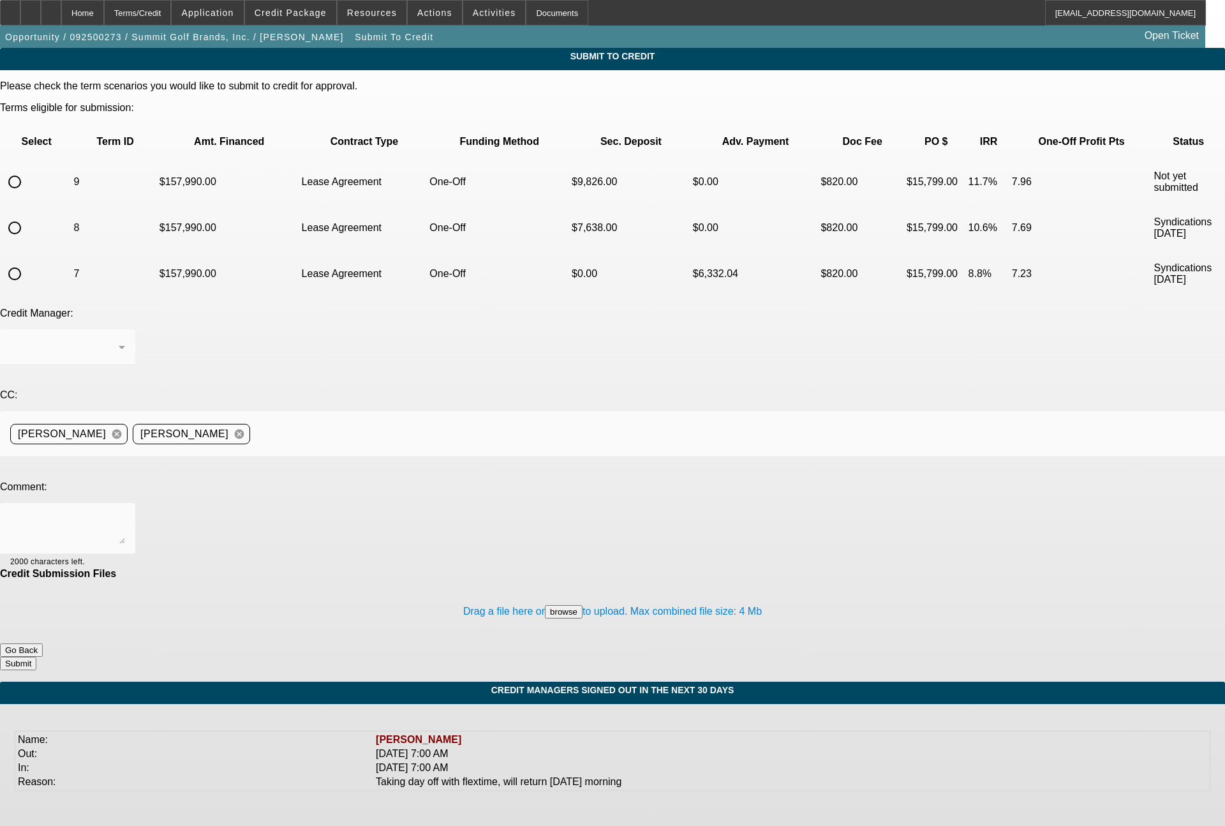
click at [27, 169] on input "radio" at bounding box center [15, 182] width 26 height 26
radio input "true"
click at [125, 513] on textarea at bounding box center [67, 528] width 115 height 31
paste textarea "48 month lease term set for FCEF"
click at [125, 513] on textarea "48 month lease term set for FCEF" at bounding box center [67, 528] width 115 height 31
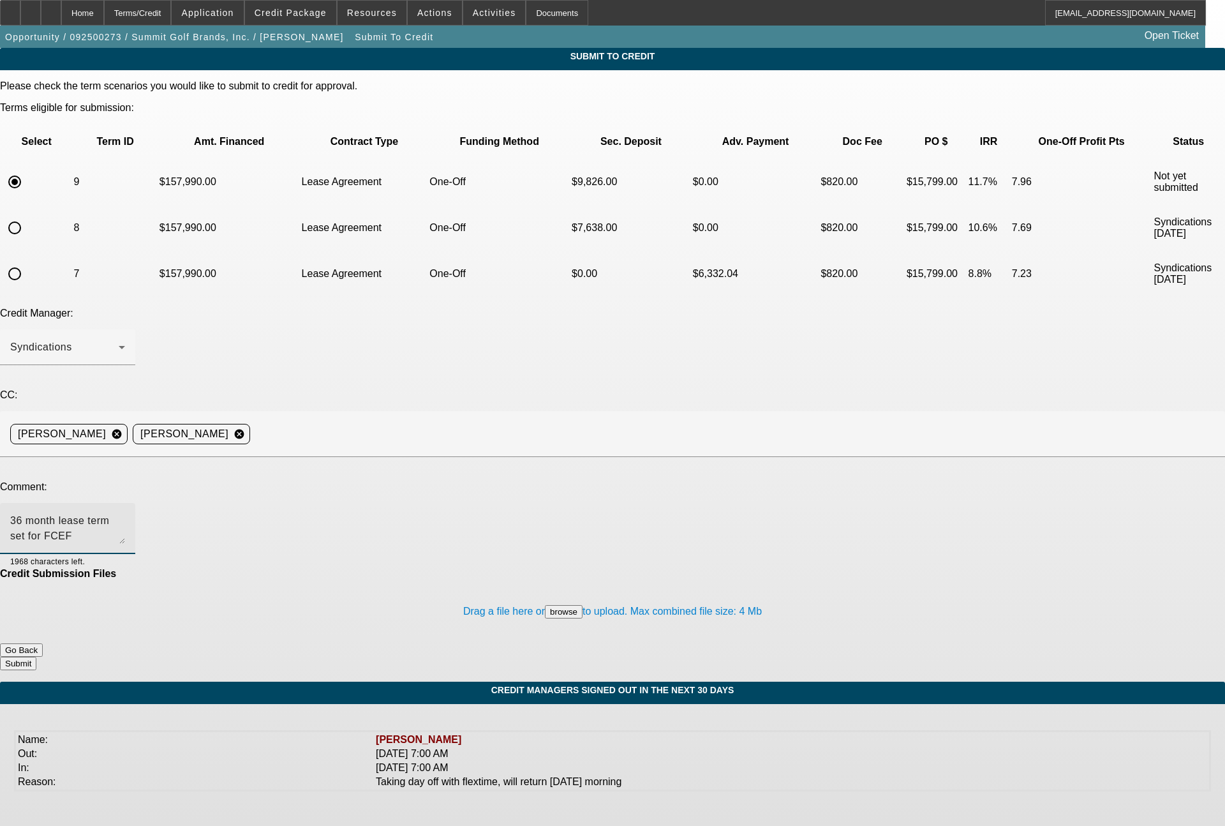
type textarea "36 month lease term set for FCEF"
click at [36, 657] on button "Submit" at bounding box center [18, 663] width 36 height 13
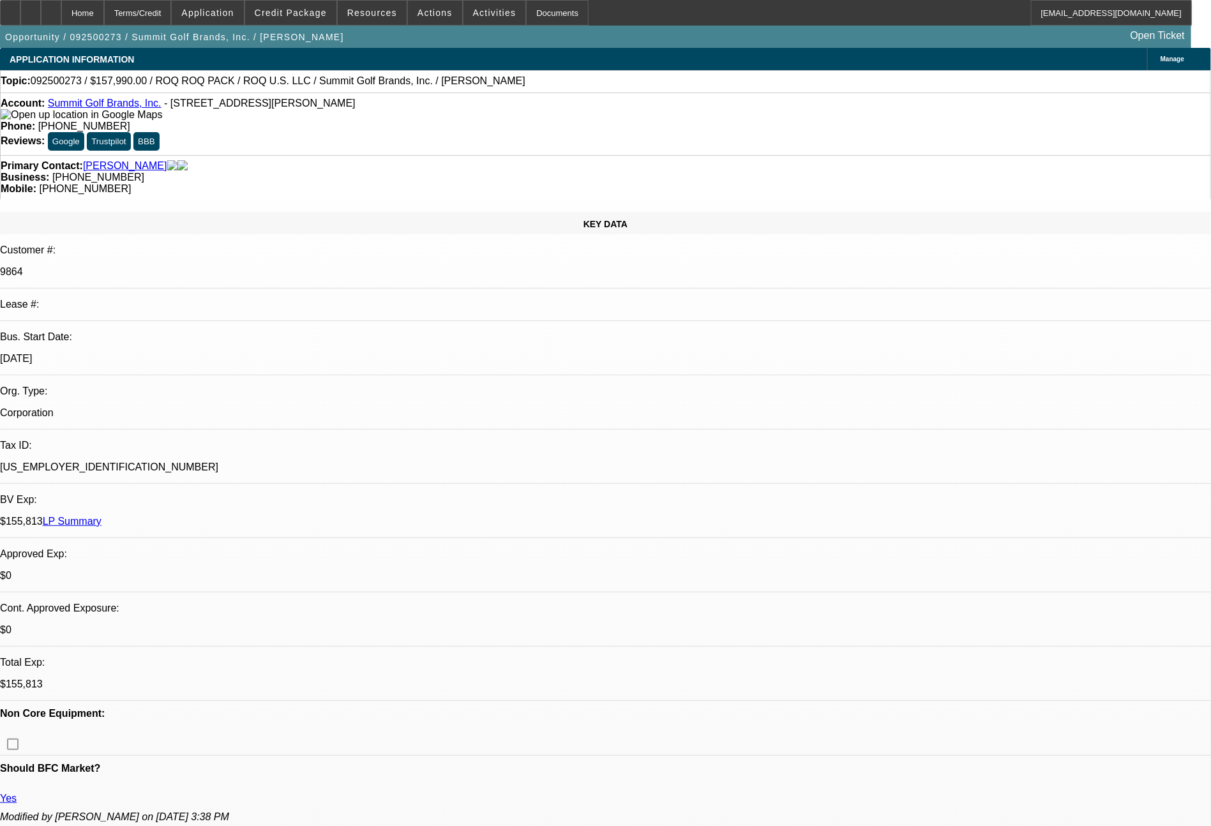
select select "0"
select select "2"
select select "0.1"
select select "4"
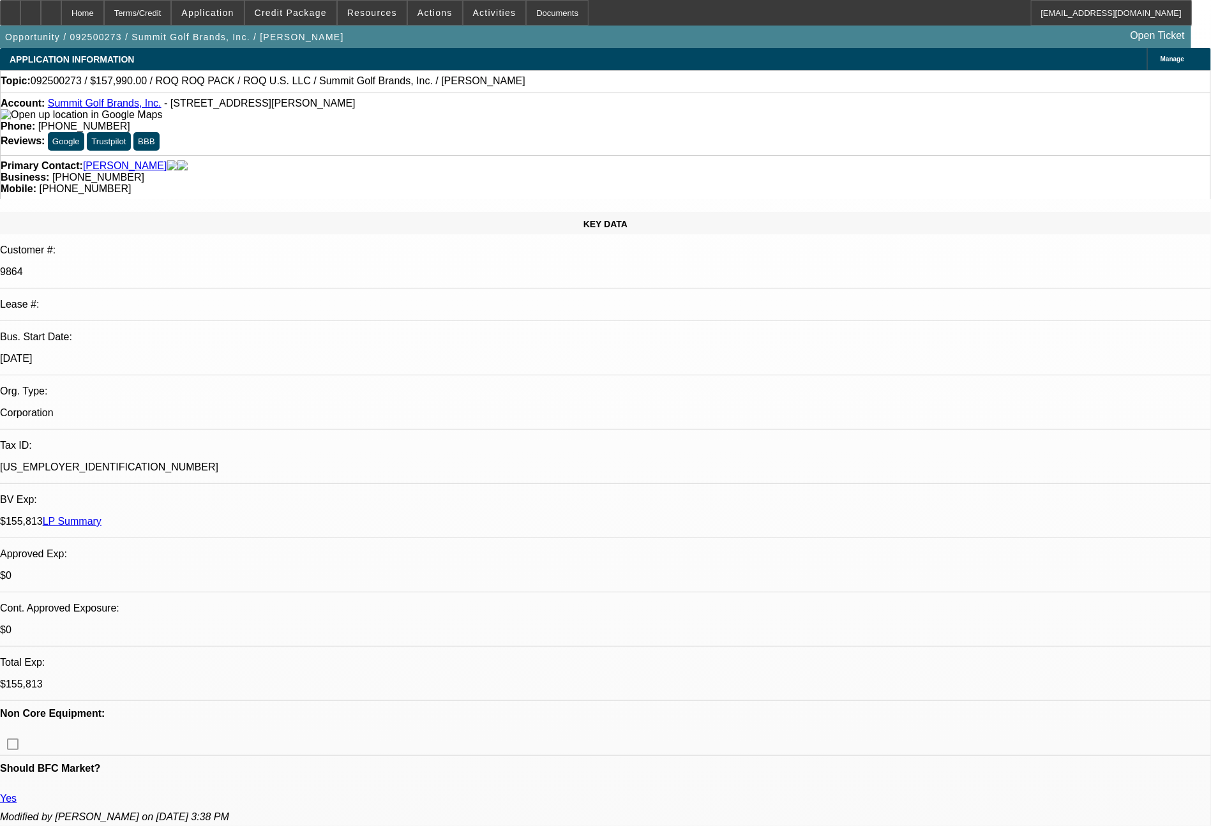
select select "0"
select select "2"
select select "0.1"
select select "4"
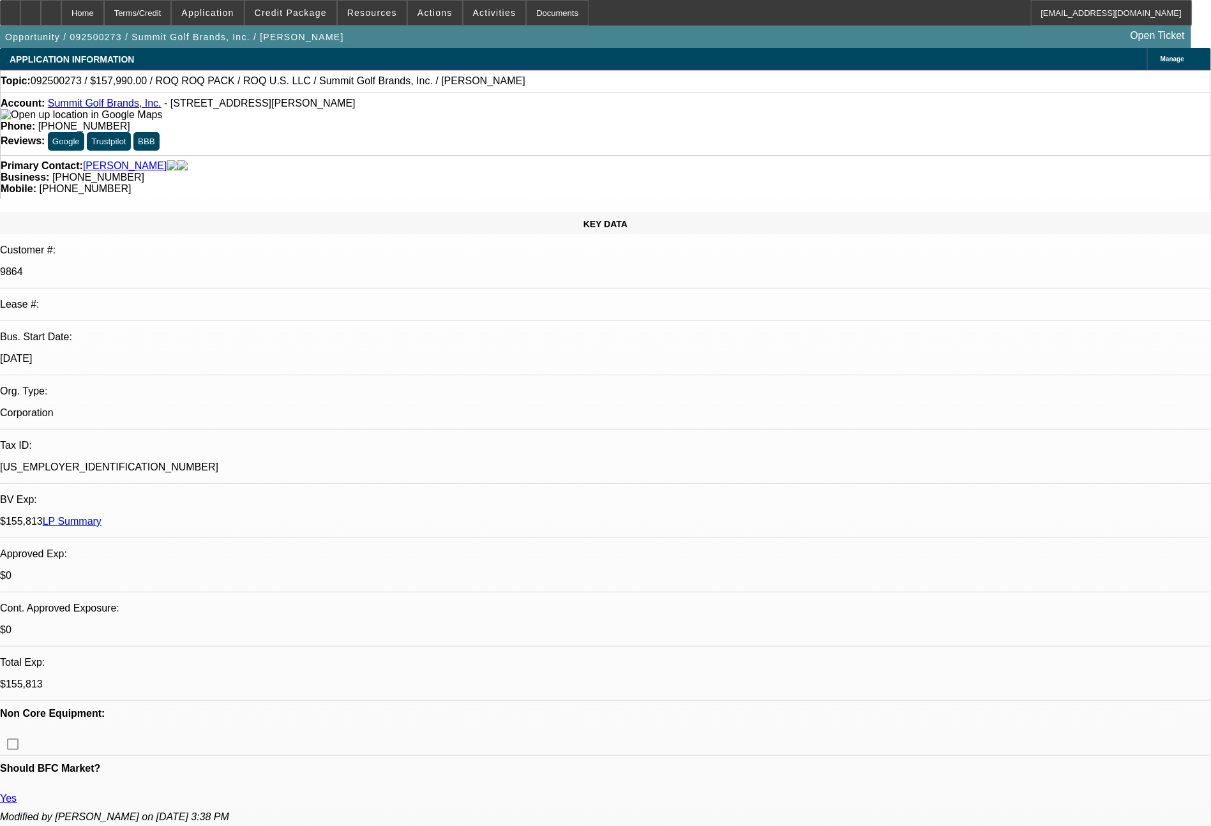
select select "0"
select select "0.1"
select select "4"
select select "0"
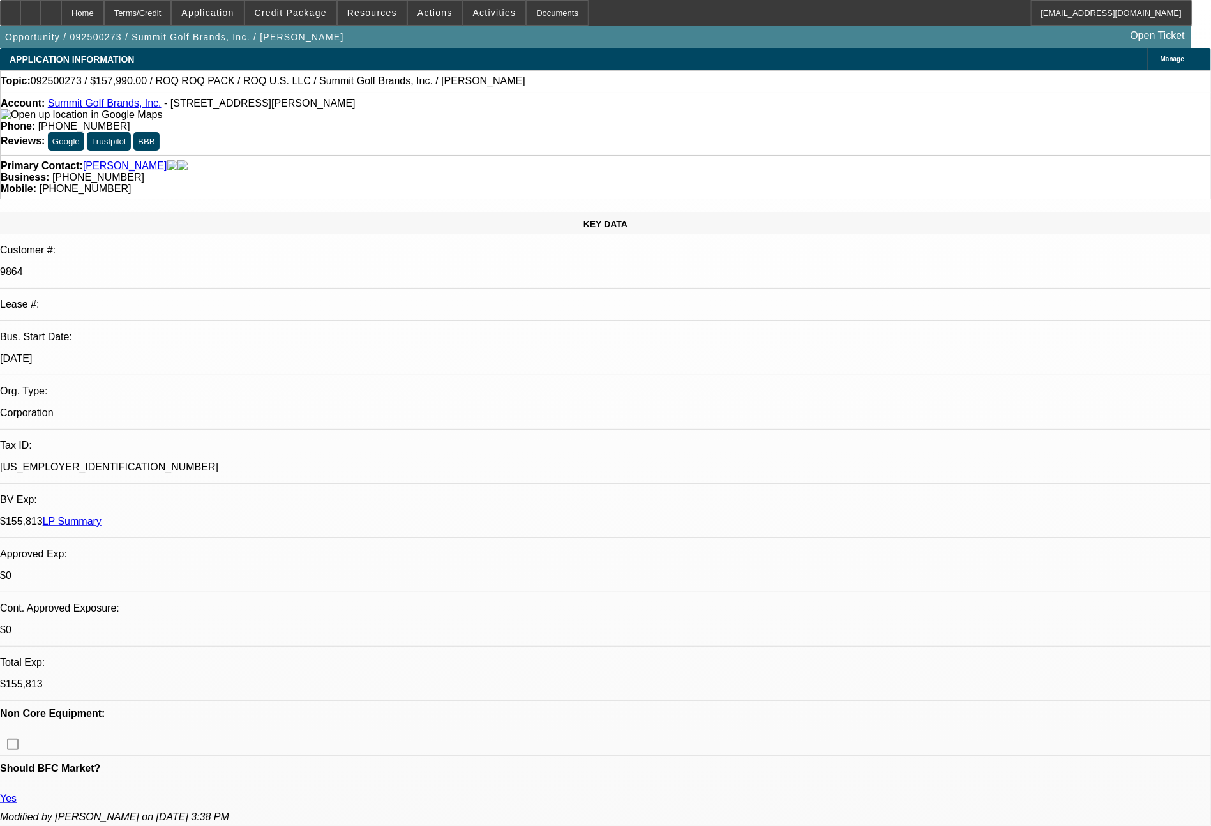
select select "2"
select select "0.1"
select select "4"
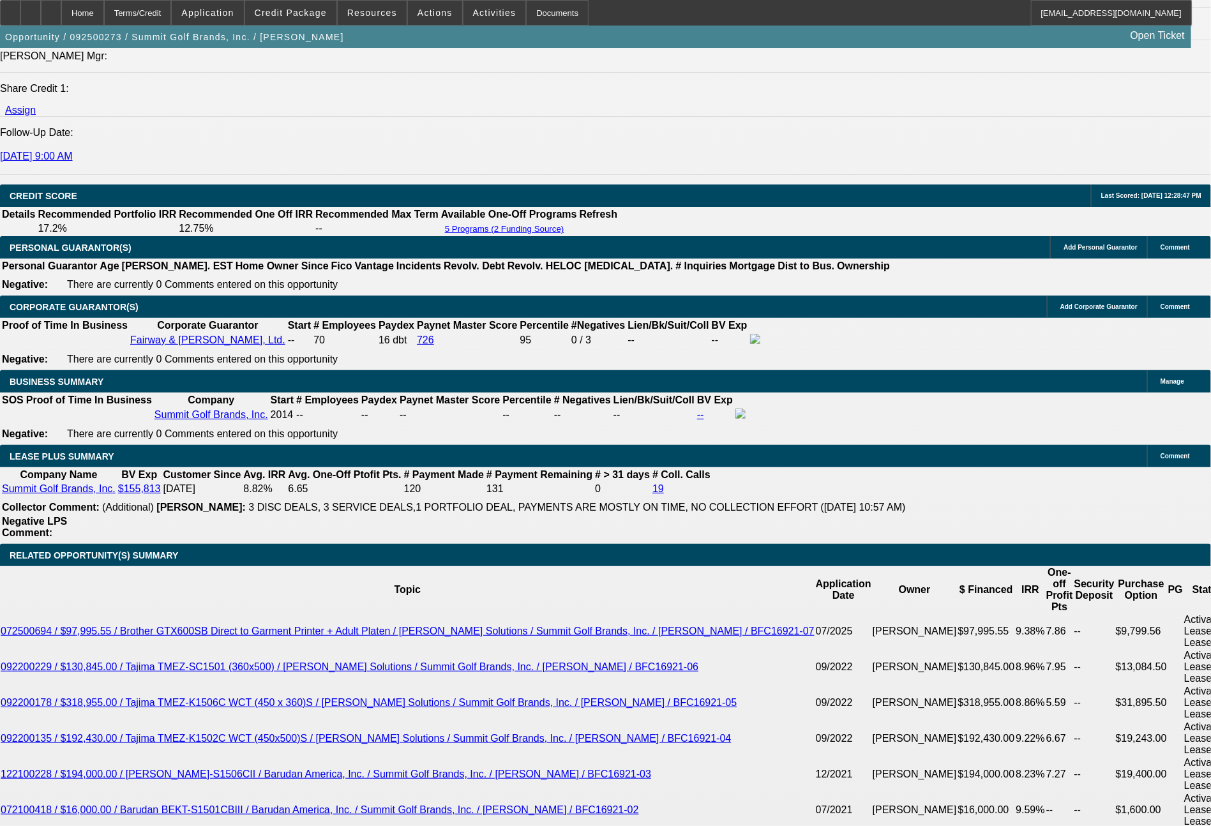
scroll to position [1696, 0]
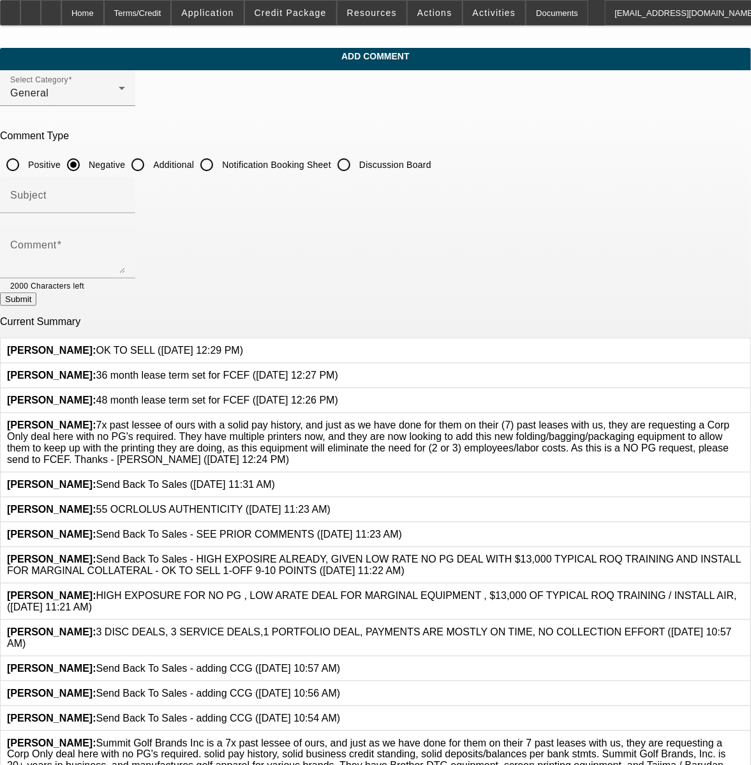
click at [151, 163] on input "Additional" at bounding box center [138, 165] width 26 height 26
radio input "true"
drag, startPoint x: 284, startPoint y: 249, endPoint x: 293, endPoint y: 255, distance: 11.0
click at [125, 255] on textarea "Comment" at bounding box center [67, 258] width 115 height 31
click at [125, 251] on textarea "FCEF just did the -07 deal for this customer with similar terms on a $97k Broth…" at bounding box center [67, 258] width 115 height 31
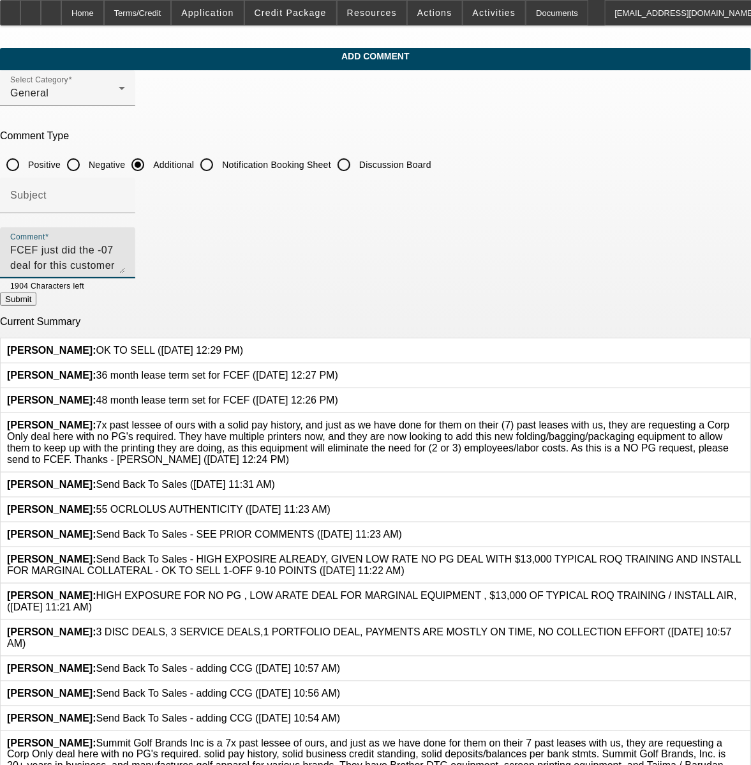
click at [125, 249] on textarea "FCEF just did the -07 deal for this customer with similar terms on a $97k Broth…" at bounding box center [67, 258] width 115 height 31
type textarea "FCEF just did the -07 deal for this customer with similar terms on a $97k Broth…"
click at [36, 297] on button "Submit" at bounding box center [18, 298] width 36 height 13
radio input "true"
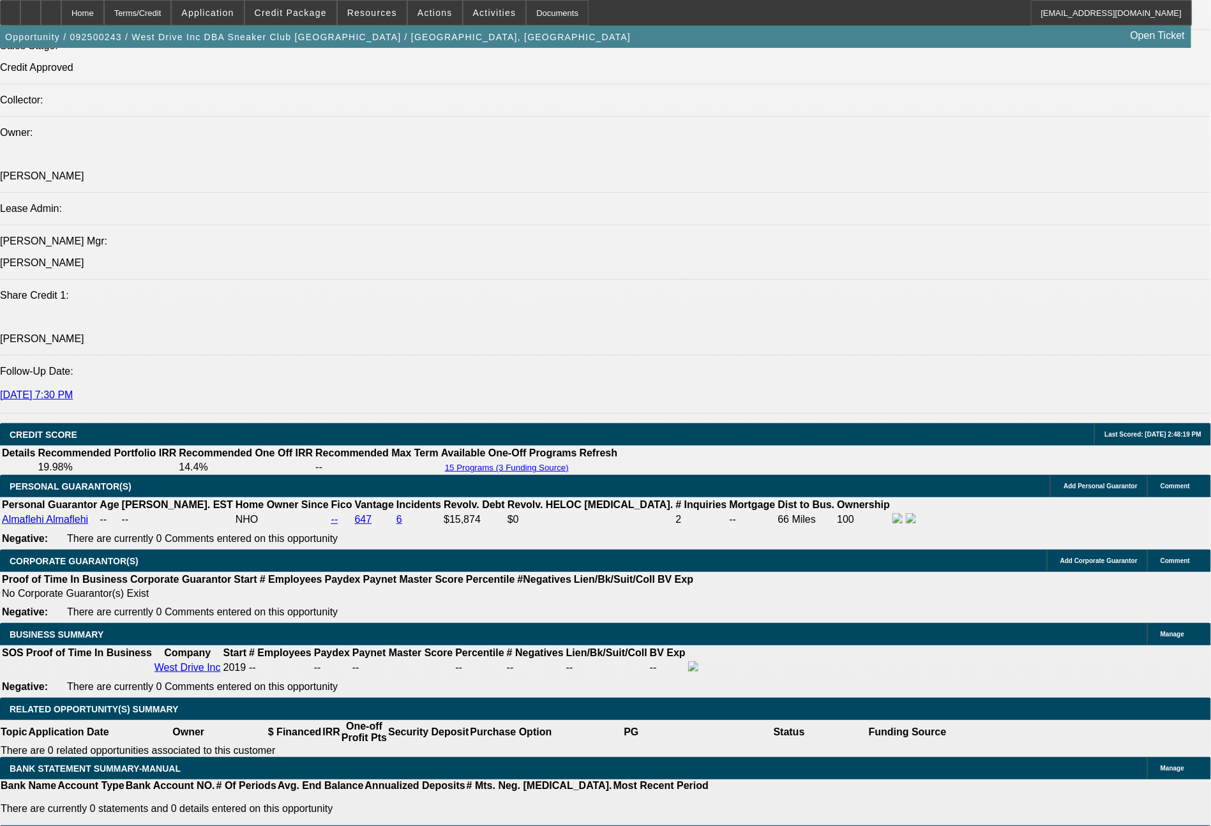
select select "0"
select select "0.1"
select select "0"
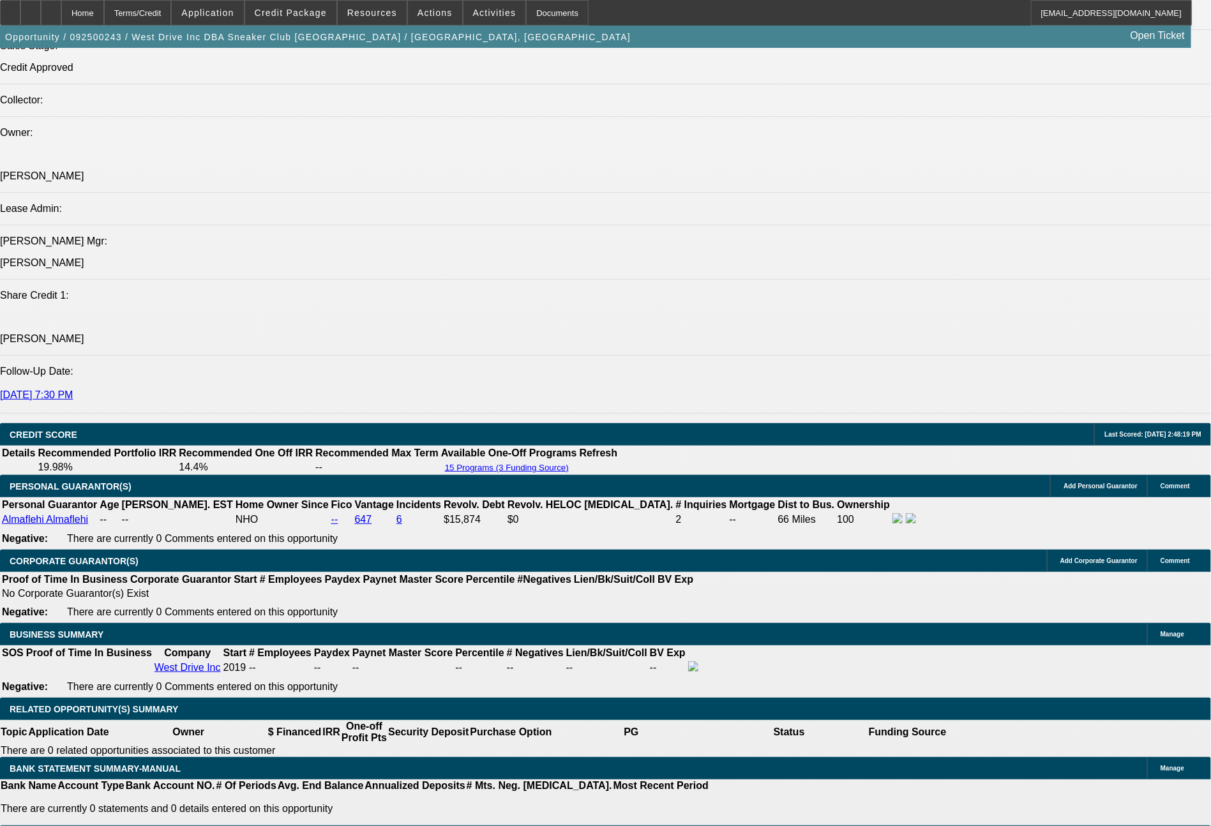
select select "0.1"
select select "0"
select select "2"
select select "0.1"
select select "0"
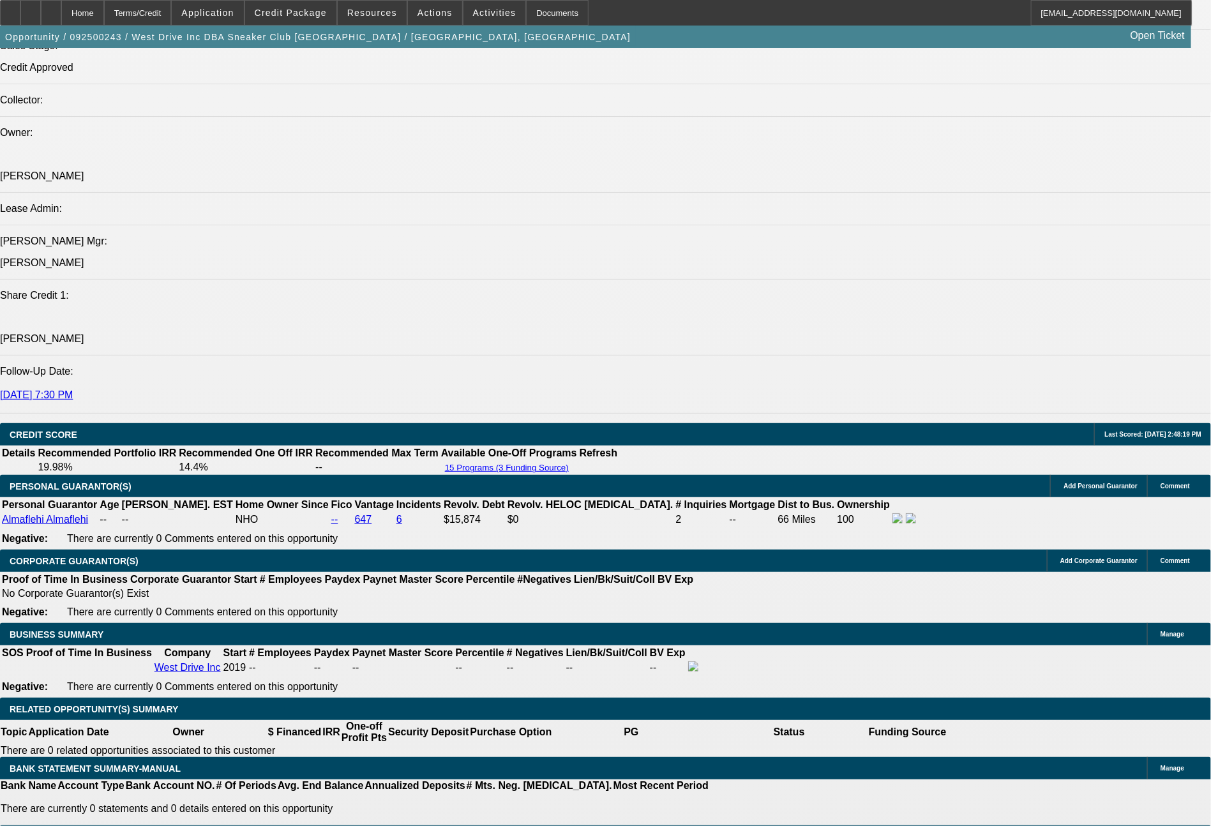
select select "0"
select select "0.1"
select select "1"
select select "5"
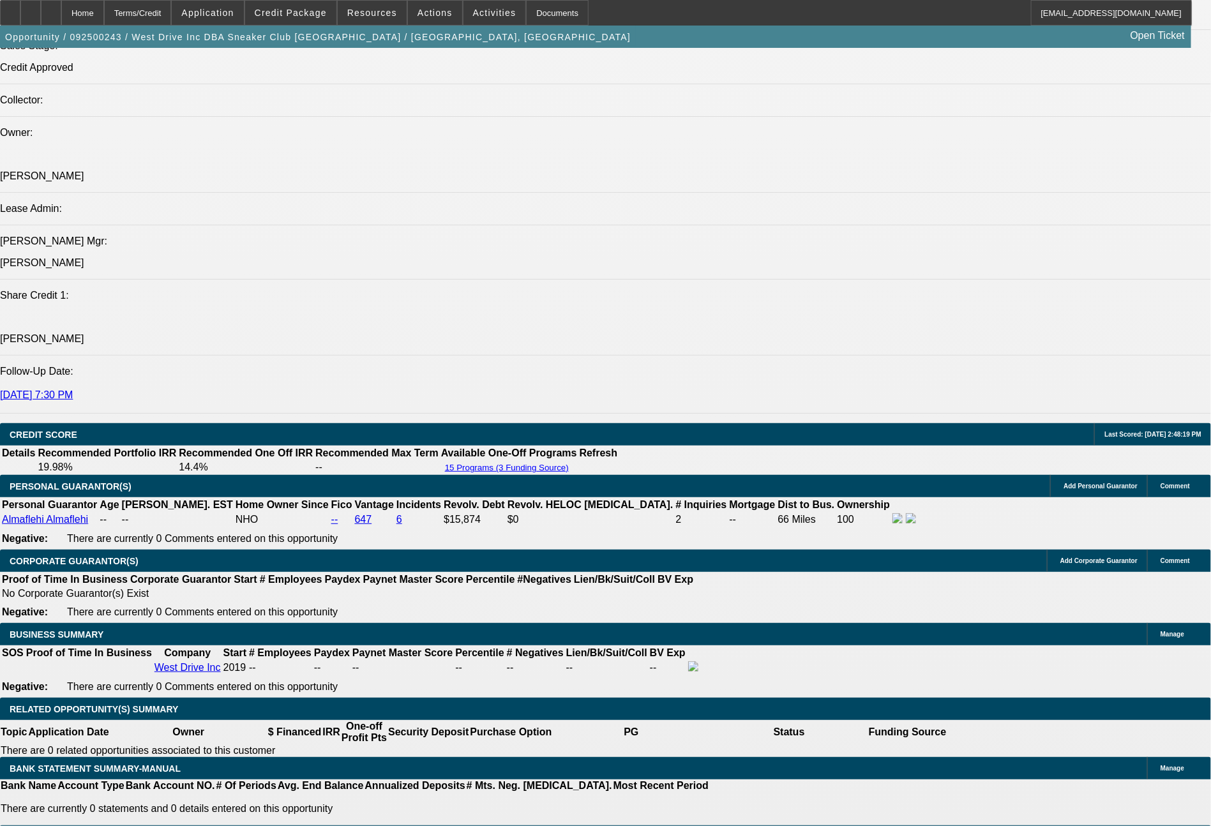
select select "1"
select select "5"
select select "1"
select select "2"
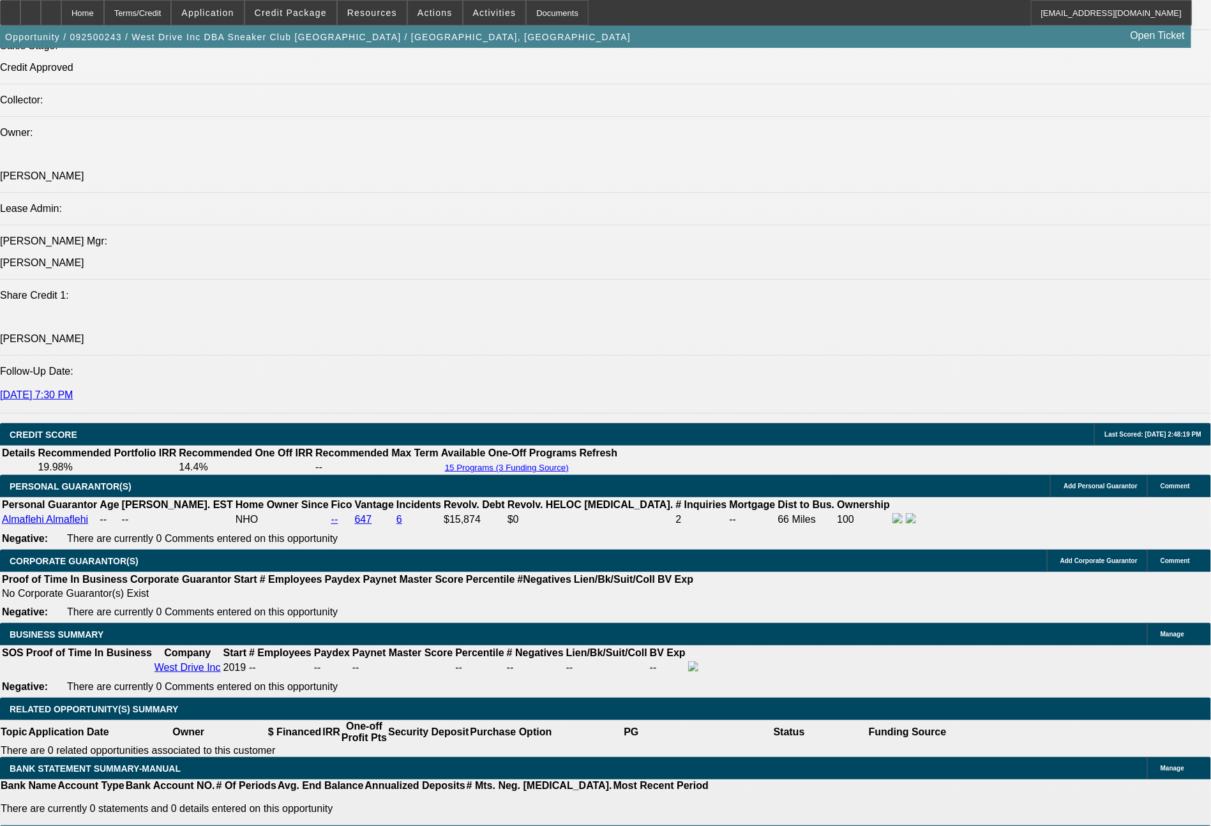
select select "4"
select select "1"
select select "5"
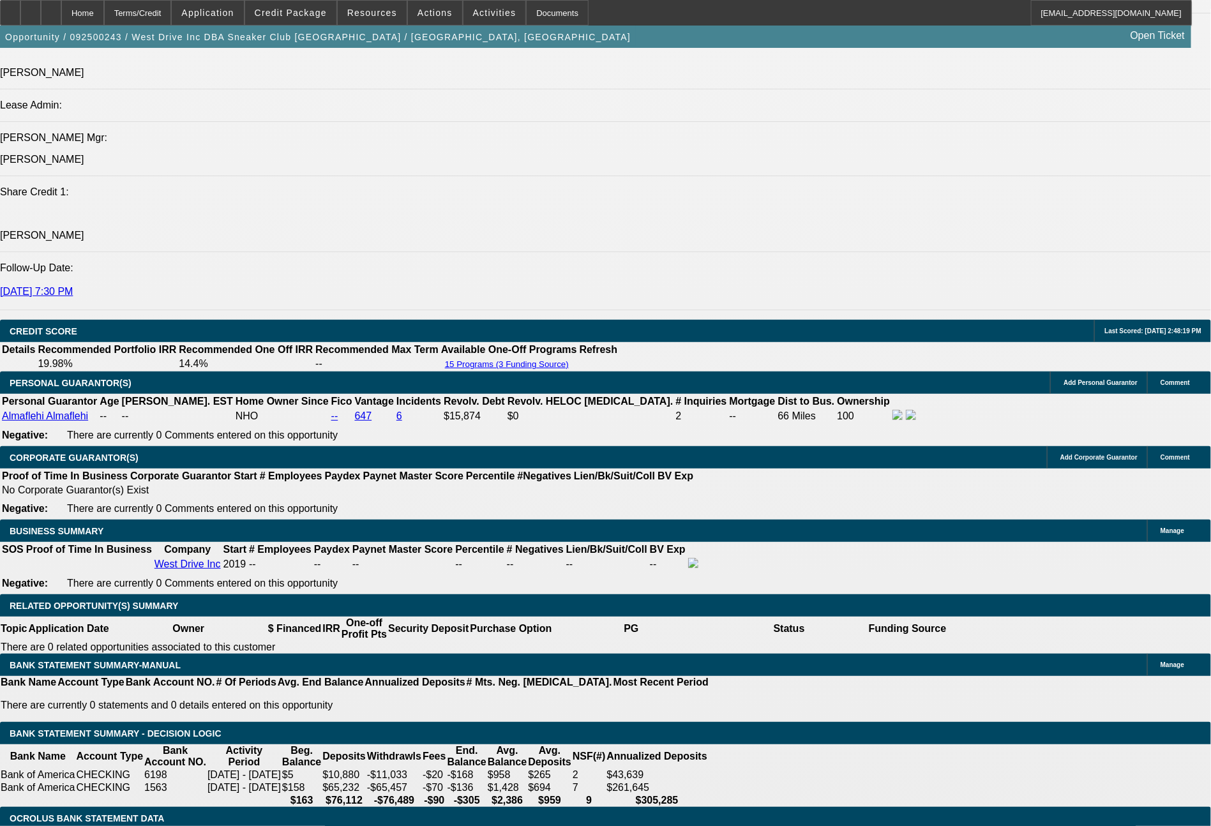
scroll to position [1670, 0]
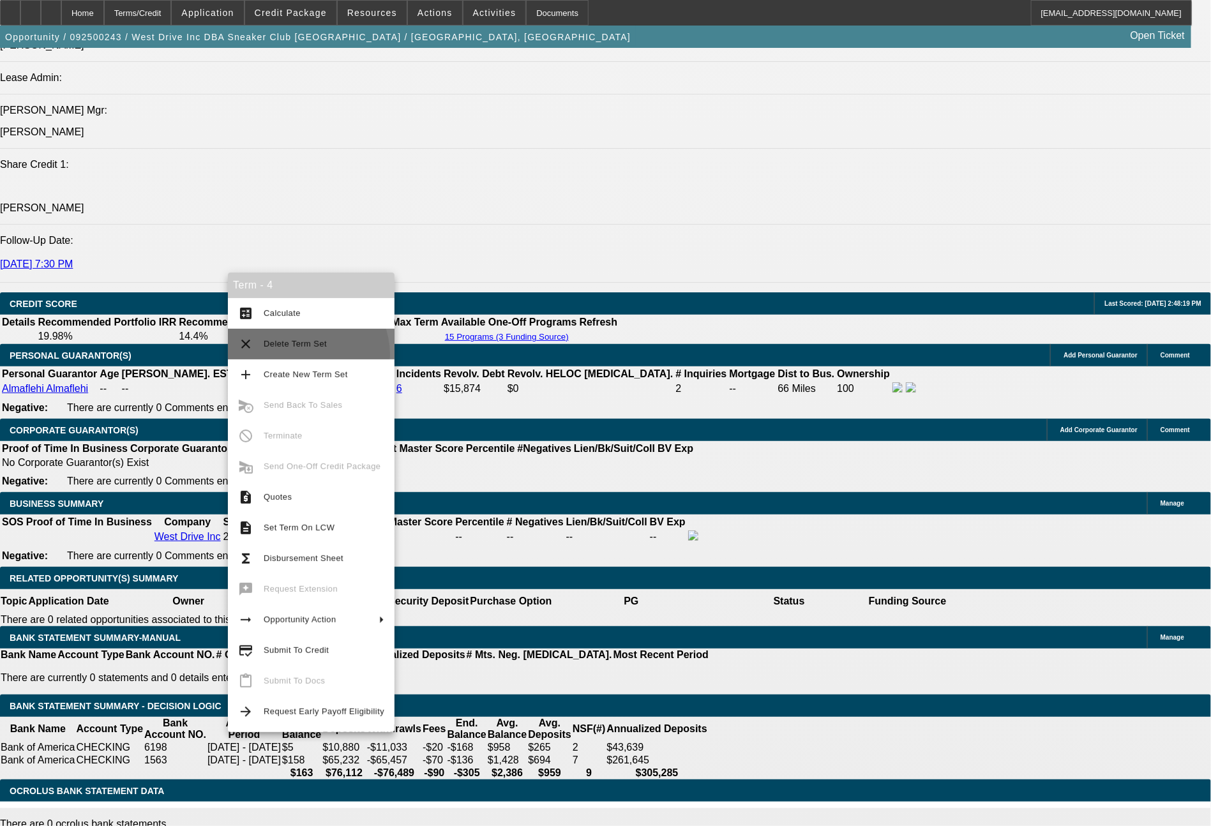
click at [306, 354] on button "clear Delete Term Set" at bounding box center [311, 344] width 167 height 31
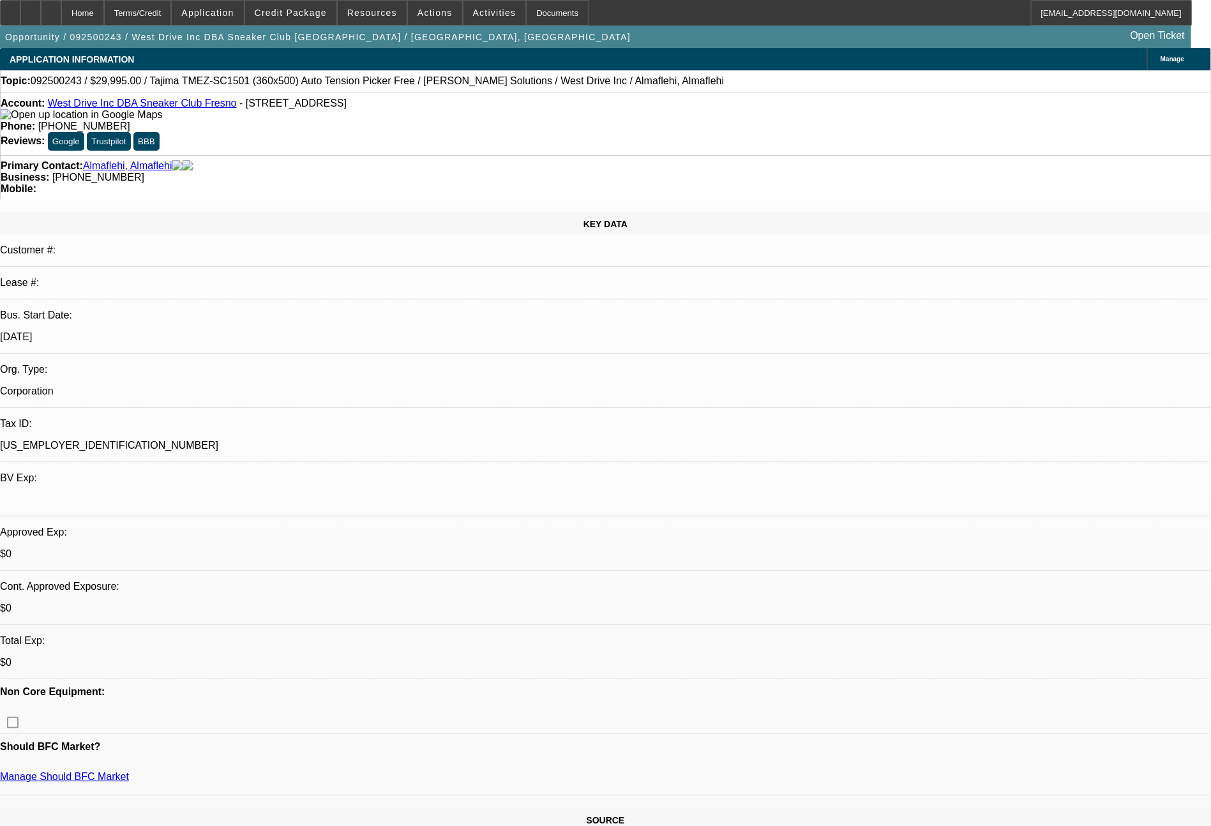
select select "0"
select select "0.1"
select select "5"
select select "0"
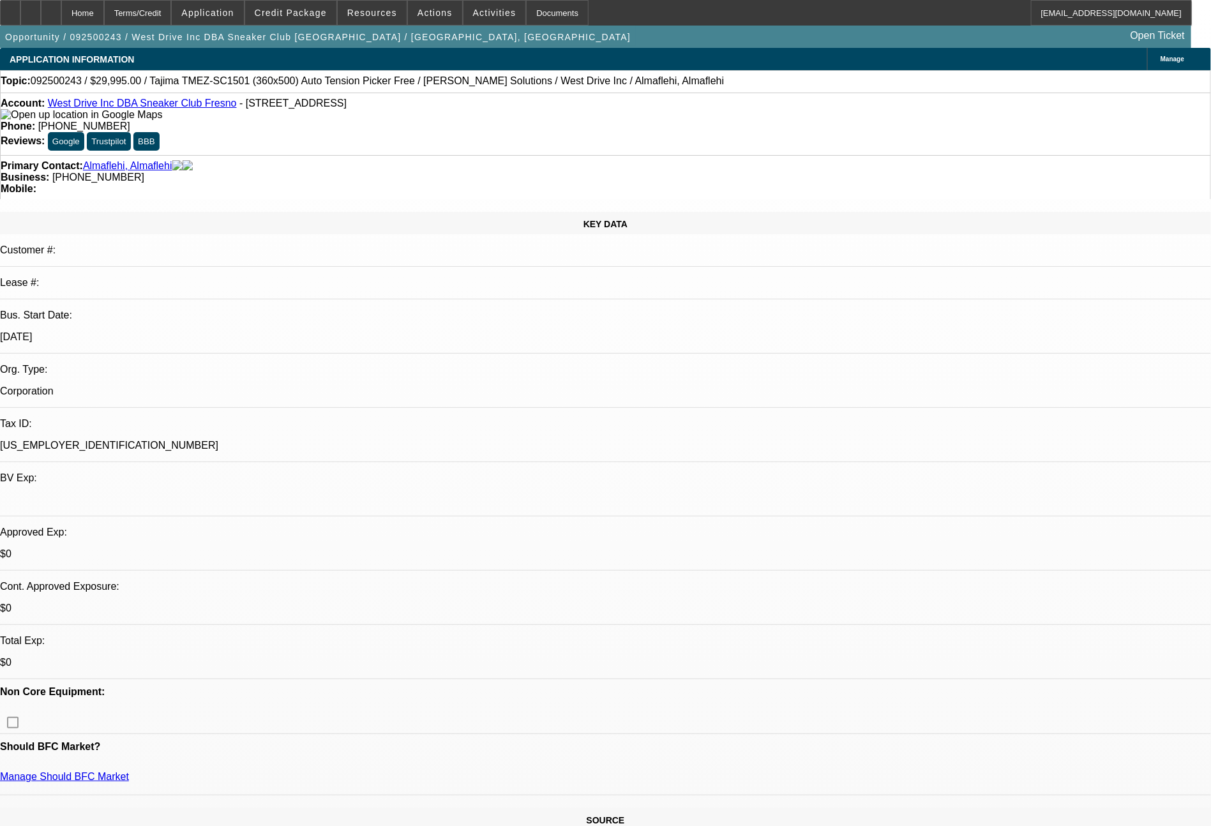
select select "2"
select select "0.1"
select select "4"
select select "0"
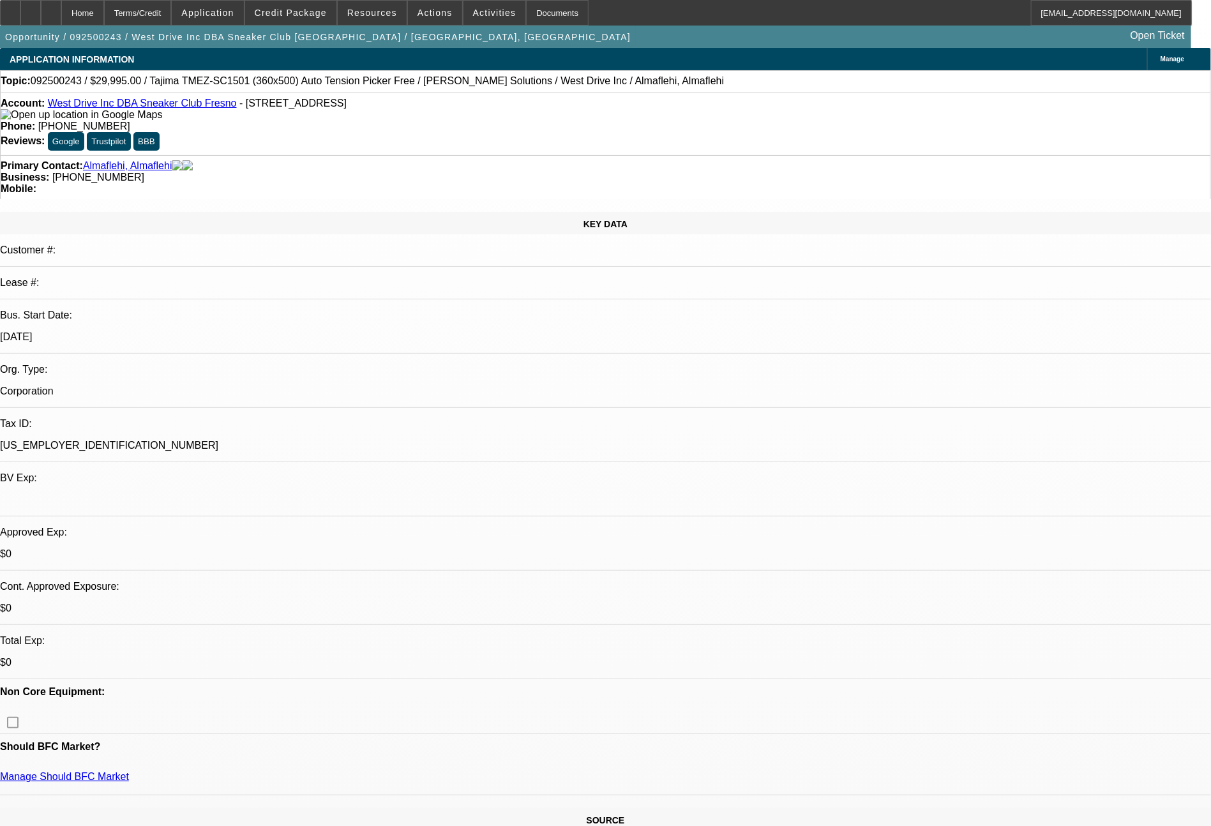
select select "0"
select select "0.1"
select select "5"
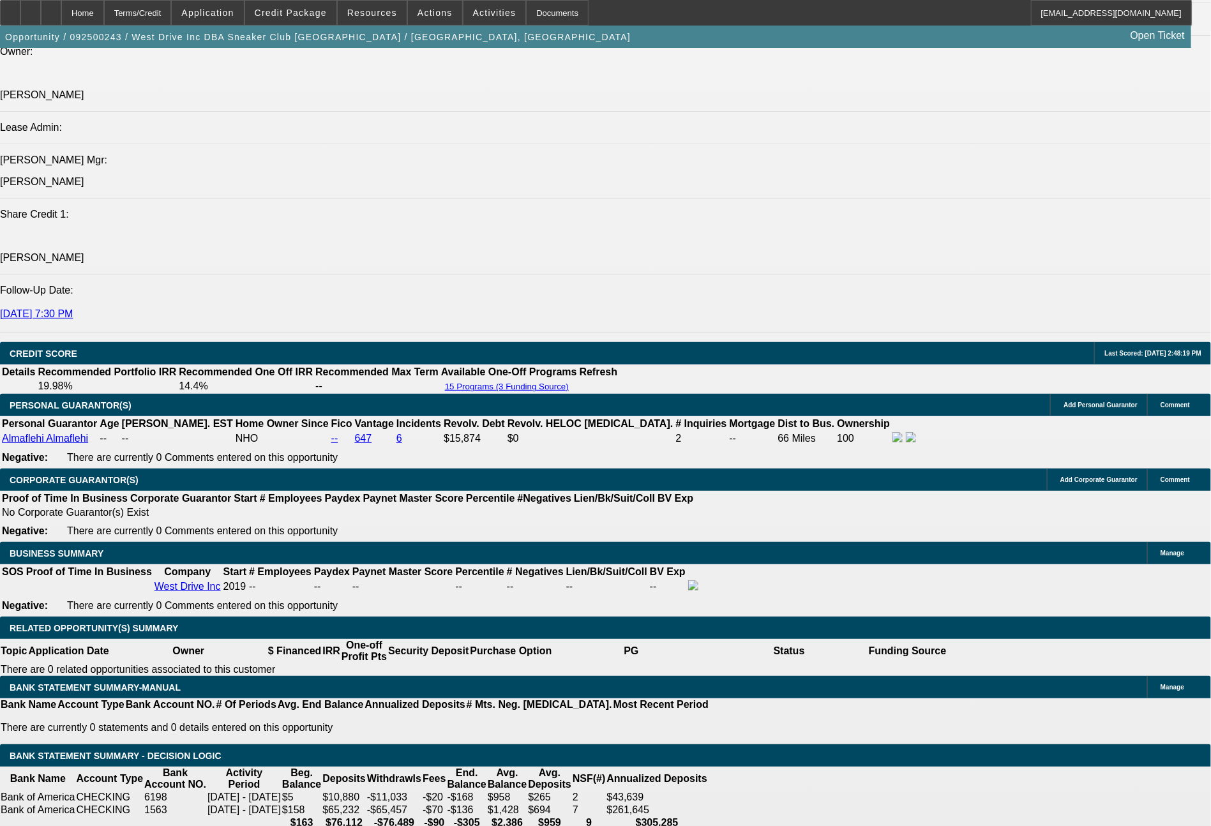
scroll to position [1633, 0]
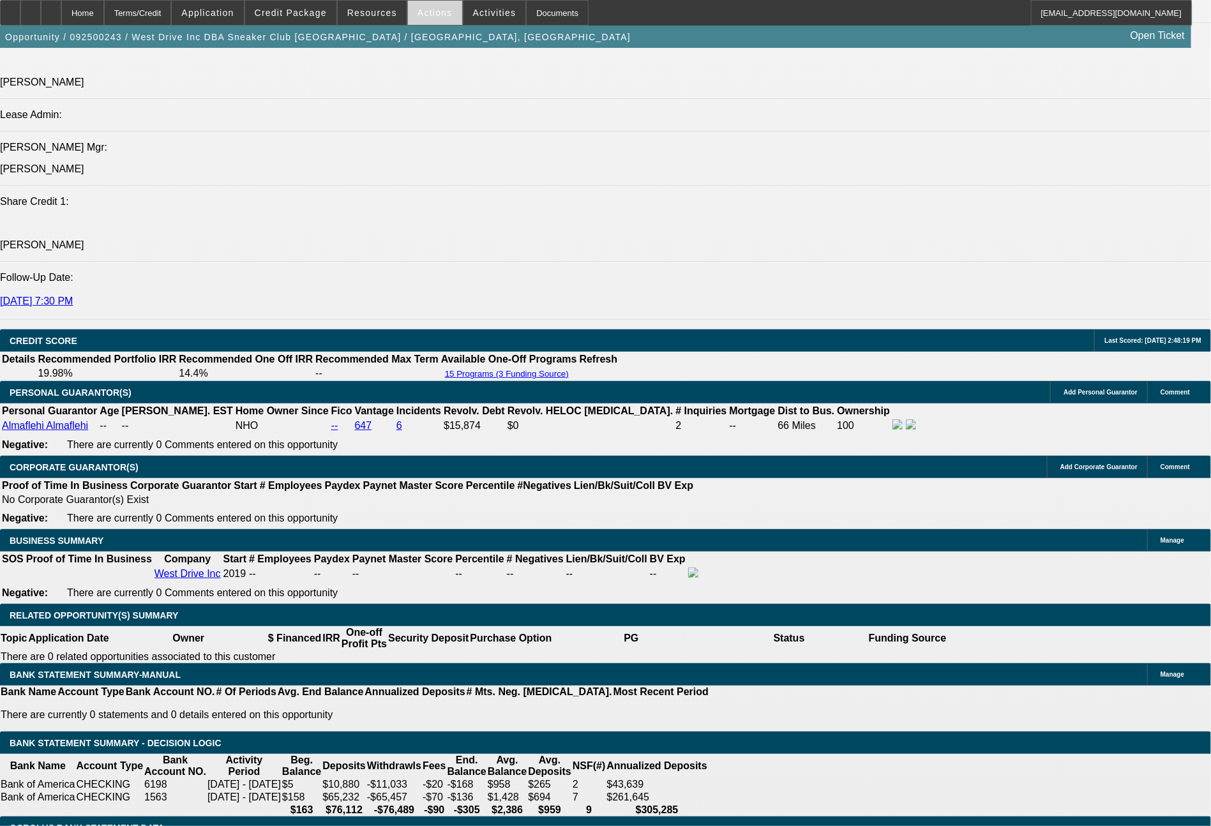
click at [442, 16] on span "Actions" at bounding box center [434, 13] width 35 height 10
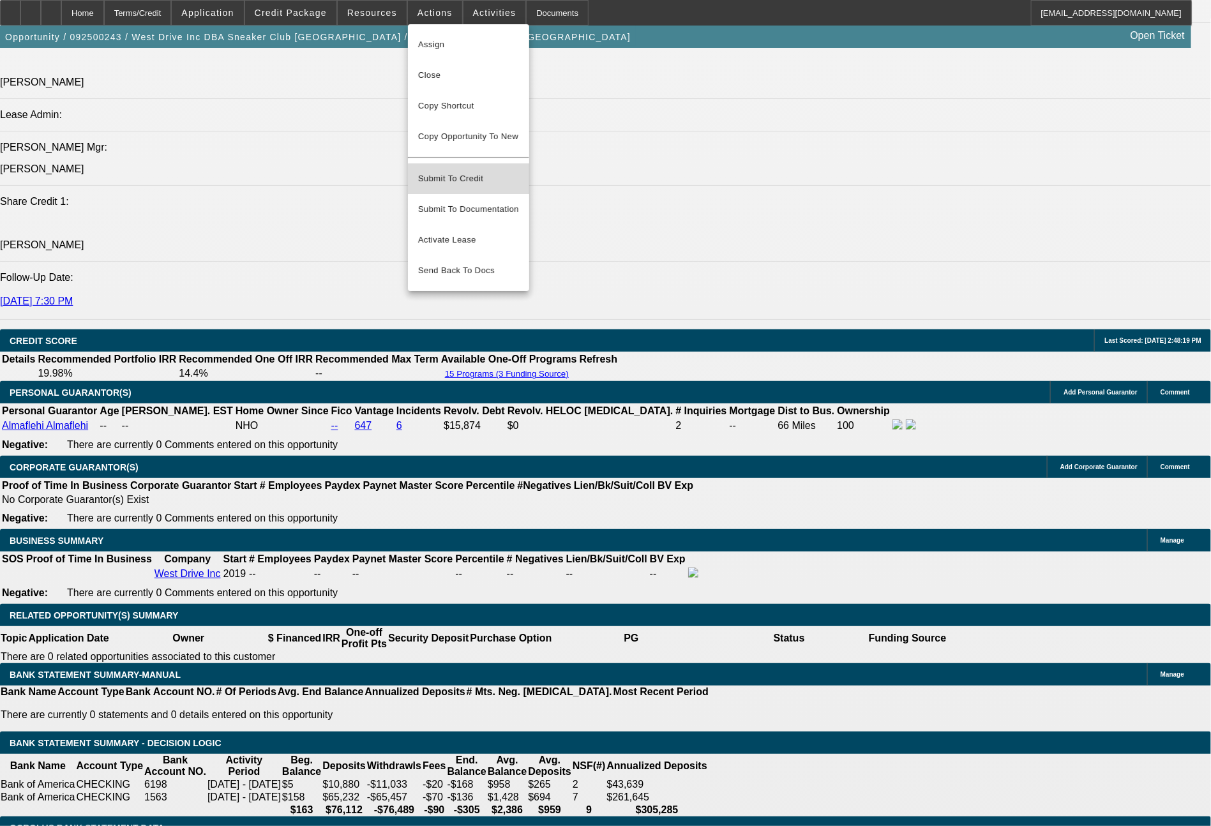
click at [475, 171] on span "Submit To Credit" at bounding box center [468, 178] width 101 height 15
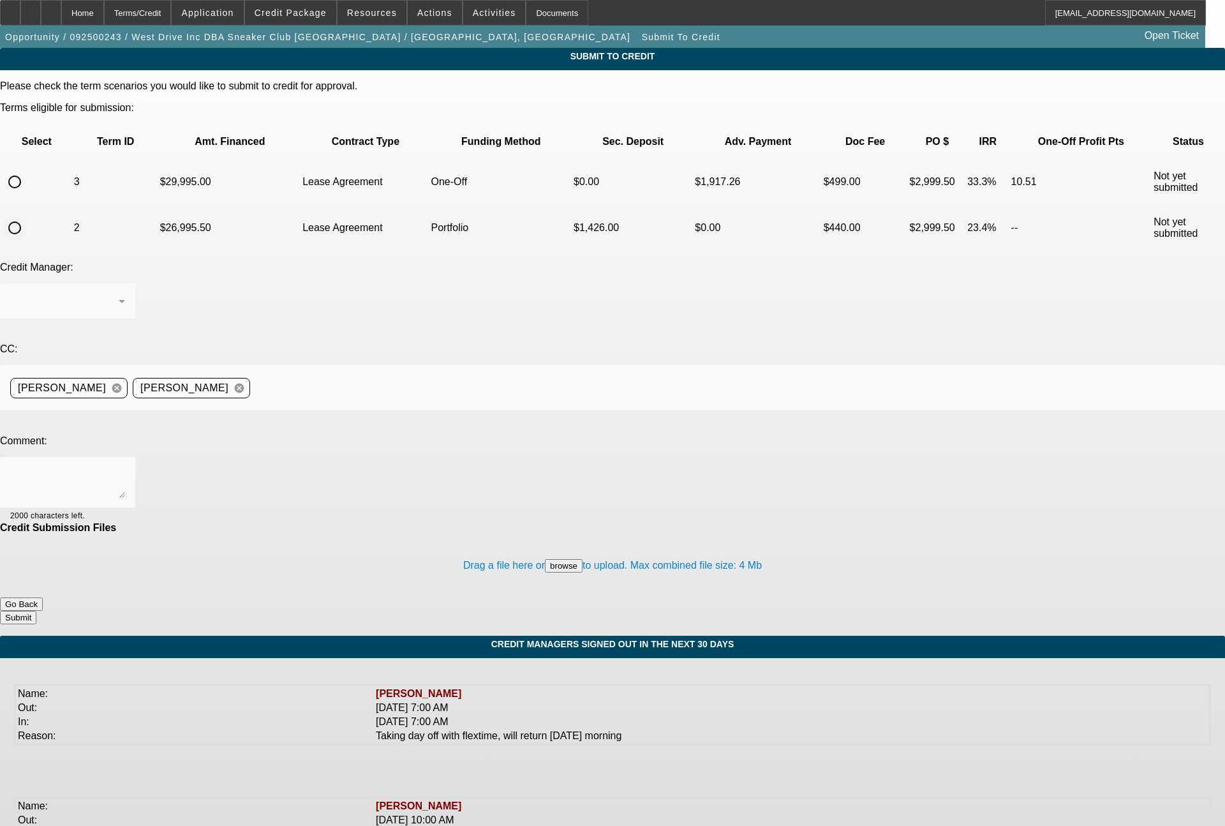
click at [27, 215] on input "radio" at bounding box center [15, 228] width 26 height 26
radio input "true"
click at [125, 283] on div "[PERSON_NAME]" at bounding box center [67, 301] width 115 height 36
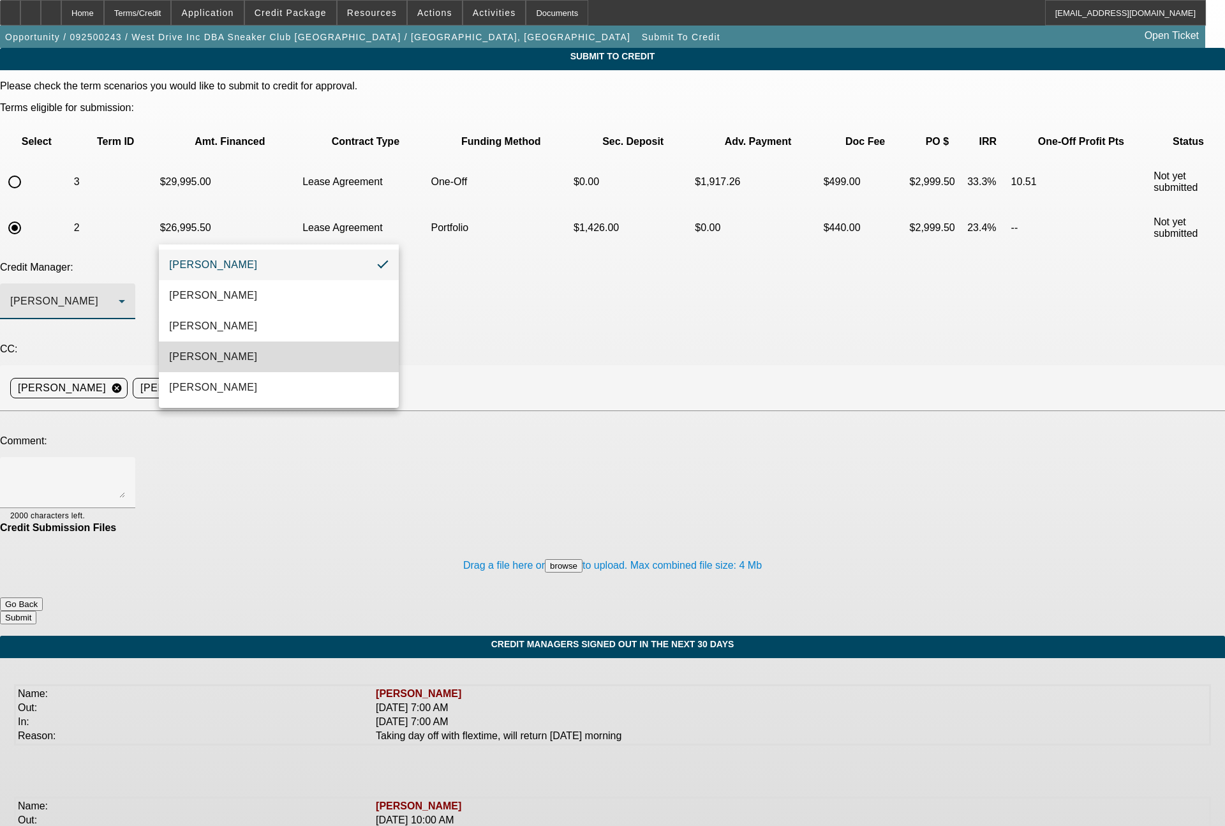
click at [209, 350] on span "[PERSON_NAME]" at bounding box center [213, 356] width 88 height 15
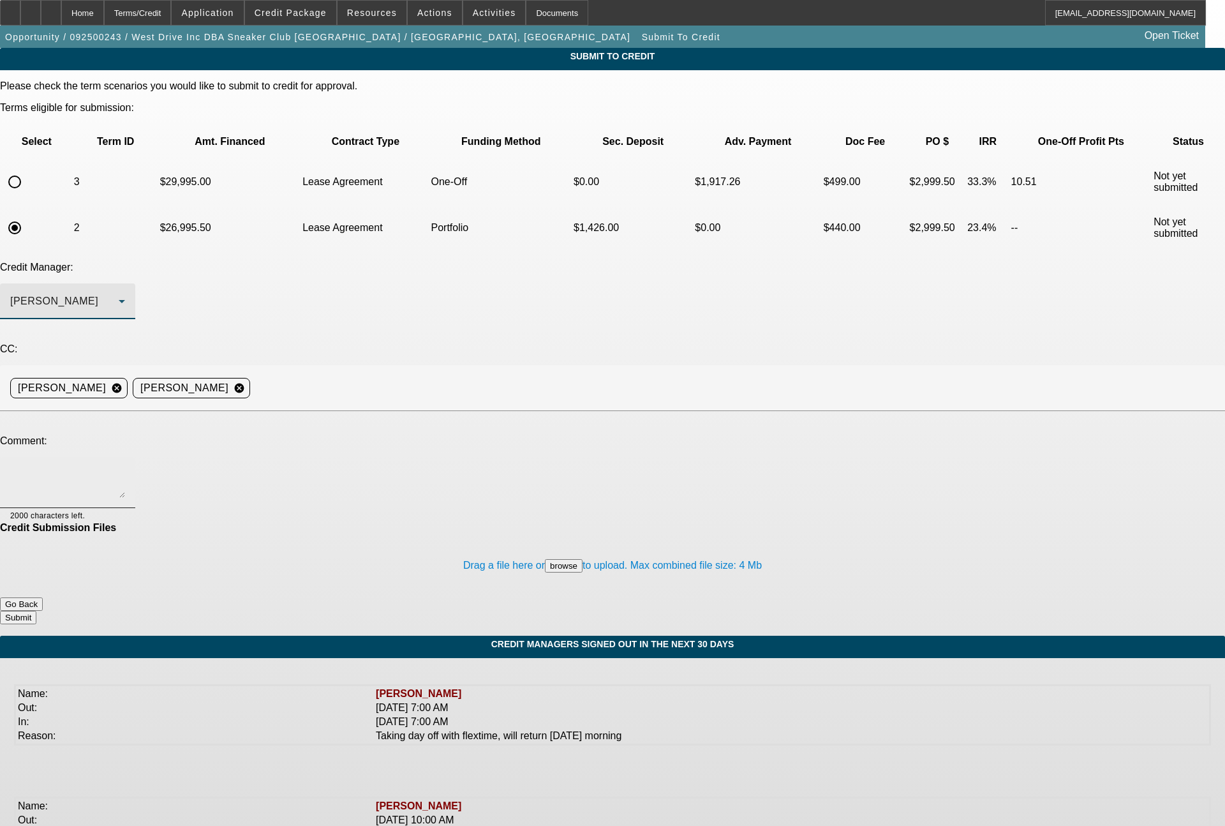
click at [125, 467] on textarea at bounding box center [67, 482] width 115 height 31
type textarea "Bill; - FInpac approved for 100% financing on a lease with a 10% (FMV) option, …"
click at [36, 611] on button "Submit" at bounding box center [18, 617] width 36 height 13
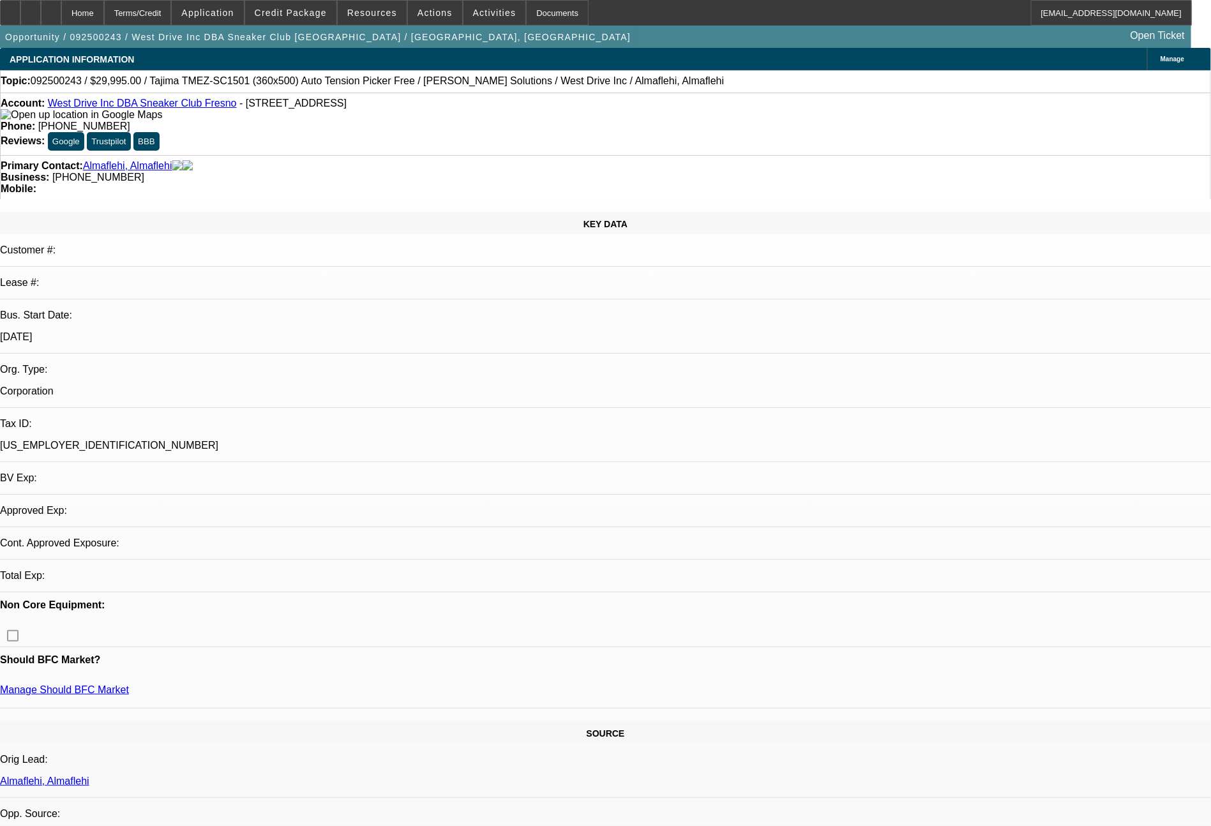
select select "0"
select select "0.1"
select select "5"
select select "0"
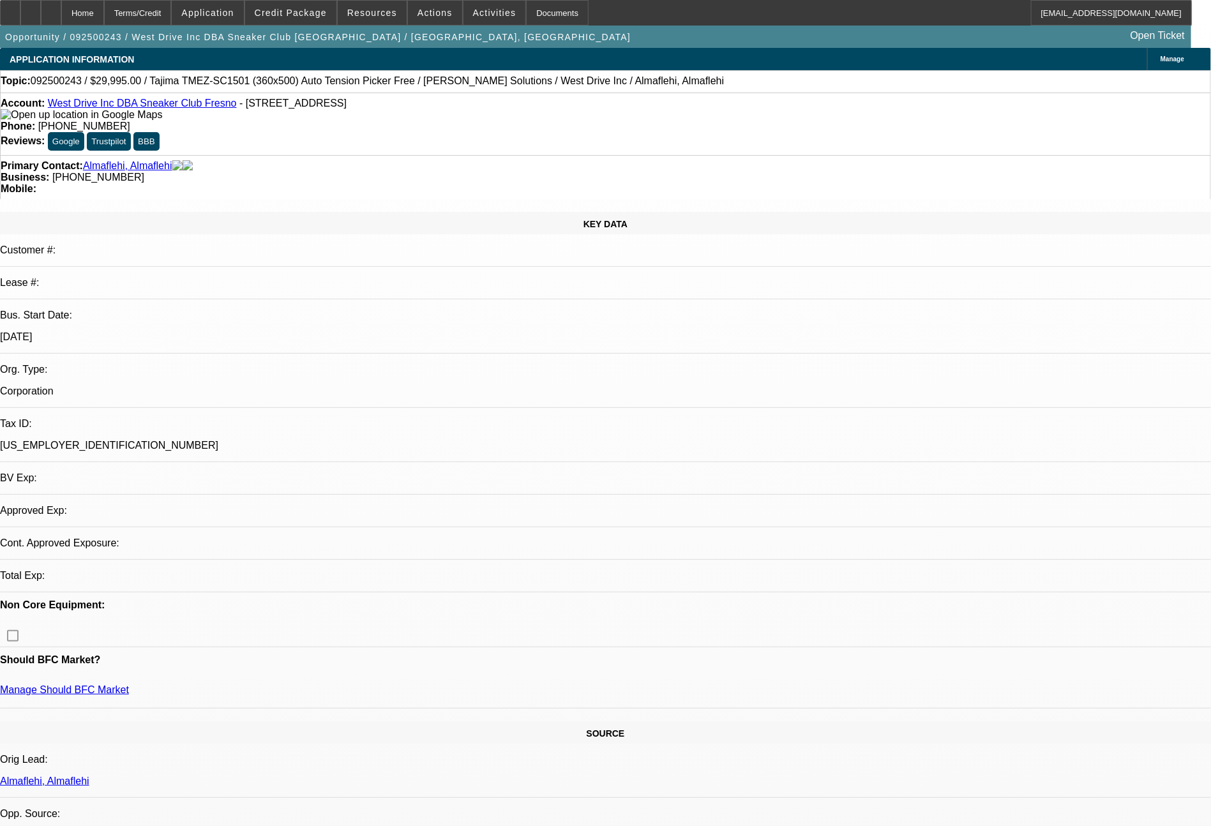
select select "2"
select select "0.1"
select select "4"
select select "0"
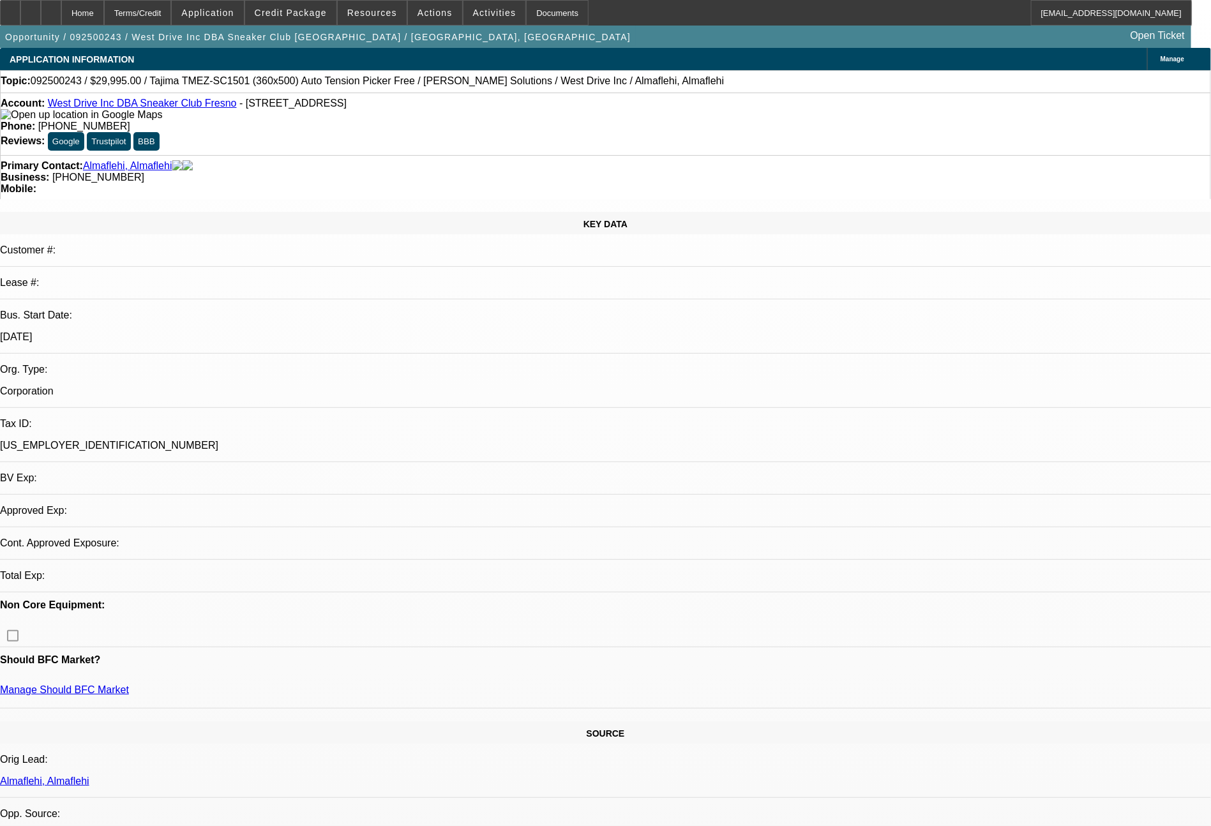
select select "0"
select select "0.1"
select select "5"
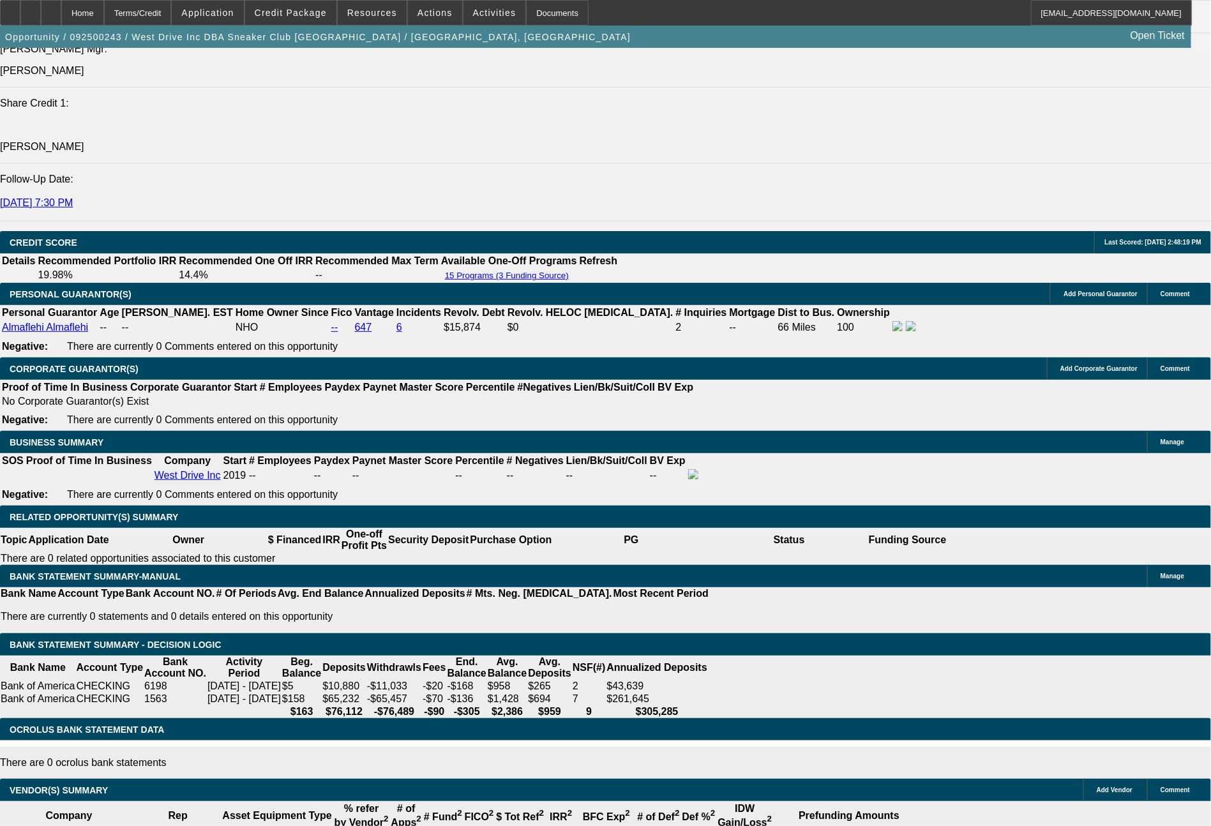
scroll to position [1752, 0]
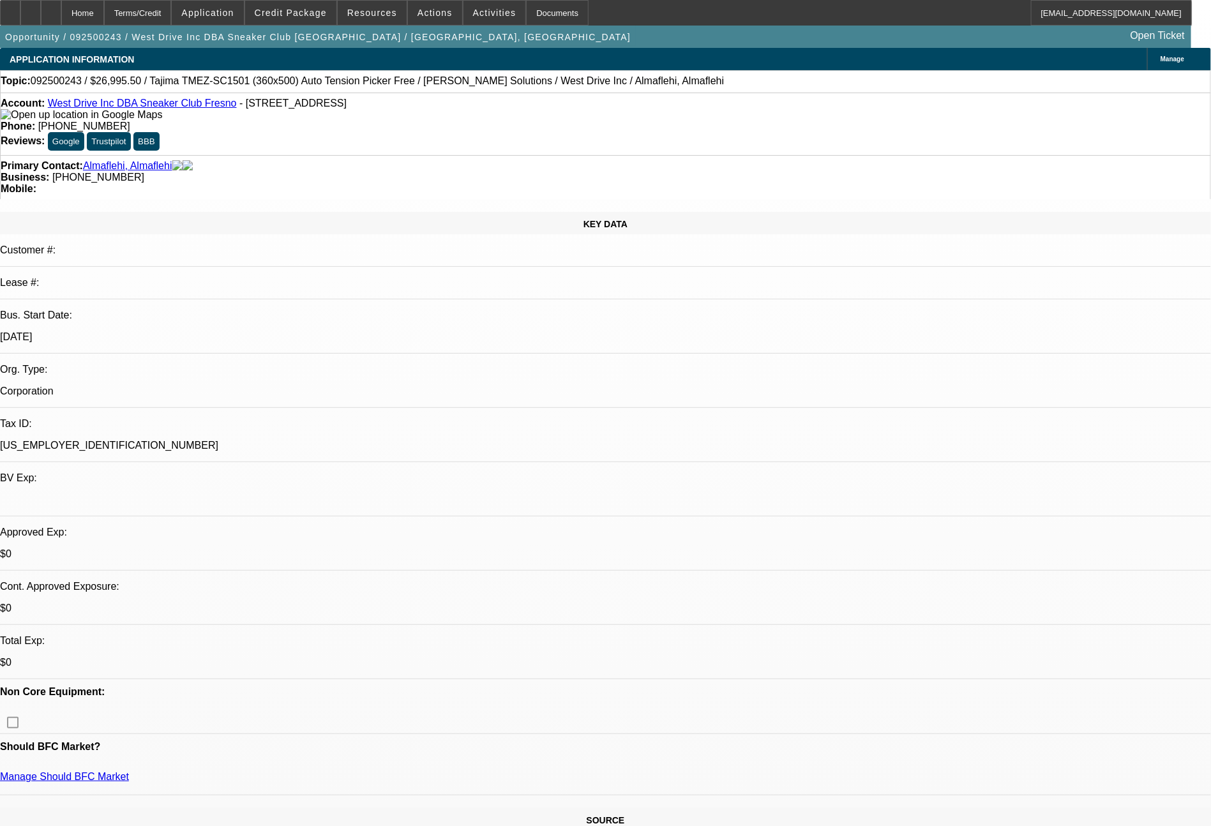
select select "0"
select select "0.1"
select select "5"
select select "0"
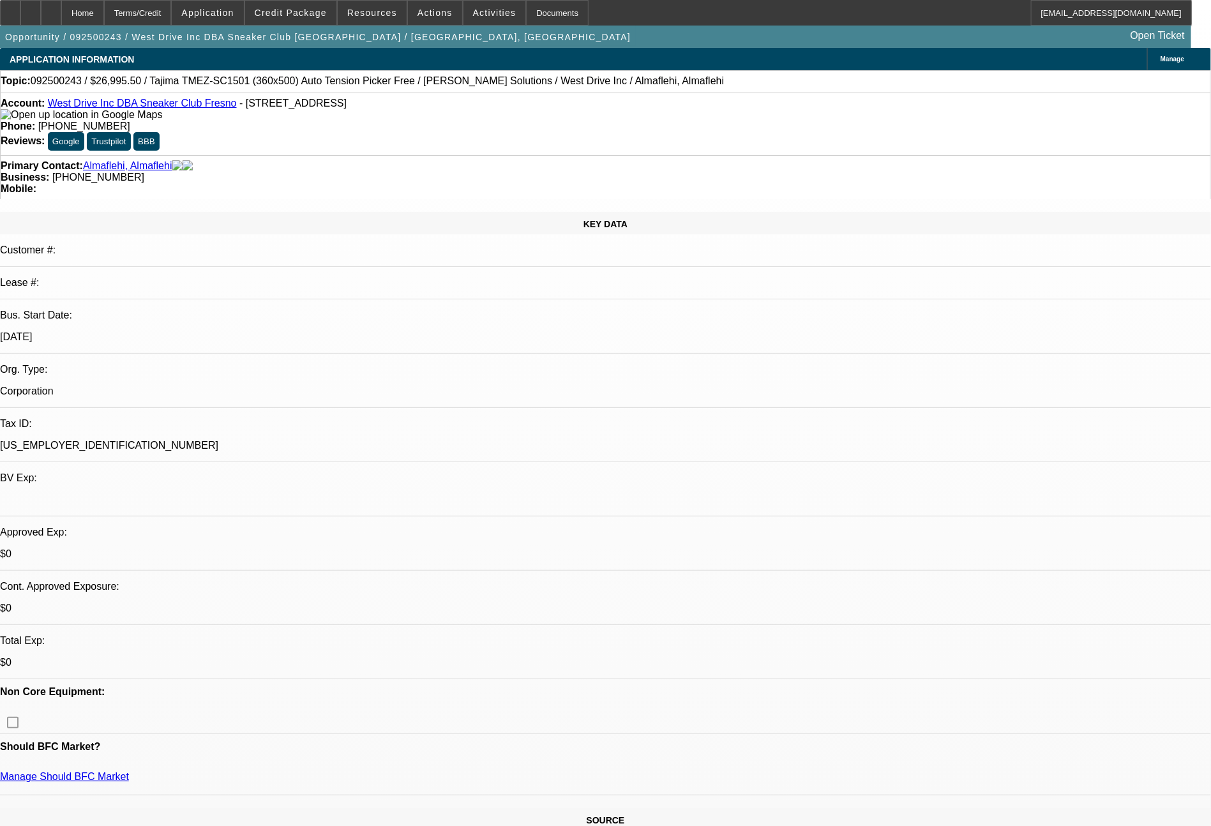
select select "2"
select select "0.1"
select select "4"
select select "0"
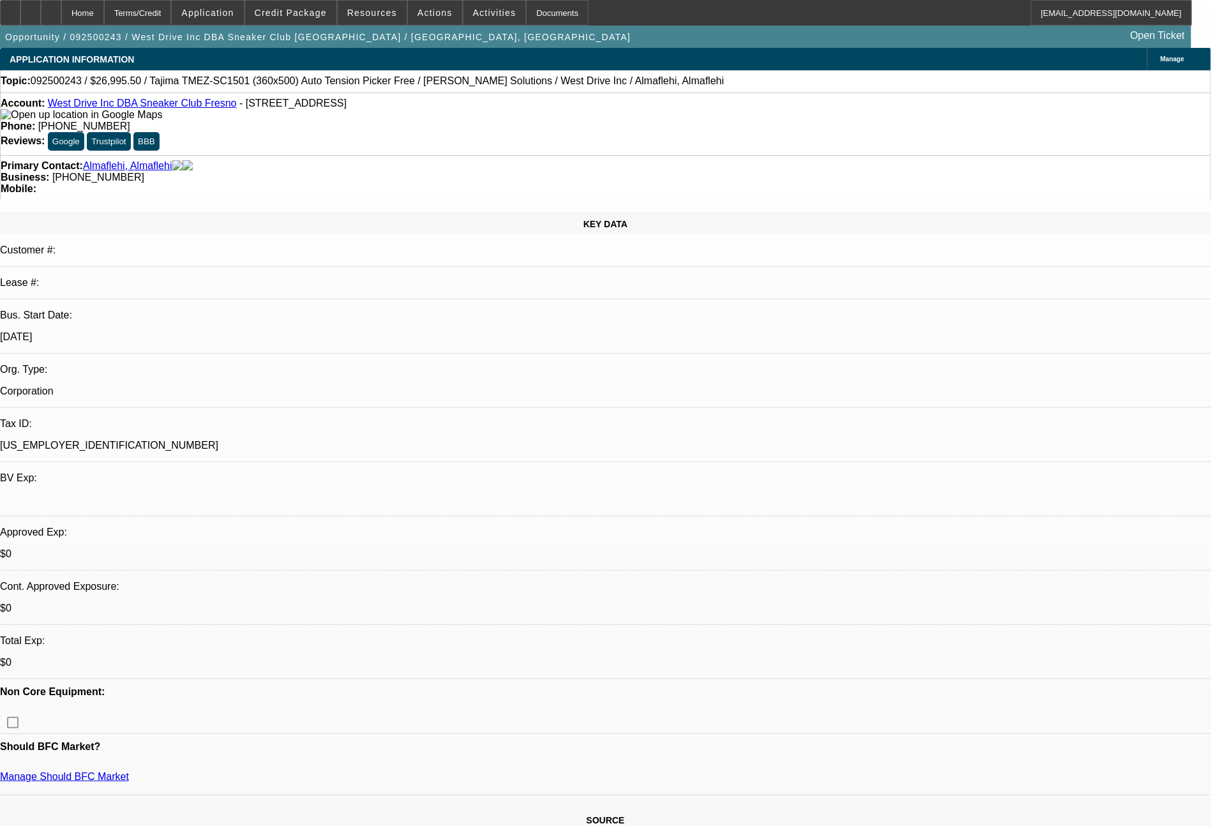
select select "0"
select select "0.1"
select select "5"
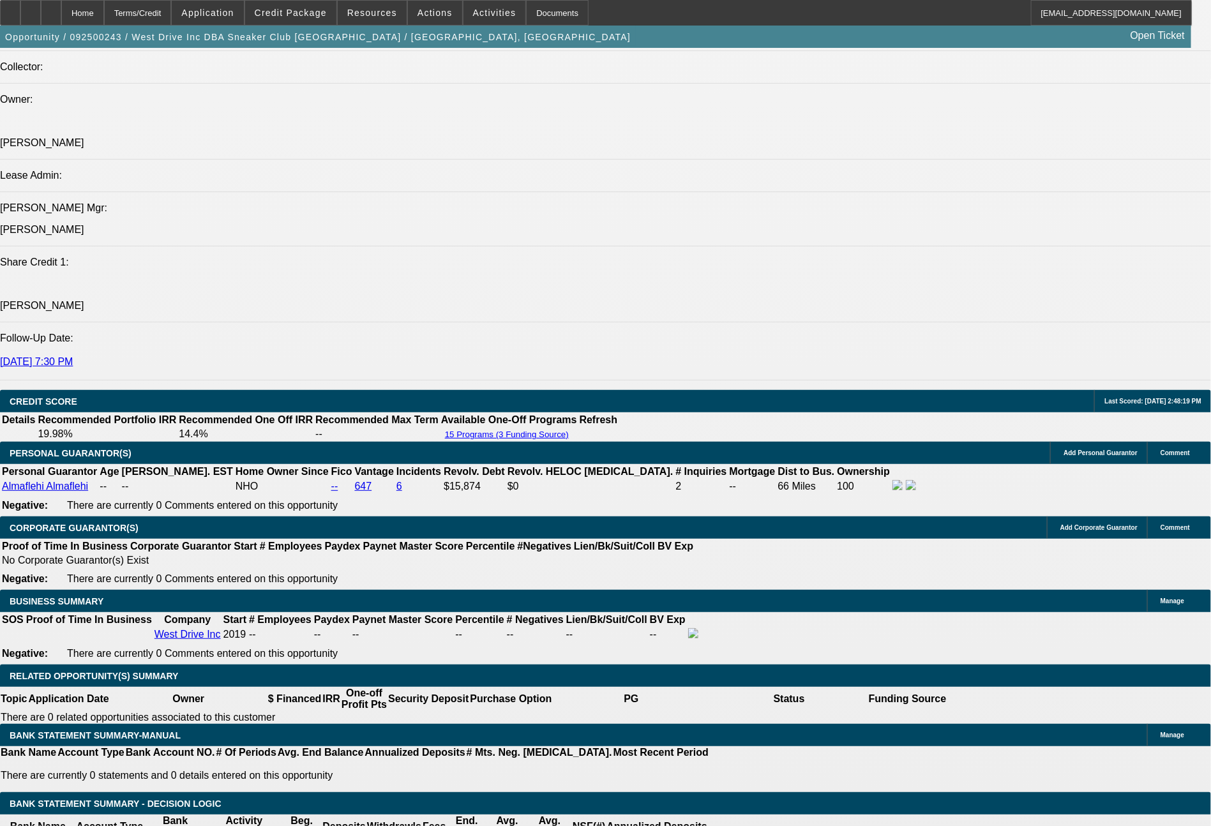
scroll to position [1662, 0]
